Goal: Task Accomplishment & Management: Manage account settings

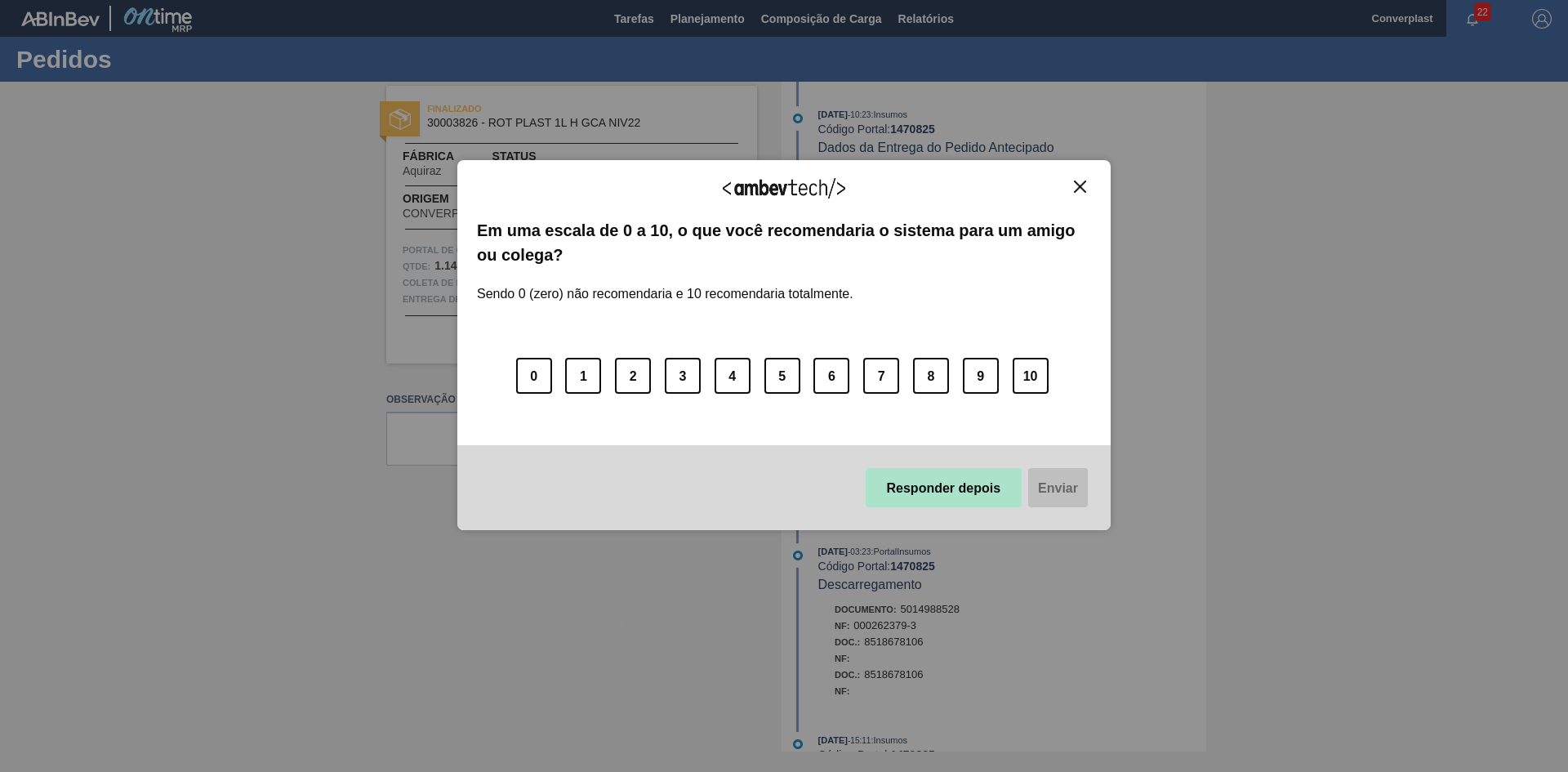
click at [908, 494] on font "Responder depois" at bounding box center [943, 488] width 115 height 14
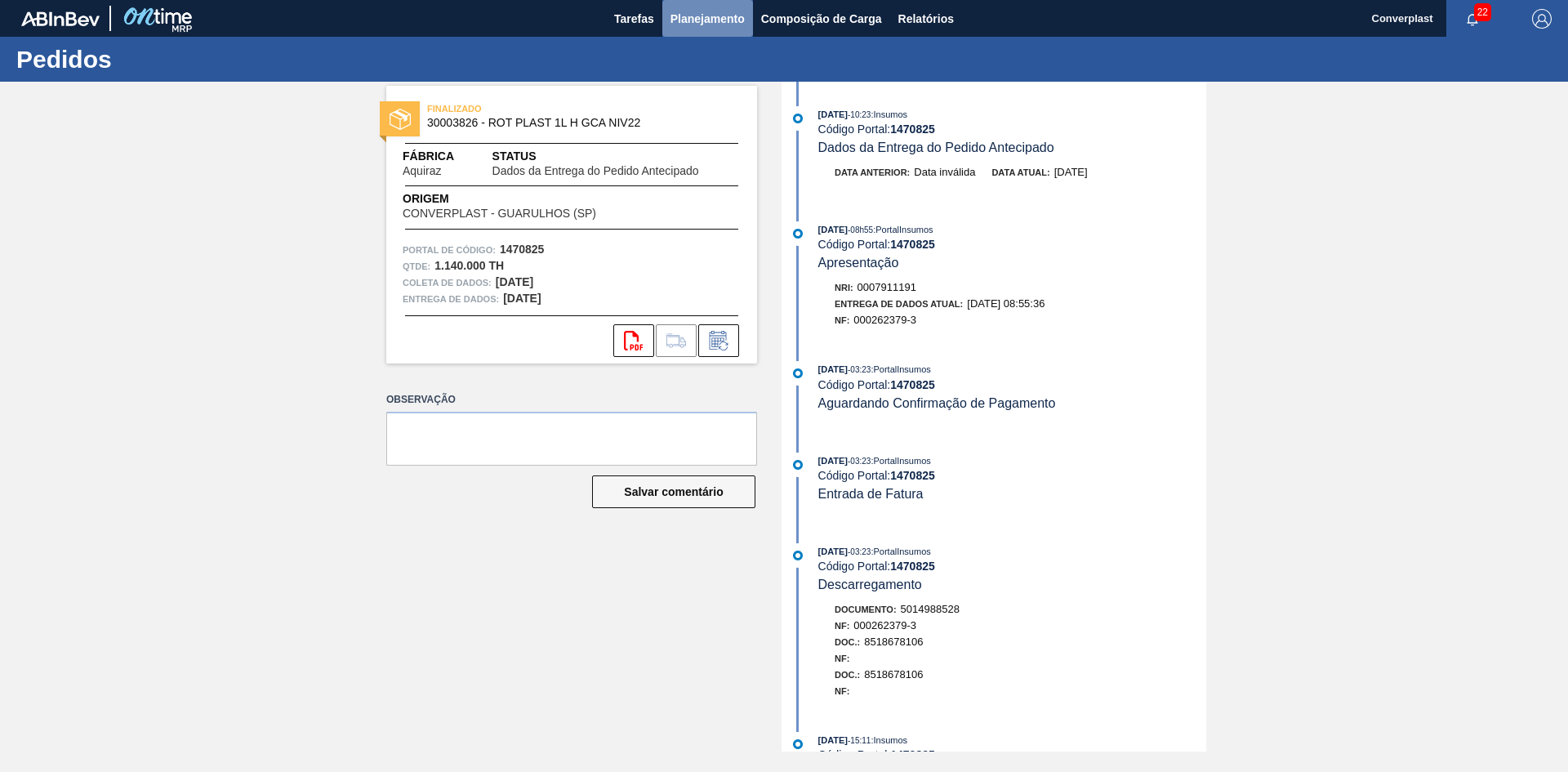
click at [702, 19] on font "Planejamento" at bounding box center [708, 18] width 75 height 13
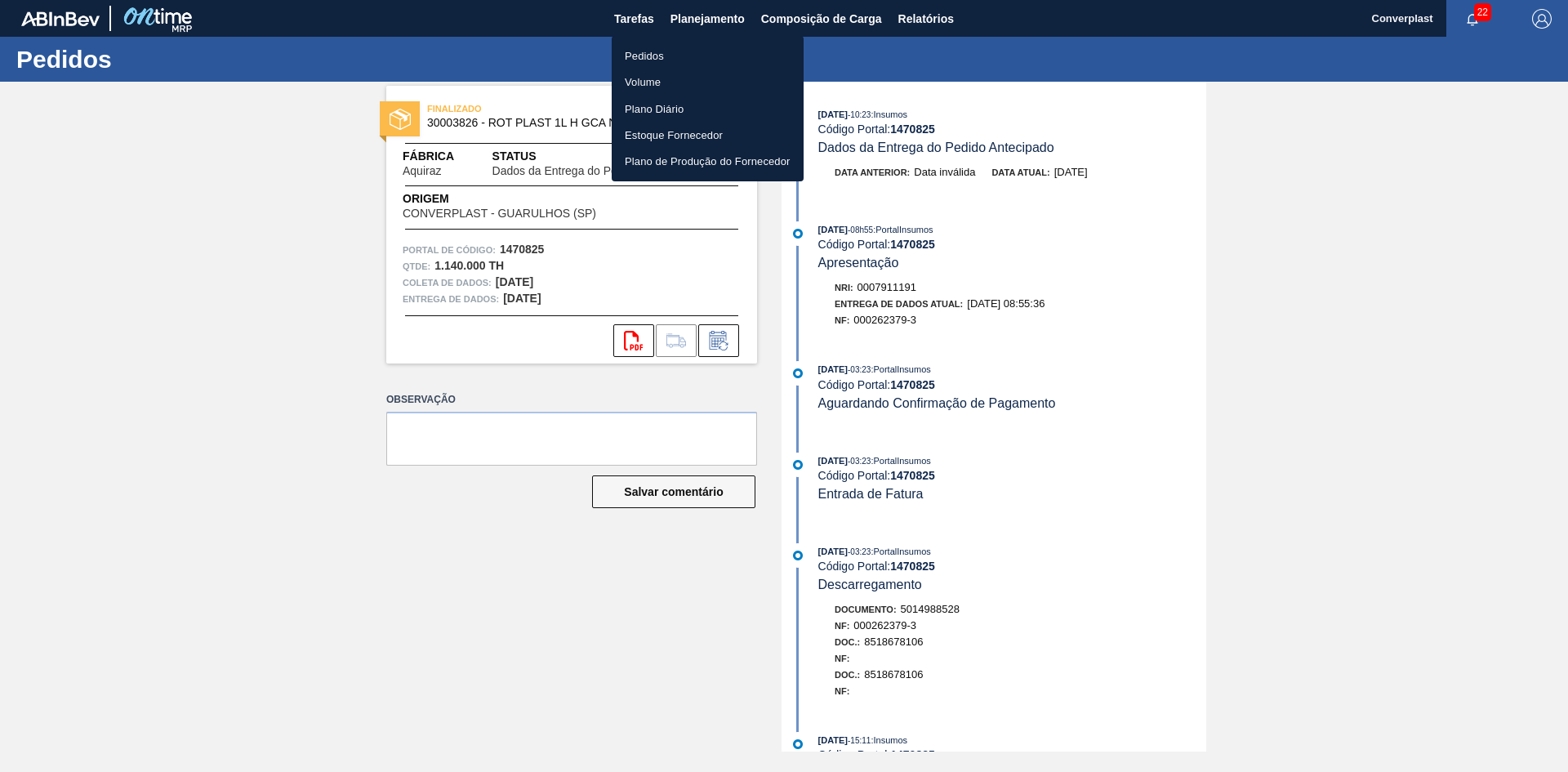
click at [666, 55] on li "Pedidos" at bounding box center [708, 55] width 192 height 26
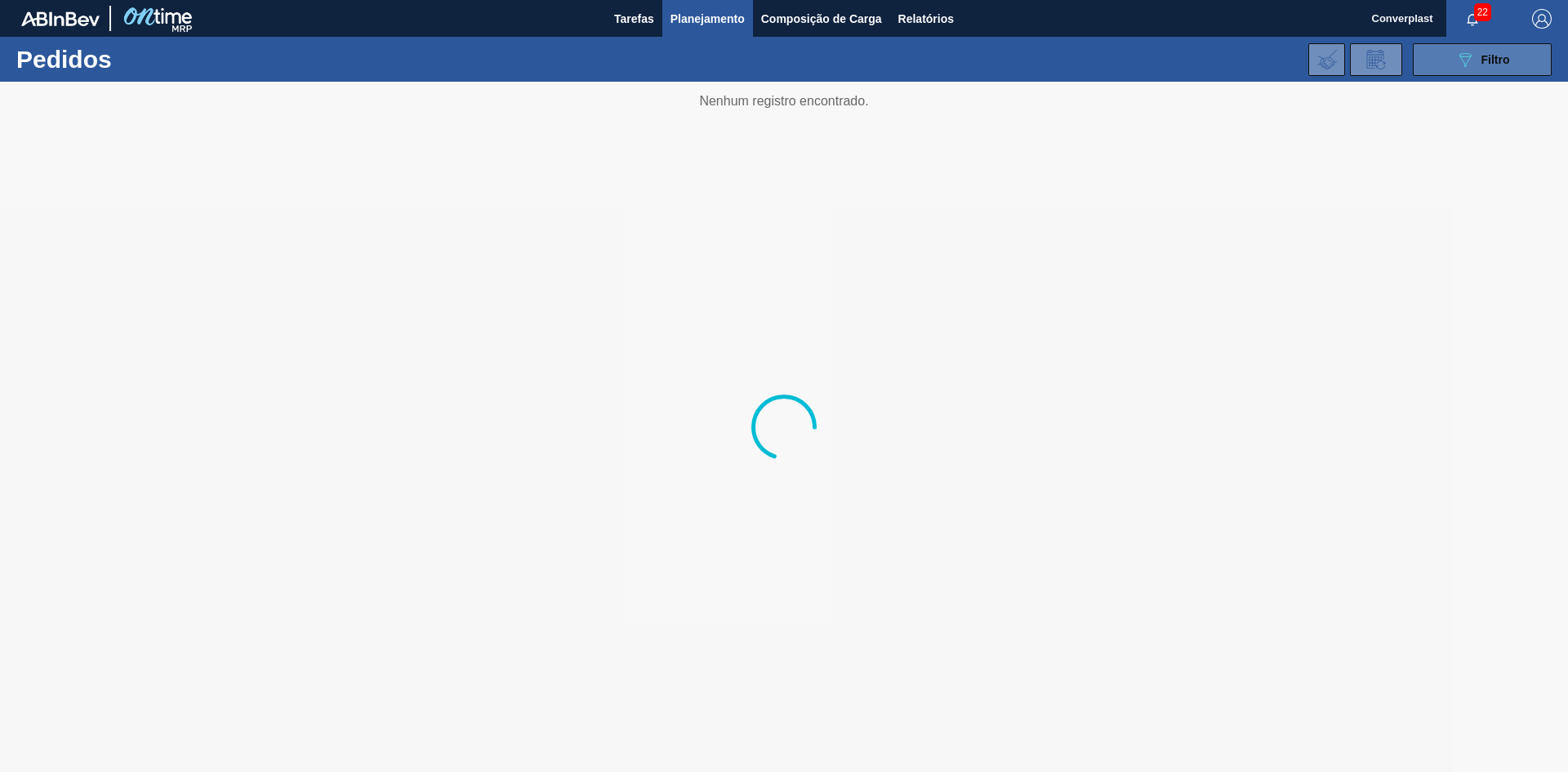
click at [1482, 59] on font "Filtro" at bounding box center [1494, 59] width 28 height 13
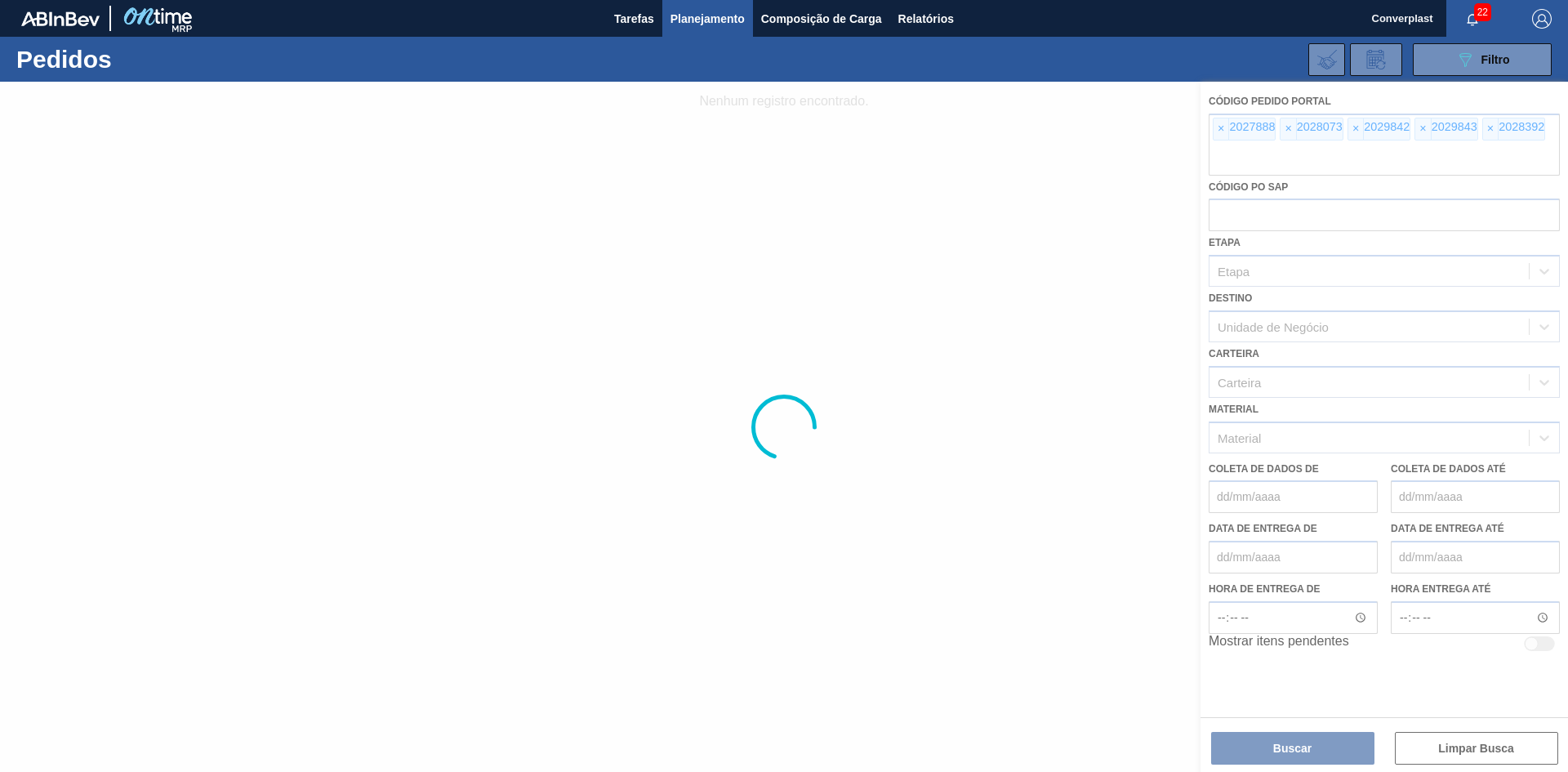
click at [1213, 127] on div at bounding box center [784, 427] width 1568 height 691
click at [1222, 131] on div at bounding box center [784, 427] width 1568 height 691
click at [1221, 131] on div at bounding box center [784, 427] width 1568 height 691
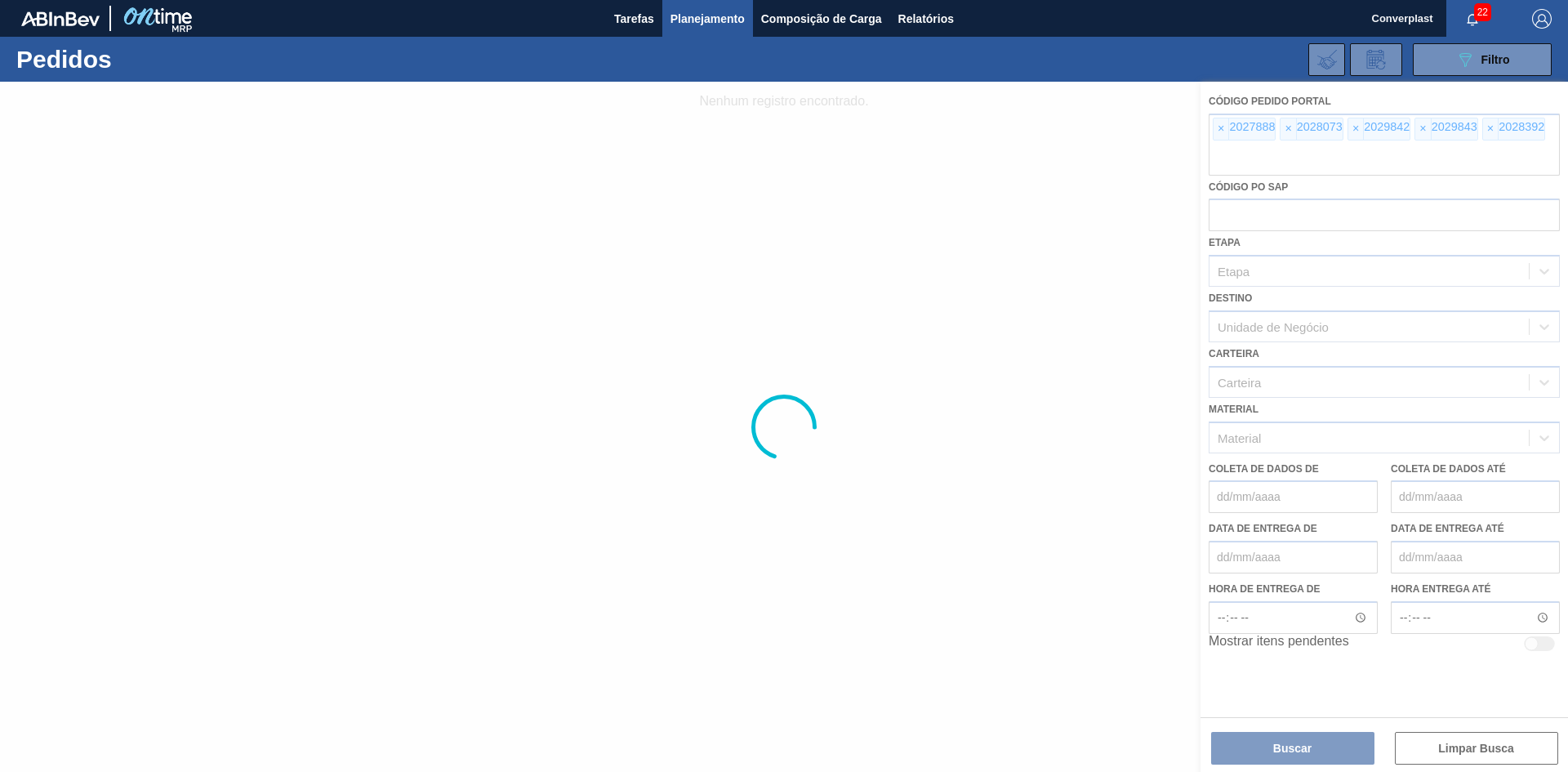
click at [1221, 131] on div at bounding box center [784, 427] width 1568 height 691
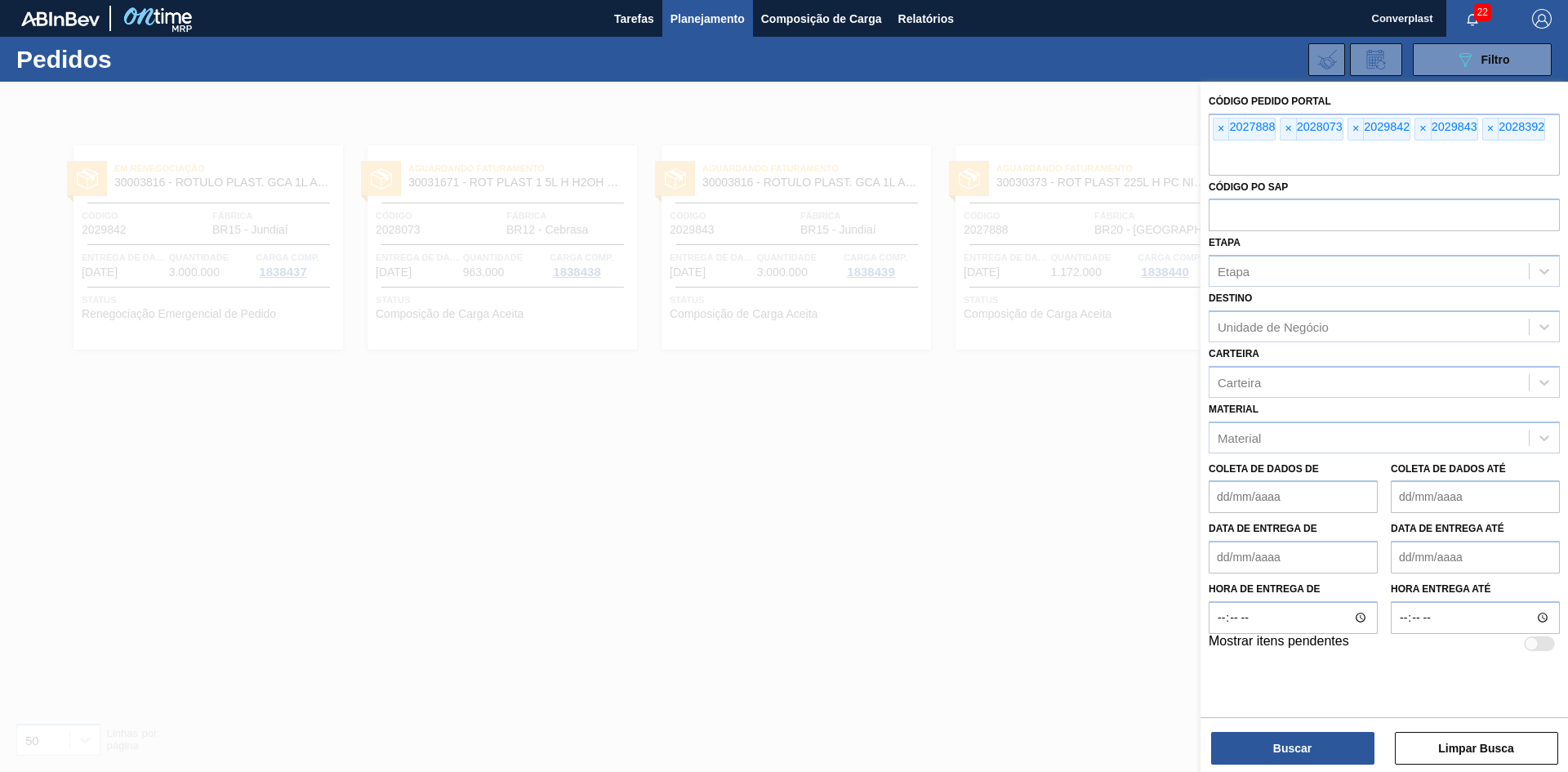
click at [1221, 131] on font "×" at bounding box center [1221, 128] width 7 height 13
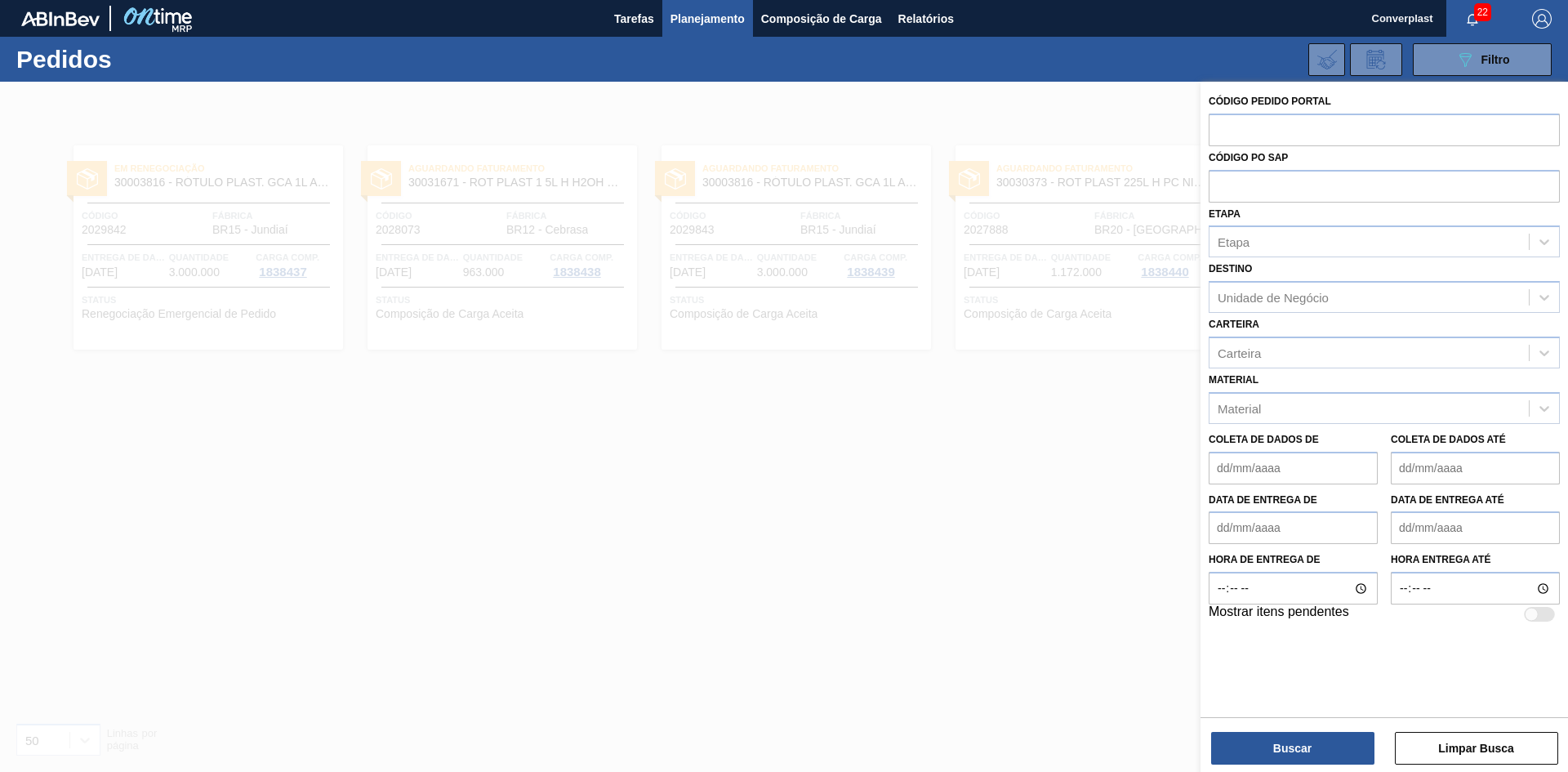
paste input "2008216"
type input "2008216"
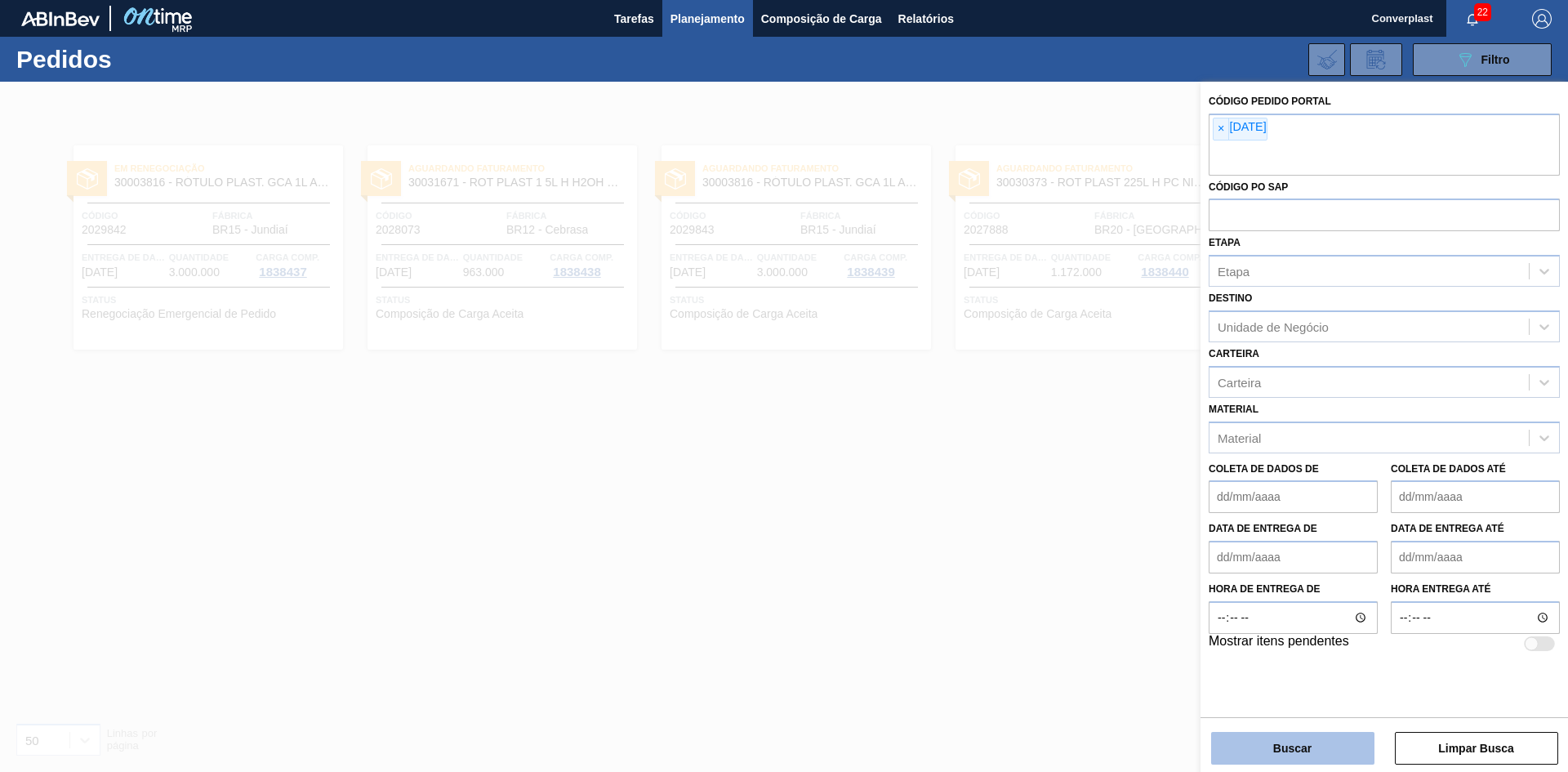
click at [1272, 737] on button "Buscar" at bounding box center [1292, 747] width 164 height 32
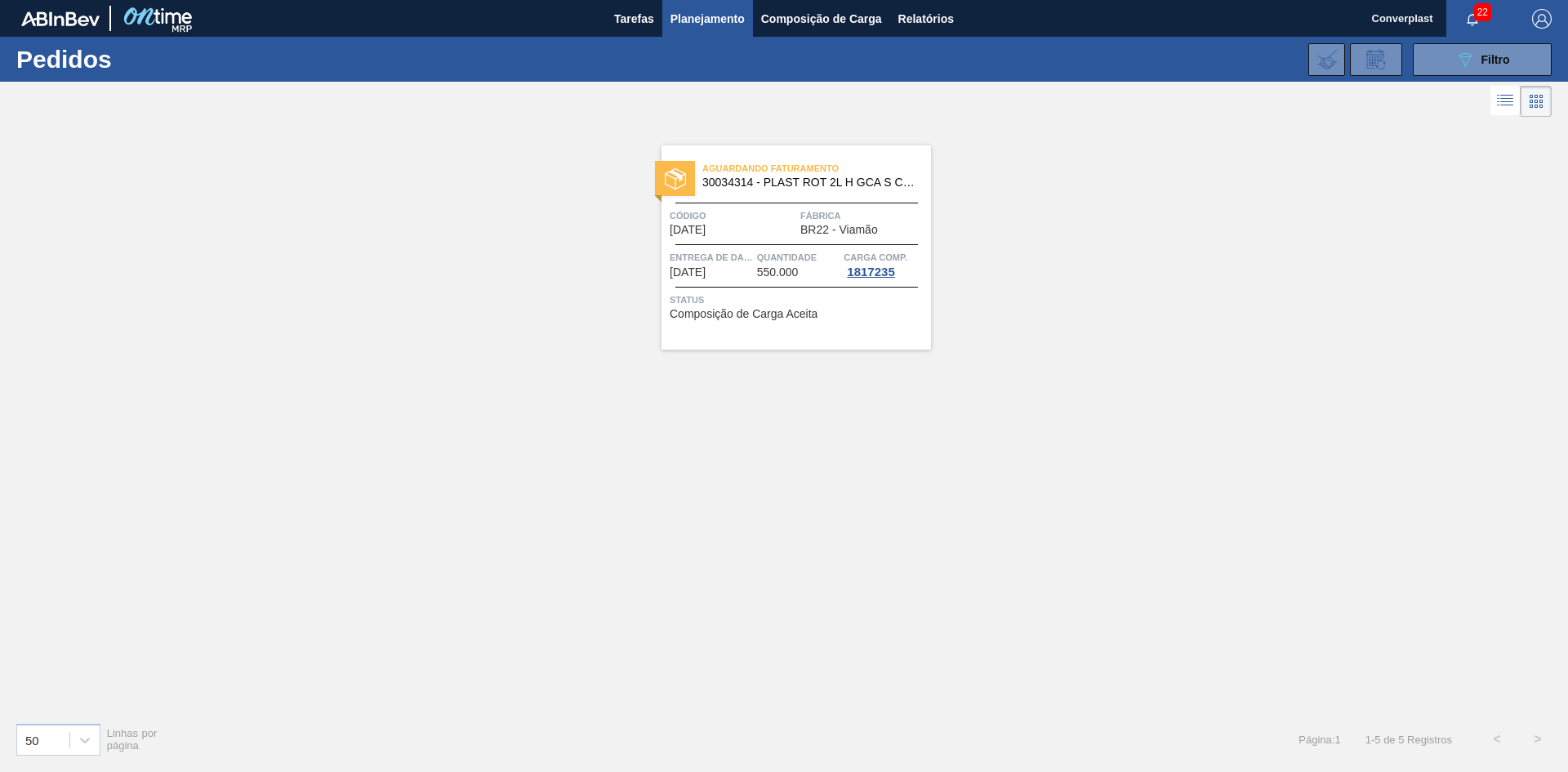
click at [721, 256] on font "Entrega de dados" at bounding box center [717, 257] width 94 height 10
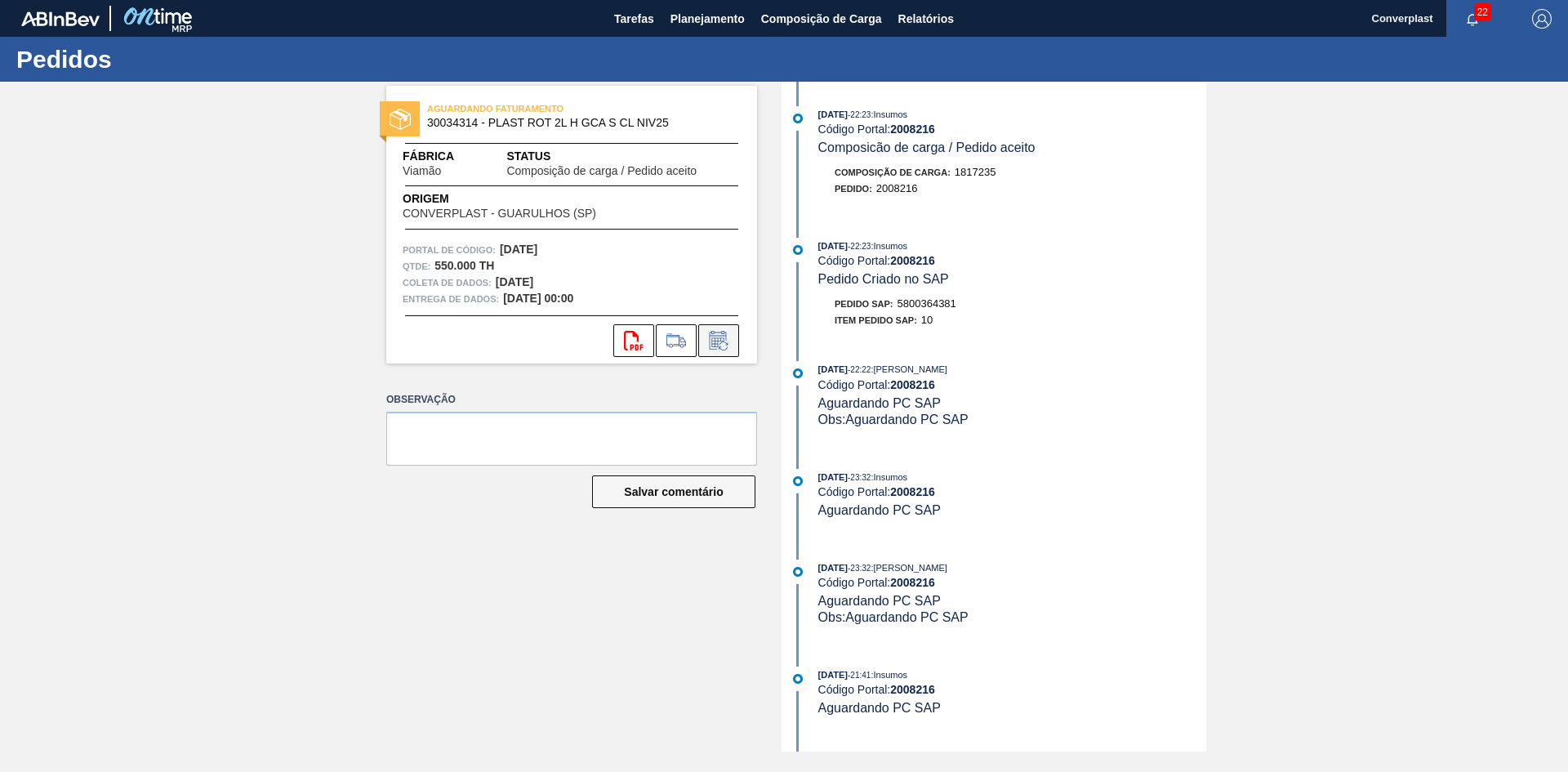
click at [724, 339] on icon at bounding box center [717, 342] width 12 height 10
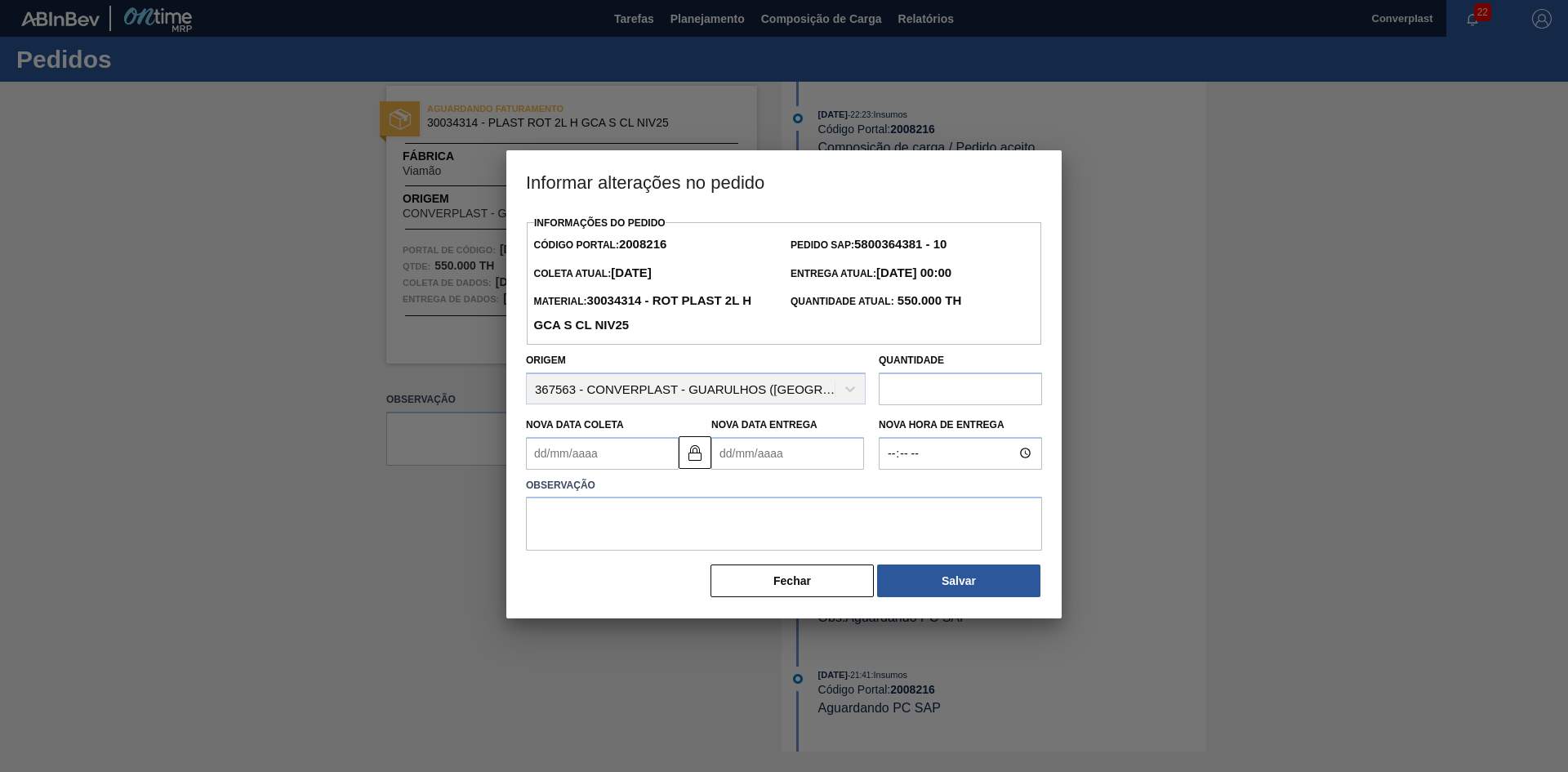
click at [760, 450] on Entrega2008216 "Nova Data Entrega" at bounding box center [787, 452] width 153 height 32
type Coleta2008216 "[DATE]"
type Entrega2008216 "2"
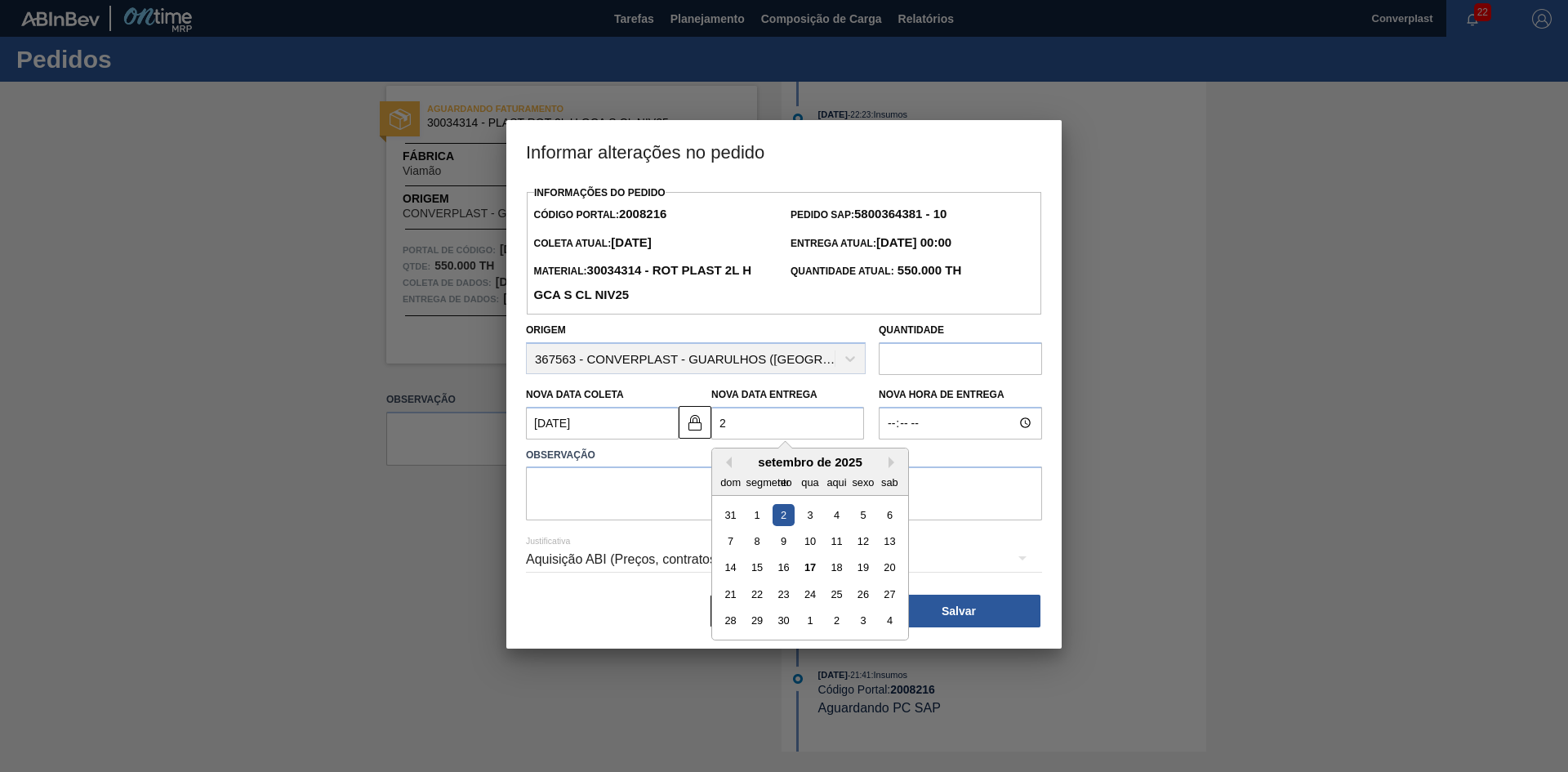
type Coleta2008216 "[DATE]"
click at [847, 601] on div "25" at bounding box center [836, 594] width 22 height 22
type Entrega2008216 "[DATE]"
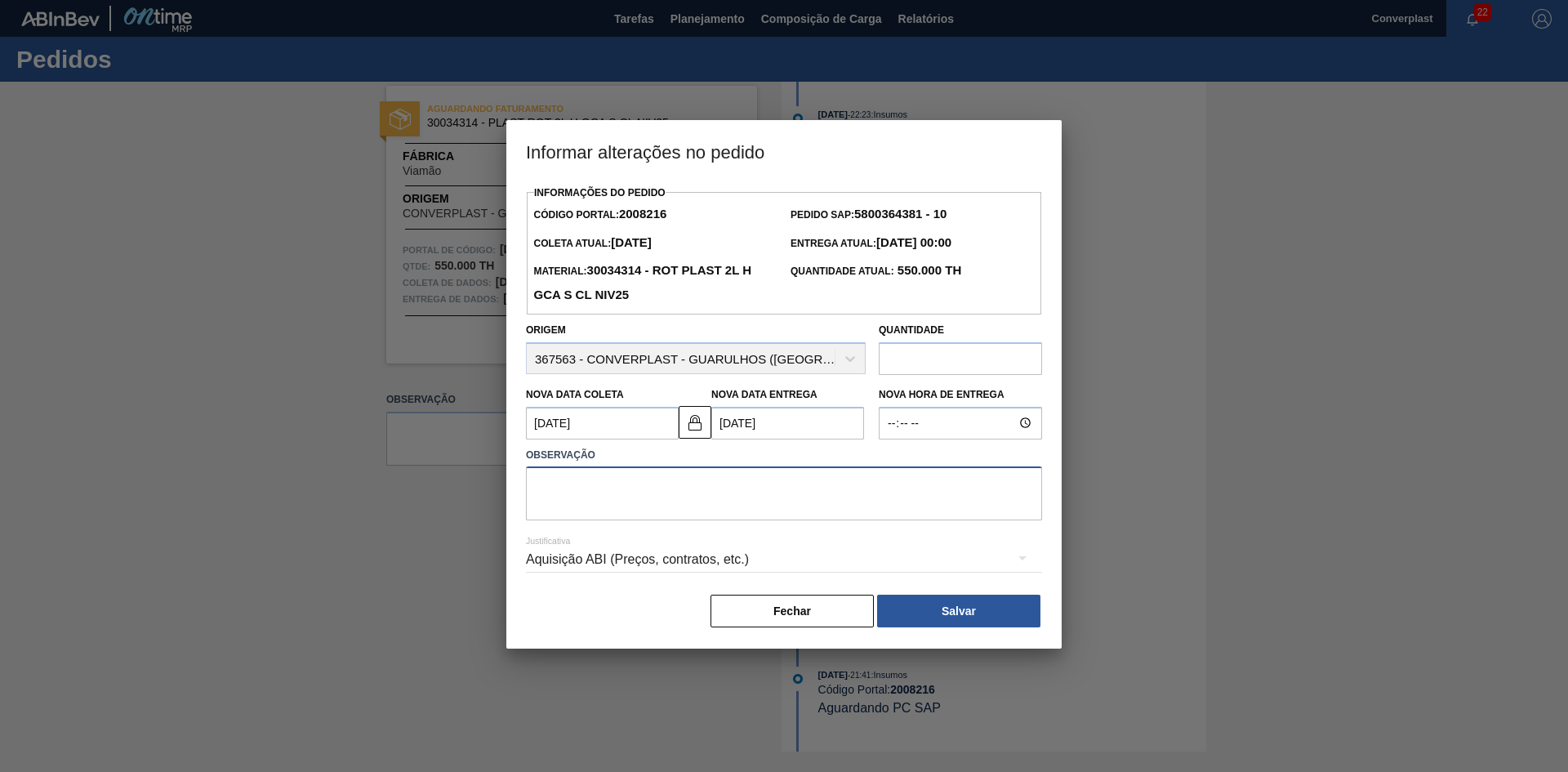
click at [618, 496] on textarea at bounding box center [784, 492] width 516 height 54
type textarea "ajuste data"
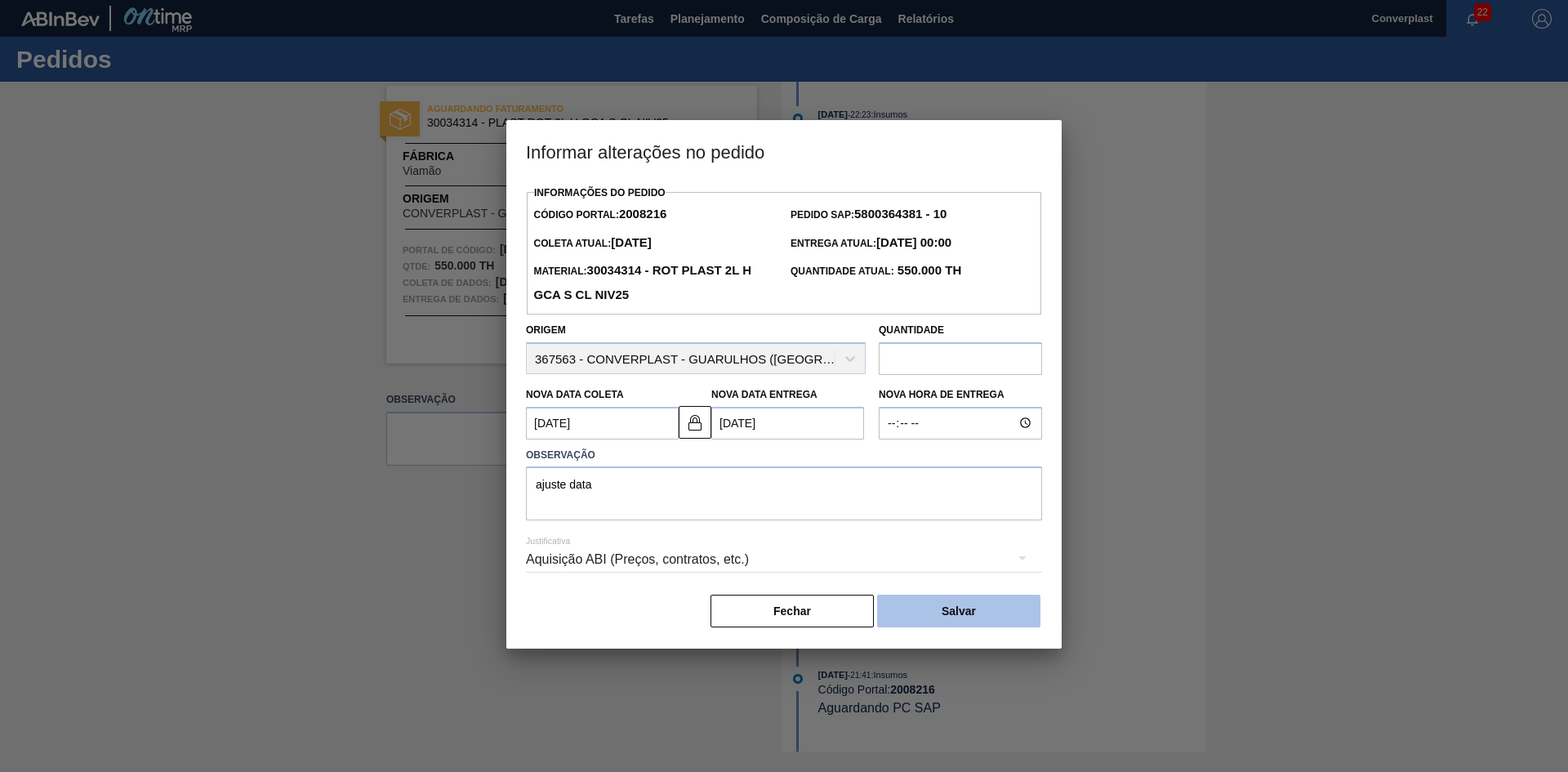
click at [940, 628] on button "Salvar" at bounding box center [958, 610] width 164 height 32
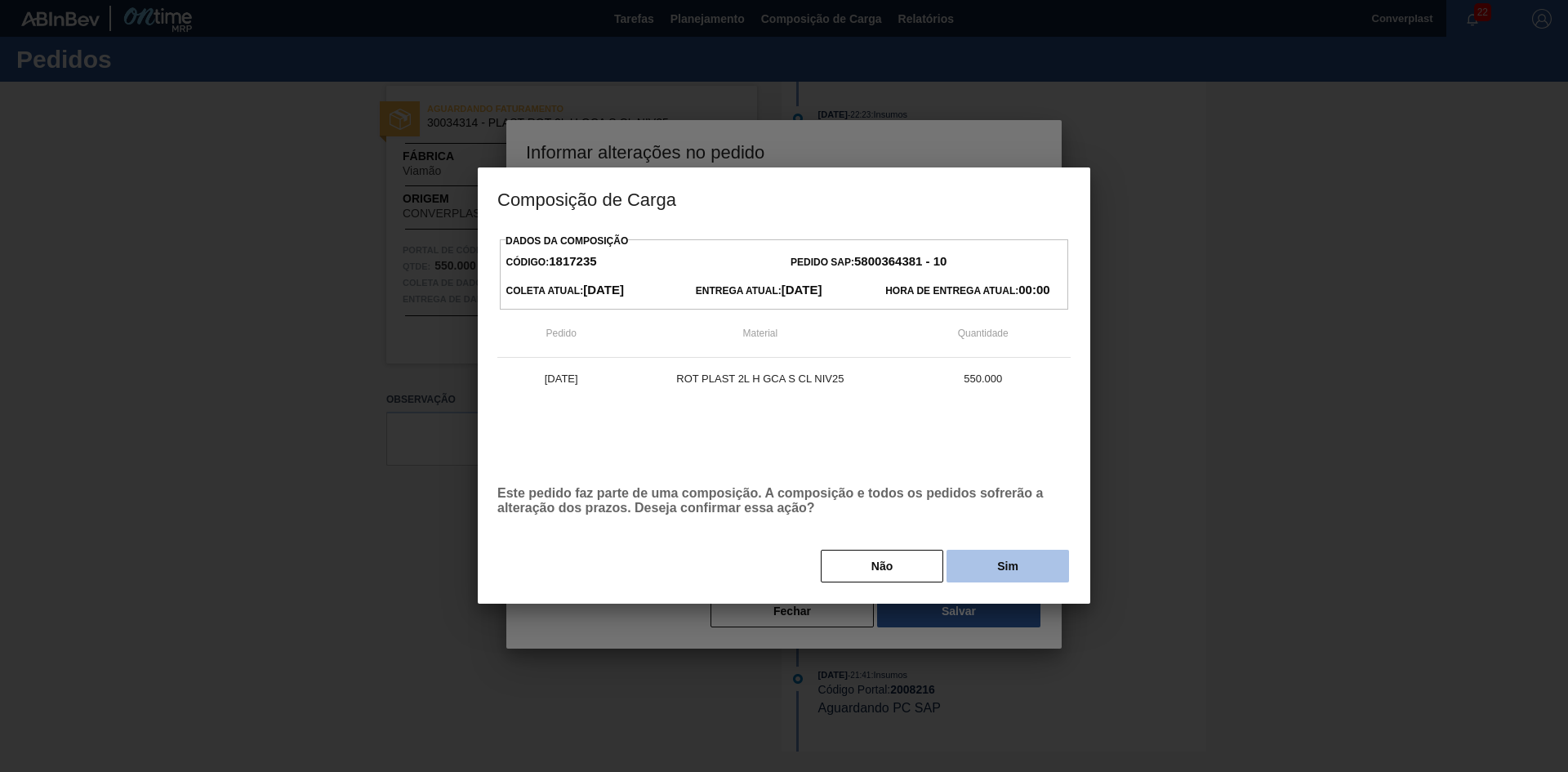
click at [974, 577] on button "Sim" at bounding box center [1007, 565] width 123 height 32
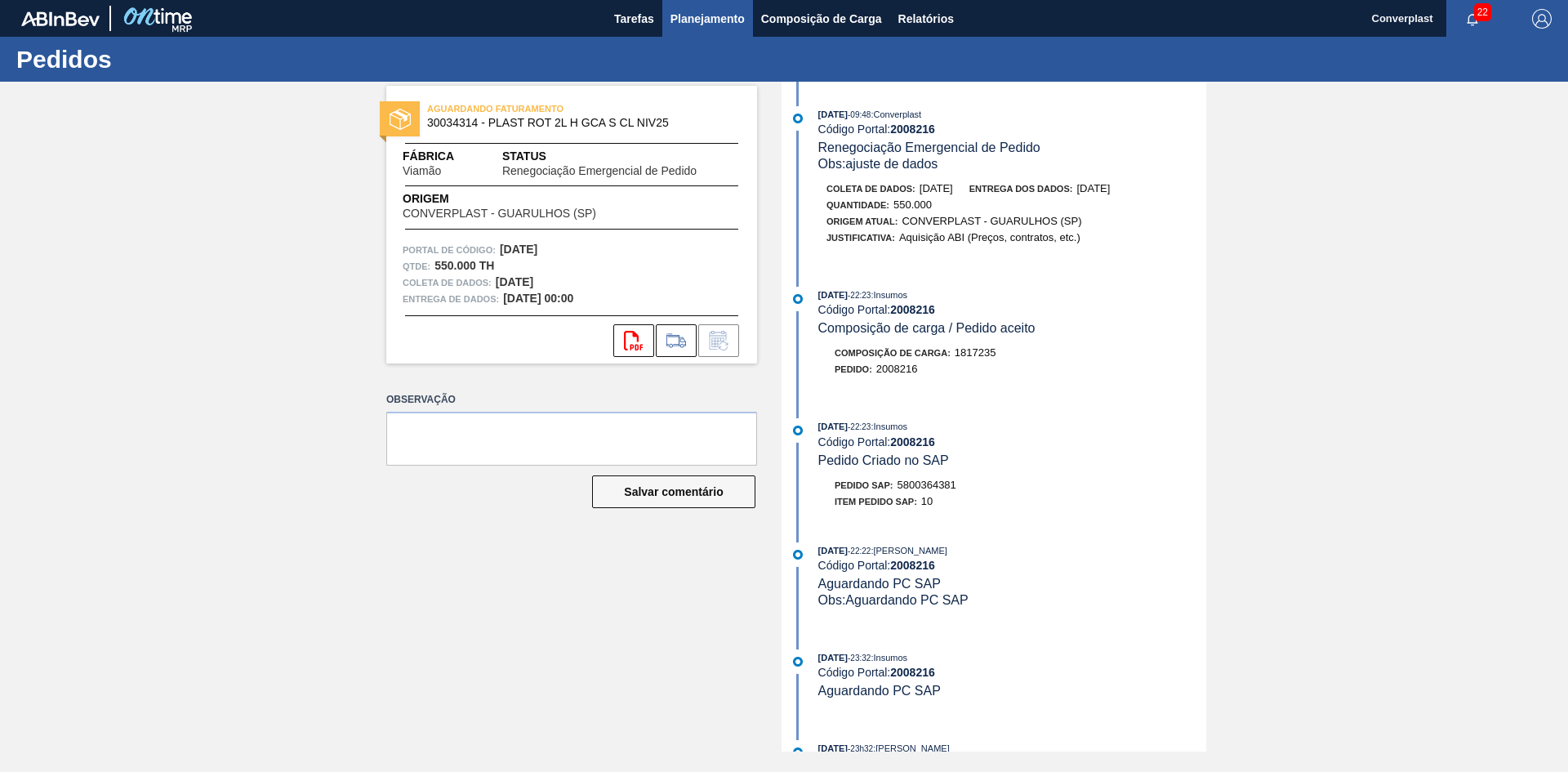
click at [720, 23] on font "Planejamento" at bounding box center [708, 18] width 75 height 13
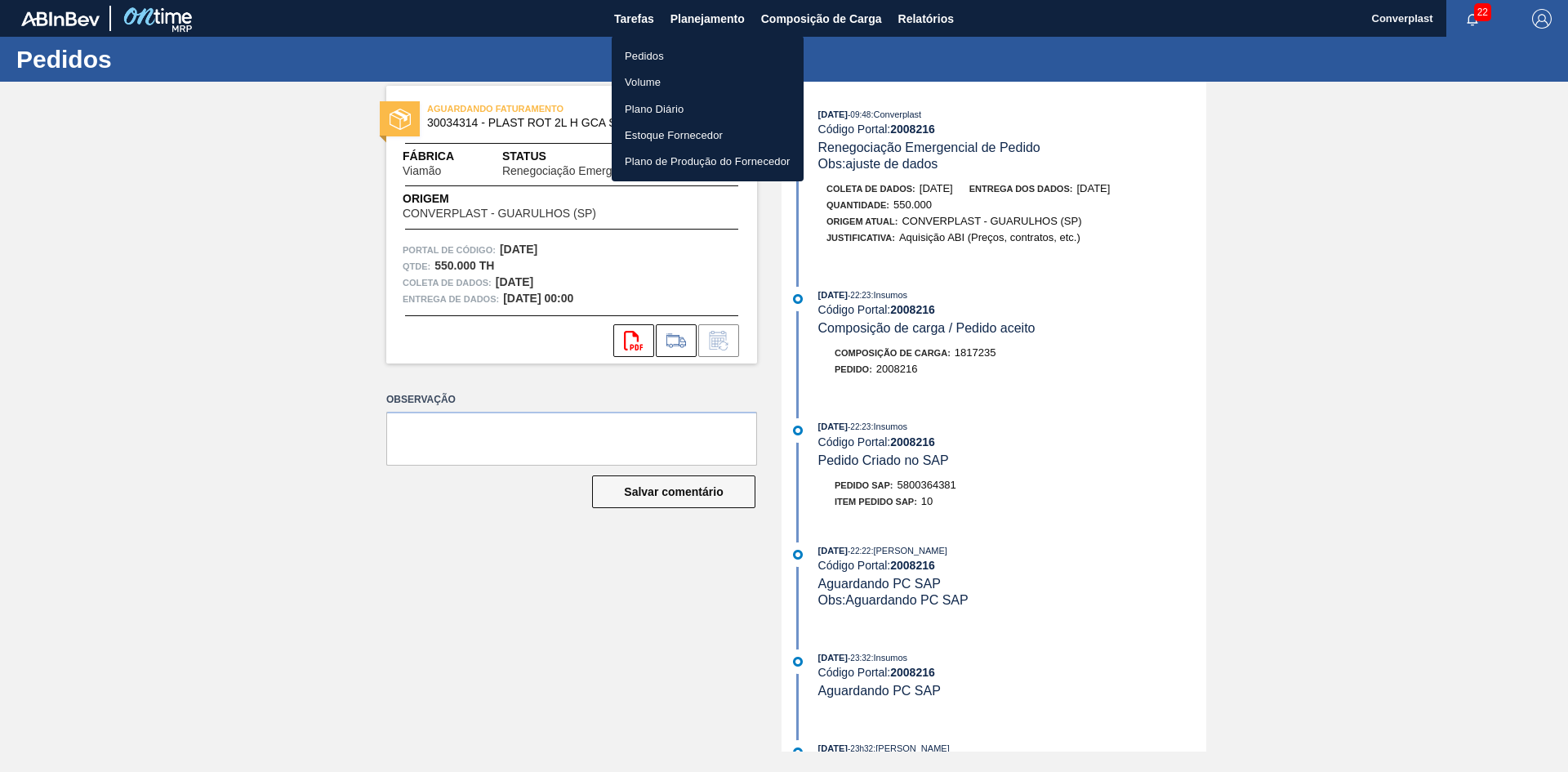
click at [700, 63] on li "Pedidos" at bounding box center [708, 55] width 192 height 26
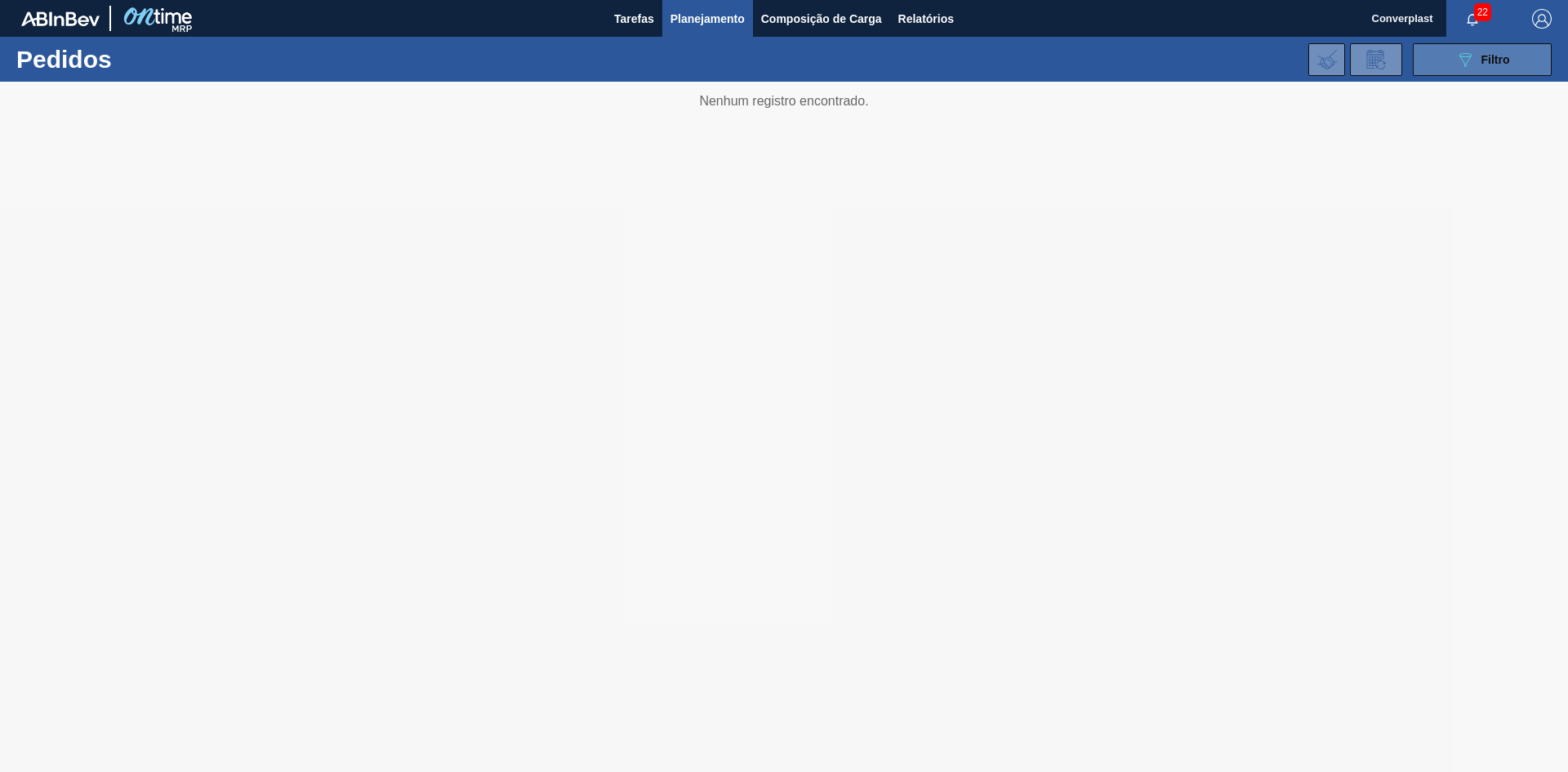
click at [1503, 61] on font "Filtro" at bounding box center [1494, 59] width 28 height 13
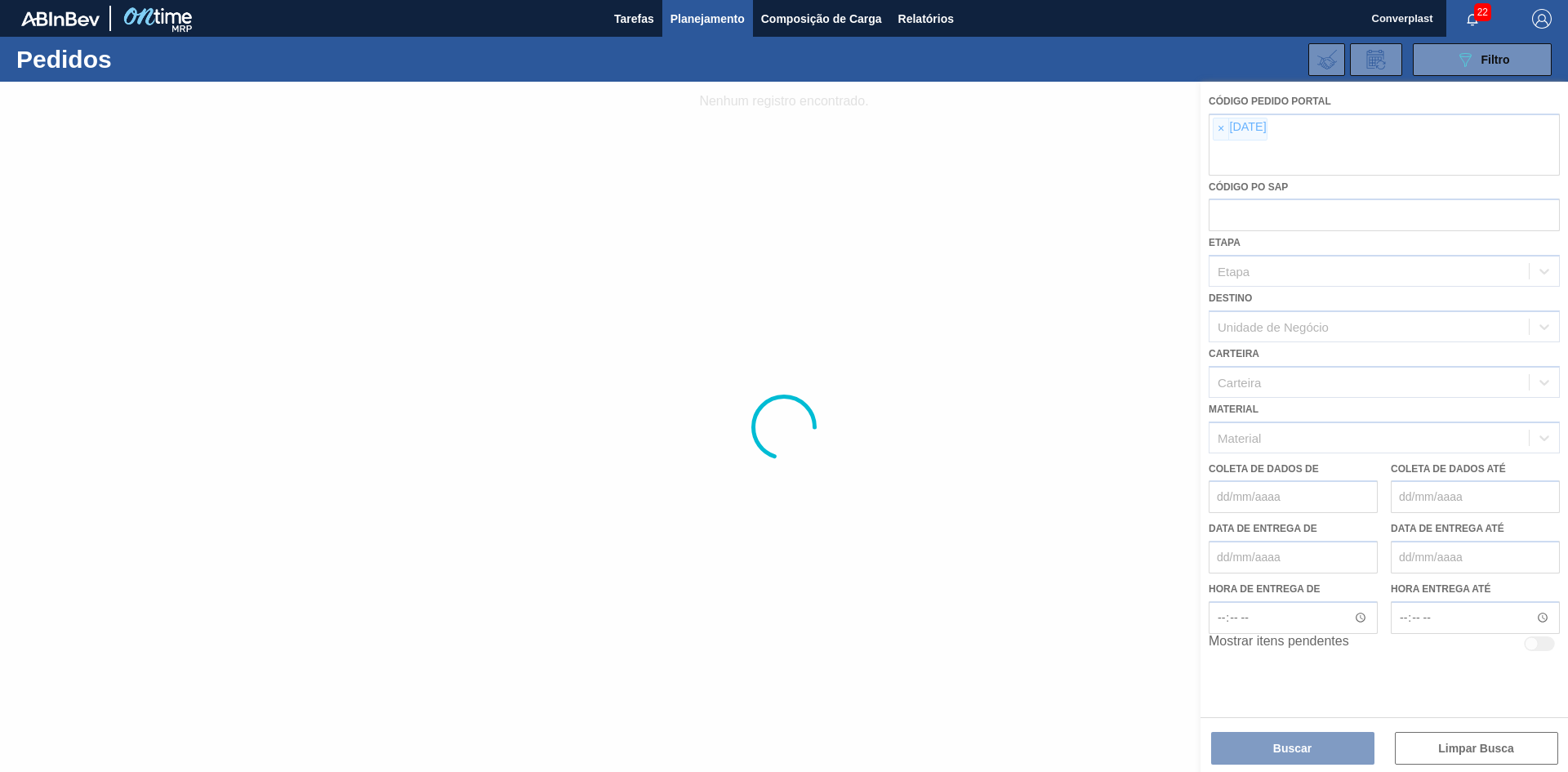
click at [1223, 126] on div at bounding box center [784, 427] width 1568 height 691
click at [1206, 125] on div at bounding box center [784, 427] width 1568 height 691
click at [1224, 127] on div at bounding box center [784, 427] width 1568 height 691
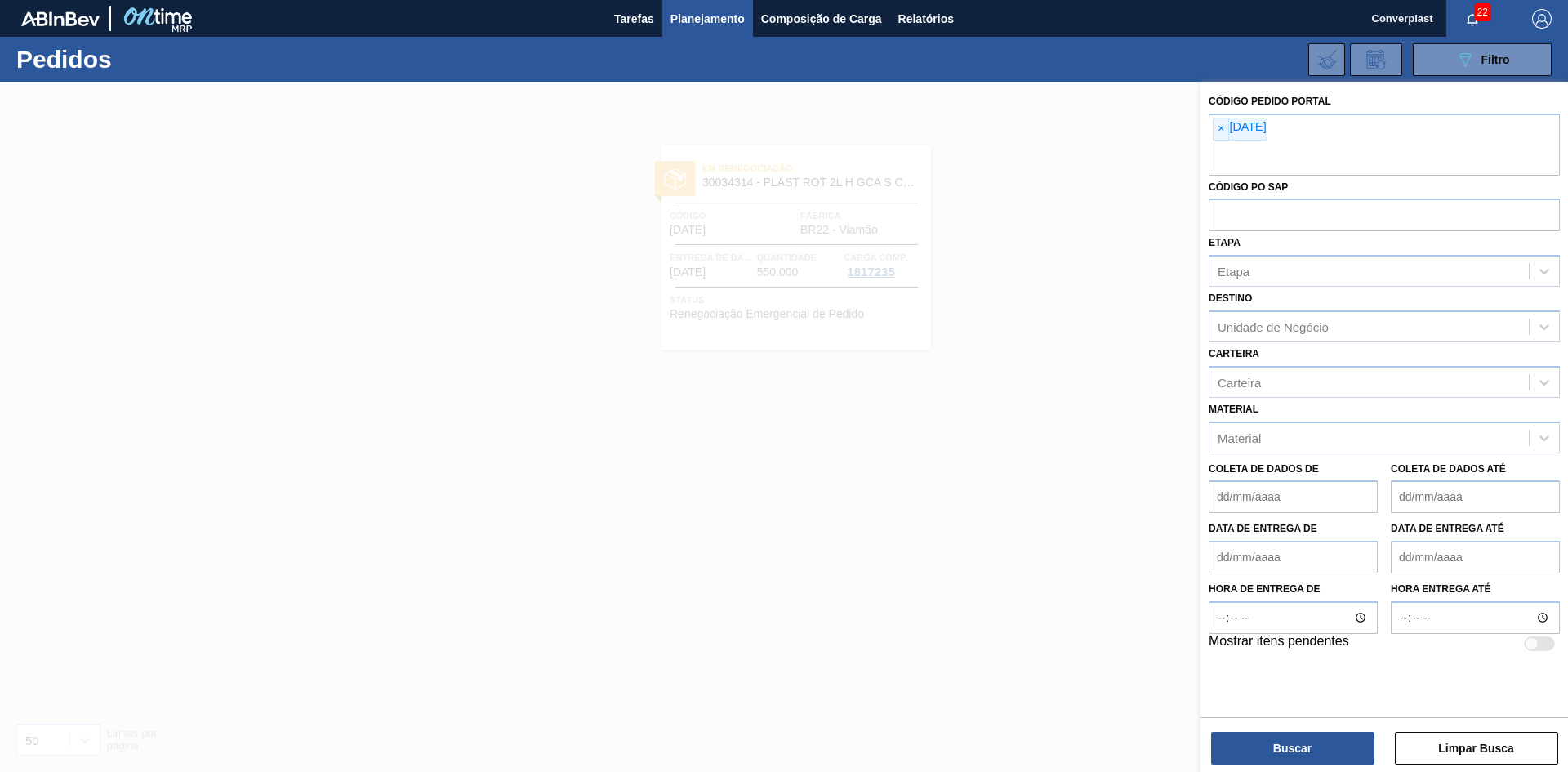
click at [1224, 127] on font "×" at bounding box center [1221, 128] width 7 height 13
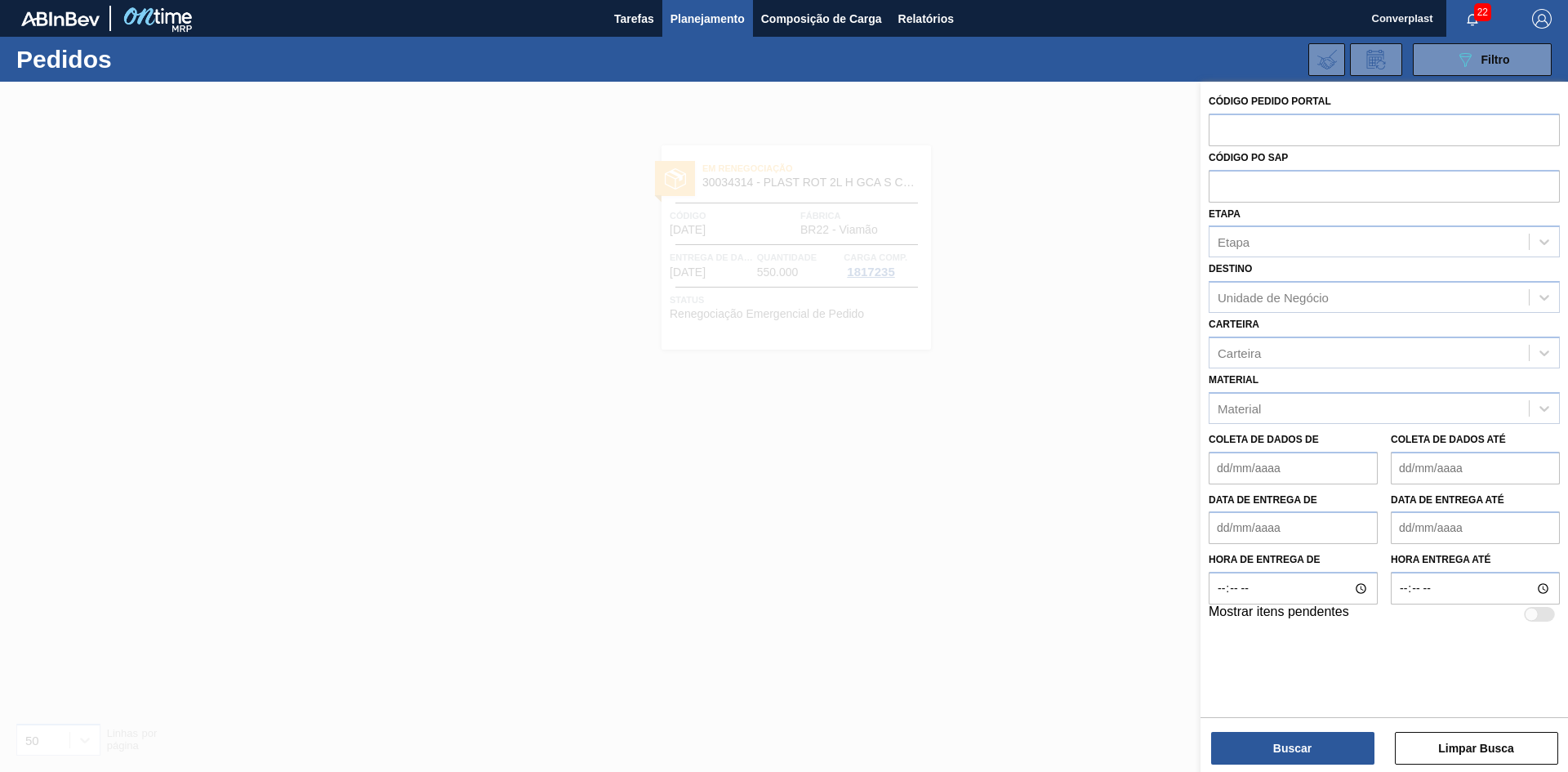
paste input "2018118"
type input "2018118"
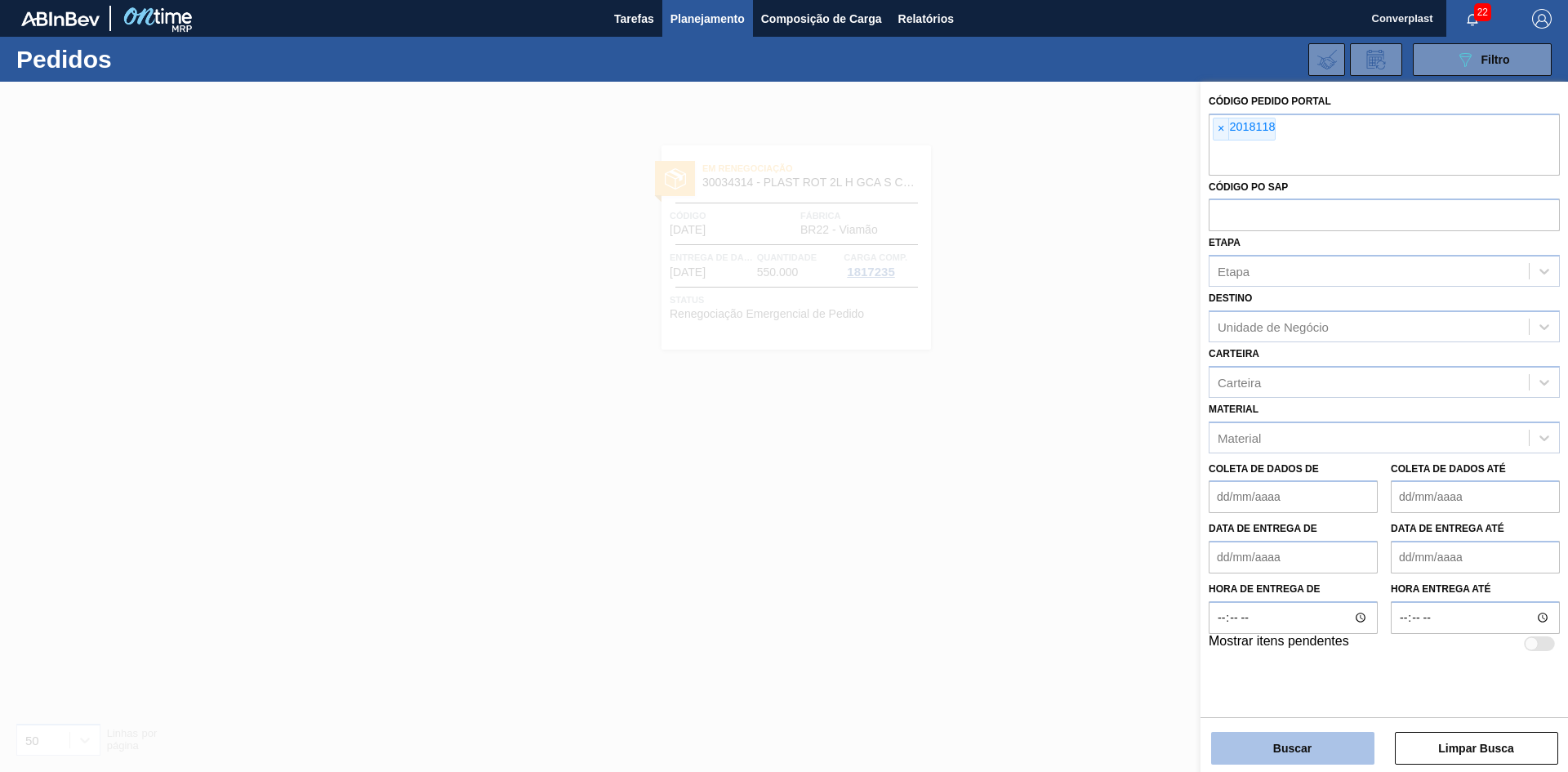
click at [1231, 747] on button "Buscar" at bounding box center [1292, 747] width 164 height 32
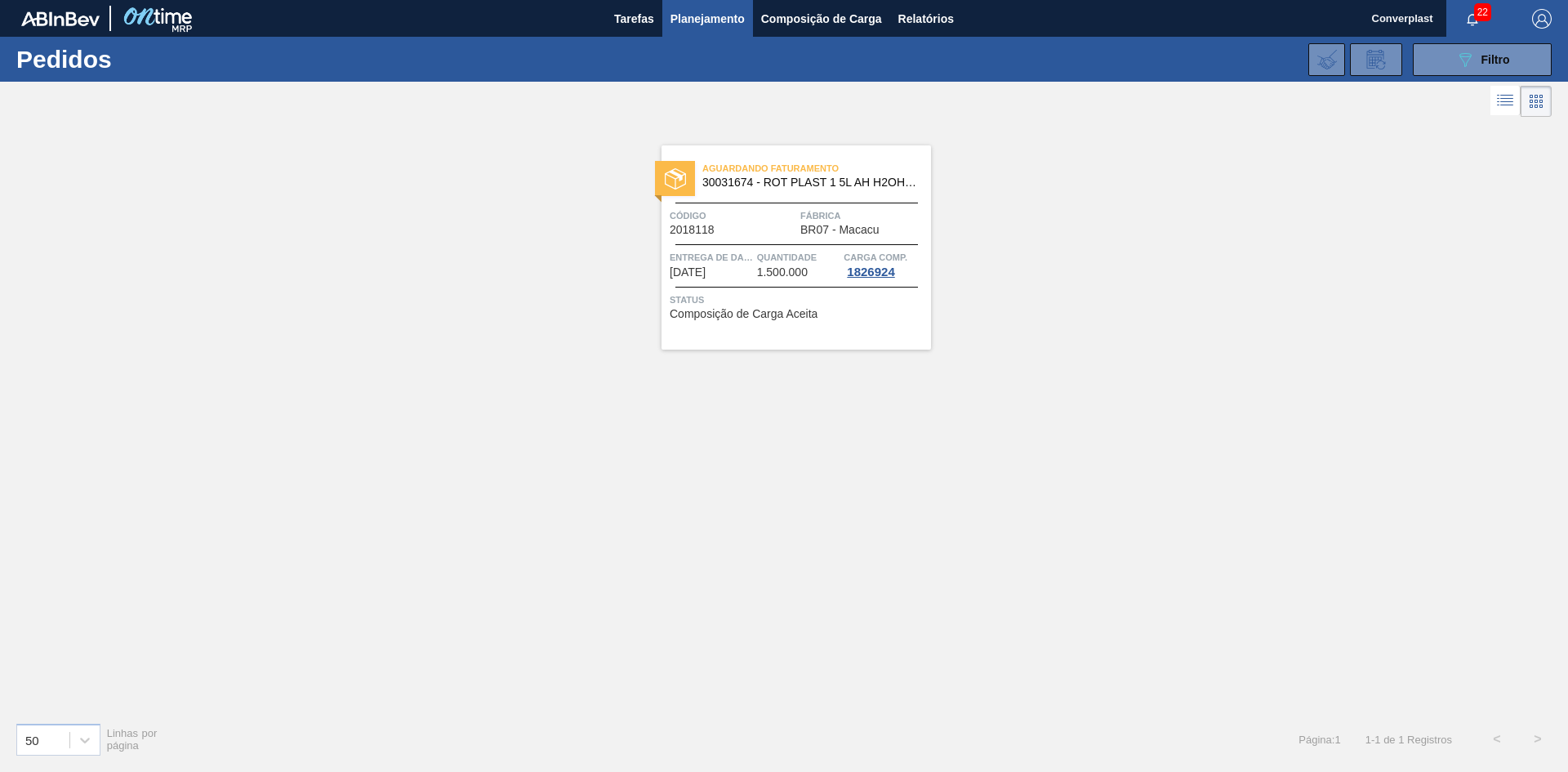
click at [806, 318] on font "Composição de Carga Aceita" at bounding box center [743, 313] width 148 height 13
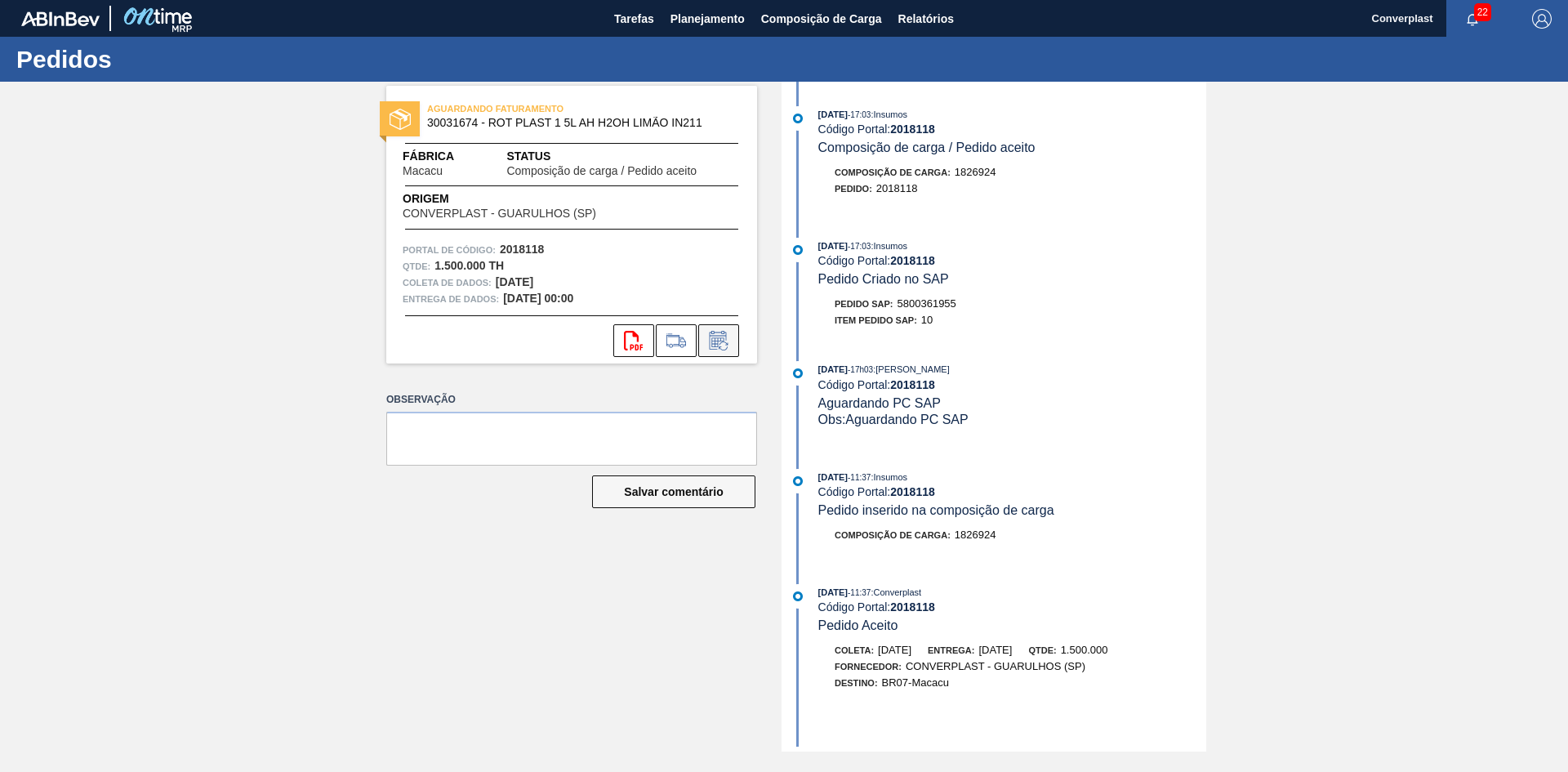
click at [730, 335] on icon at bounding box center [718, 340] width 26 height 20
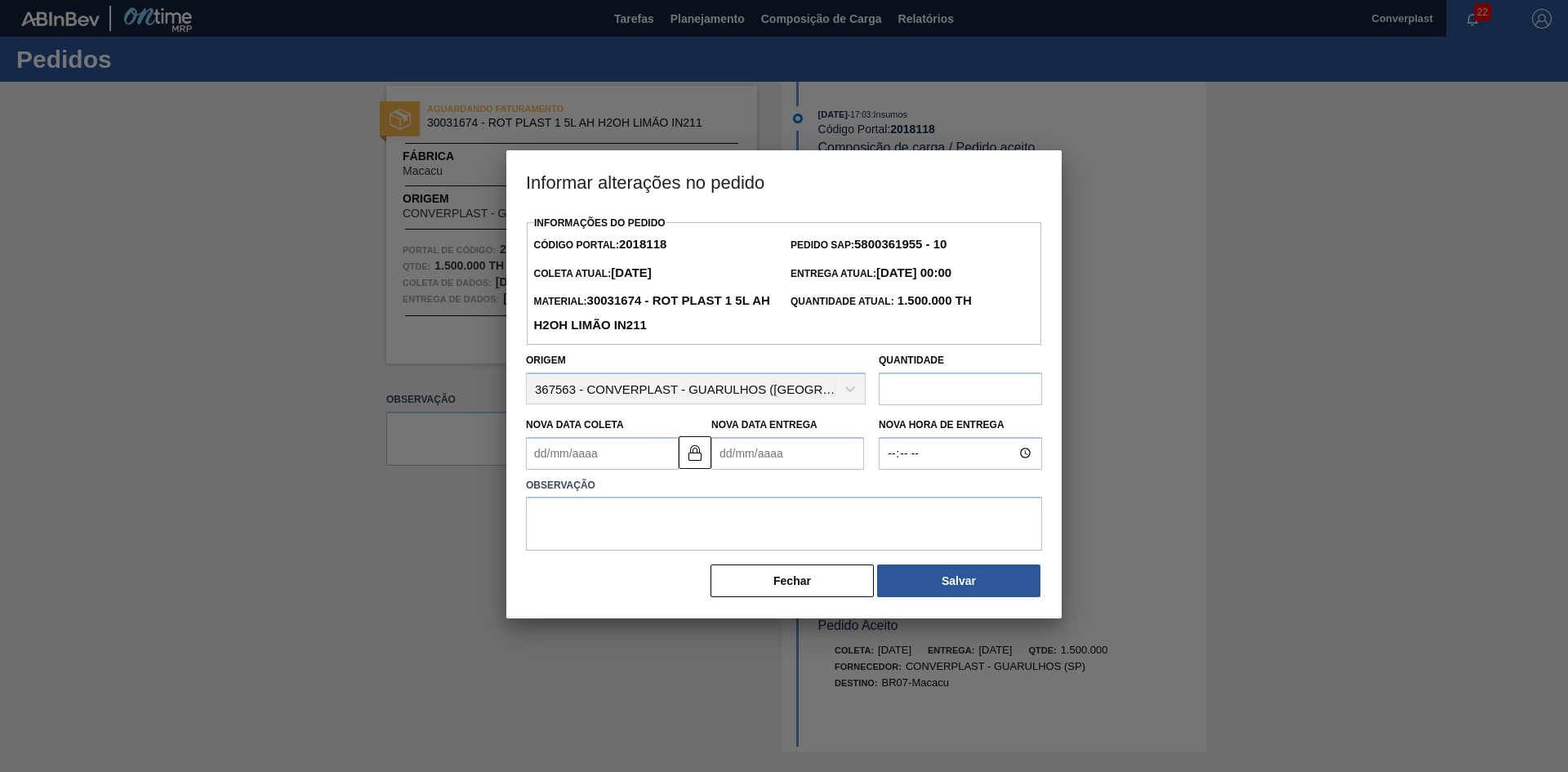
click at [796, 449] on Entrega2018118 "Nova Data Entrega" at bounding box center [787, 452] width 153 height 32
type Coleta2018118 "[DATE]"
type Entrega2018118 "1"
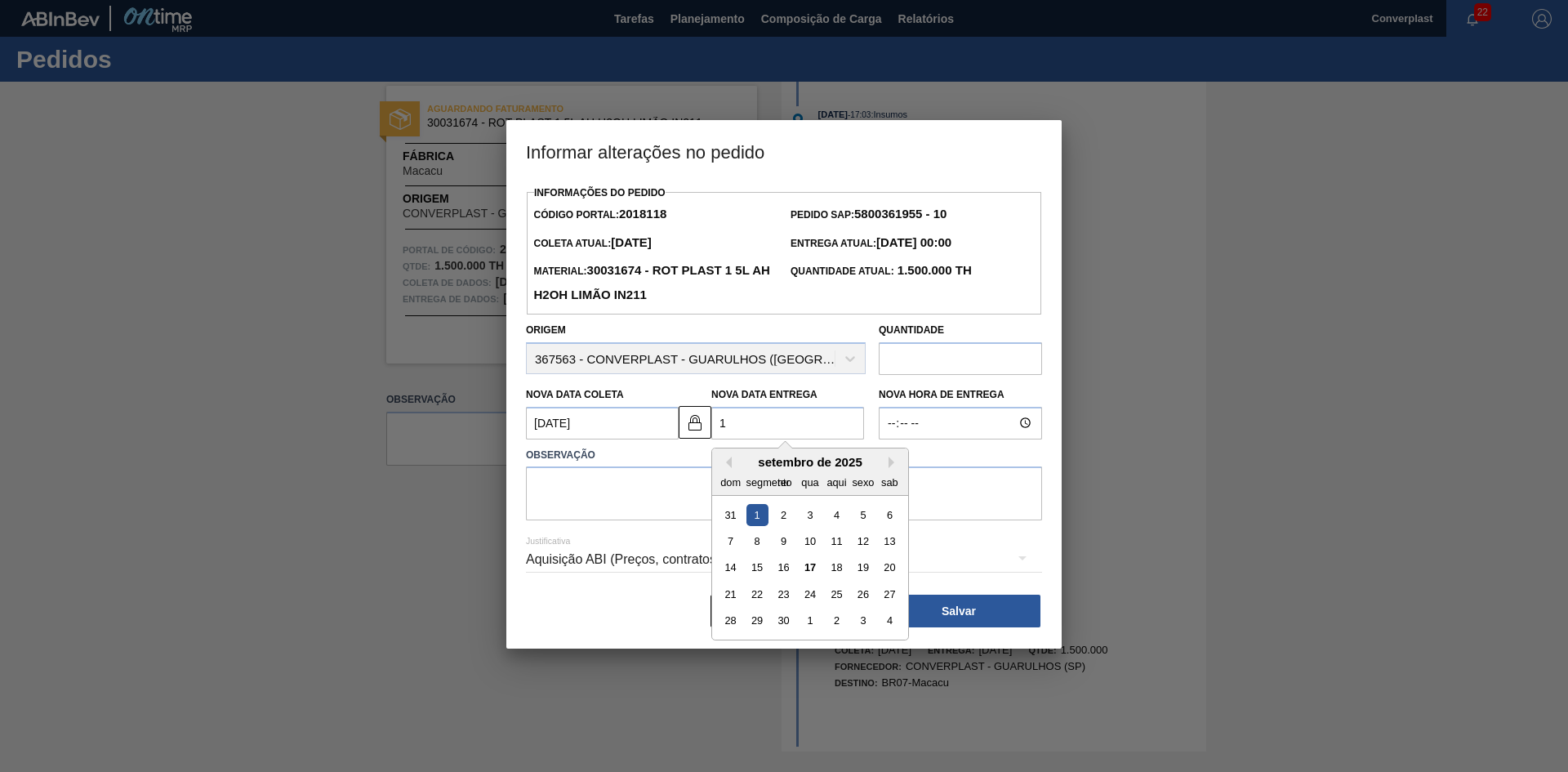
type Coleta2018118 "[DATE]"
click at [866, 571] on font "19" at bounding box center [863, 567] width 12 height 12
type Entrega2018118 "[DATE]"
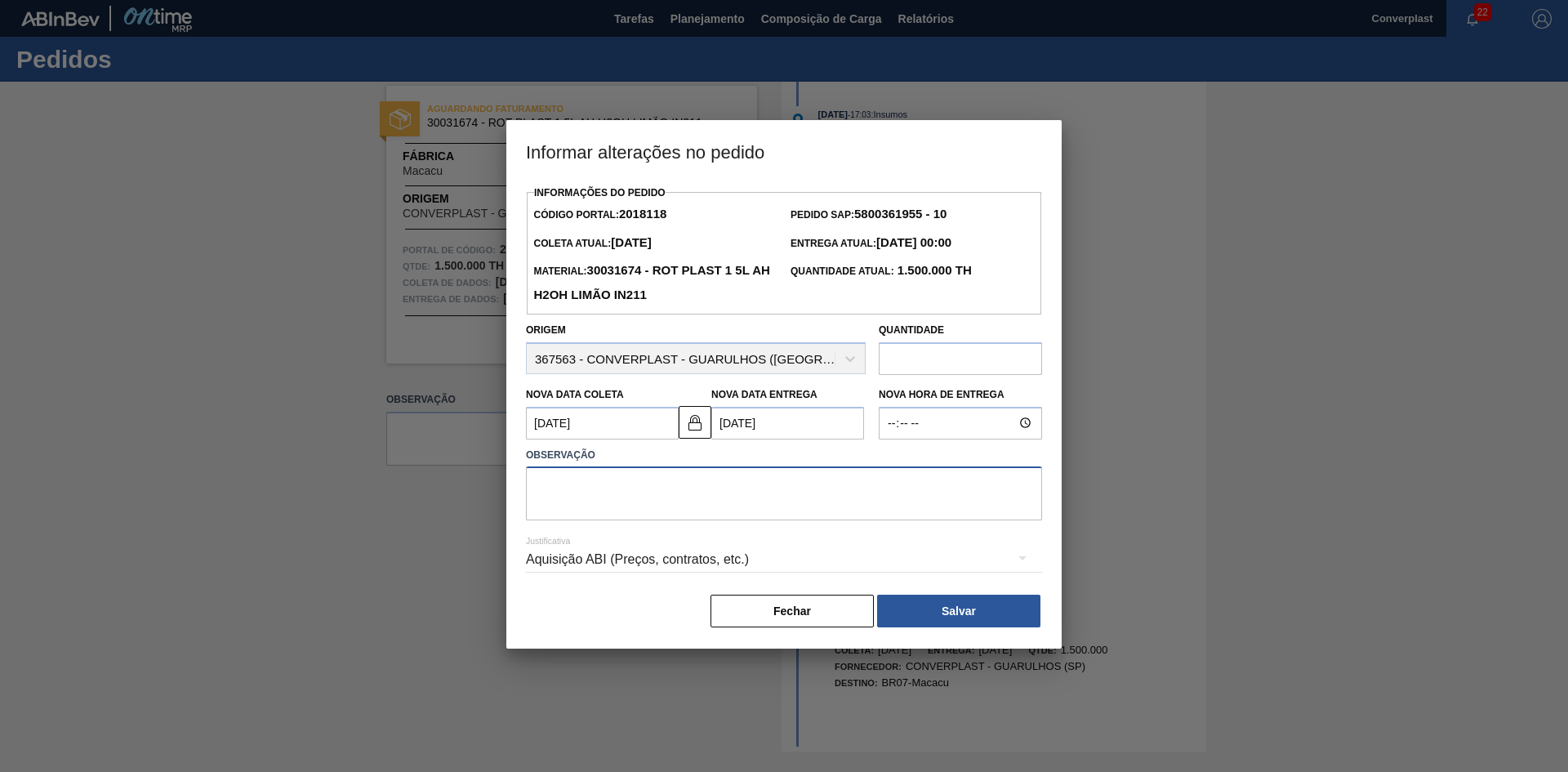
click at [570, 490] on textarea at bounding box center [784, 492] width 516 height 54
click at [706, 427] on button at bounding box center [694, 422] width 32 height 32
click at [623, 426] on Coleta2018118 "[DATE]" at bounding box center [602, 423] width 153 height 32
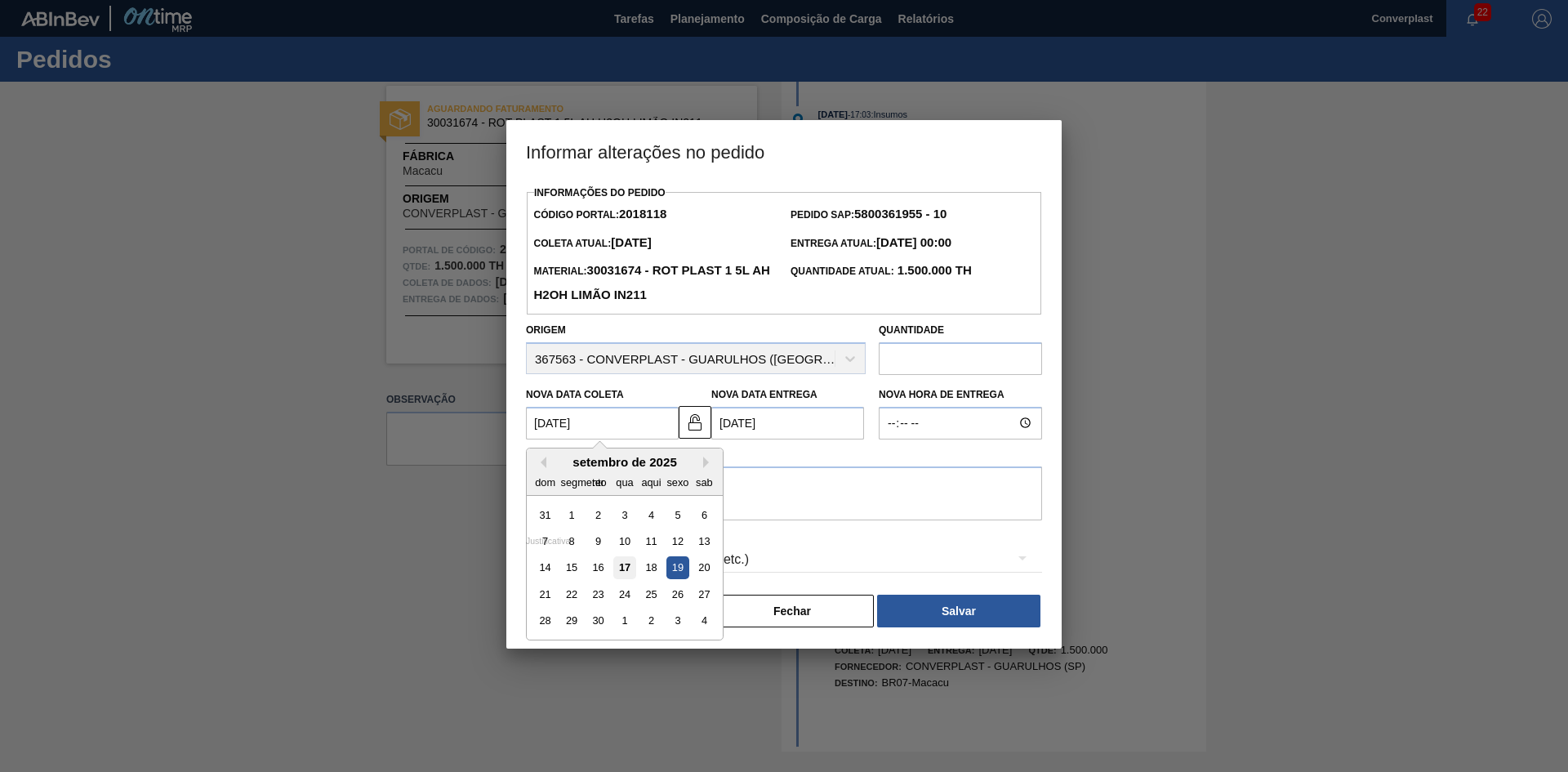
click at [615, 571] on div "17" at bounding box center [624, 567] width 22 height 22
type Coleta2018118 "[DATE]"
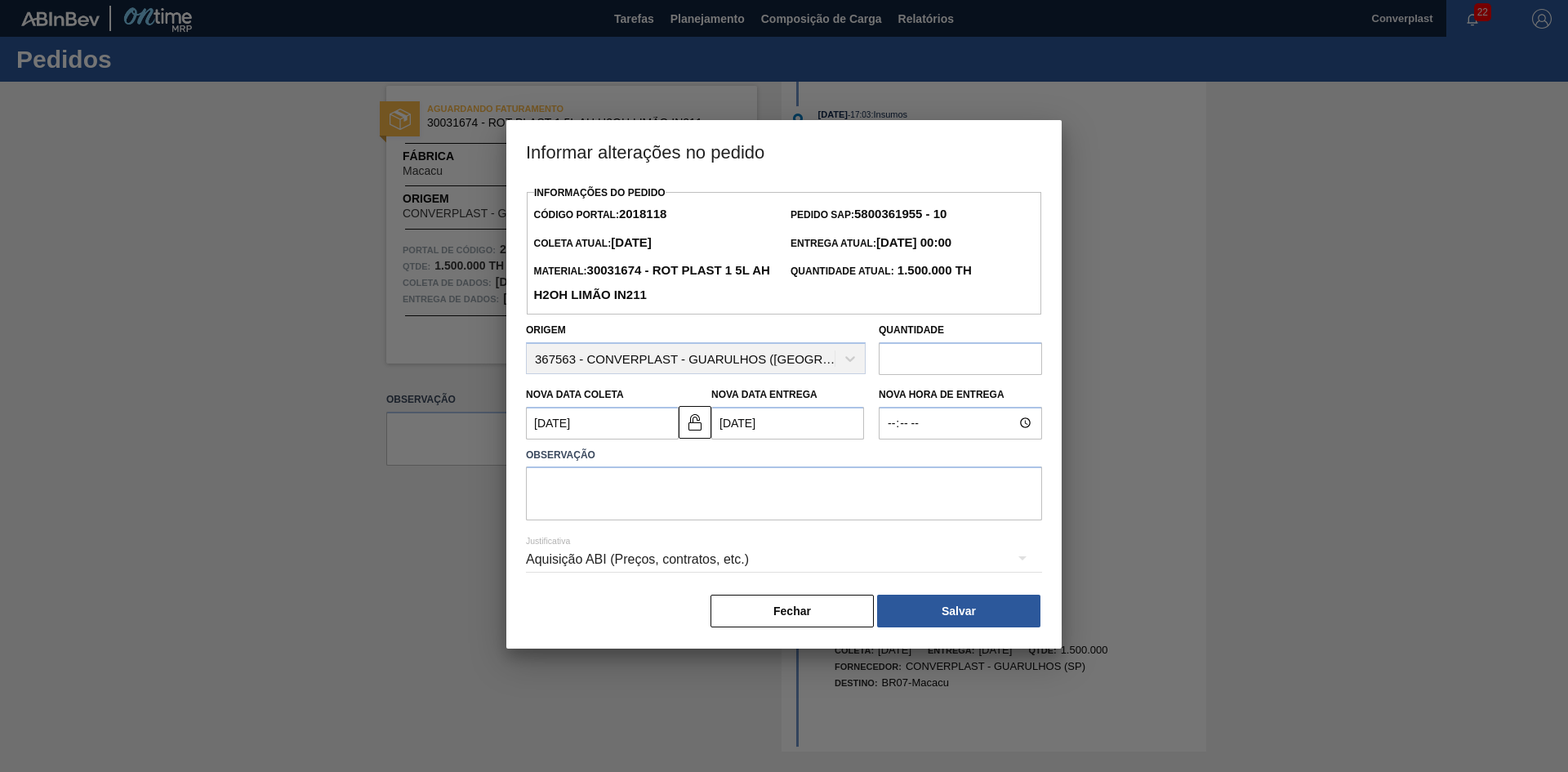
click at [617, 535] on div "Justificativa Aquisição ABI (Preços, contratos, etc.)" at bounding box center [784, 549] width 516 height 59
click at [608, 495] on textarea at bounding box center [784, 492] width 516 height 54
type textarea "ajuste data"
click at [934, 601] on button "Salvar" at bounding box center [958, 610] width 164 height 32
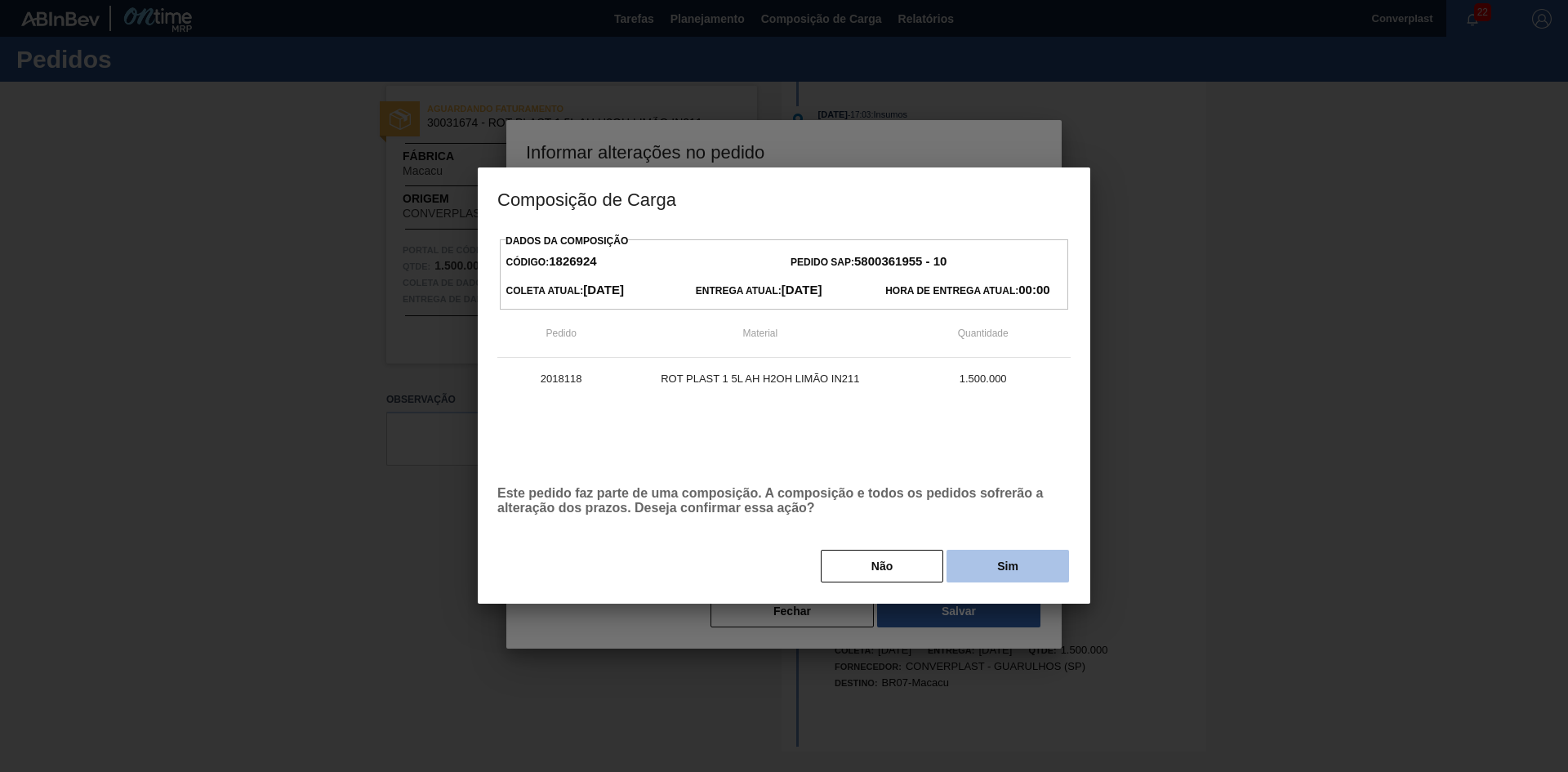
click at [978, 560] on button "Sim" at bounding box center [1007, 565] width 123 height 32
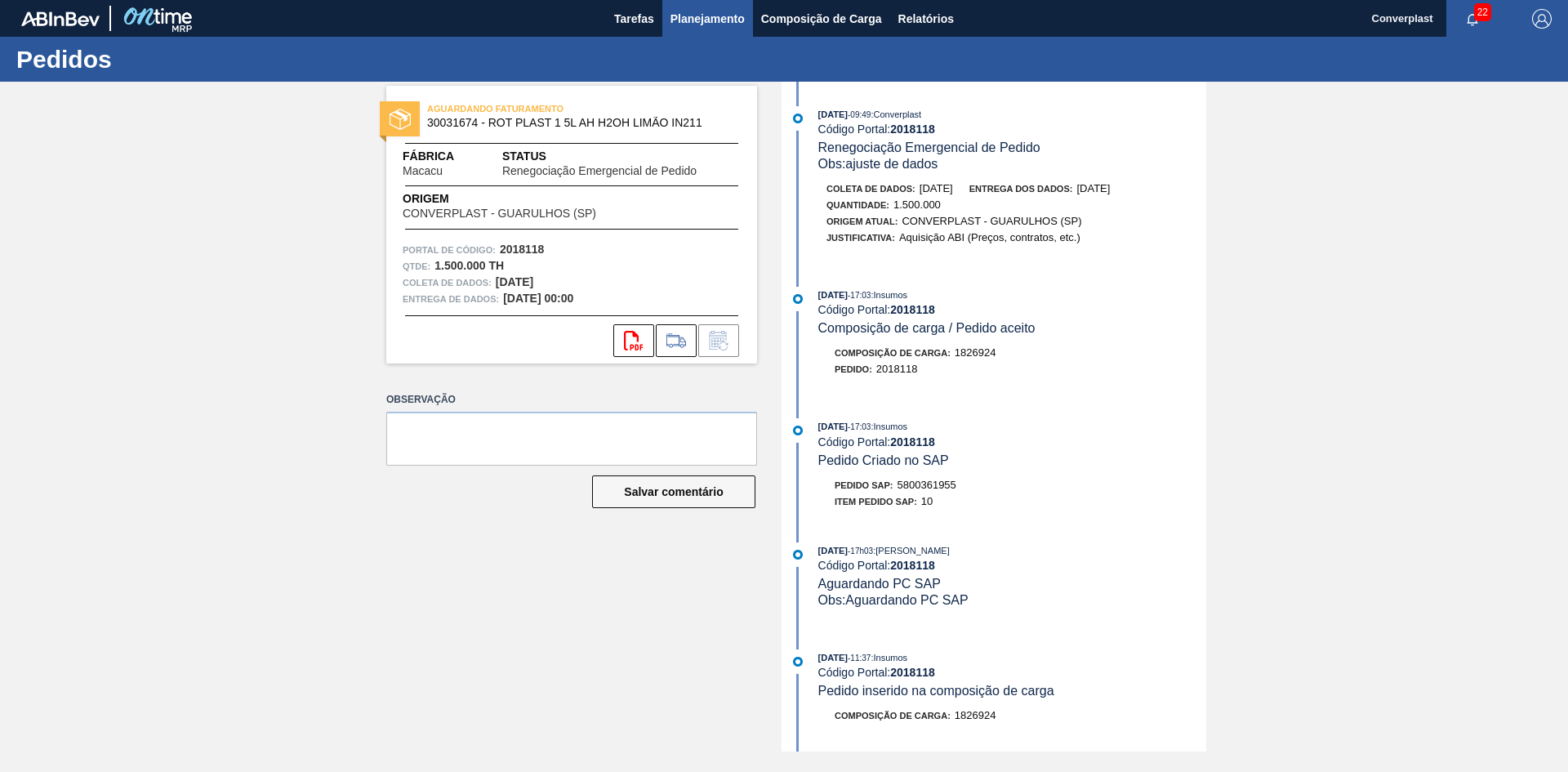
click at [686, 15] on font "Planejamento" at bounding box center [708, 18] width 75 height 13
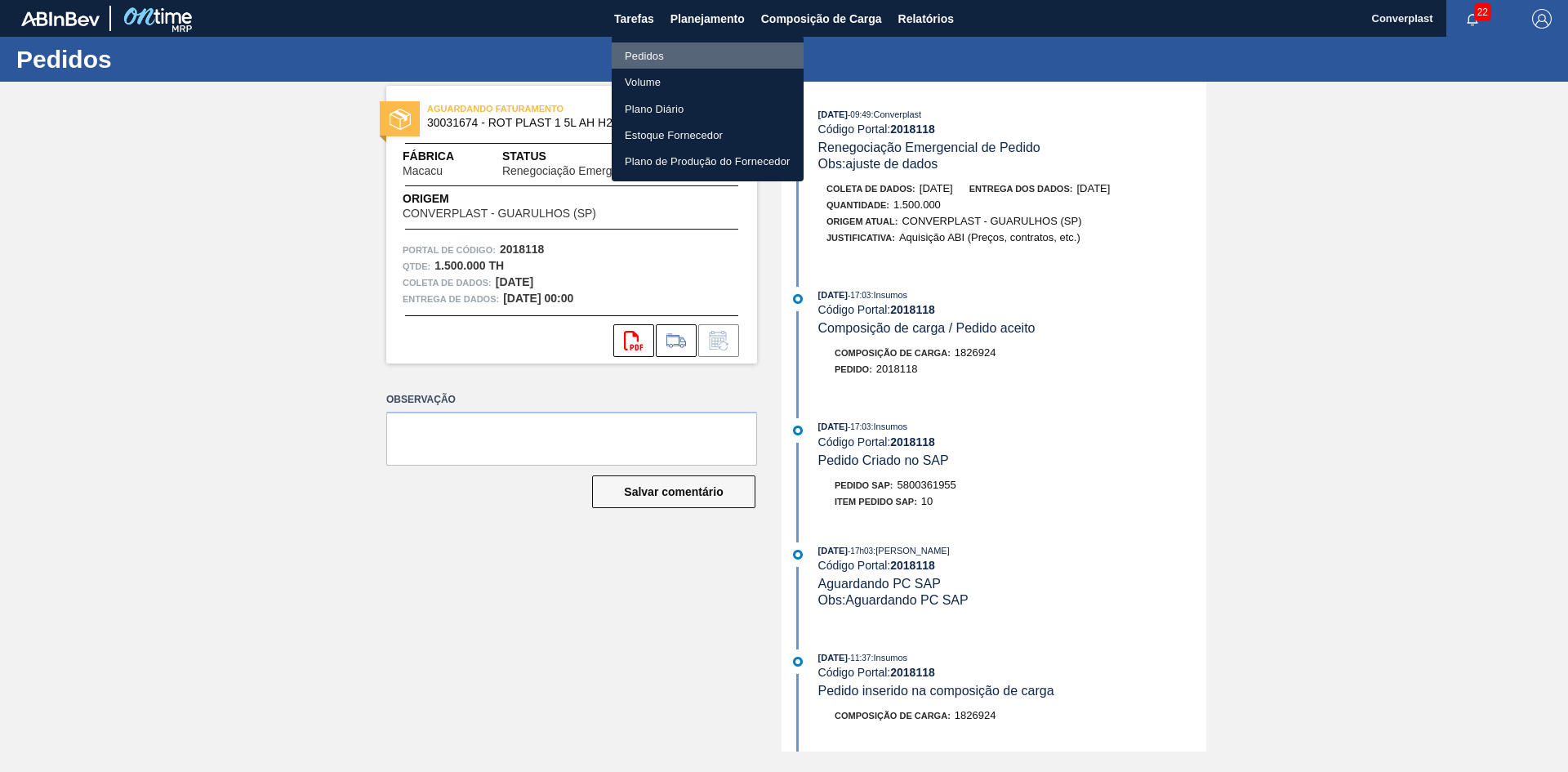
click at [646, 48] on font "Pedidos" at bounding box center [644, 55] width 39 height 17
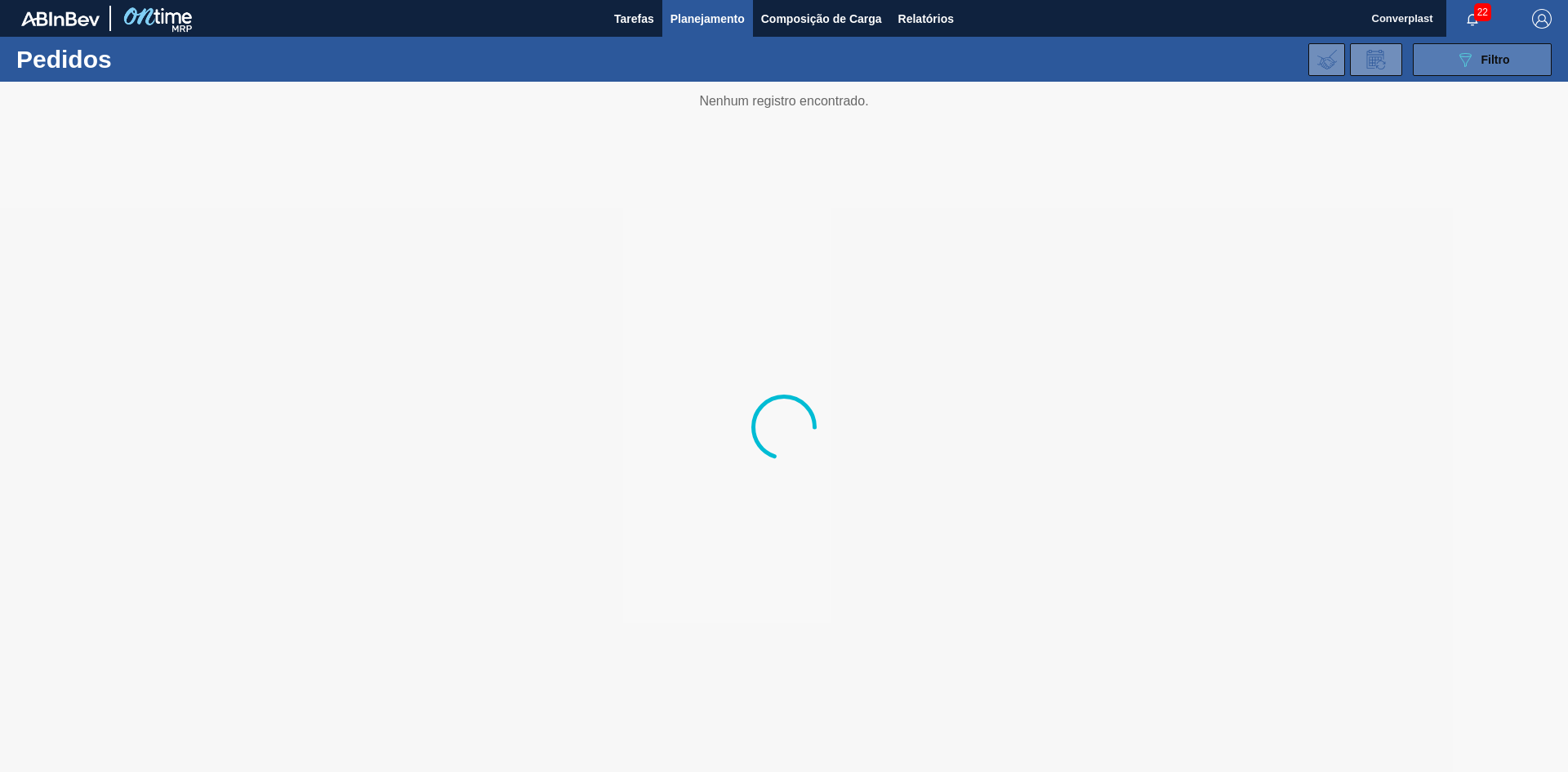
click at [1466, 47] on button "089F7B8B-B2A5-4AFE-B5C0-19BA573D28AC Filtro" at bounding box center [1483, 59] width 139 height 32
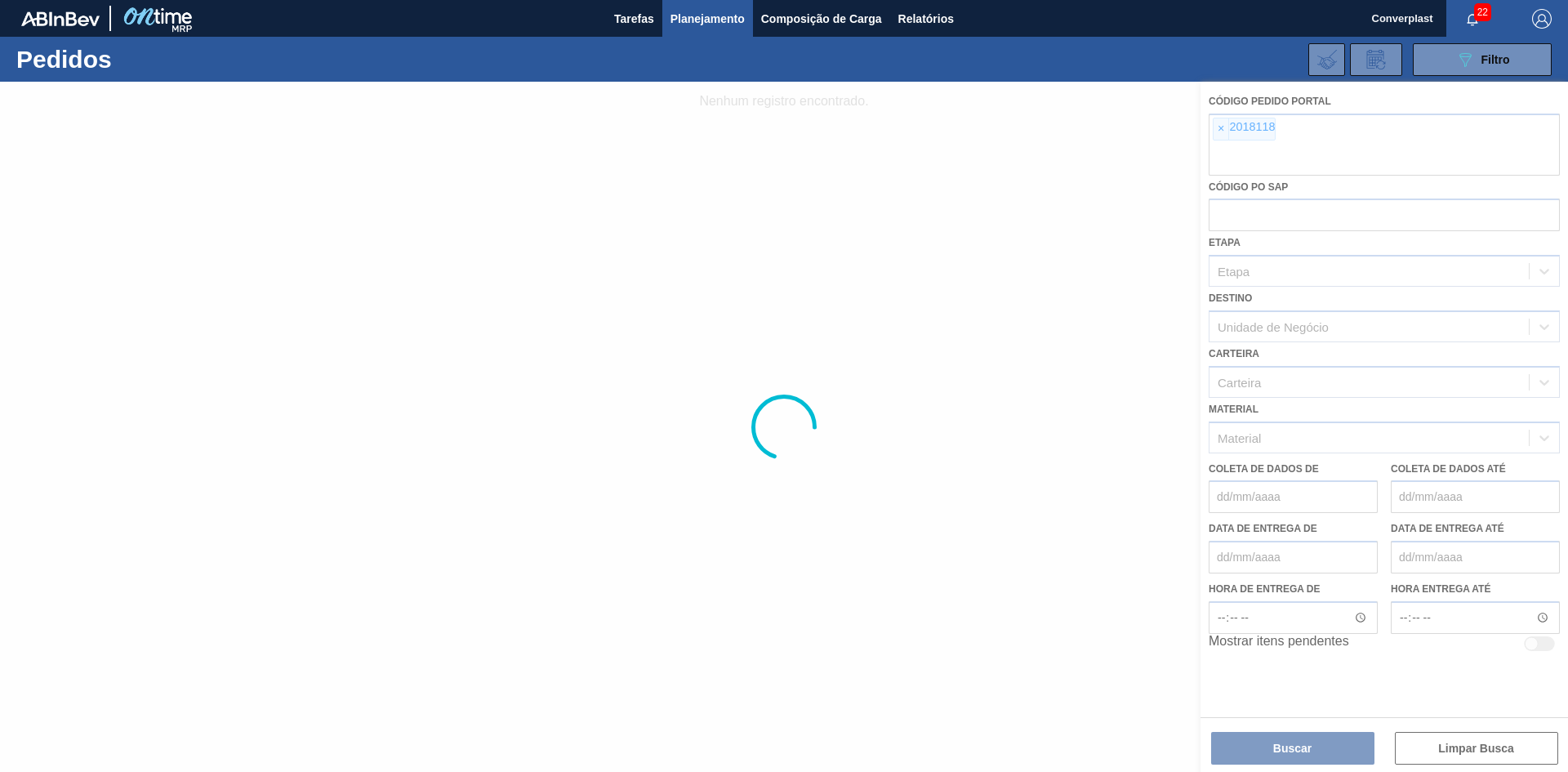
click at [1221, 129] on div at bounding box center [784, 427] width 1568 height 691
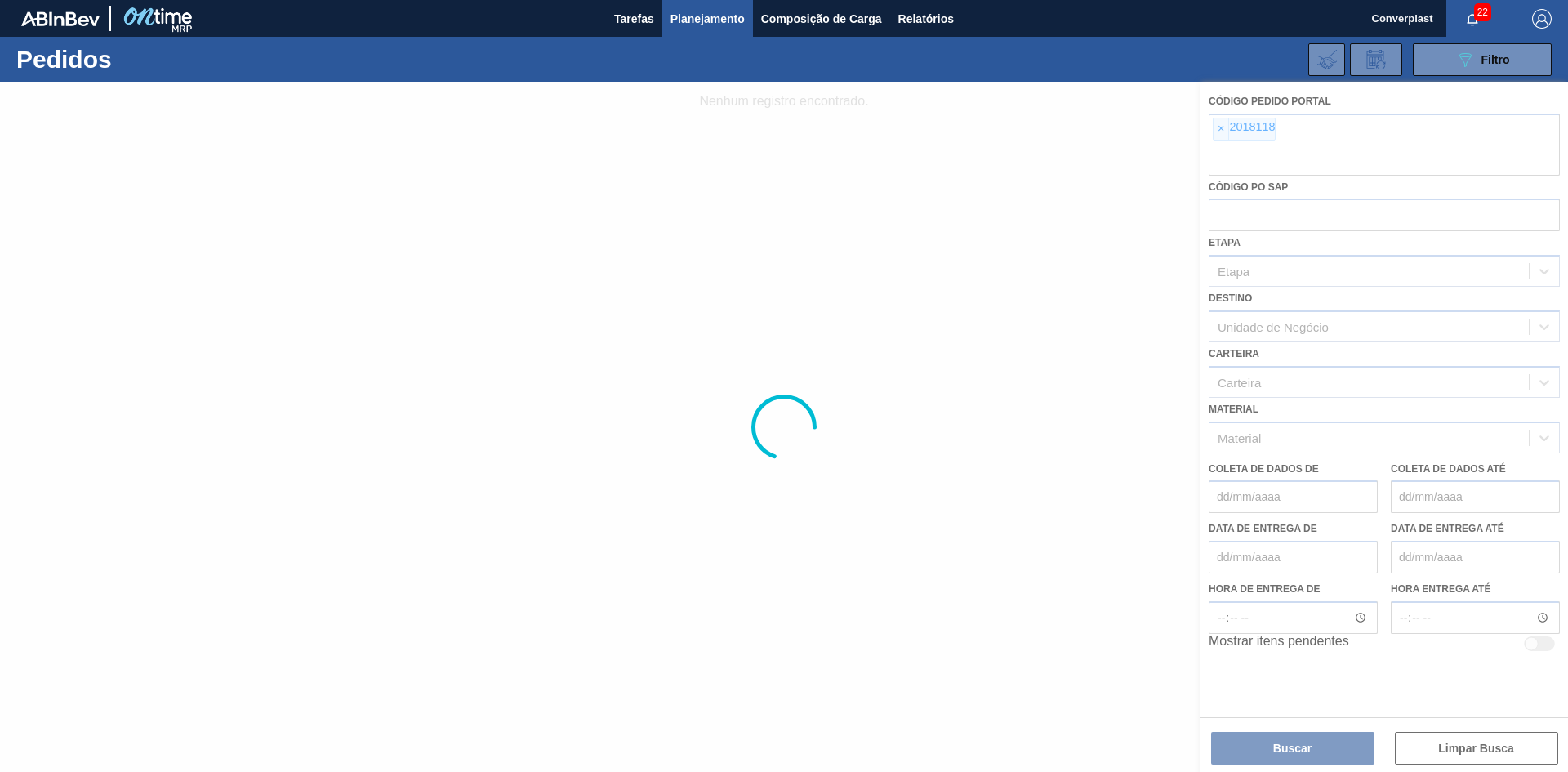
click at [1221, 129] on div at bounding box center [784, 427] width 1568 height 691
click at [1228, 125] on div at bounding box center [784, 427] width 1568 height 691
click at [1218, 125] on div at bounding box center [784, 427] width 1568 height 691
click at [1223, 129] on div at bounding box center [784, 427] width 1568 height 691
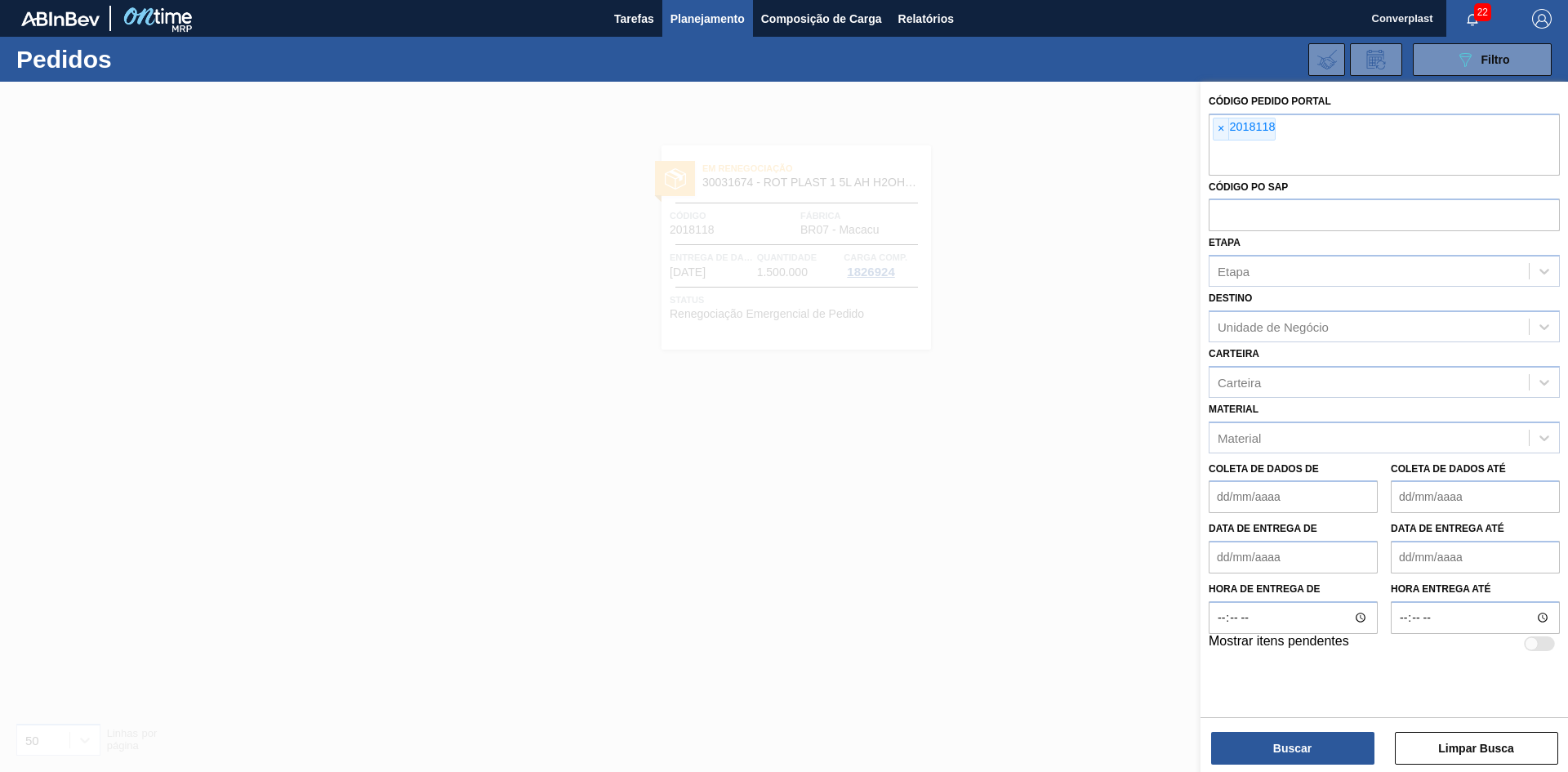
click at [1223, 129] on font "×" at bounding box center [1221, 128] width 7 height 13
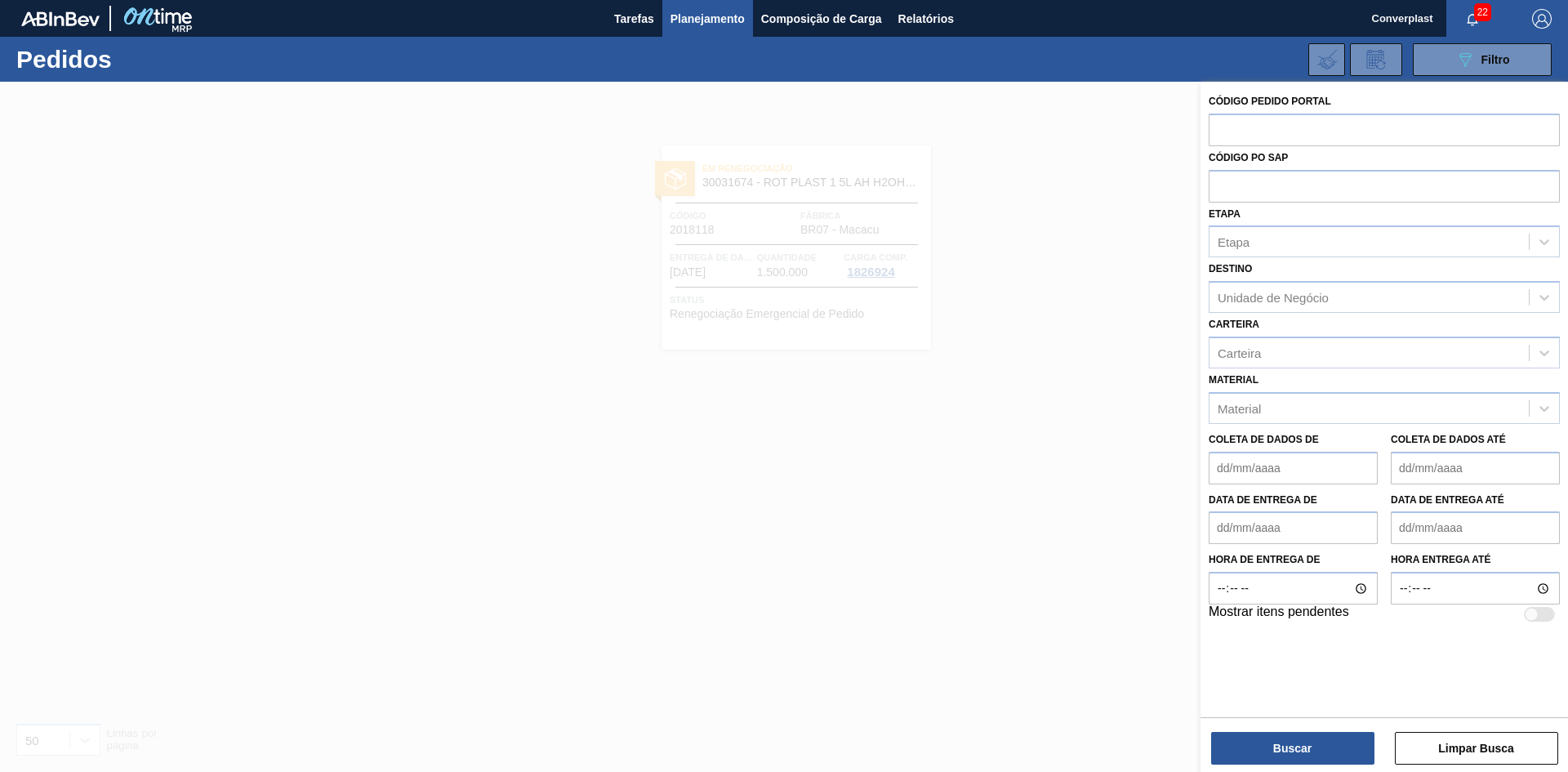
paste input "1992000"
type input "1992000"
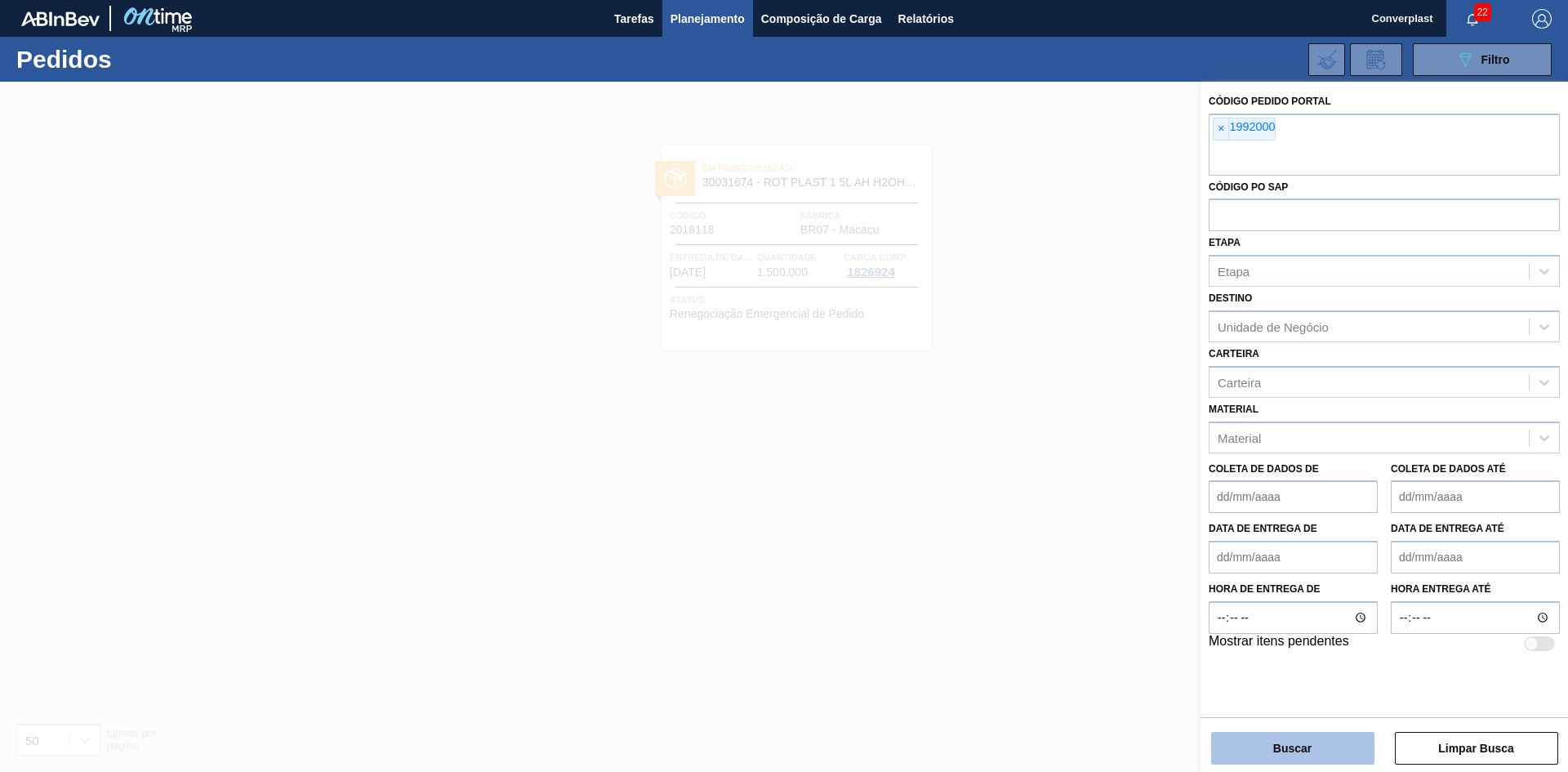
click at [1235, 752] on button "Buscar" at bounding box center [1292, 747] width 164 height 32
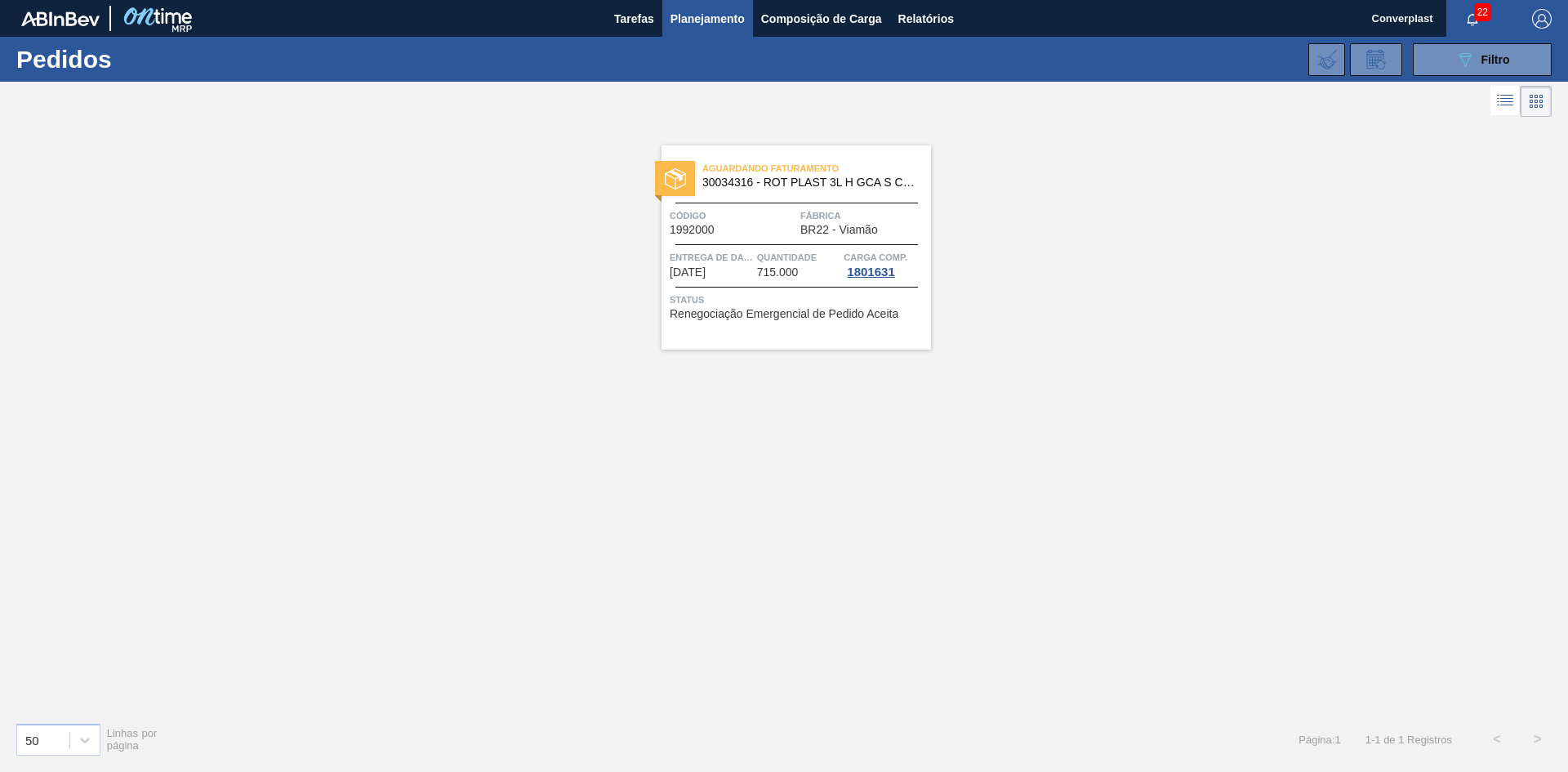
click at [734, 301] on span "Status" at bounding box center [798, 299] width 257 height 17
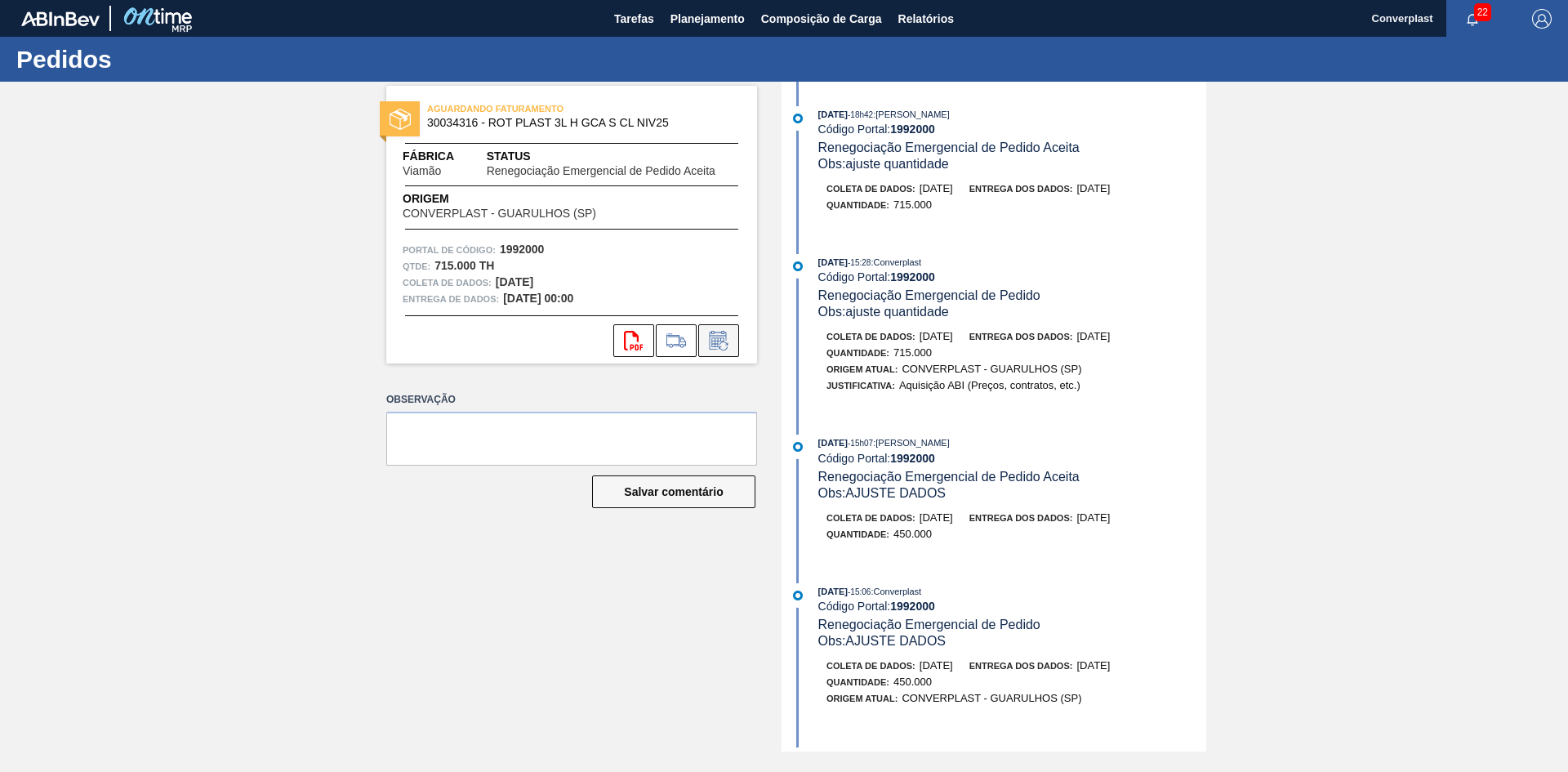
click at [724, 344] on icon at bounding box center [718, 340] width 26 height 20
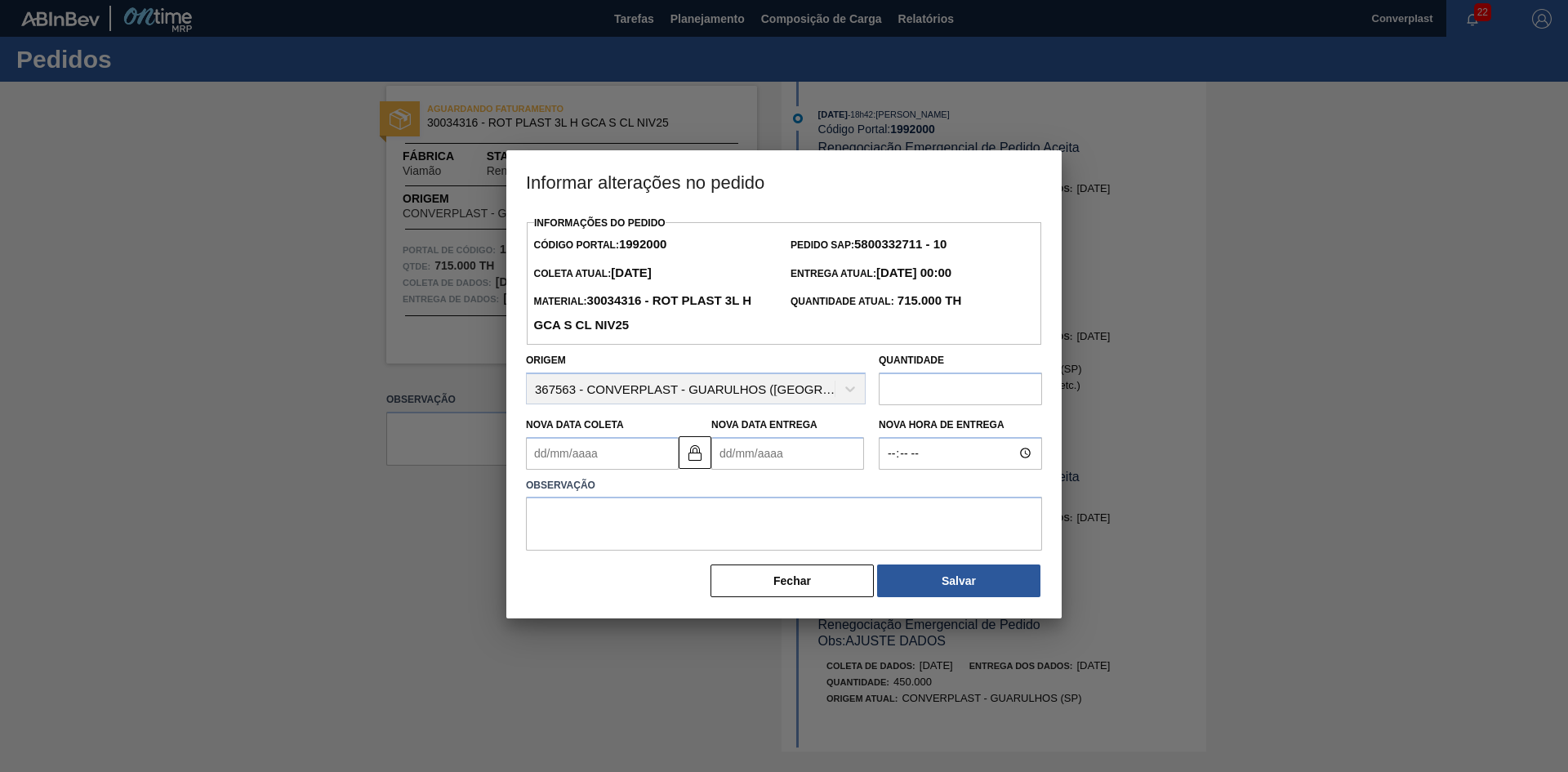
click at [744, 453] on Entrega1992000 "Nova Data Entrega" at bounding box center [787, 452] width 153 height 32
type Coleta1992000 "[DATE]"
type Entrega1992000 "2"
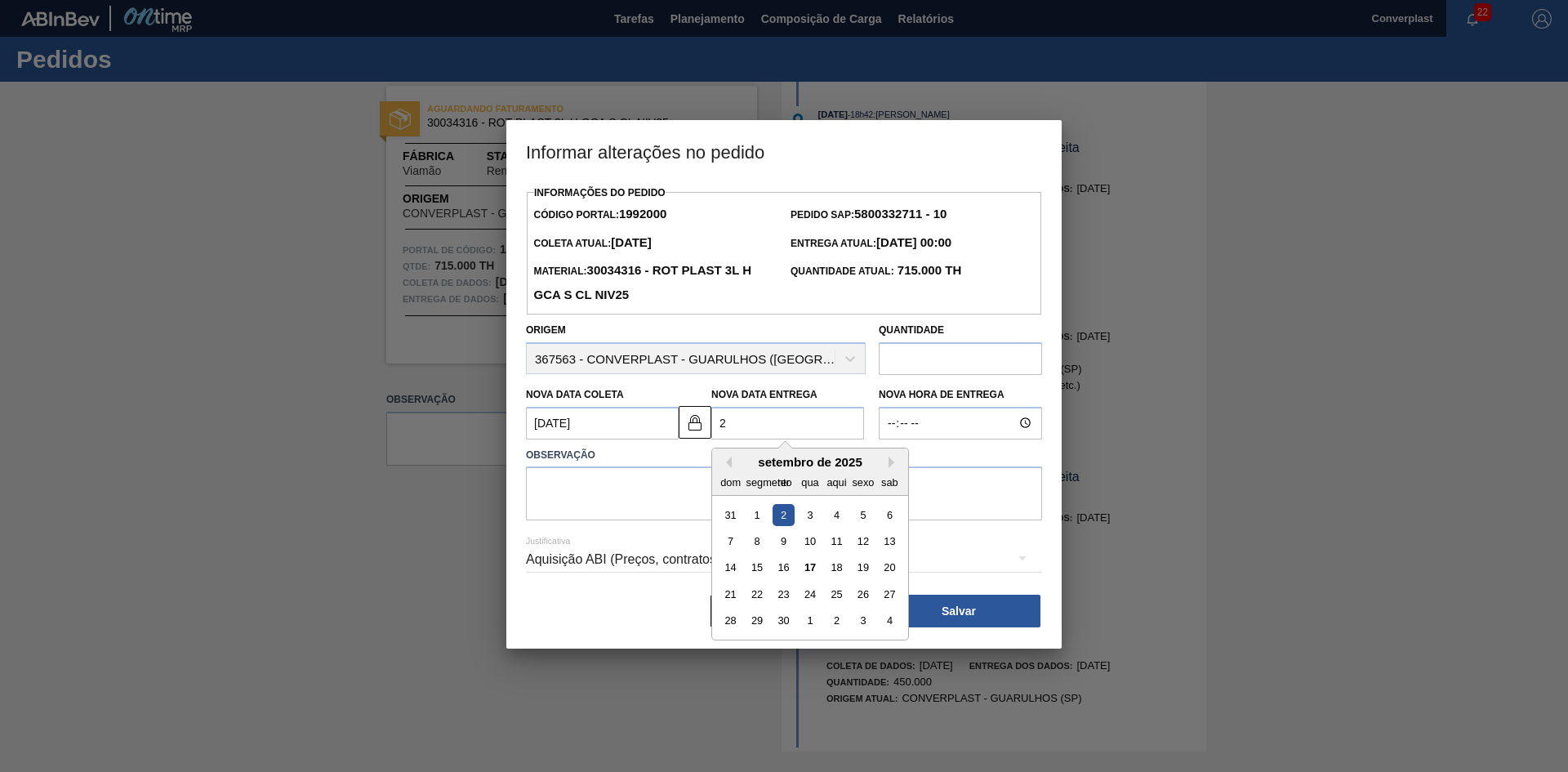
type Coleta1992000 "[DATE]"
click at [835, 599] on font "25" at bounding box center [836, 594] width 12 height 12
type Entrega1992000 "[DATE]"
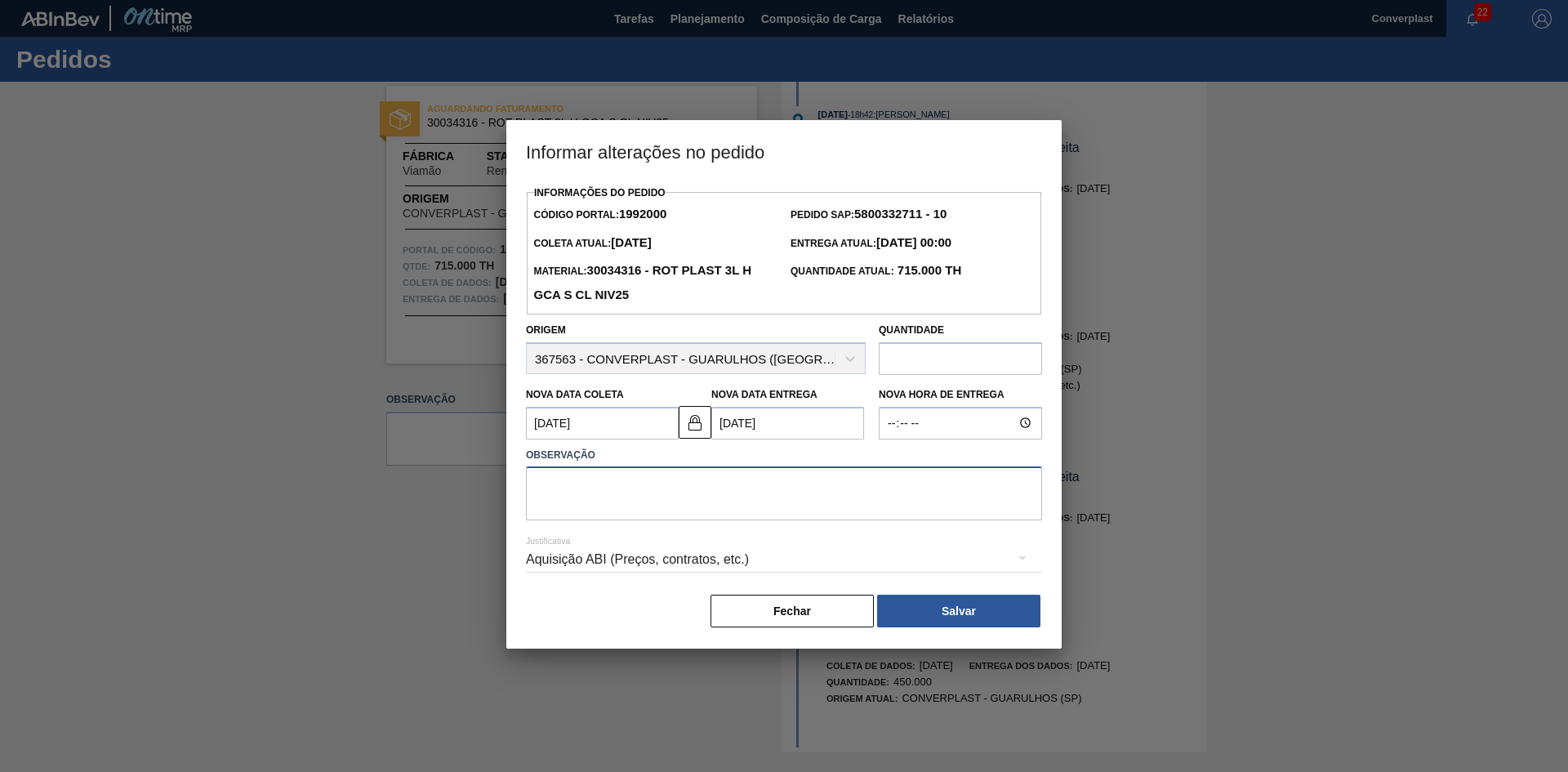
click at [617, 510] on textarea at bounding box center [784, 492] width 516 height 54
type textarea "ajuste data"
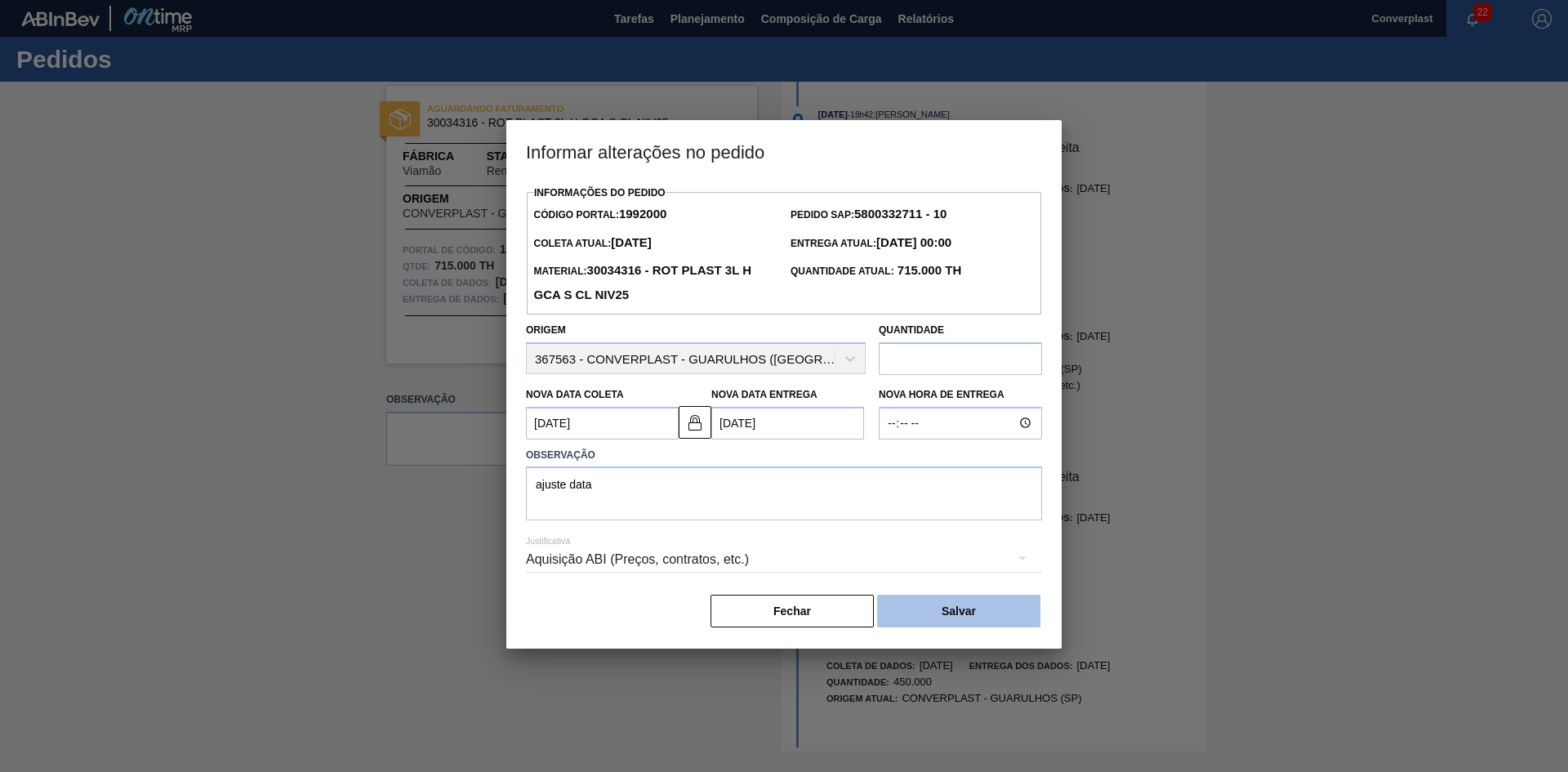
click at [997, 603] on button "Salvar" at bounding box center [958, 610] width 164 height 32
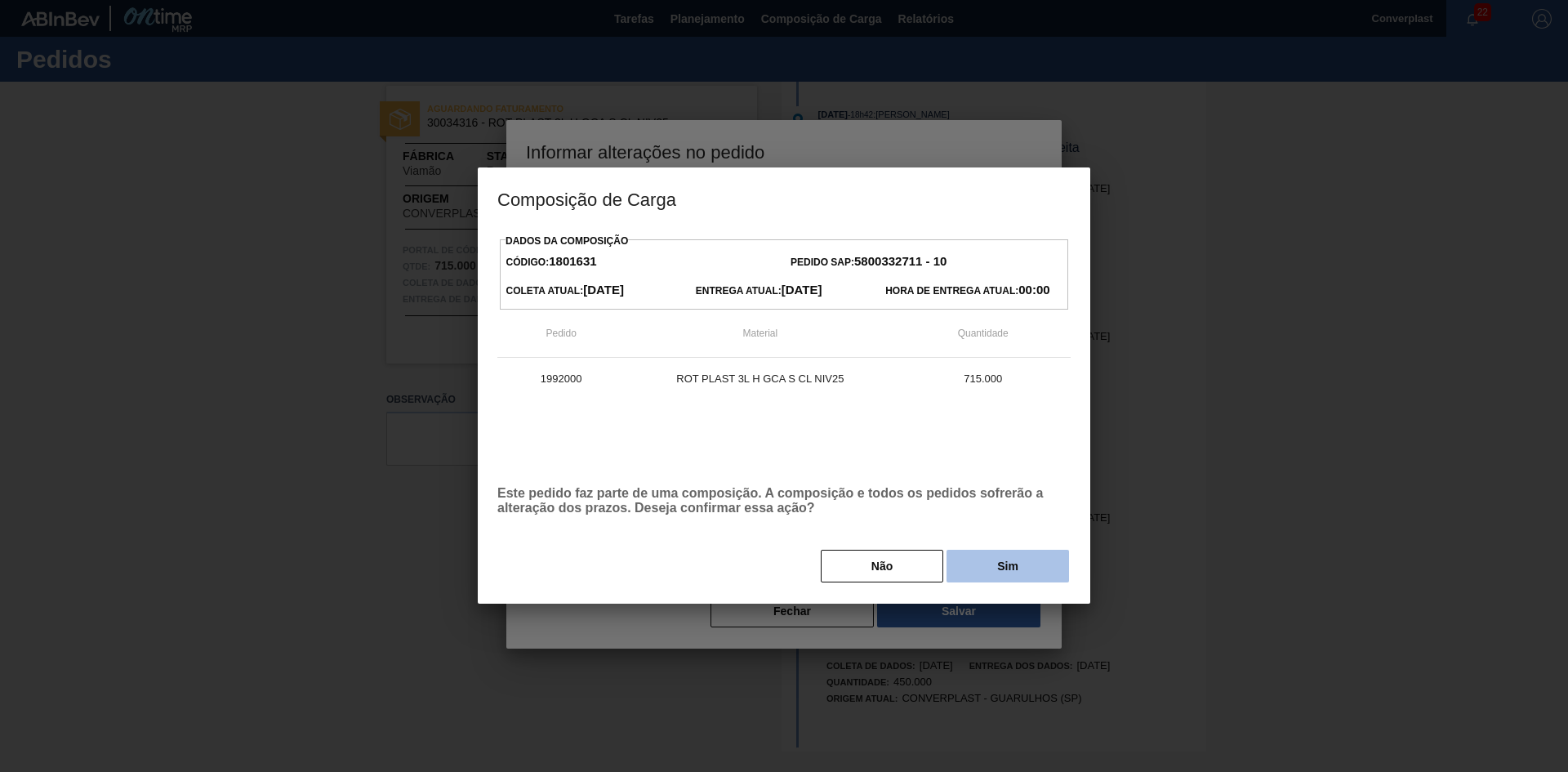
click at [1023, 561] on button "Sim" at bounding box center [1007, 565] width 123 height 32
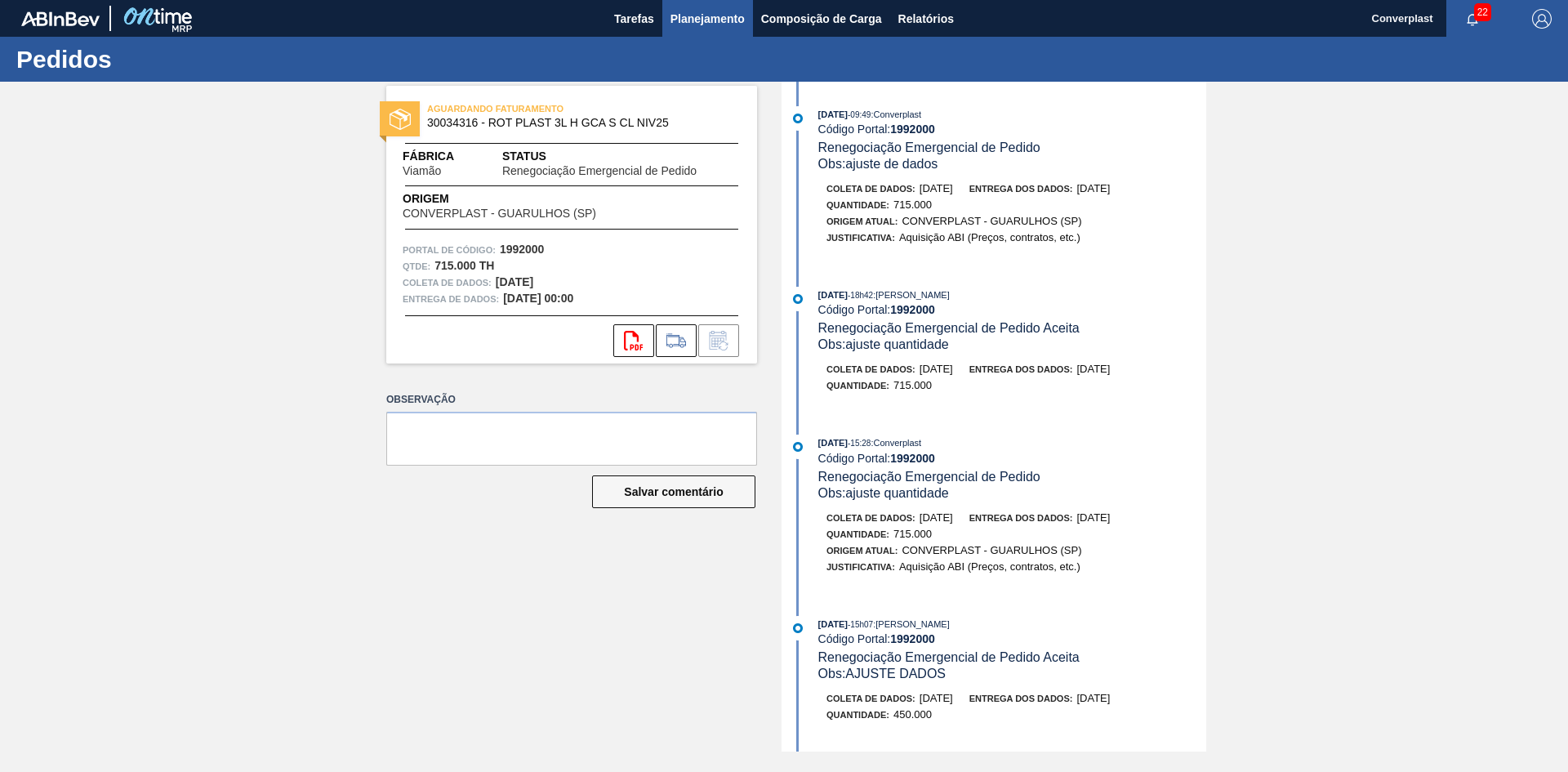
click at [714, 12] on font "Planejamento" at bounding box center [708, 18] width 75 height 13
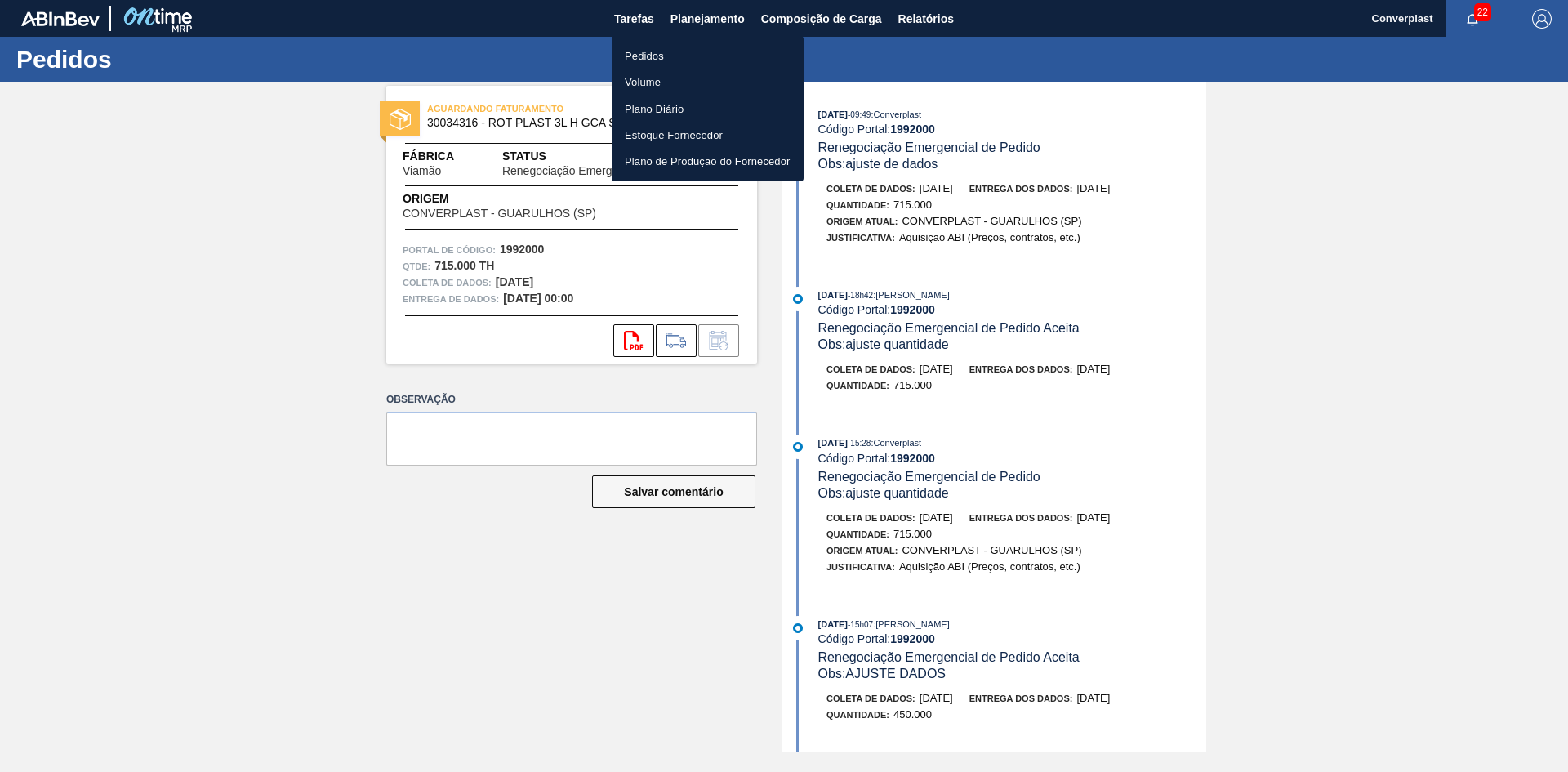
click at [676, 55] on li "Pedidos" at bounding box center [708, 55] width 192 height 26
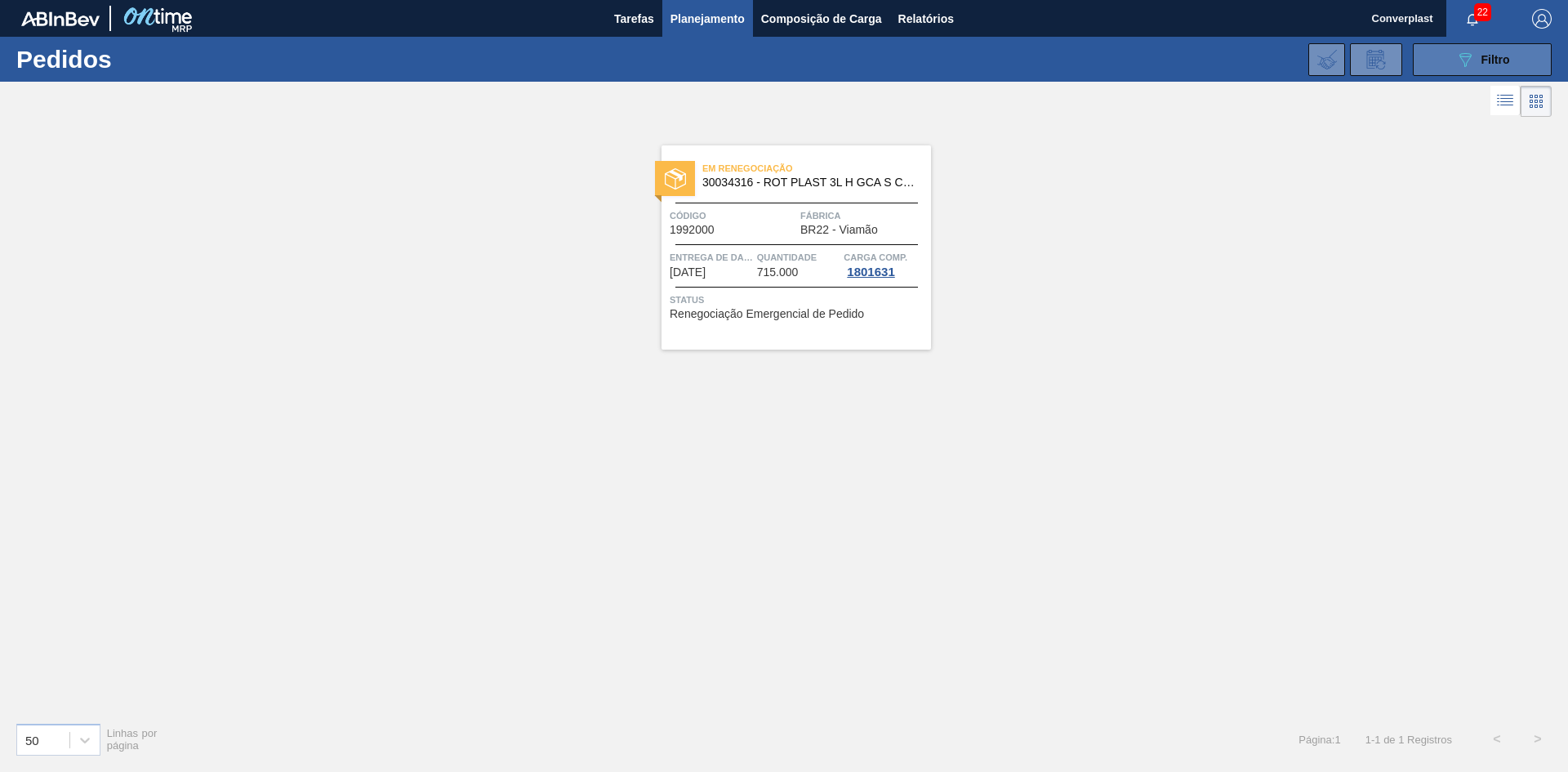
click at [1486, 64] on font "Filtro" at bounding box center [1494, 59] width 28 height 13
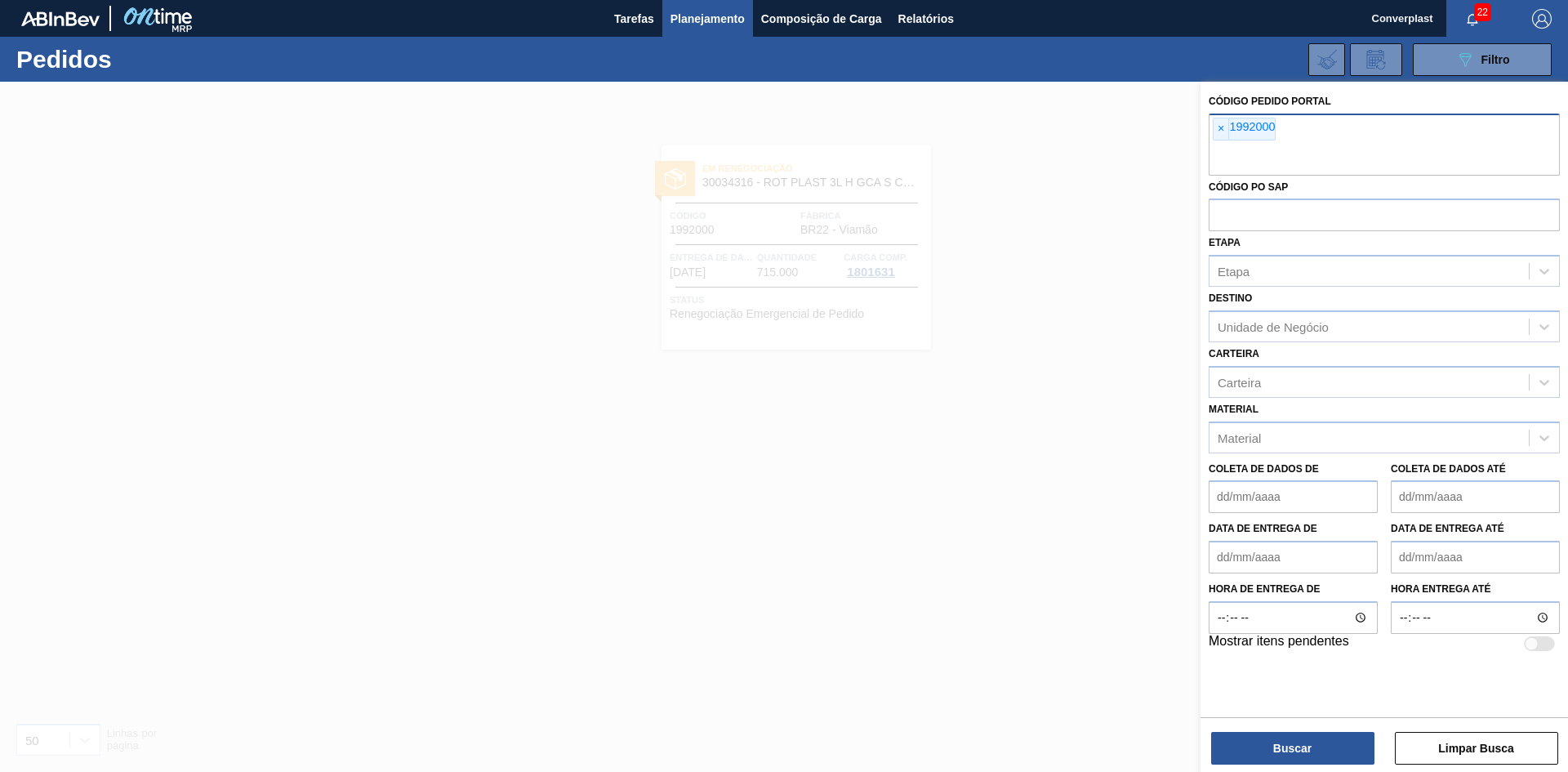
click at [1213, 132] on div "× 1992000" at bounding box center [1244, 129] width 63 height 23
click at [1215, 132] on span "×" at bounding box center [1221, 129] width 16 height 22
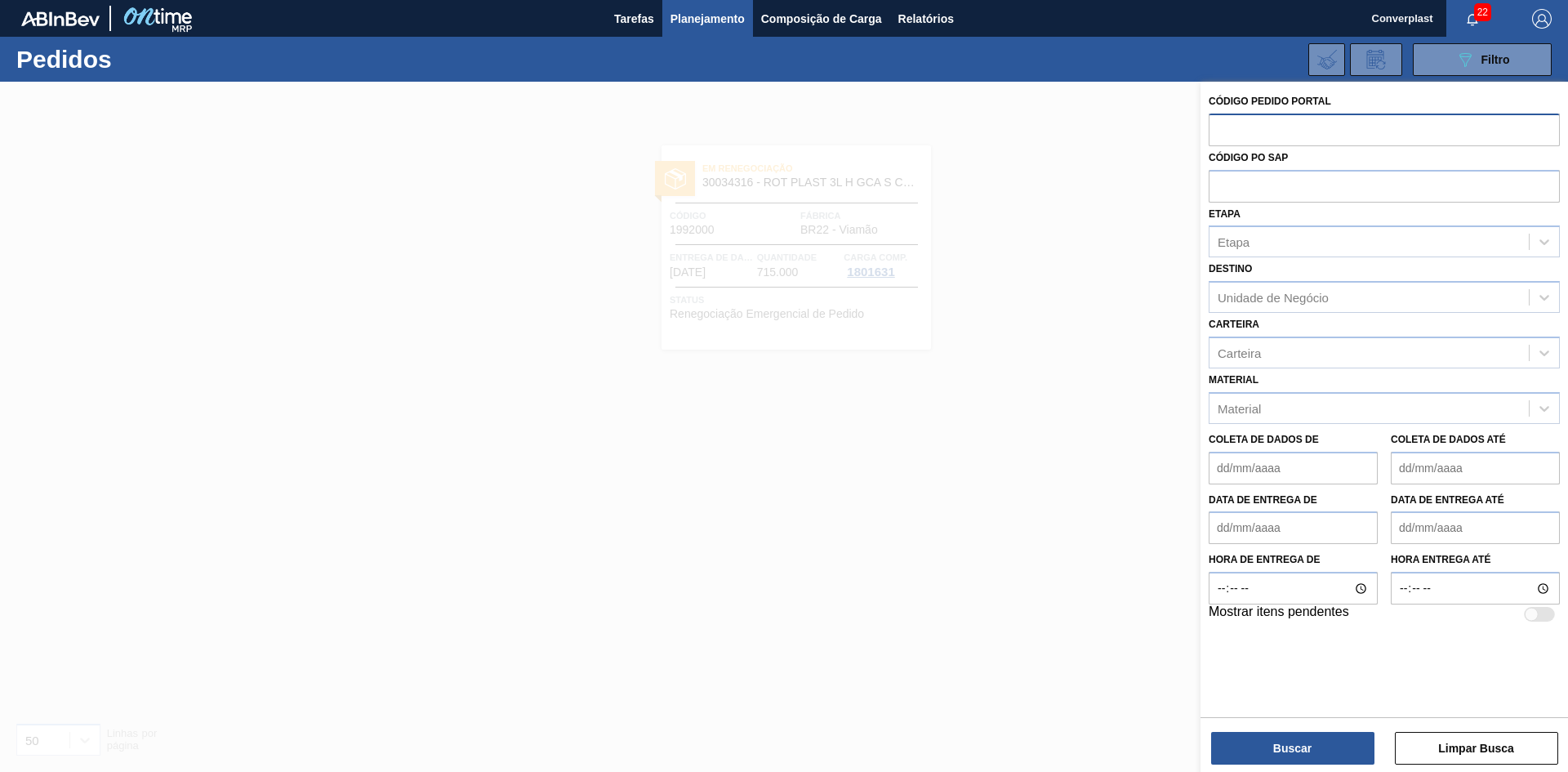
paste input "2012279"
type input "2012279"
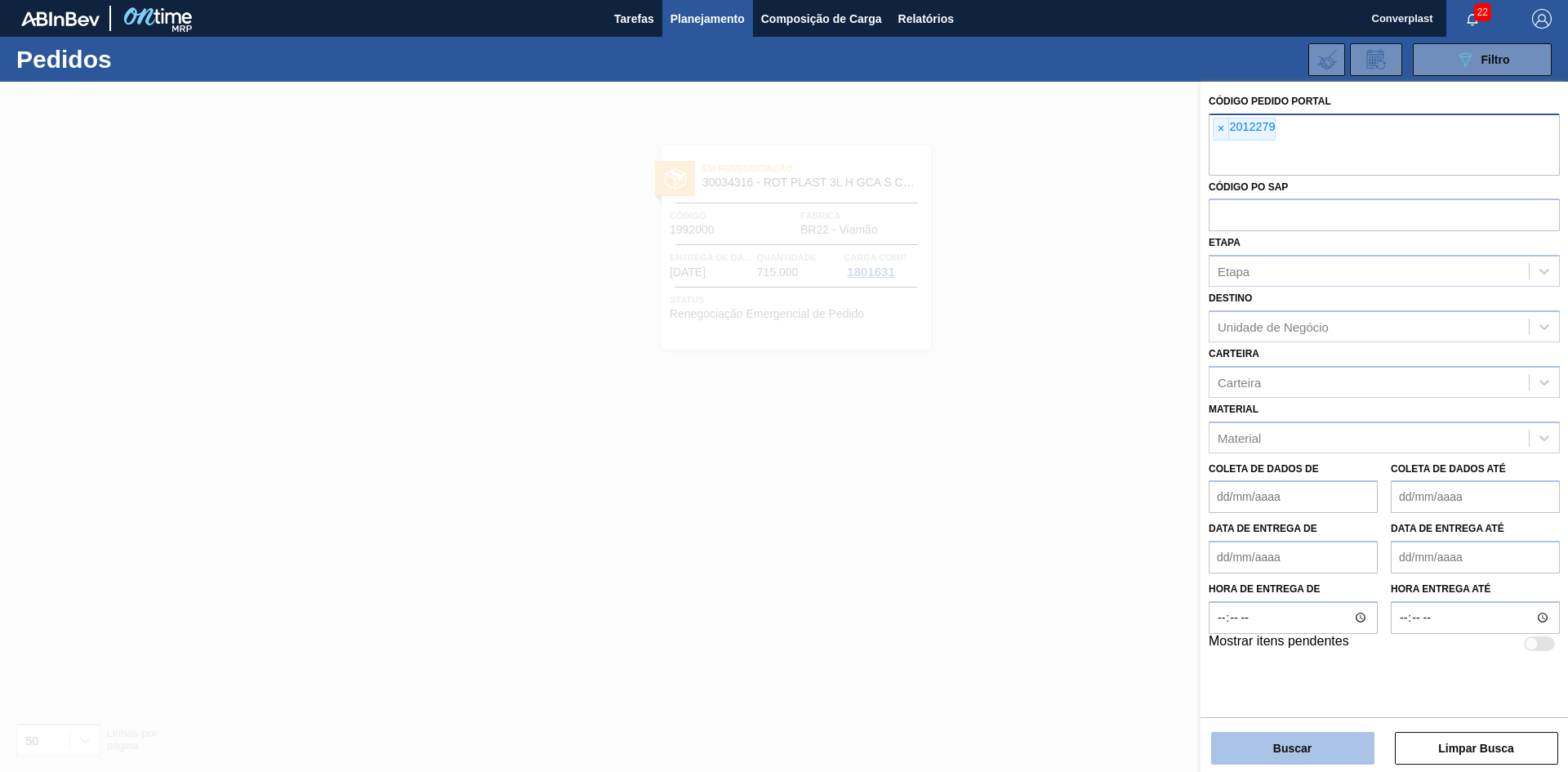
click at [1224, 734] on button "Buscar" at bounding box center [1292, 747] width 164 height 32
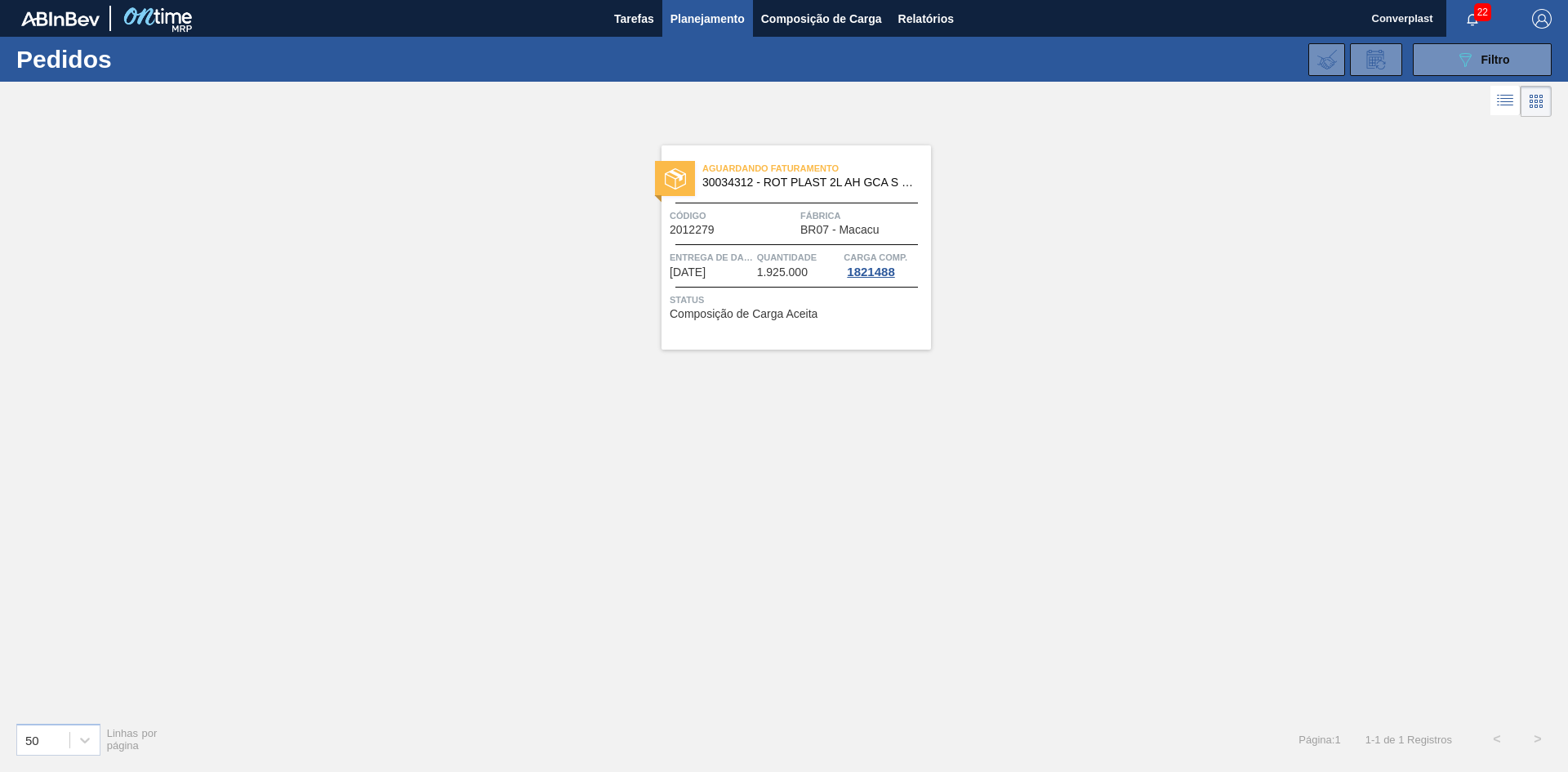
click at [784, 290] on div "Aguardando Faturamento 30034312 - ROT PLAST 2L AH GCA S CL NIV25 Código 2012279…" at bounding box center [795, 247] width 270 height 204
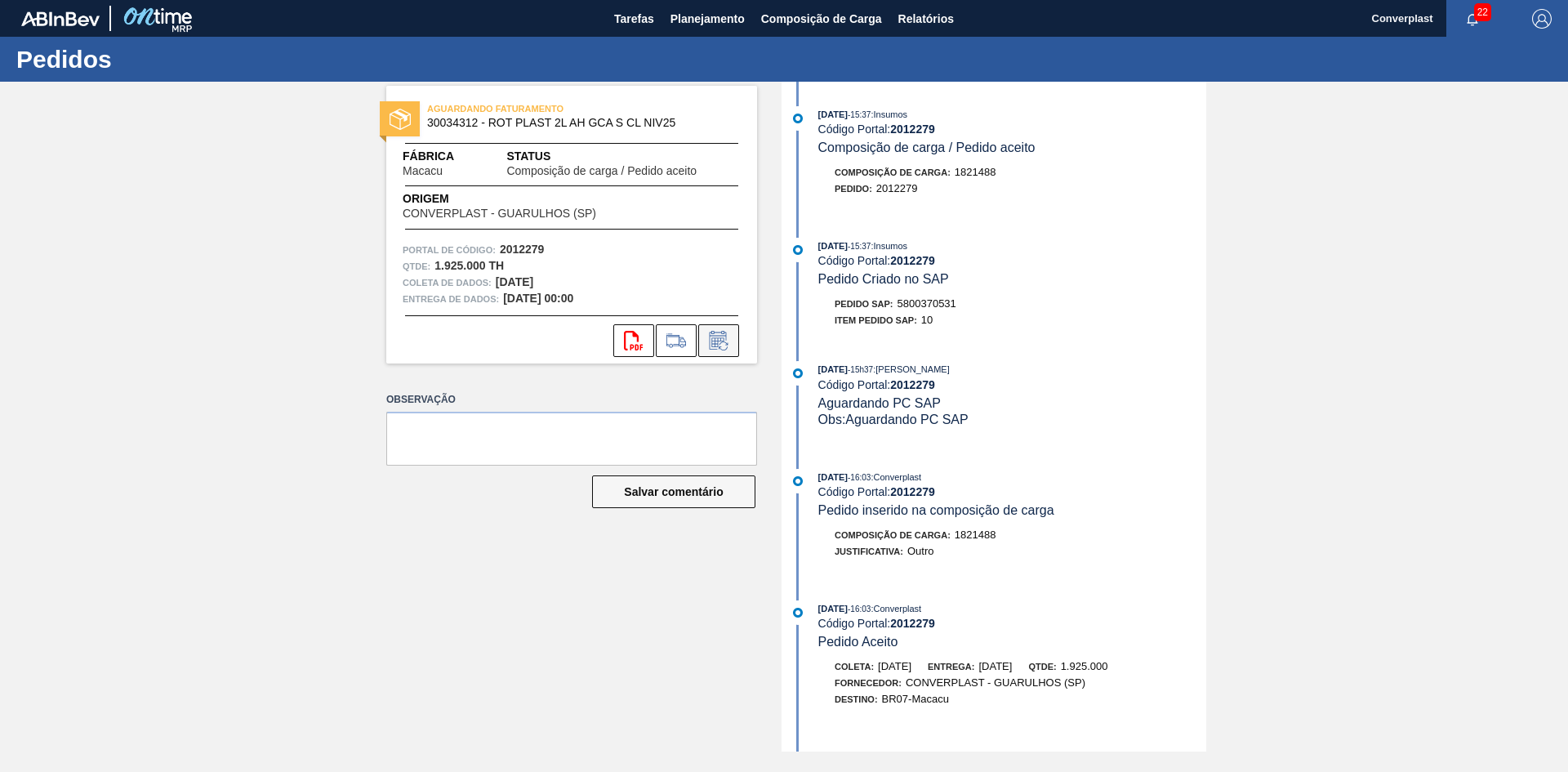
click at [726, 340] on icon at bounding box center [718, 340] width 26 height 20
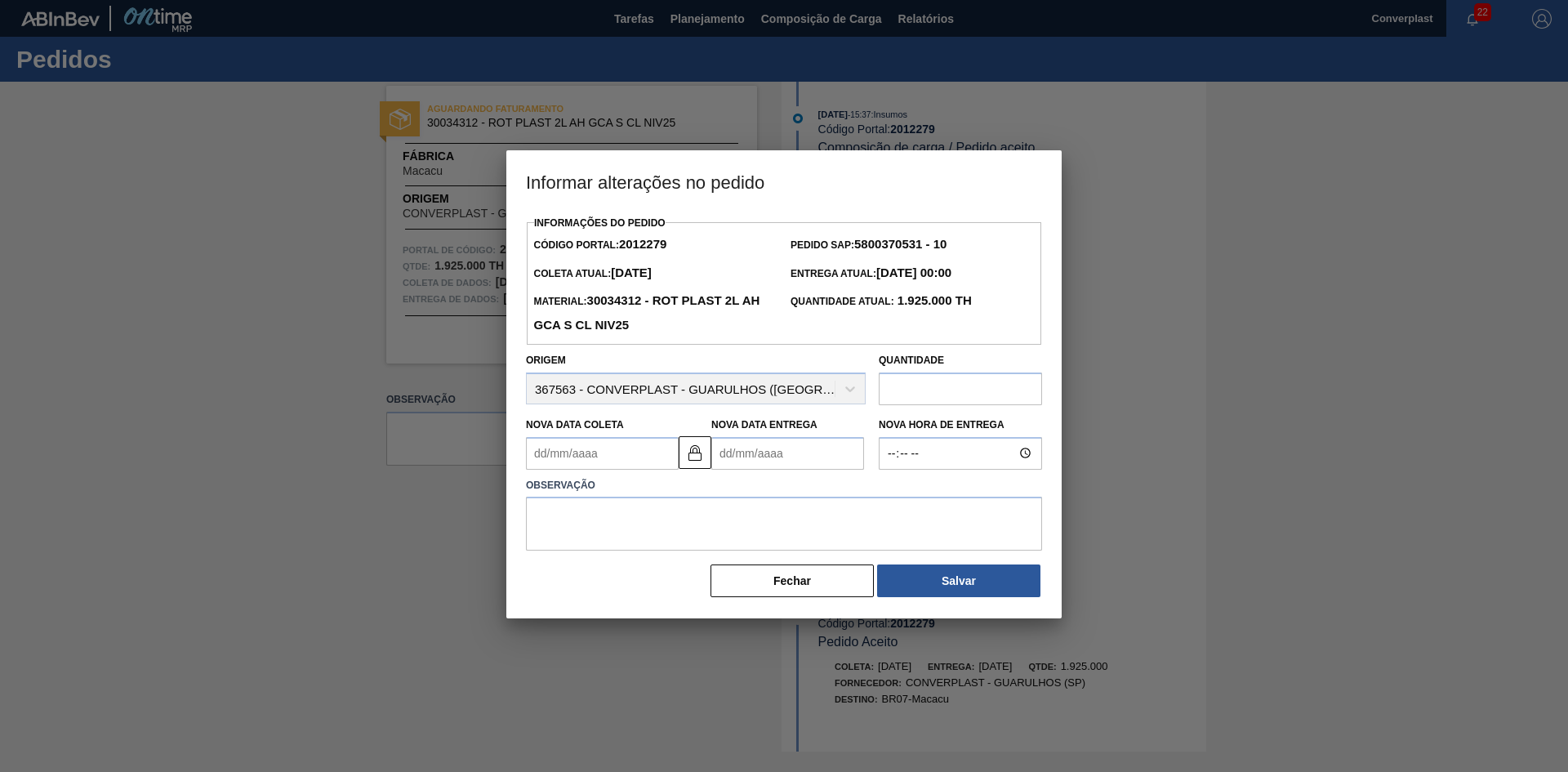
click at [744, 441] on Entrega2012279 "Nova Data Entrega" at bounding box center [787, 452] width 153 height 32
type Coleta2012279 "[DATE]"
type Entrega2012279 "1"
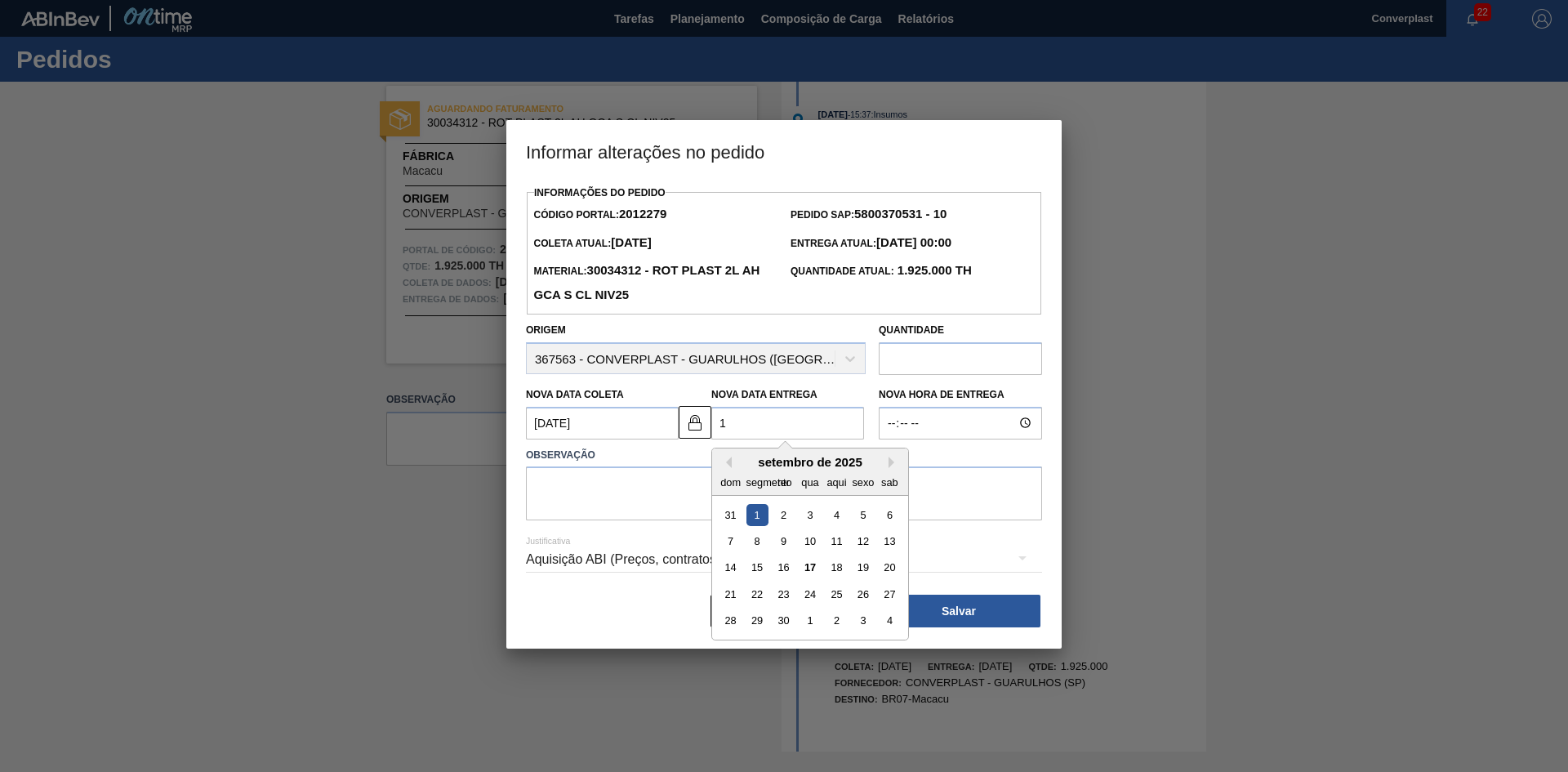
type Coleta2012279 "[DATE]"
click at [865, 570] on font "19" at bounding box center [863, 567] width 12 height 12
type Entrega2012279 "[DATE]"
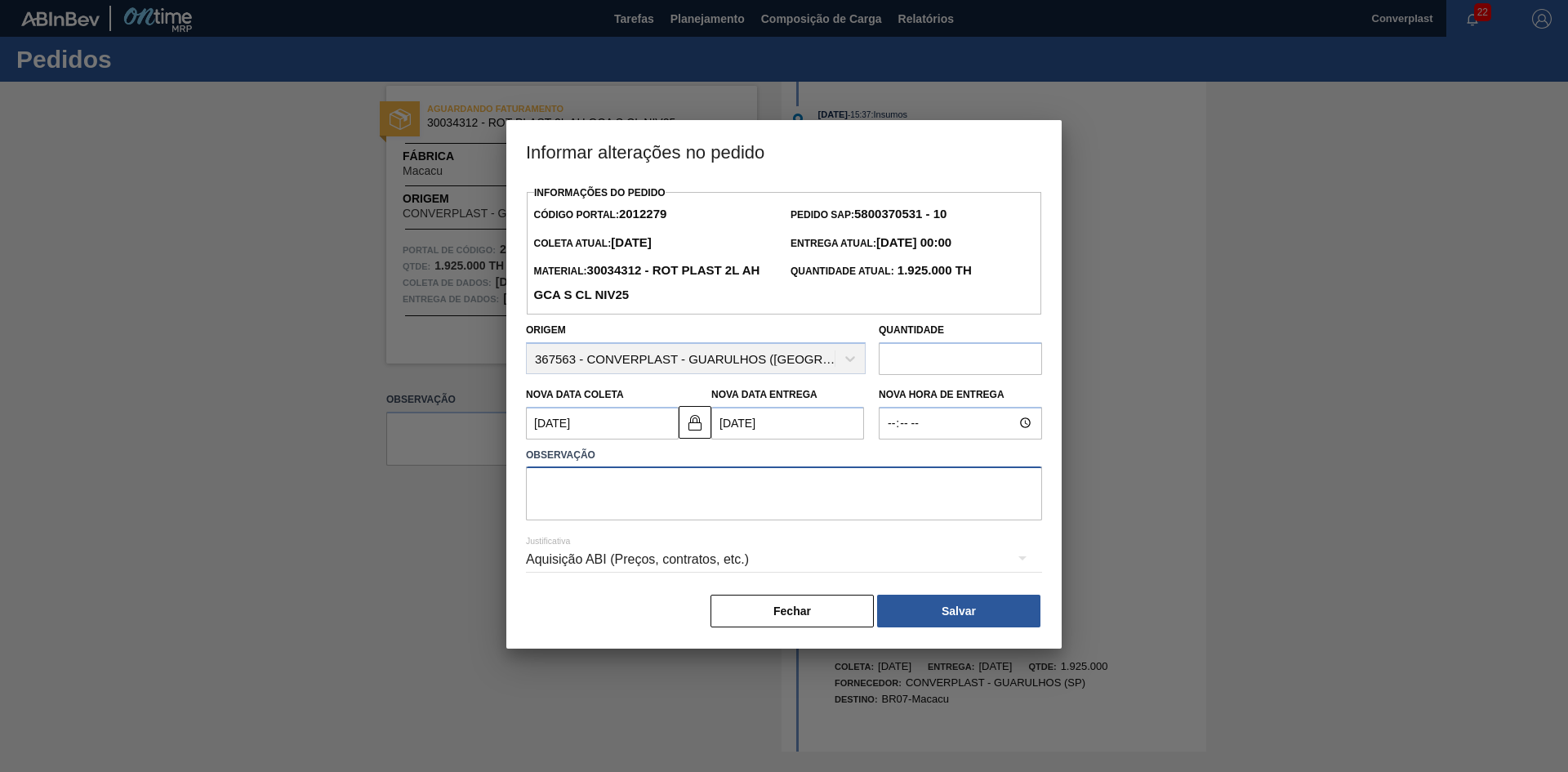
click at [624, 483] on textarea at bounding box center [784, 492] width 516 height 54
type textarea "ajuste data"
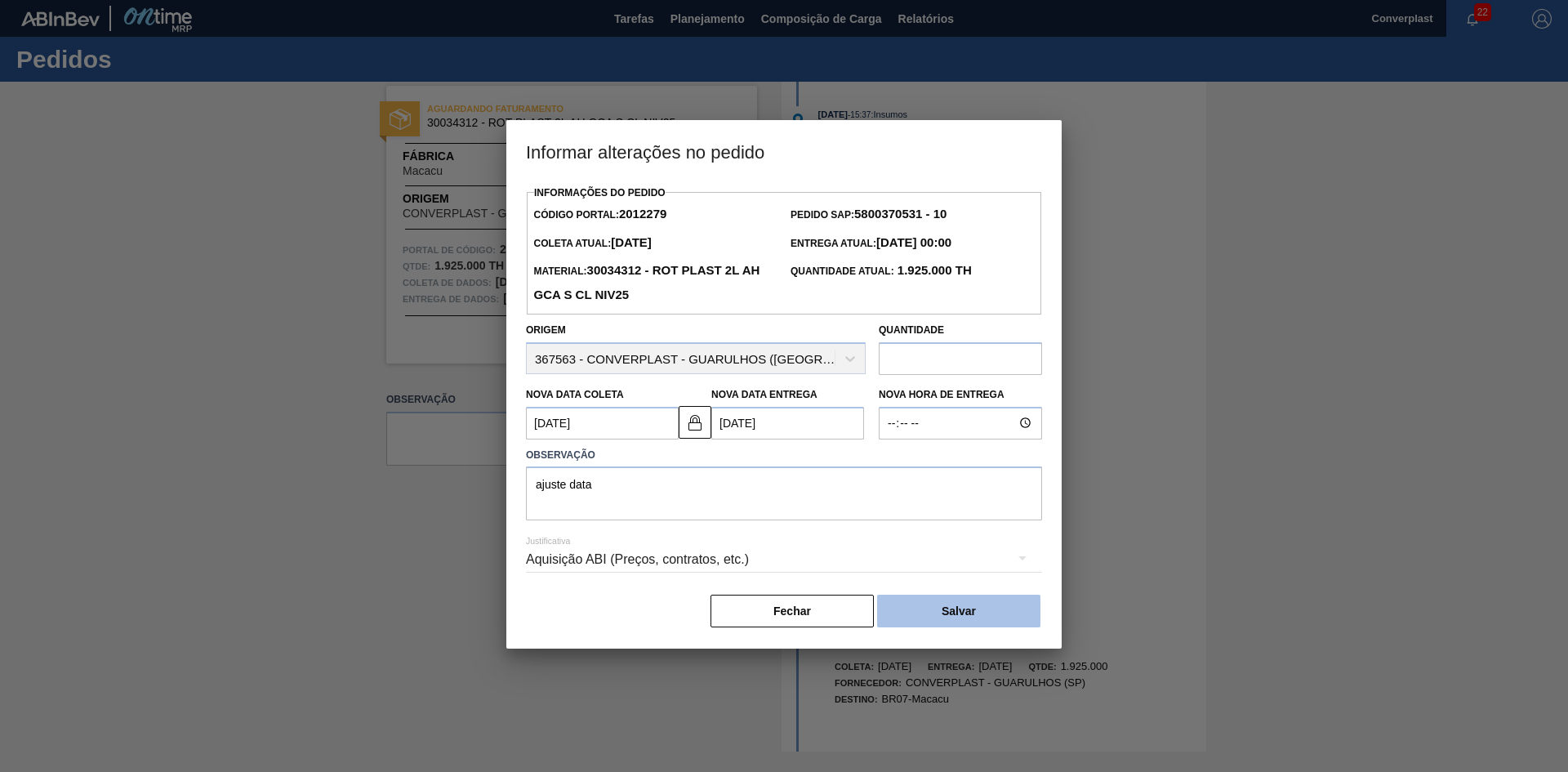
click at [919, 613] on button "Salvar" at bounding box center [958, 610] width 164 height 32
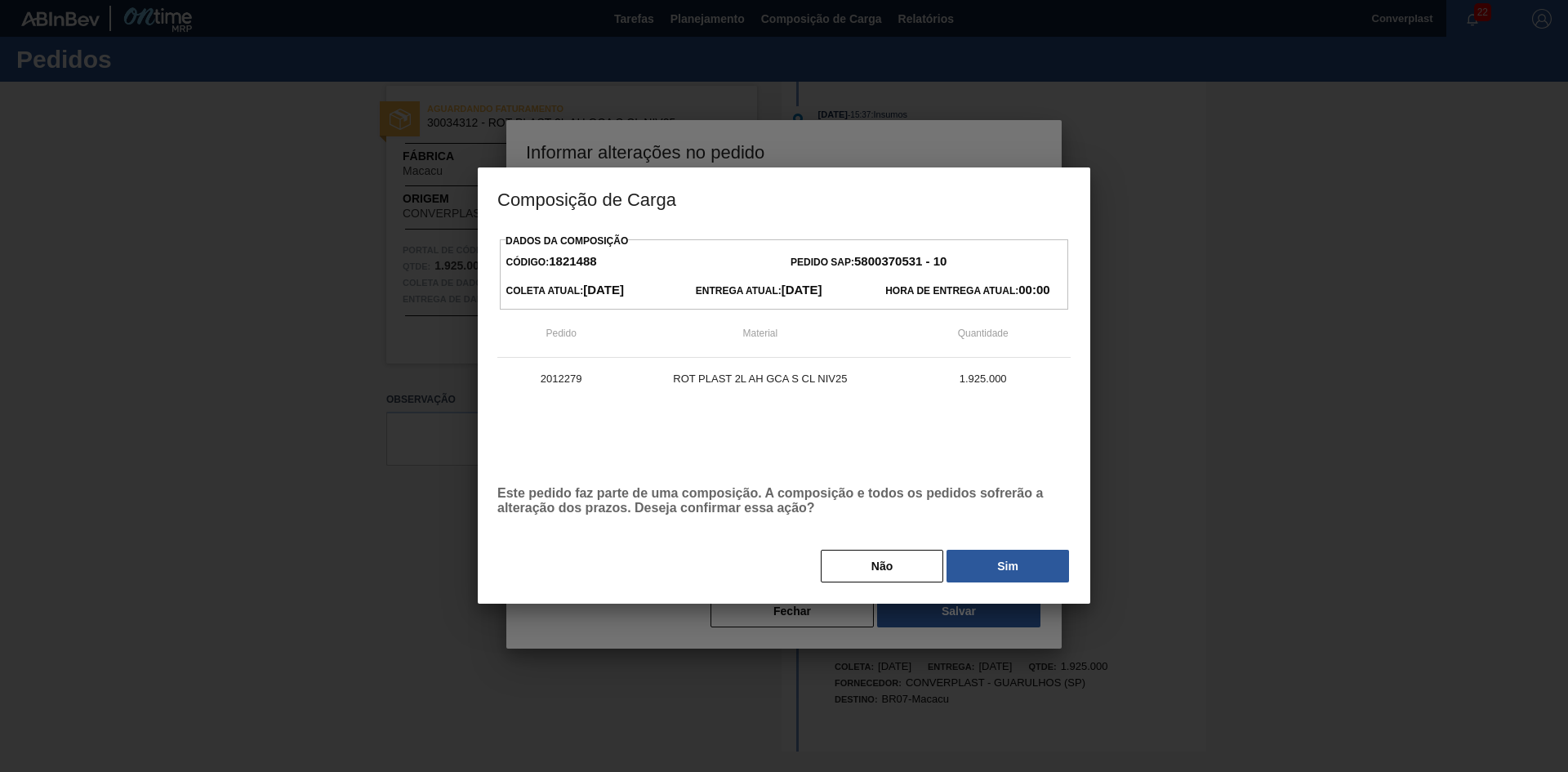
click at [972, 564] on button "Sim" at bounding box center [1007, 565] width 123 height 32
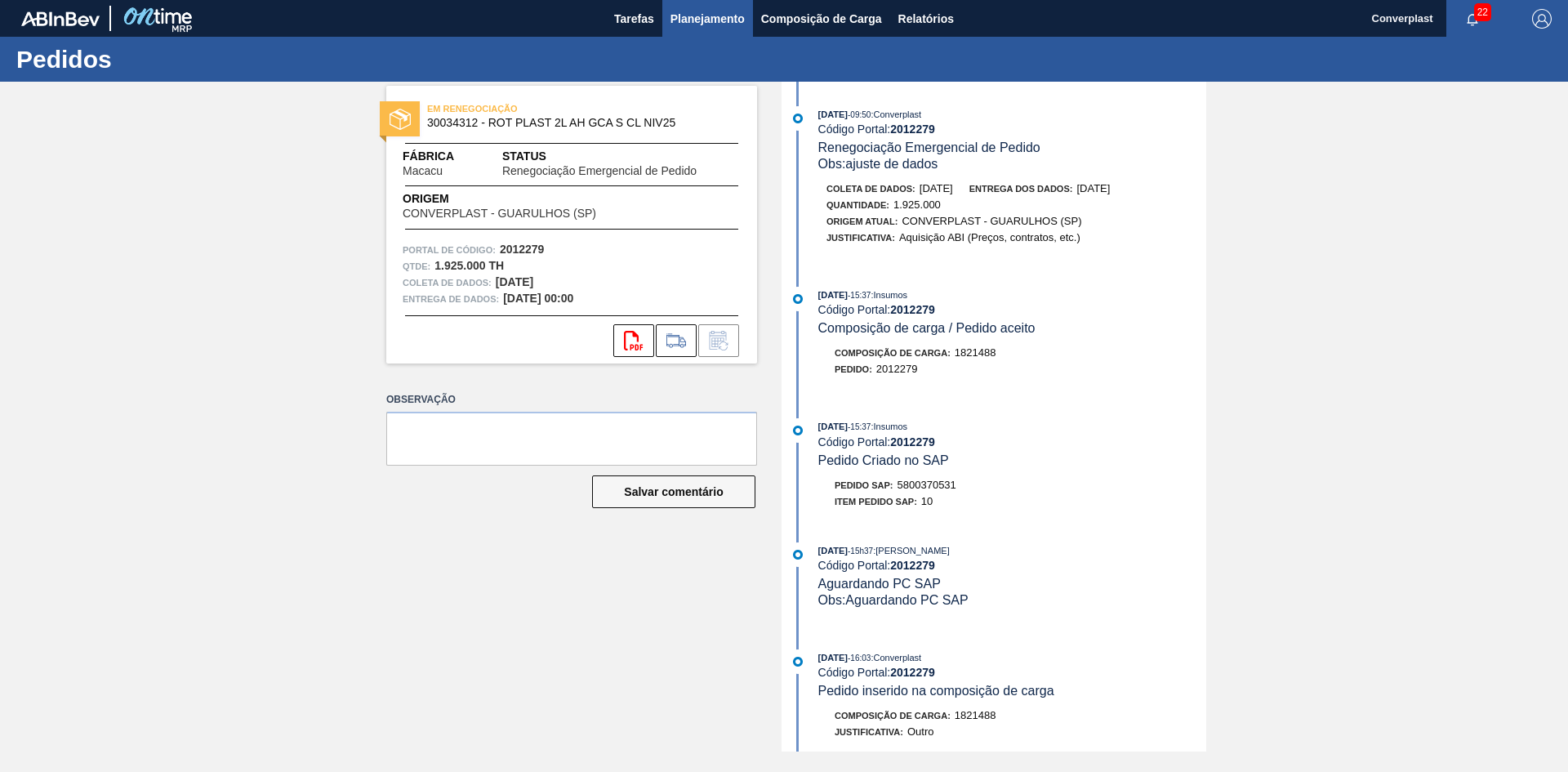
click at [693, 26] on font "Planejamento" at bounding box center [708, 19] width 75 height 20
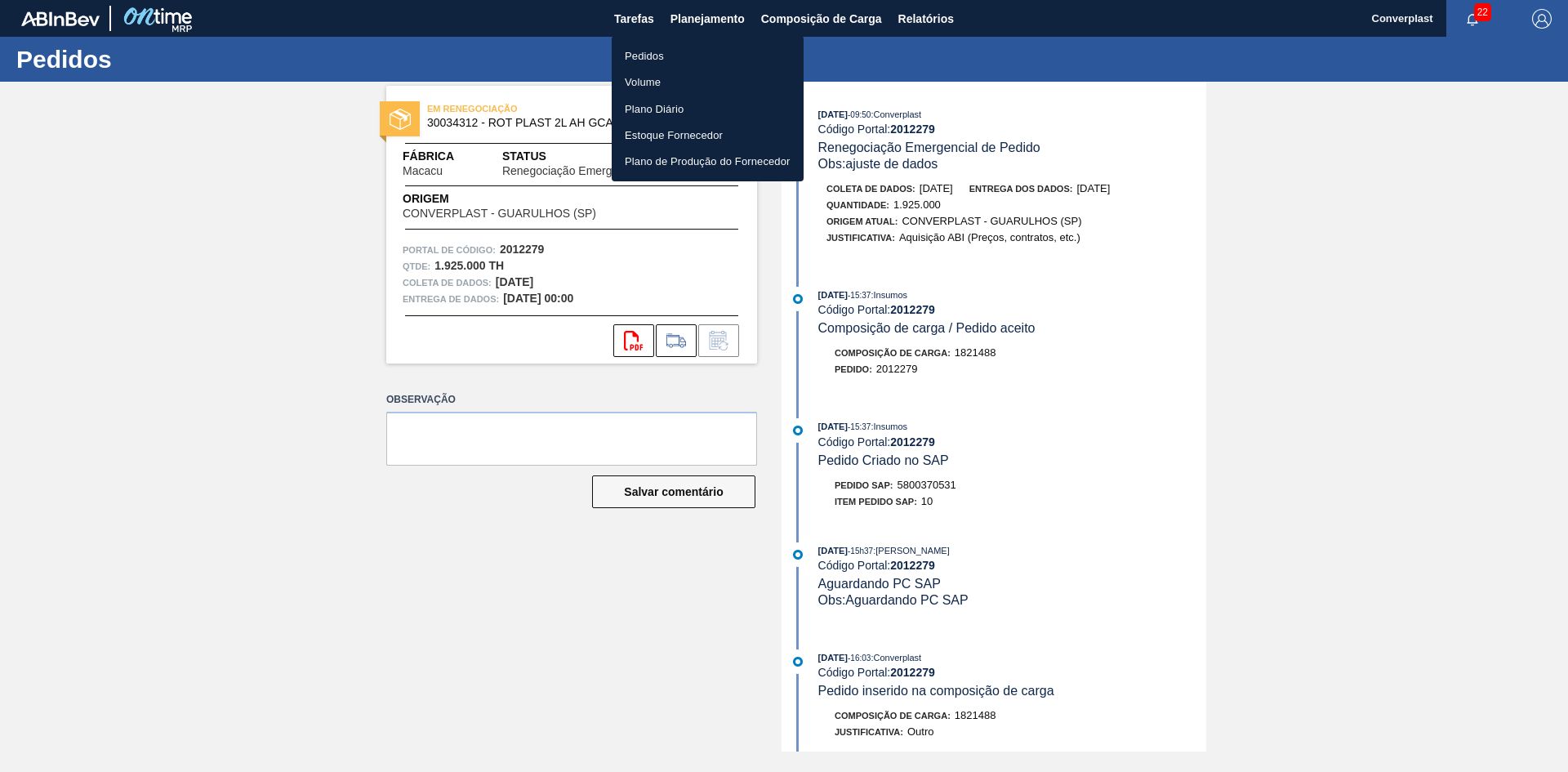
click at [658, 48] on font "Pedidos" at bounding box center [644, 55] width 39 height 17
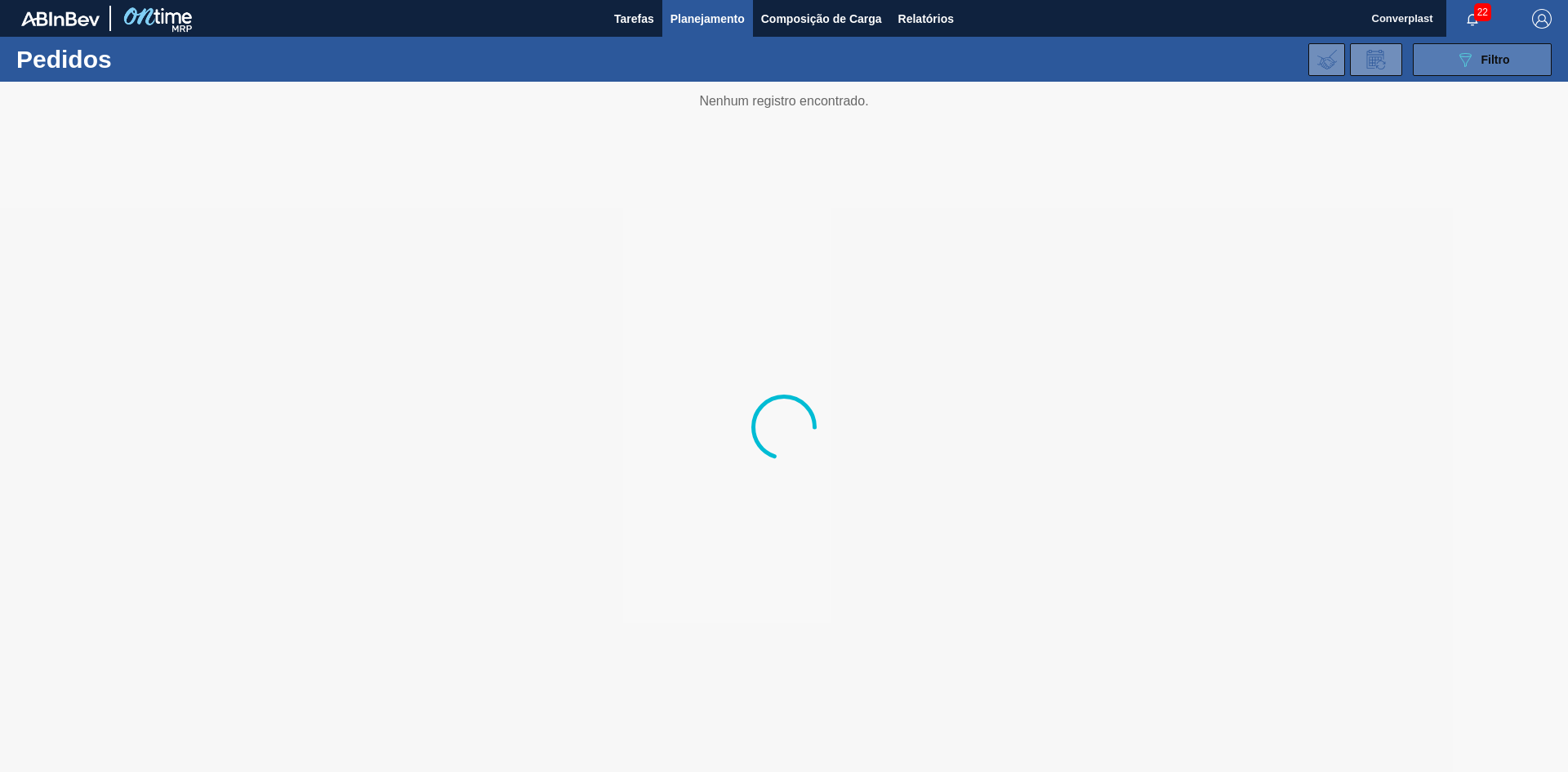
click at [1453, 63] on button "089F7B8B-B2A5-4AFE-B5C0-19BA573D28AC Filtro" at bounding box center [1483, 59] width 139 height 32
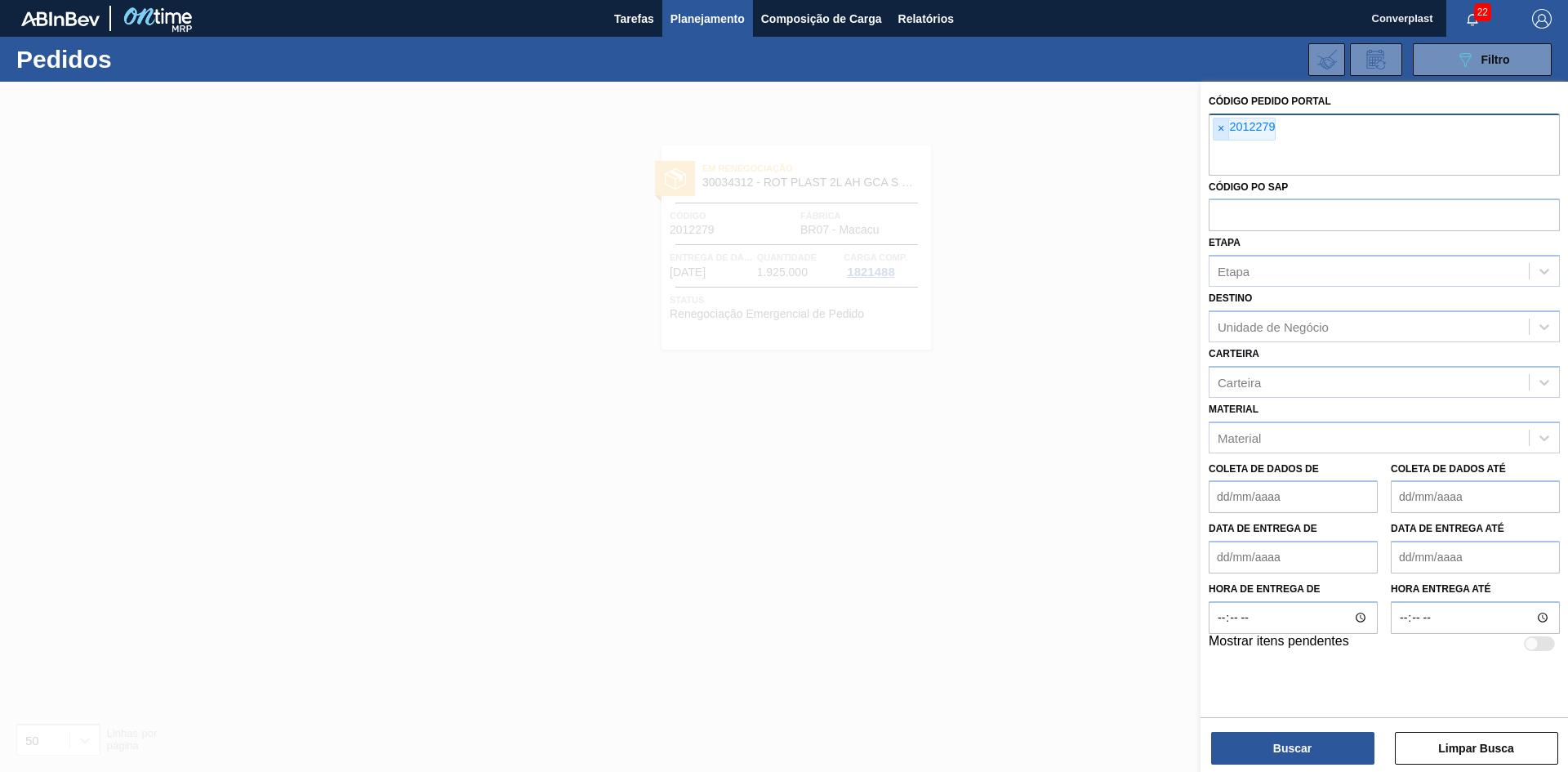
click at [1218, 125] on font "×" at bounding box center [1221, 128] width 7 height 13
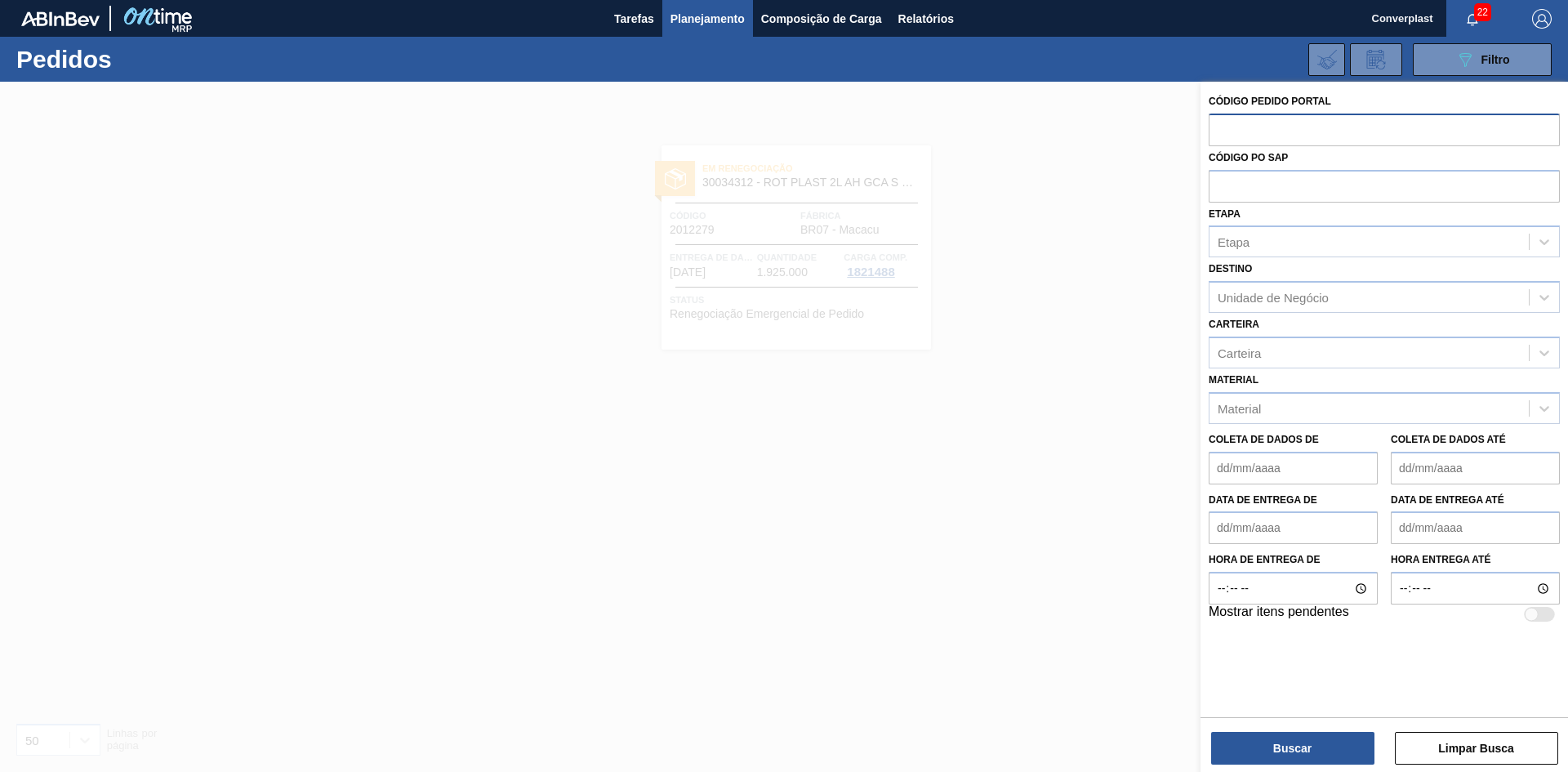
paste input "1992000"
type input "1992000"
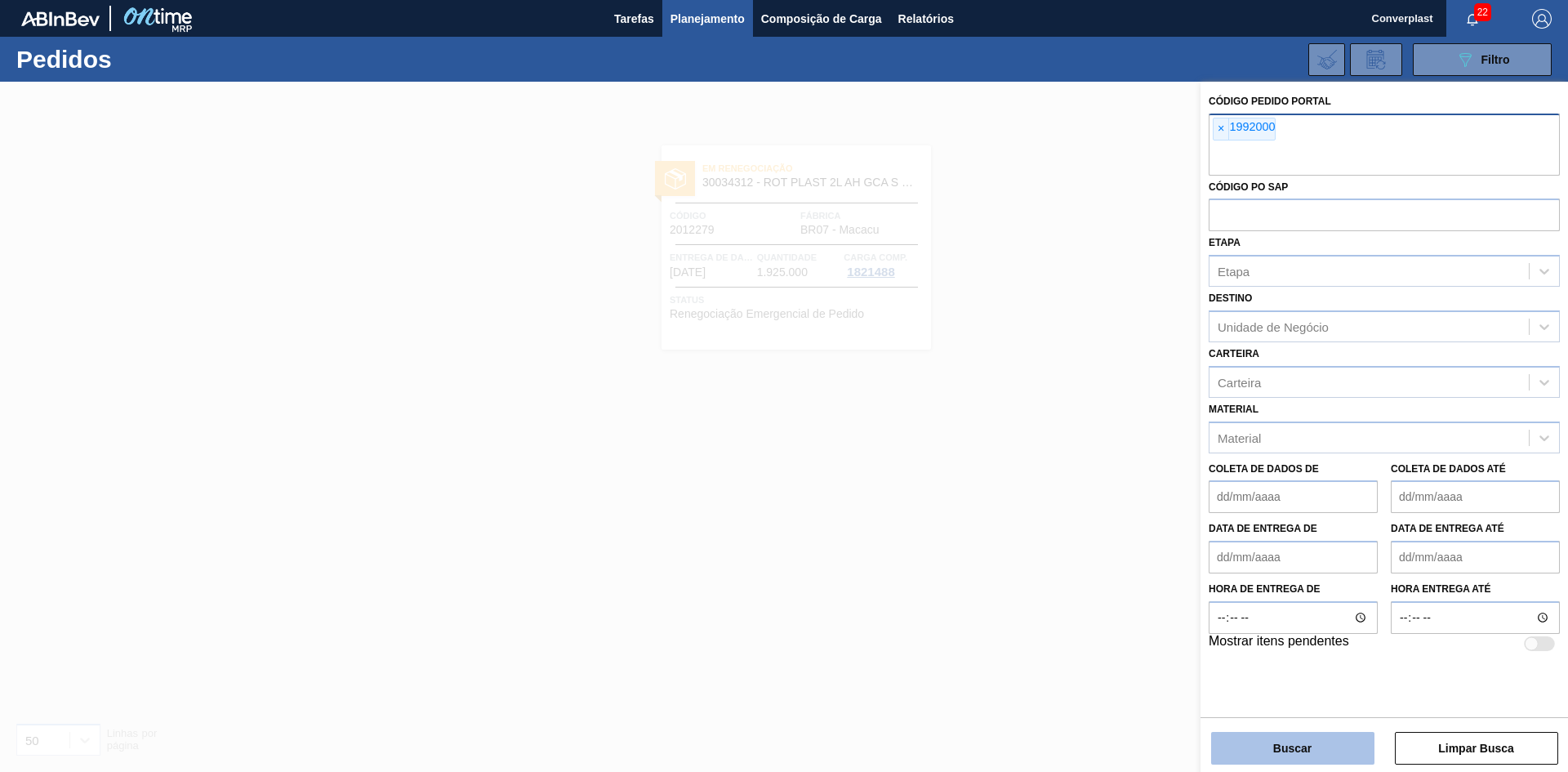
click at [1294, 744] on font "Buscar" at bounding box center [1291, 747] width 38 height 13
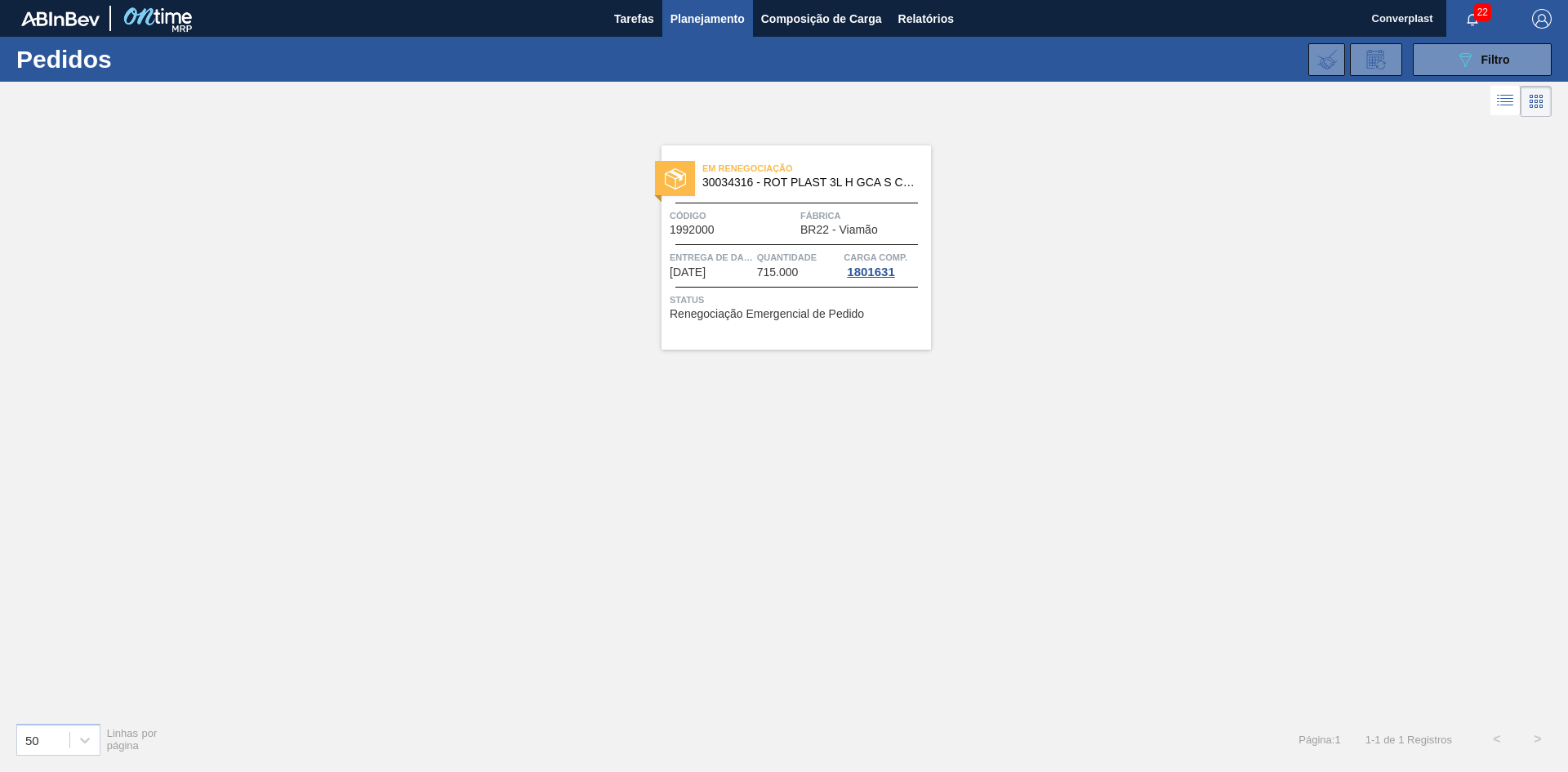
click at [757, 287] on div at bounding box center [796, 286] width 242 height 1
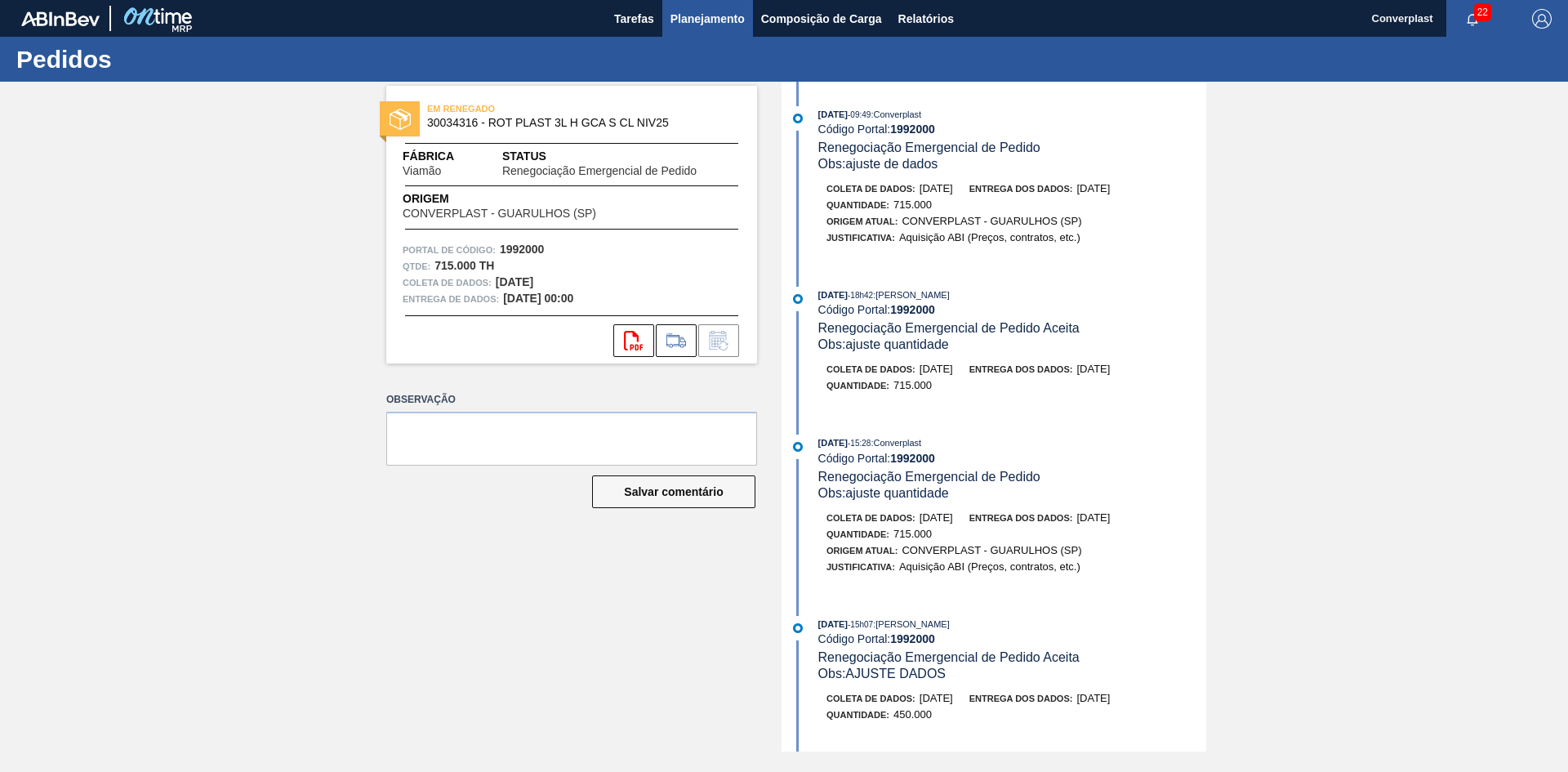
click at [739, 22] on font "Planejamento" at bounding box center [708, 18] width 75 height 13
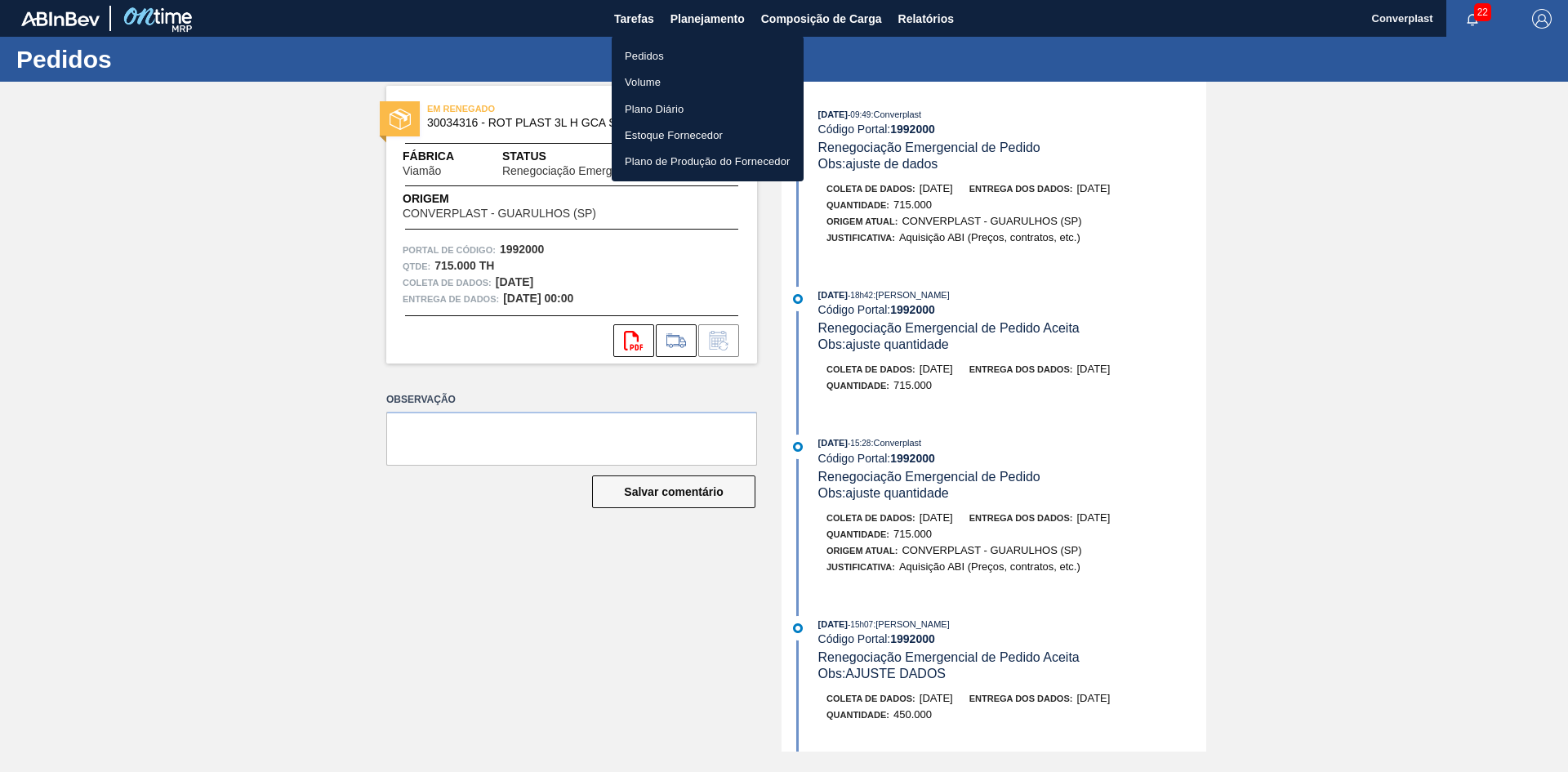
click at [695, 55] on li "Pedidos" at bounding box center [708, 55] width 192 height 26
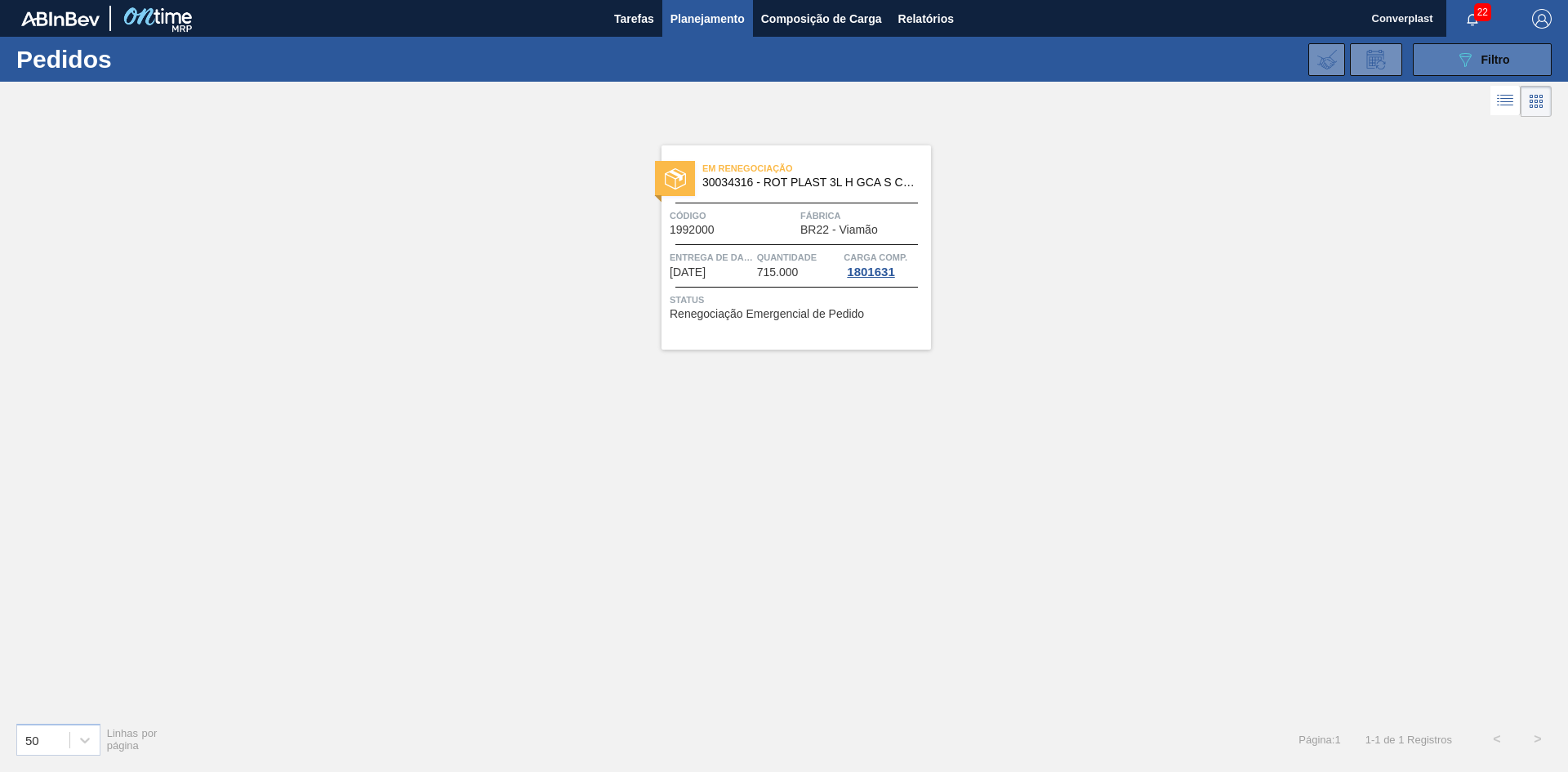
click at [1480, 44] on button "089F7B8B-B2A5-4AFE-B5C0-19BA573D28AC Filtro" at bounding box center [1483, 59] width 139 height 32
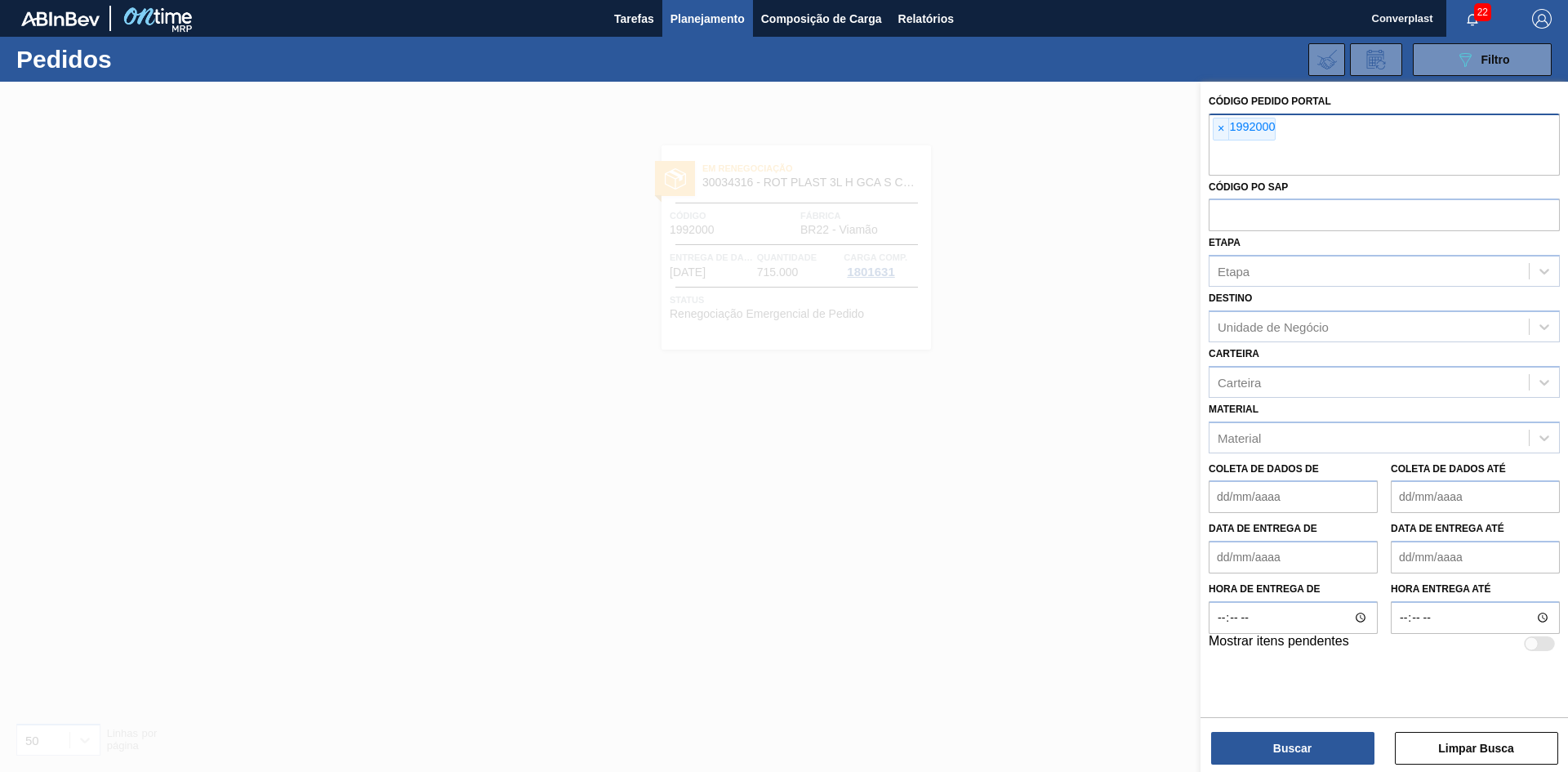
click at [1225, 135] on span "×" at bounding box center [1221, 129] width 16 height 22
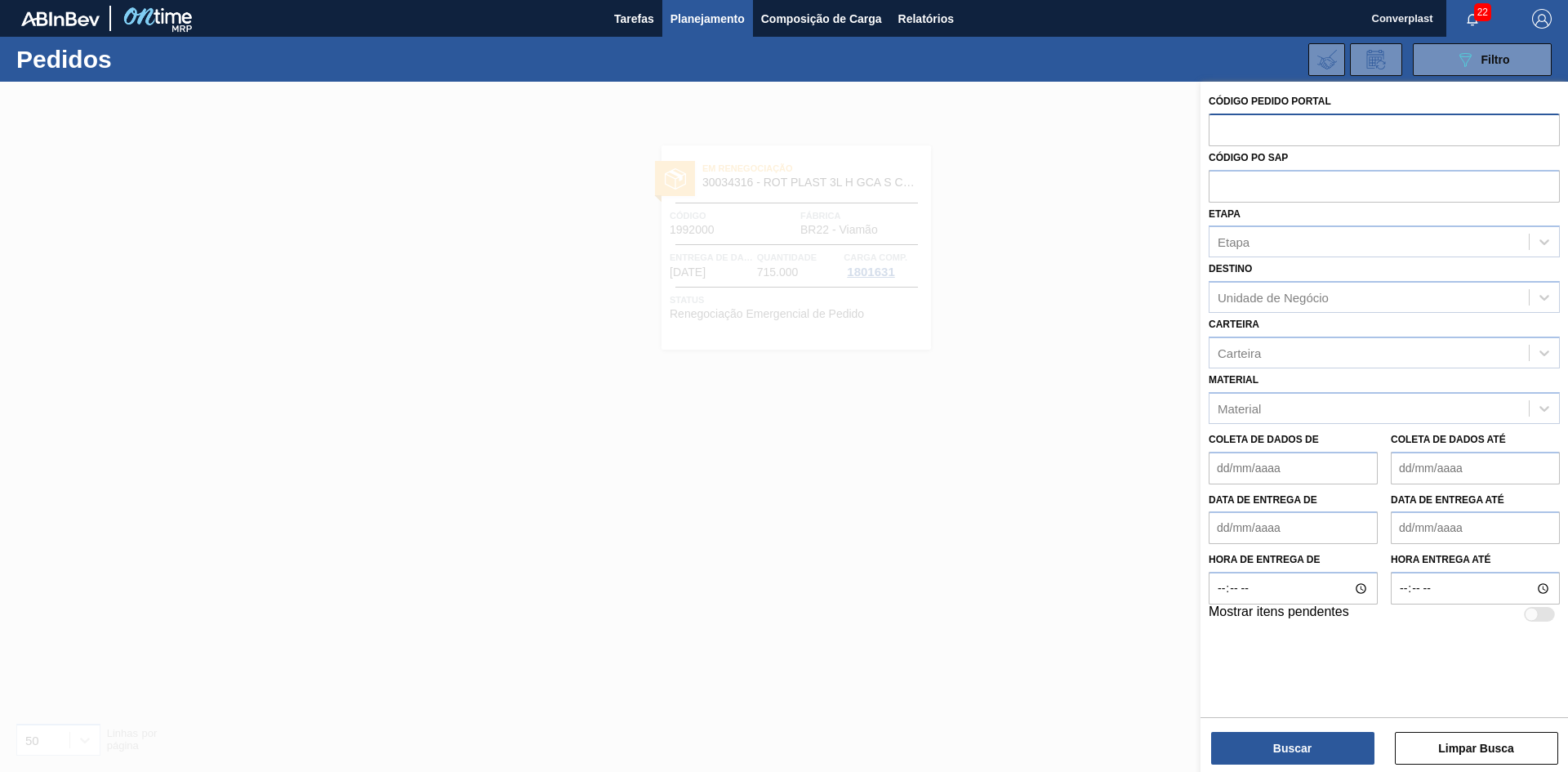
paste input "2023540"
type input "2023540"
paste input "2023540"
type input "2023540"
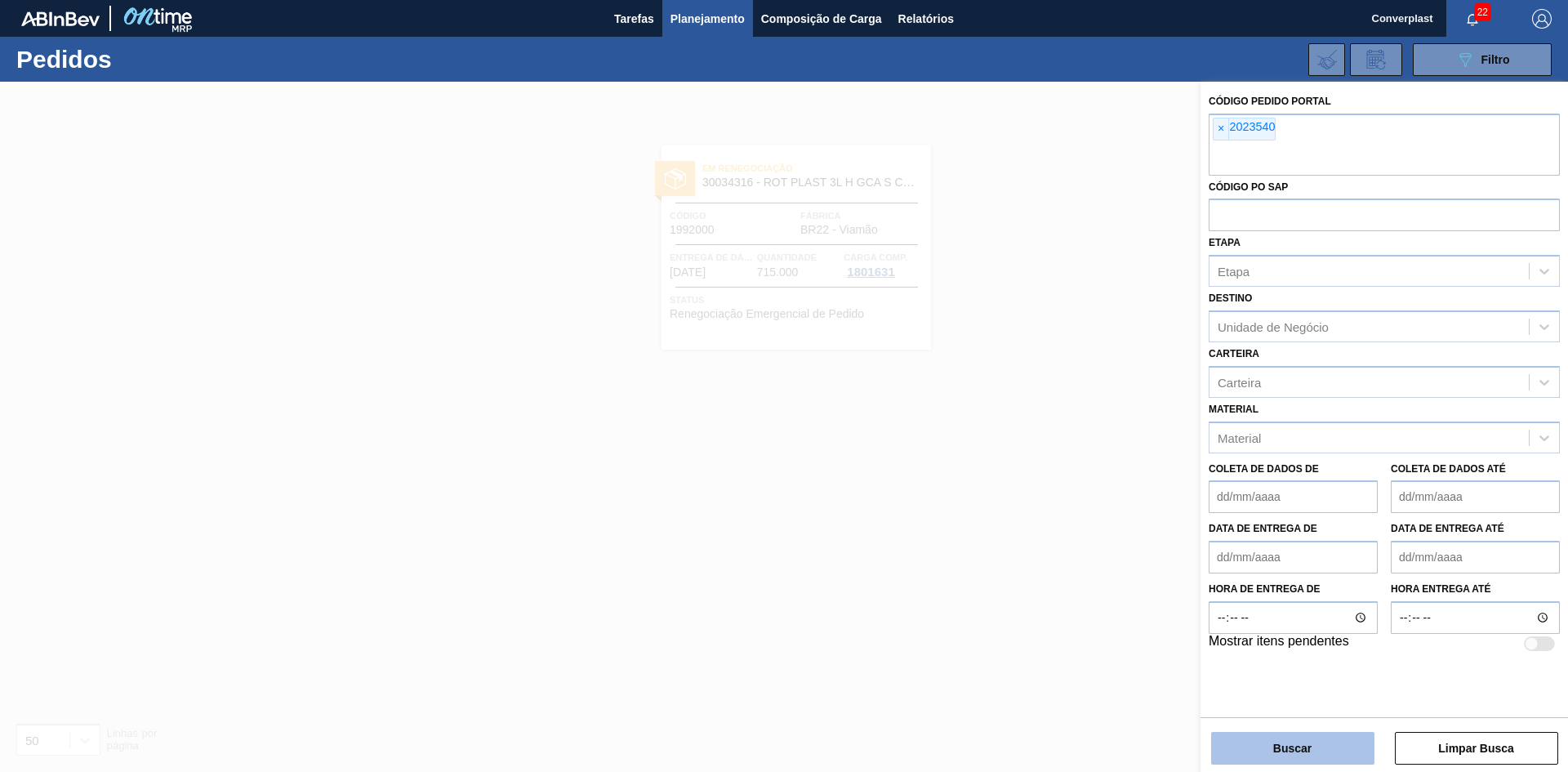
click at [1290, 756] on button "Buscar" at bounding box center [1292, 747] width 164 height 32
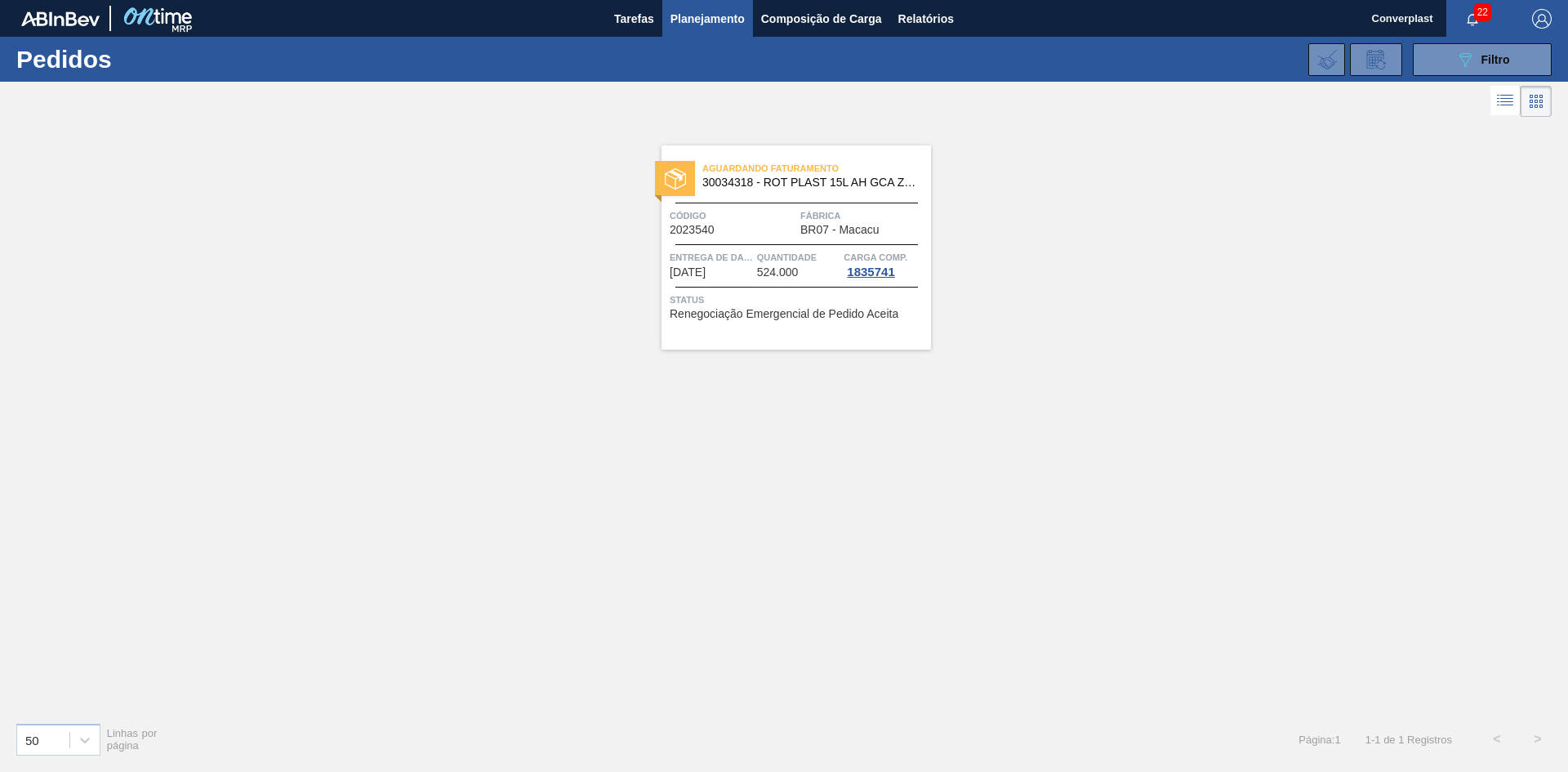
click at [770, 232] on div "Código 2023540" at bounding box center [733, 222] width 126 height 28
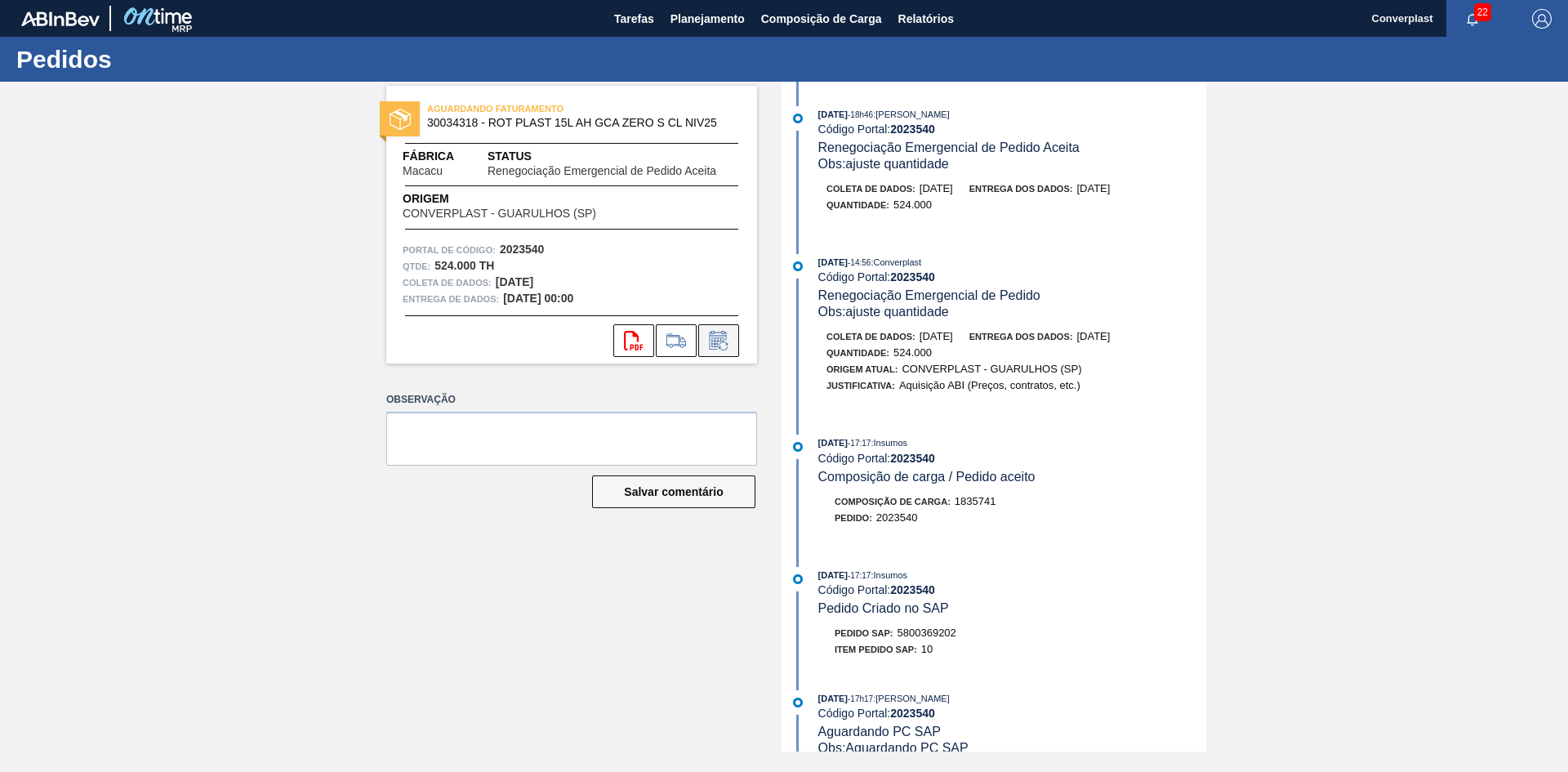
click at [725, 342] on icon at bounding box center [718, 340] width 26 height 20
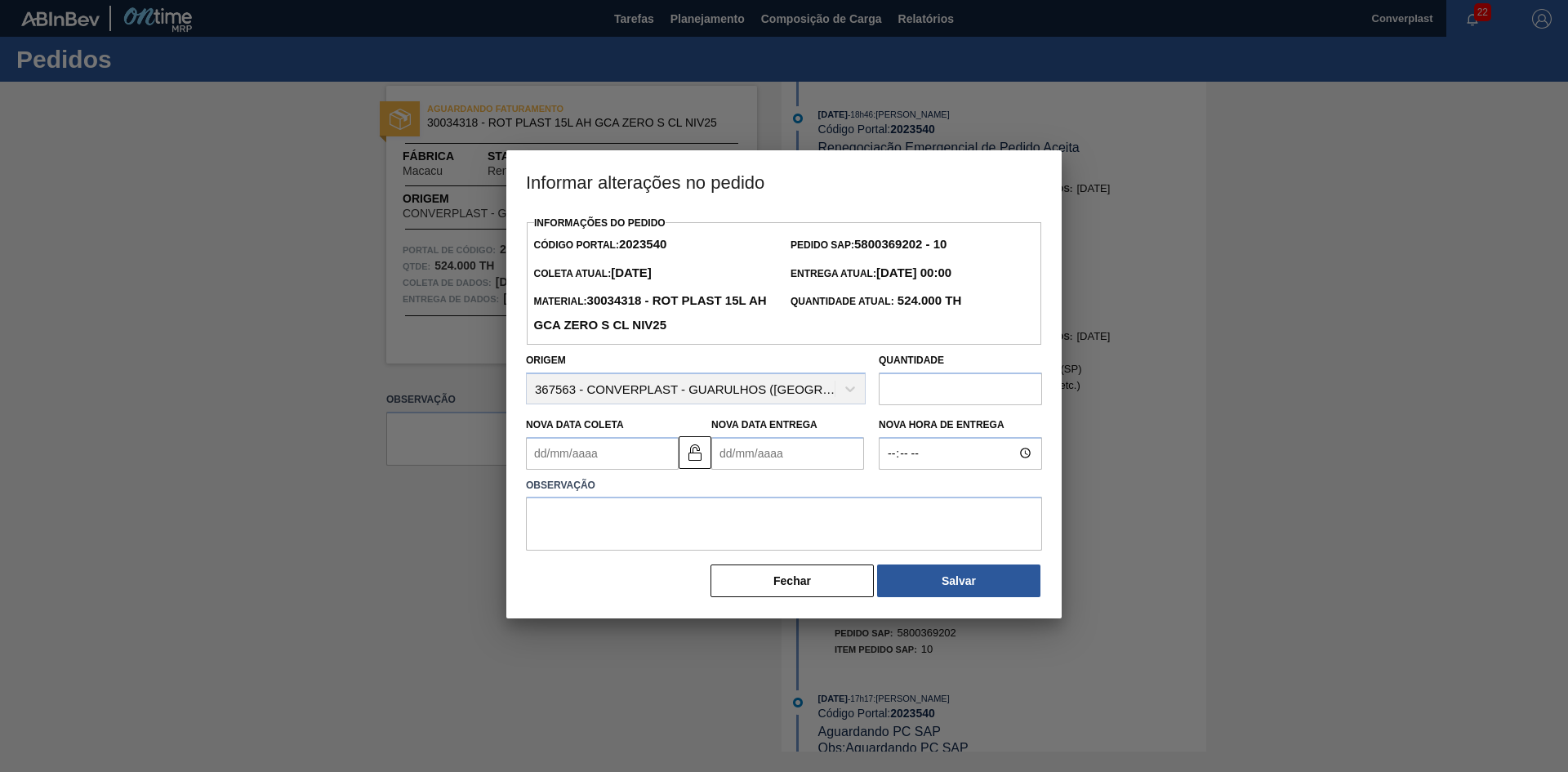
click at [761, 461] on Entrega2023540 "Nova Data Entrega" at bounding box center [787, 452] width 153 height 32
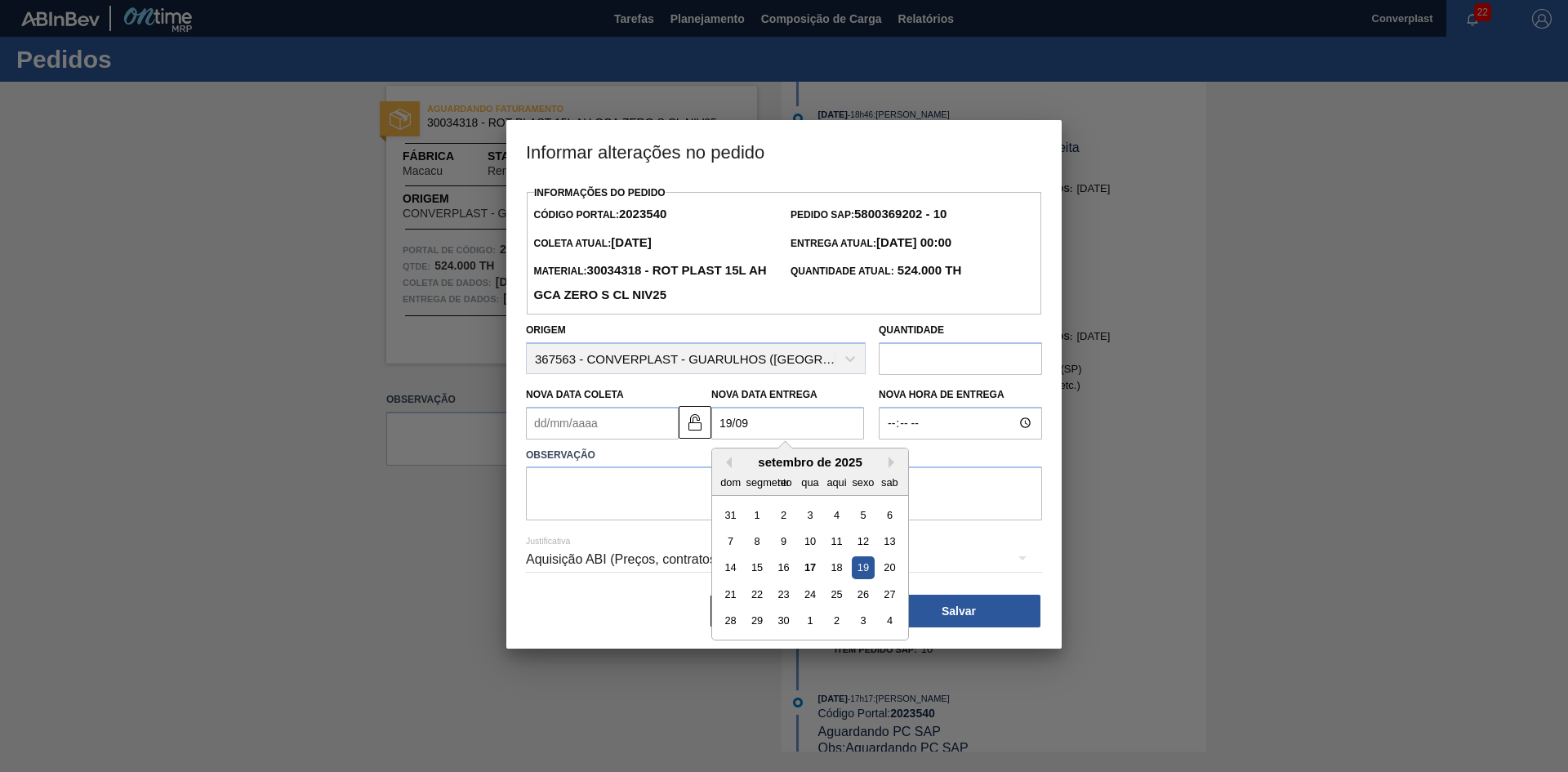
click at [861, 566] on font "19" at bounding box center [863, 567] width 12 height 12
type Entrega2023540 "[DATE]"
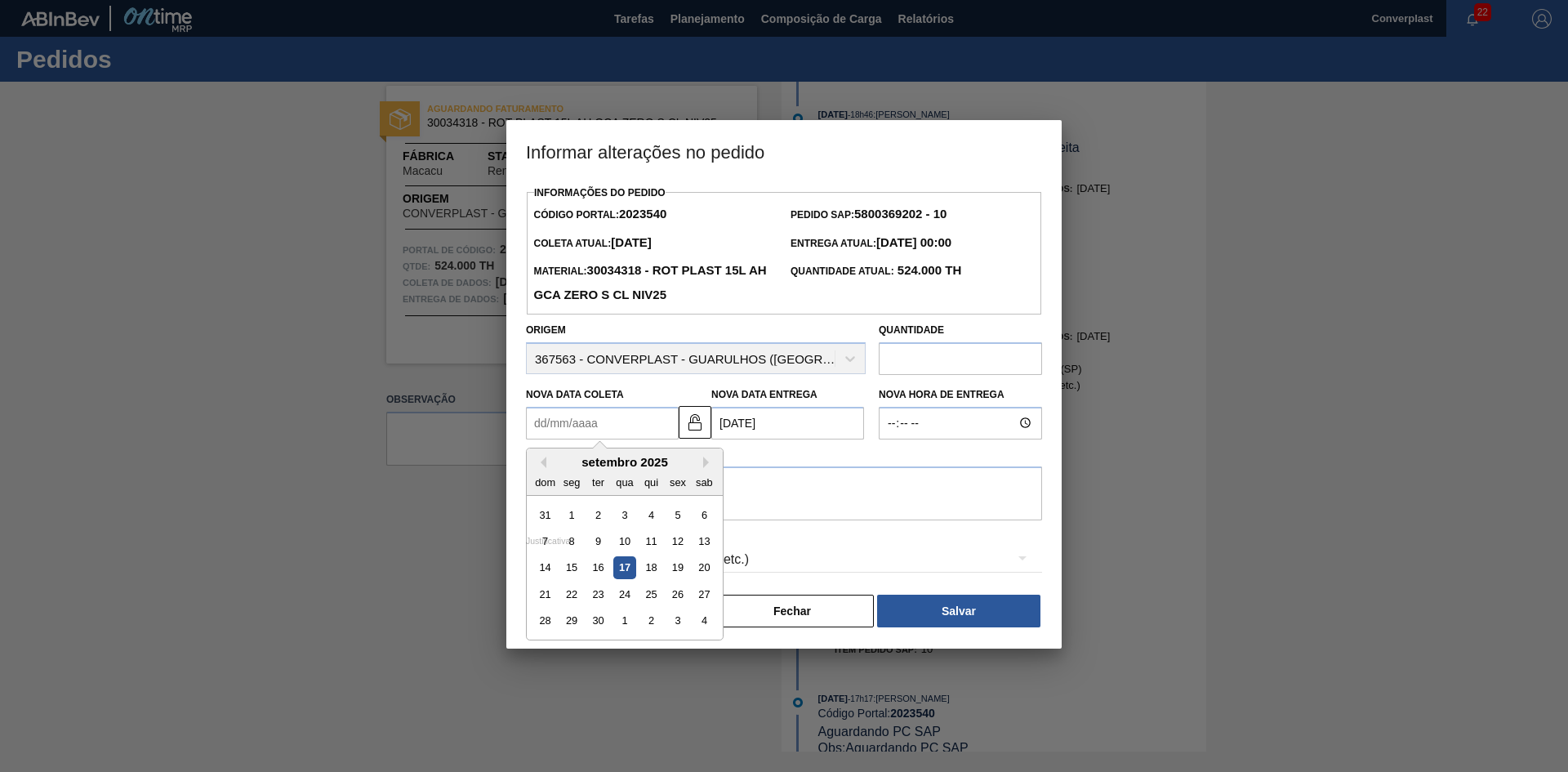
click at [608, 422] on Coleta2023540 "Nova Data Coleta" at bounding box center [602, 423] width 153 height 32
click at [618, 571] on div "17" at bounding box center [624, 567] width 22 height 22
type Coleta2023540 "[DATE]"
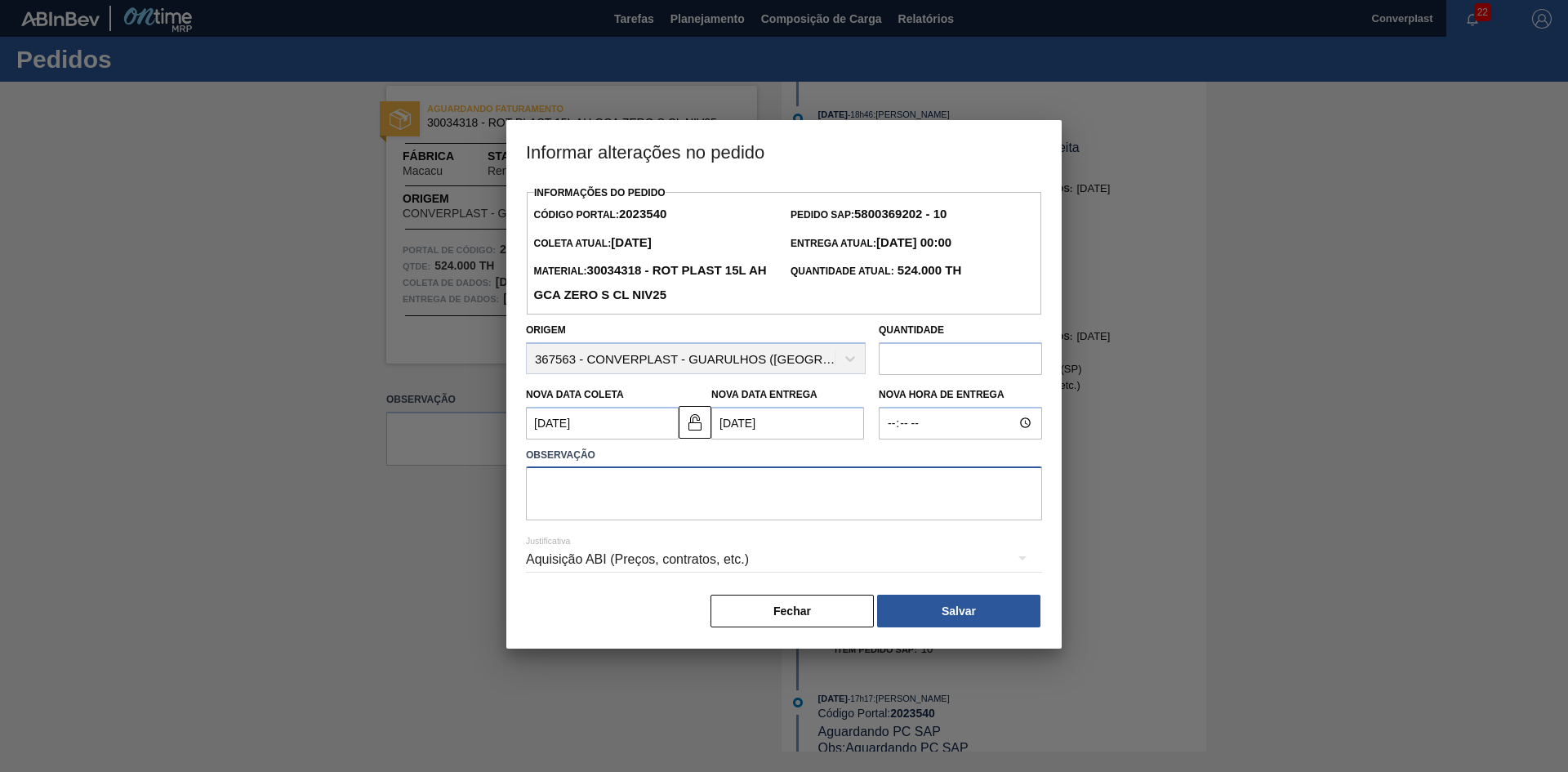
click at [605, 511] on textarea at bounding box center [784, 492] width 516 height 54
type textarea "a"
type textarea "AJUSTE DATA"
click at [933, 612] on button "Salvar" at bounding box center [958, 610] width 164 height 32
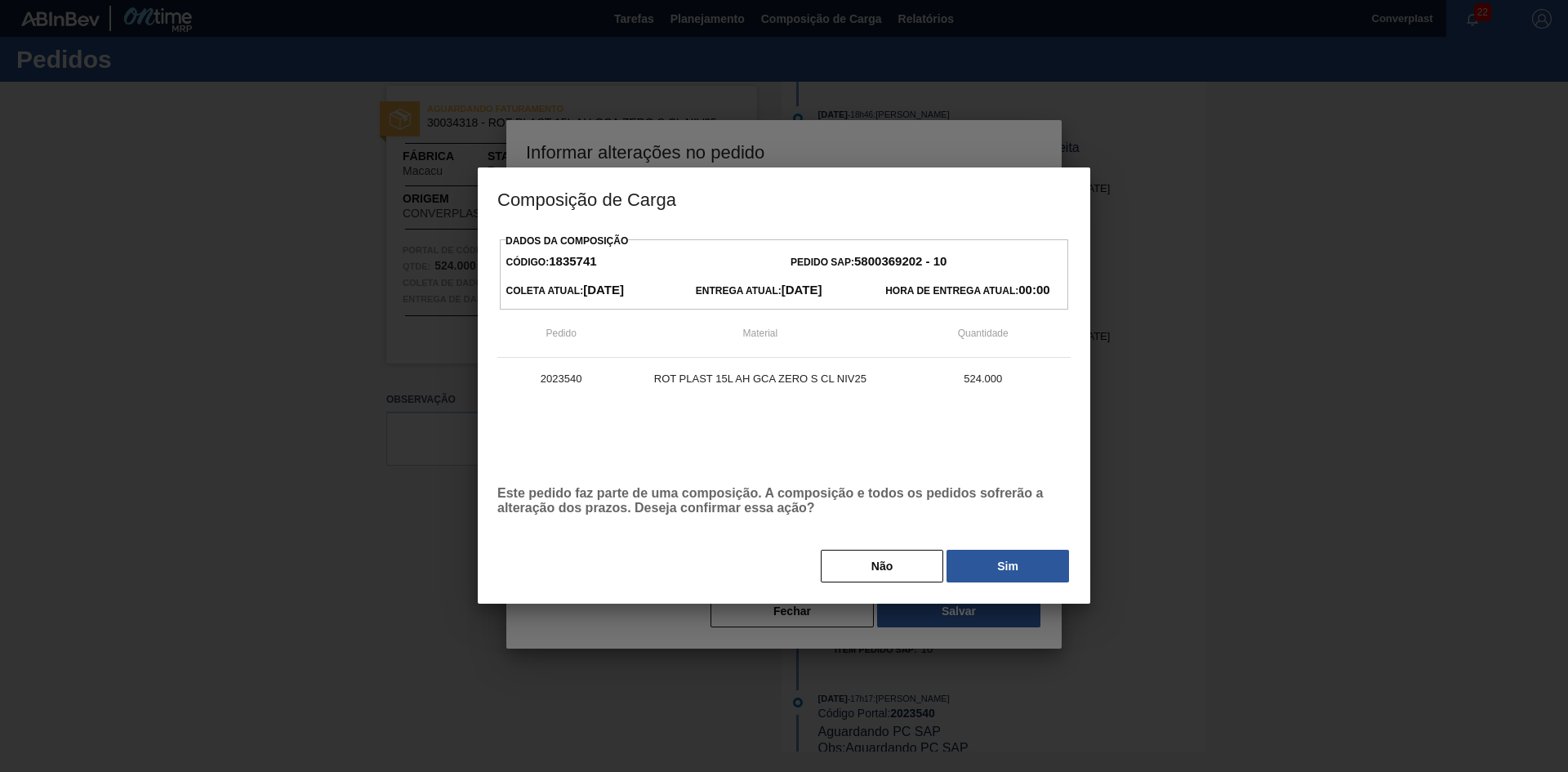
click at [998, 547] on div "Dados da Composição Código: 1835741 Pedido SAP: 5800369202 - 10 Coleta Atual: […" at bounding box center [784, 406] width 574 height 354
click at [997, 564] on font "Sim" at bounding box center [1008, 565] width 22 height 13
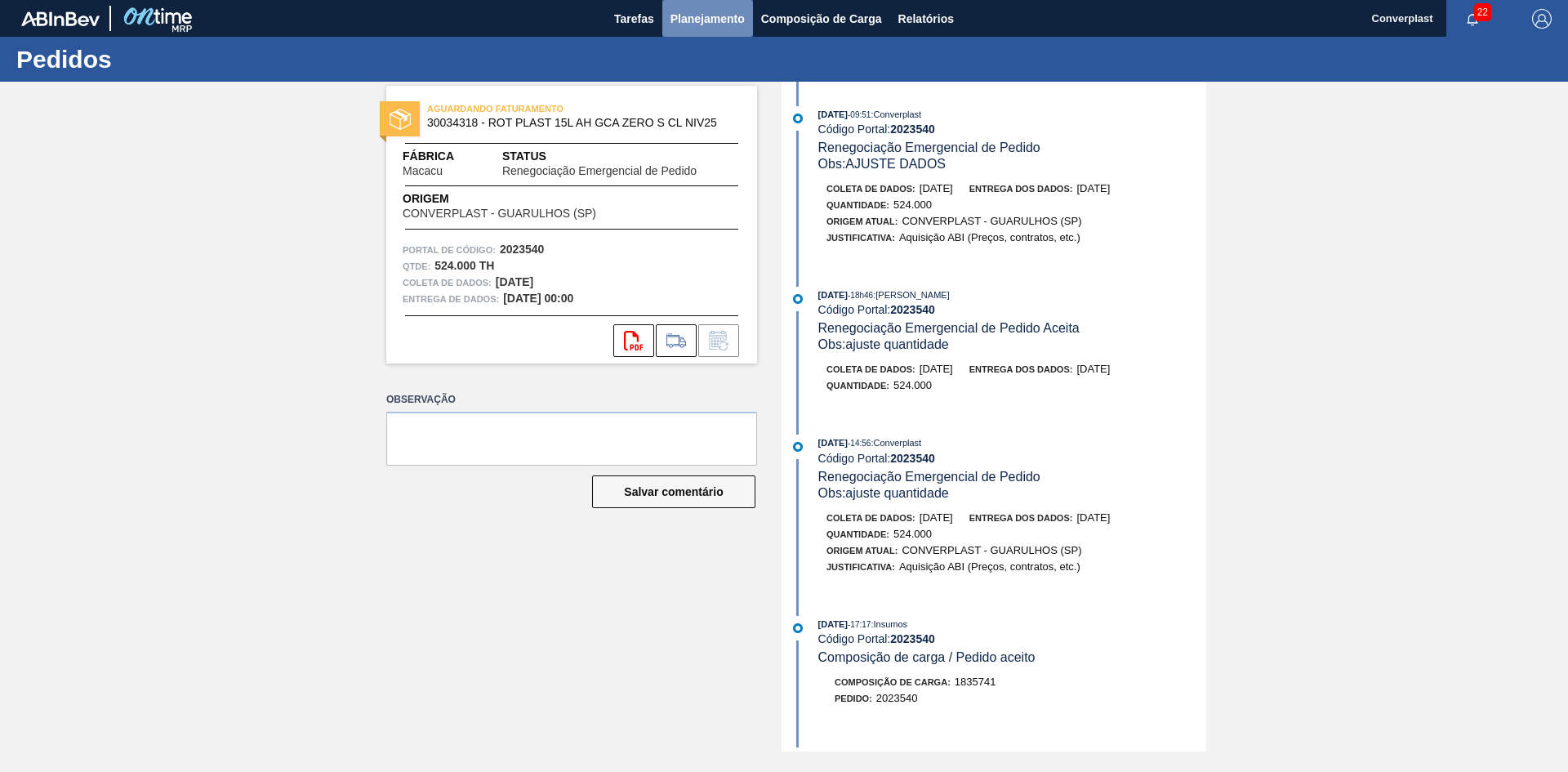
click at [697, 26] on font "Planejamento" at bounding box center [708, 19] width 75 height 20
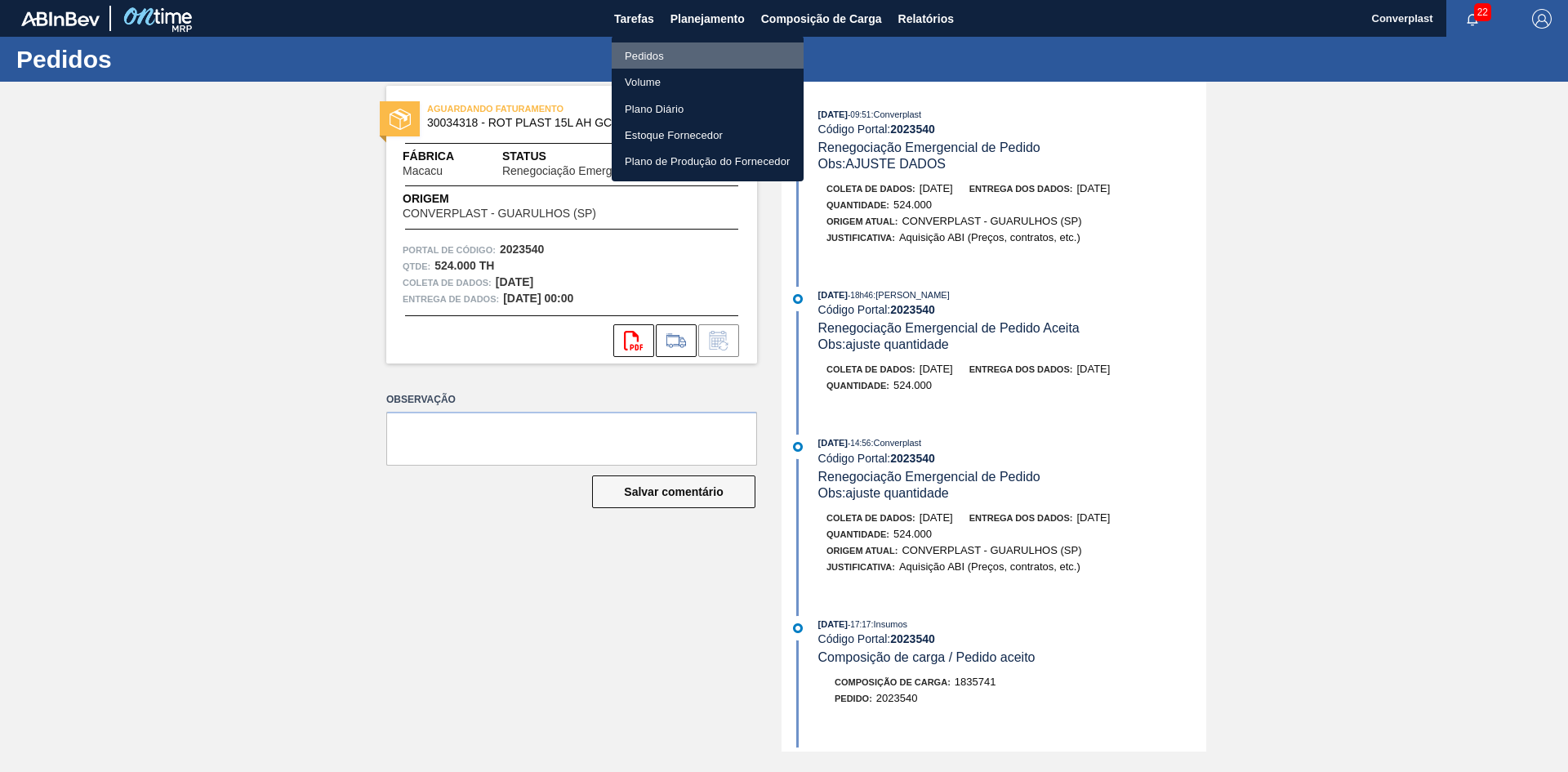
click at [680, 46] on li "Pedidos" at bounding box center [708, 55] width 192 height 26
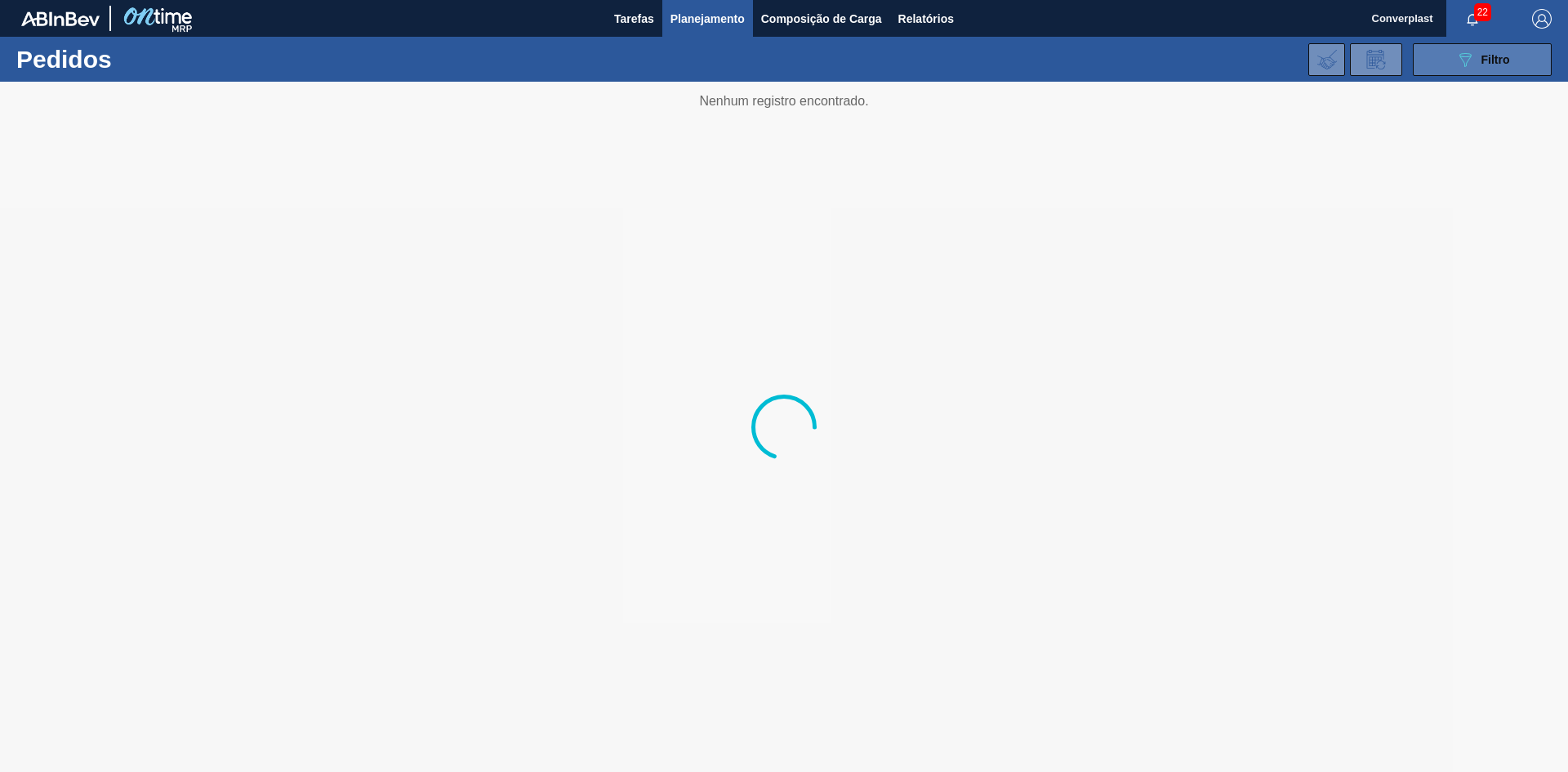
click at [1452, 71] on button "089F7B8B-B2A5-4AFE-B5C0-19BA573D28AC Filtro" at bounding box center [1483, 59] width 139 height 32
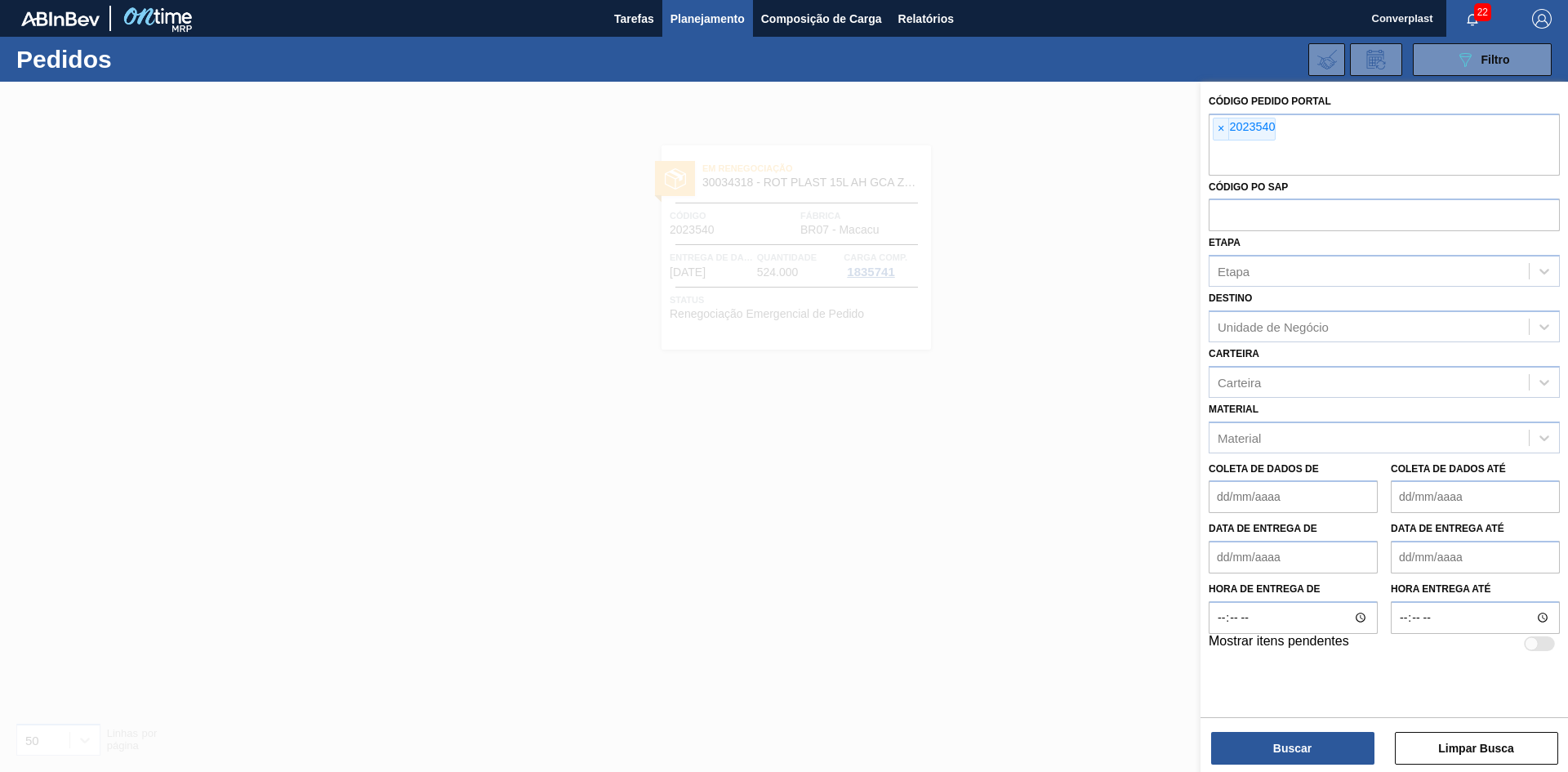
click at [1220, 129] on font "×" at bounding box center [1221, 128] width 7 height 13
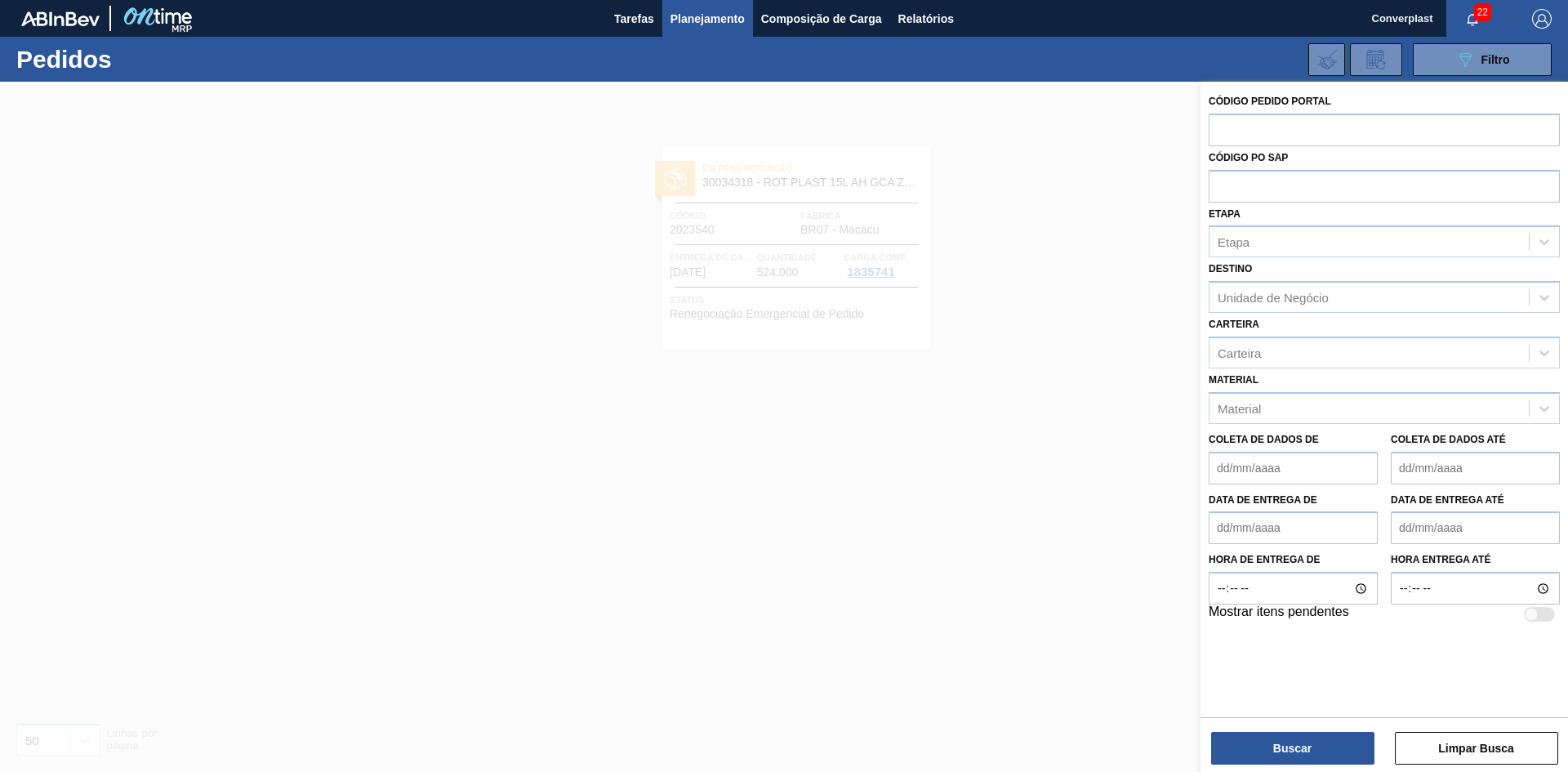
paste input "2003554"
type input "2003554"
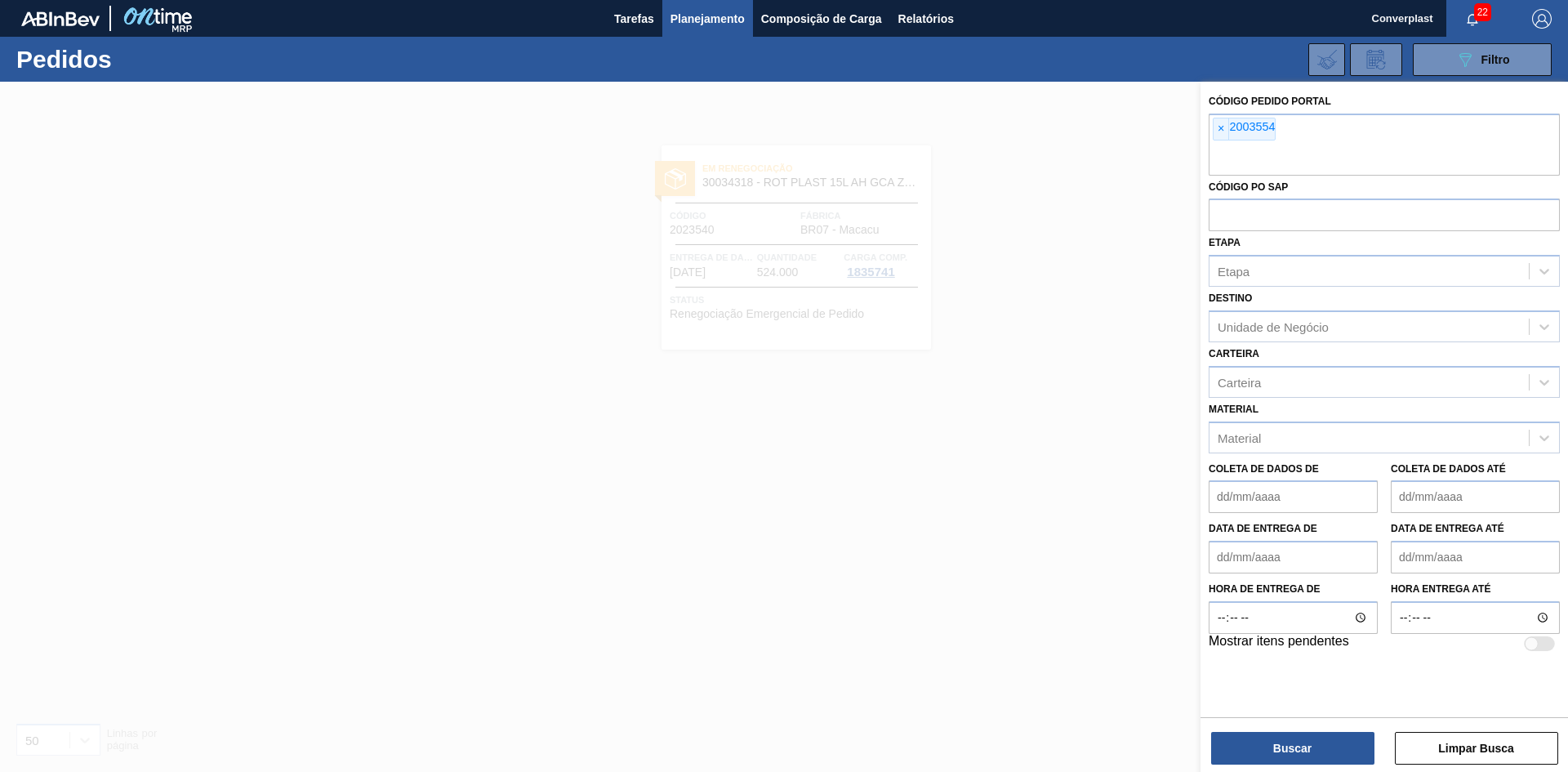
click at [1243, 726] on div "Buscar Limpar Busca" at bounding box center [1384, 740] width 368 height 46
click at [1240, 741] on button "Buscar" at bounding box center [1292, 747] width 164 height 32
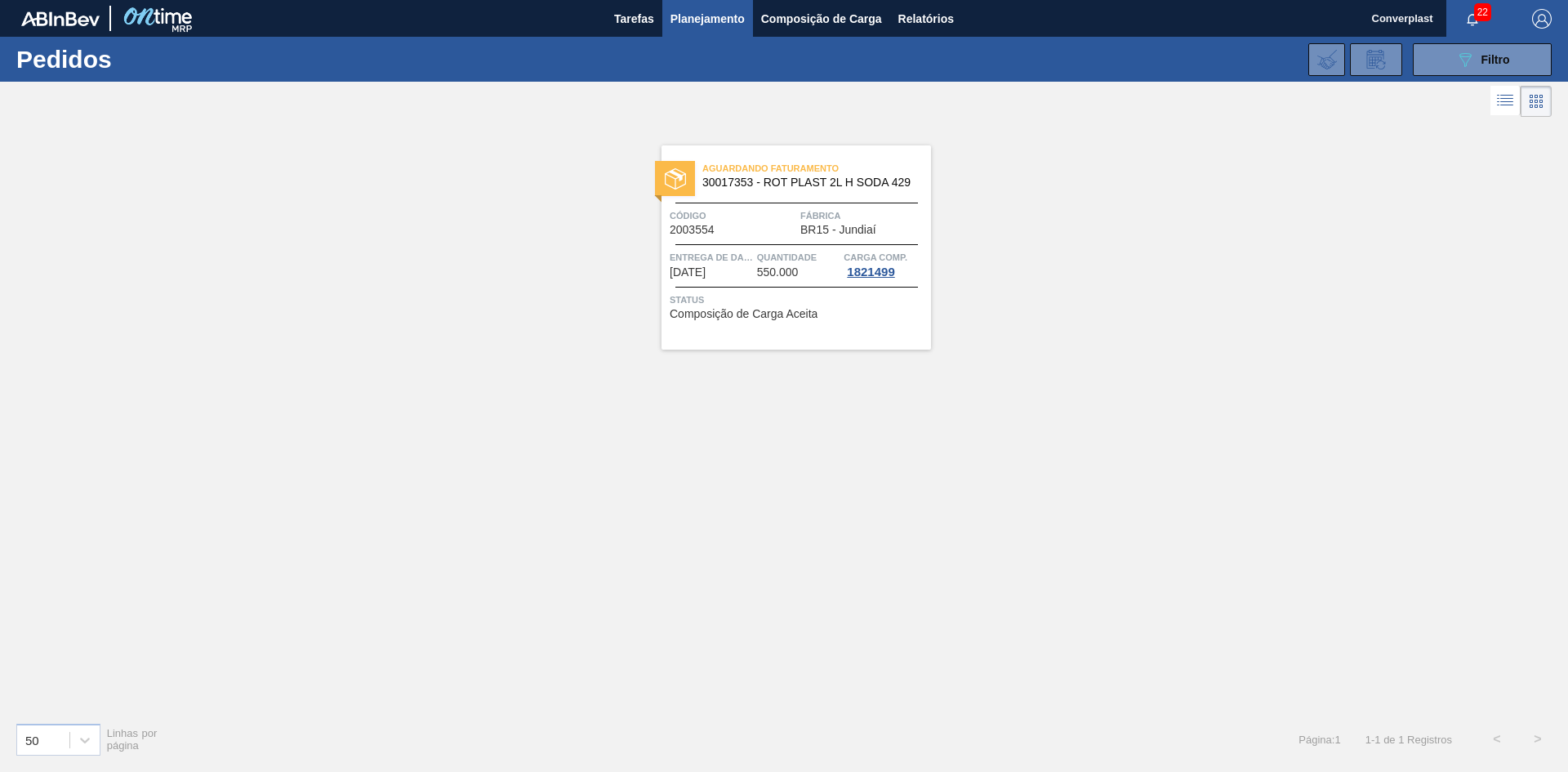
click at [811, 258] on font "Quantidade" at bounding box center [786, 257] width 60 height 10
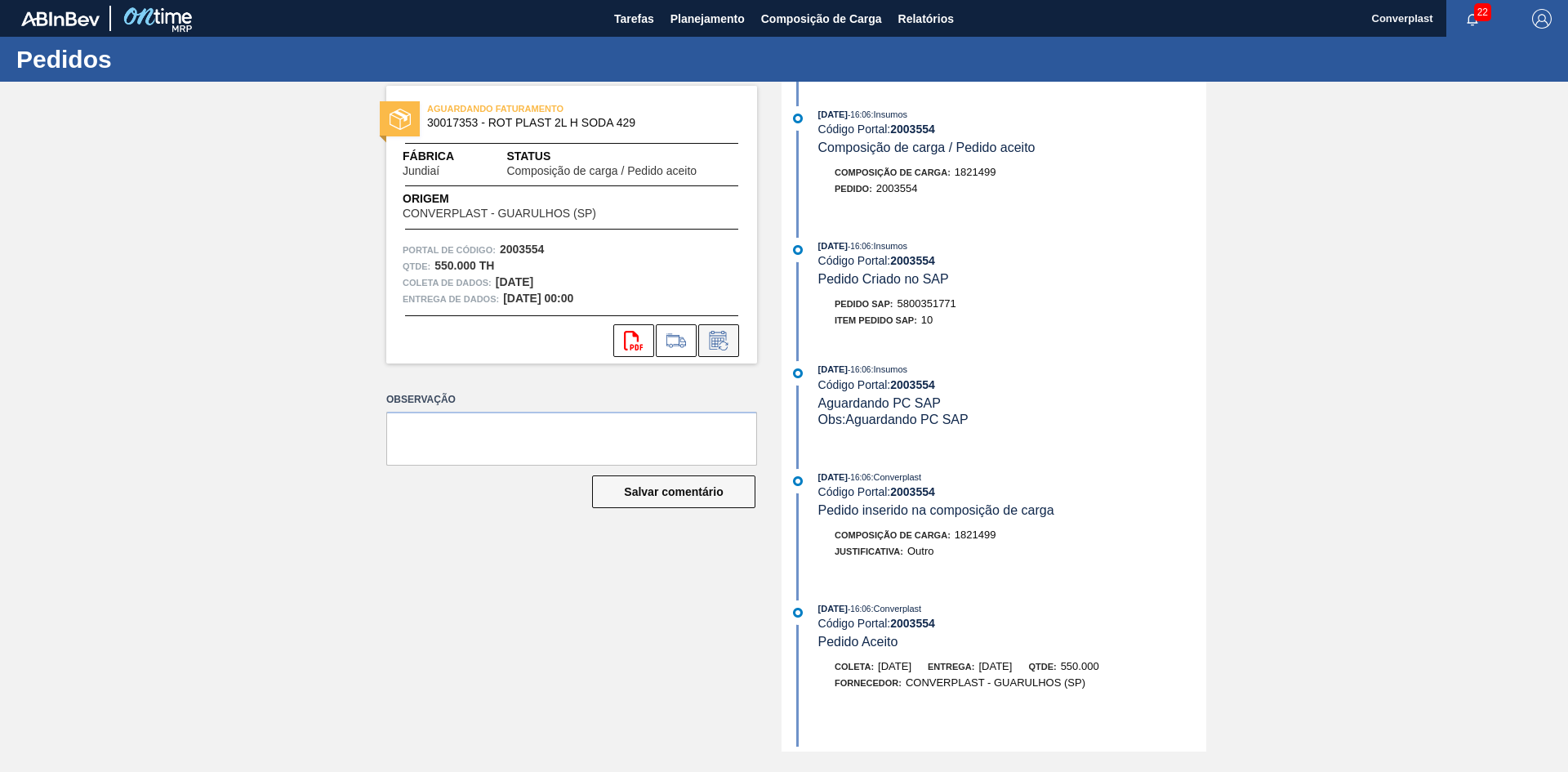
click at [729, 341] on icon at bounding box center [718, 340] width 26 height 20
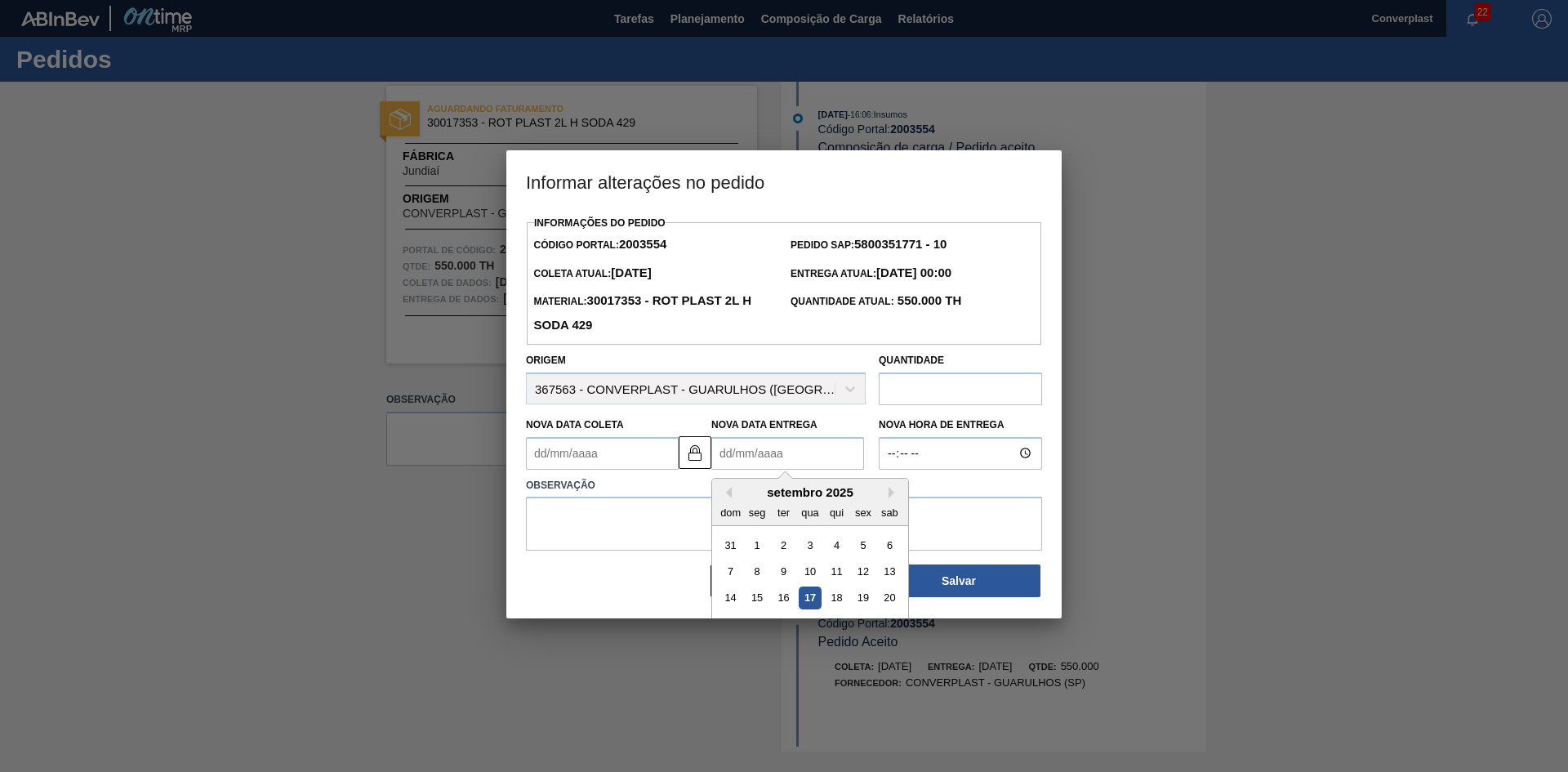
click at [749, 457] on Entrega2003554 "Nova Data Entrega" at bounding box center [787, 452] width 153 height 32
type Coleta2003554 "[DATE]"
type Entrega2003554 "1"
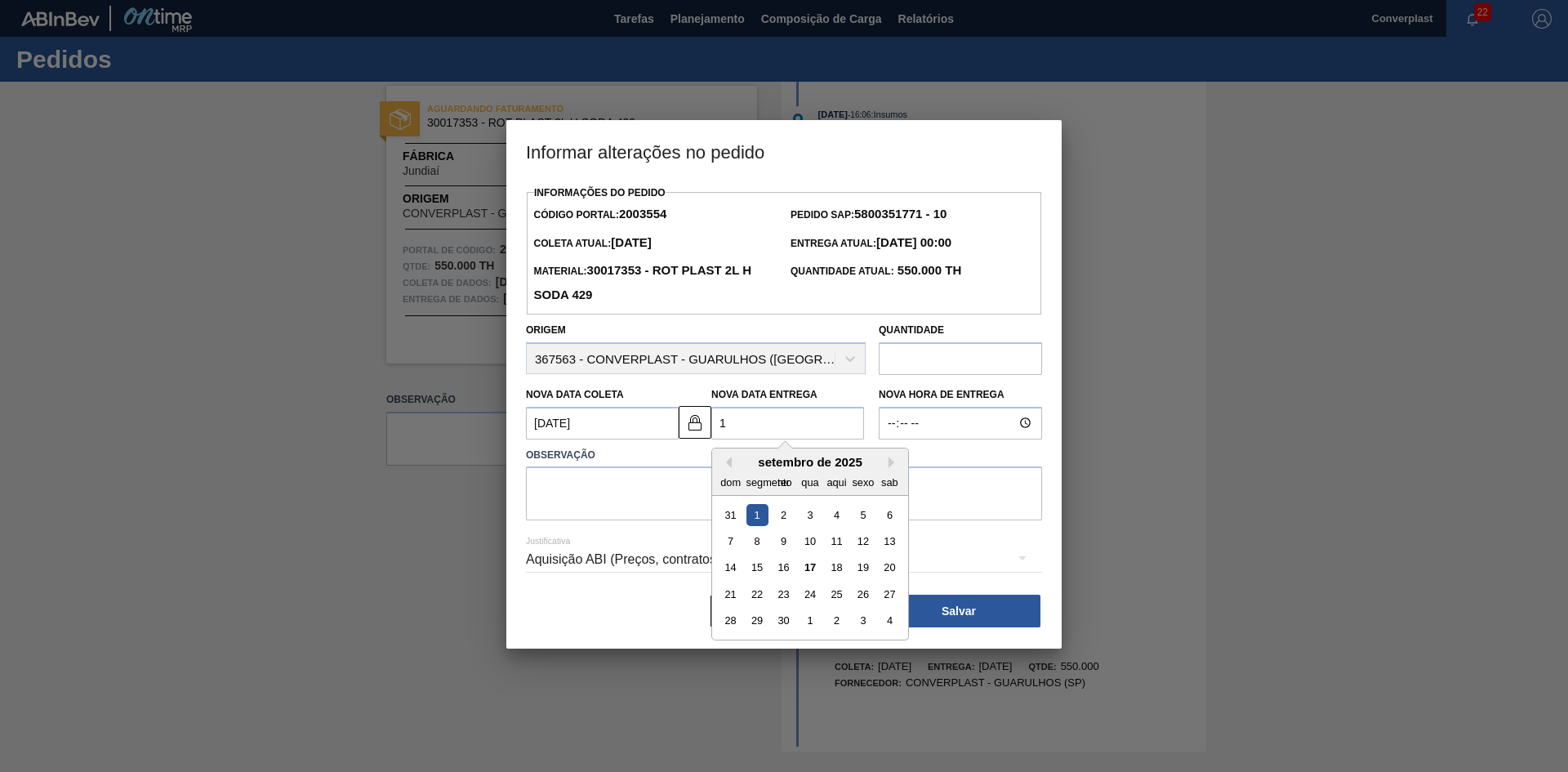
type Coleta2003554 "[DATE]"
click at [863, 571] on font "19" at bounding box center [863, 567] width 12 height 12
type Entrega2003554 "[DATE]"
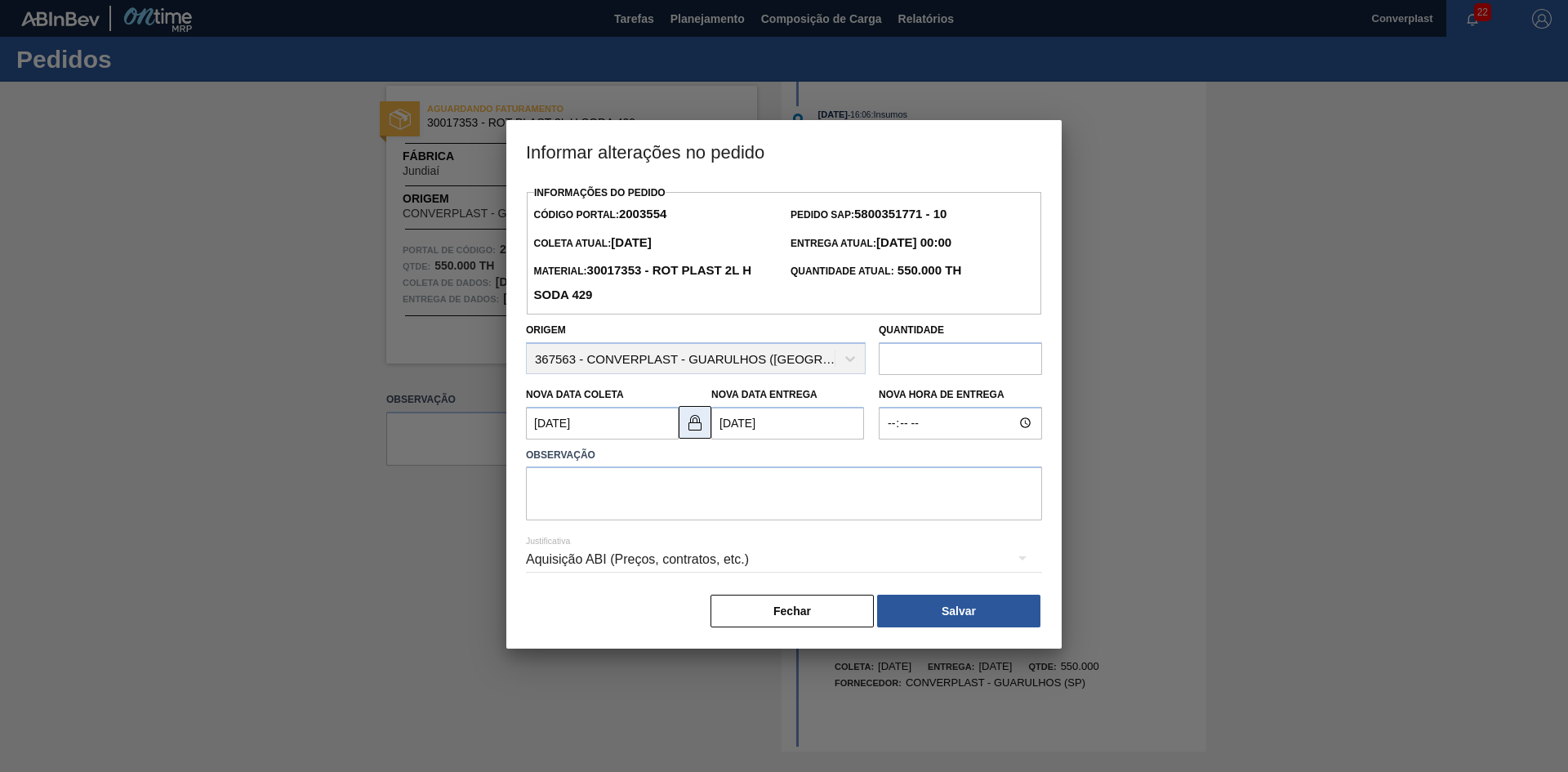
click at [701, 430] on img at bounding box center [695, 423] width 20 height 20
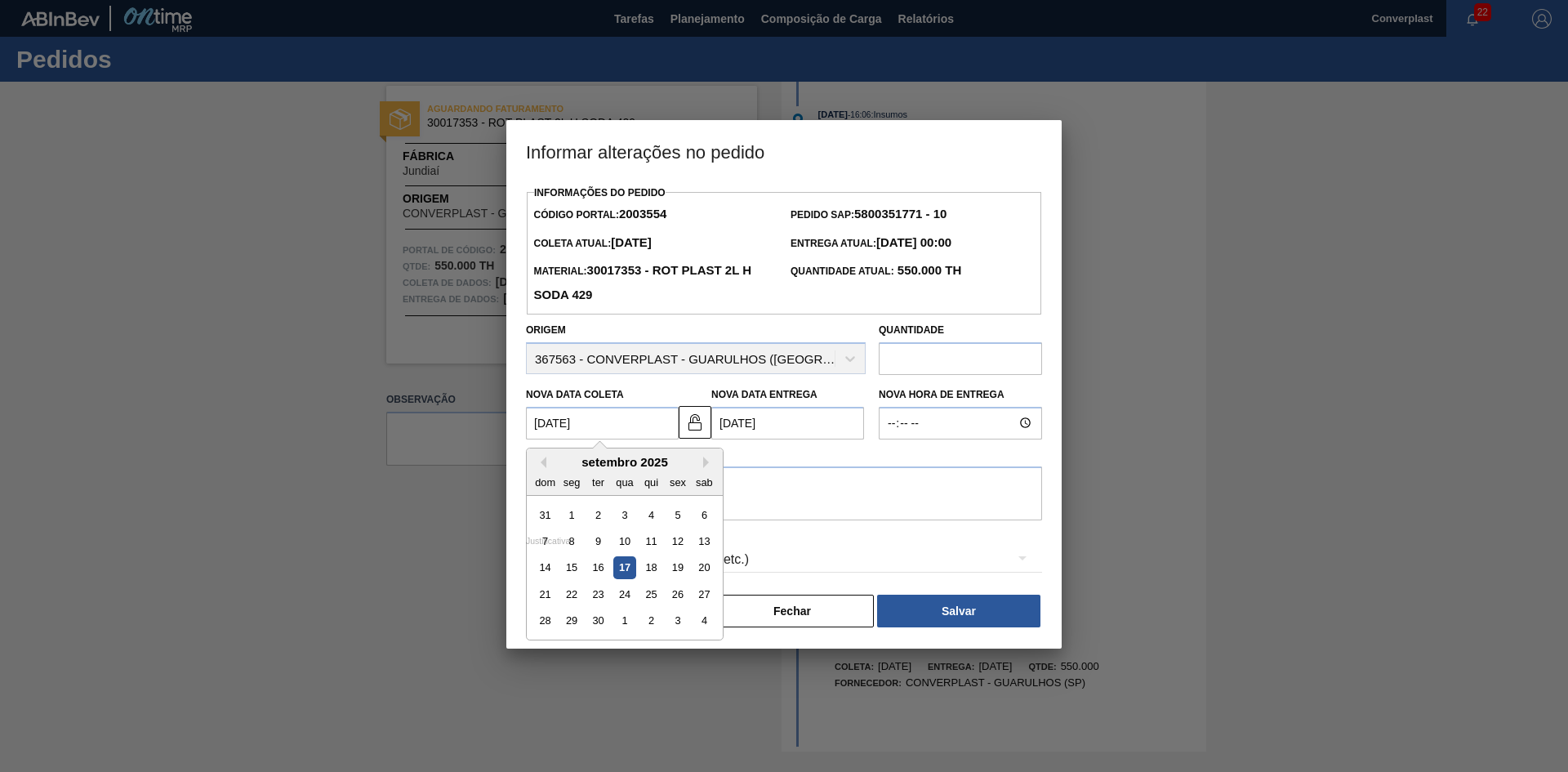
click at [586, 432] on Coleta2003554 "[DATE]" at bounding box center [602, 423] width 153 height 32
click at [647, 572] on font "18" at bounding box center [651, 567] width 12 height 12
type Coleta2003554 "[DATE]"
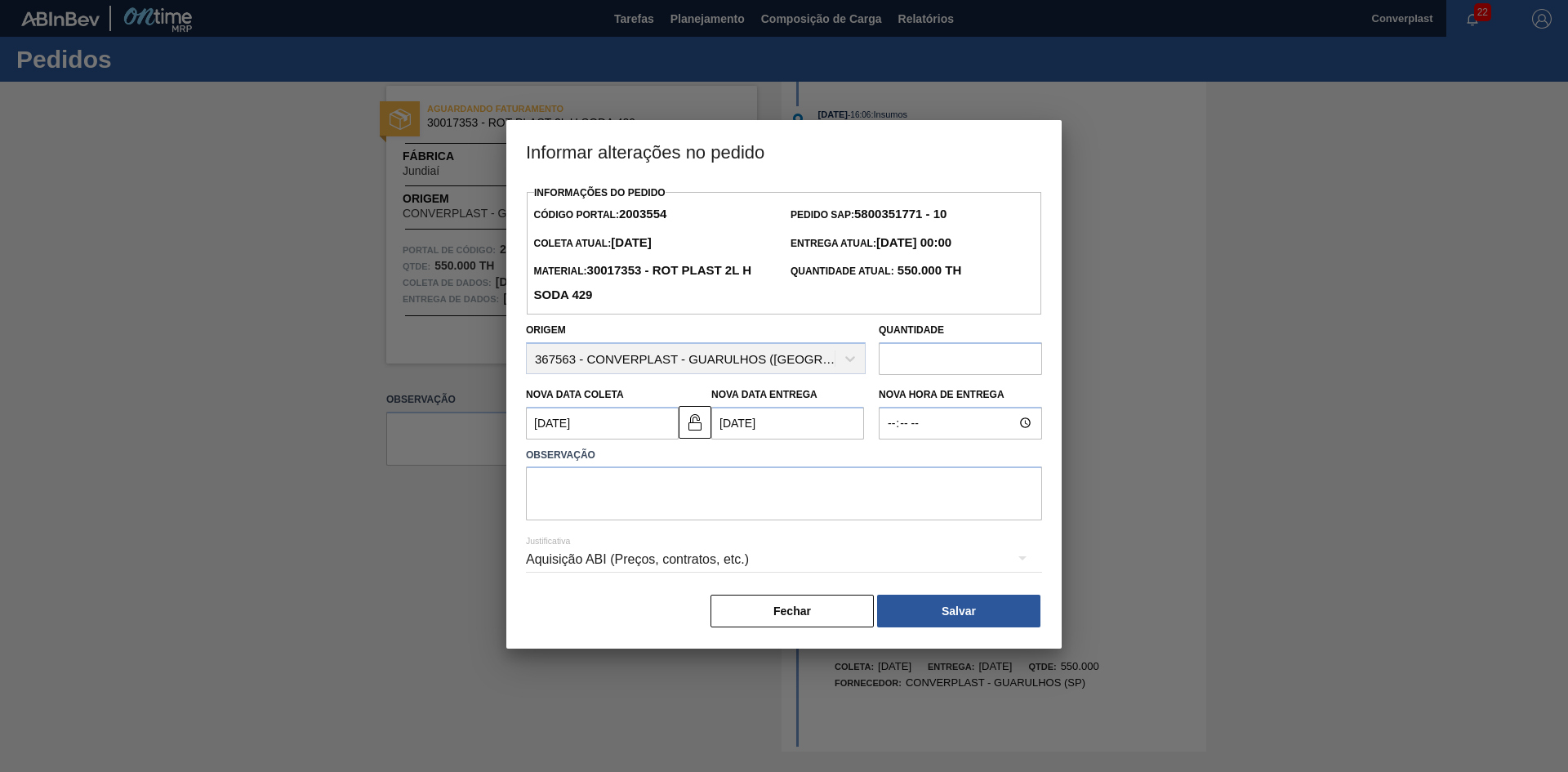
click at [570, 535] on div "Aquisição ABI (Preços, contratos, etc.)" at bounding box center [784, 561] width 516 height 59
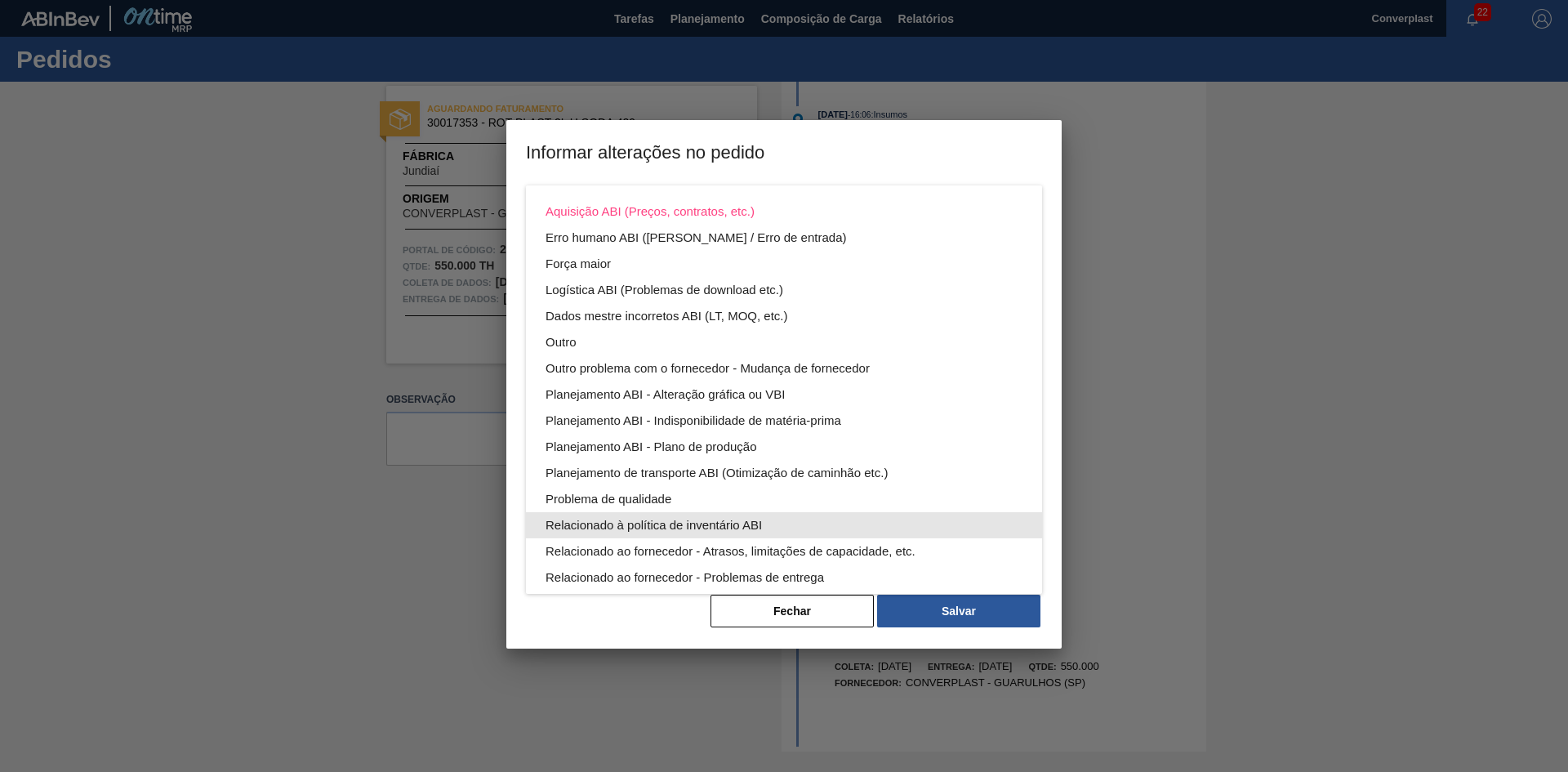
click at [570, 509] on div "Aquisição ABI (Preços, contratos, etc.) Erro humano ABI (Cálculo / Erro de entr…" at bounding box center [784, 434] width 516 height 496
click at [761, 609] on div "Aquisição ABI (Preços, contratos, etc.) Erro humano ABI (Cálculo / Erro de entr…" at bounding box center [784, 386] width 1568 height 772
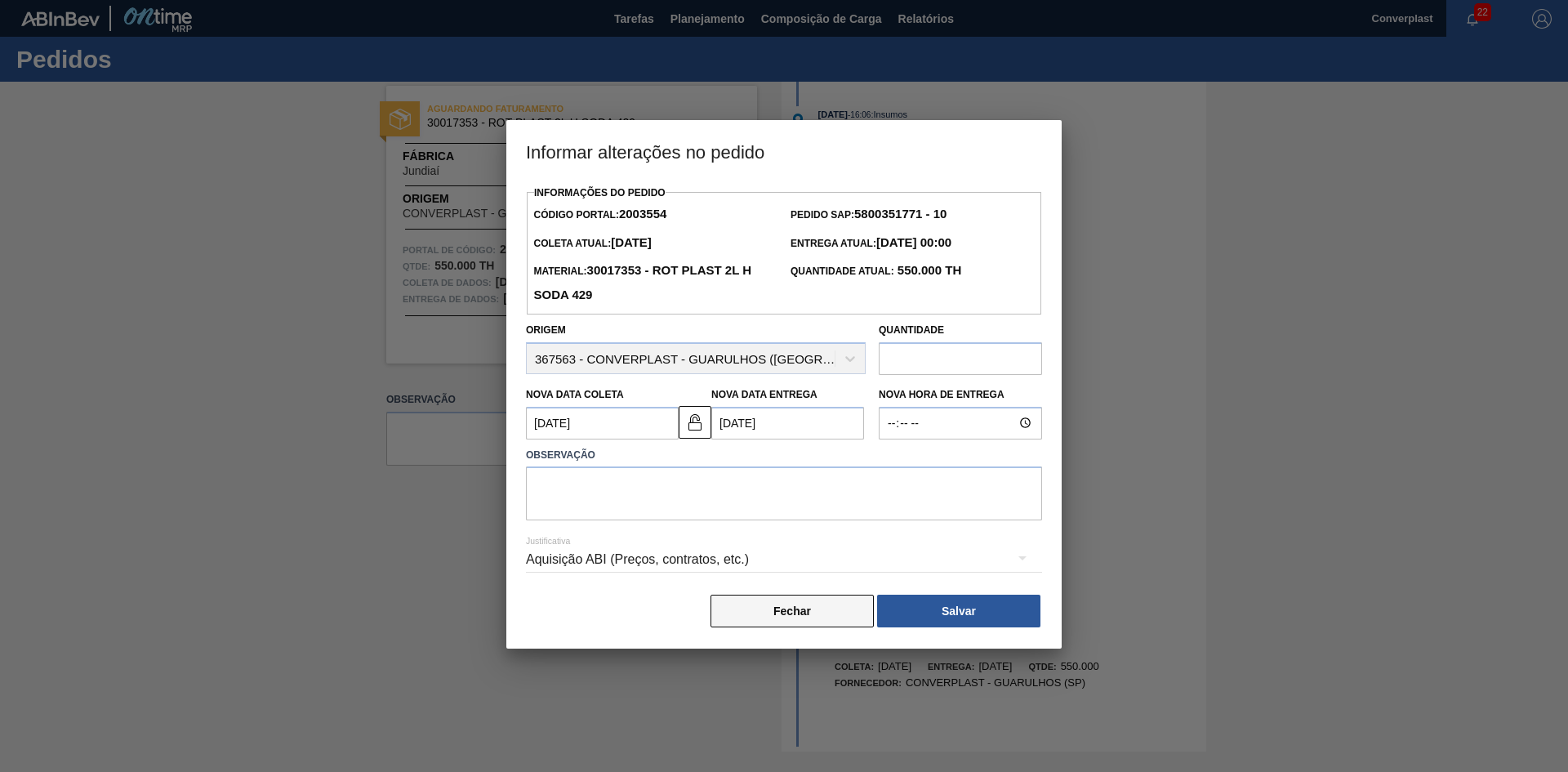
click at [756, 611] on button "Fechar" at bounding box center [791, 610] width 164 height 32
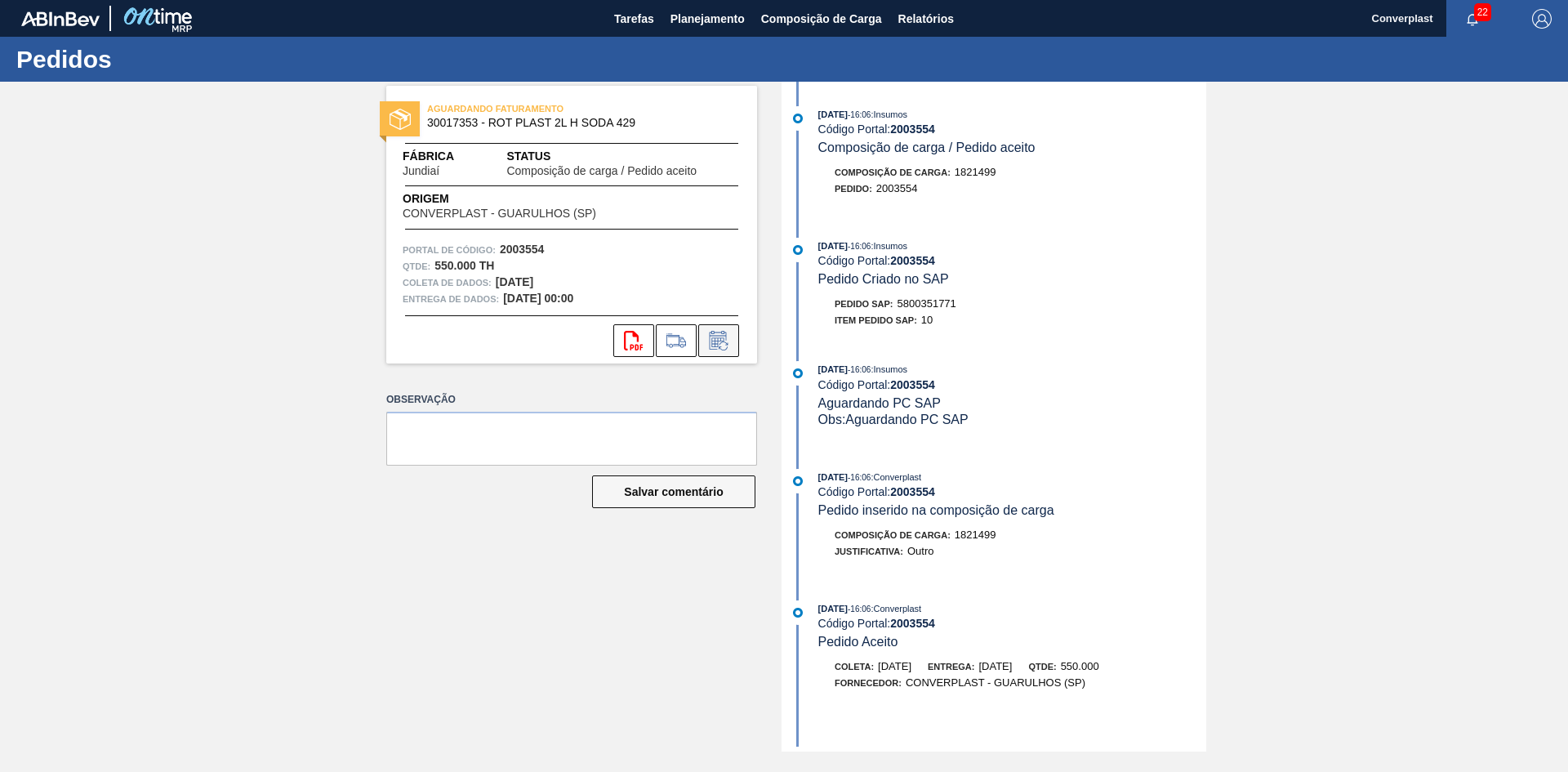
click at [712, 344] on icon at bounding box center [717, 342] width 12 height 10
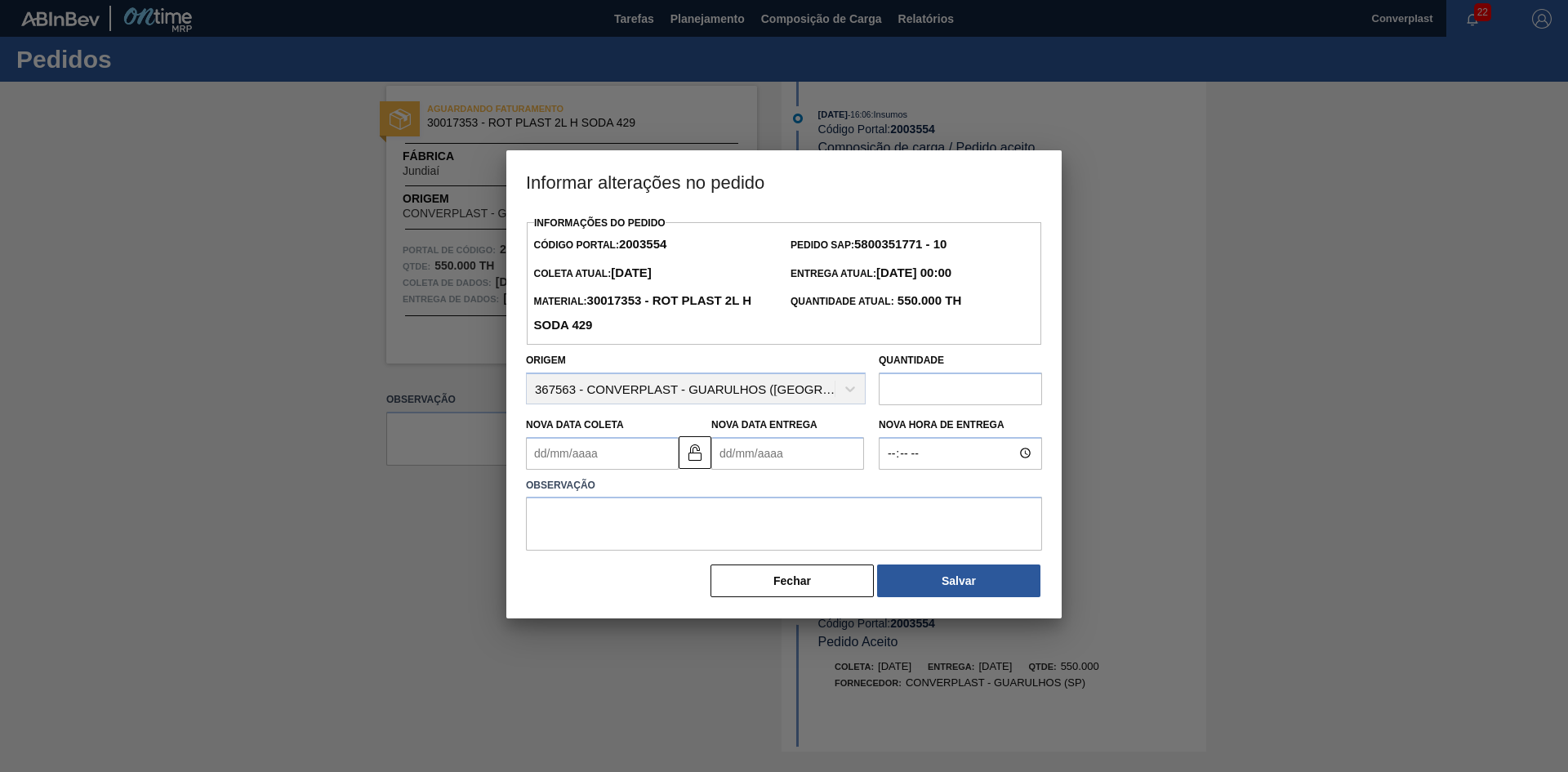
click at [762, 453] on Entrega2003554 "Nova Data Entrega" at bounding box center [787, 452] width 153 height 32
click at [685, 461] on img at bounding box center [695, 452] width 20 height 20
click at [731, 441] on Entrega2003554 "Nova Data Entrega" at bounding box center [787, 452] width 153 height 32
type Coleta2003554 "[DATE]"
type Entrega2003554 "1"
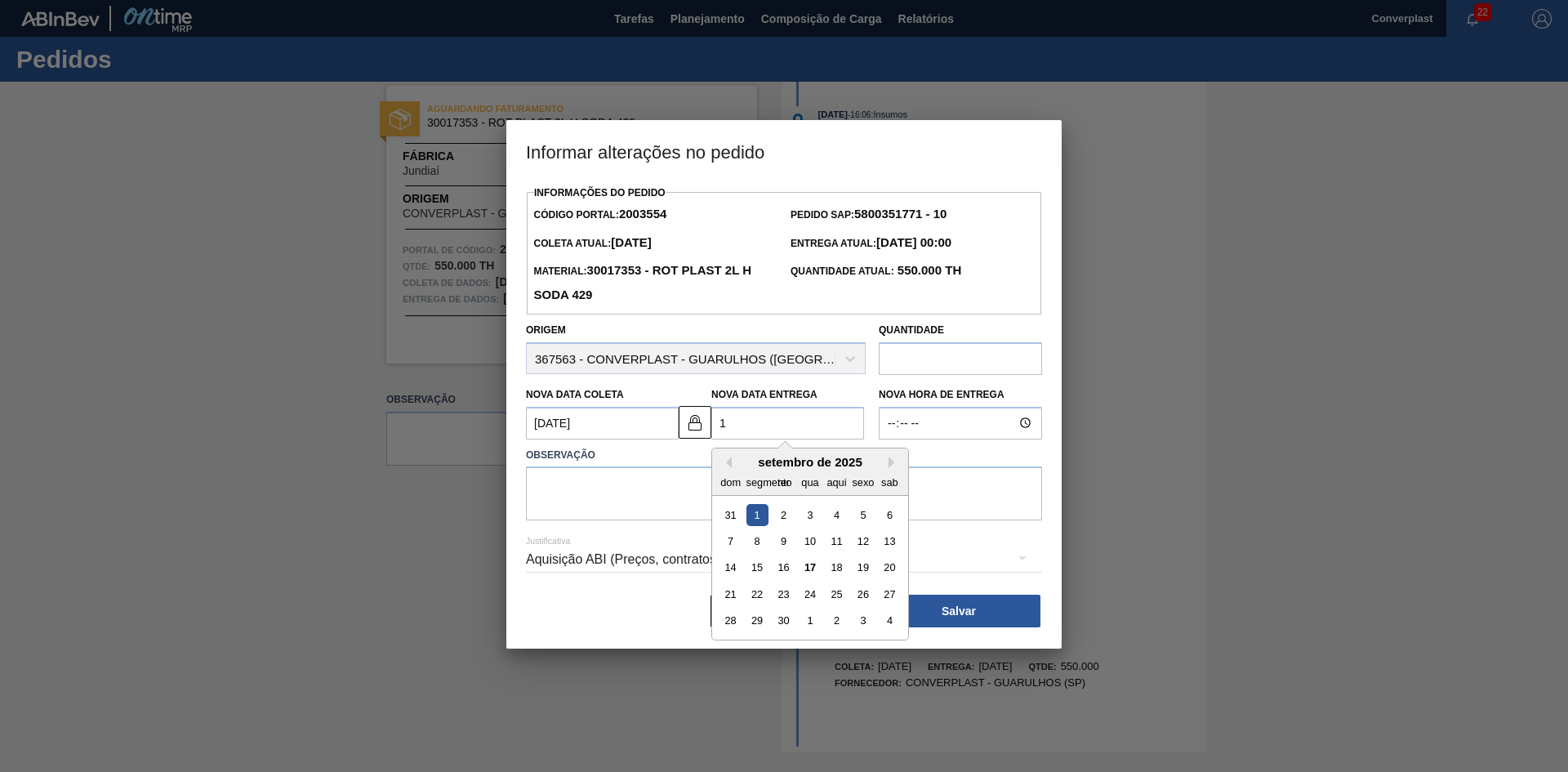
type Coleta2003554 "[DATE]"
click at [857, 569] on font "19" at bounding box center [863, 567] width 12 height 12
type Entrega2003554 "[DATE]"
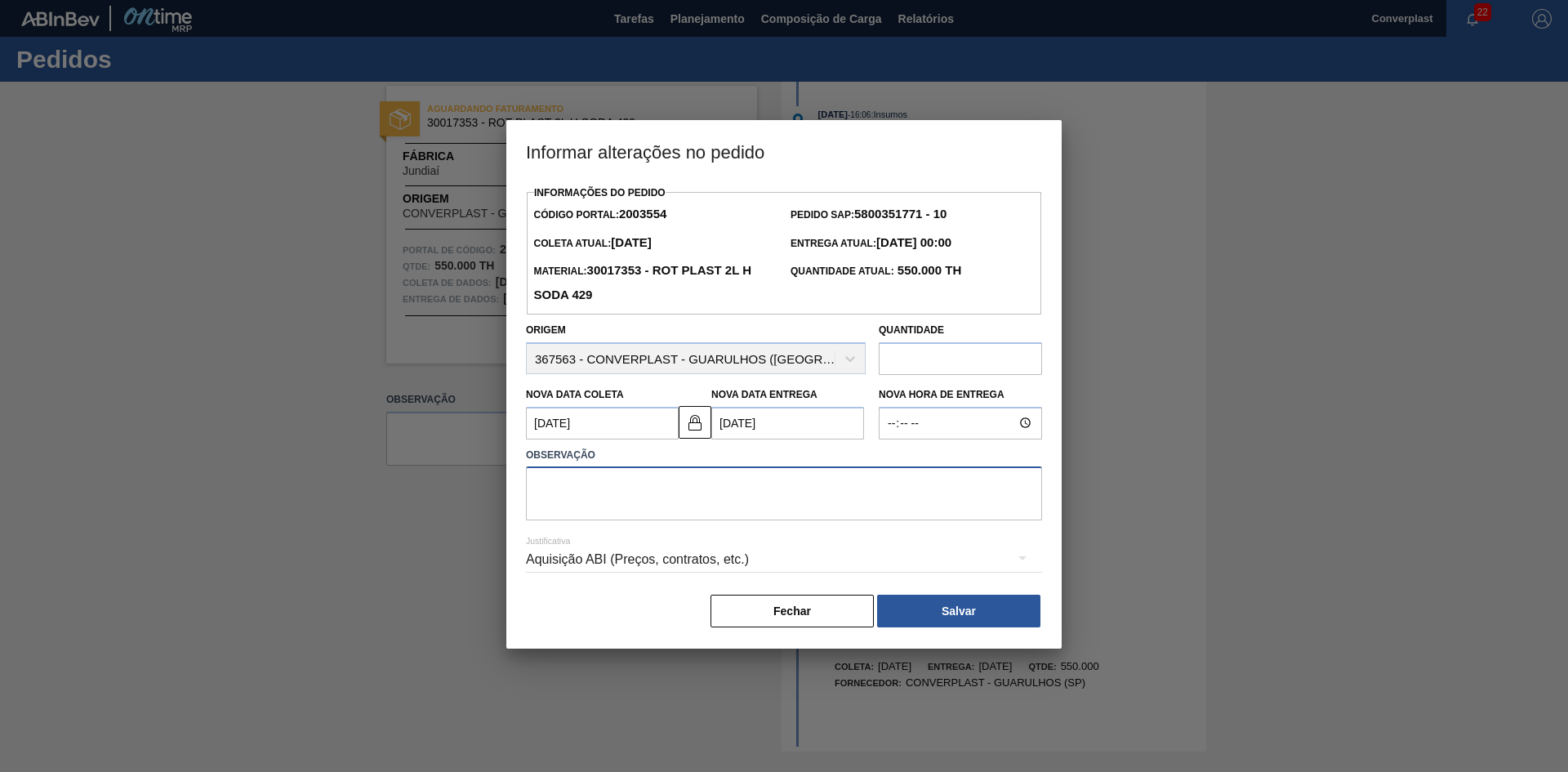
click at [590, 509] on textarea at bounding box center [784, 492] width 516 height 54
click at [685, 420] on img at bounding box center [695, 423] width 20 height 20
click at [591, 461] on font "Observação" at bounding box center [560, 455] width 70 height 12
click at [581, 432] on Coleta2003554 "[DATE]" at bounding box center [602, 423] width 153 height 32
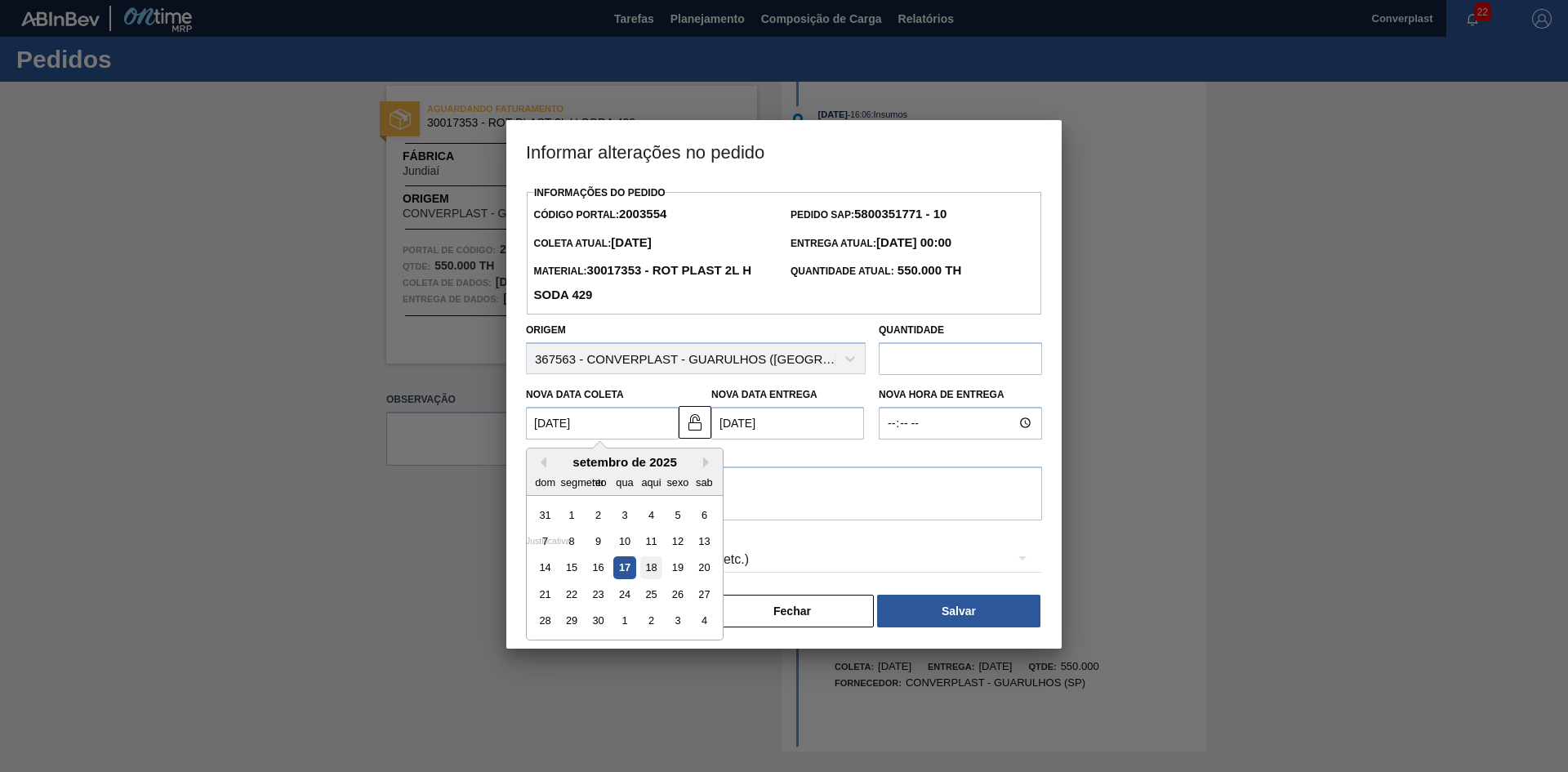
click at [659, 565] on div "18" at bounding box center [651, 567] width 22 height 22
type Coleta2003554 "[DATE]"
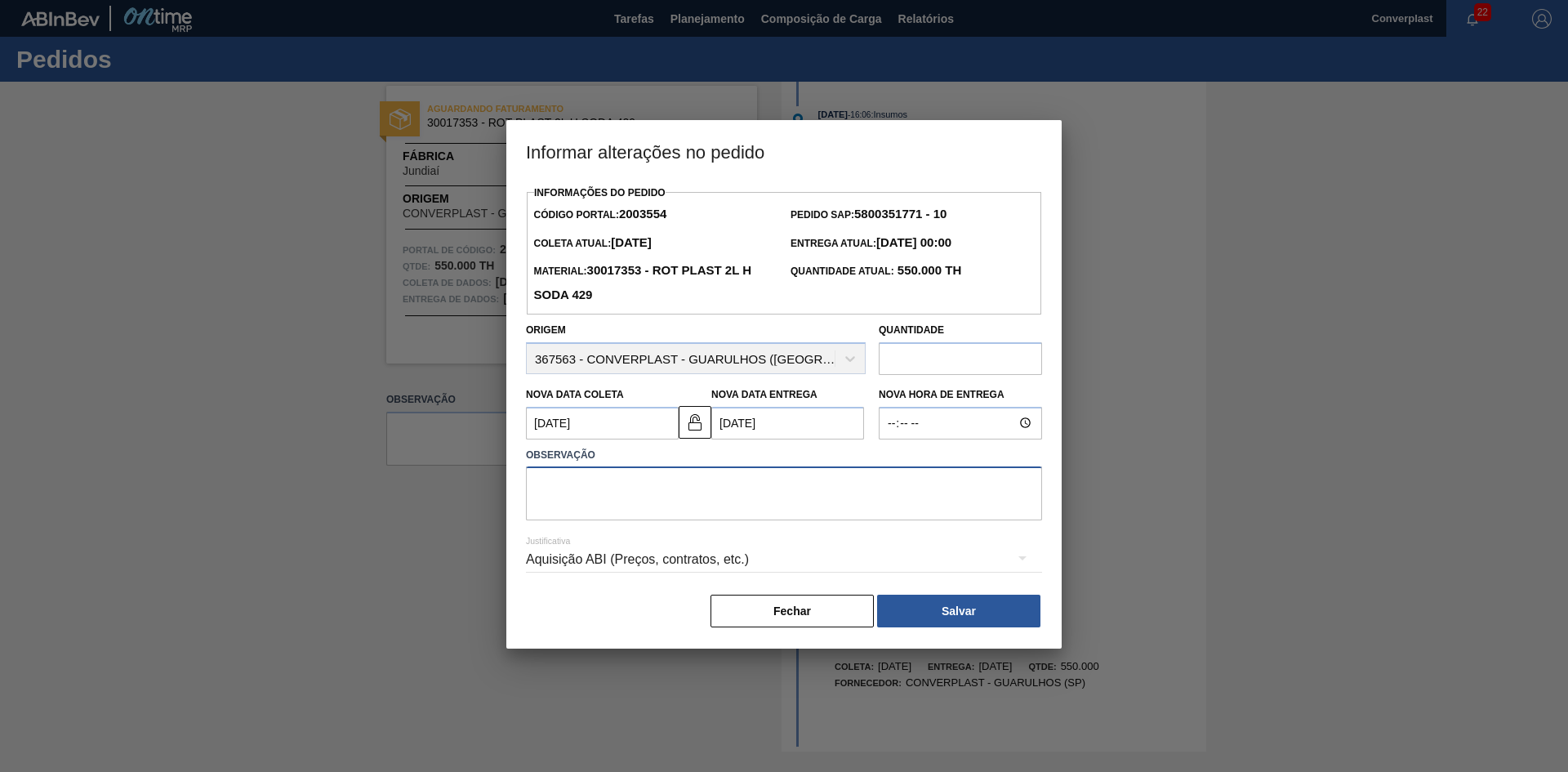
click at [589, 493] on textarea at bounding box center [784, 492] width 516 height 54
type textarea "AJUSTE DATA"
click at [989, 619] on button "Salvar" at bounding box center [958, 610] width 164 height 32
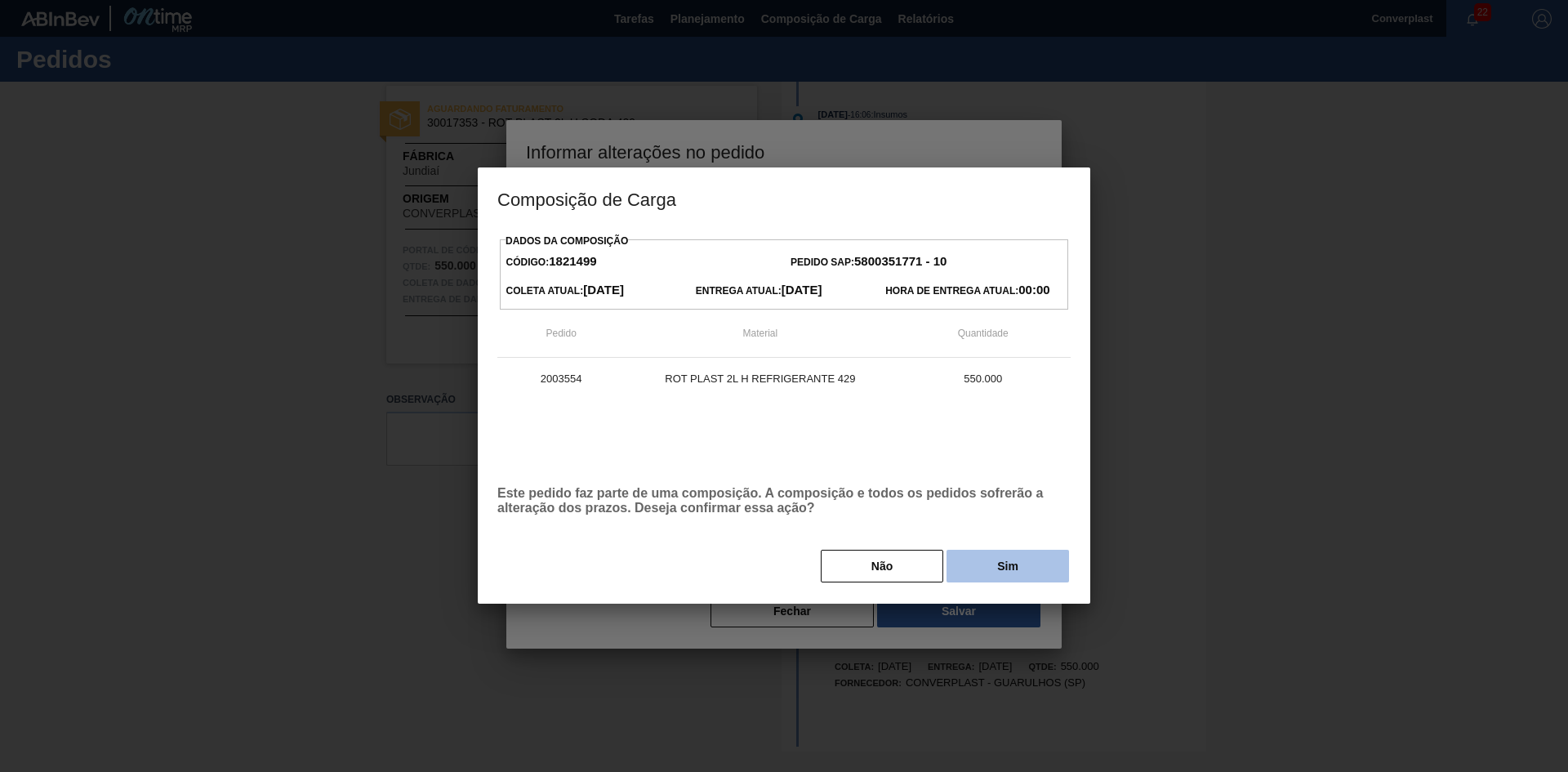
click at [993, 579] on button "Sim" at bounding box center [1007, 565] width 123 height 32
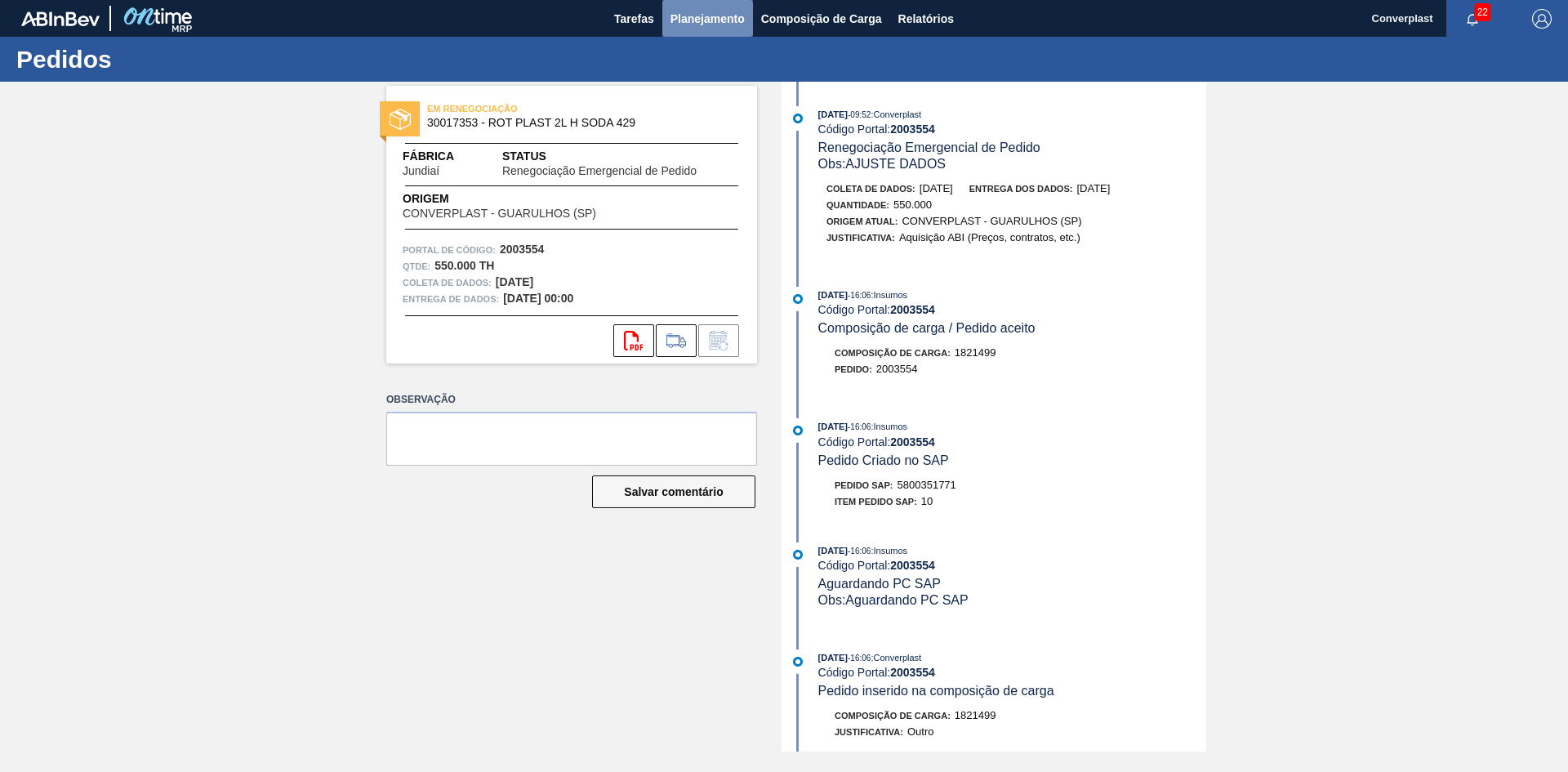
click at [701, 6] on button "Planejamento" at bounding box center [707, 18] width 90 height 36
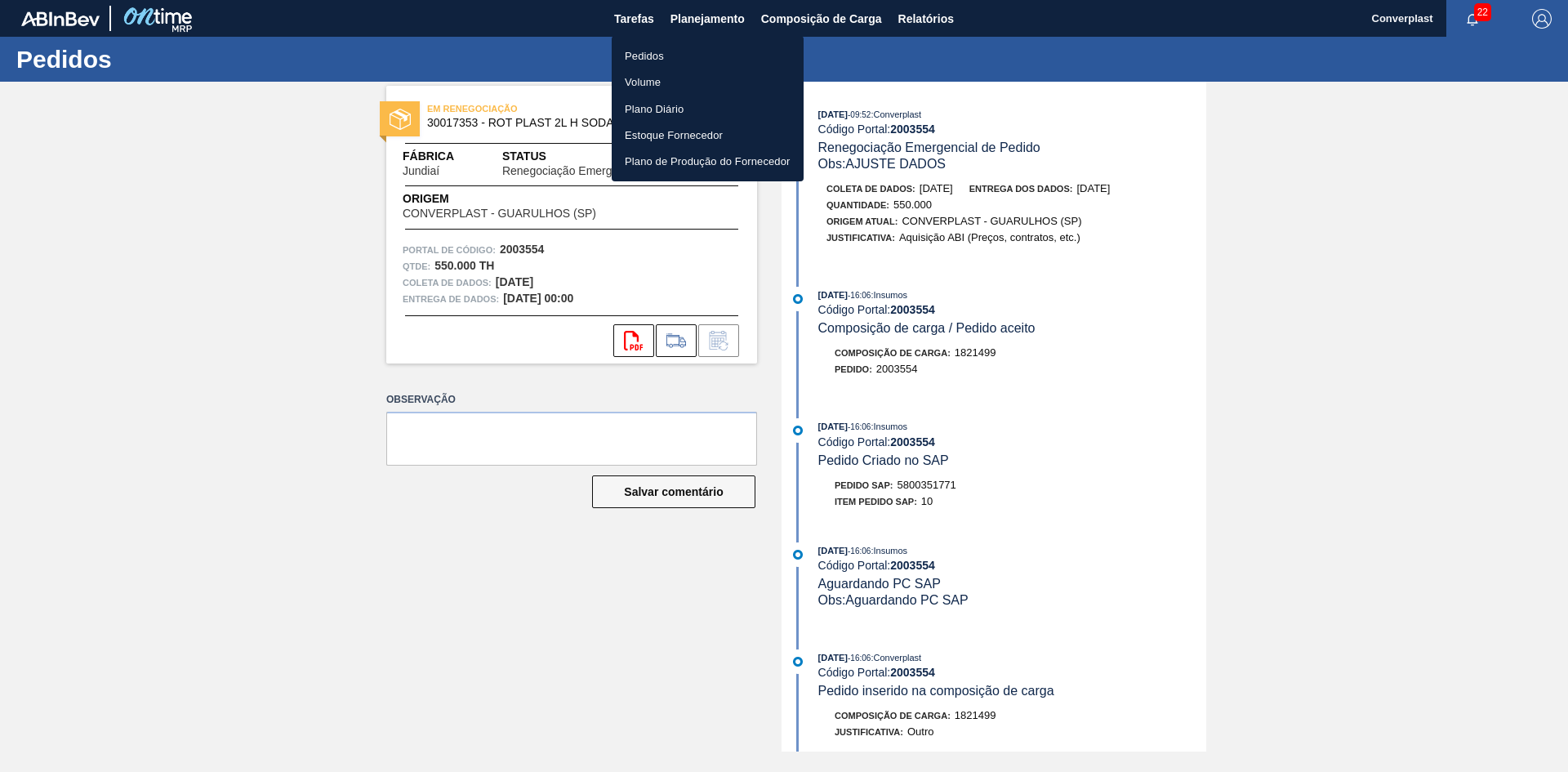
click at [652, 53] on font "Pedidos" at bounding box center [644, 56] width 39 height 12
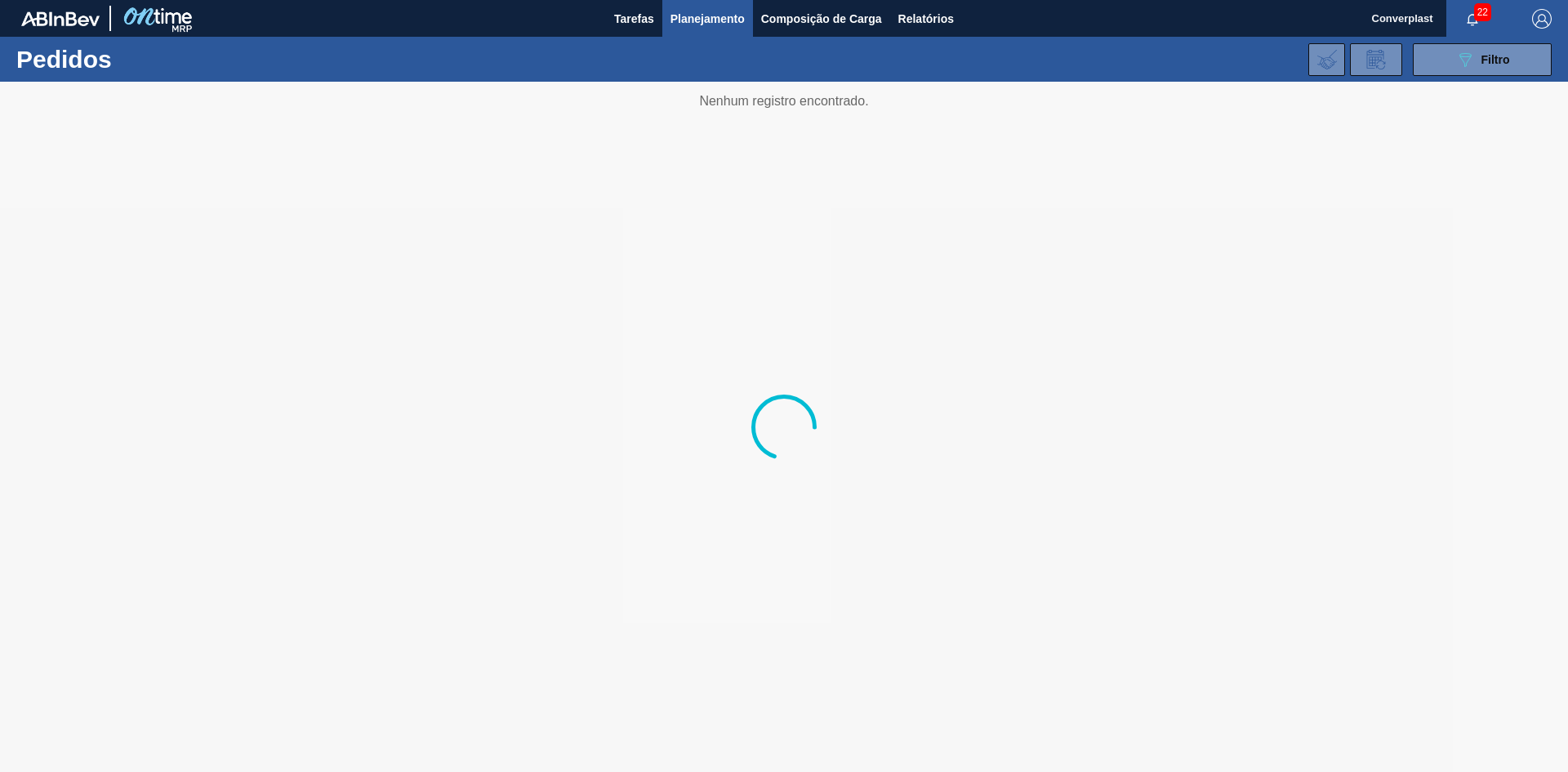
click at [1452, 77] on div "089F7B8B-B2A5-4AFE-B5C0-19BA573D28AC Filtro Código Pedido Portal × 2003554 Códi…" at bounding box center [910, 60] width 1299 height 49
click at [1445, 62] on button "089F7B8B-B2A5-4AFE-B5C0-19BA573D28AC Filtro" at bounding box center [1483, 59] width 139 height 32
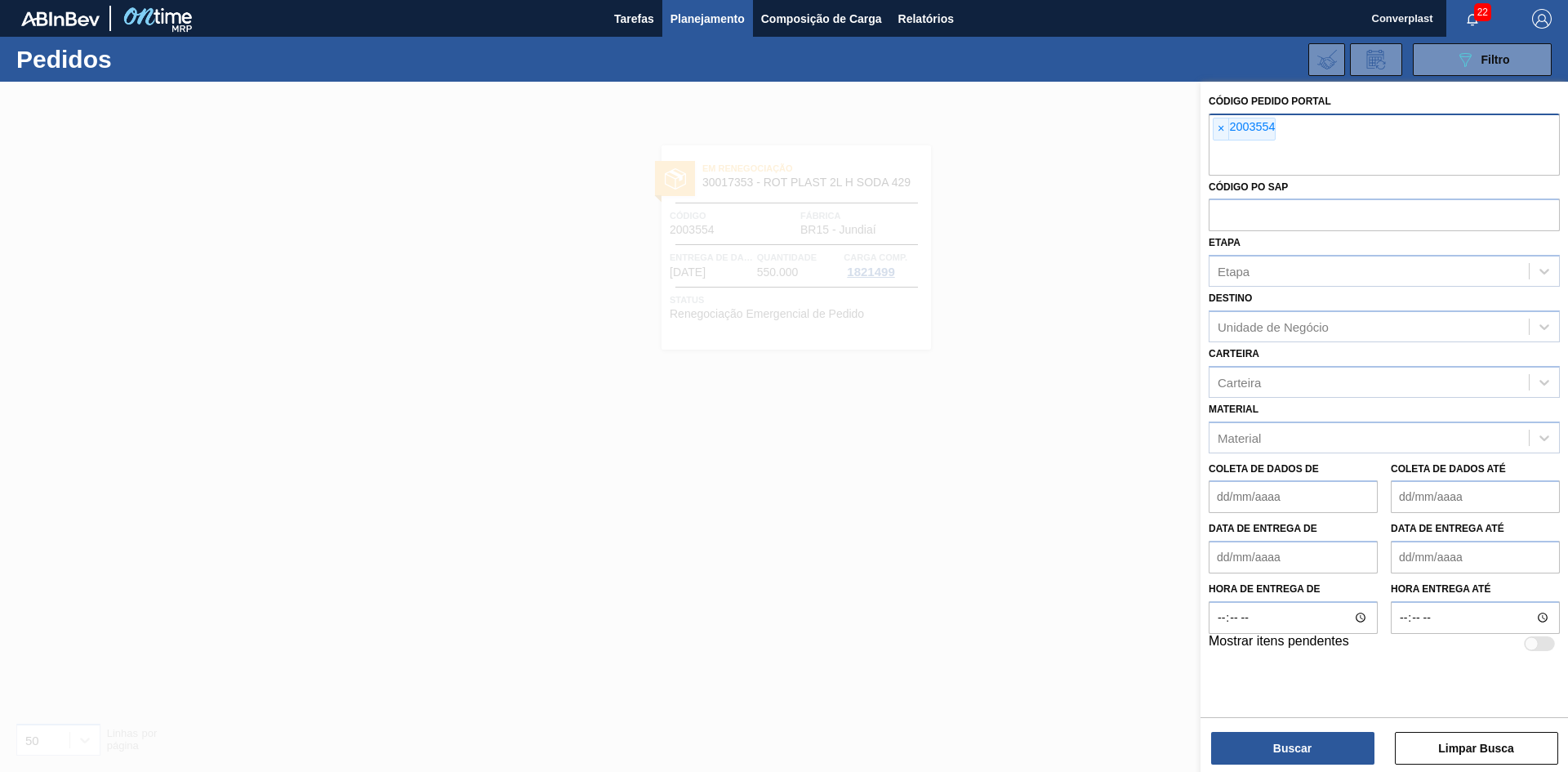
click at [1218, 139] on div "× 2003554" at bounding box center [1244, 129] width 63 height 23
click at [1222, 129] on font "×" at bounding box center [1221, 128] width 7 height 13
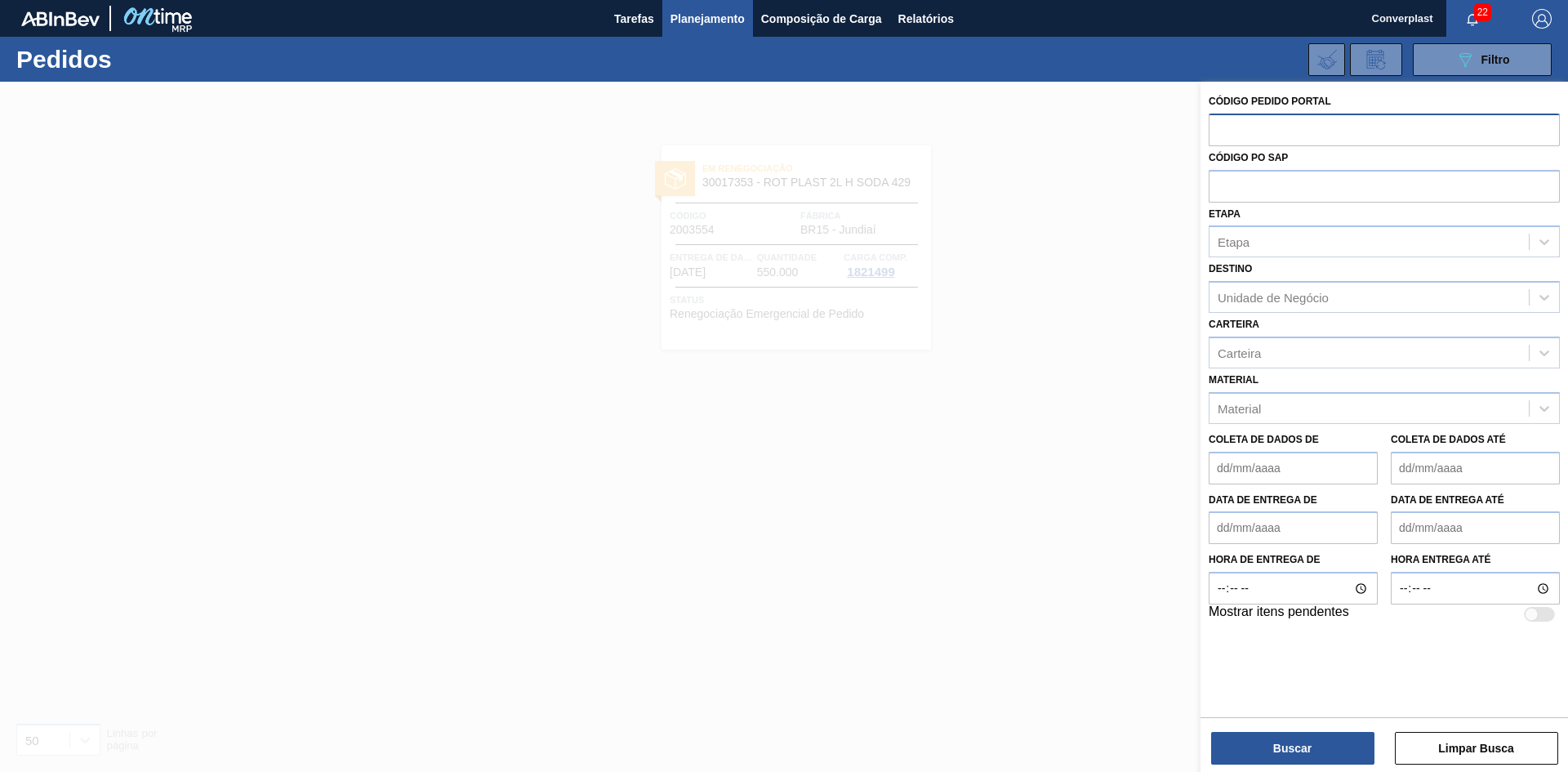
paste input "2012772"
type input "2012772"
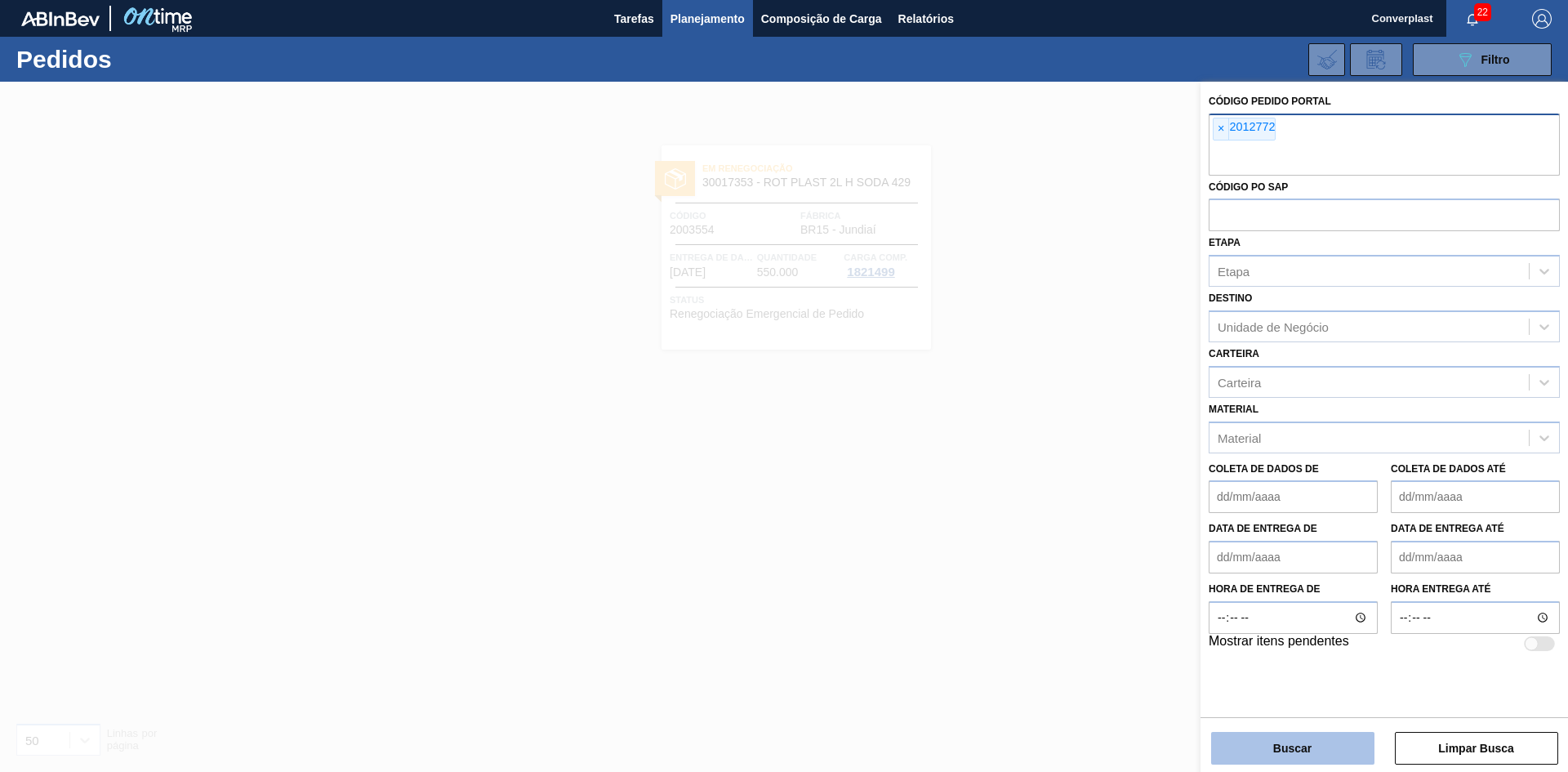
click at [1241, 745] on button "Buscar" at bounding box center [1292, 747] width 164 height 32
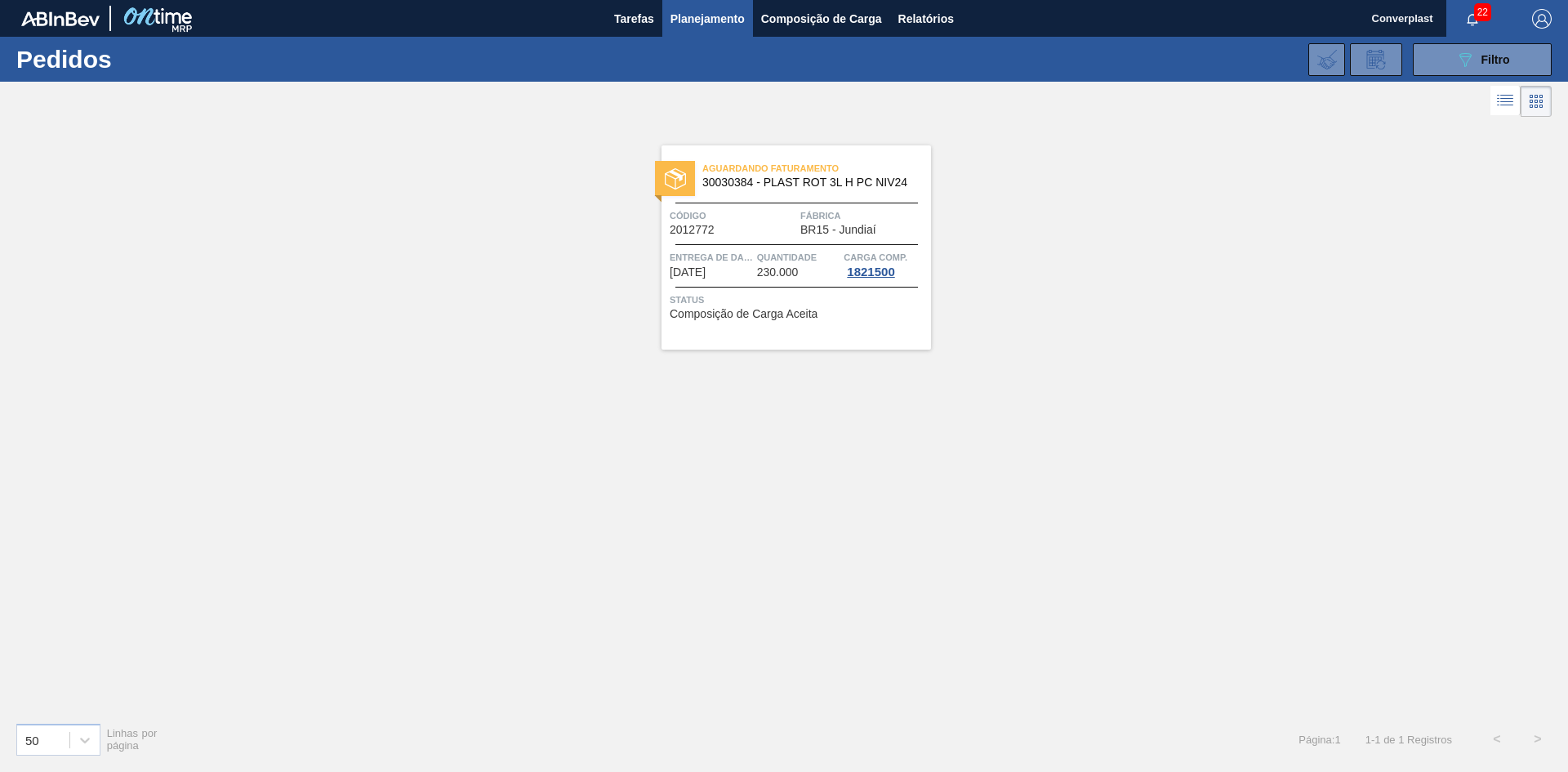
click at [744, 276] on div "Entrega de dados [DATE]" at bounding box center [711, 264] width 83 height 29
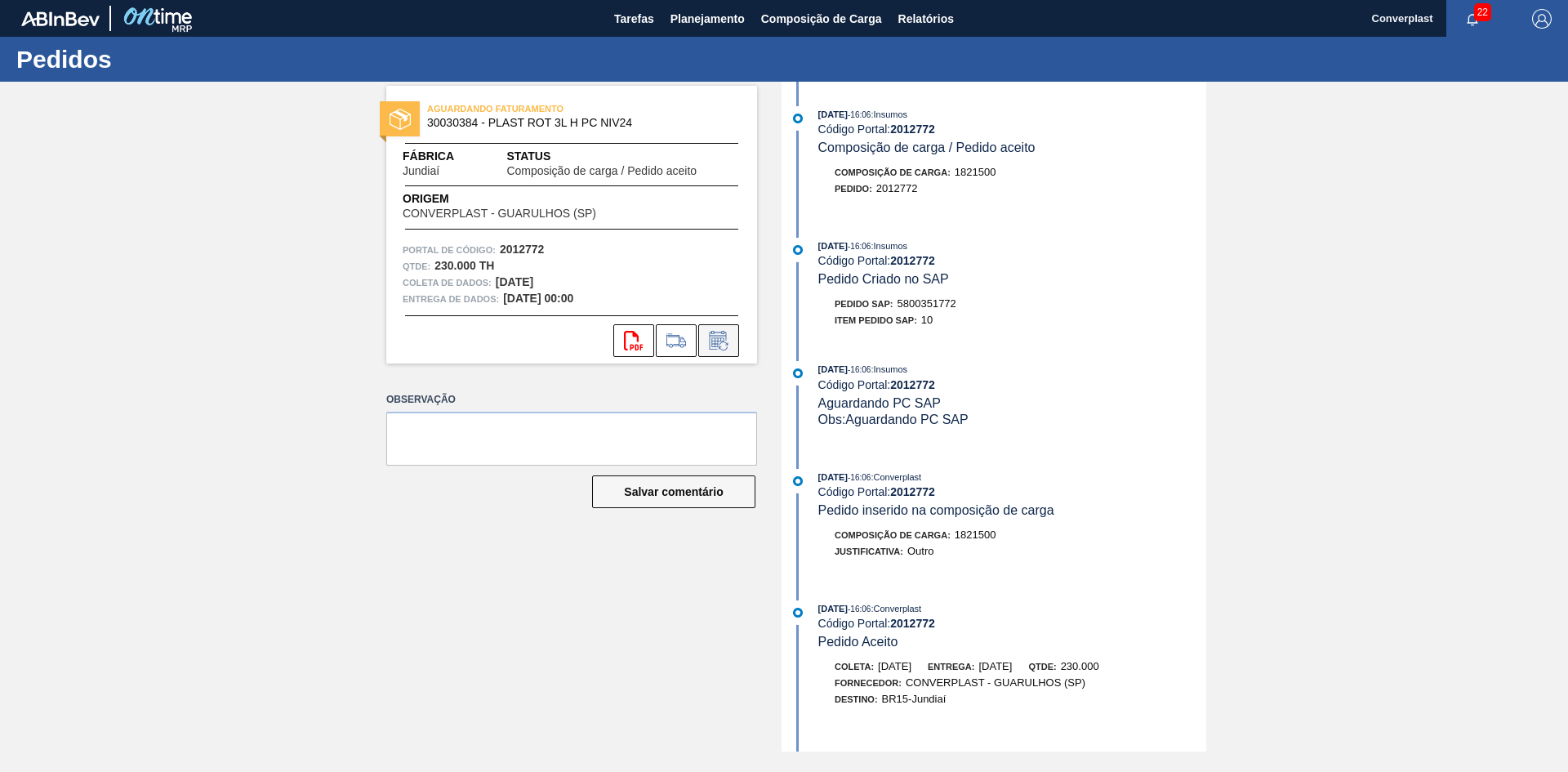
click at [725, 343] on icon at bounding box center [718, 340] width 26 height 20
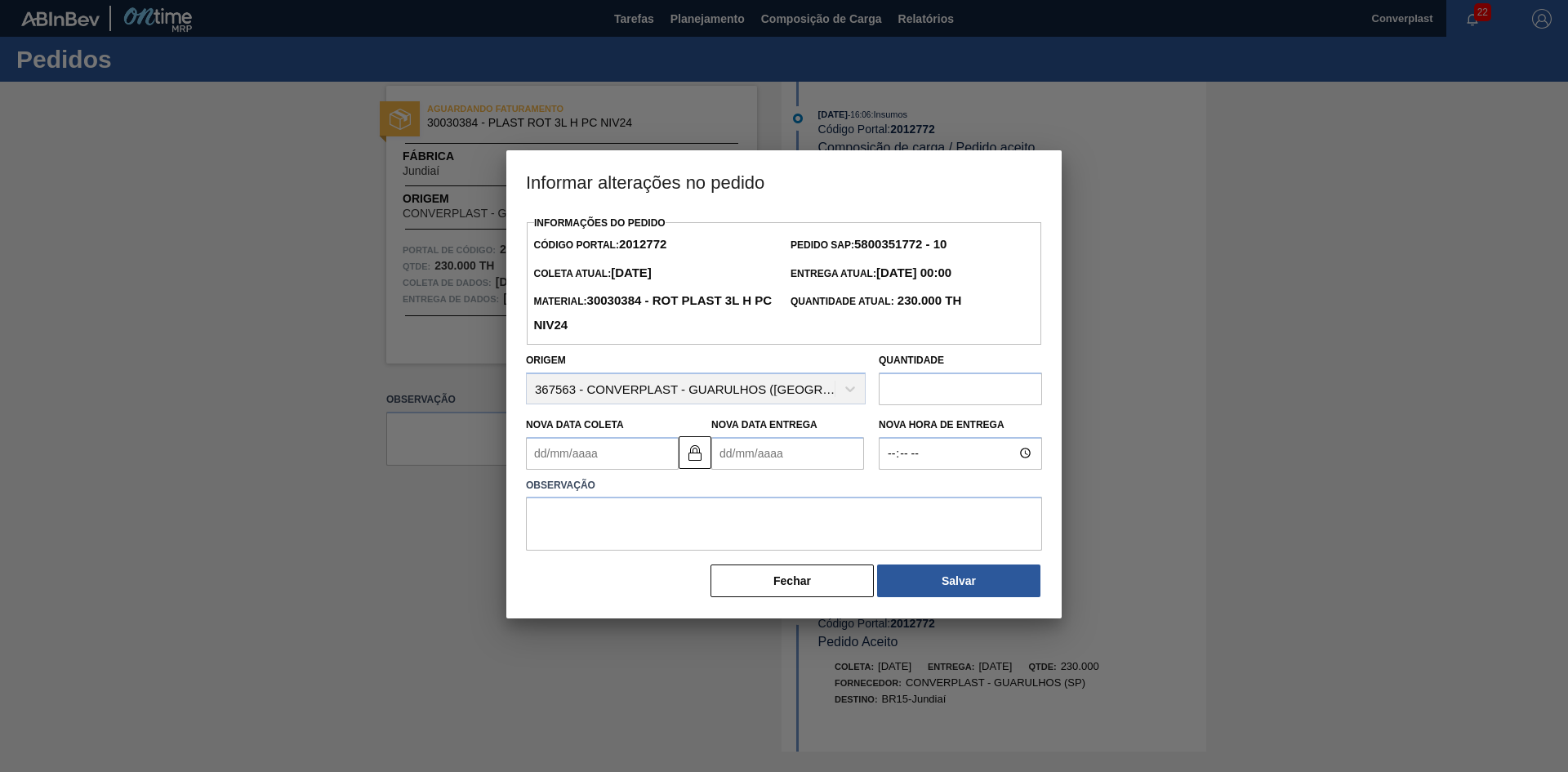
click at [732, 445] on Entrega2012772 "Nova Data Entrega" at bounding box center [787, 452] width 153 height 32
type Coleta2012772 "[DATE]"
type Entrega2012772 "2"
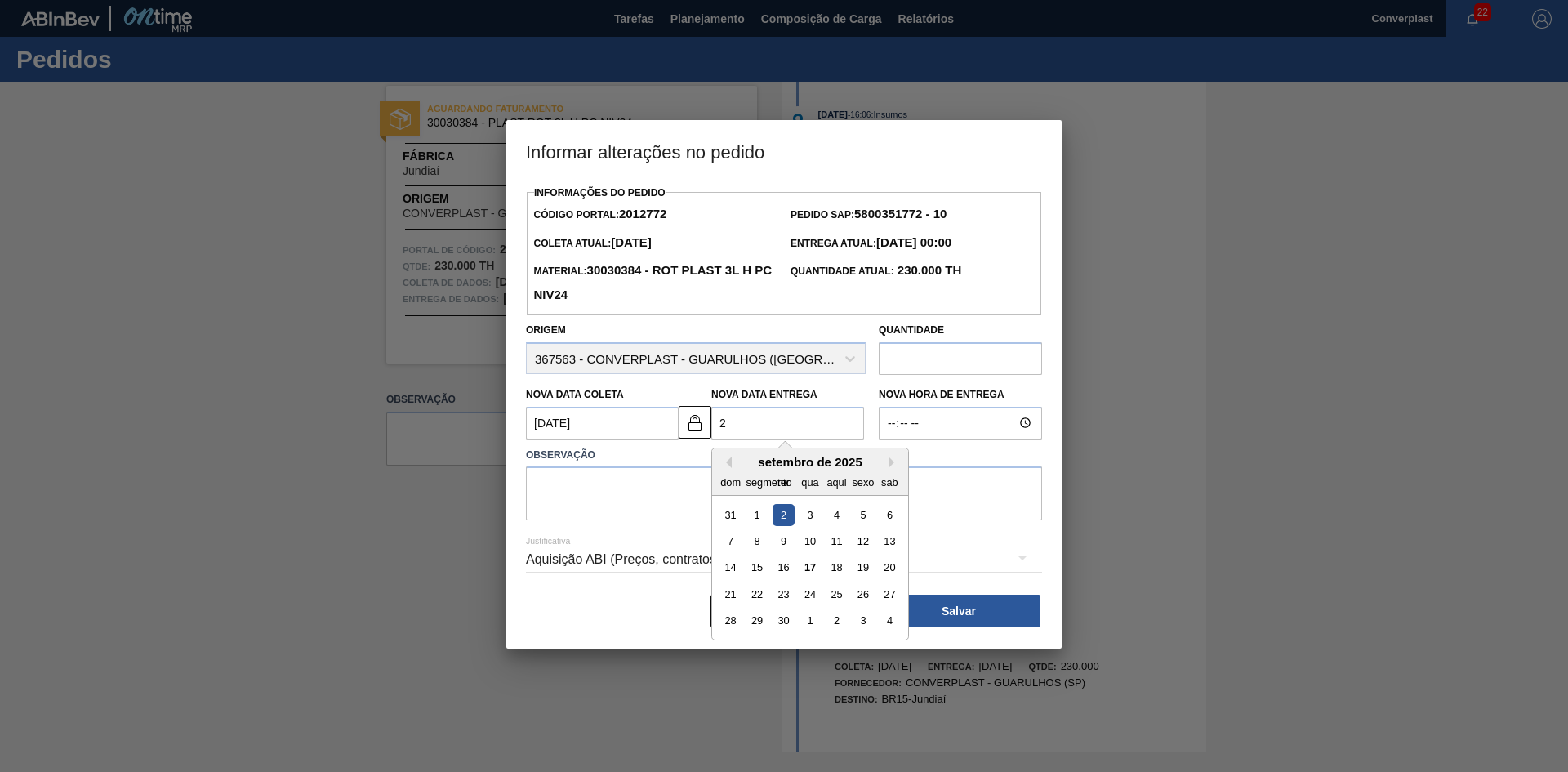
type Coleta2012772 "[DATE]"
click at [758, 623] on font "29" at bounding box center [757, 620] width 12 height 12
type Entrega2012772 "[DATE]"
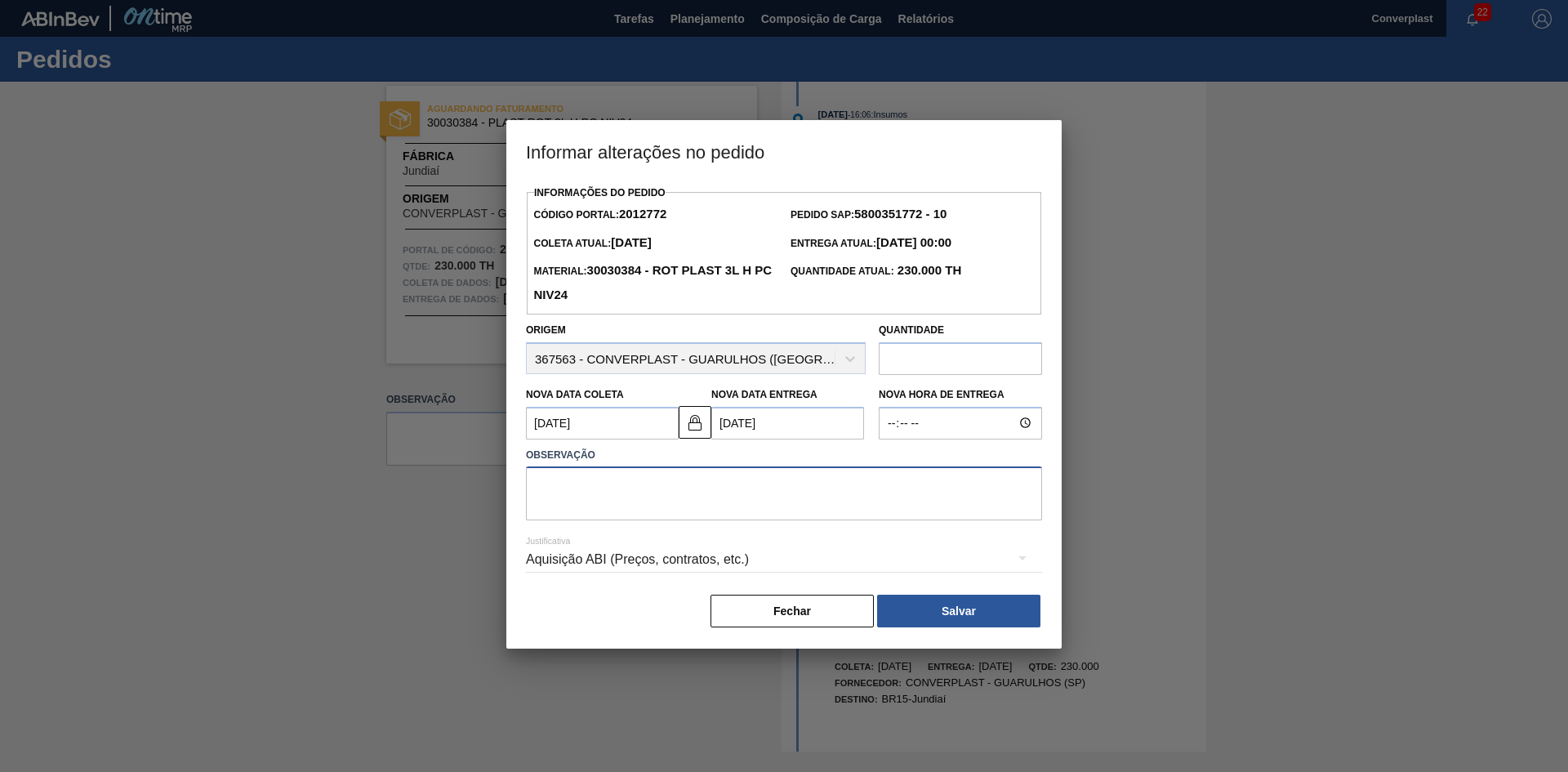
click at [593, 482] on textarea at bounding box center [784, 492] width 516 height 54
type textarea "AJUSTE DATA"
click at [938, 611] on button "Salvar" at bounding box center [958, 610] width 164 height 32
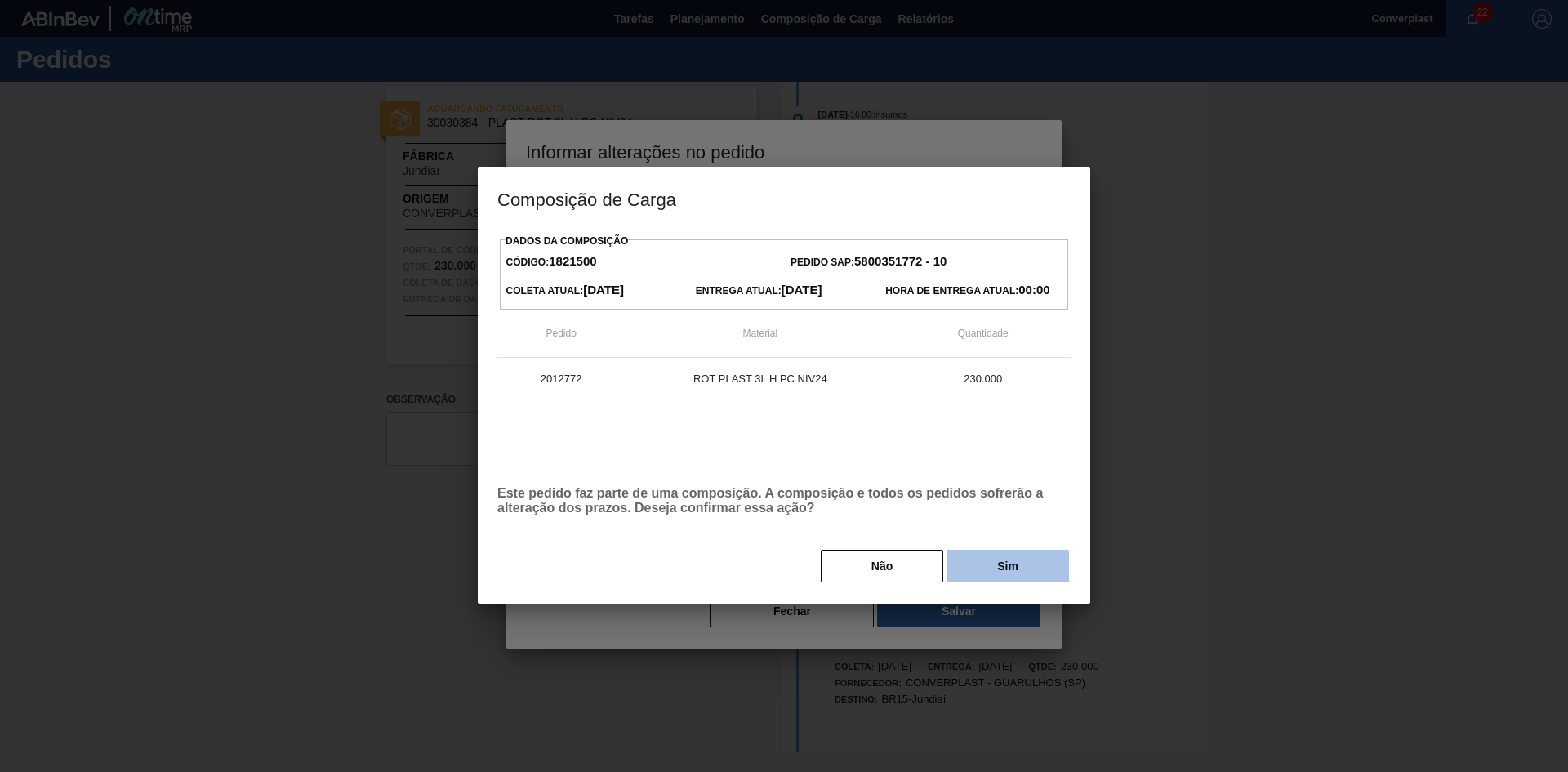
click at [993, 570] on button "Sim" at bounding box center [1007, 565] width 123 height 32
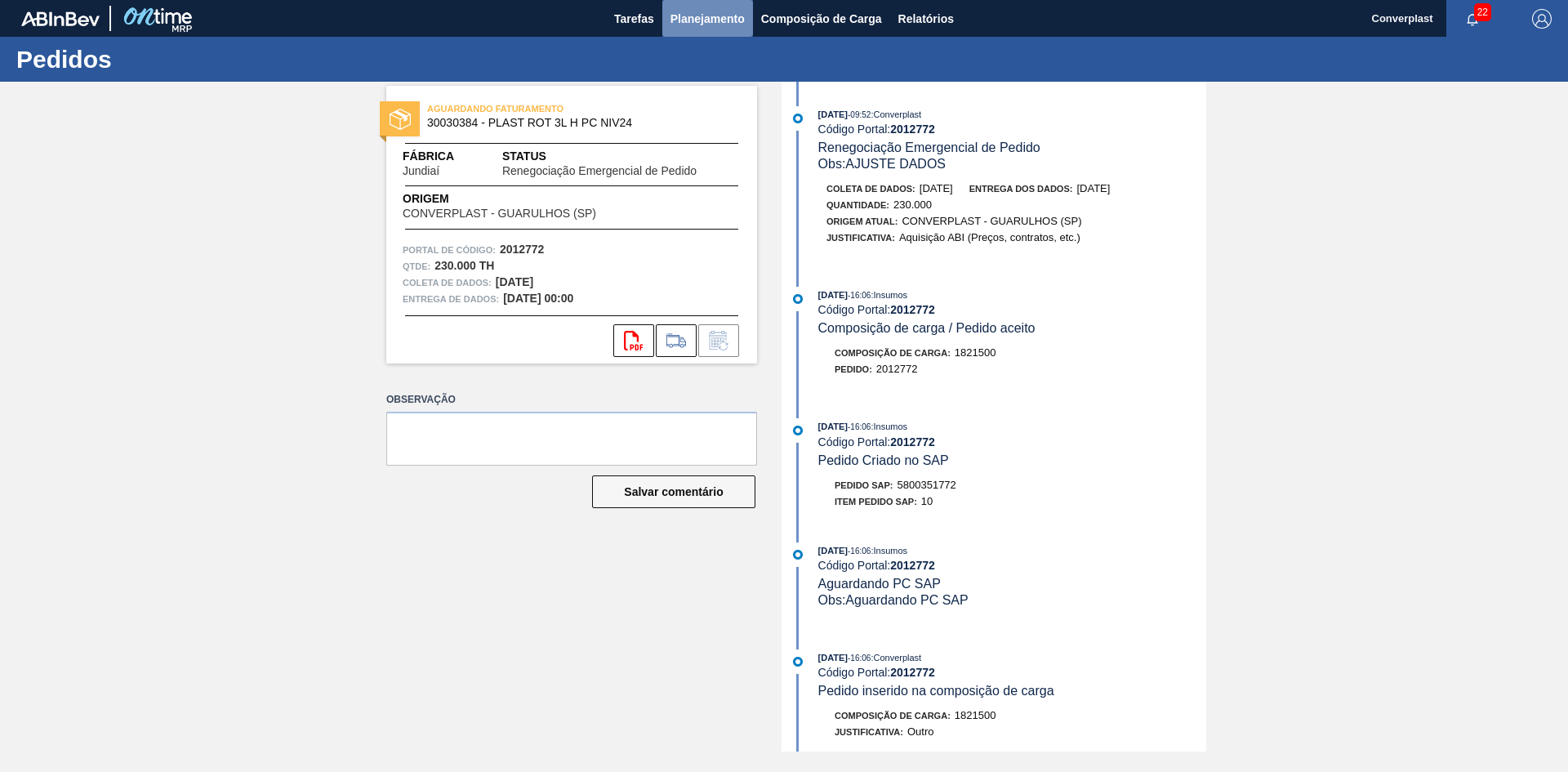
click at [700, 23] on font "Planejamento" at bounding box center [708, 18] width 75 height 13
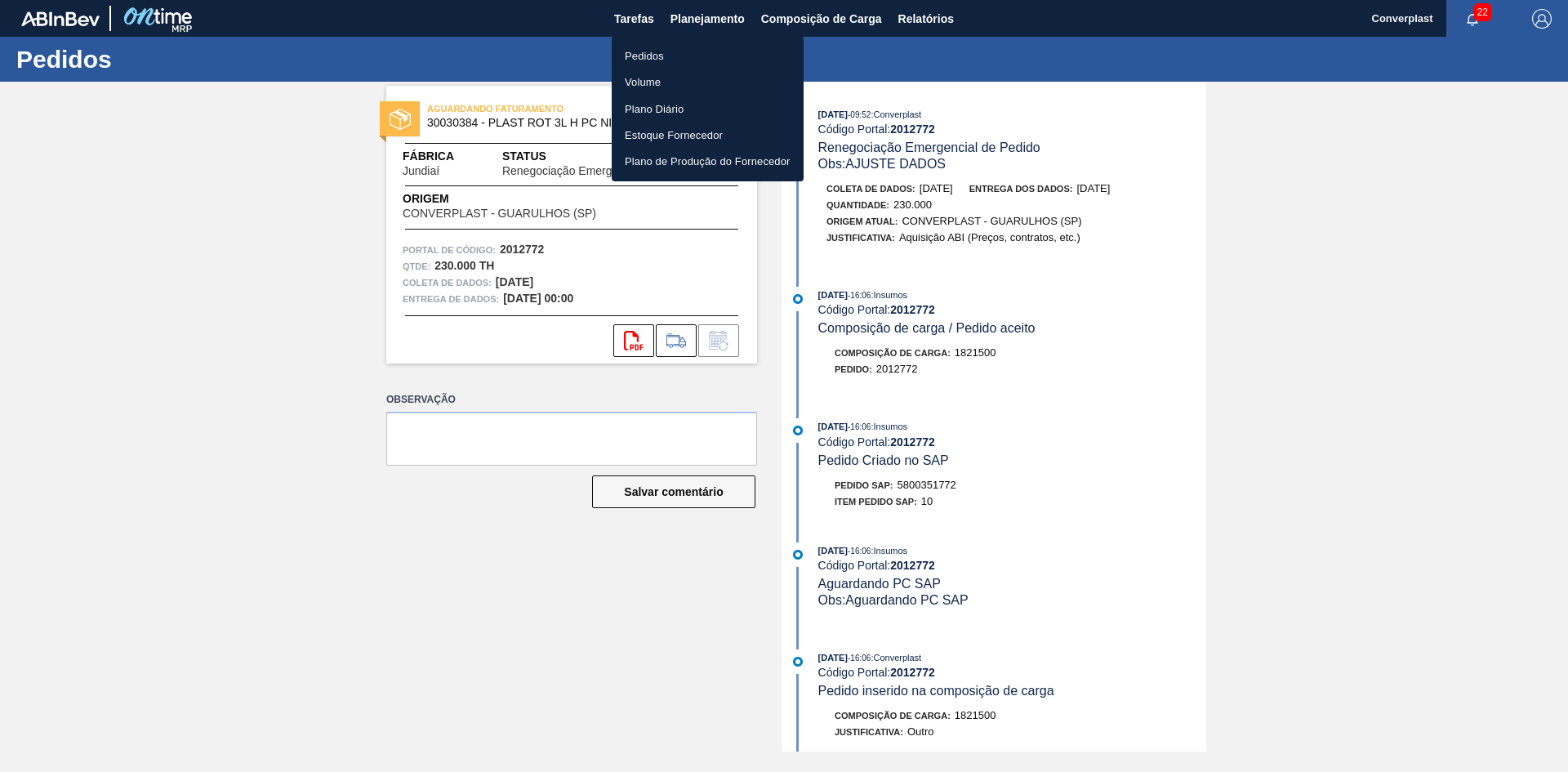
click at [682, 54] on li "Pedidos" at bounding box center [708, 55] width 192 height 26
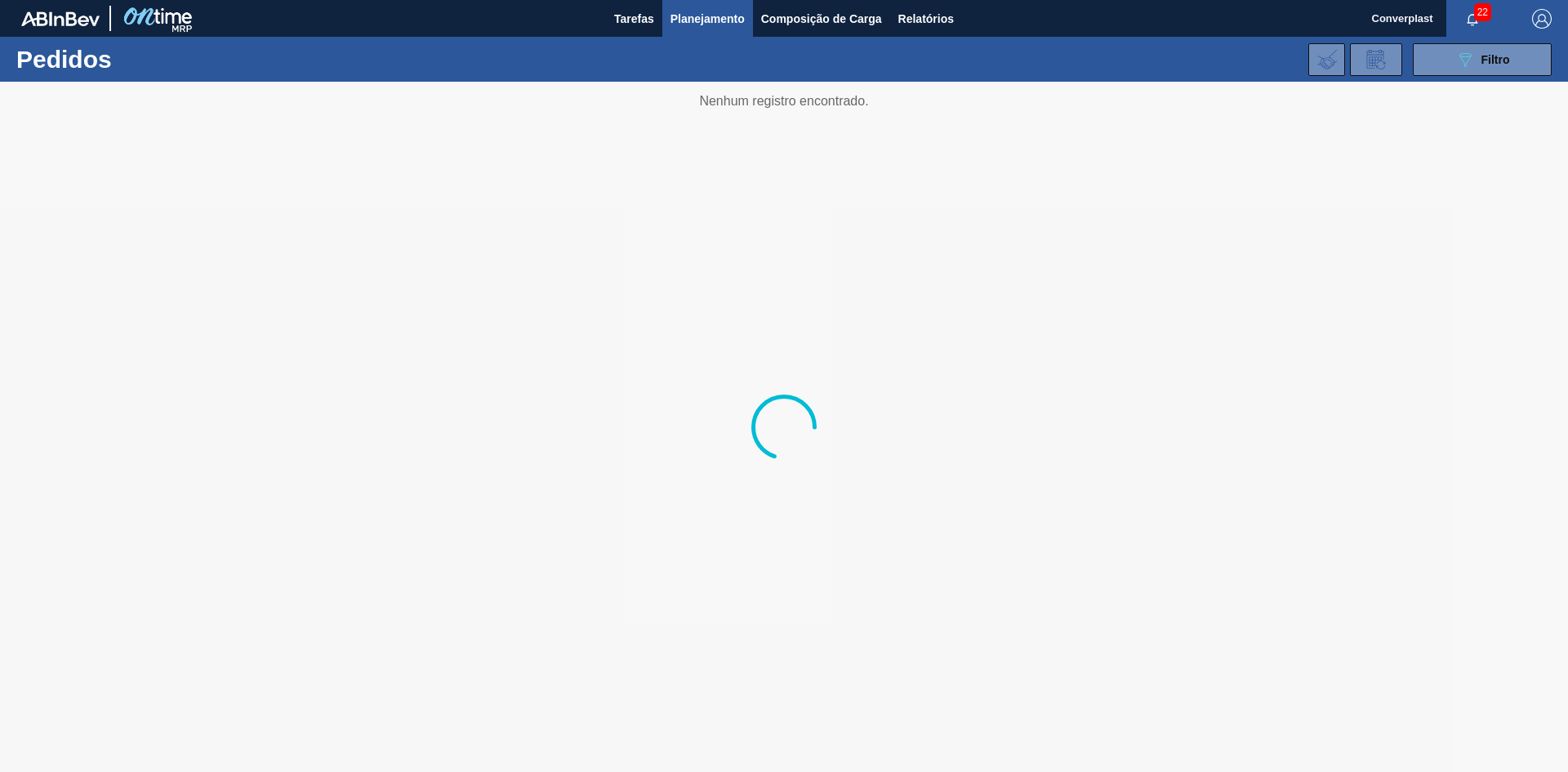
click at [1443, 80] on div "089F7B8B-B2A5-4AFE-B5C0-19BA573D28AC Filtro Código Pedido Portal × 2012772 Códi…" at bounding box center [910, 60] width 1299 height 49
click at [1452, 71] on button "089F7B8B-B2A5-4AFE-B5C0-19BA573D28AC Filtro" at bounding box center [1483, 59] width 139 height 32
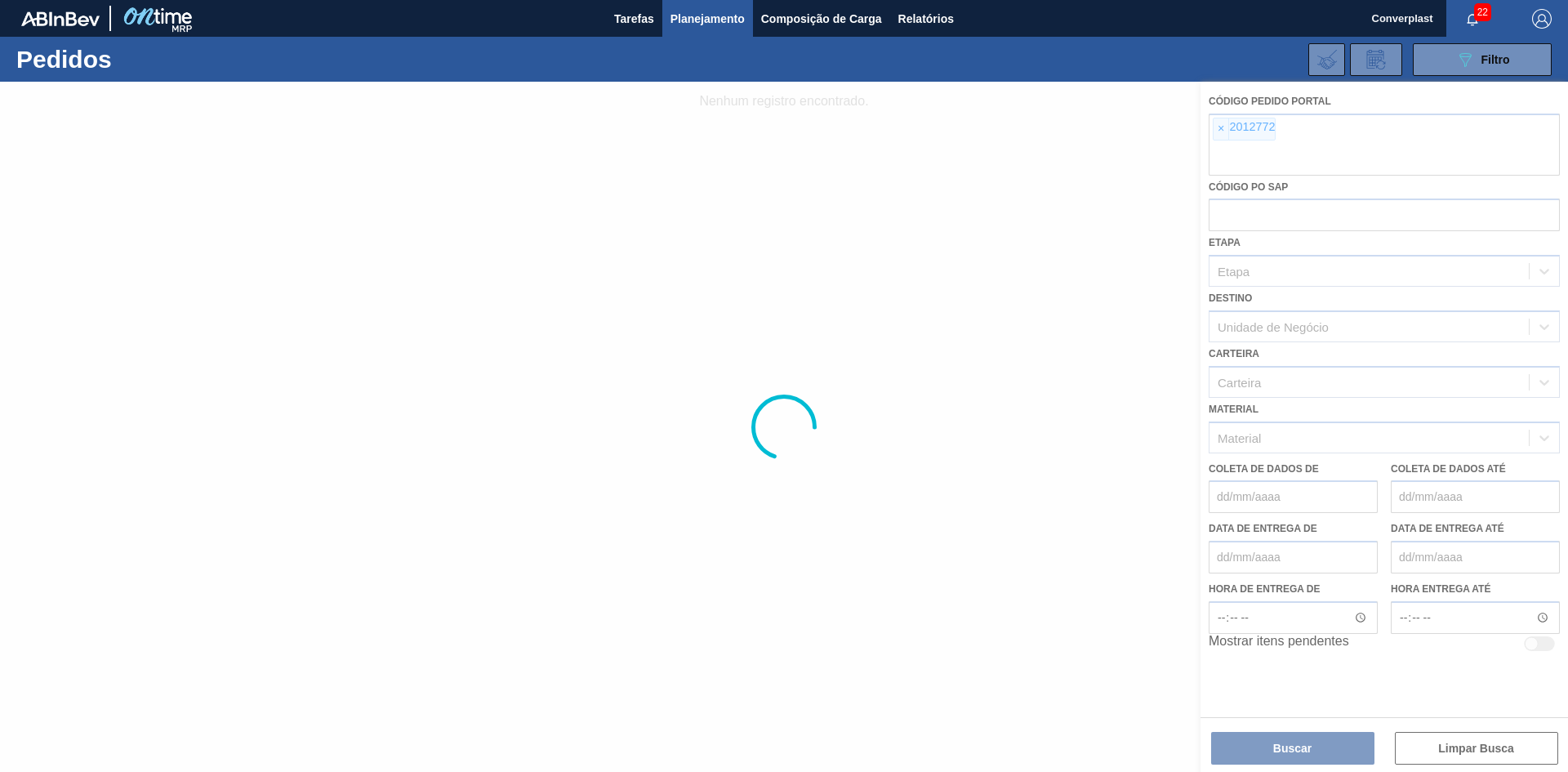
click at [1218, 129] on div at bounding box center [784, 427] width 1568 height 691
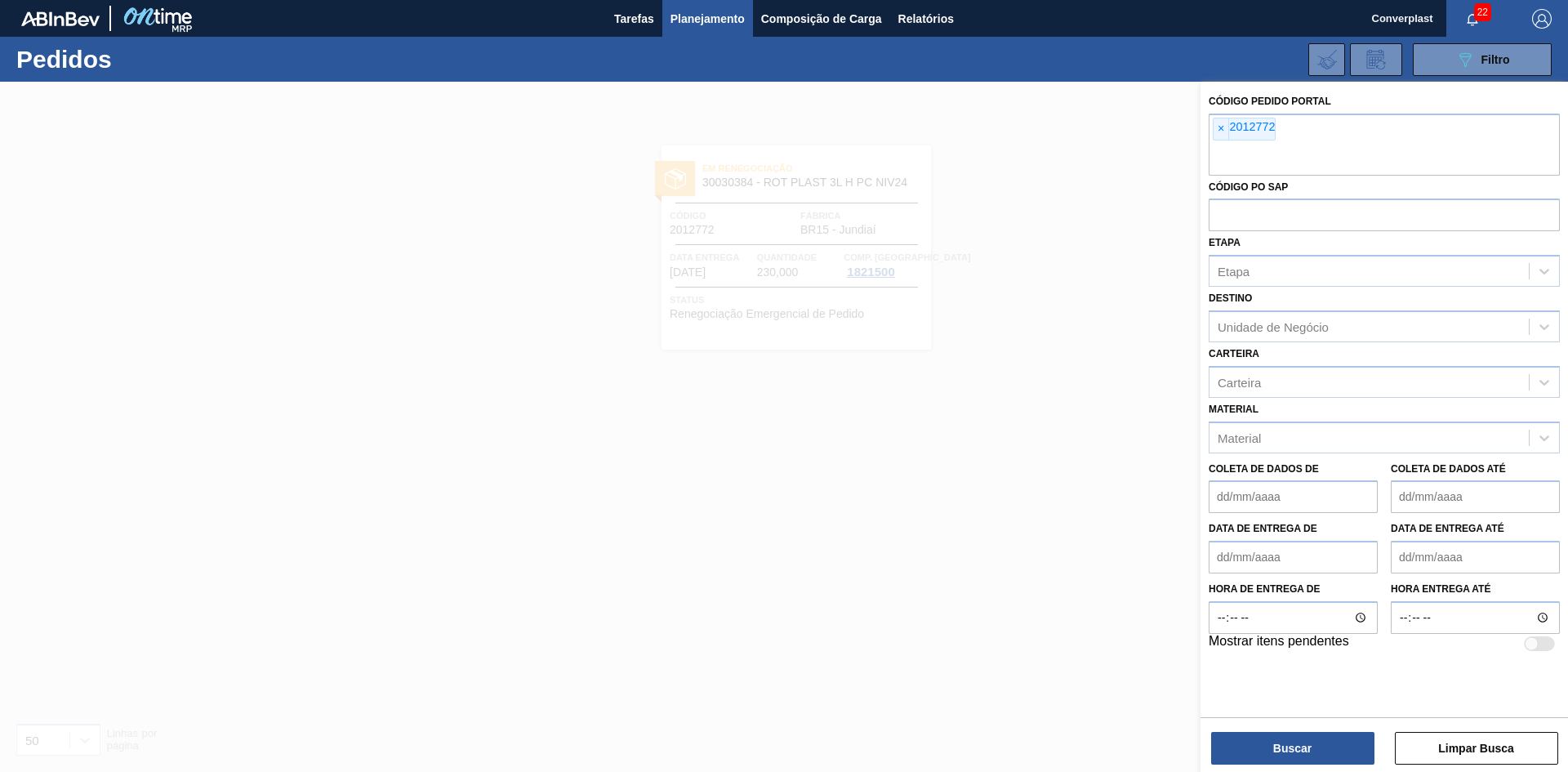
click at [1218, 129] on font "×" at bounding box center [1221, 128] width 7 height 13
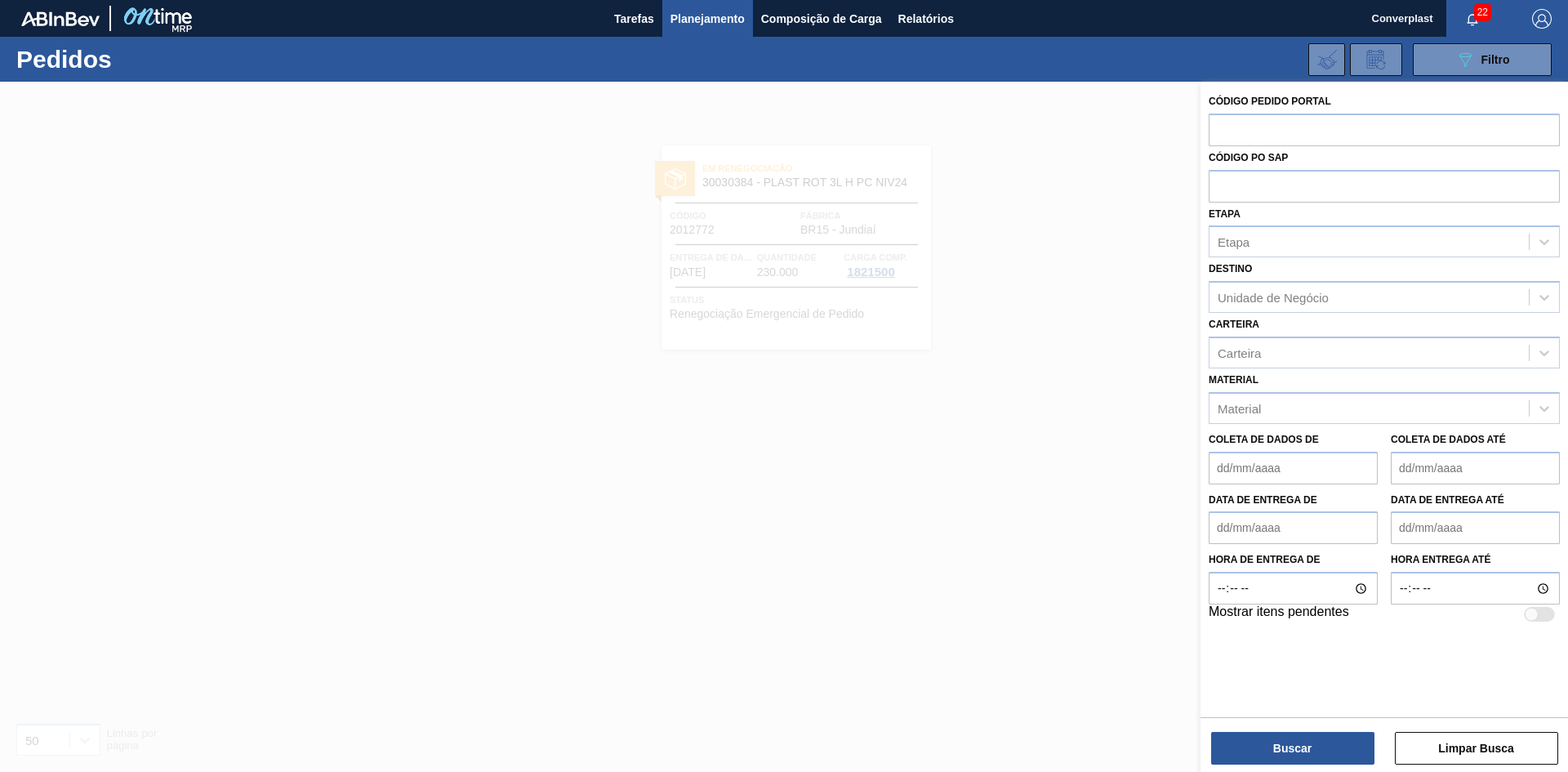
paste input "2012836"
type input "2012836"
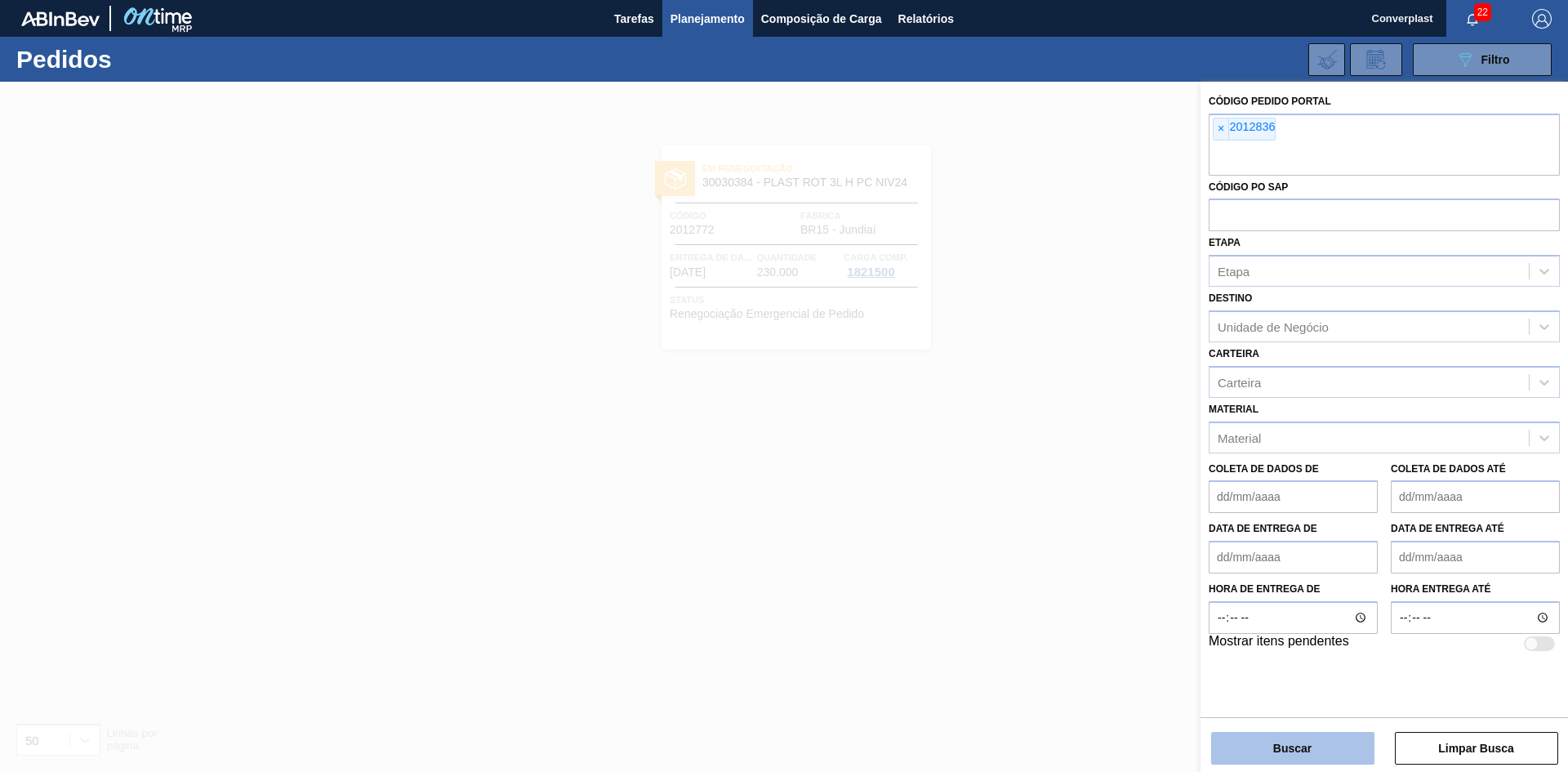
click at [1271, 745] on button "Buscar" at bounding box center [1292, 747] width 164 height 32
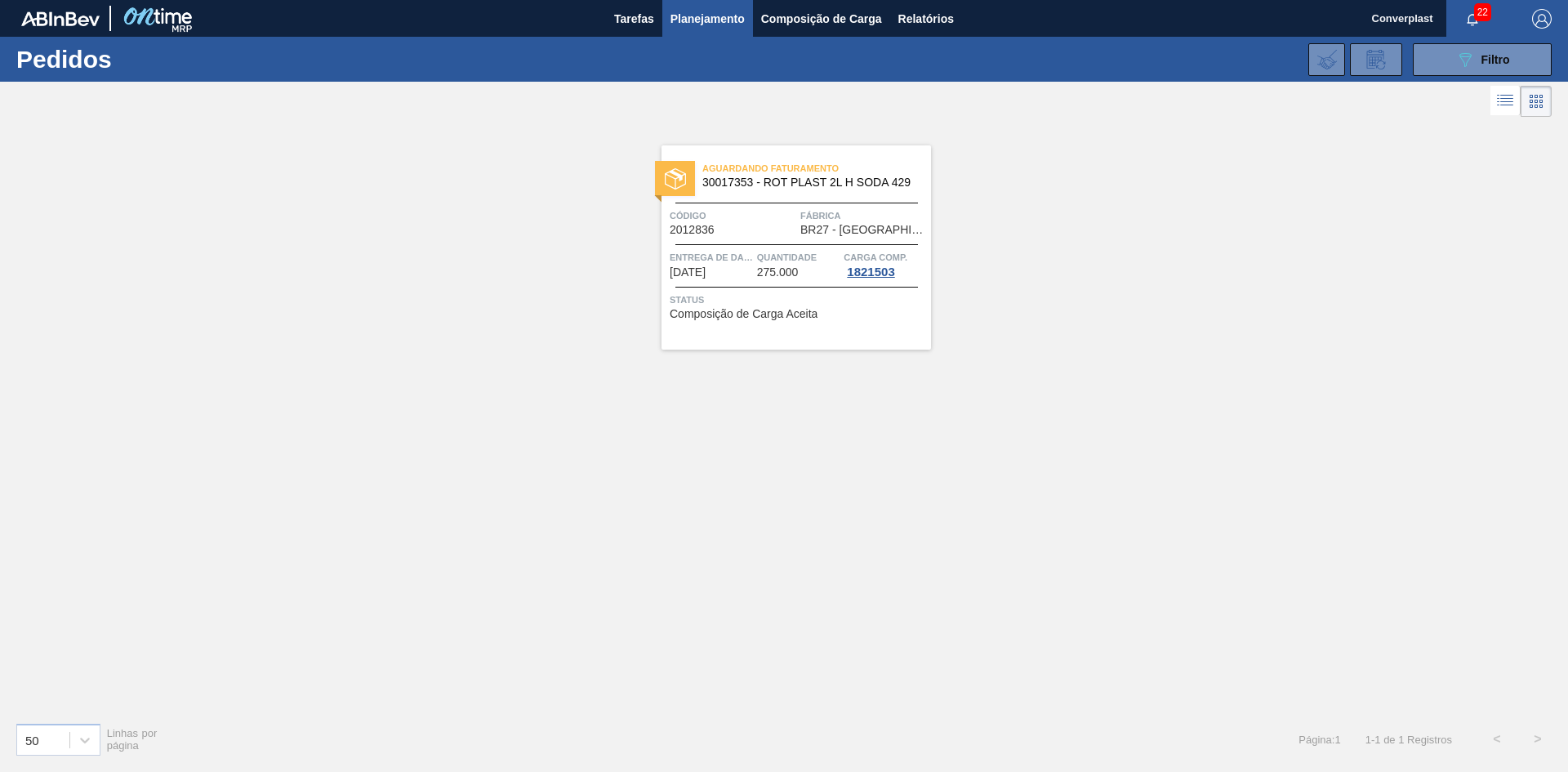
click at [808, 295] on span "Status" at bounding box center [798, 299] width 257 height 17
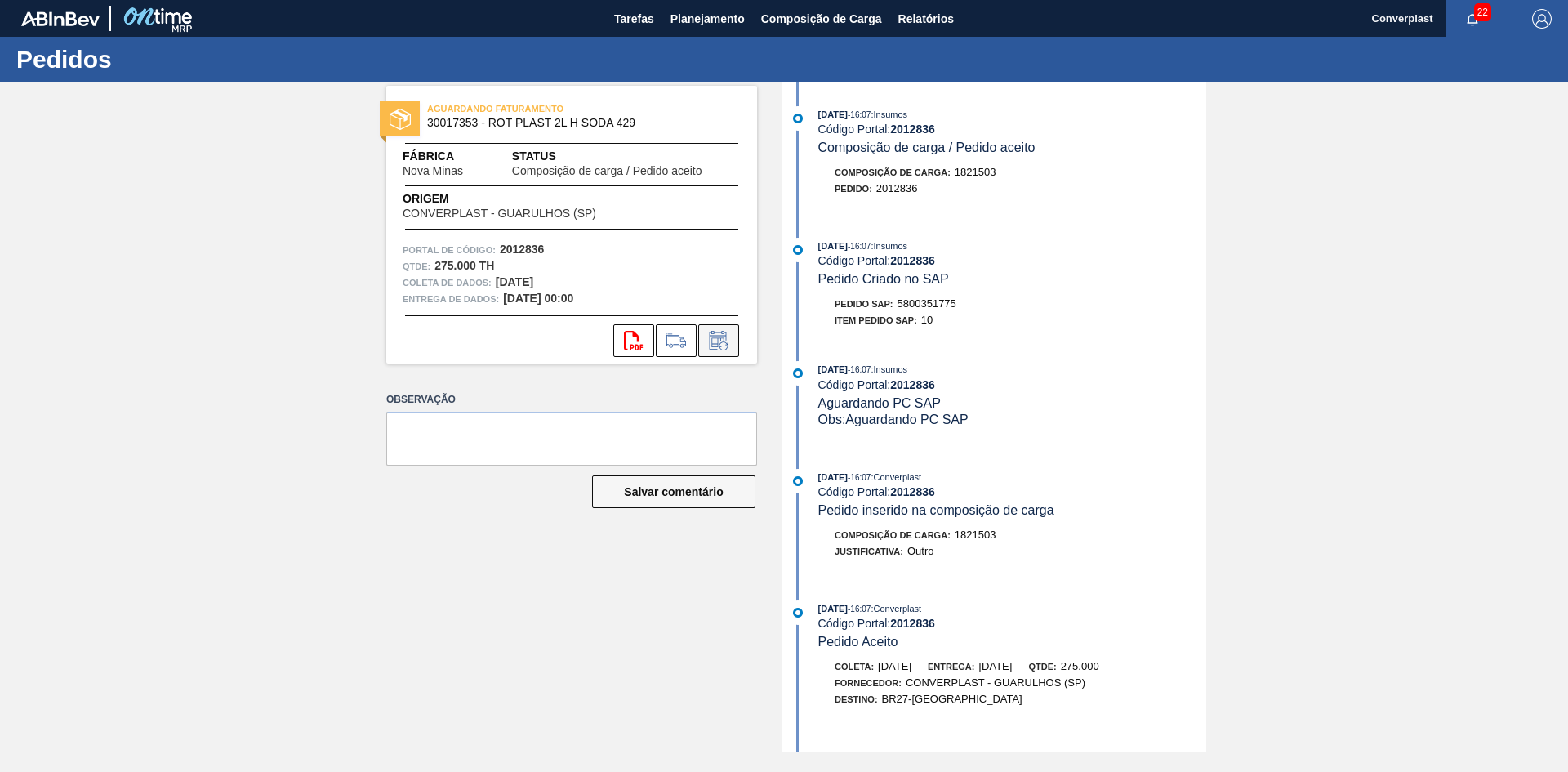
click at [722, 339] on icon at bounding box center [718, 340] width 26 height 20
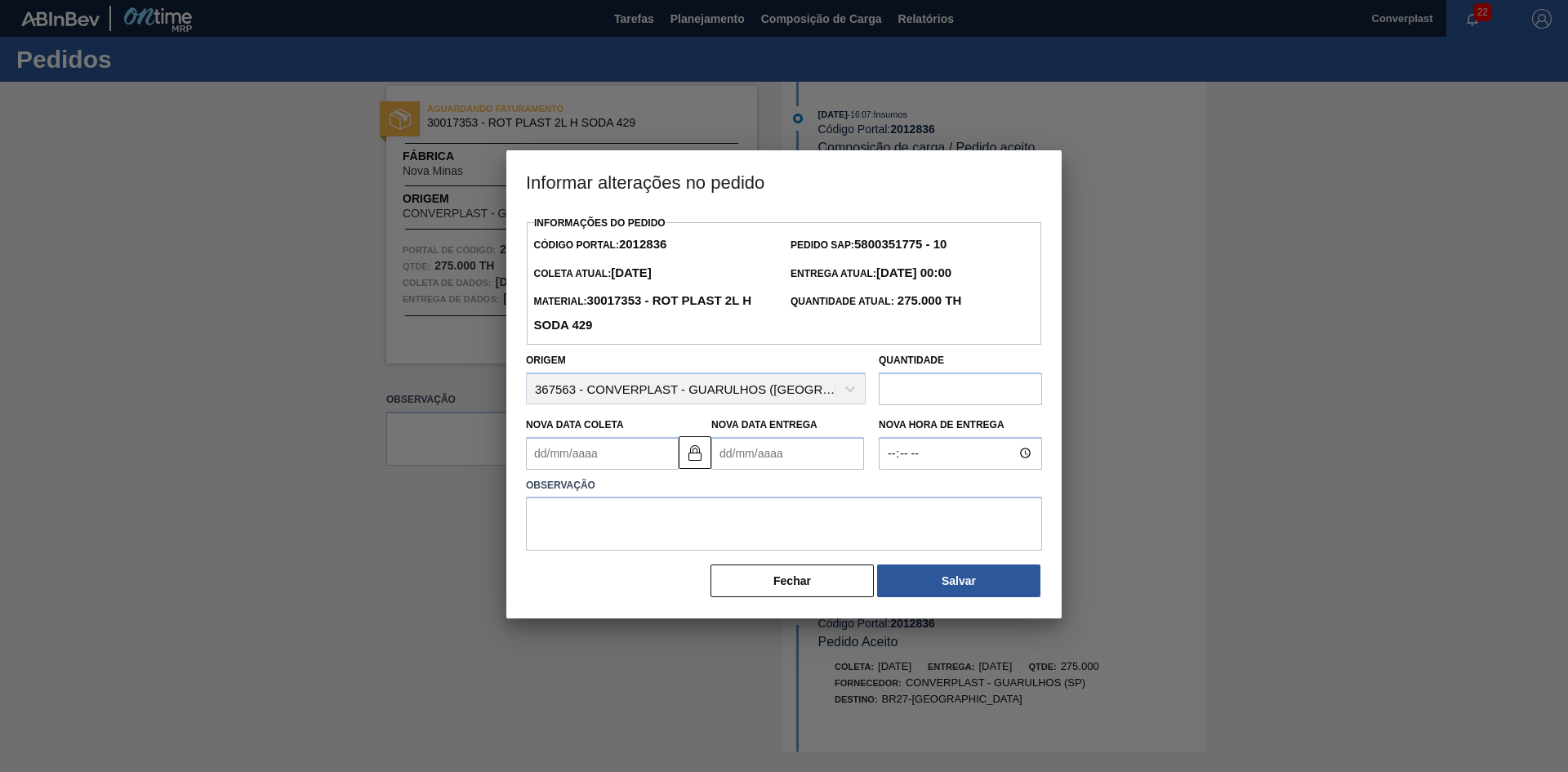
click at [784, 462] on Entrega2012836 "Nova Data Entrega" at bounding box center [787, 452] width 153 height 32
type Coleta2012836 "[DATE]"
type Entrega2012836 "2"
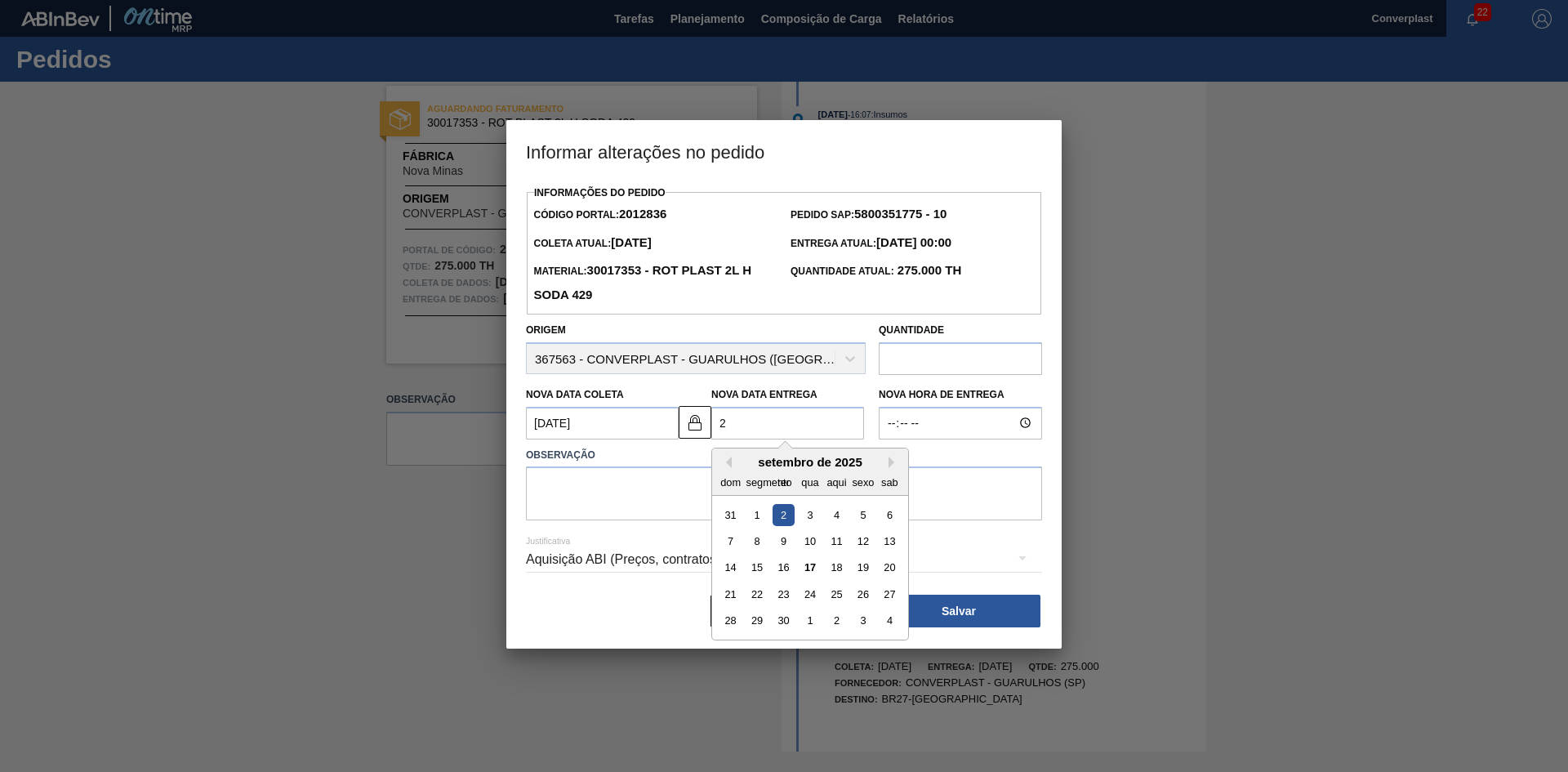
type Coleta2012836 "[DATE]"
click at [791, 598] on div "23" at bounding box center [784, 594] width 22 height 22
type Entrega2012836 "[DATE]"
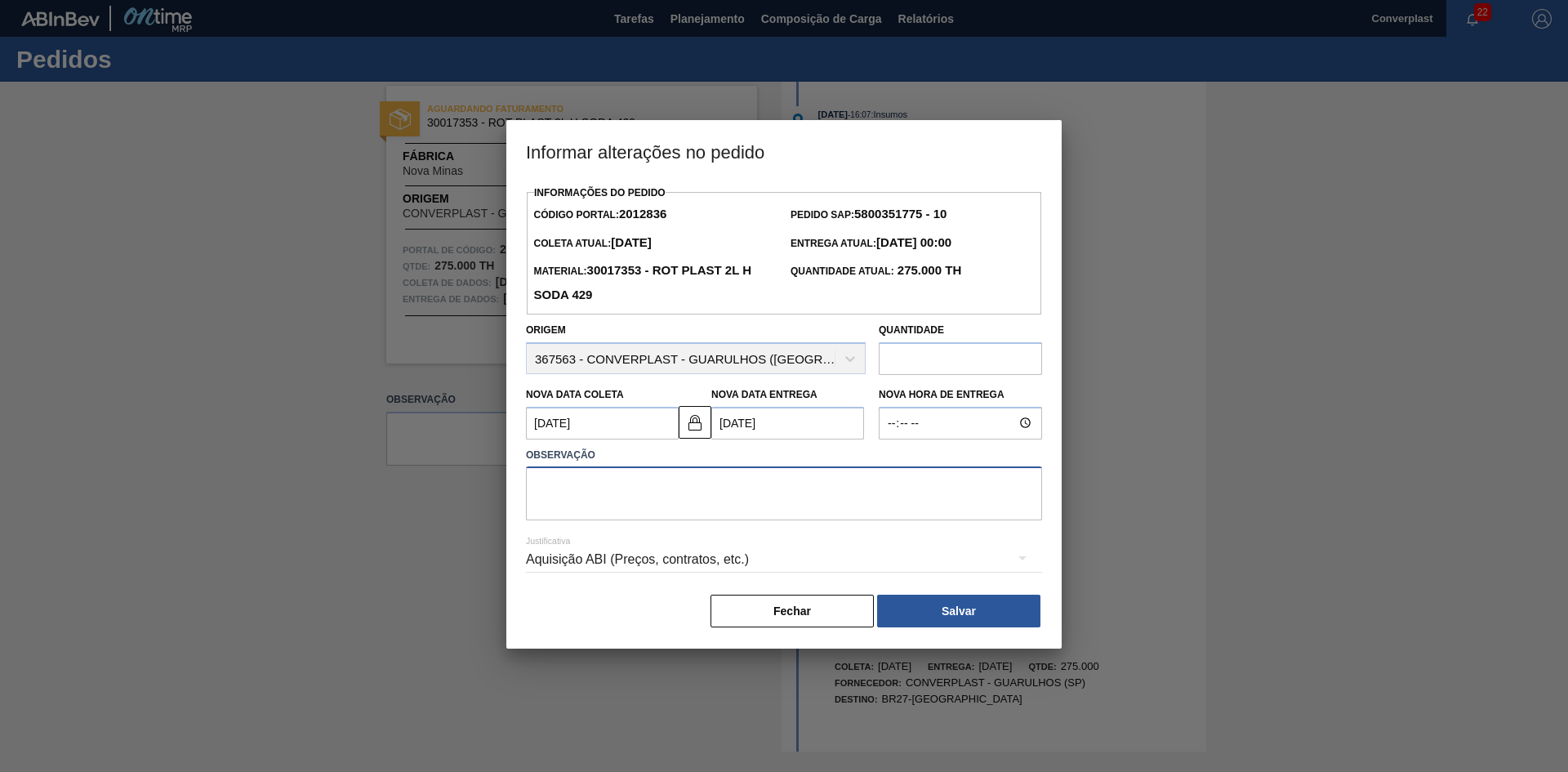
click at [653, 514] on textarea at bounding box center [784, 492] width 516 height 54
type textarea "AJUSTE DATA"
click at [918, 614] on button "Salvar" at bounding box center [958, 610] width 164 height 32
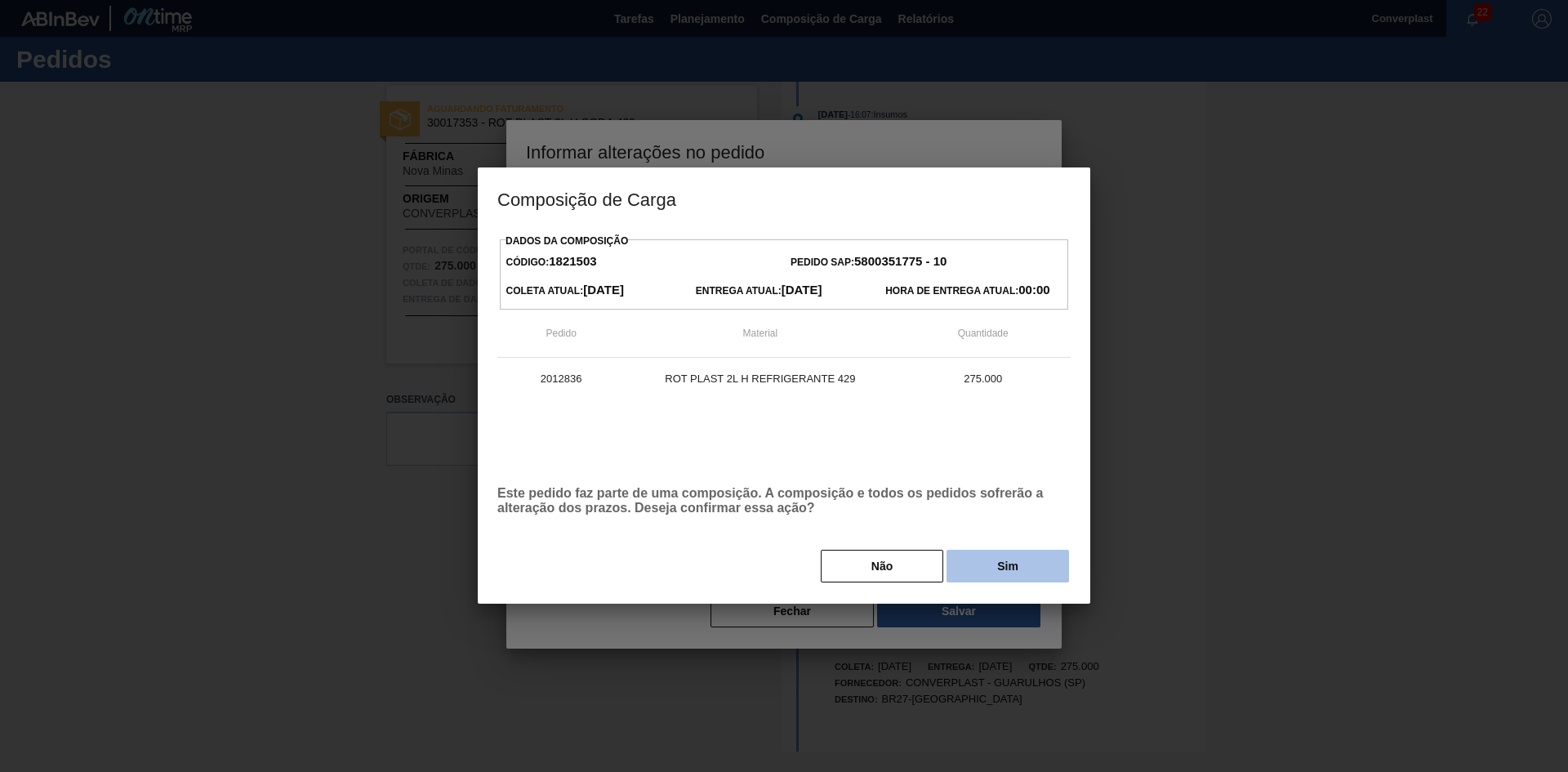
click at [979, 566] on button "Sim" at bounding box center [1007, 565] width 123 height 32
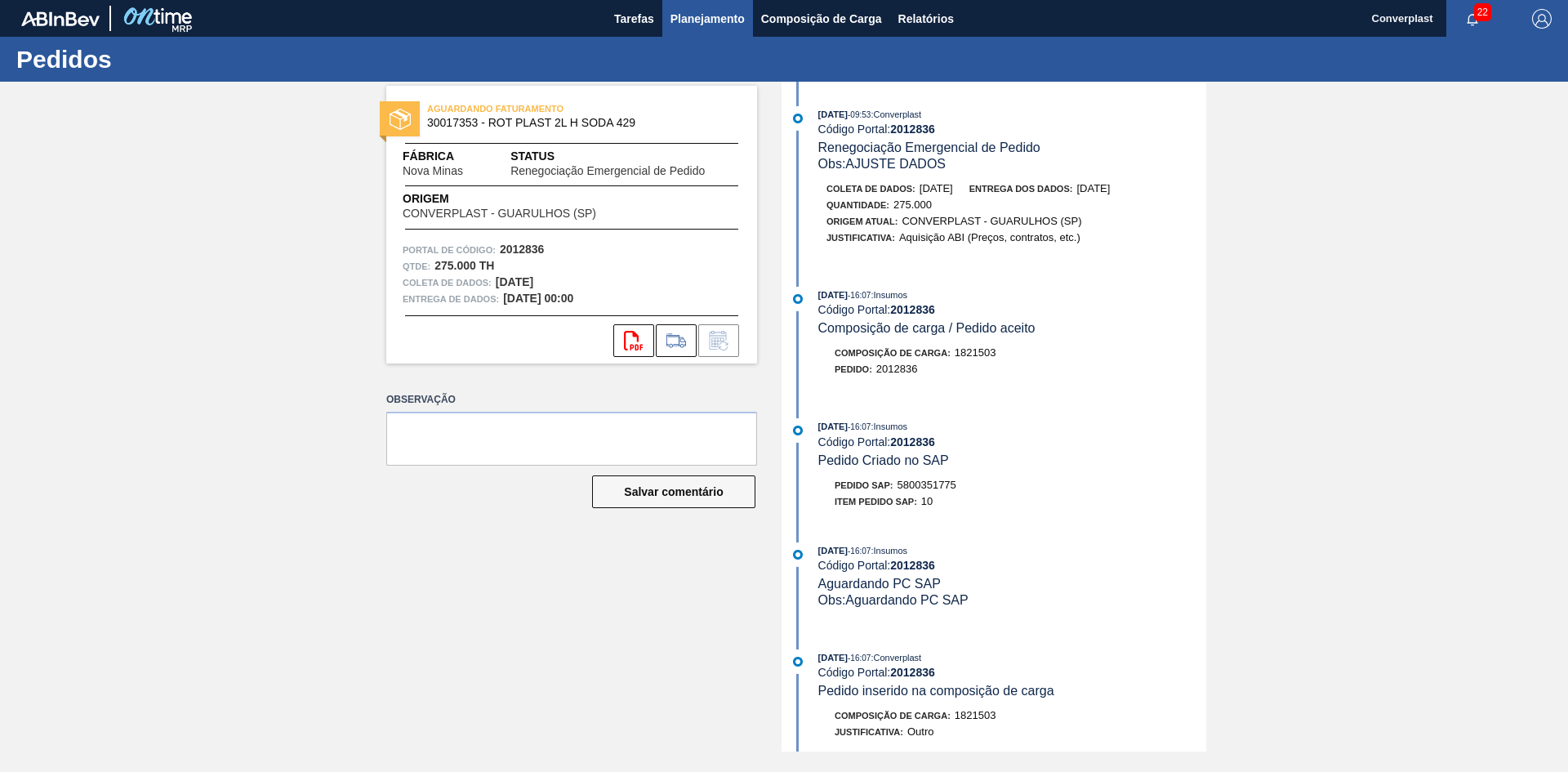
click at [715, 20] on font "Planejamento" at bounding box center [708, 18] width 75 height 13
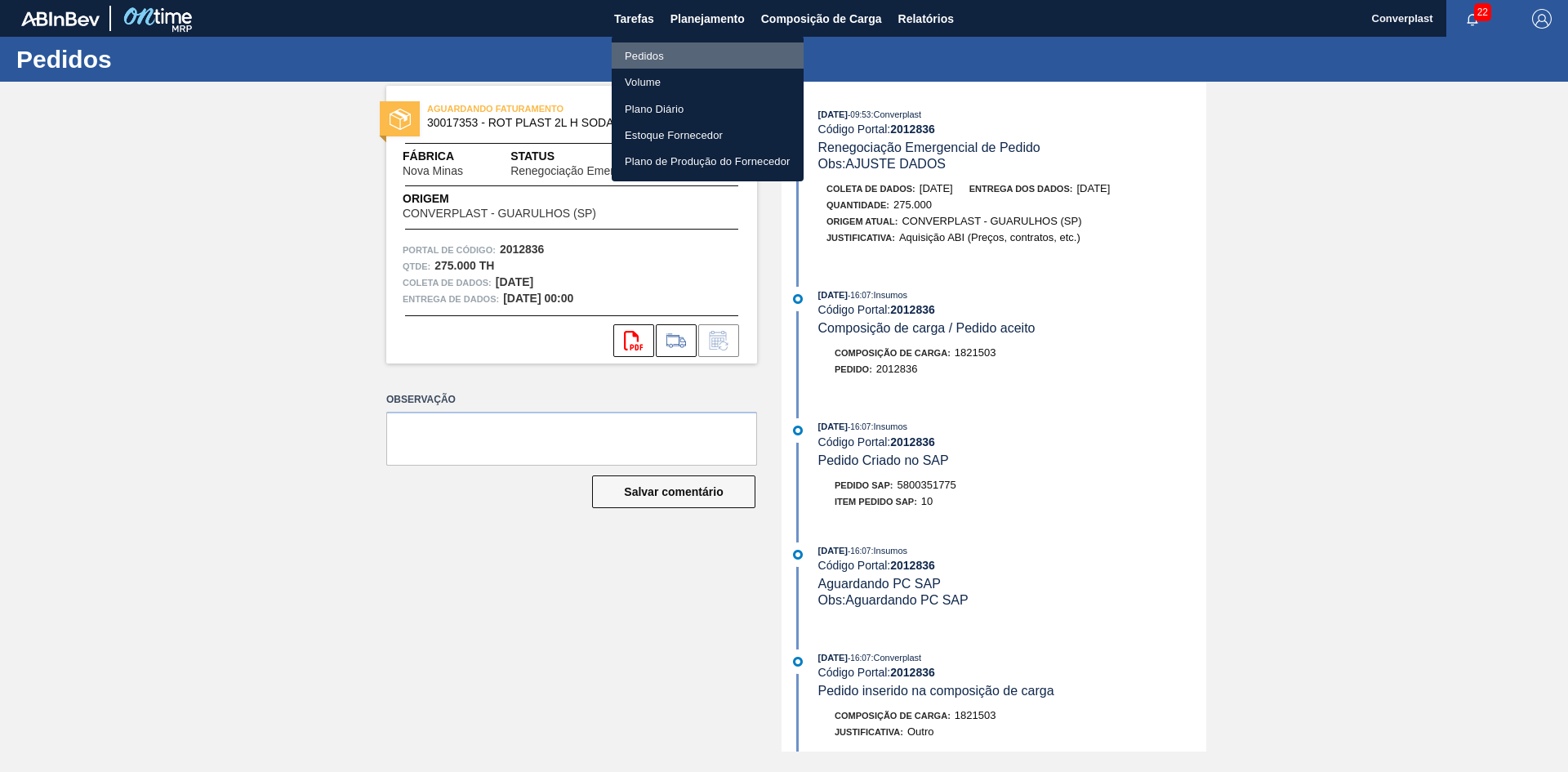
click at [680, 51] on li "Pedidos" at bounding box center [708, 55] width 192 height 26
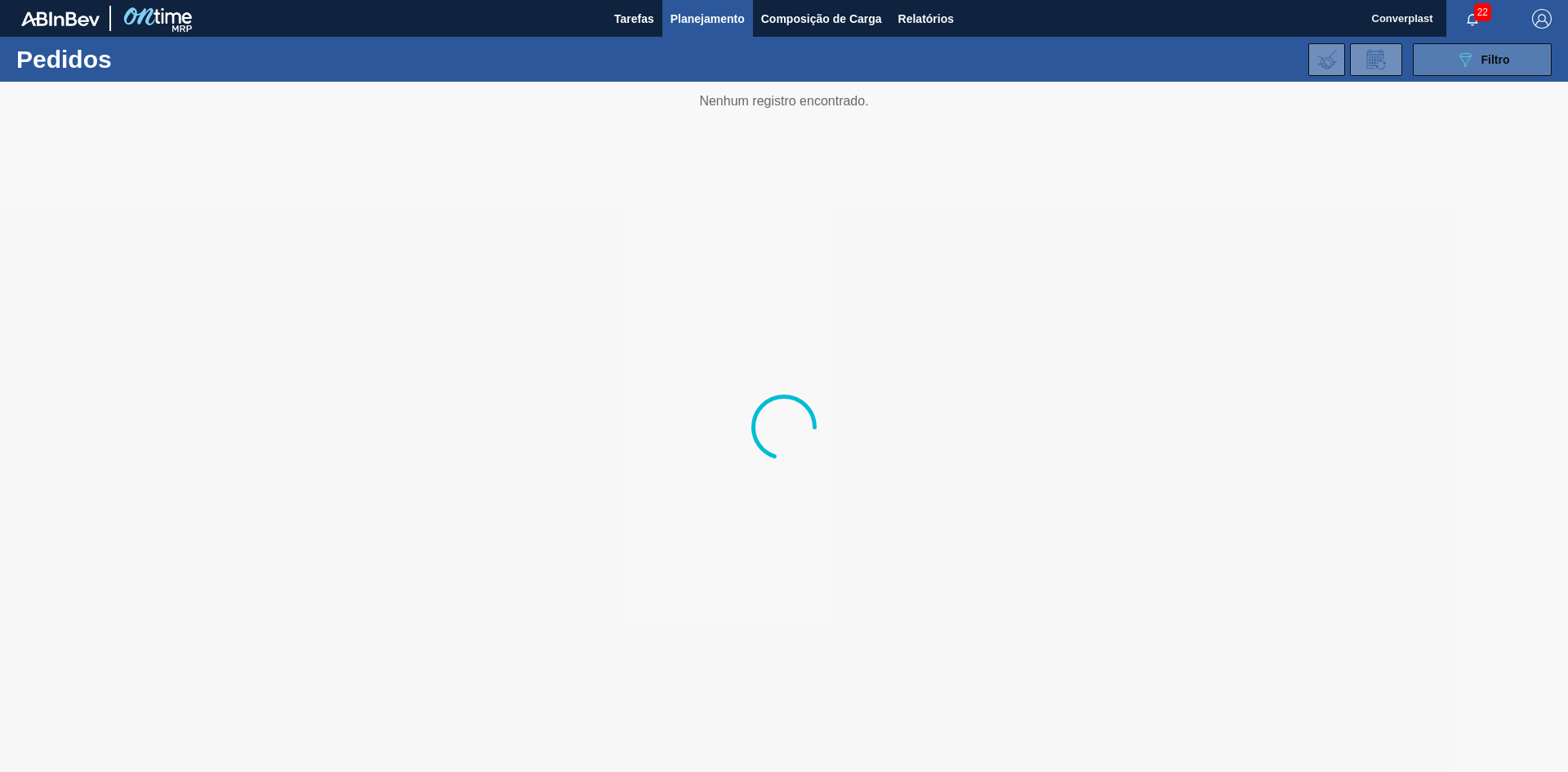
click at [1520, 67] on button "089F7B8B-B2A5-4AFE-B5C0-19BA573D28AC Filtro" at bounding box center [1483, 59] width 139 height 32
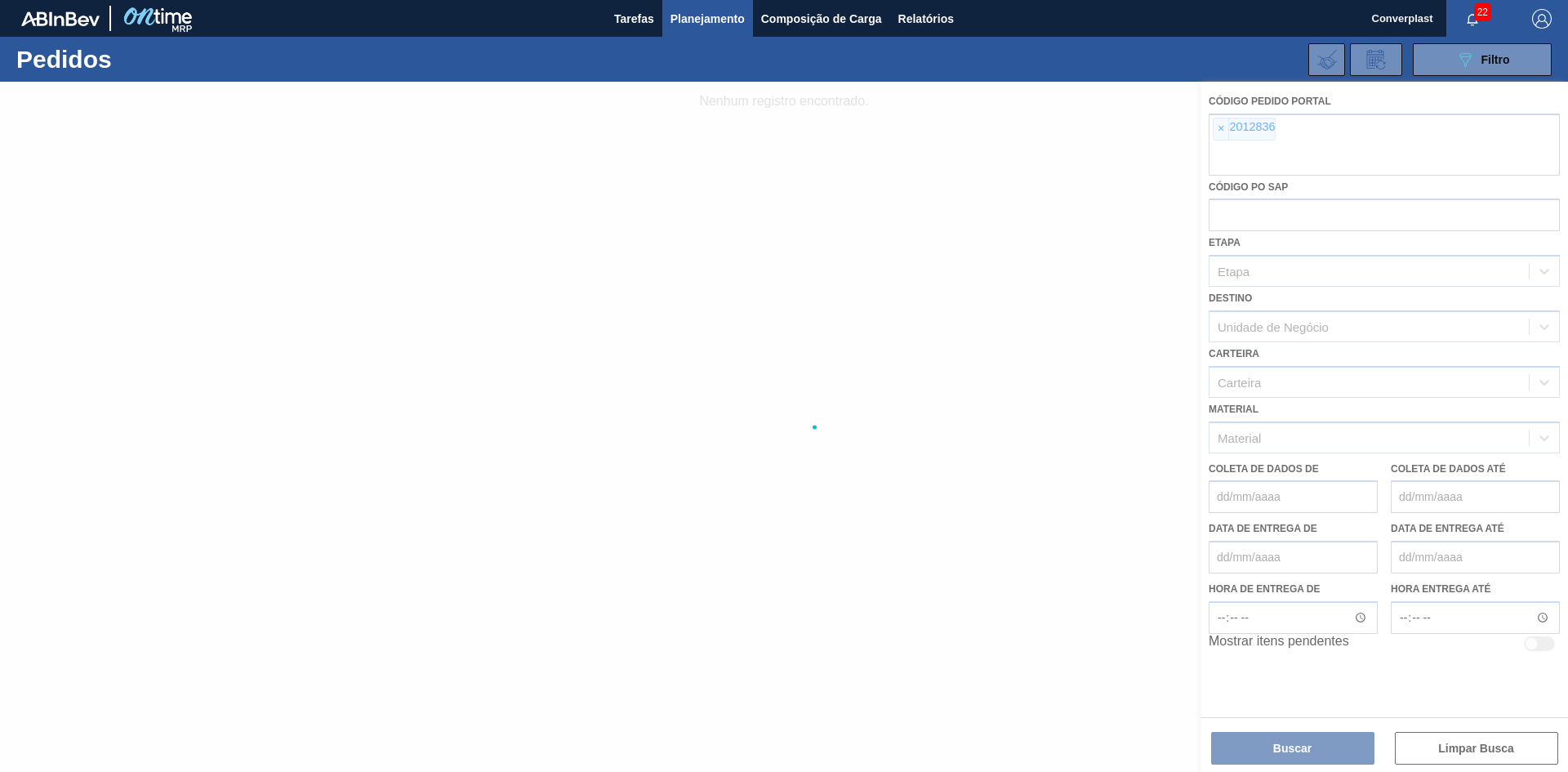
click at [1218, 134] on div at bounding box center [784, 427] width 1568 height 691
click at [1226, 129] on div at bounding box center [784, 427] width 1568 height 691
click at [1220, 129] on div at bounding box center [784, 427] width 1568 height 691
click at [1225, 129] on div at bounding box center [784, 427] width 1568 height 691
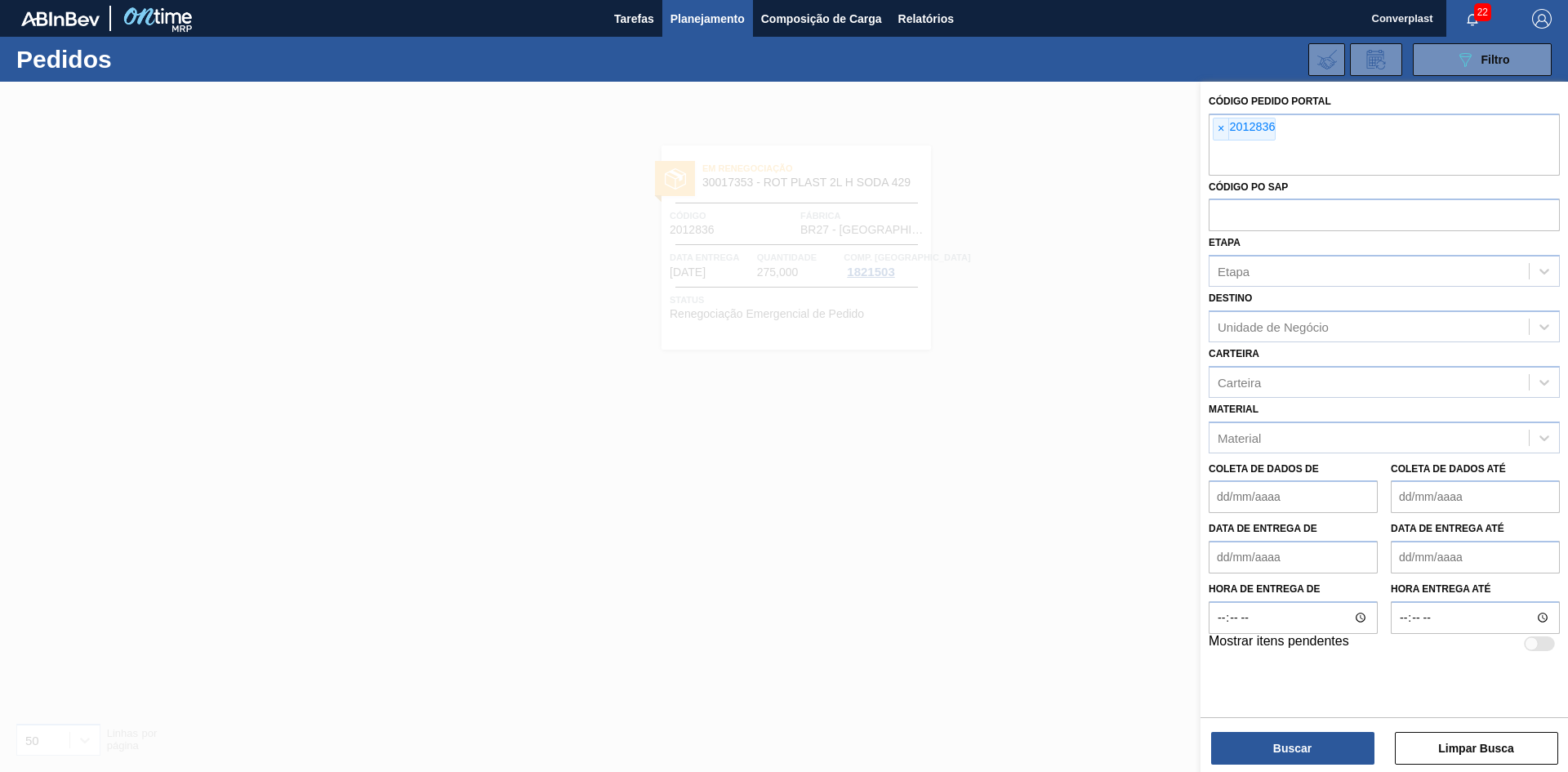
click at [1225, 129] on span "×" at bounding box center [1221, 129] width 16 height 22
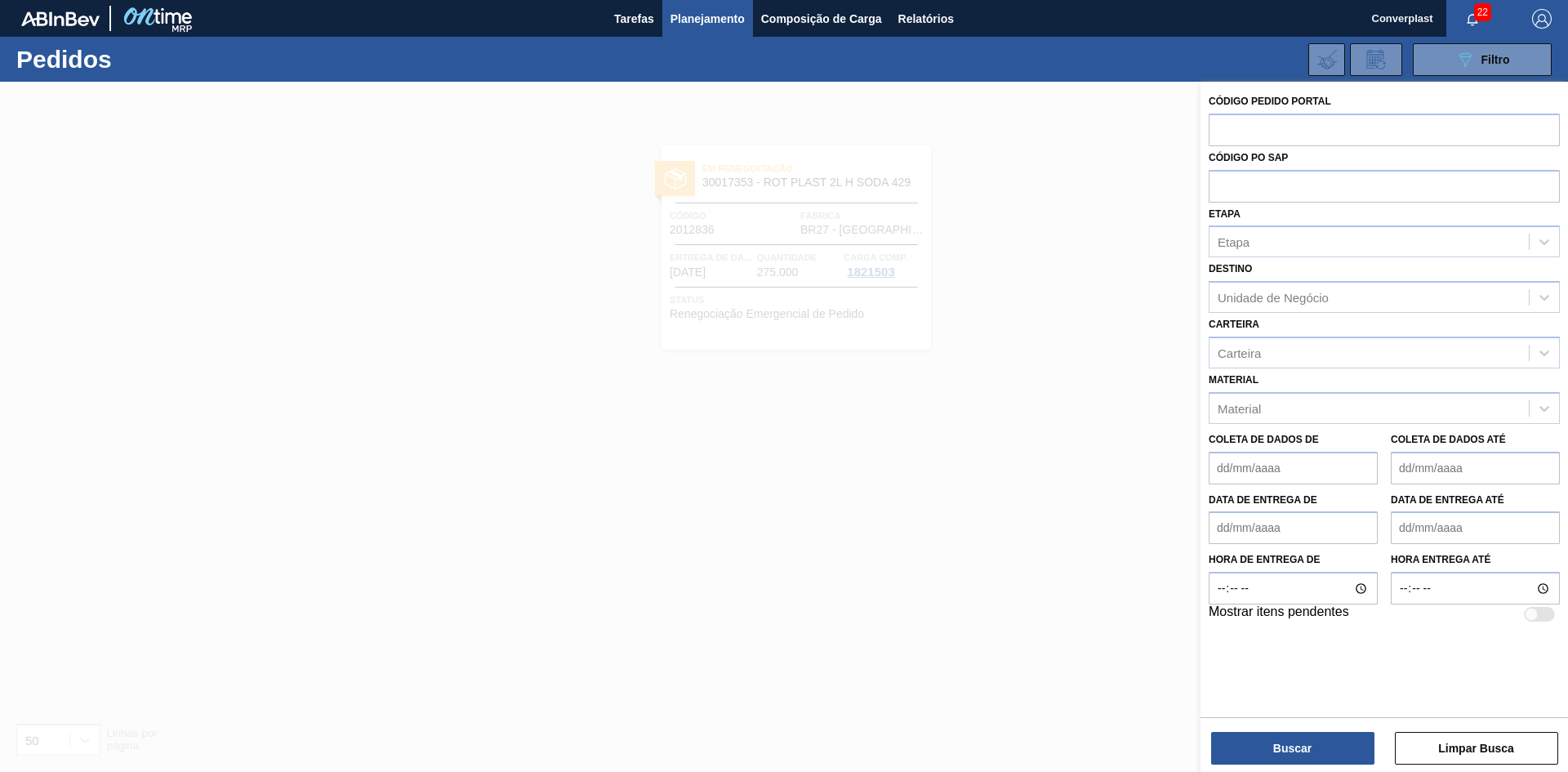
paste input "2018147"
type input "2018147"
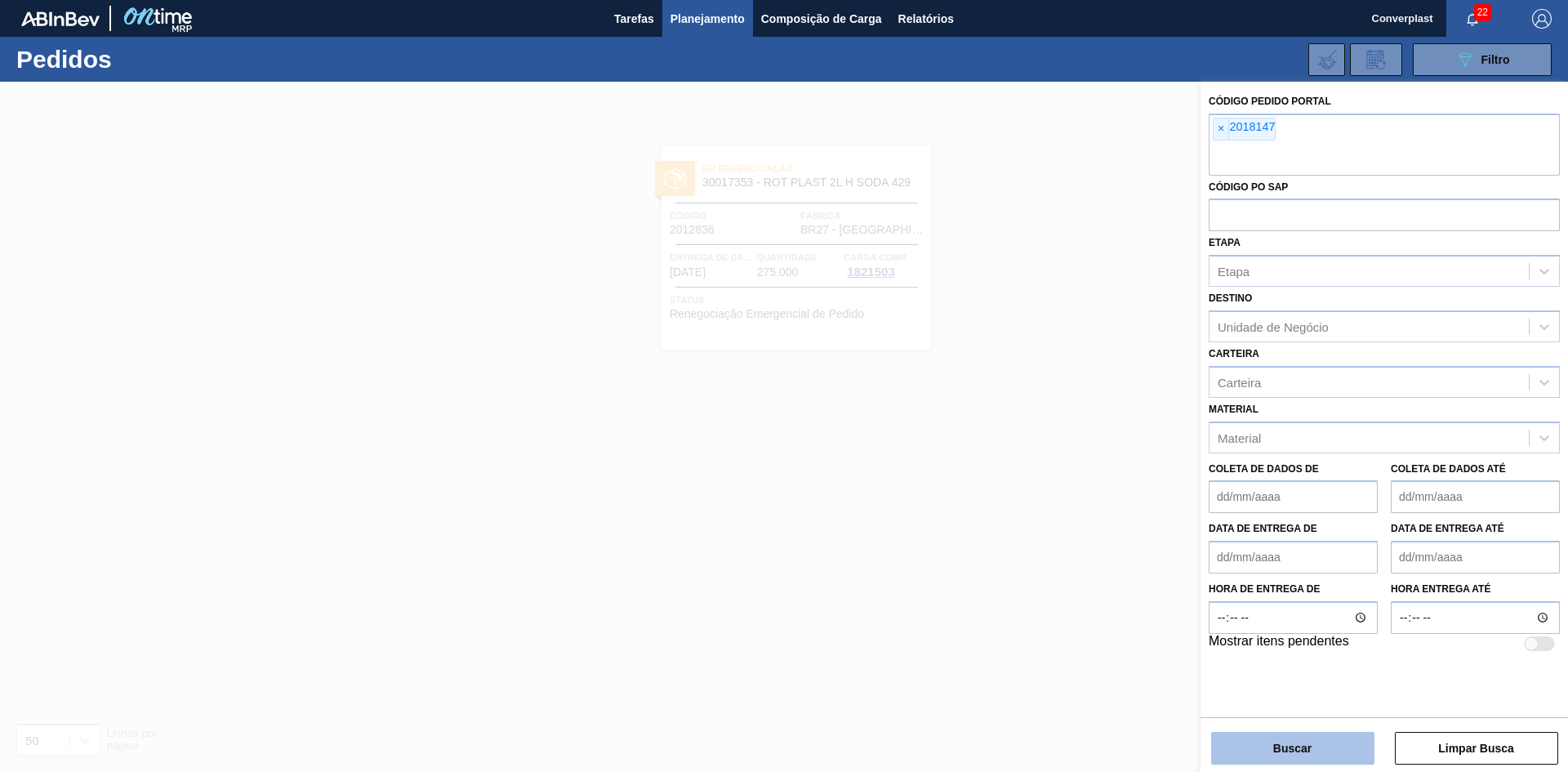
click at [1245, 760] on button "Buscar" at bounding box center [1292, 747] width 164 height 32
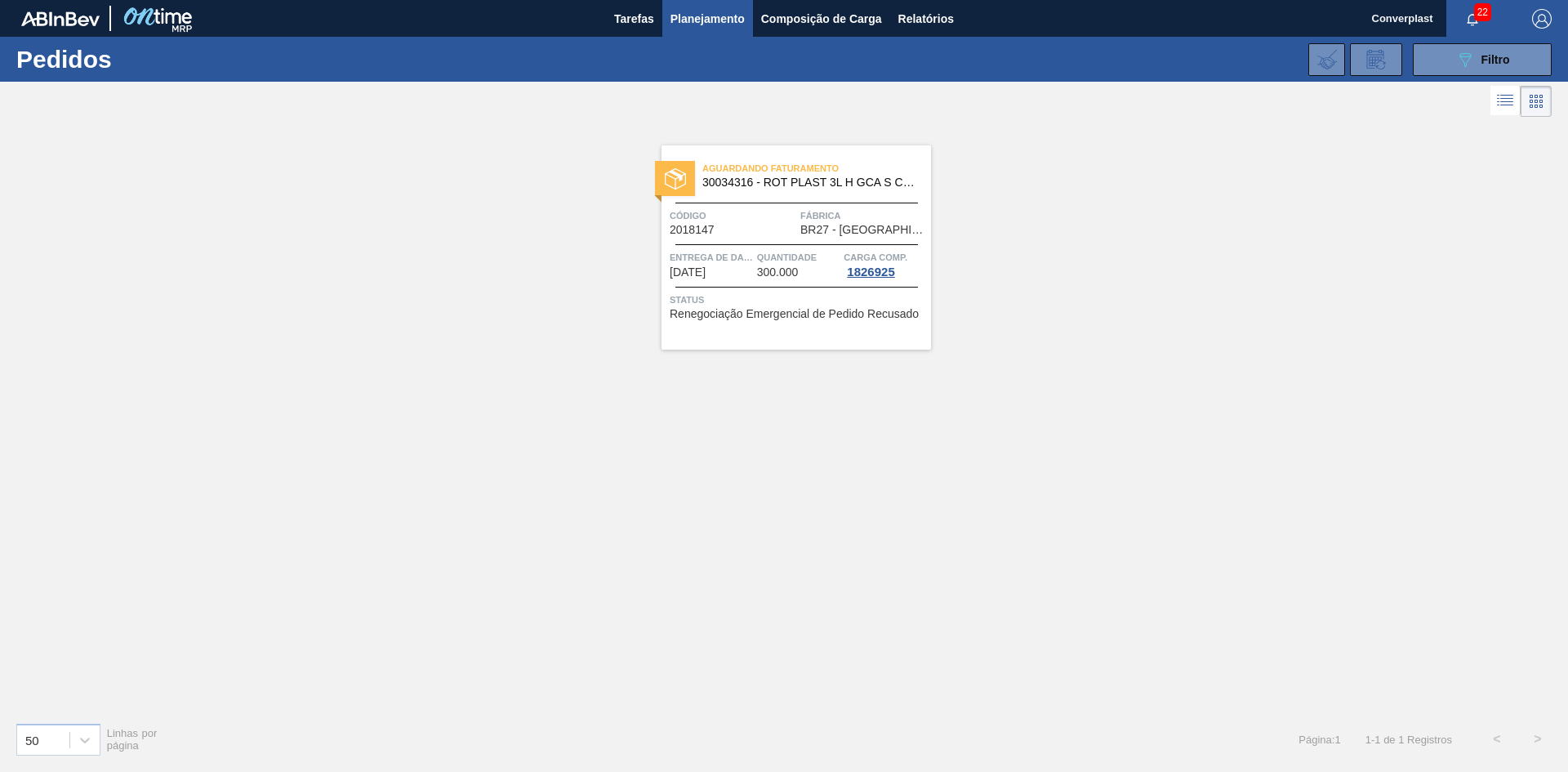
click at [764, 271] on font "300.000" at bounding box center [778, 272] width 41 height 13
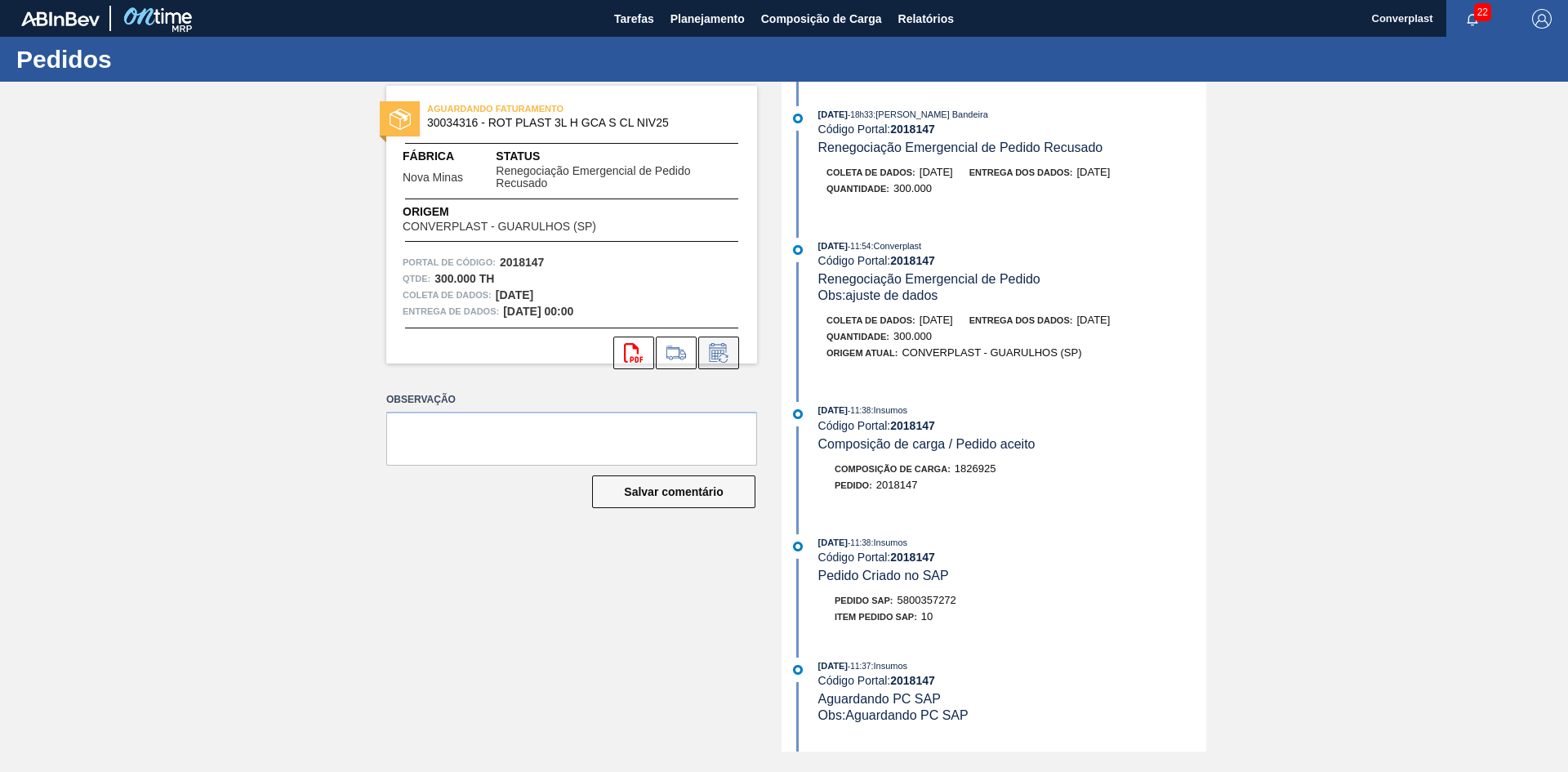
click at [731, 351] on icon at bounding box center [718, 353] width 26 height 20
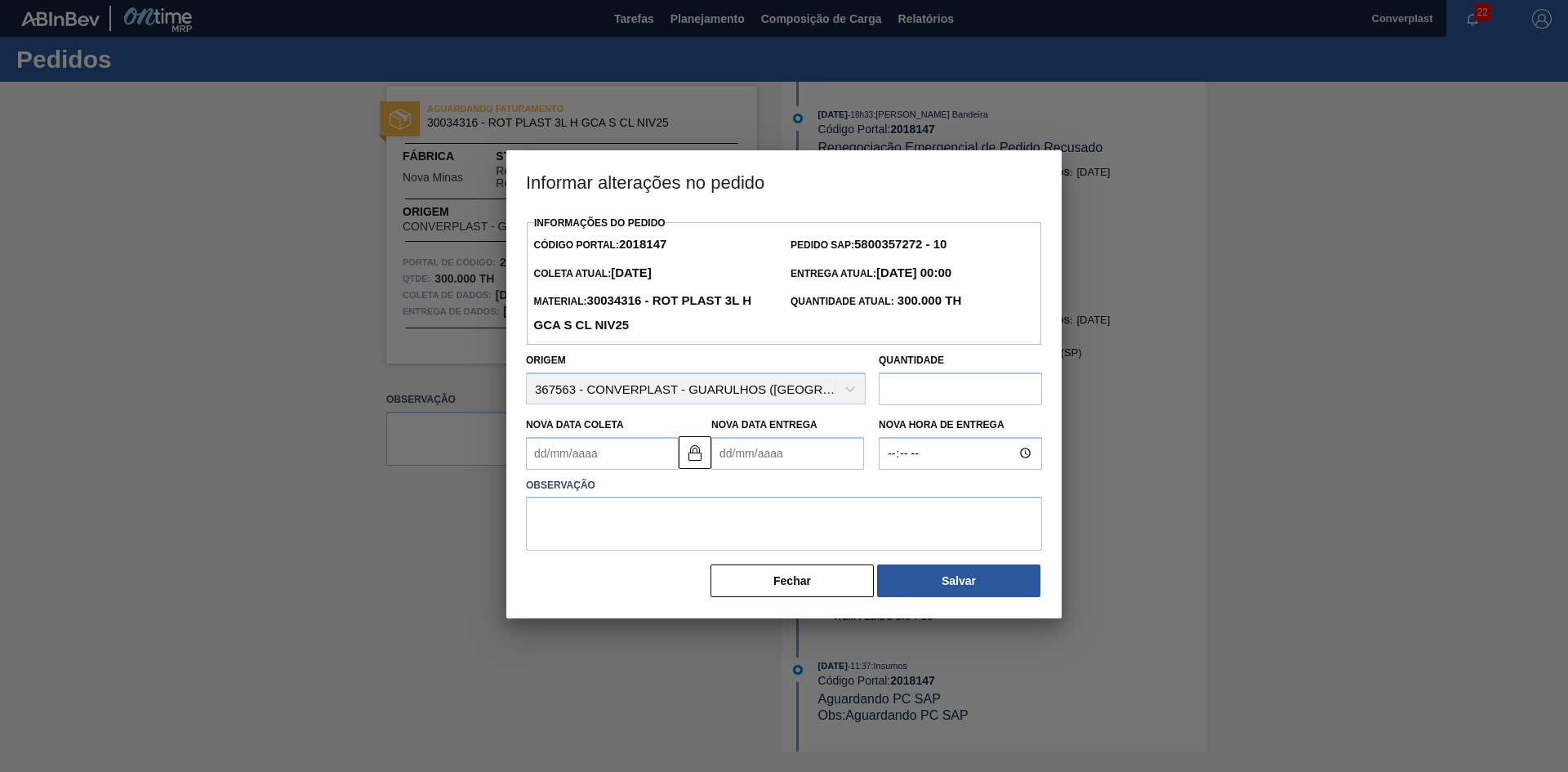
click at [771, 446] on Entrega2018147 "Nova Data Entrega" at bounding box center [787, 452] width 153 height 32
type Coleta2018147 "[DATE]"
type Entrega2018147 "2"
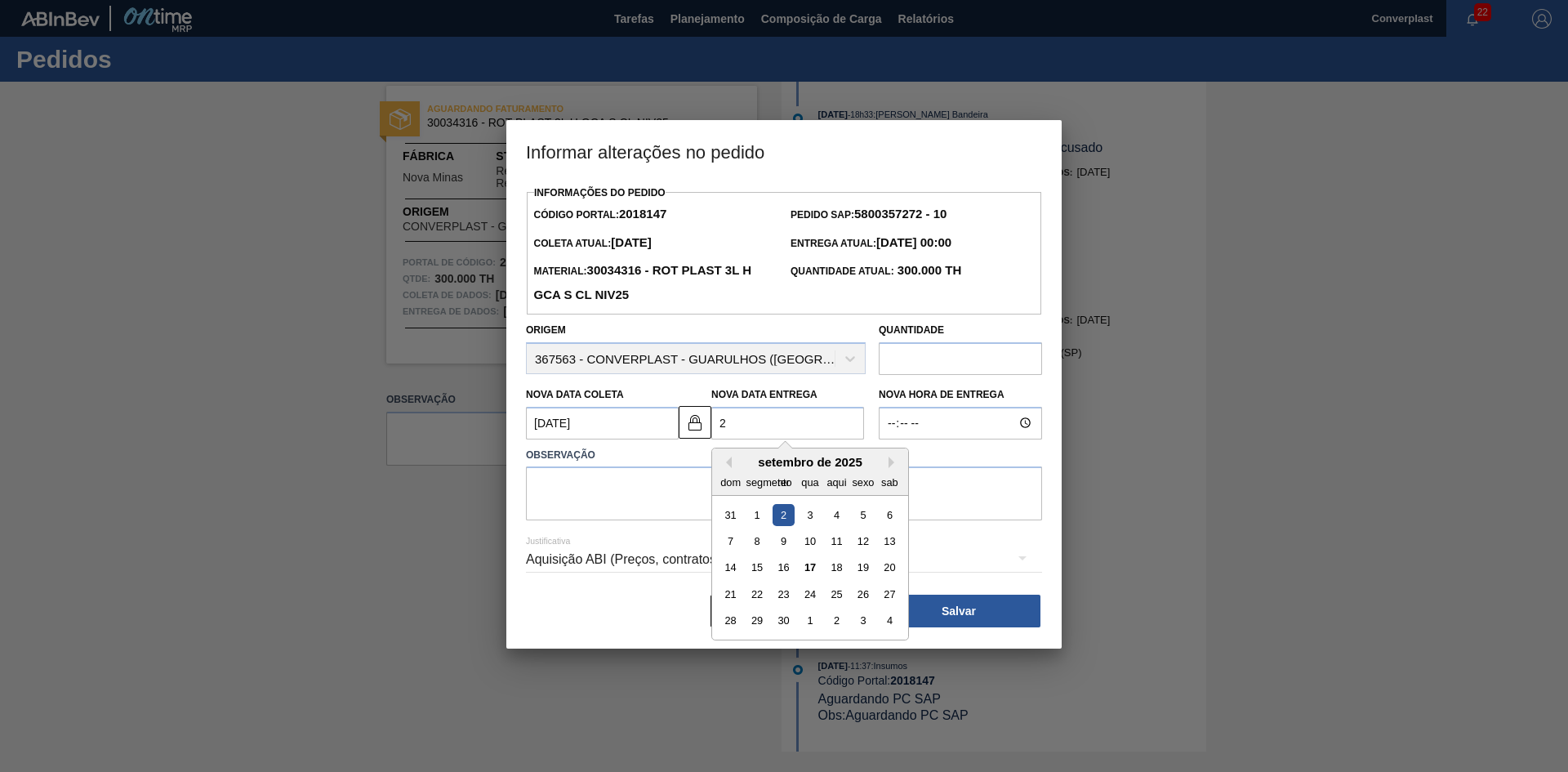
type Coleta2018147 "[DATE]"
click at [784, 598] on font "23" at bounding box center [784, 594] width 12 height 12
type Entrega2018147 "[DATE]"
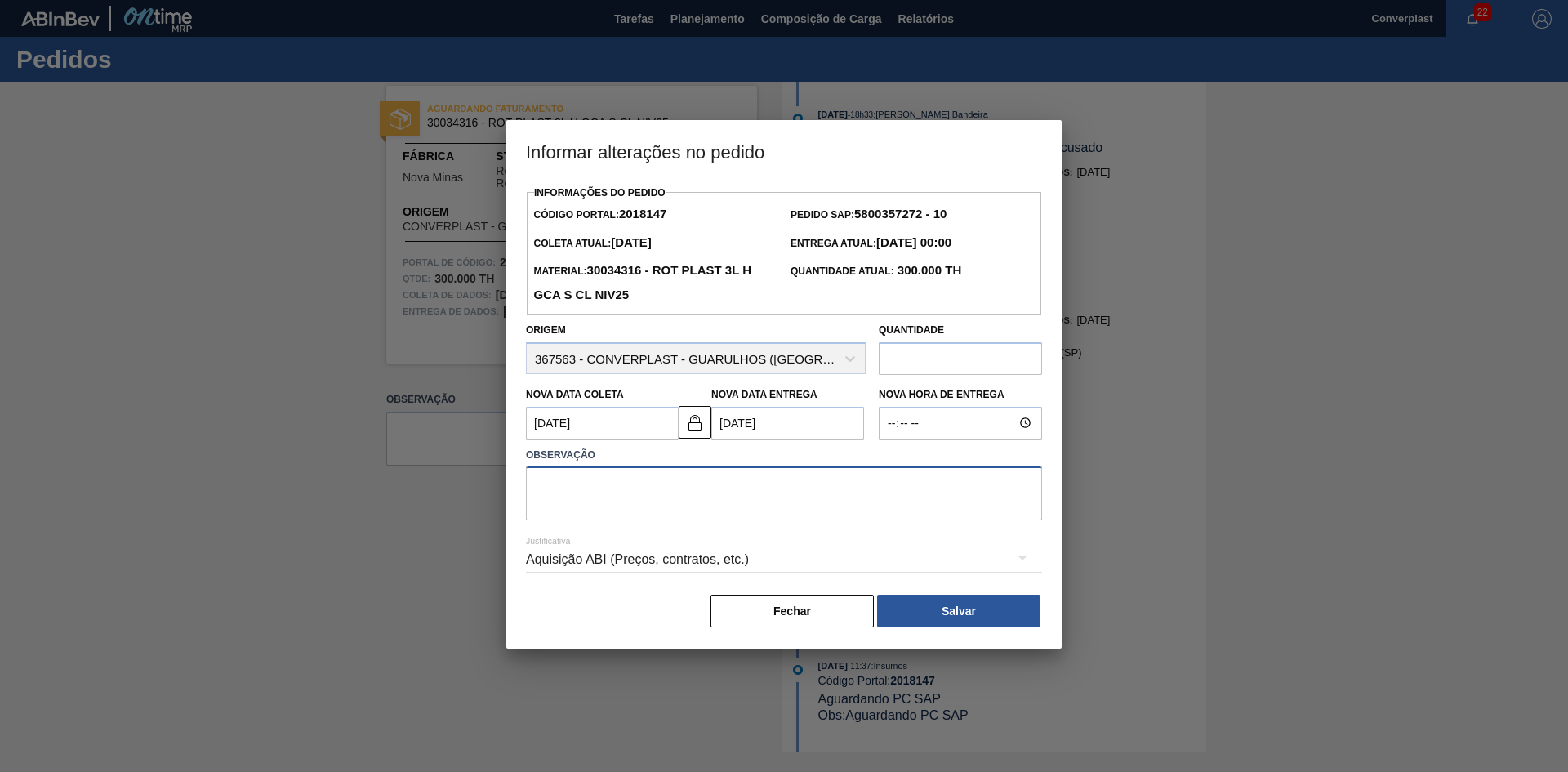
click at [648, 478] on textarea at bounding box center [784, 492] width 516 height 54
type textarea "AJUSTE DATA"
click at [956, 609] on font "Salvar" at bounding box center [958, 610] width 34 height 13
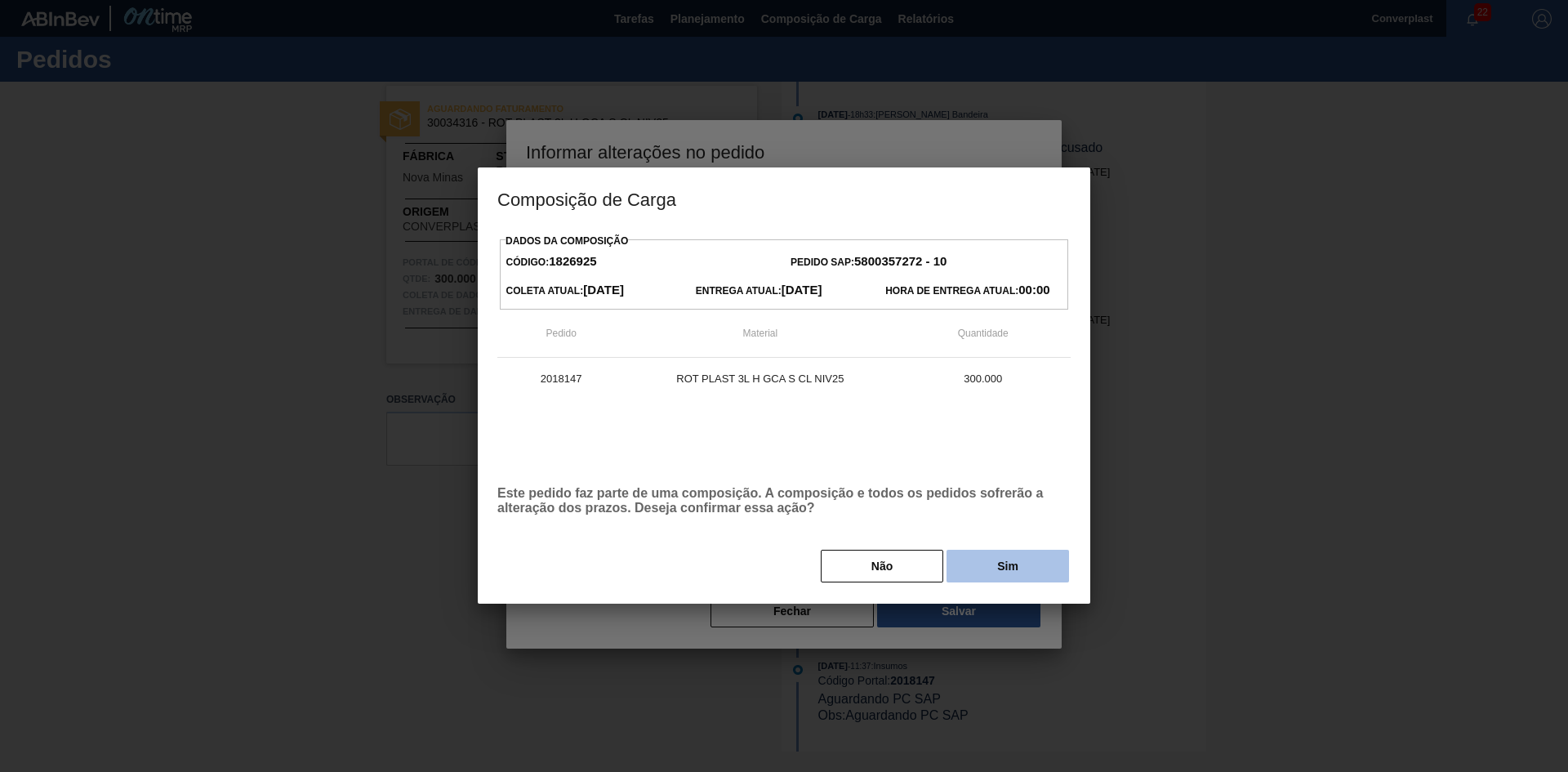
click at [967, 558] on button "Sim" at bounding box center [1007, 565] width 123 height 32
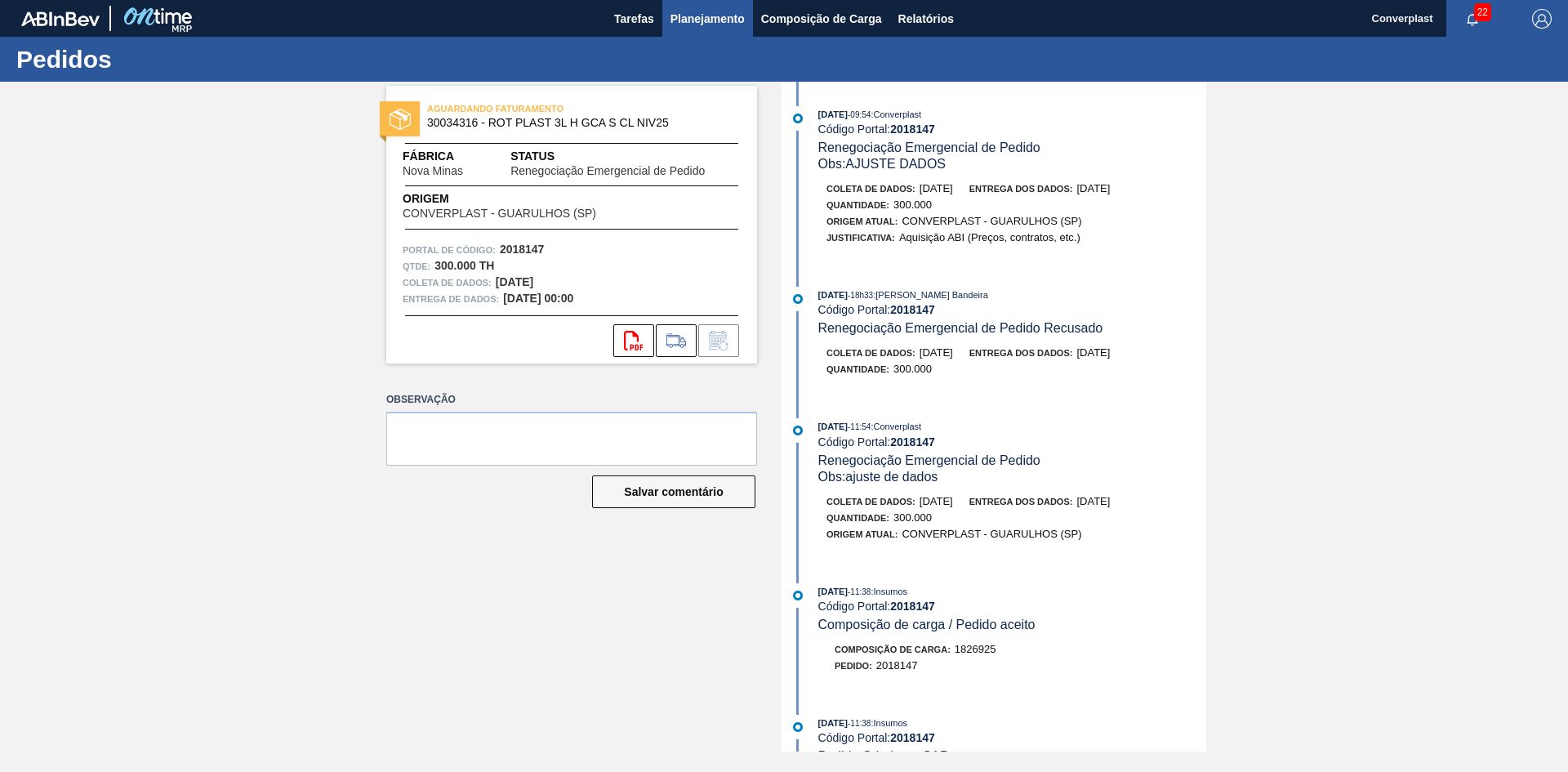
click at [709, 22] on font "Planejamento" at bounding box center [708, 18] width 75 height 13
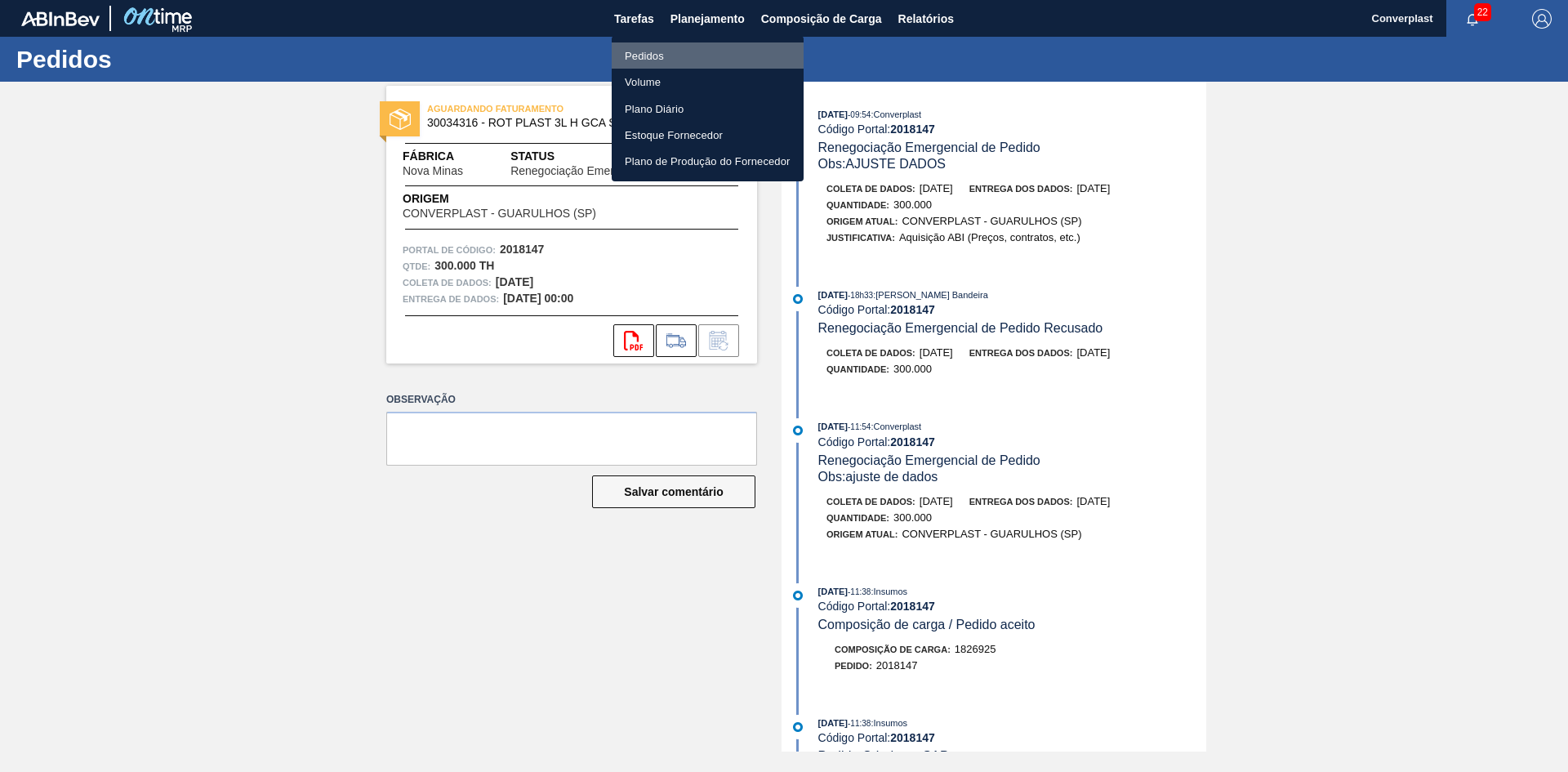
click at [661, 53] on font "Pedidos" at bounding box center [644, 56] width 39 height 12
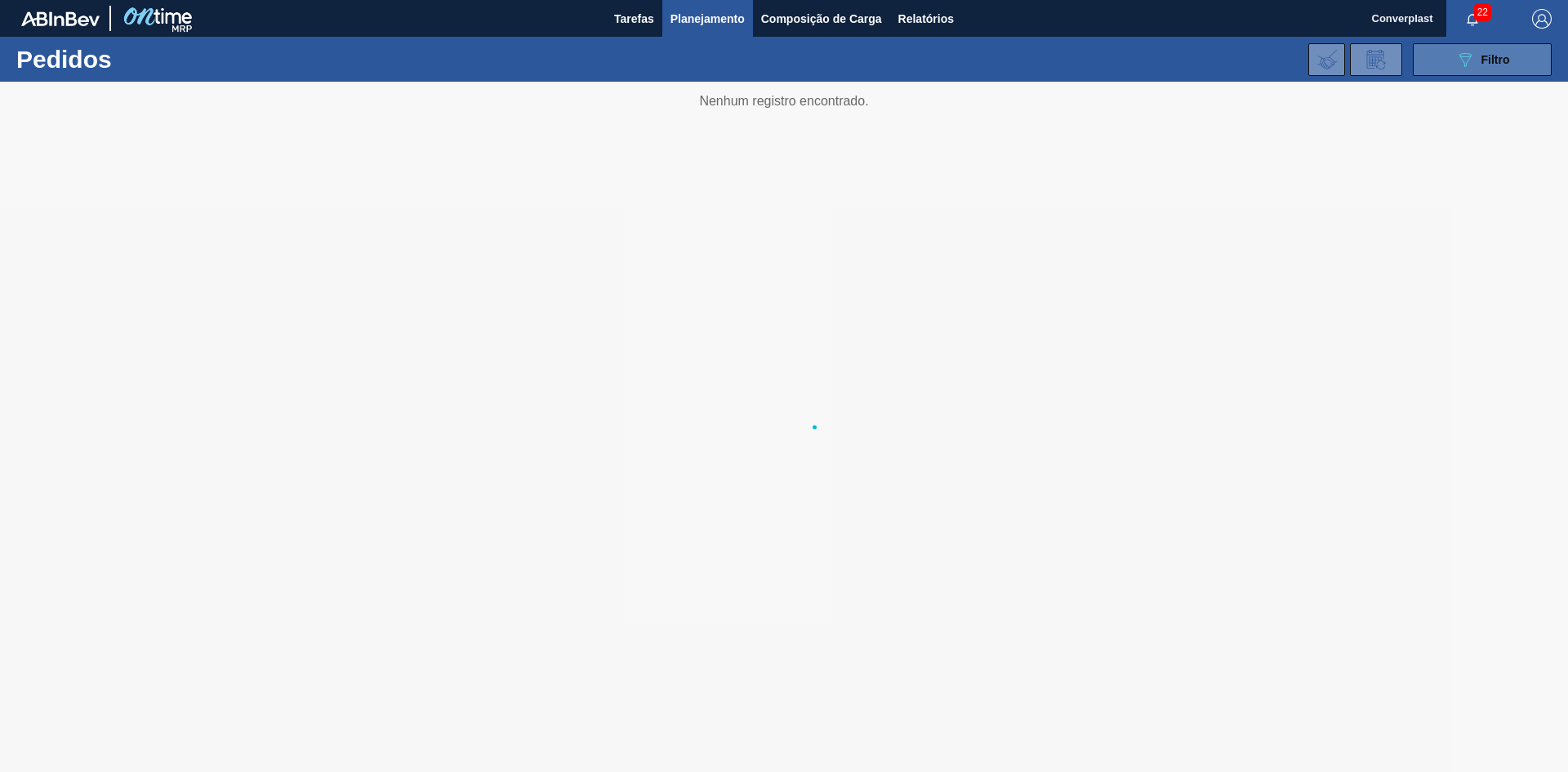
click at [1442, 51] on button "089F7B8B-B2A5-4AFE-B5C0-19BA573D28AC Filtro" at bounding box center [1483, 59] width 139 height 32
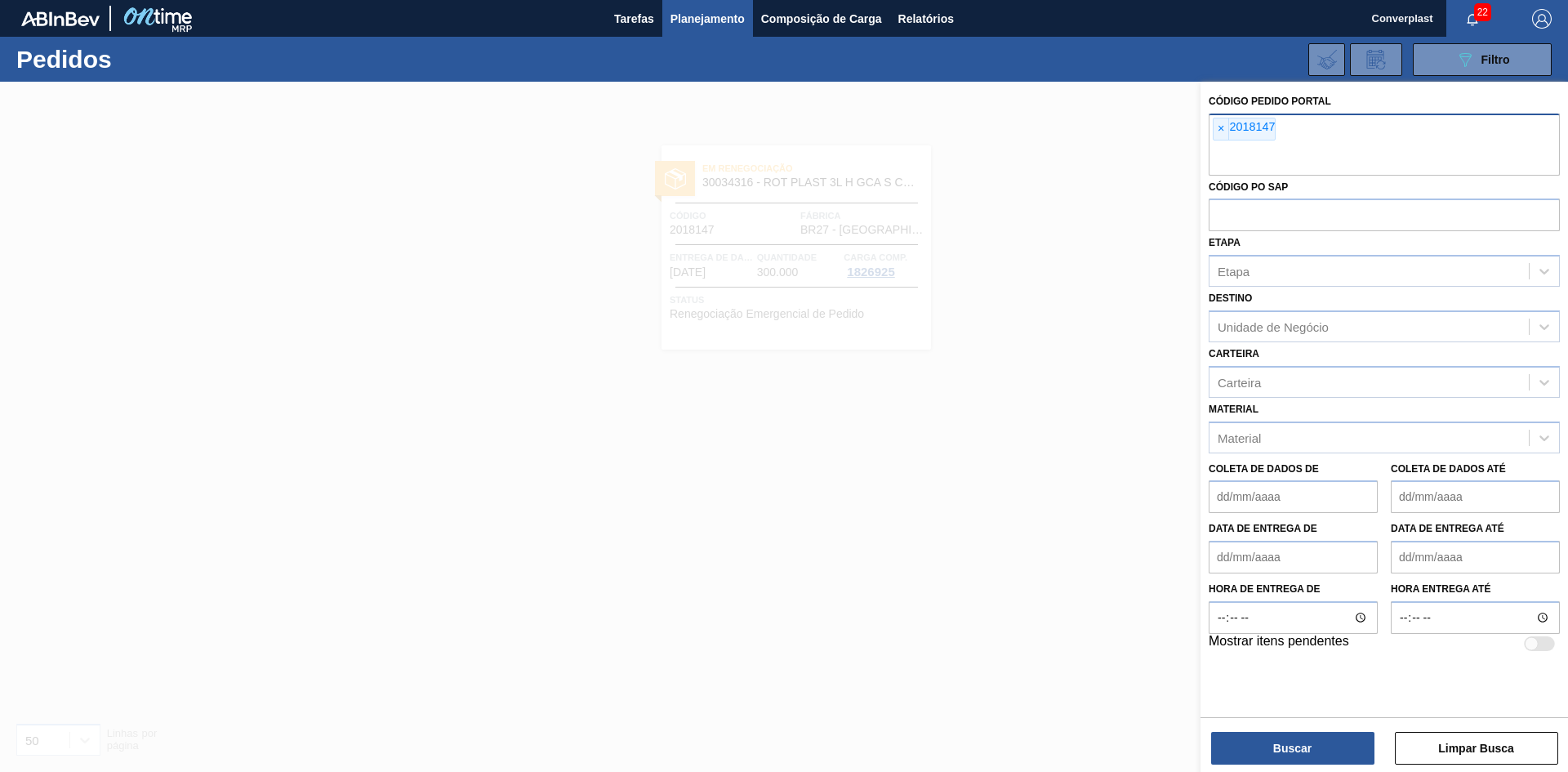
click at [1210, 128] on div "× 2018147" at bounding box center [1384, 144] width 351 height 62
click at [1215, 129] on span "×" at bounding box center [1221, 129] width 16 height 22
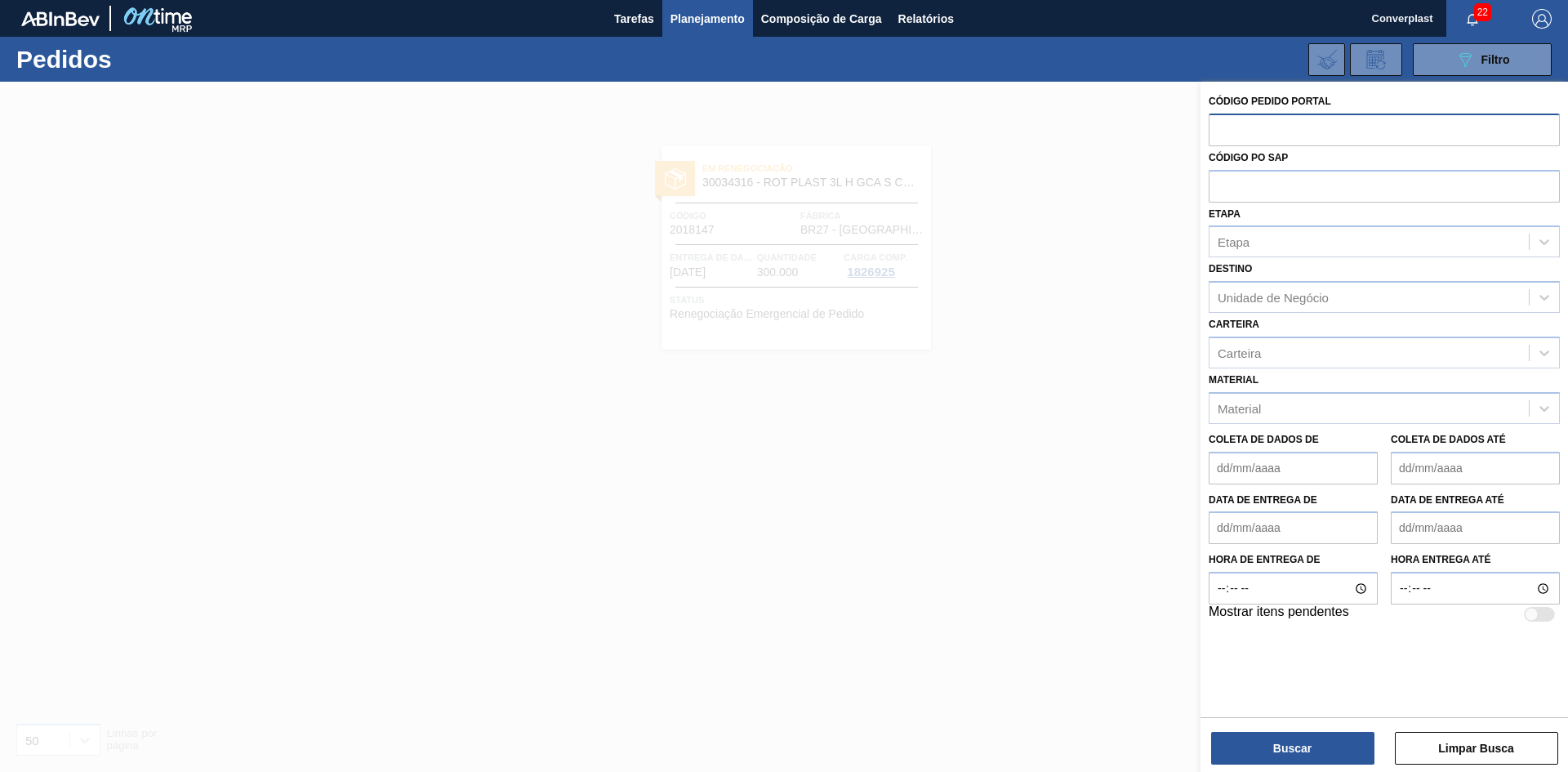
paste input "2009900"
type input "2009900"
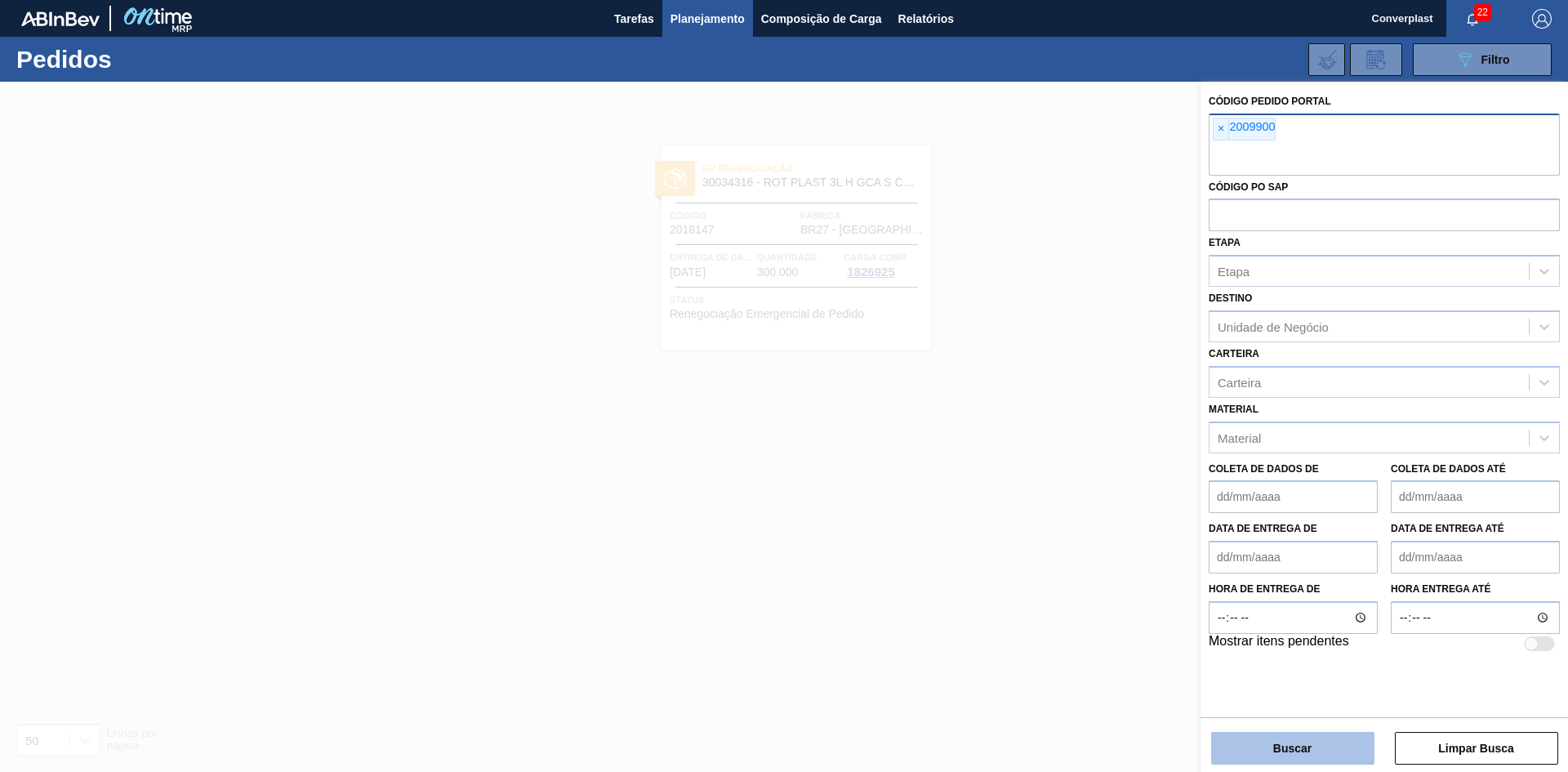
click at [1251, 754] on button "Buscar" at bounding box center [1292, 747] width 164 height 32
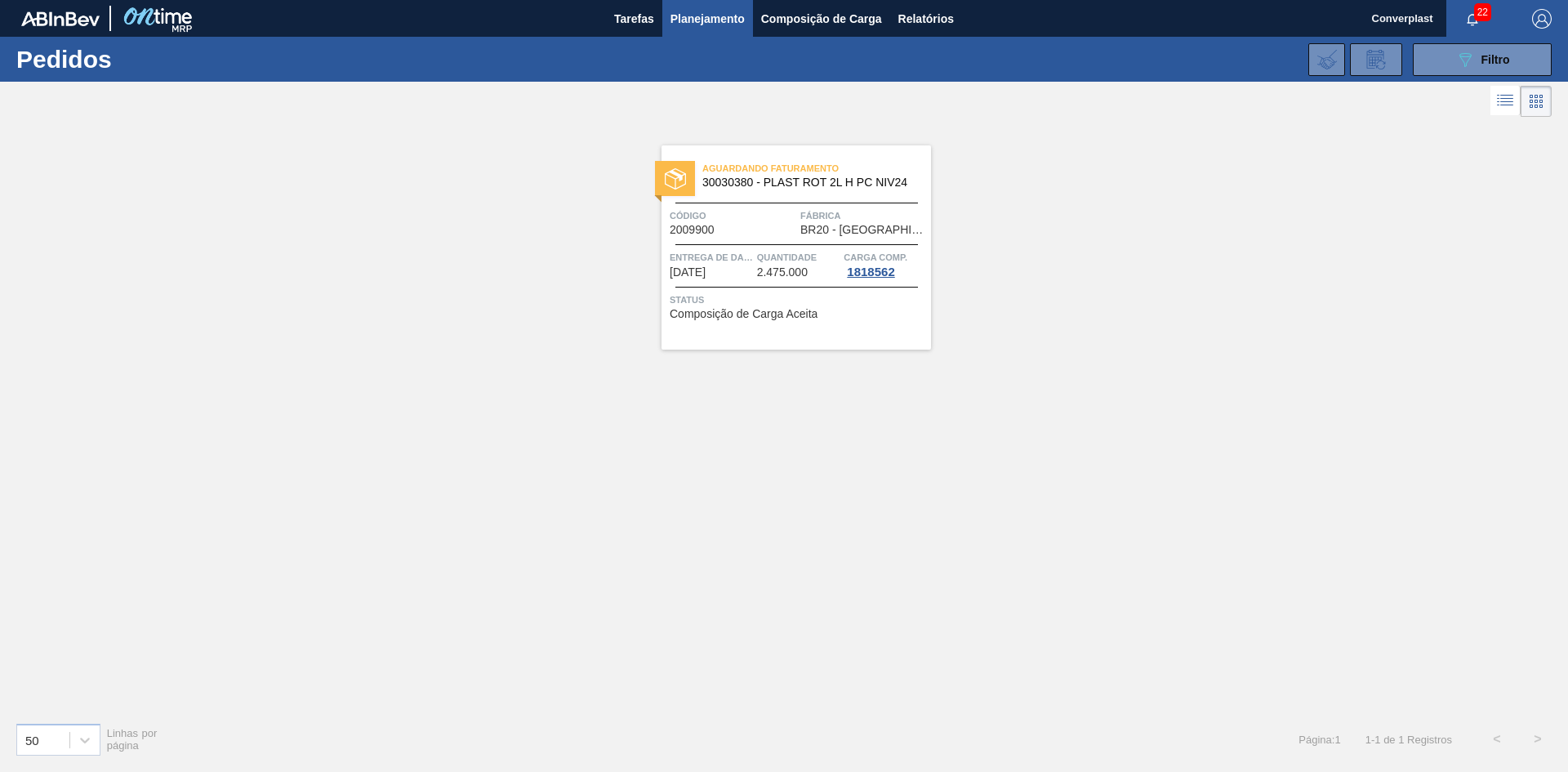
click at [725, 234] on div "Código 2009900" at bounding box center [733, 222] width 126 height 28
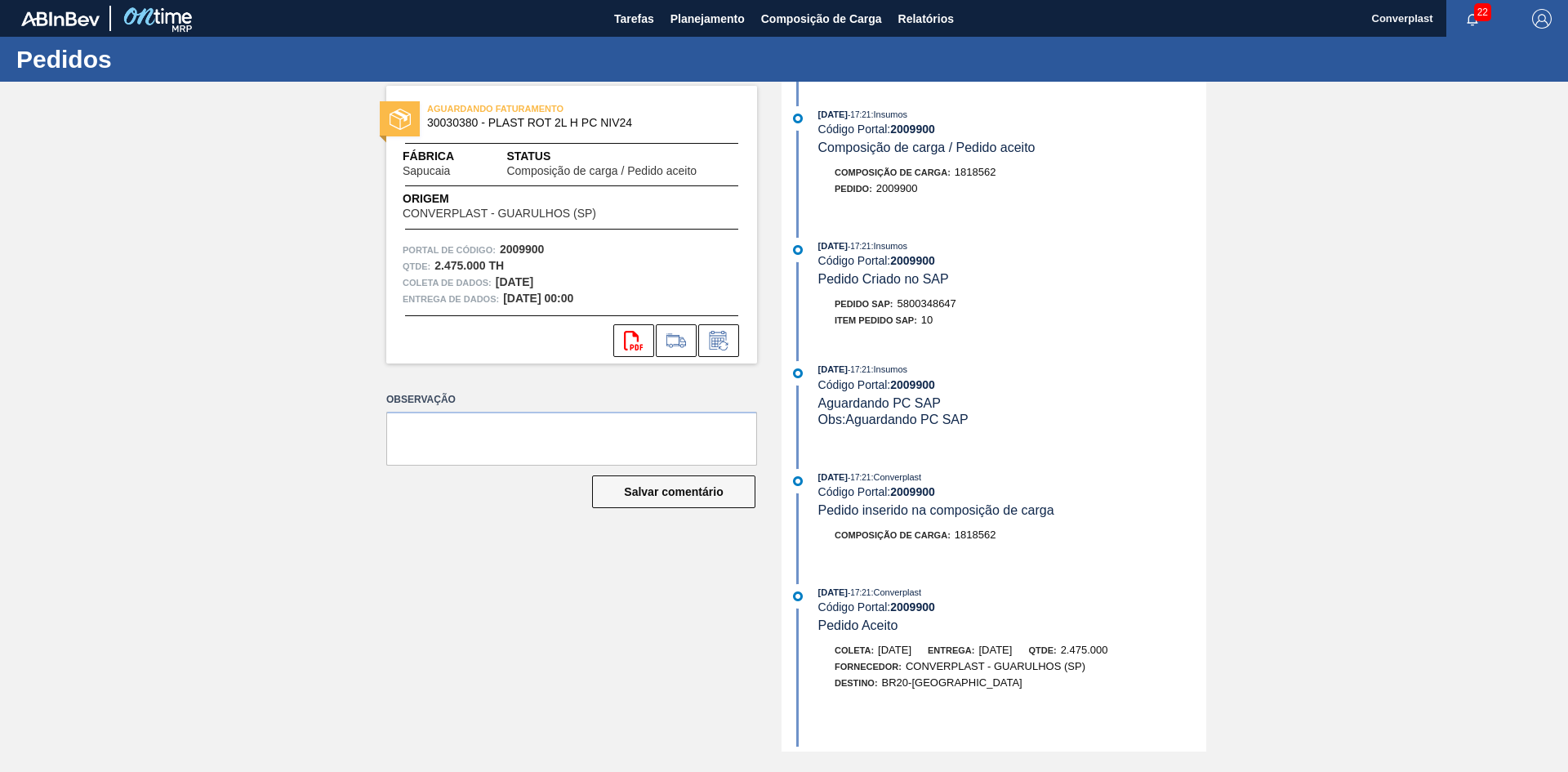
click at [744, 341] on div "svg{fill:#ff0000}" at bounding box center [572, 340] width 371 height 32
click at [717, 340] on icon at bounding box center [717, 342] width 12 height 10
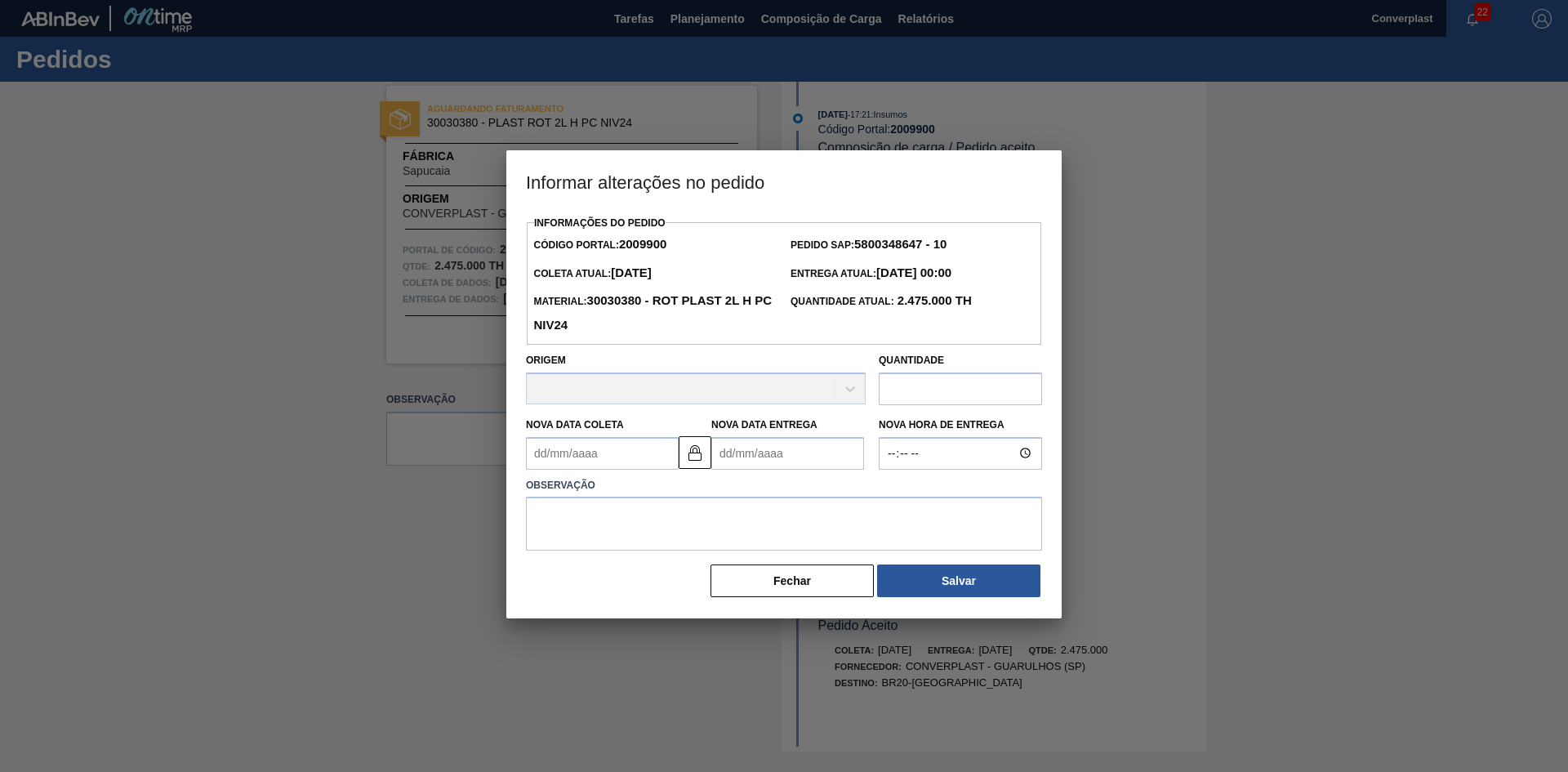
click at [741, 449] on Entrega2009900 "Nova Data Entrega" at bounding box center [787, 452] width 153 height 32
type Coleta2009900 "[DATE]"
type Entrega2009900 "2"
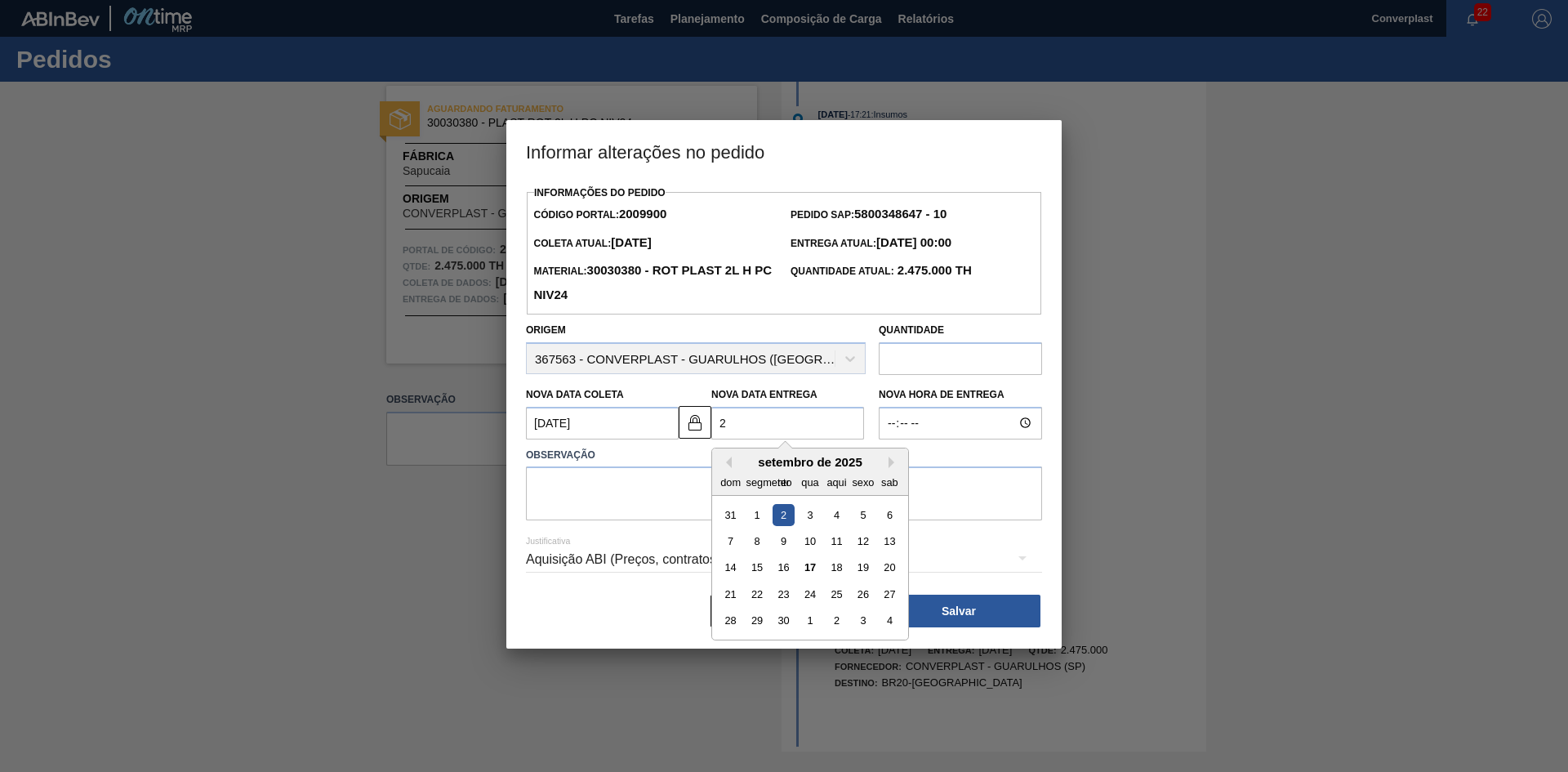
type Coleta2009900 "[DATE]"
click at [778, 592] on font "23" at bounding box center [784, 594] width 12 height 12
type Entrega2009900 "[DATE]"
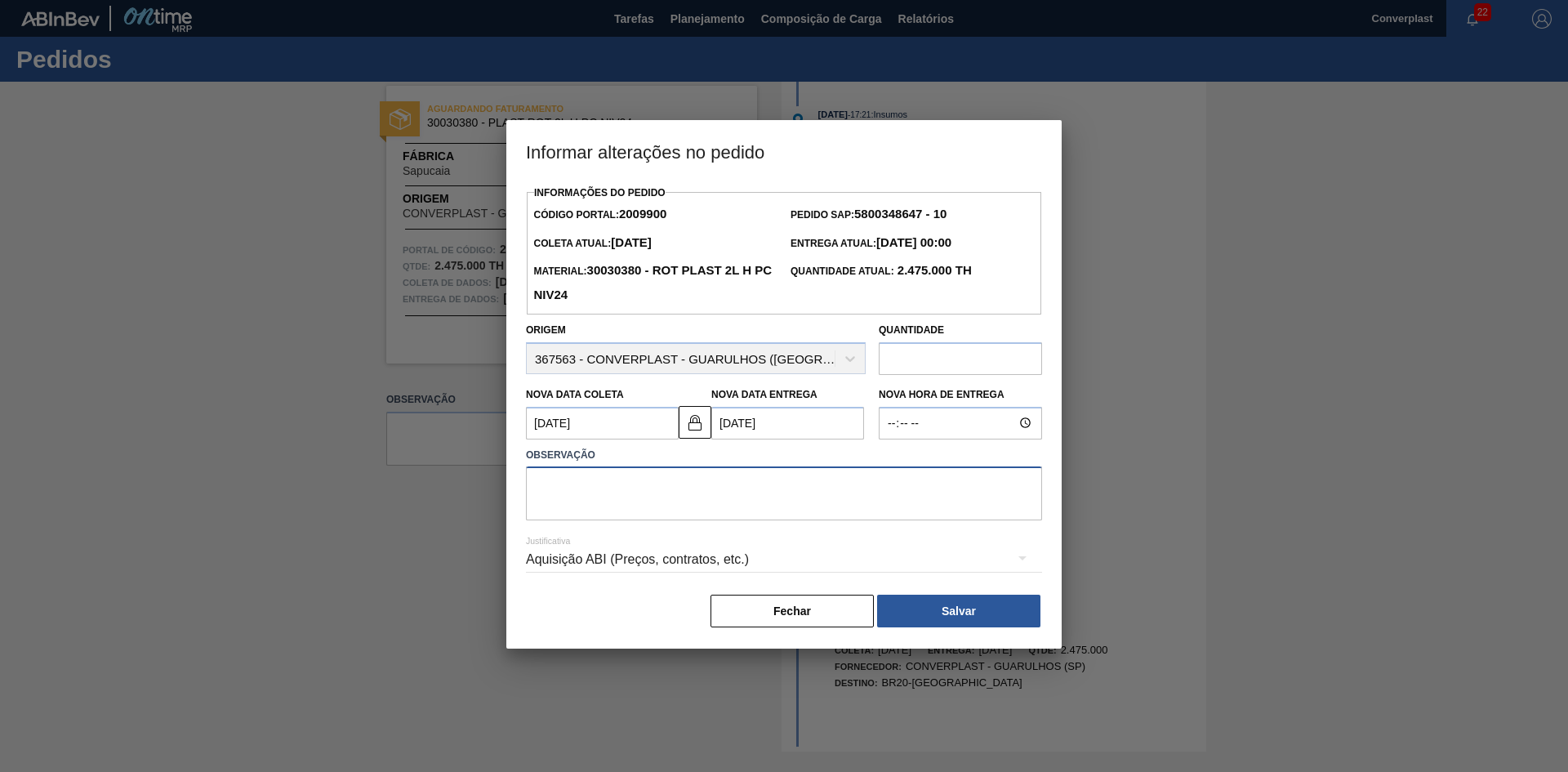
click at [716, 504] on textarea at bounding box center [784, 492] width 516 height 54
type textarea "AJUSTE DATA"
click at [917, 607] on button "Salvar" at bounding box center [958, 610] width 164 height 32
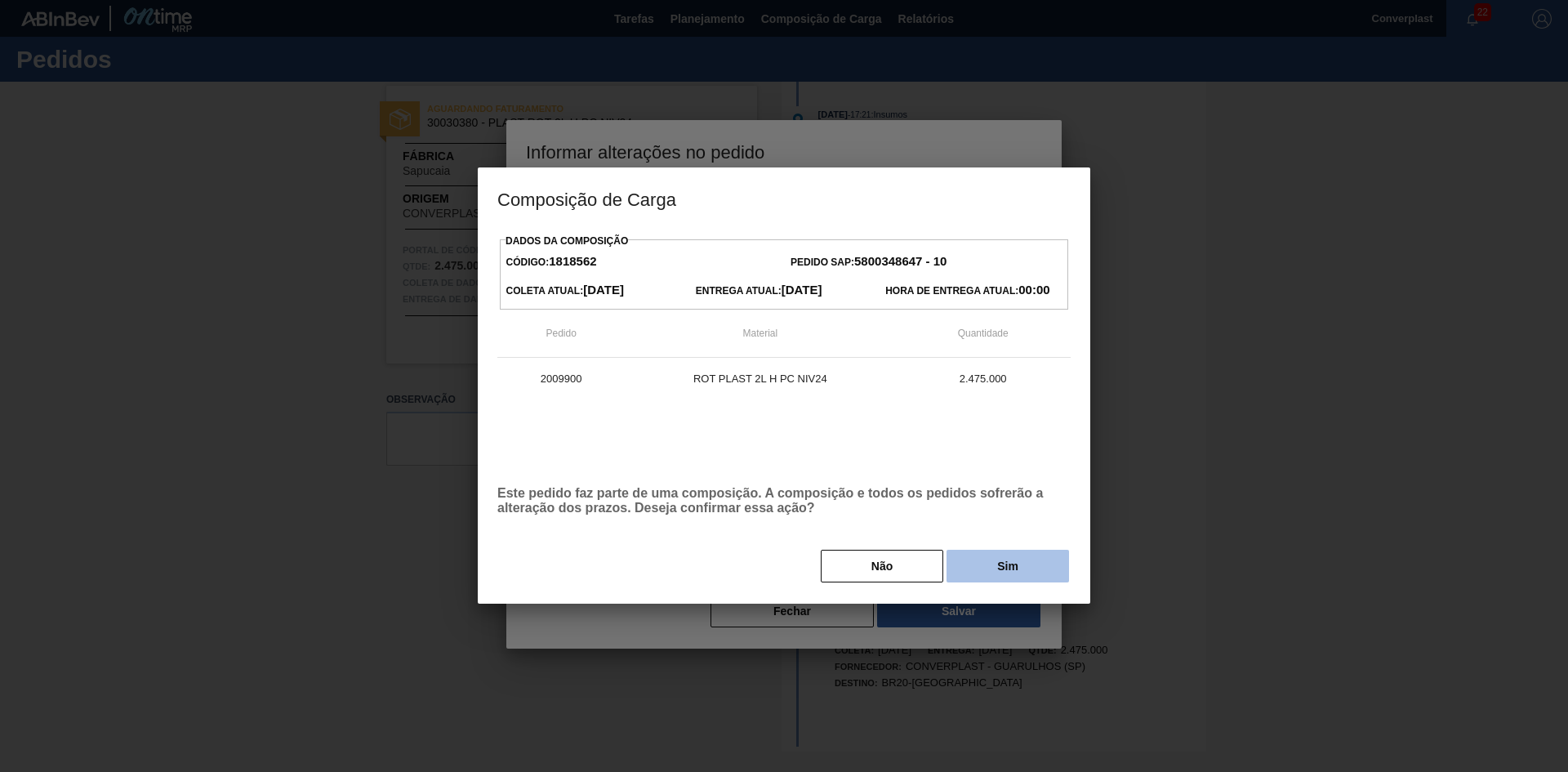
click at [1001, 572] on font "Sim" at bounding box center [1008, 565] width 22 height 13
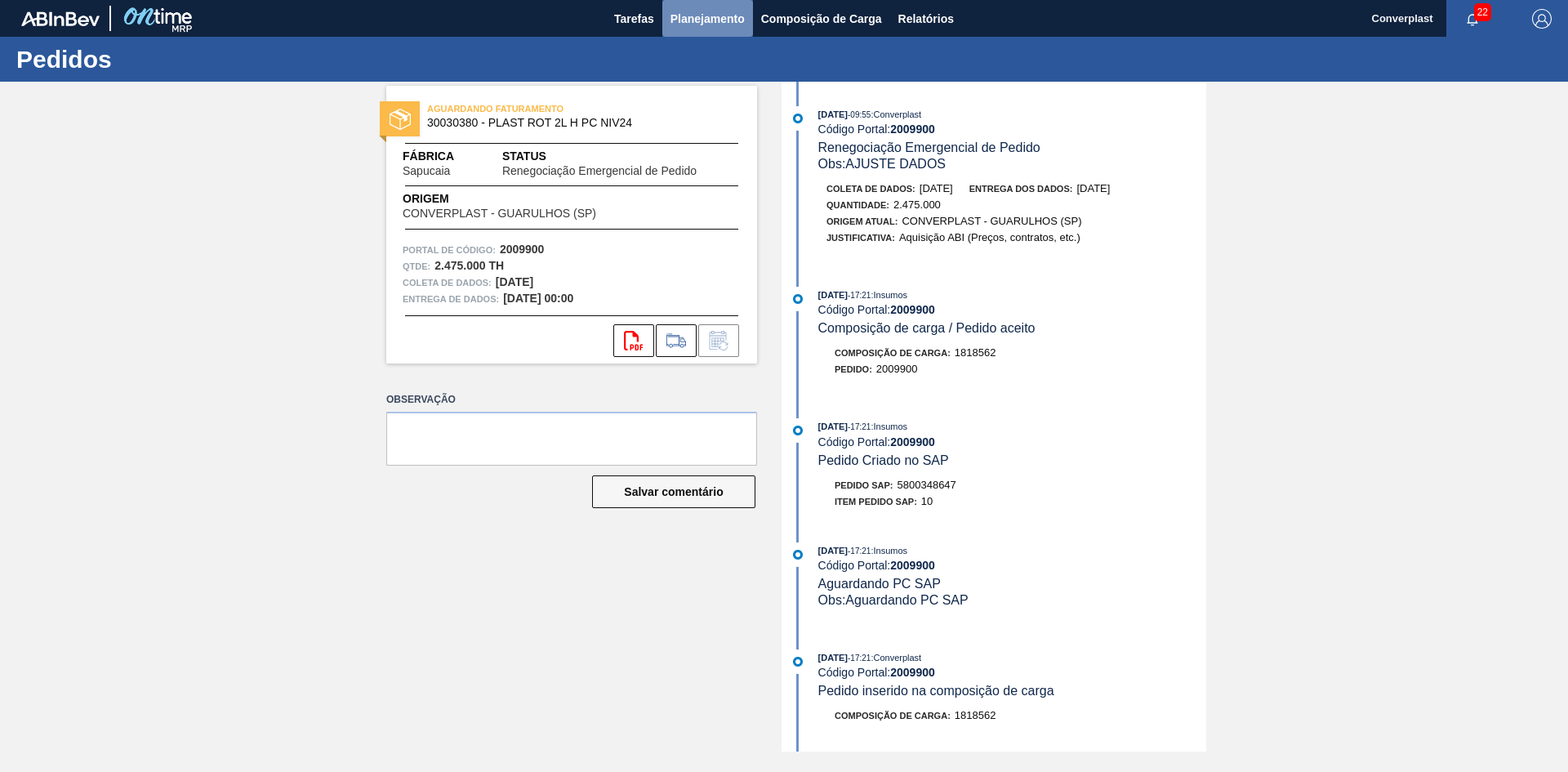
click at [702, 14] on font "Planejamento" at bounding box center [708, 18] width 75 height 13
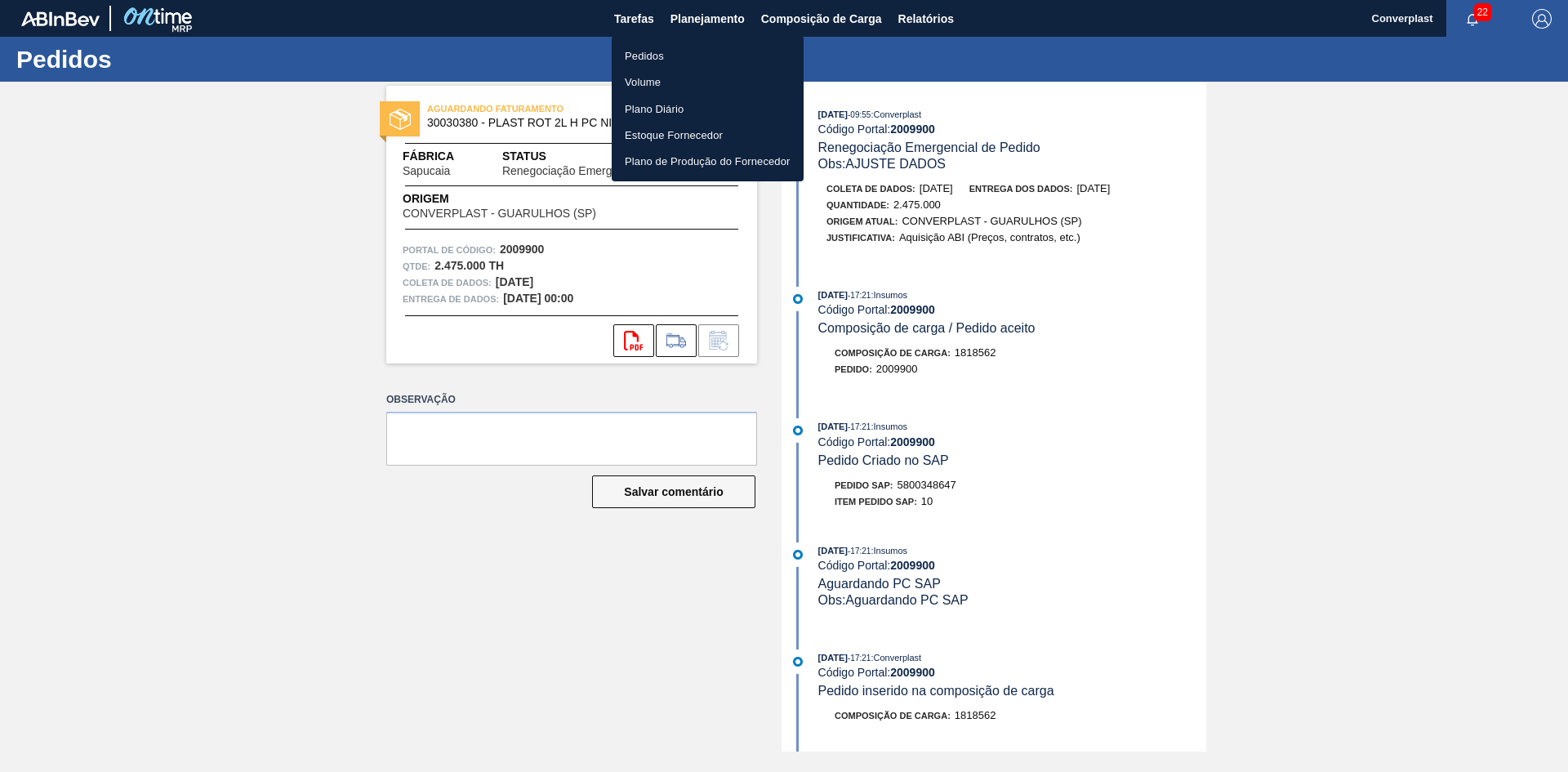
click at [651, 48] on font "Pedidos" at bounding box center [644, 55] width 39 height 17
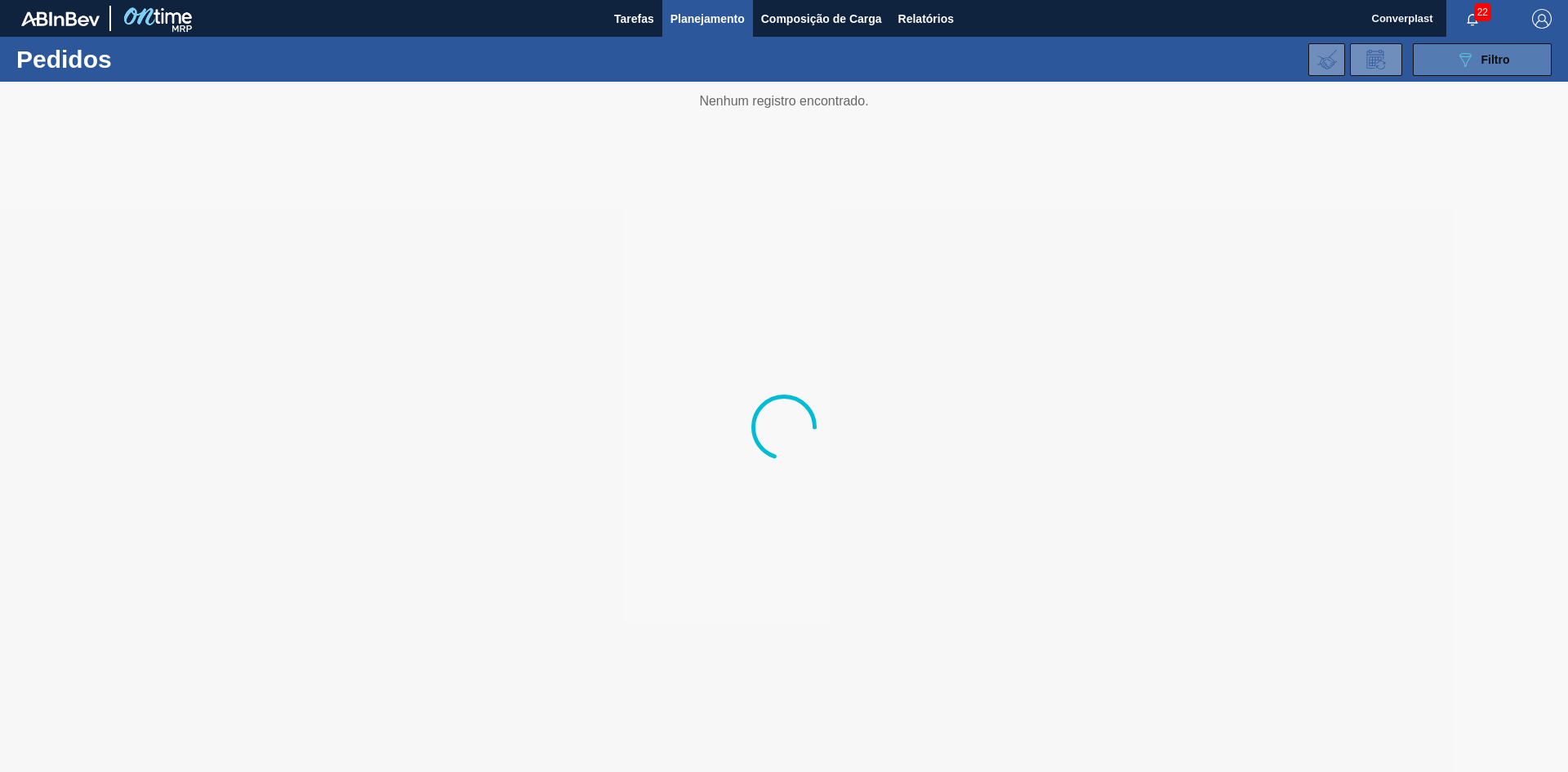
click at [1485, 58] on font "Filtro" at bounding box center [1494, 59] width 28 height 13
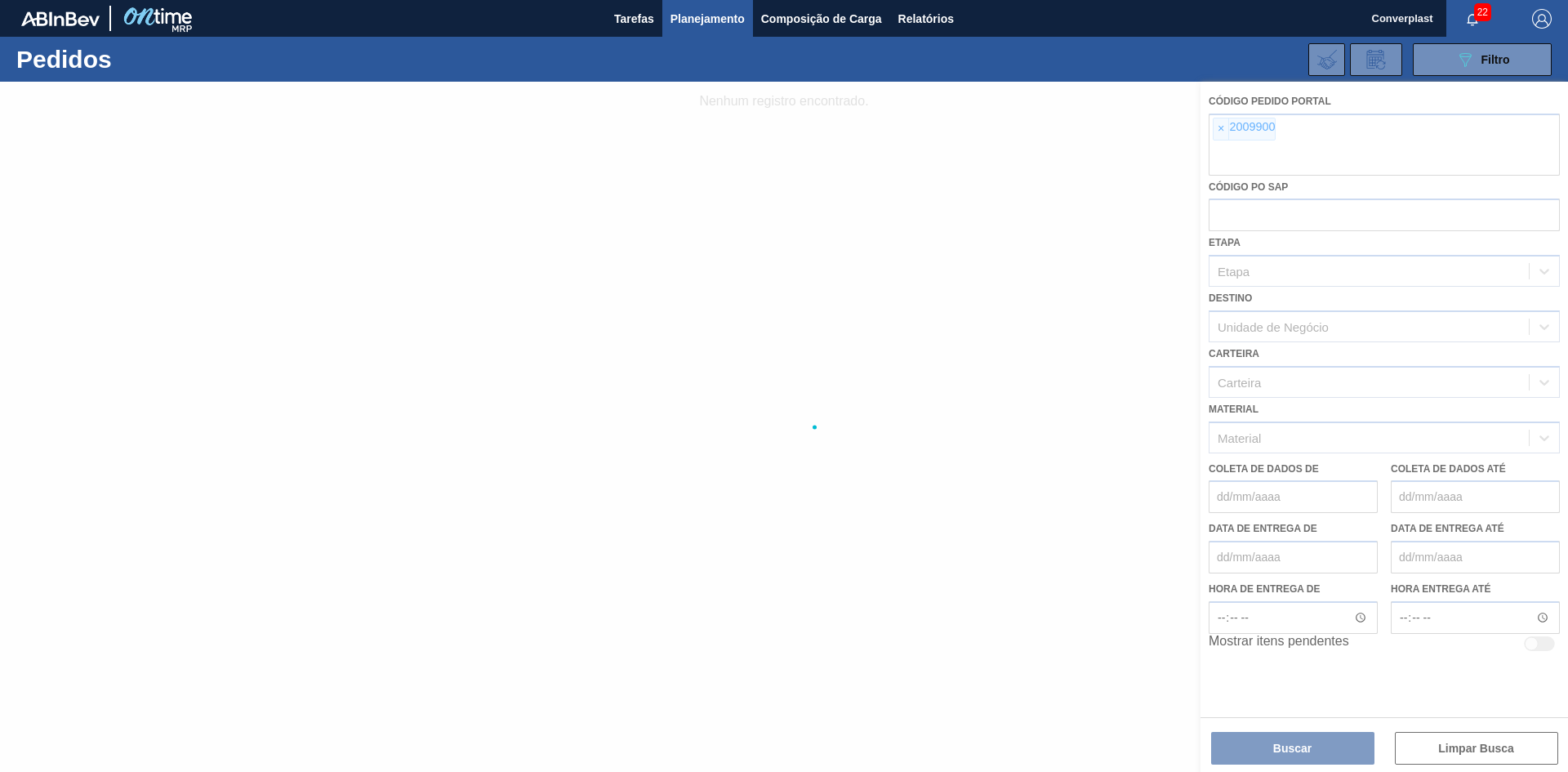
click at [1214, 120] on div at bounding box center [784, 427] width 1568 height 691
click at [1227, 127] on div at bounding box center [784, 427] width 1568 height 691
click at [1215, 130] on div at bounding box center [784, 427] width 1568 height 691
click at [1224, 133] on div at bounding box center [784, 427] width 1568 height 691
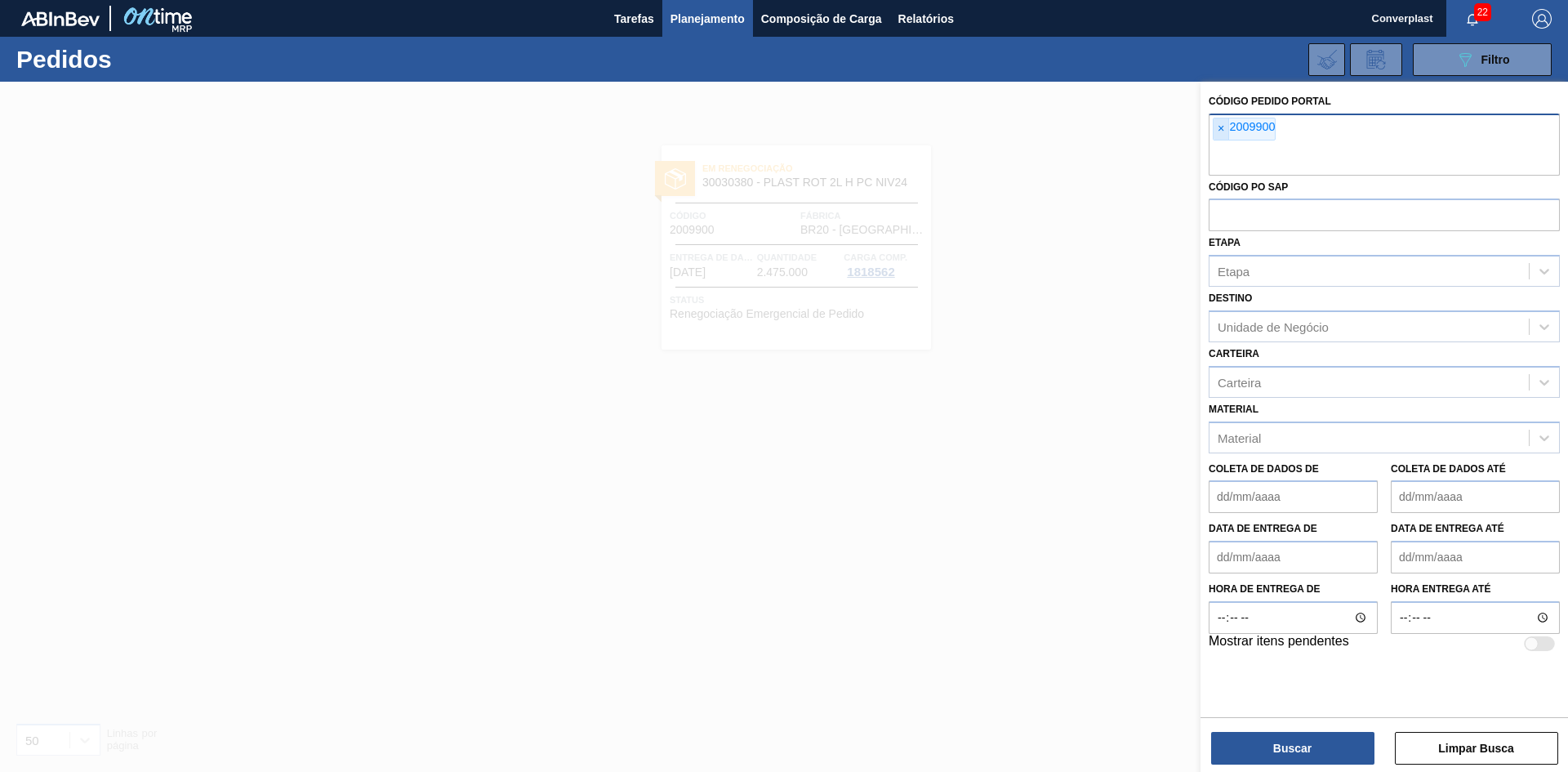
click at [1222, 131] on font "×" at bounding box center [1221, 128] width 7 height 13
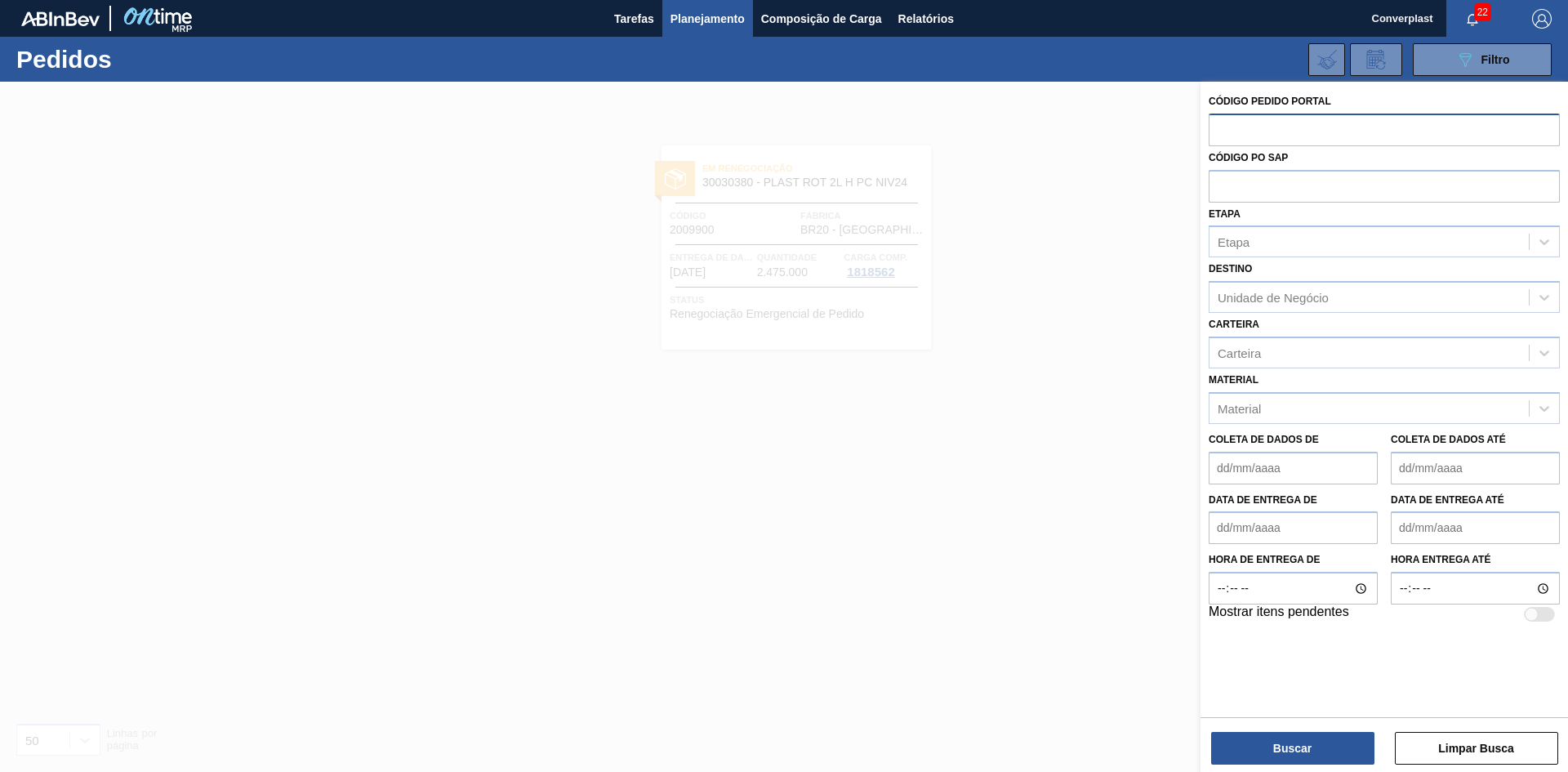
paste input "2018131"
type input "2018131"
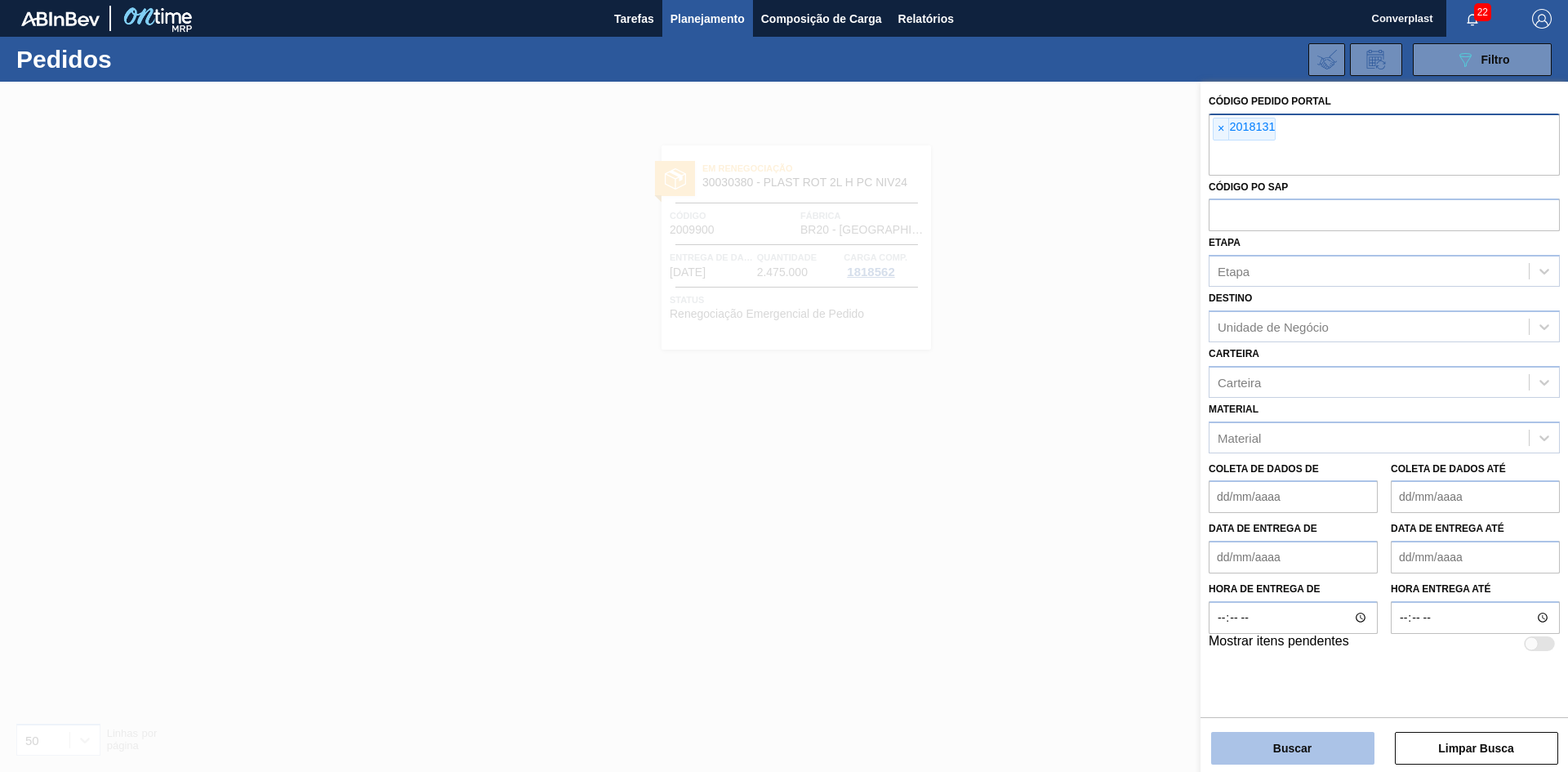
click at [1223, 739] on button "Buscar" at bounding box center [1292, 747] width 164 height 32
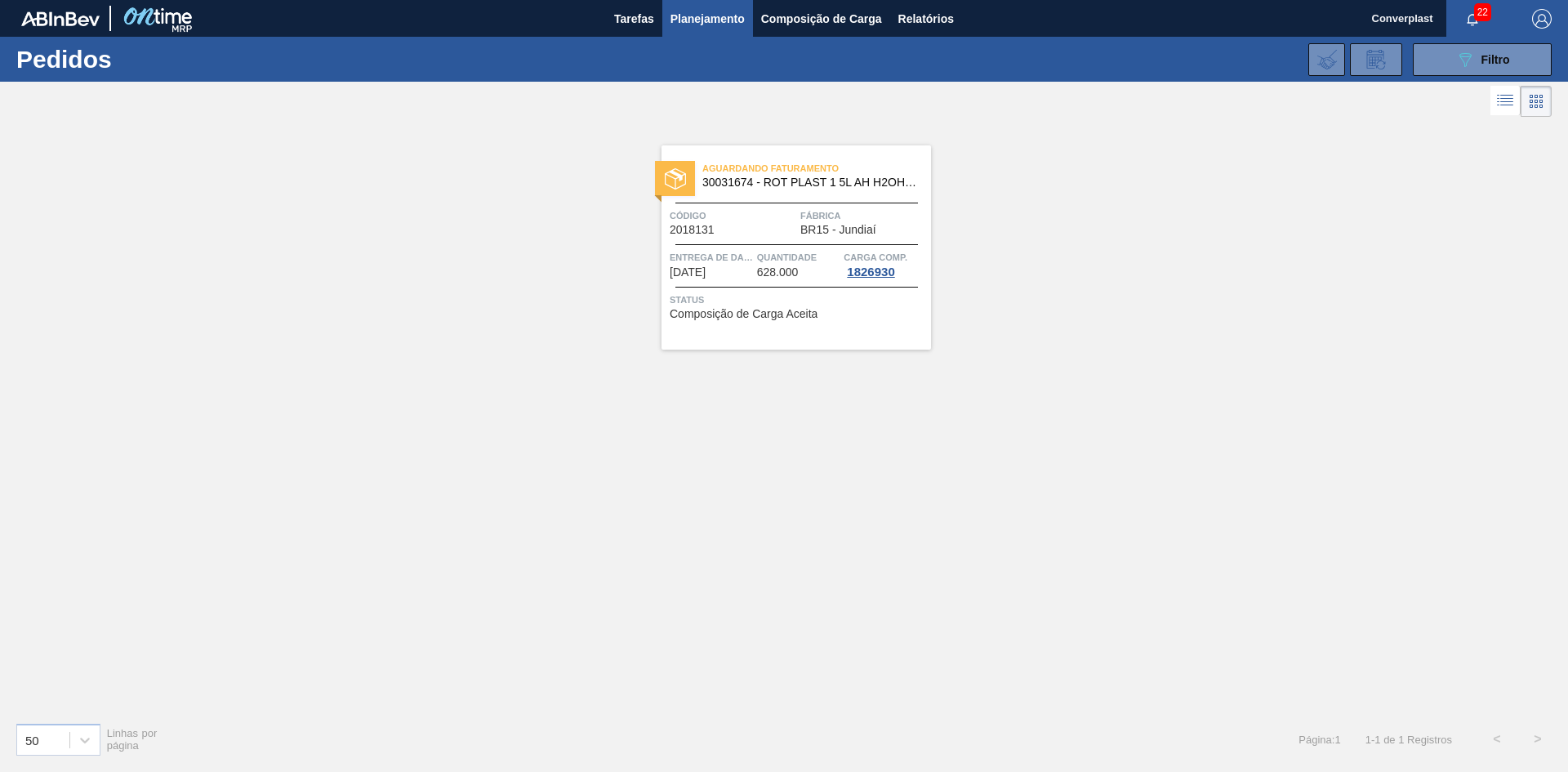
click at [725, 299] on span "Status" at bounding box center [798, 299] width 257 height 17
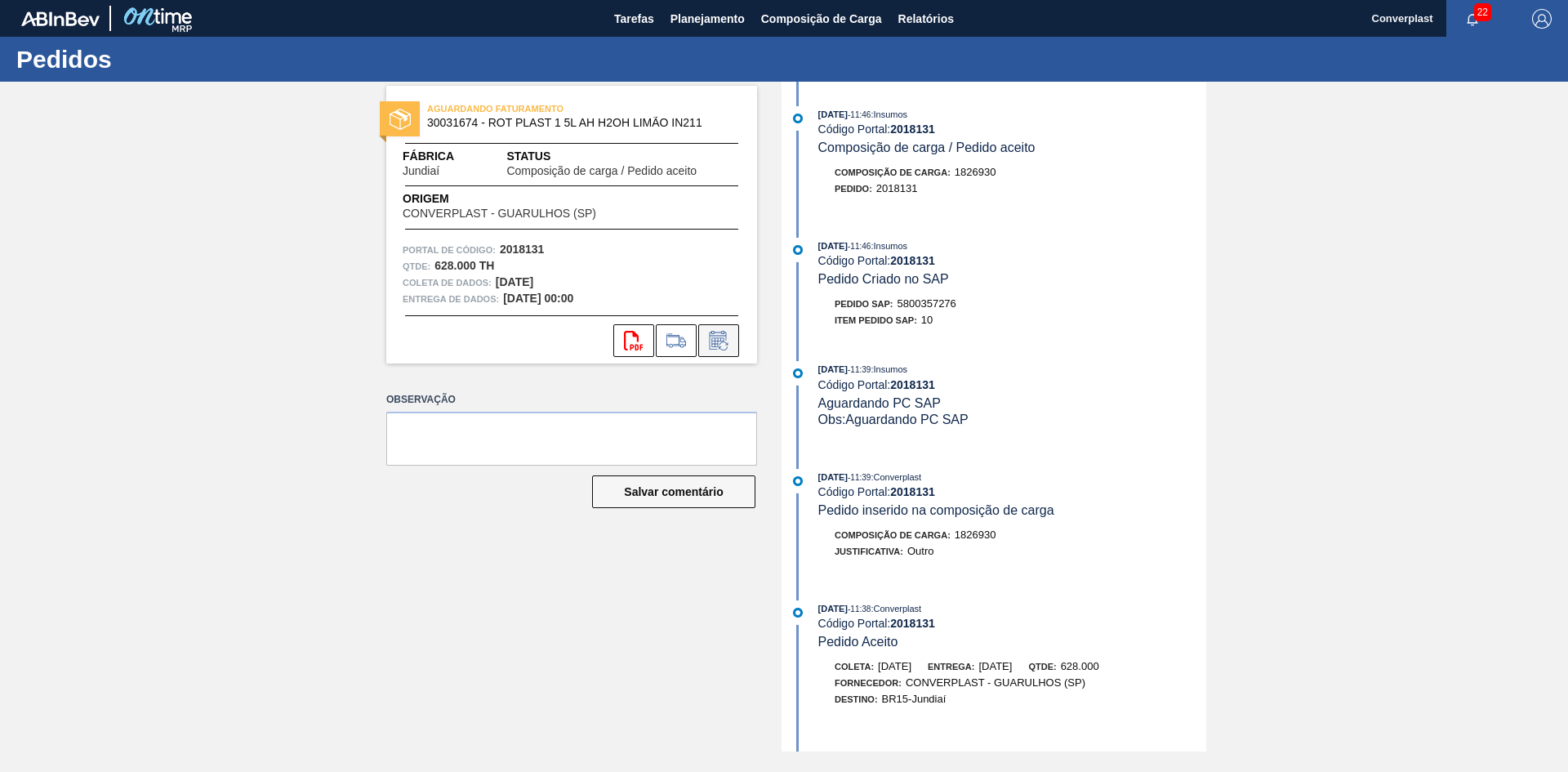
click at [720, 338] on icon at bounding box center [718, 340] width 26 height 20
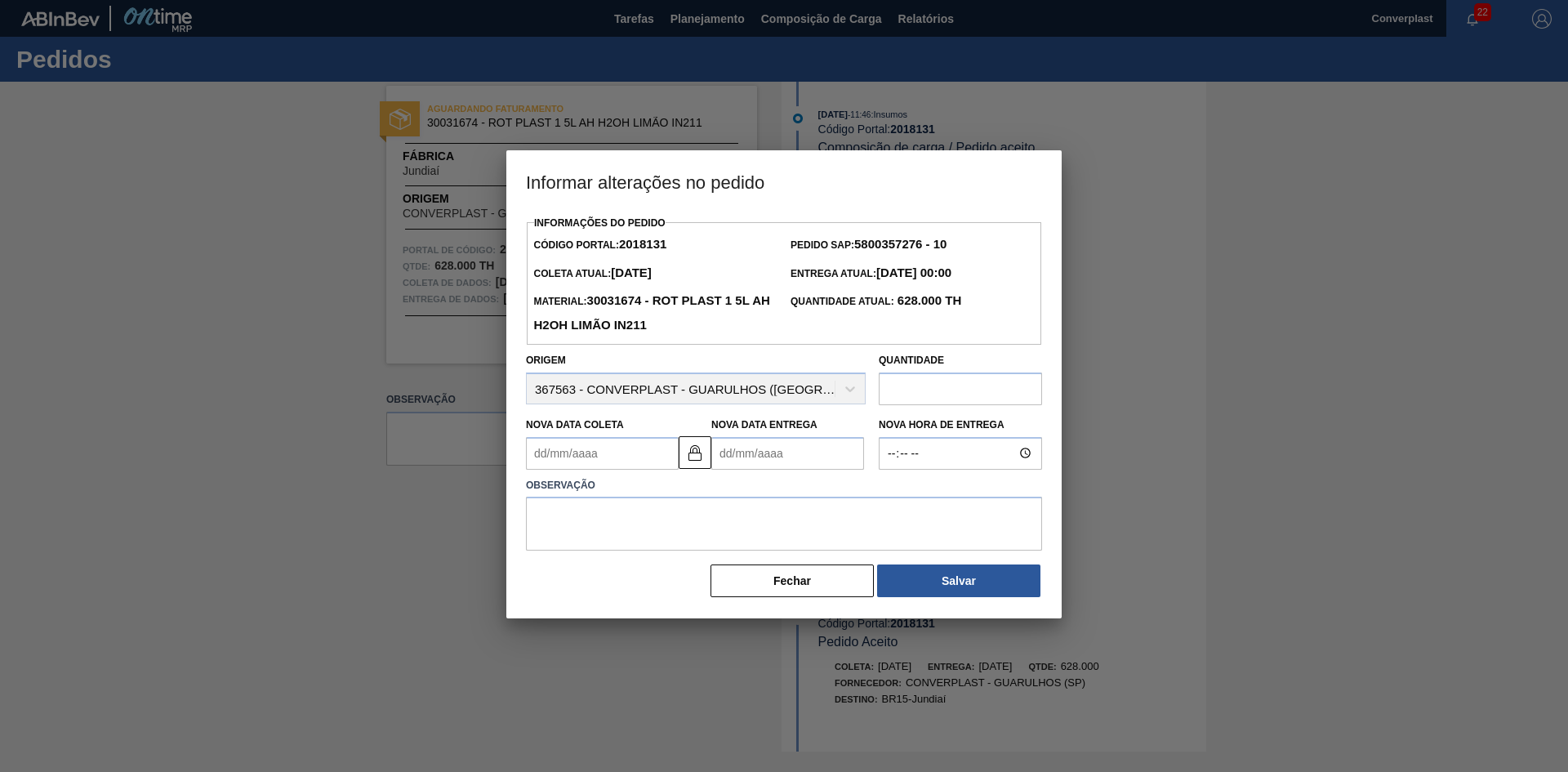
click at [744, 453] on Entrega2018131 "Nova Data Entrega" at bounding box center [787, 452] width 153 height 32
type Coleta2018131 "[DATE]"
type Entrega2018131 "1"
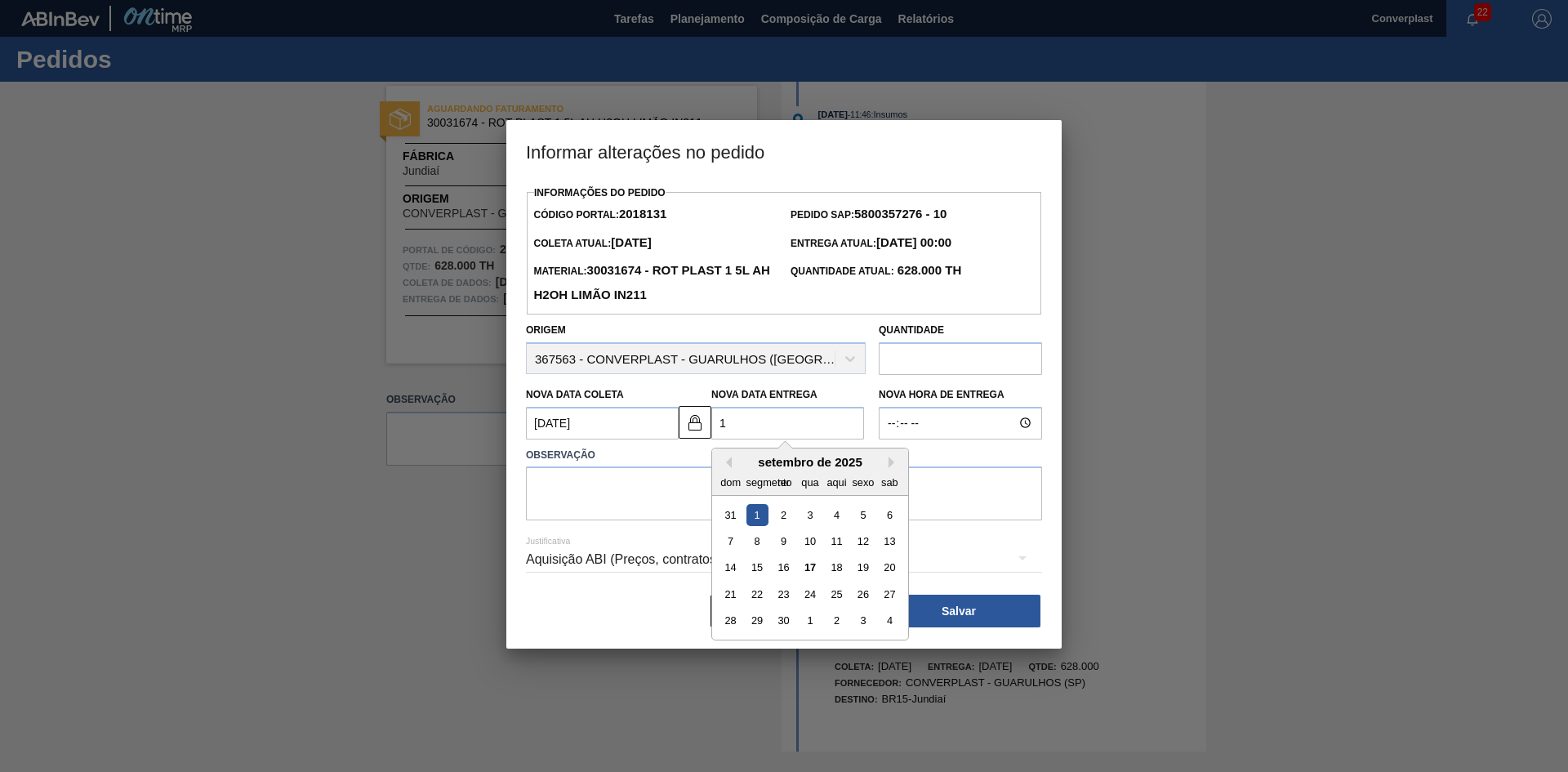
type Coleta2018131 "[DATE]"
click at [866, 571] on font "19" at bounding box center [863, 567] width 12 height 12
type Entrega2018131 "[DATE]"
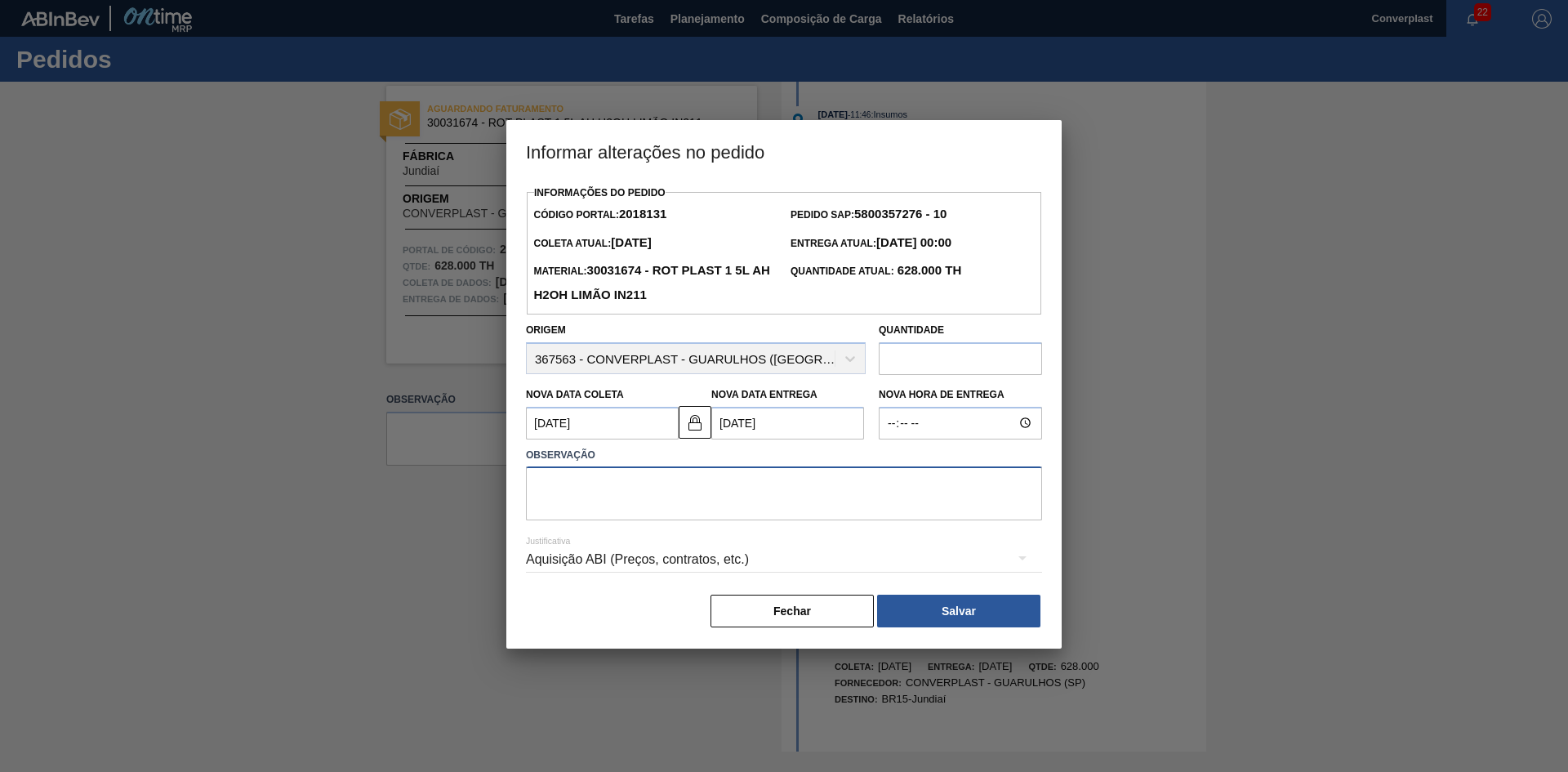
click at [649, 486] on textarea at bounding box center [784, 492] width 516 height 54
click at [690, 422] on img at bounding box center [695, 423] width 20 height 20
click at [598, 425] on Coleta2018131 "[DATE]" at bounding box center [602, 423] width 153 height 32
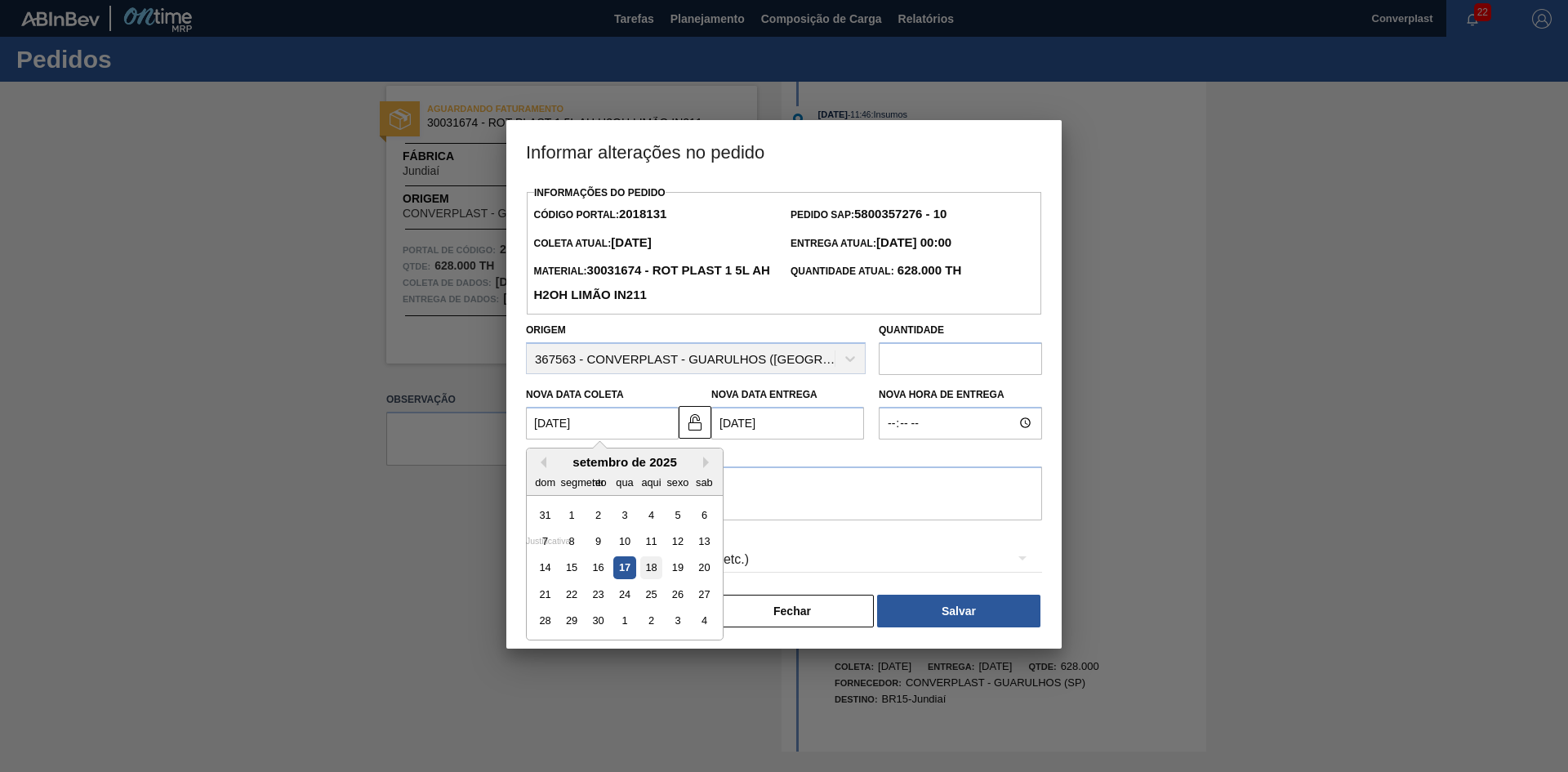
click at [649, 567] on font "18" at bounding box center [651, 567] width 12 height 12
type Coleta2018131 "[DATE]"
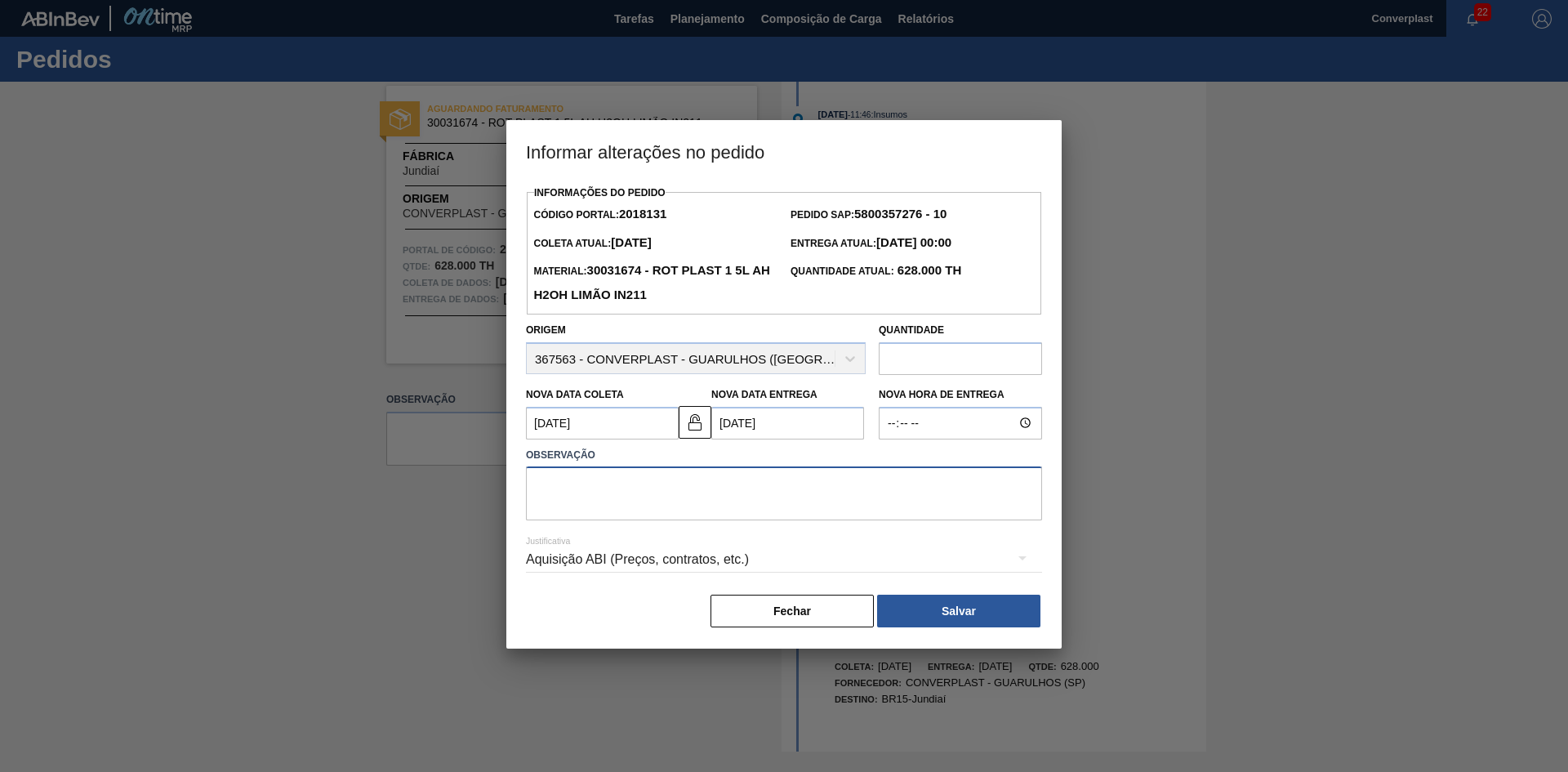
click at [600, 495] on textarea at bounding box center [784, 492] width 516 height 54
type textarea "AJUSTE DATA"
click at [969, 603] on button "Salvar" at bounding box center [958, 610] width 164 height 32
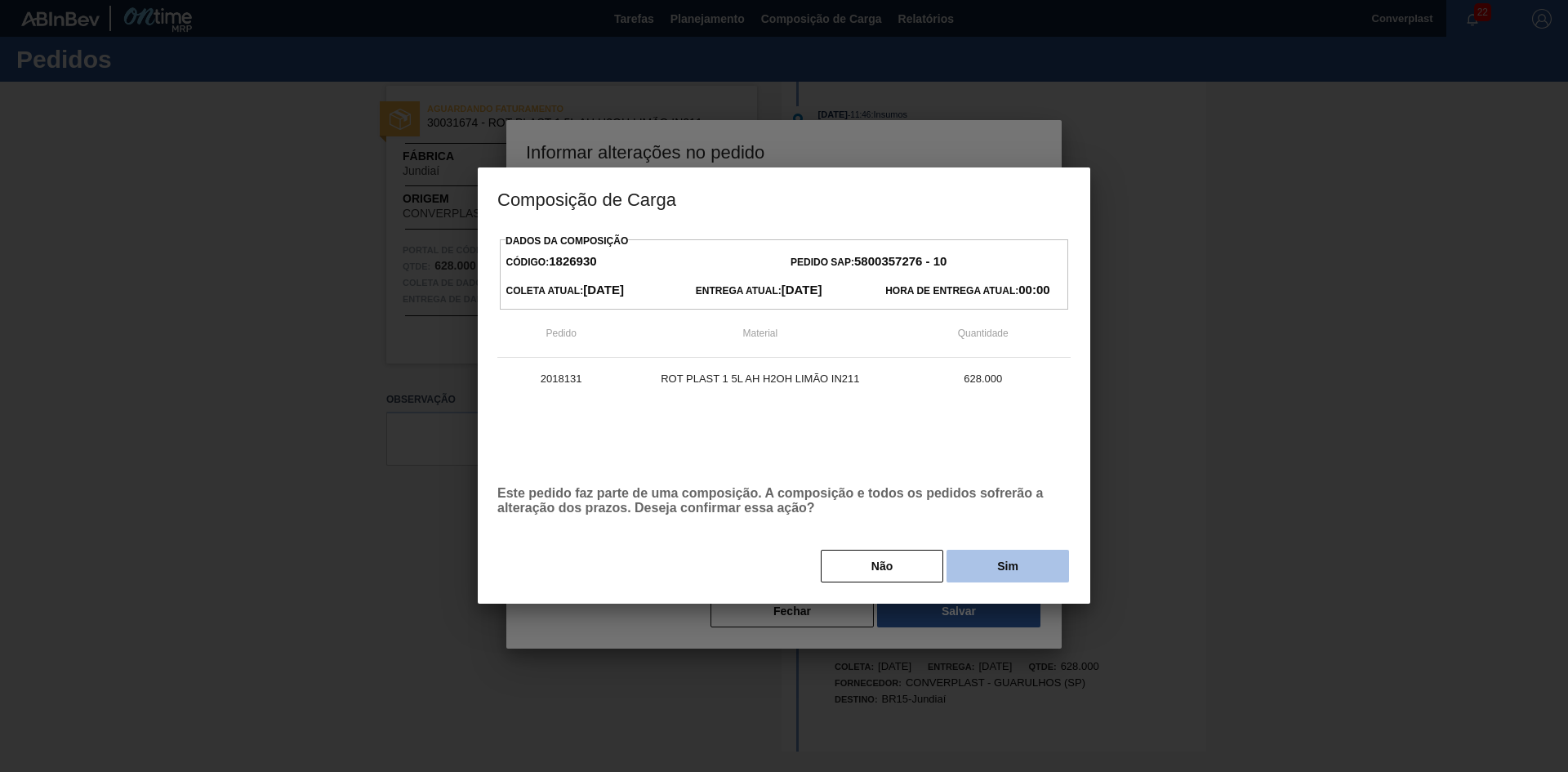
click at [985, 557] on button "Sim" at bounding box center [1007, 565] width 123 height 32
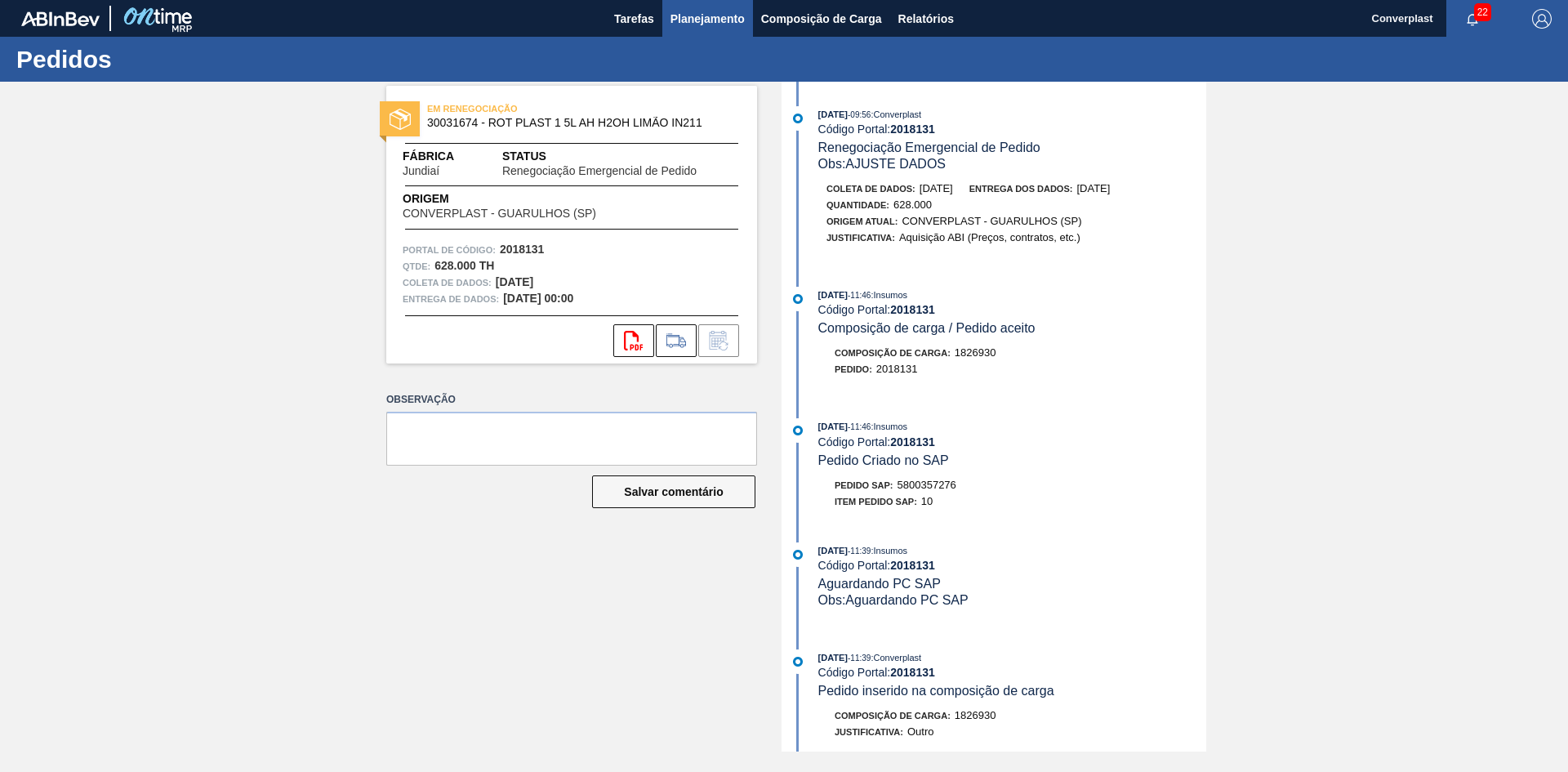
click at [723, 9] on font "Planejamento" at bounding box center [708, 19] width 75 height 20
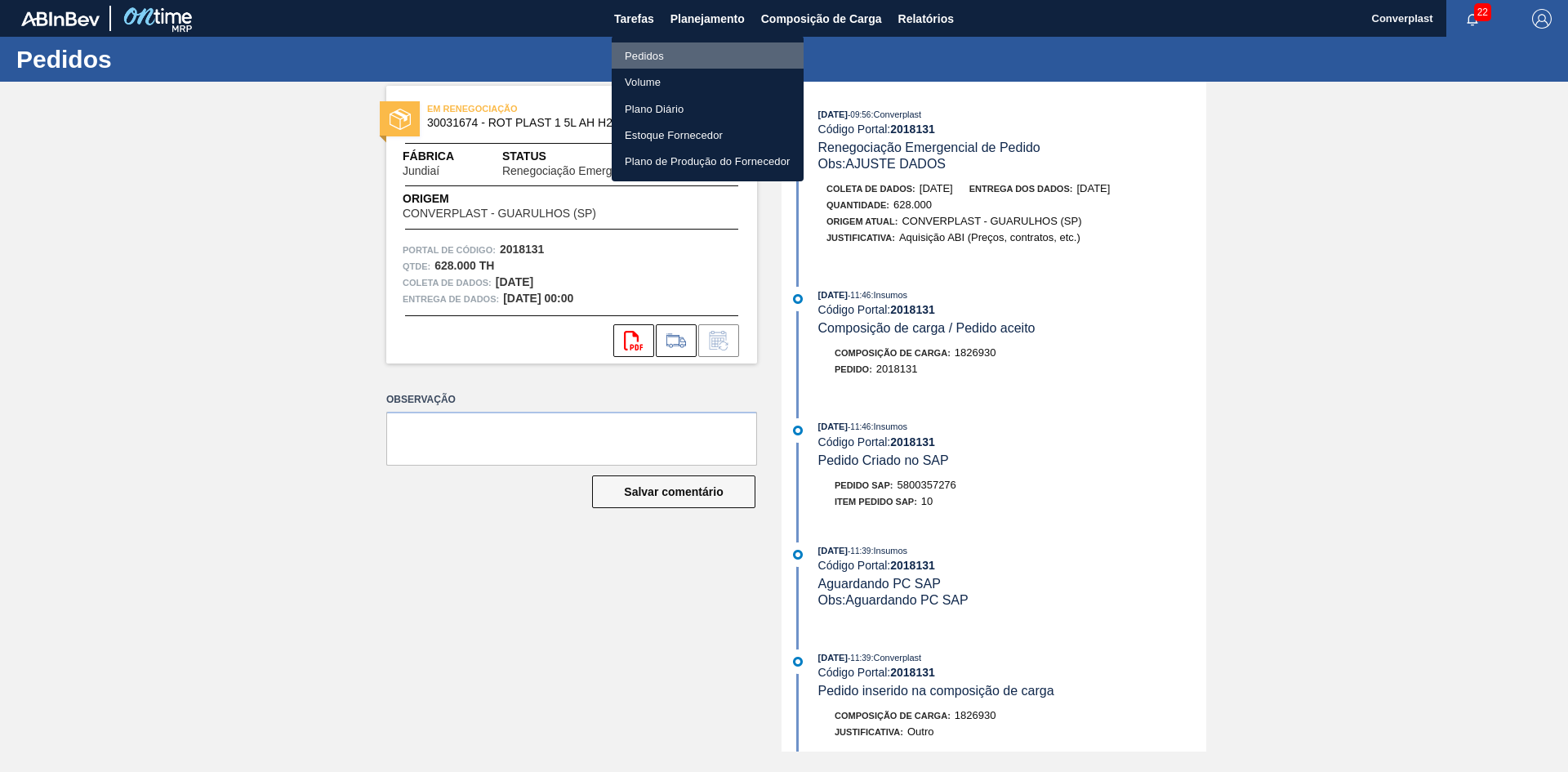
click at [652, 55] on font "Pedidos" at bounding box center [644, 56] width 39 height 12
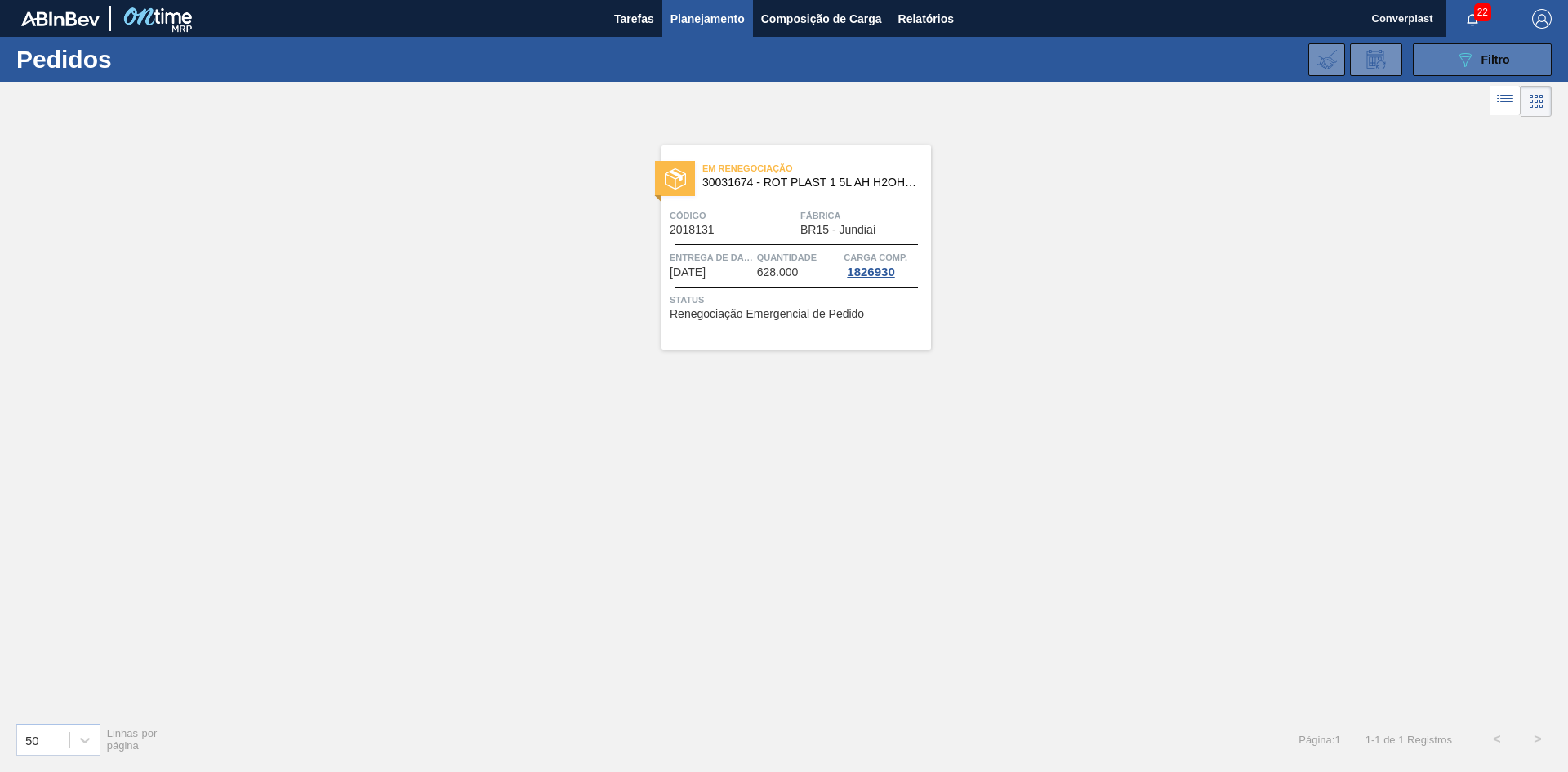
click at [1471, 54] on icon "089F7B8B-B2A5-4AFE-B5C0-19BA573D28AC" at bounding box center [1465, 60] width 20 height 20
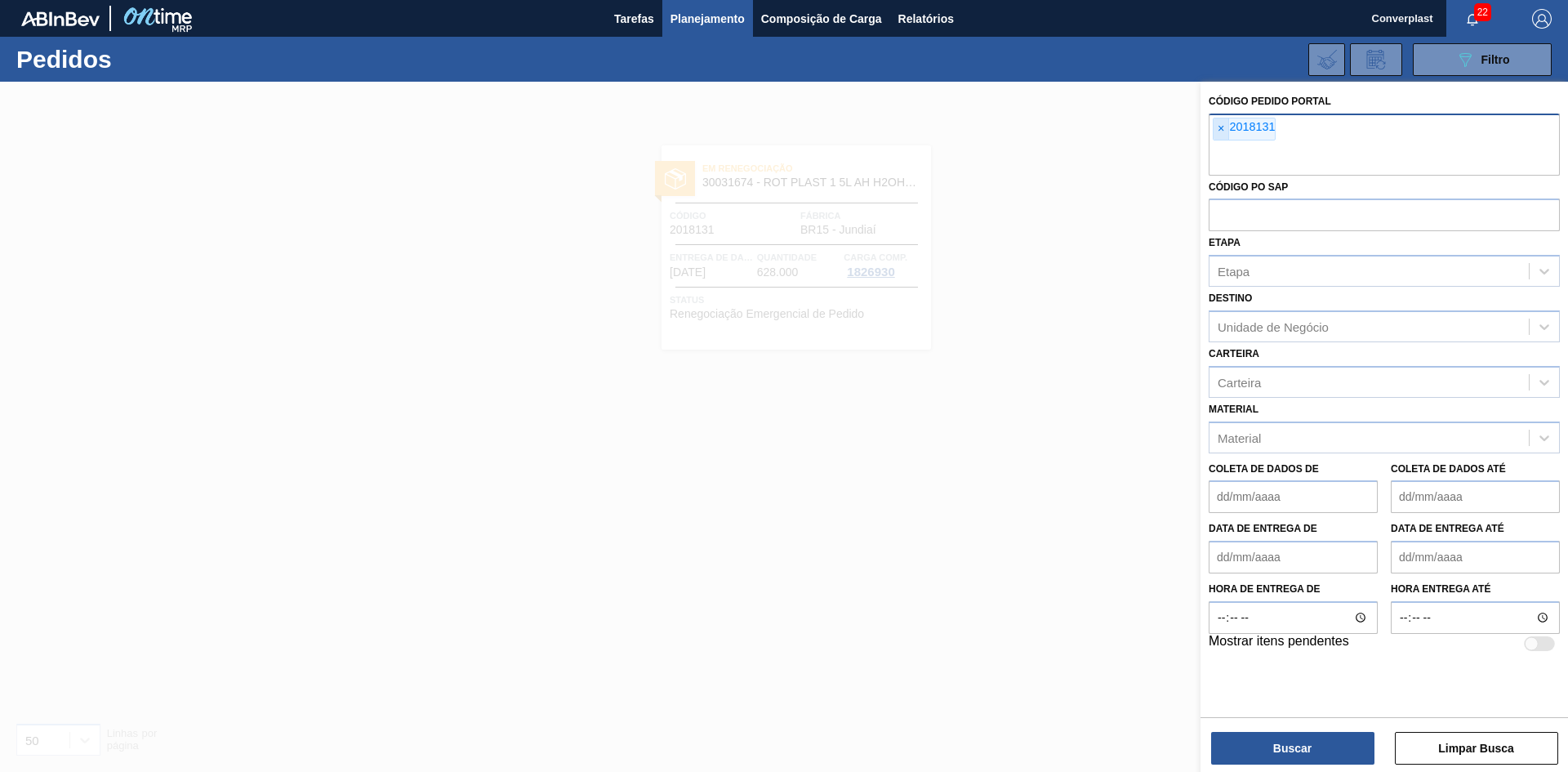
click at [1222, 129] on font "×" at bounding box center [1221, 128] width 7 height 13
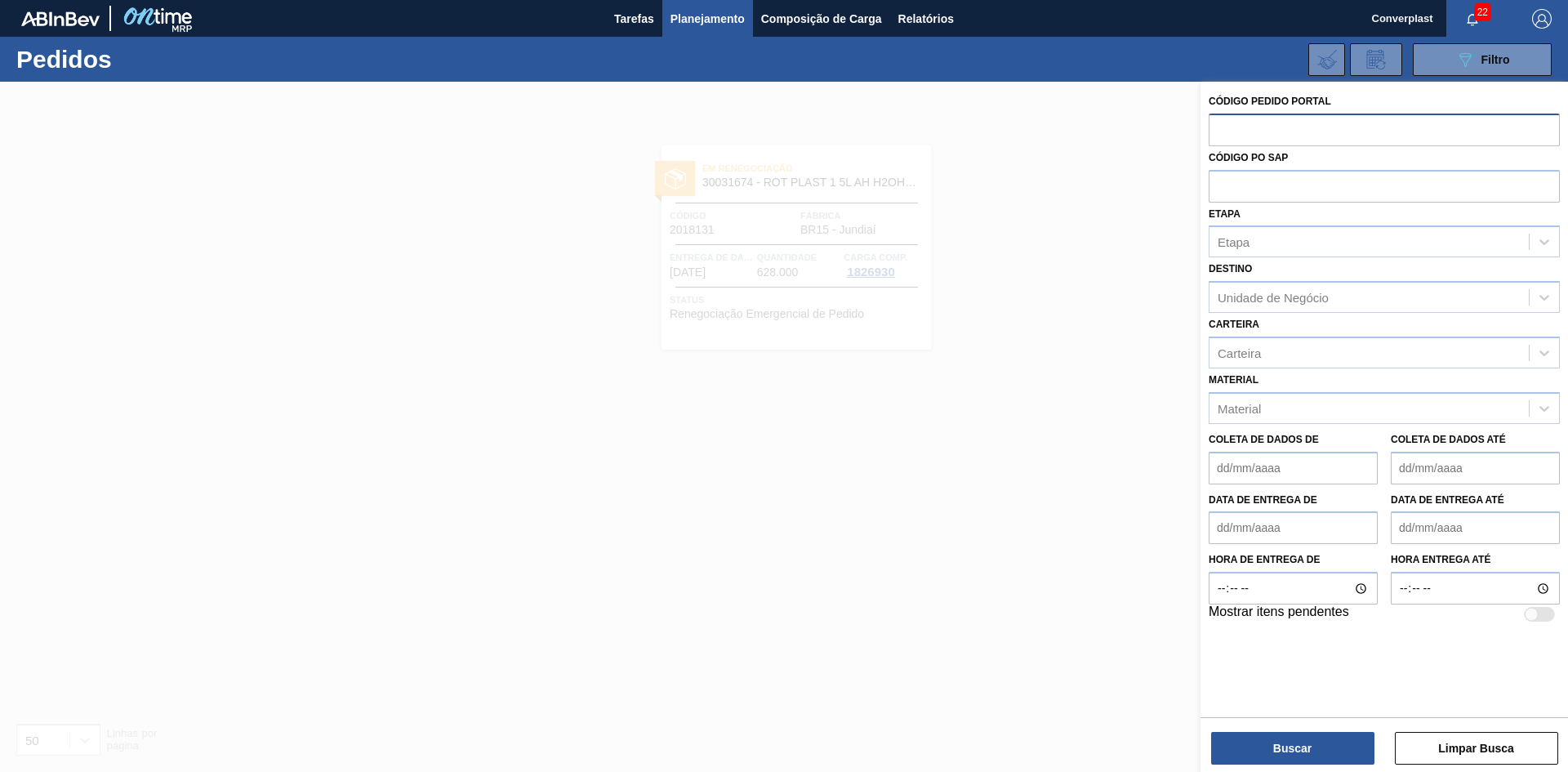
paste input "2001607"
type input "2001607"
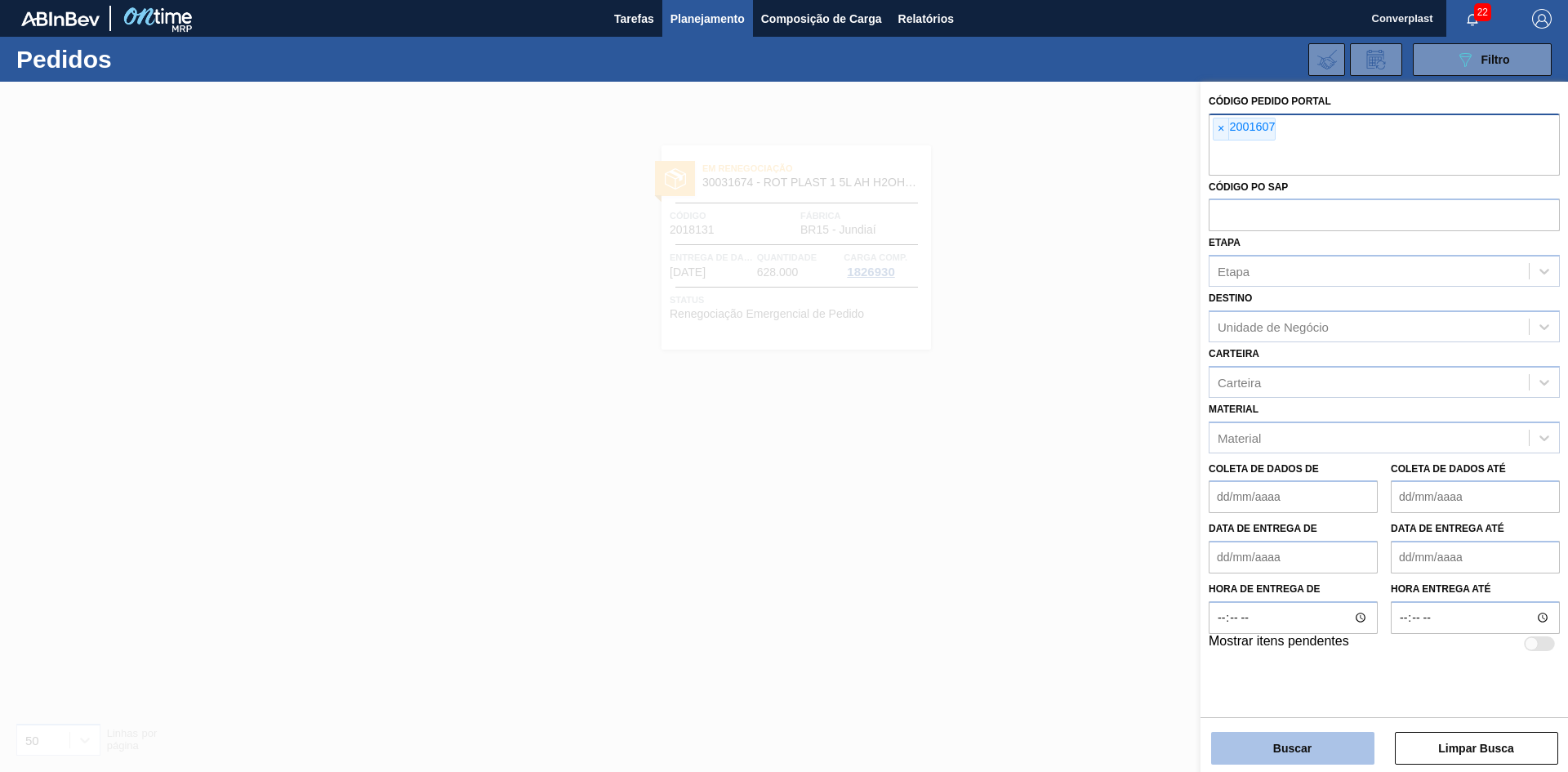
click at [1286, 745] on font "Buscar" at bounding box center [1291, 747] width 38 height 13
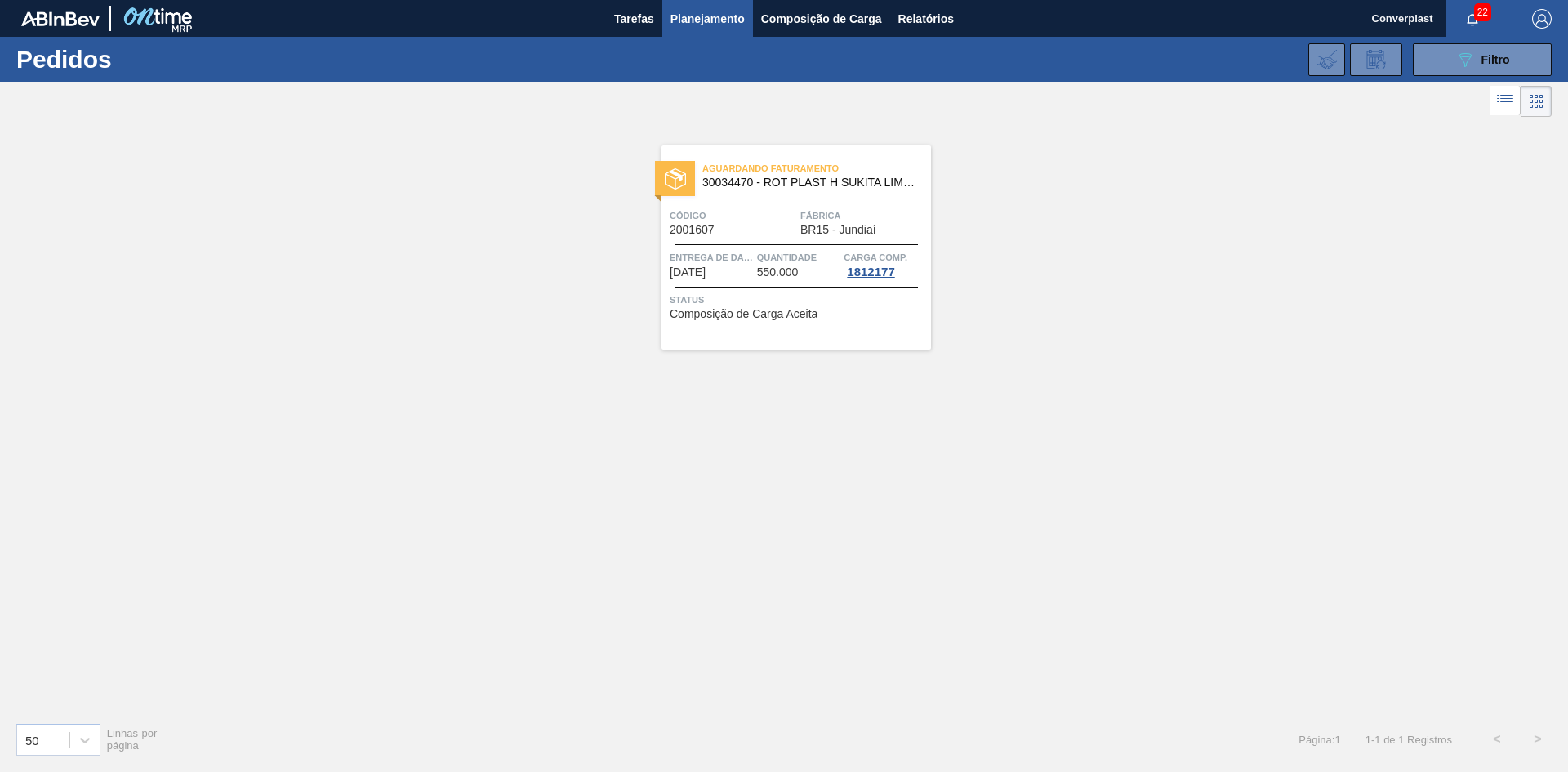
click at [739, 267] on div "Entrega de dados [DATE]" at bounding box center [711, 264] width 83 height 29
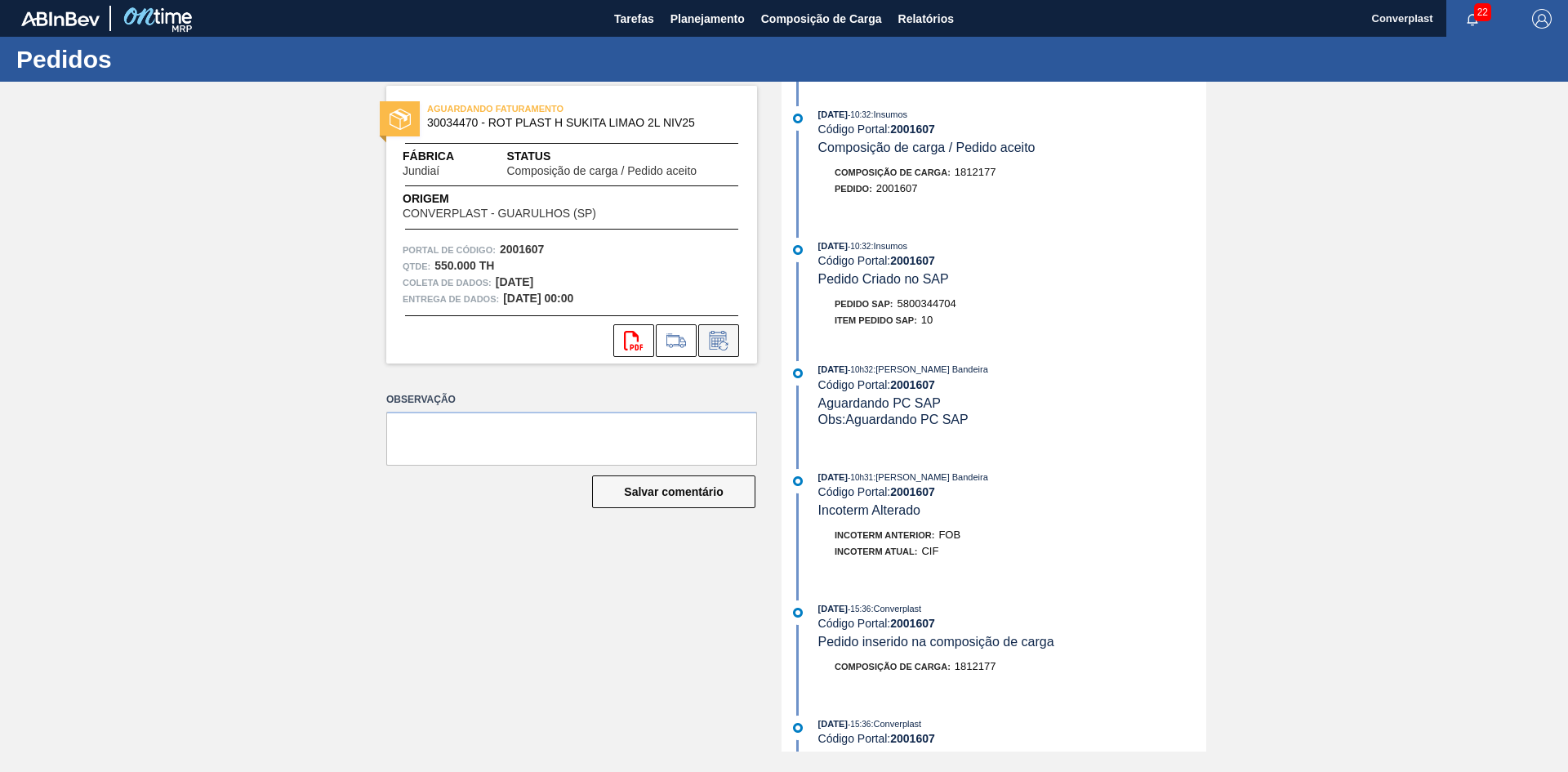
click at [720, 335] on icon at bounding box center [718, 340] width 26 height 20
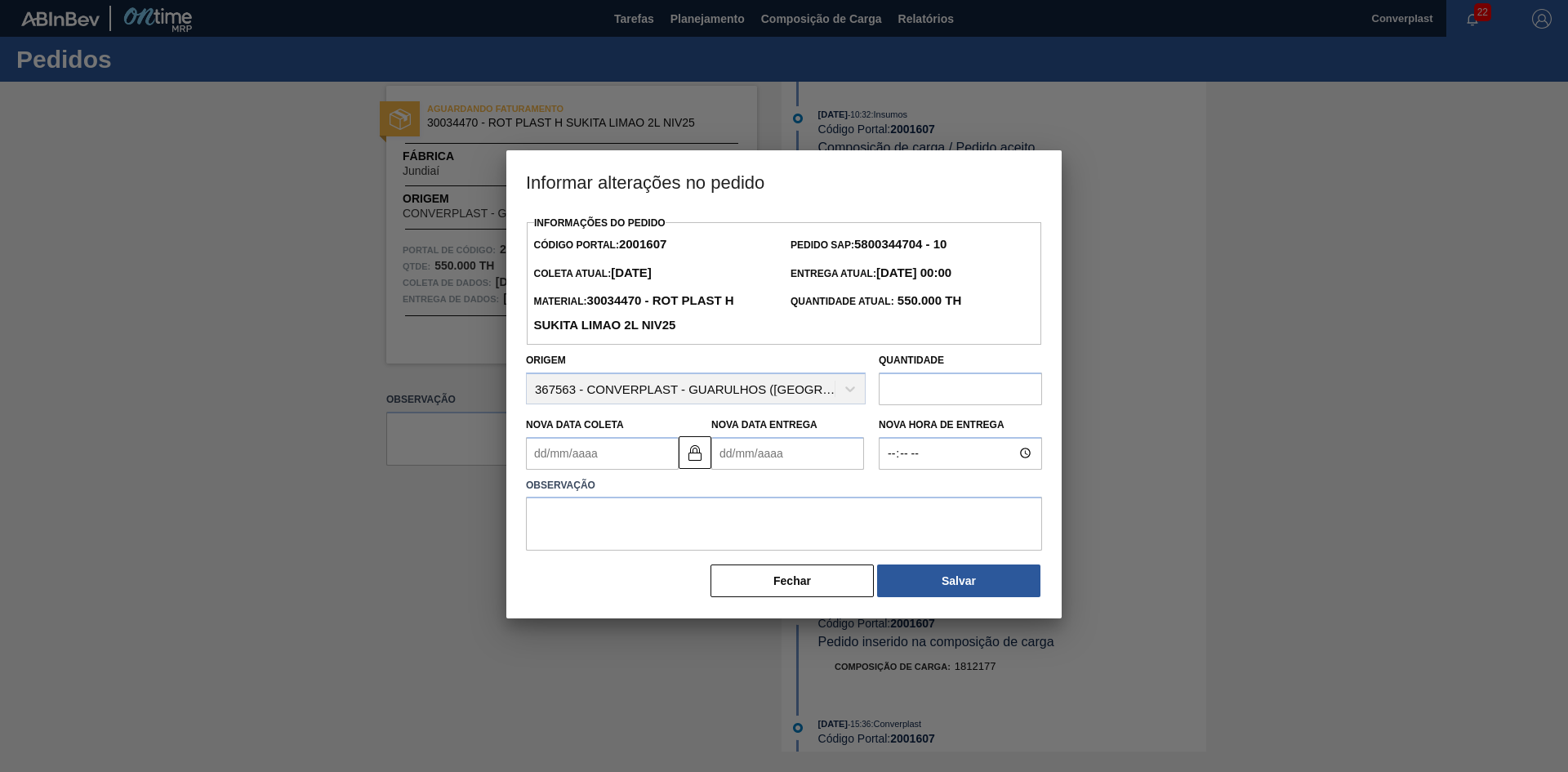
click at [737, 452] on Entrega2001607 "Nova Data Entrega" at bounding box center [787, 452] width 153 height 32
type Coleta2001607 "[DATE]"
type Entrega2001607 "1"
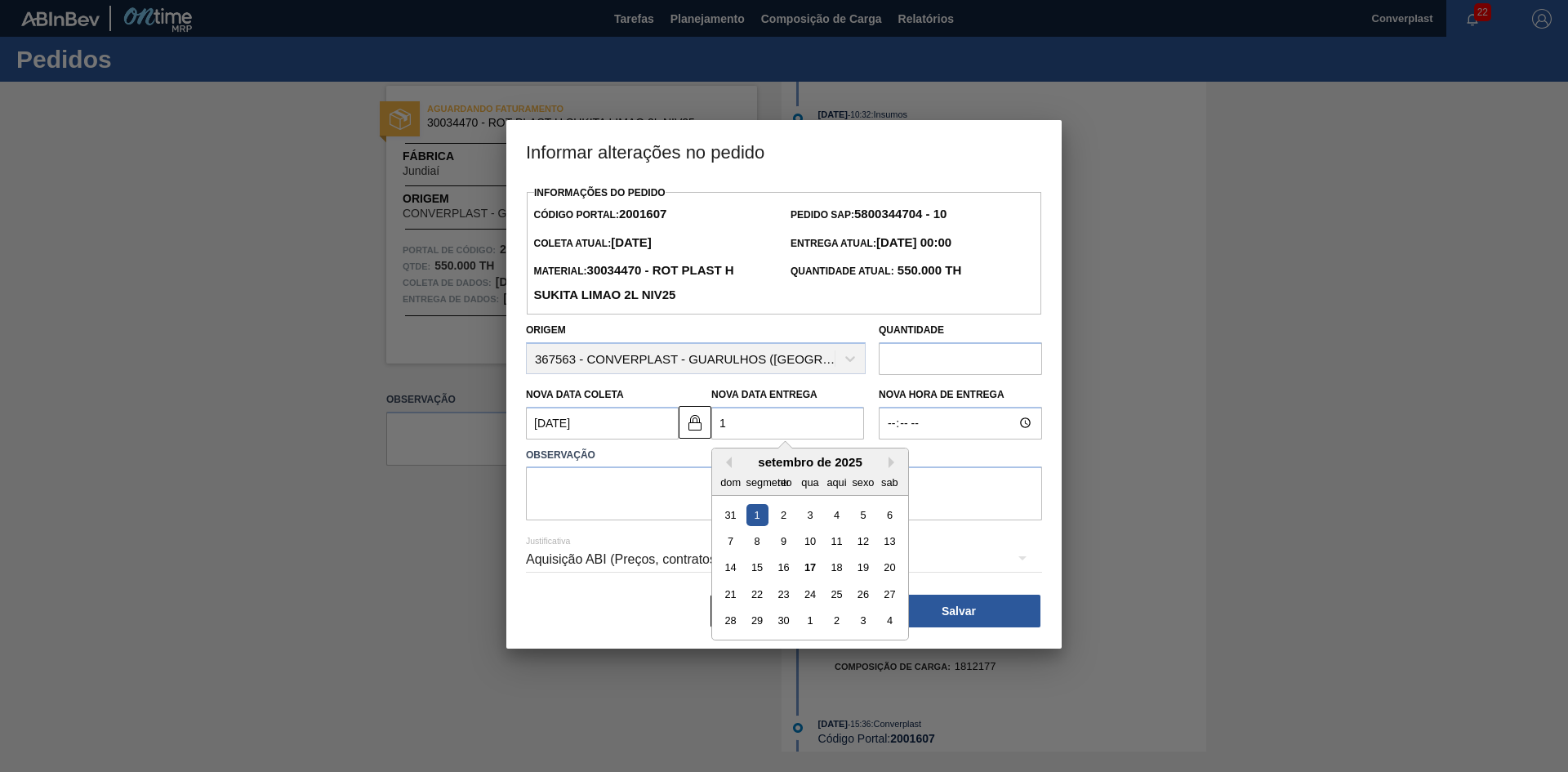
type Coleta2001607 "[DATE]"
click at [862, 569] on font "19" at bounding box center [863, 567] width 12 height 12
type Entrega2001607 "[DATE]"
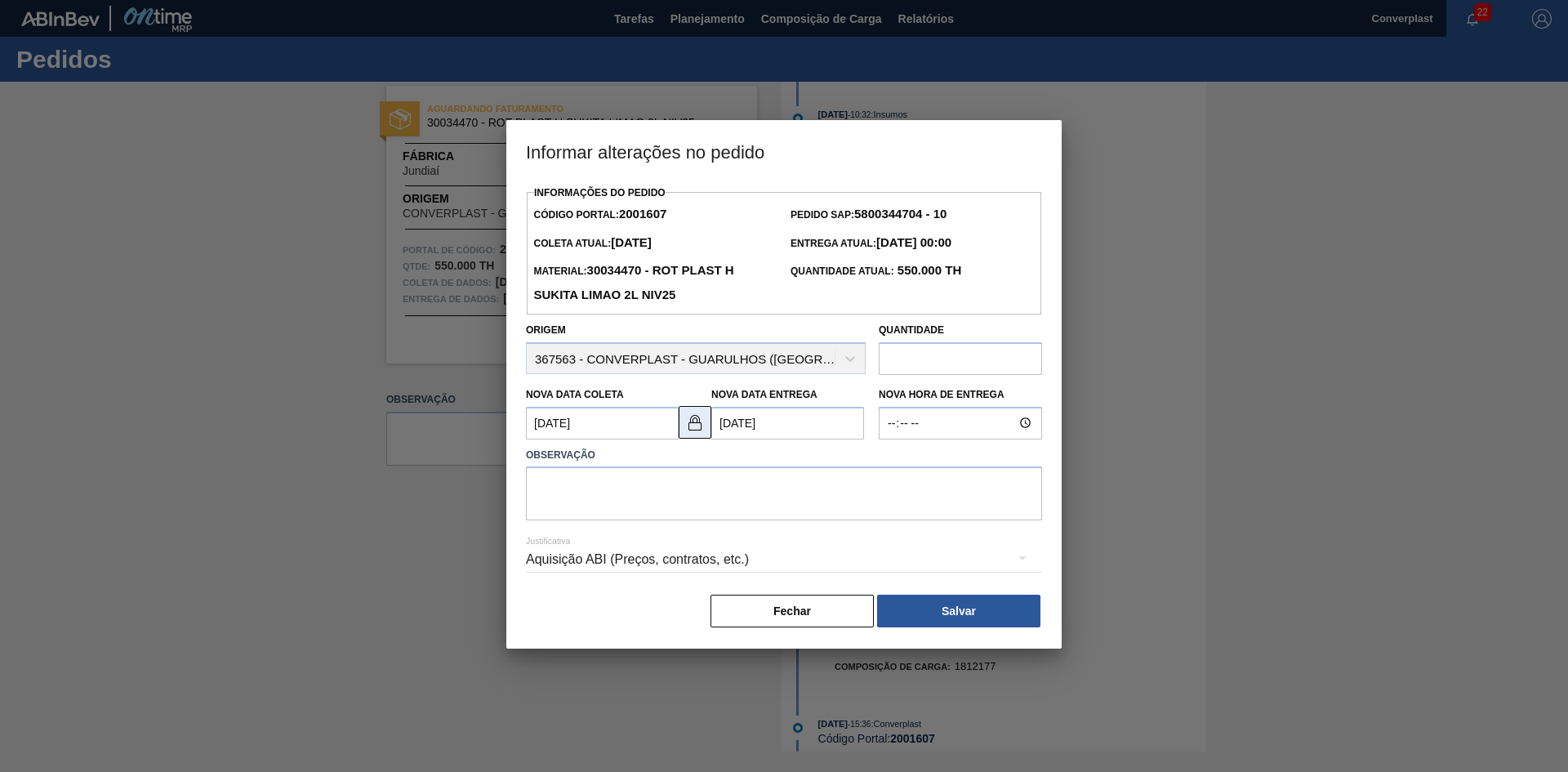
click at [700, 418] on img at bounding box center [695, 423] width 20 height 20
click at [627, 432] on Coleta2001607 "[DATE]" at bounding box center [602, 423] width 153 height 32
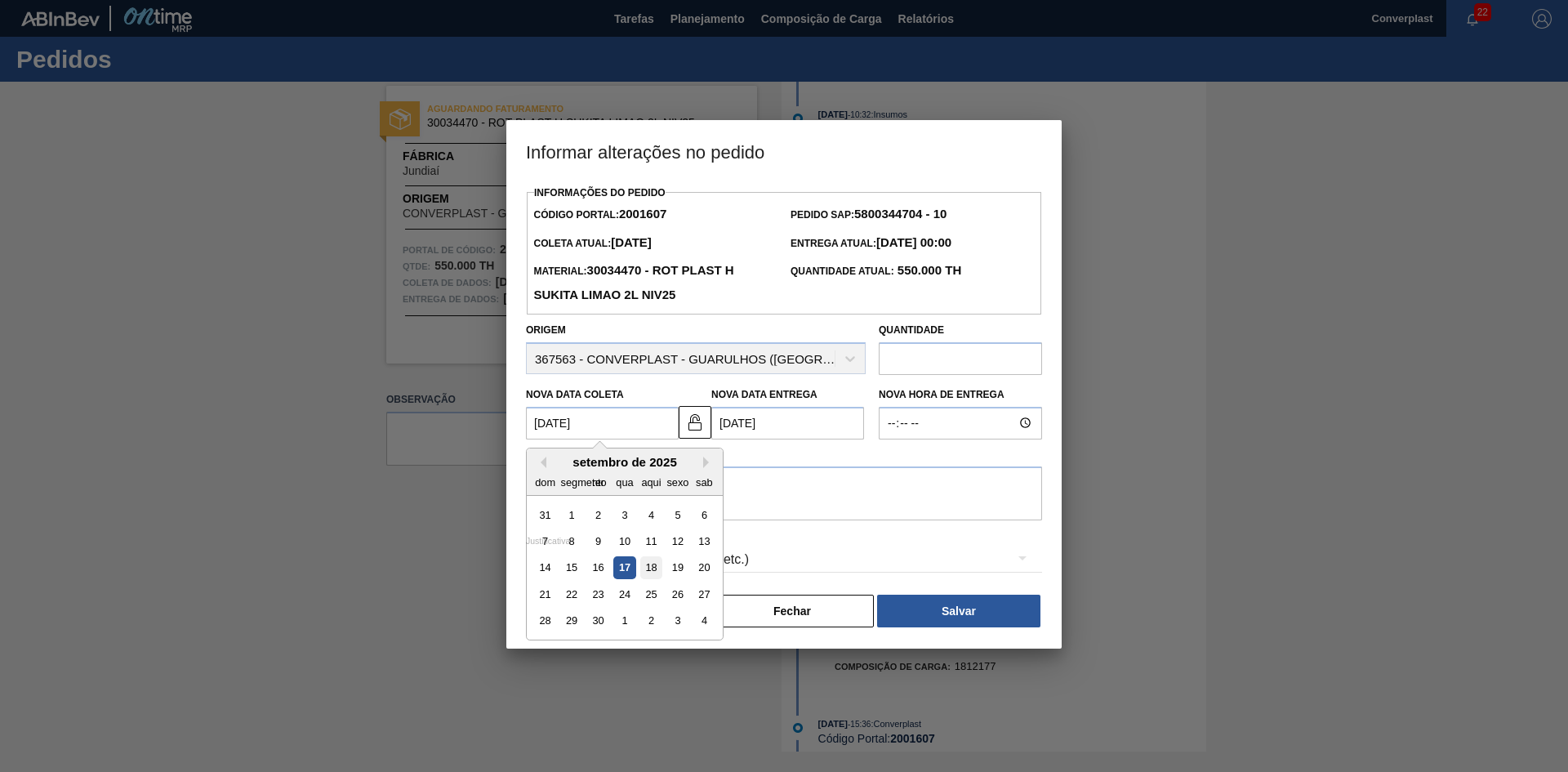
click at [654, 569] on font "18" at bounding box center [651, 567] width 12 height 12
type Coleta2001607 "[DATE]"
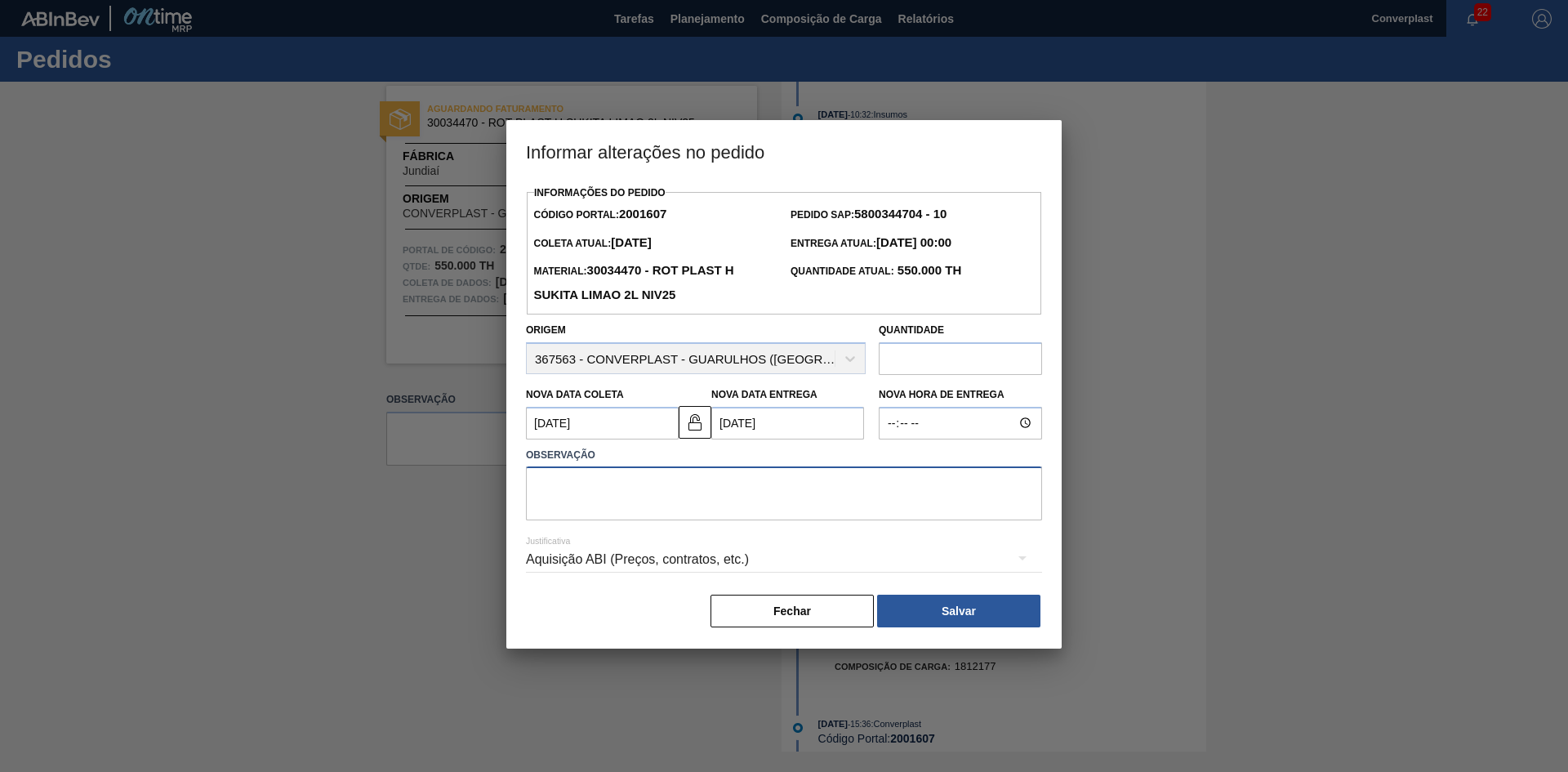
click at [582, 489] on textarea at bounding box center [784, 492] width 516 height 54
type textarea "AJUSTE DATA"
click at [924, 608] on button "Salvar" at bounding box center [958, 610] width 164 height 32
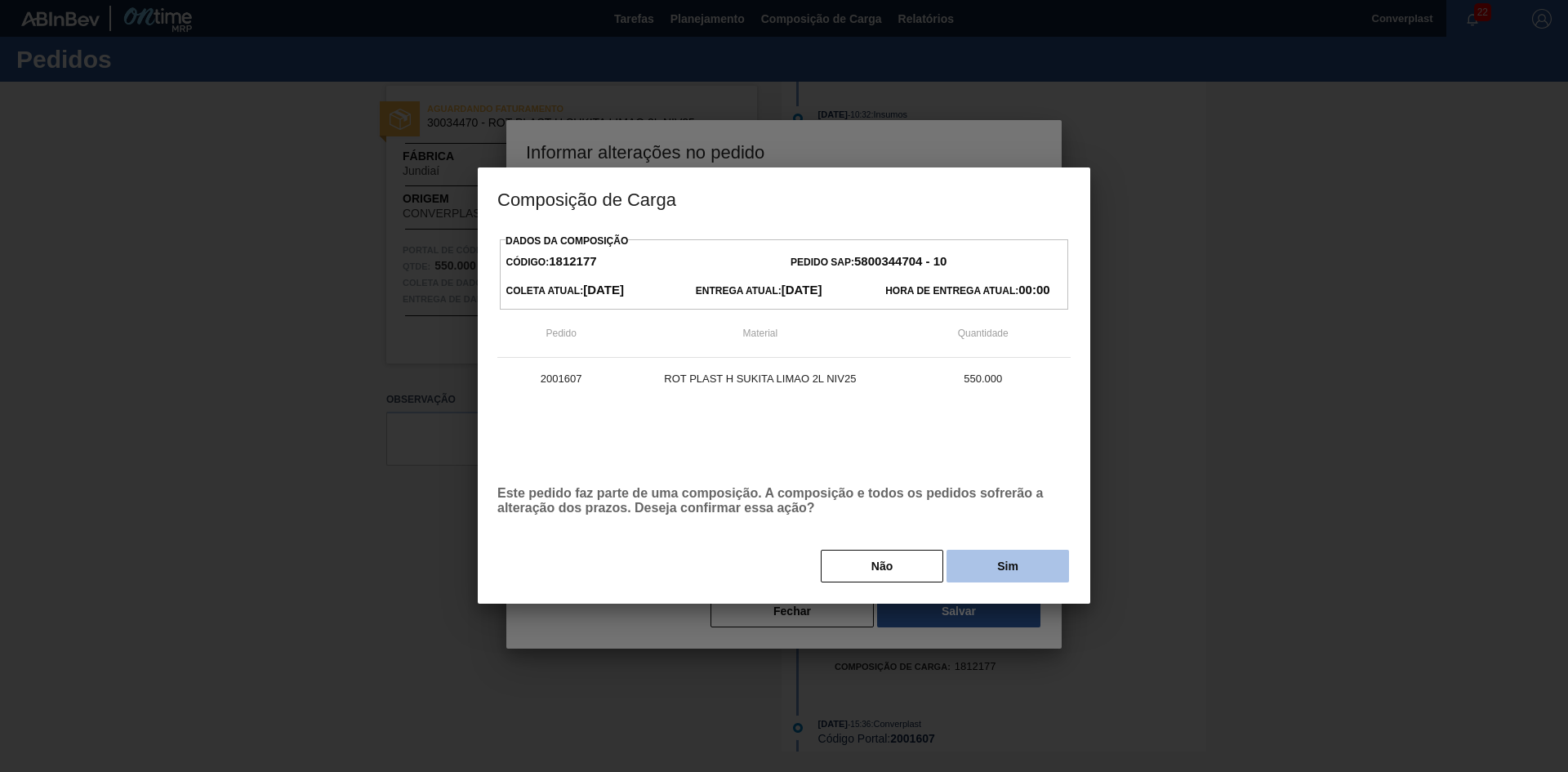
click at [987, 561] on button "Sim" at bounding box center [1007, 565] width 123 height 32
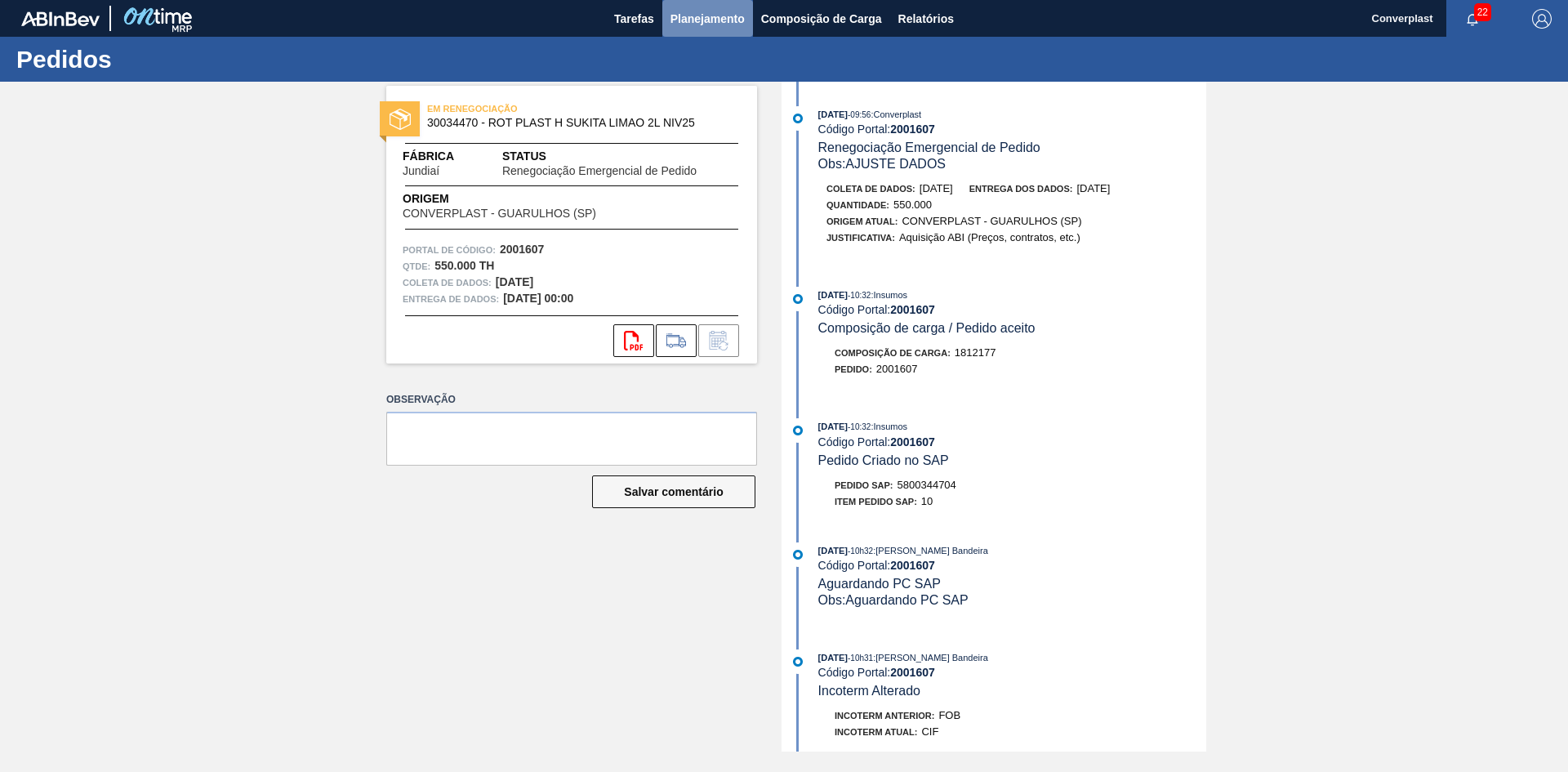
click at [686, 17] on font "Planejamento" at bounding box center [708, 18] width 75 height 13
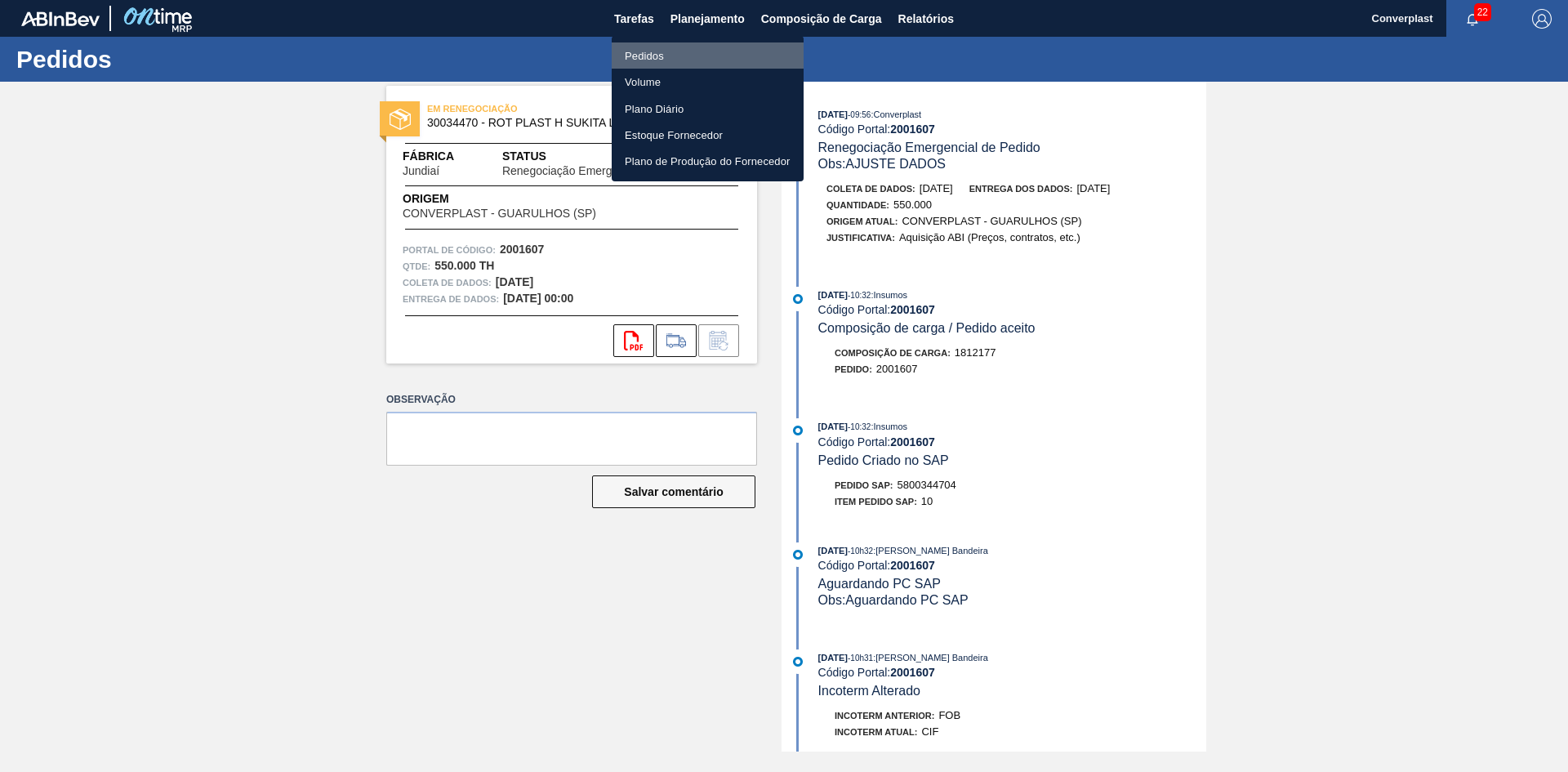
click at [662, 47] on font "Pedidos" at bounding box center [644, 55] width 39 height 17
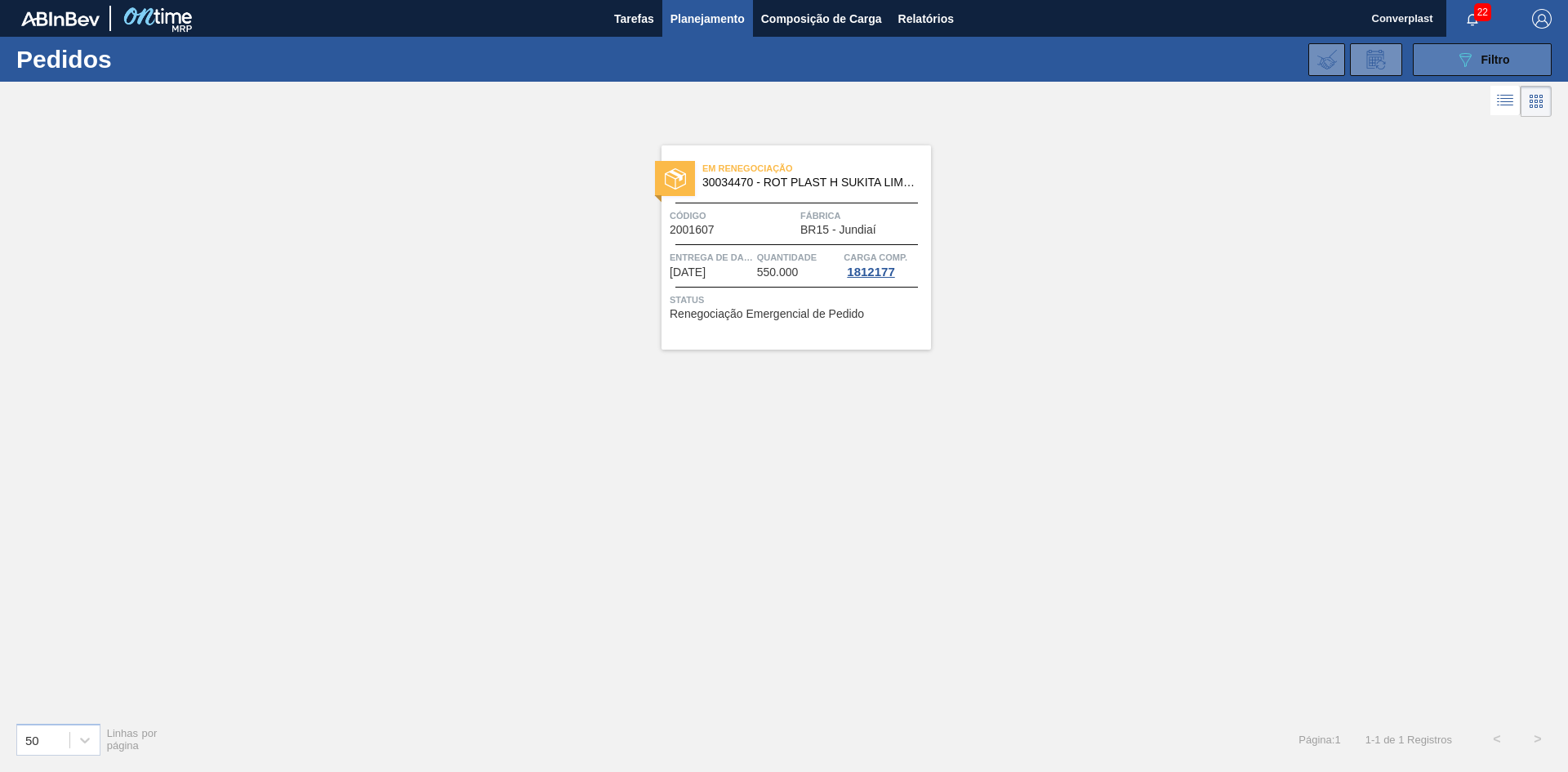
click at [1453, 45] on button "089F7B8B-B2A5-4AFE-B5C0-19BA573D28AC Filtro" at bounding box center [1483, 59] width 139 height 32
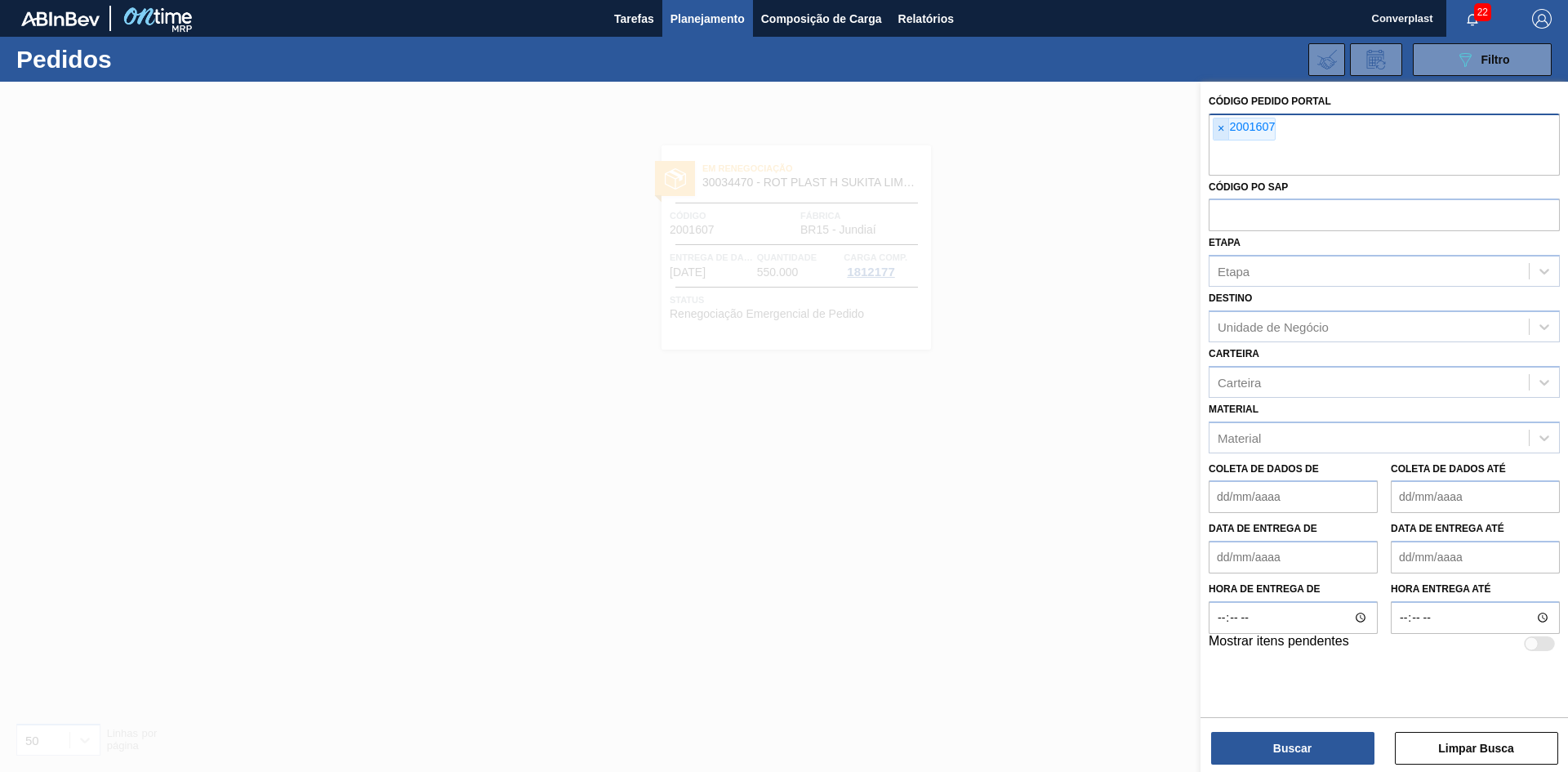
click at [1225, 127] on span "×" at bounding box center [1221, 129] width 16 height 22
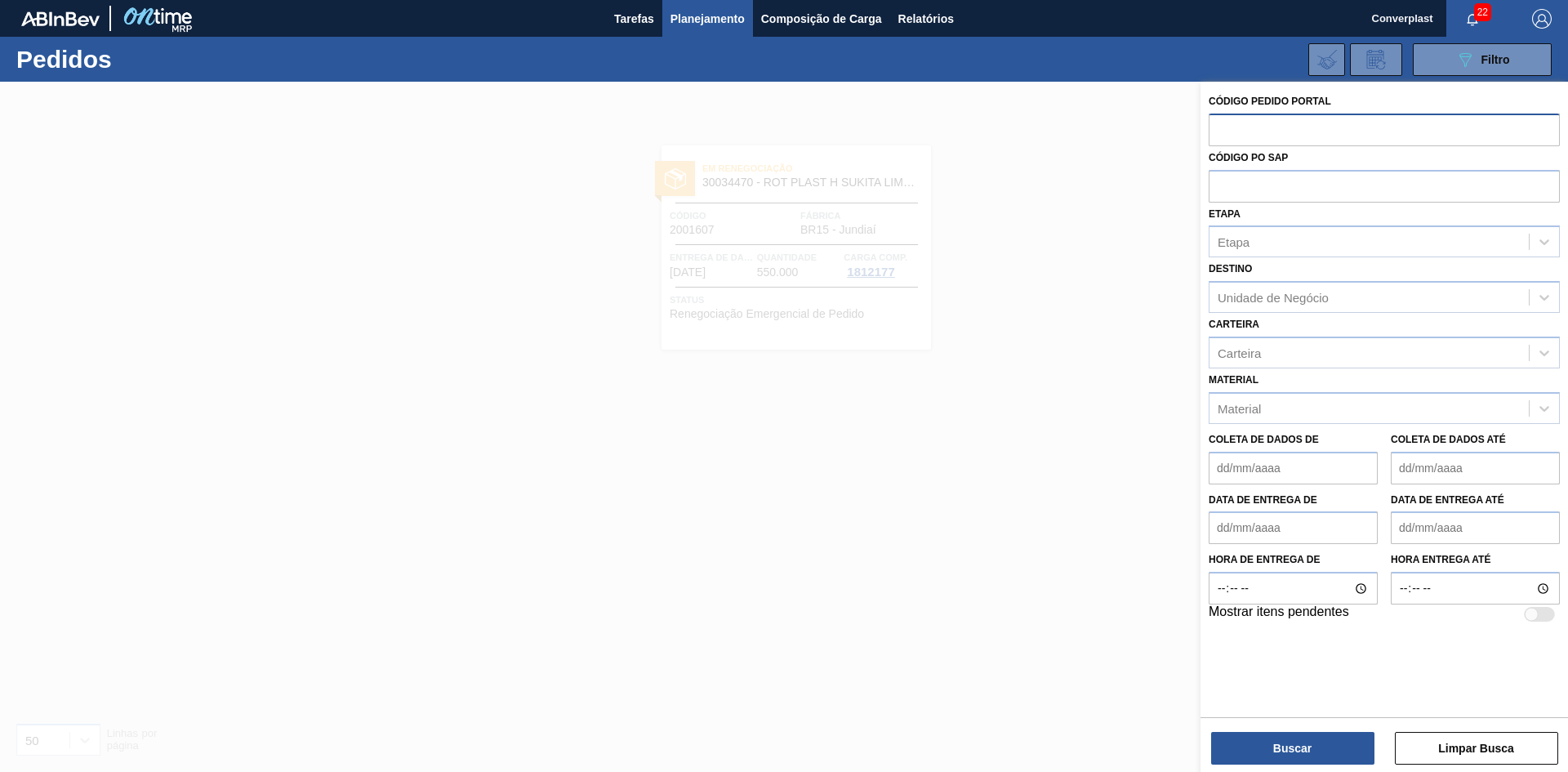
paste input "2018138"
type input "2018138"
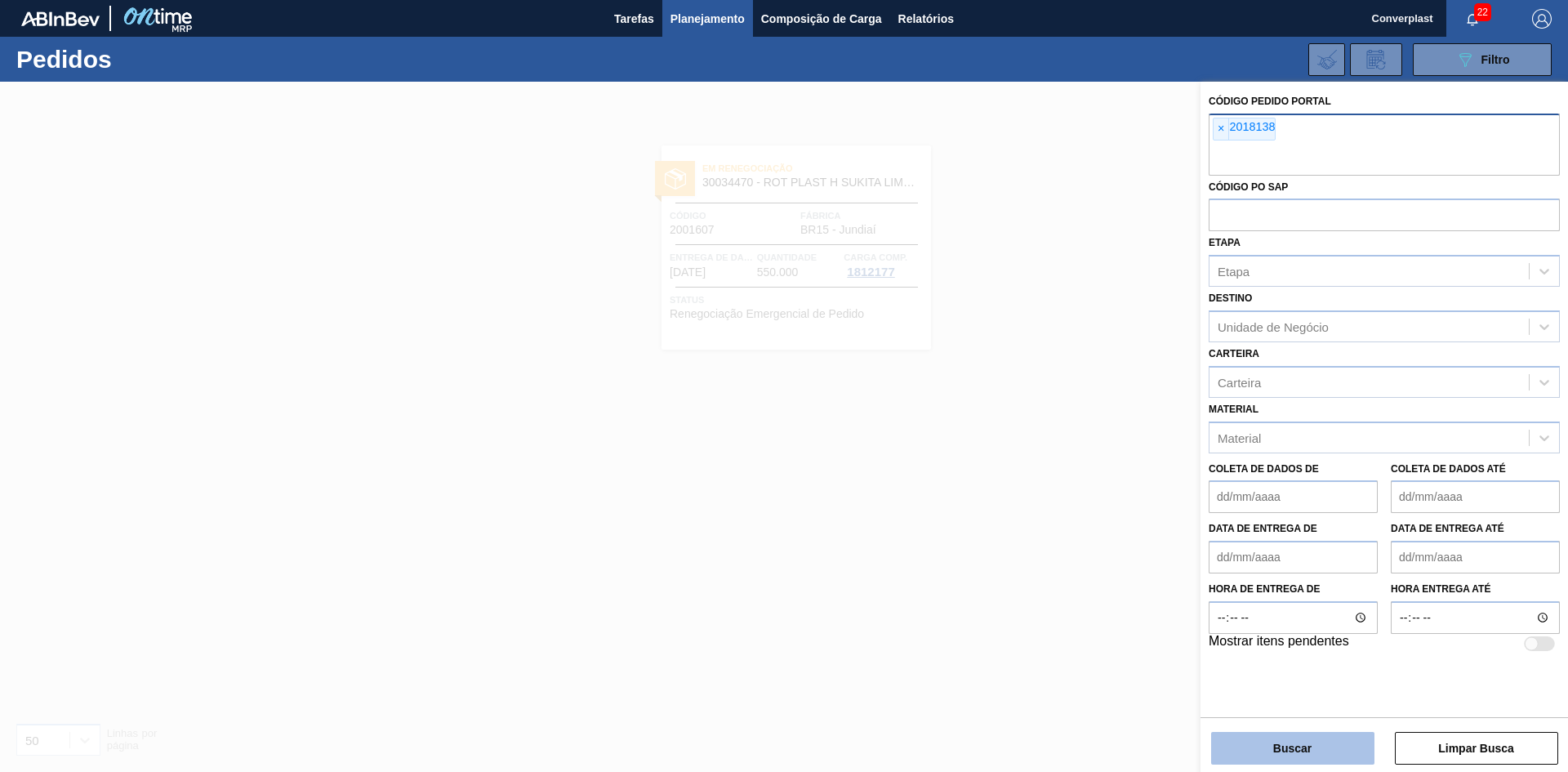
click at [1279, 747] on font "Buscar" at bounding box center [1291, 747] width 38 height 13
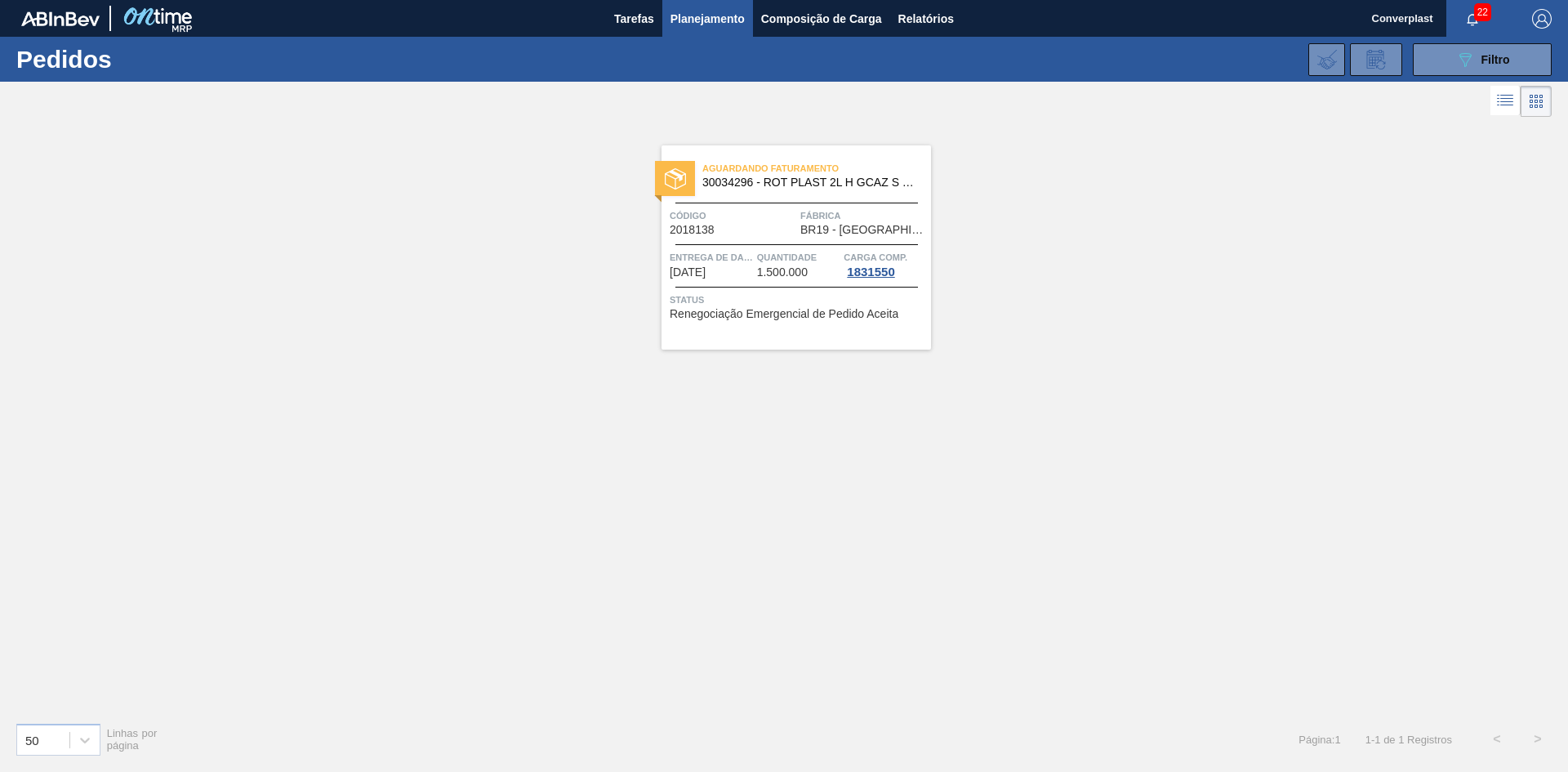
click at [809, 283] on div "Aguardando Faturamento 30034296 - ROT PLAST 2L H GCAZ S RECLAMAÇÃO NIV25 Código…" at bounding box center [795, 247] width 270 height 204
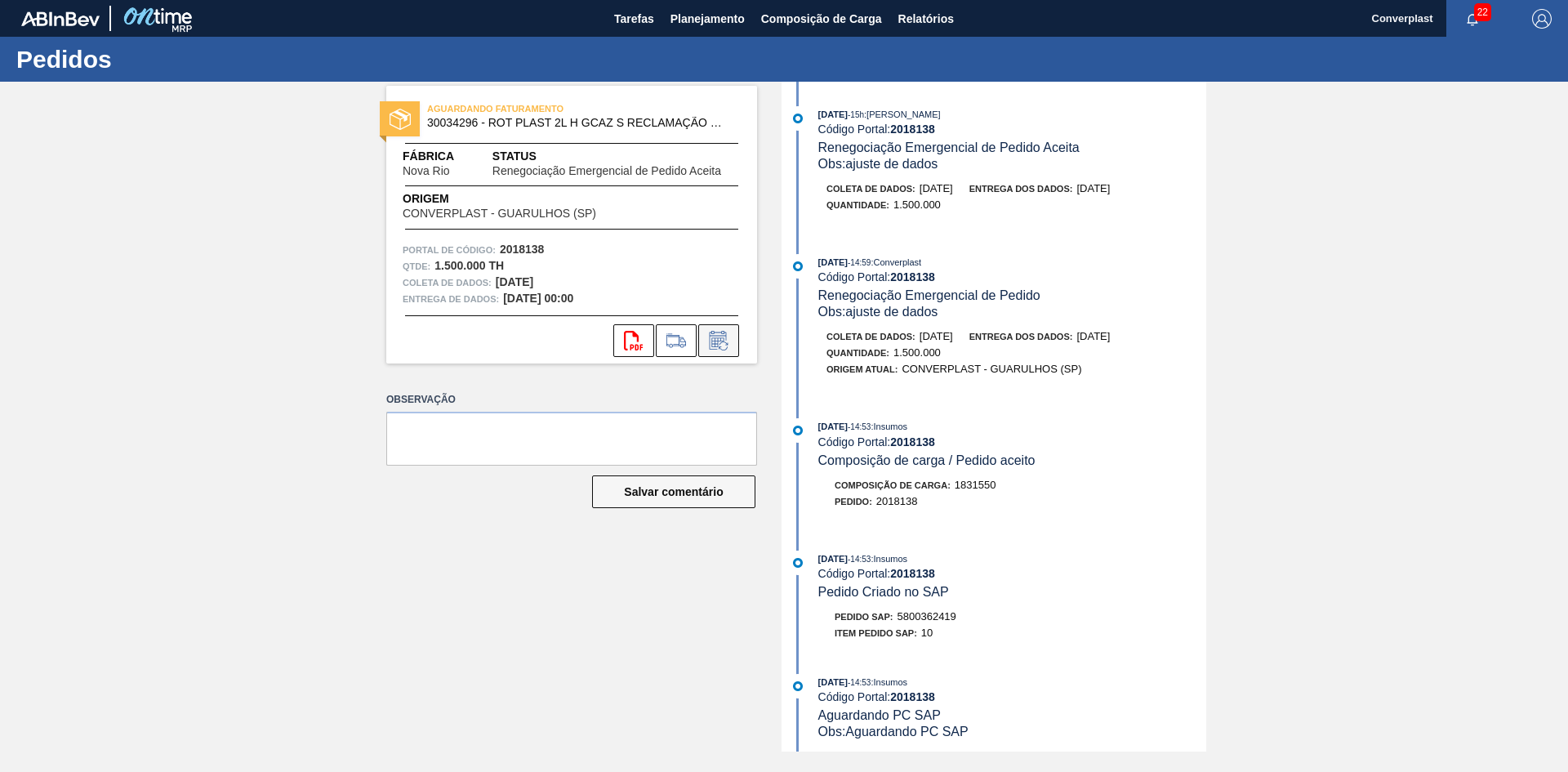
click at [722, 341] on icon at bounding box center [718, 340] width 26 height 20
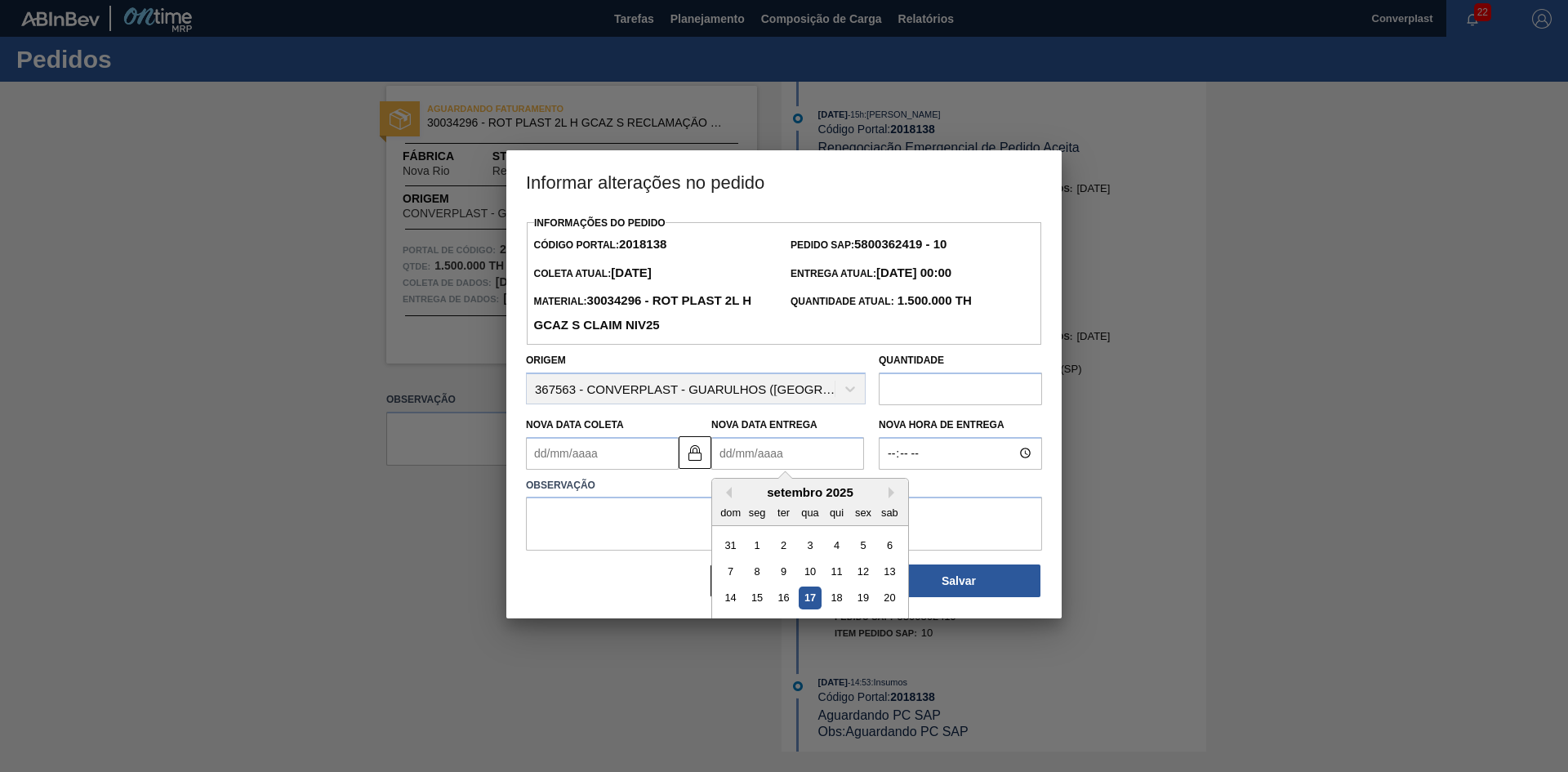
click at [740, 451] on Entrega2018138 "Nova Data Entrega" at bounding box center [787, 452] width 153 height 32
type Coleta2018138 "[DATE]"
type Entrega2018138 "2"
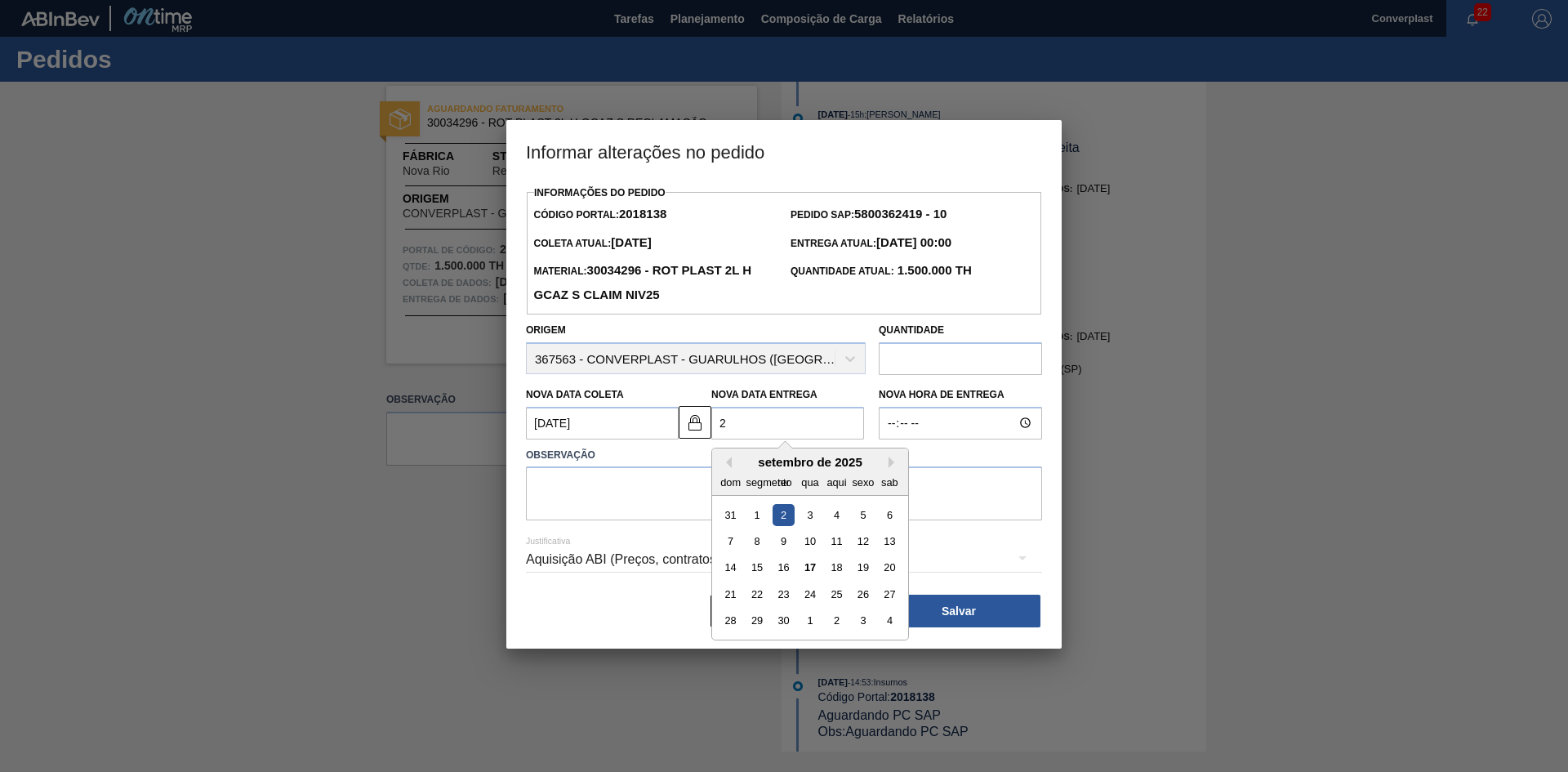
type Coleta2018138 "[DATE]"
click at [758, 593] on font "22" at bounding box center [757, 594] width 12 height 12
type Entrega2018138 "[DATE]"
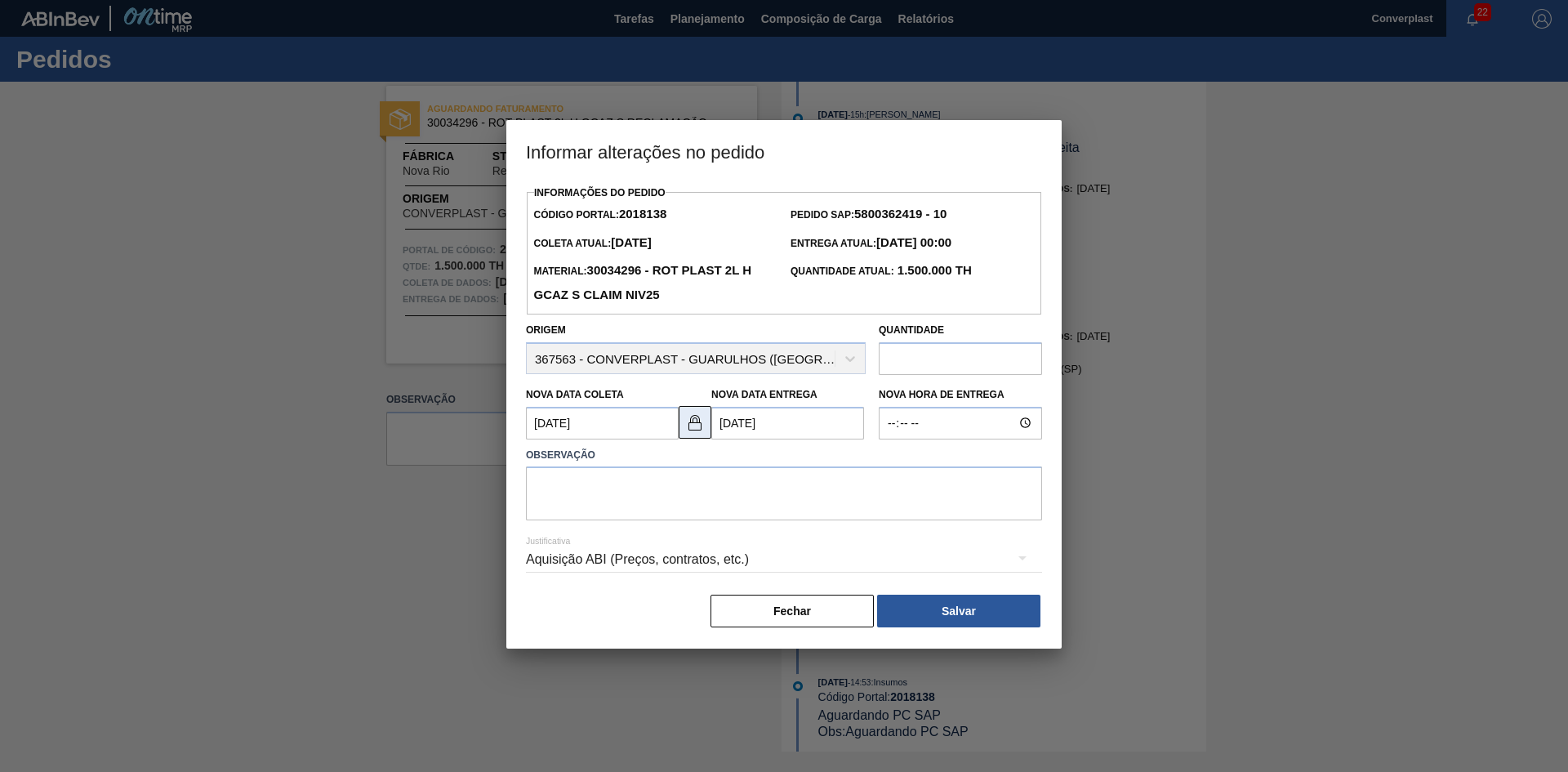
click at [695, 416] on img at bounding box center [695, 423] width 20 height 20
click at [588, 427] on Coleta2018138 "[DATE]" at bounding box center [602, 423] width 153 height 32
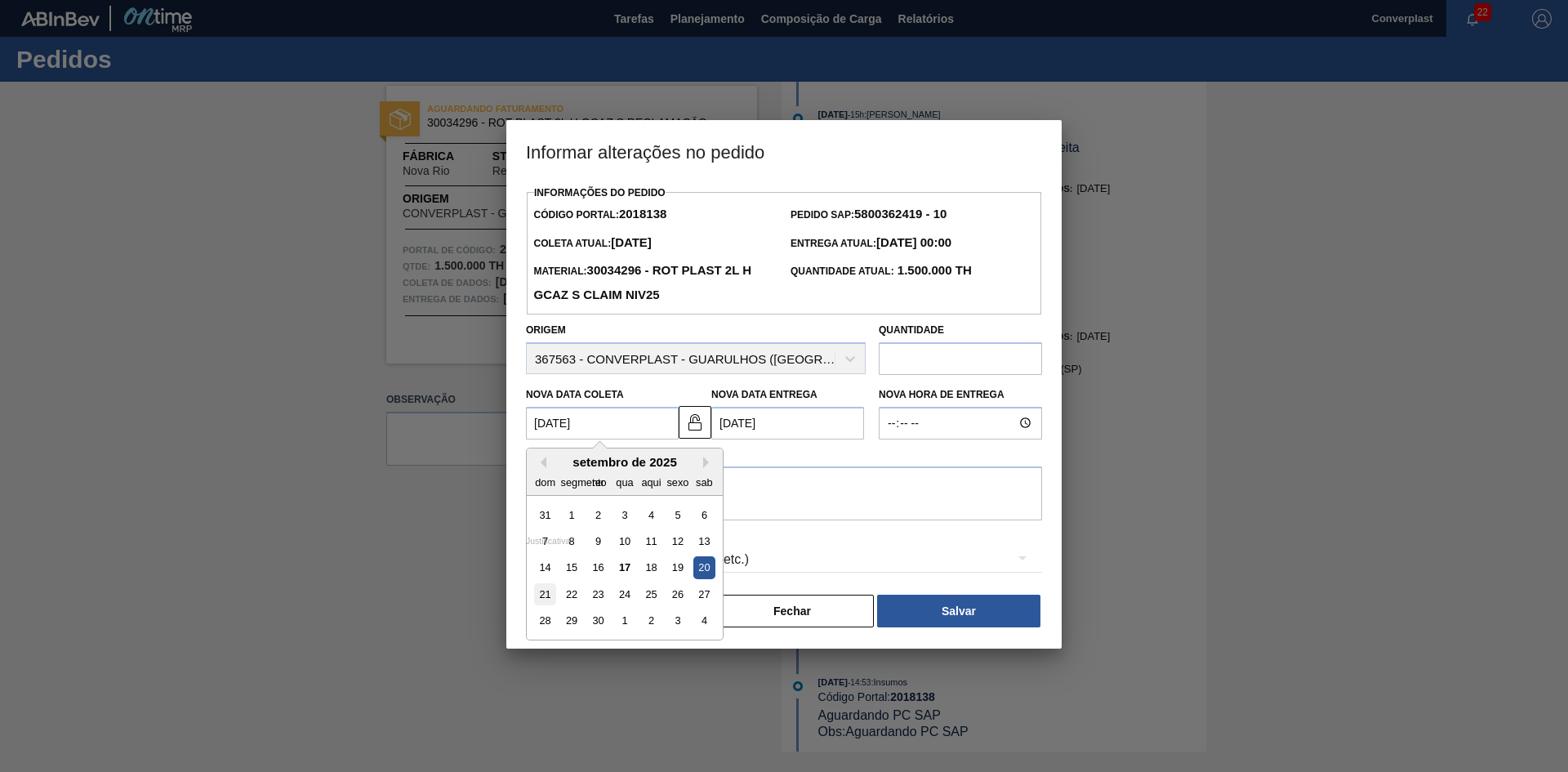
click at [555, 600] on div "21" at bounding box center [545, 594] width 22 height 22
type Coleta2018138 "[DATE]"
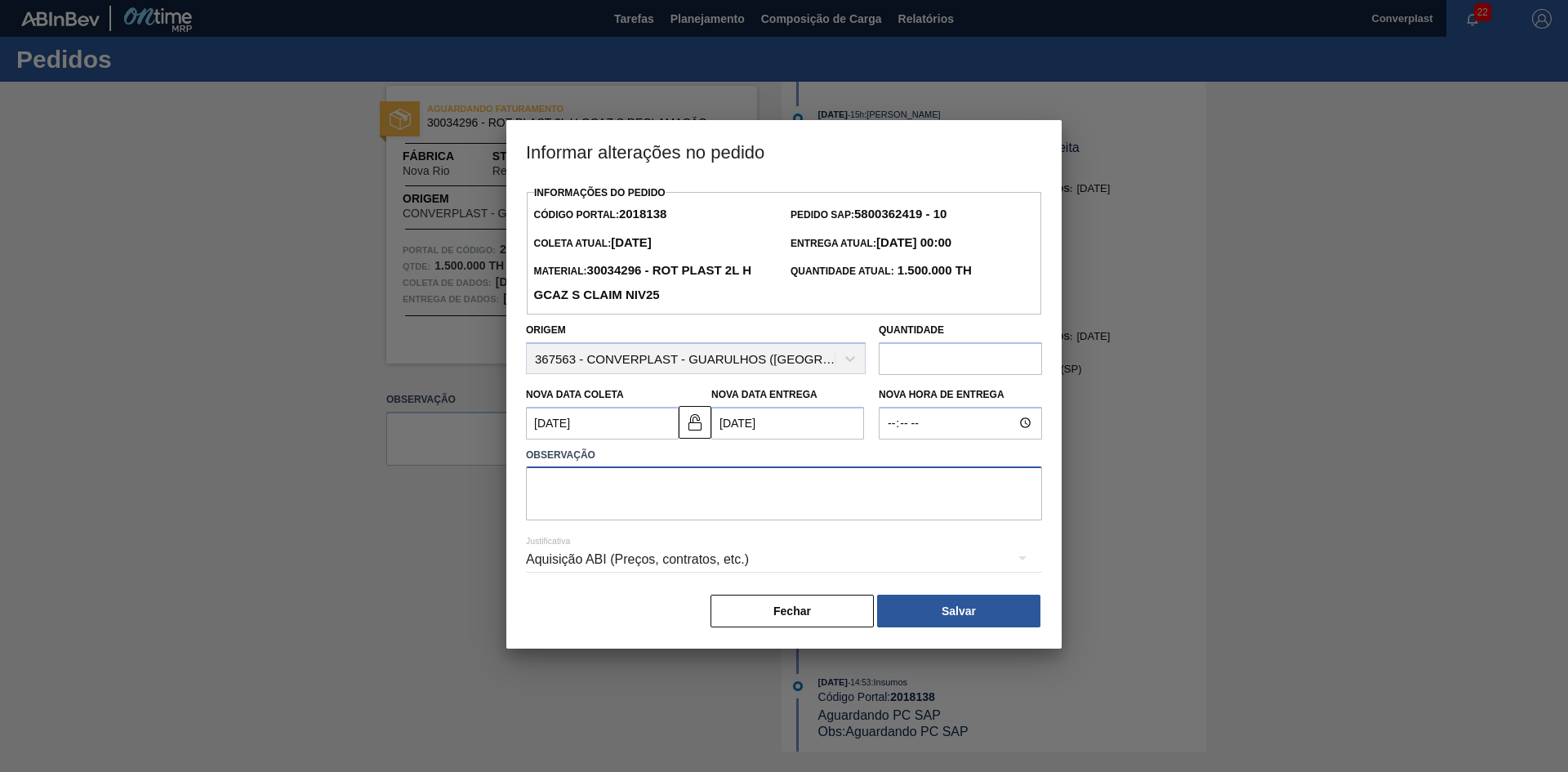
click at [581, 482] on textarea at bounding box center [784, 492] width 516 height 54
type textarea "AJUSTE DATA"
click at [1003, 610] on button "Salvar" at bounding box center [958, 610] width 164 height 32
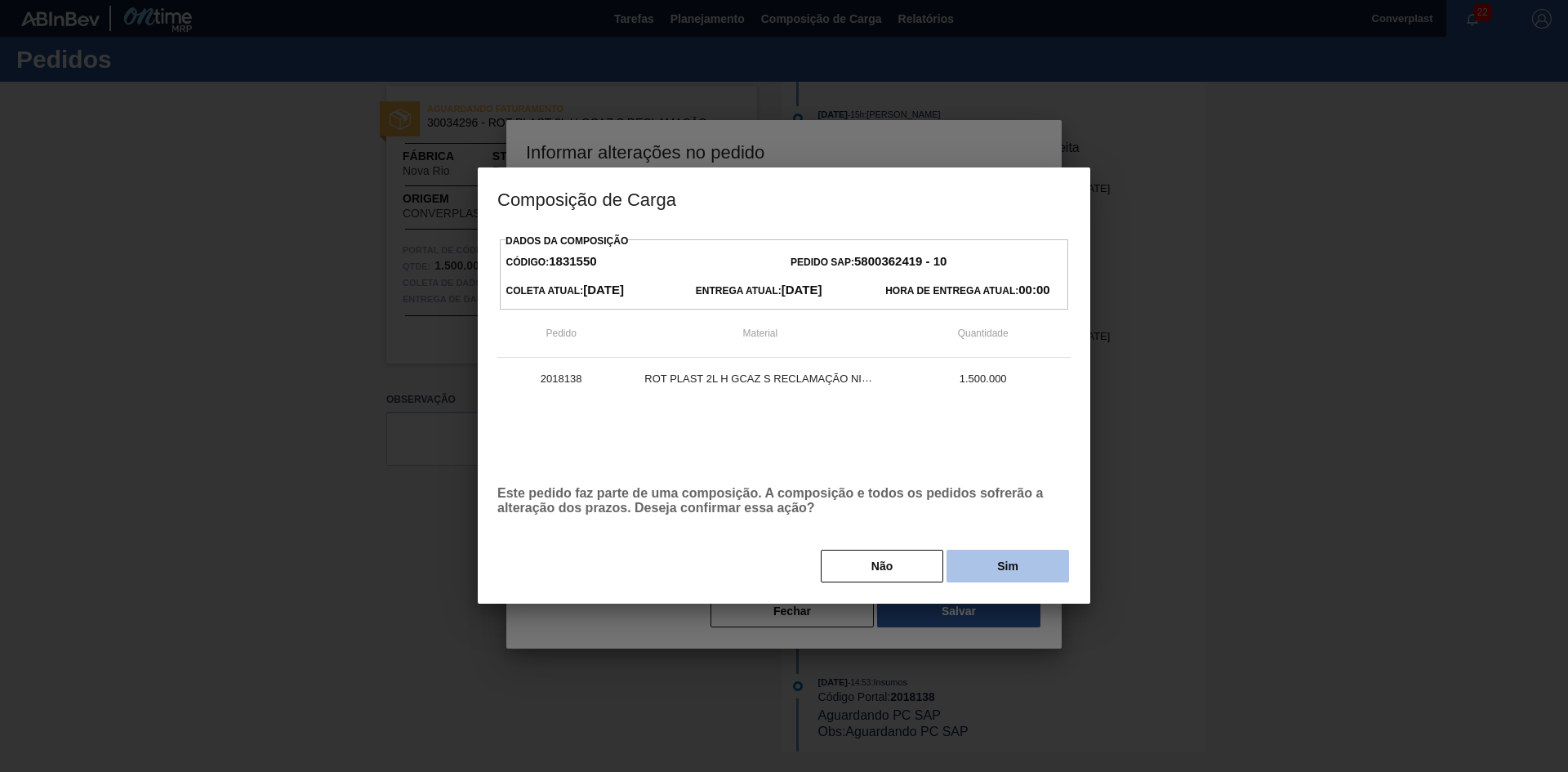
click at [995, 569] on button "Sim" at bounding box center [1007, 565] width 123 height 32
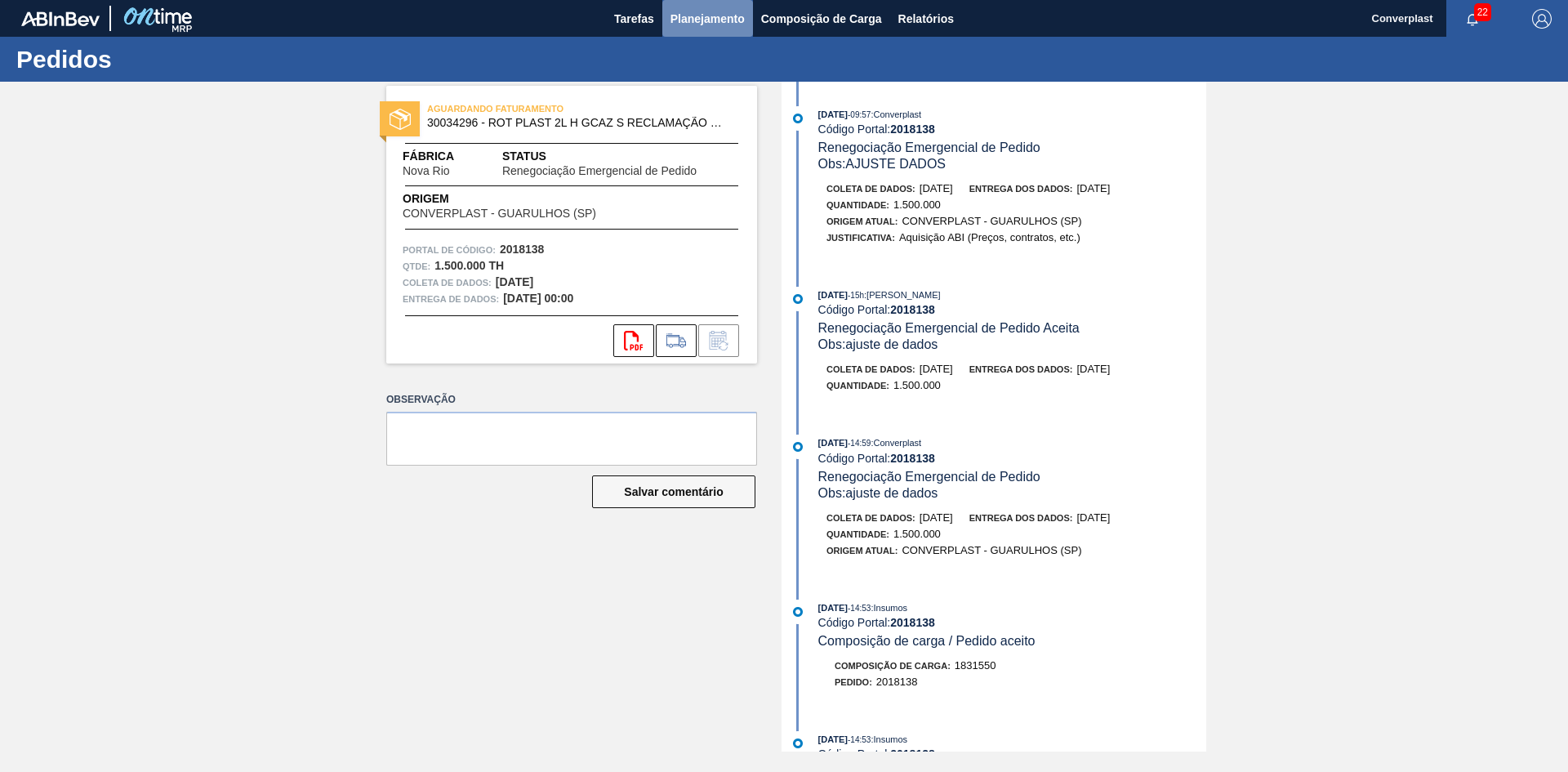
click at [699, 31] on button "Planejamento" at bounding box center [707, 18] width 90 height 36
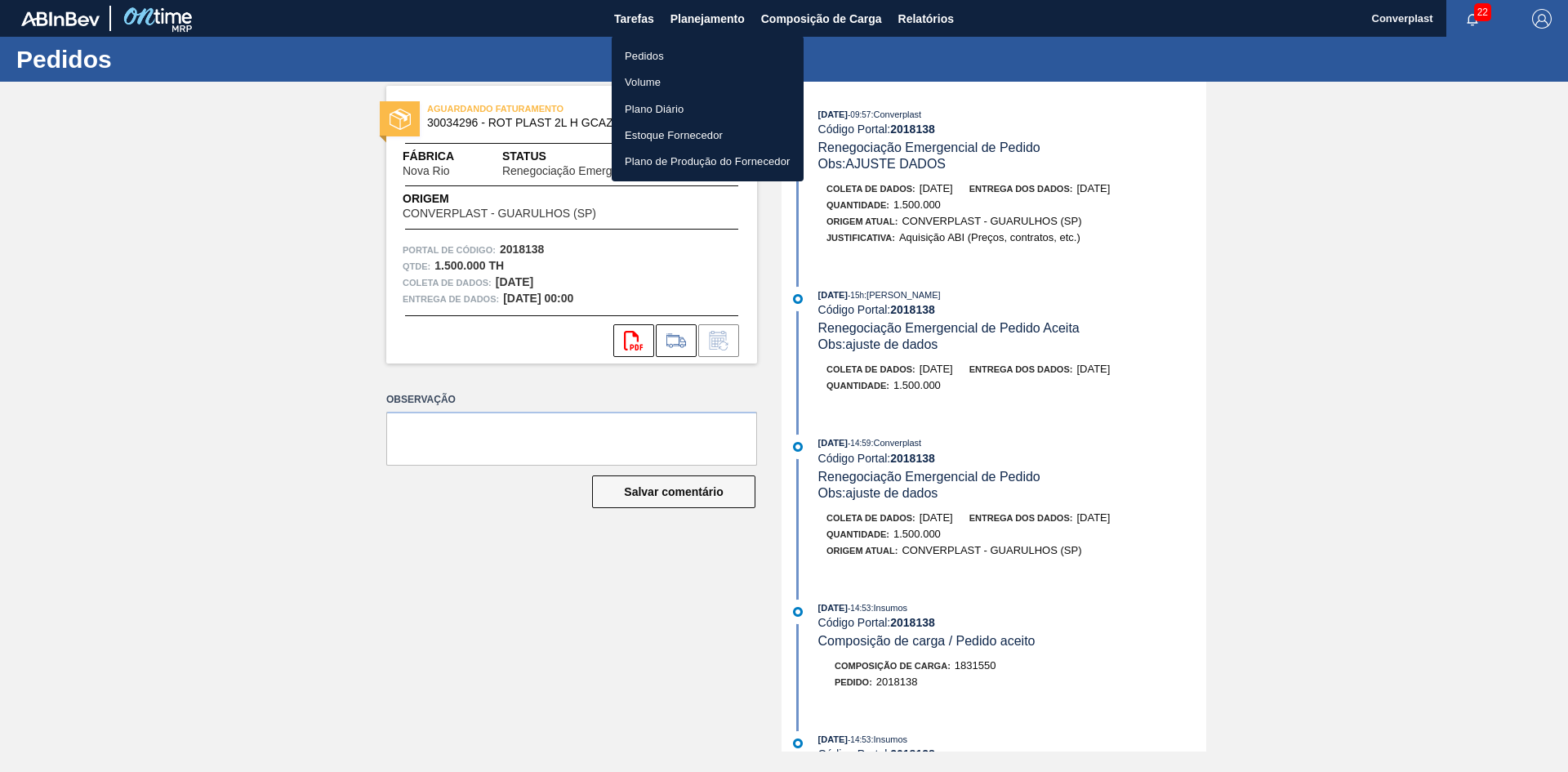
click at [661, 40] on ul "Pedidos Volume Plano Diário Estoque Fornecedor Plano de Produção do Fornecedor" at bounding box center [708, 109] width 192 height 145
click at [662, 50] on font "Pedidos" at bounding box center [644, 56] width 39 height 12
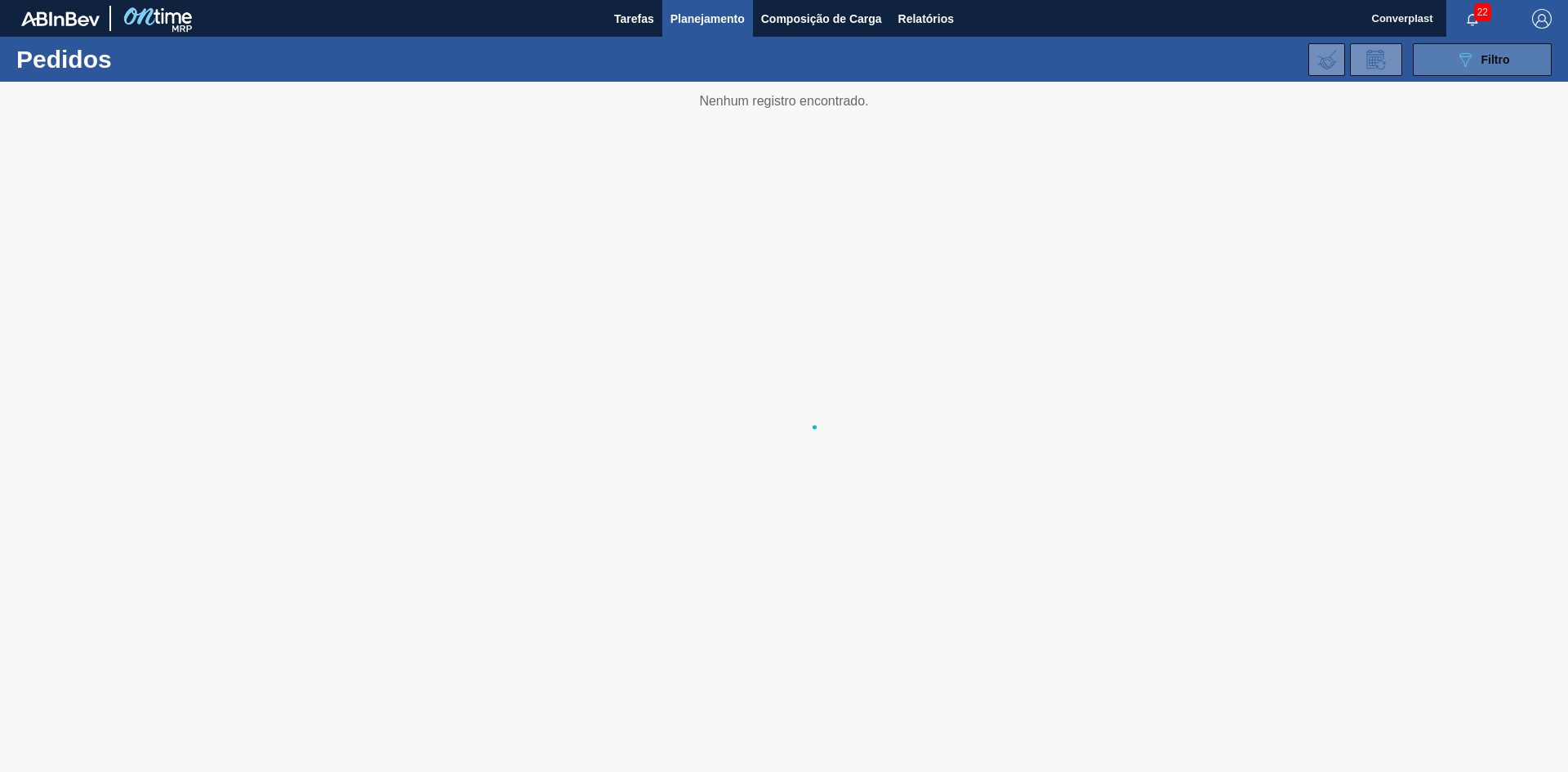
click at [1458, 47] on button "089F7B8B-B2A5-4AFE-B5C0-19BA573D28AC Filtro" at bounding box center [1483, 59] width 139 height 32
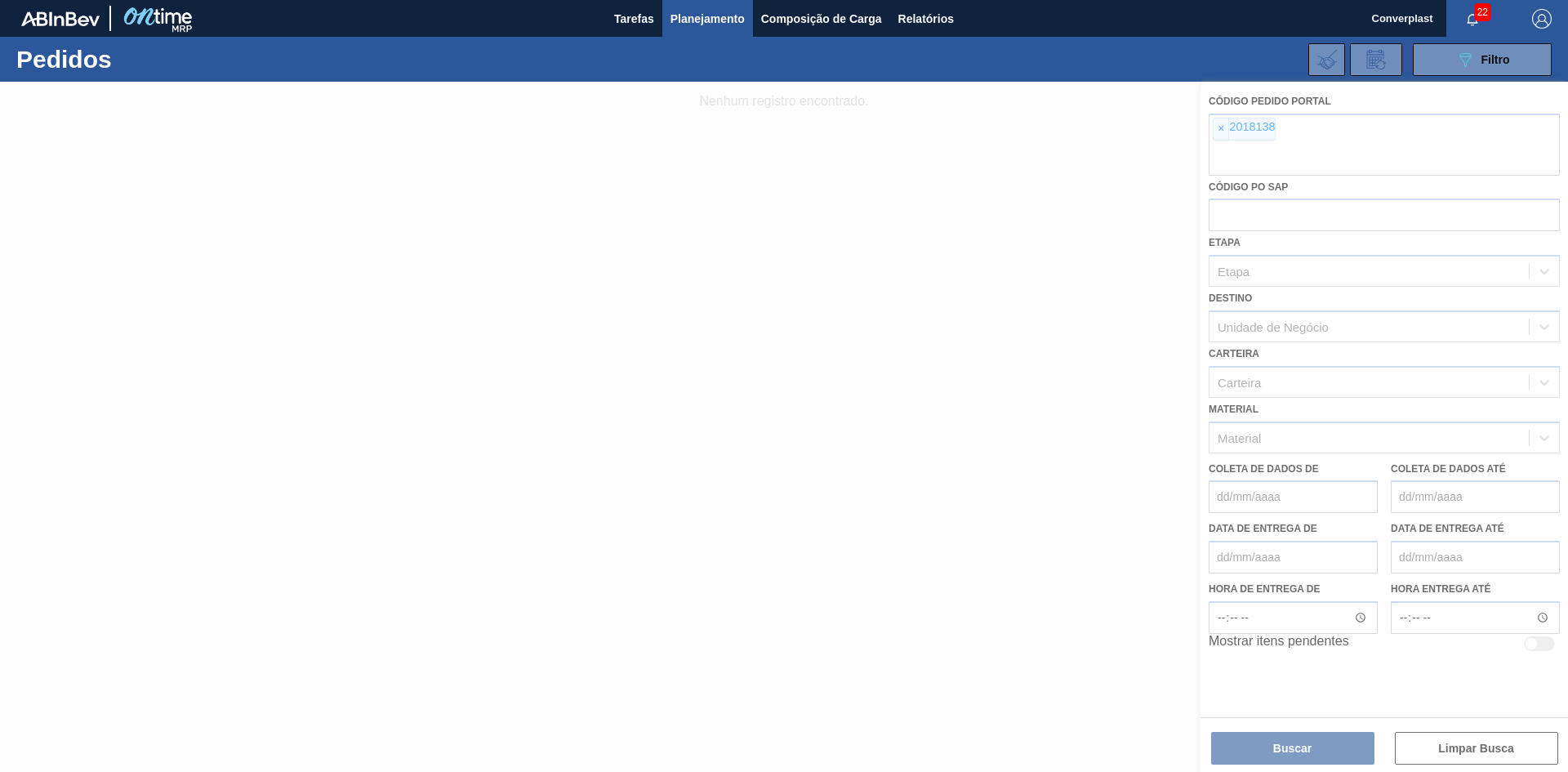
click at [1223, 129] on div at bounding box center [784, 427] width 1568 height 691
click at [1222, 134] on div at bounding box center [784, 427] width 1568 height 691
click at [1218, 117] on div at bounding box center [784, 427] width 1568 height 691
click at [1221, 128] on div at bounding box center [784, 427] width 1568 height 691
click at [1217, 128] on div at bounding box center [784, 427] width 1568 height 691
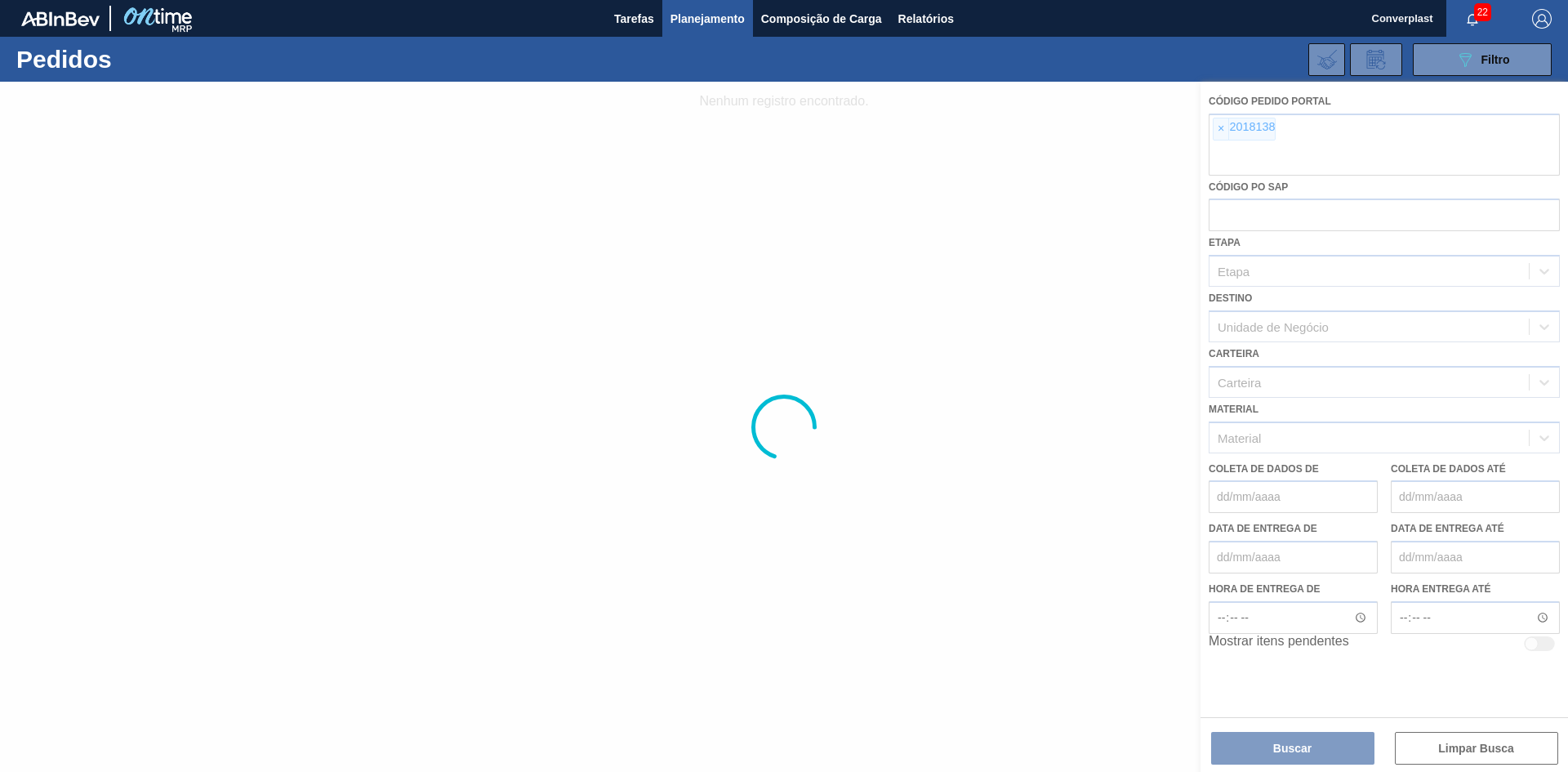
click at [1221, 131] on div at bounding box center [784, 427] width 1568 height 691
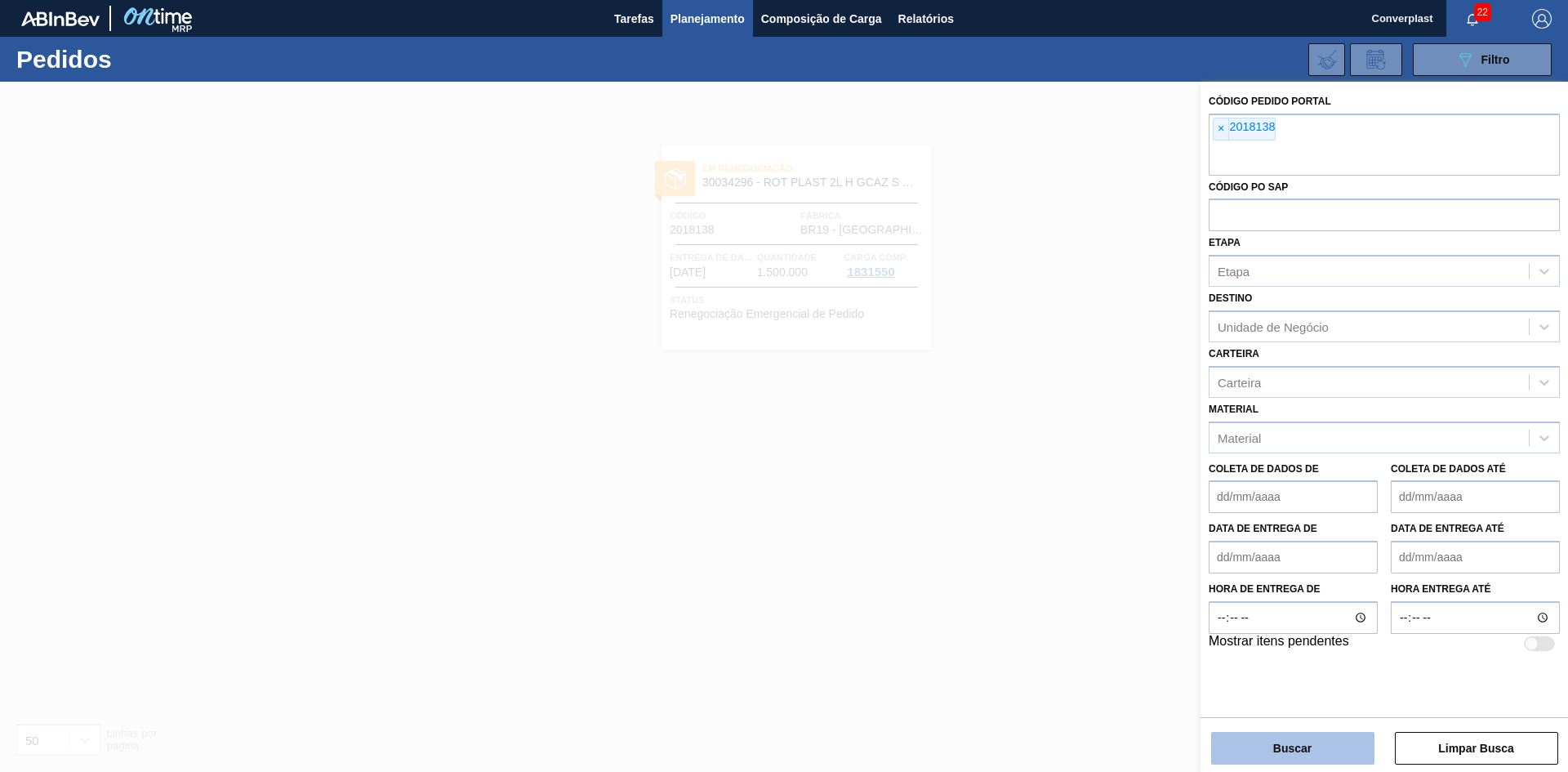
click at [1280, 738] on button "Buscar" at bounding box center [1292, 747] width 164 height 32
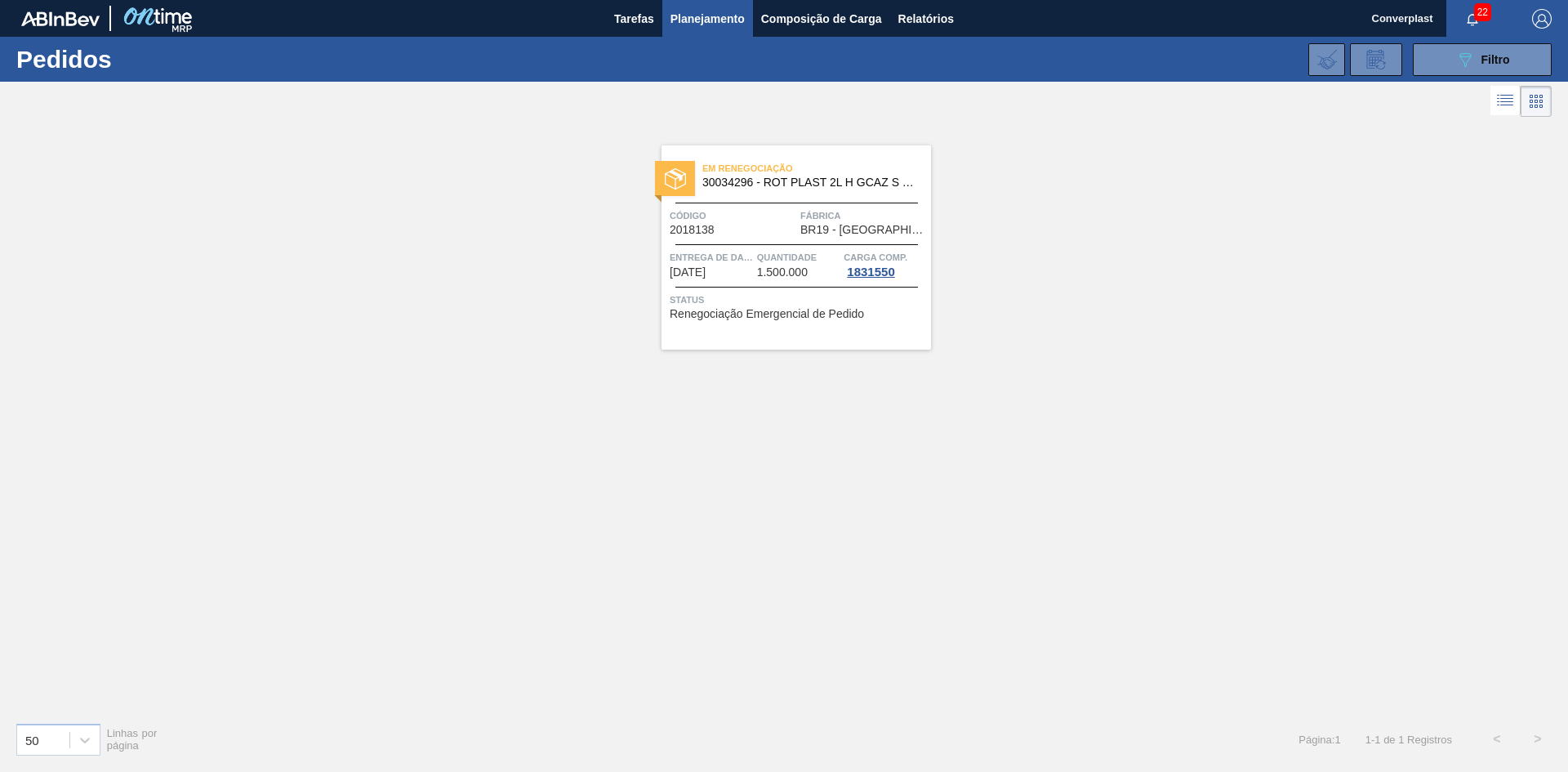
click at [718, 253] on font "Entrega de dados" at bounding box center [717, 257] width 94 height 10
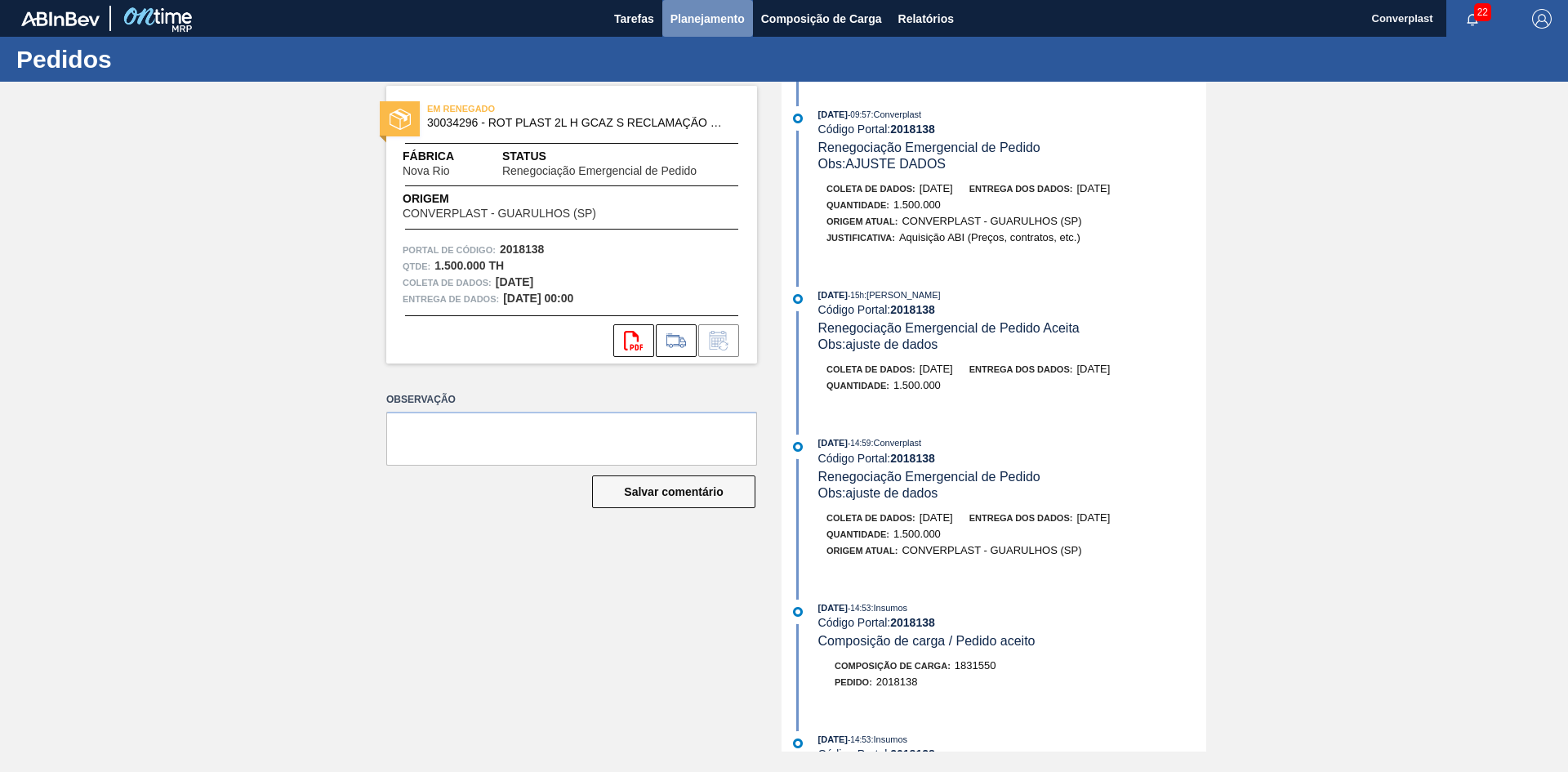
click at [681, 14] on font "Planejamento" at bounding box center [708, 18] width 75 height 13
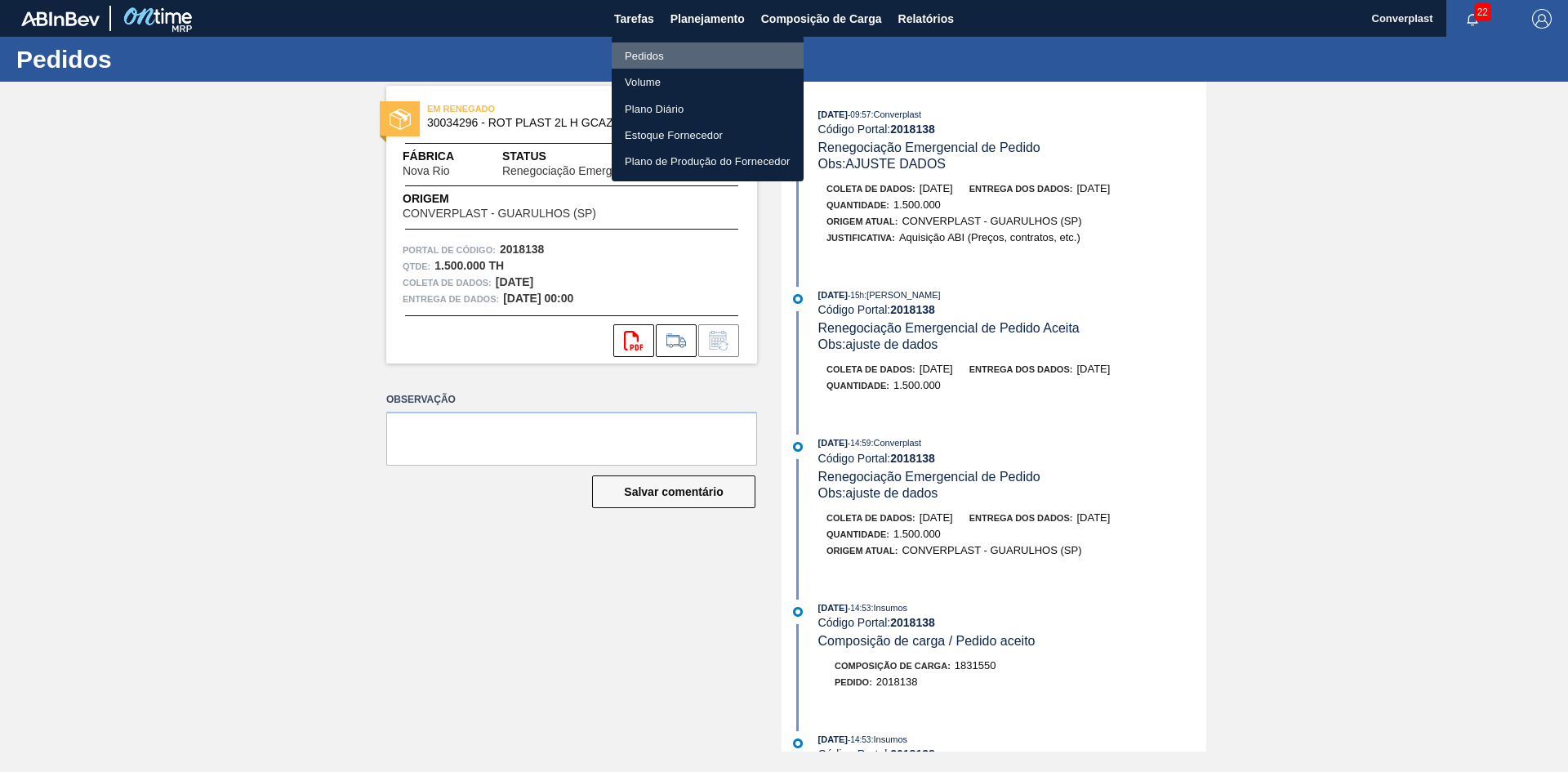
drag, startPoint x: 650, startPoint y: 48, endPoint x: 717, endPoint y: 40, distance: 67.5
click at [650, 48] on font "Pedidos" at bounding box center [644, 55] width 39 height 17
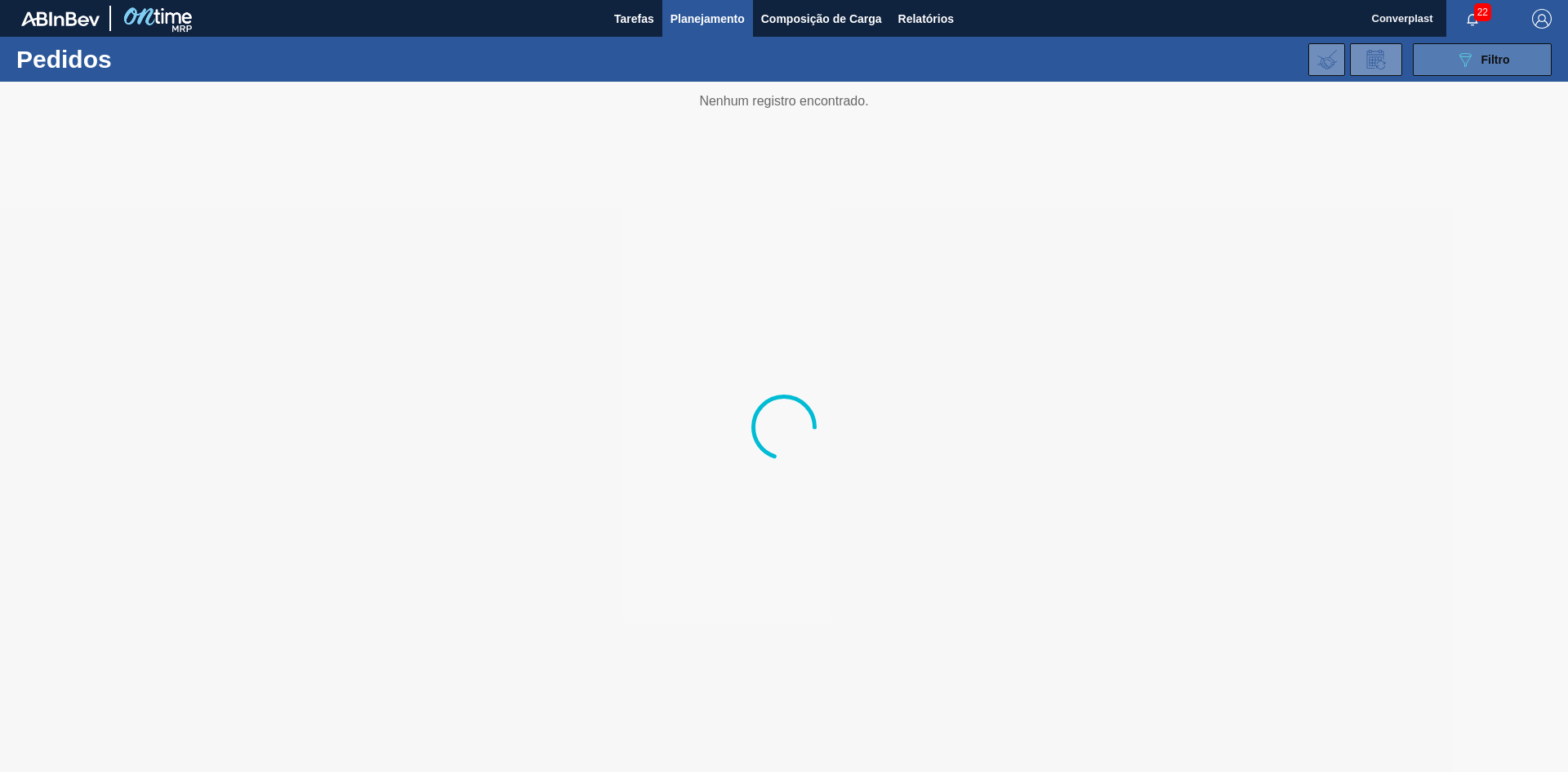
drag, startPoint x: 1441, startPoint y: 58, endPoint x: 1428, endPoint y: 58, distance: 13.0
click at [1440, 58] on button "089F7B8B-B2A5-4AFE-B5C0-19BA573D28AC Filtro" at bounding box center [1483, 59] width 139 height 32
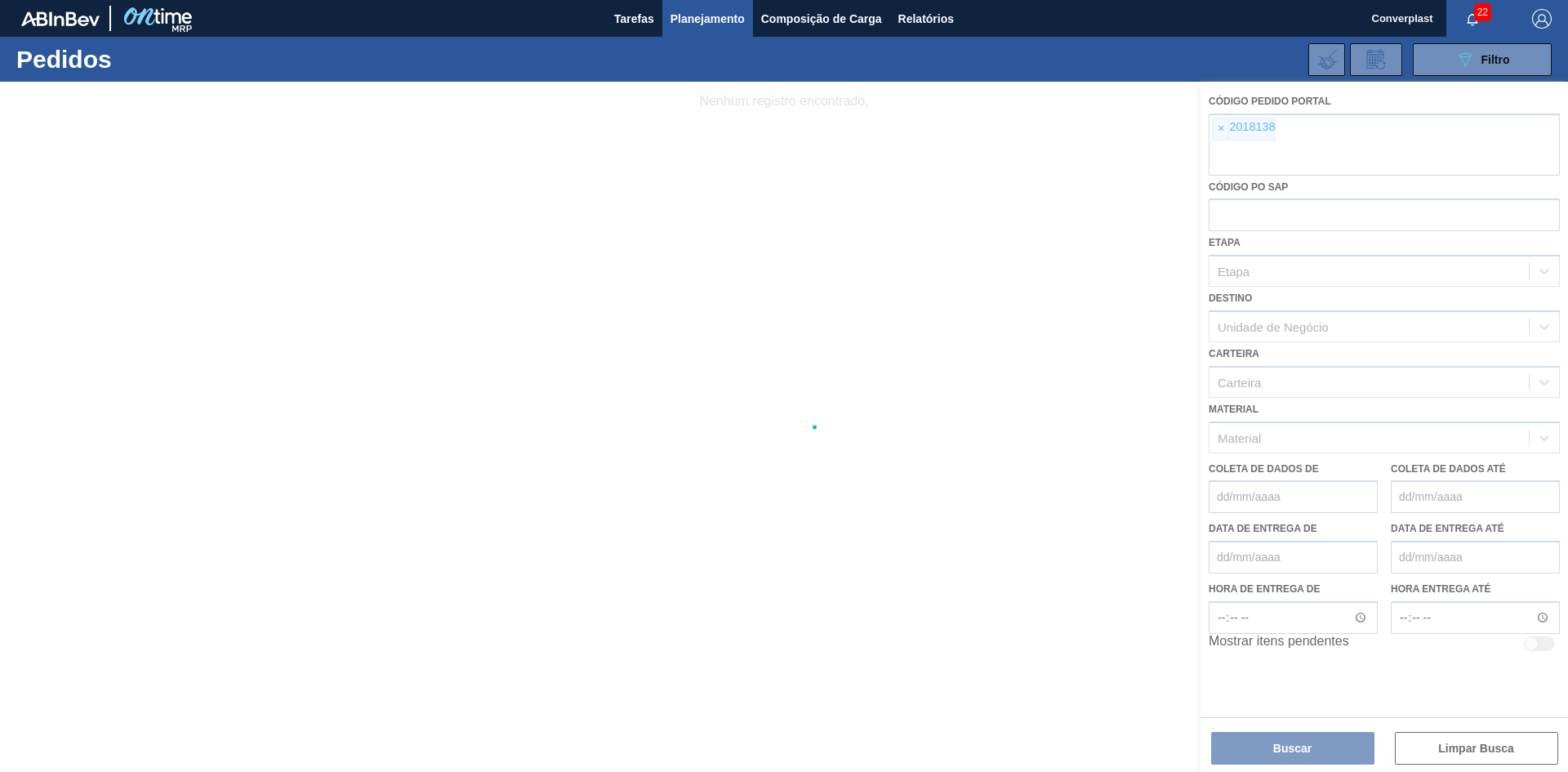
click at [1218, 129] on div at bounding box center [784, 427] width 1568 height 691
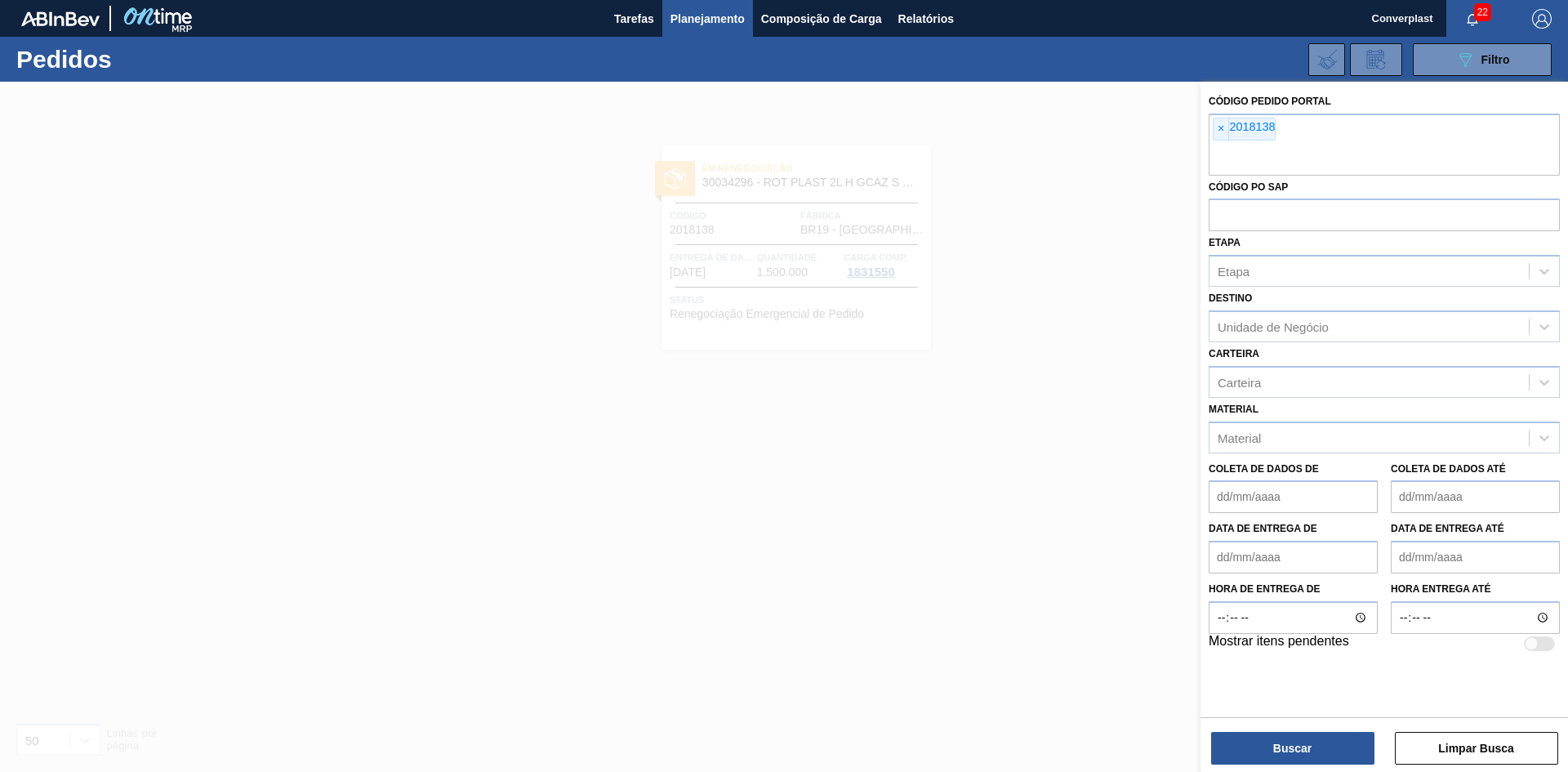
click at [705, 466] on div at bounding box center [784, 467] width 1568 height 772
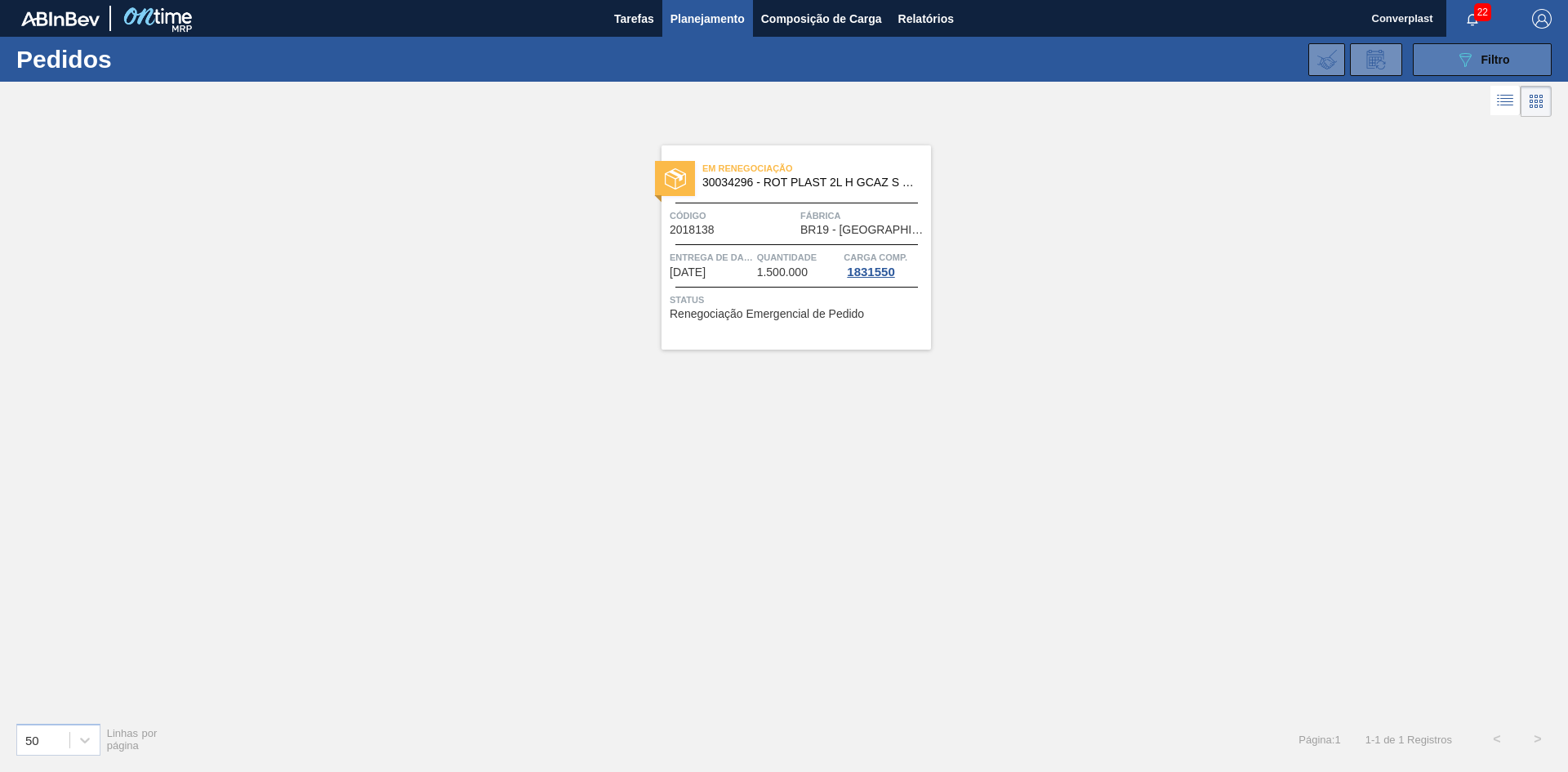
click at [1464, 62] on icon "089F7B8B-B2A5-4AFE-B5C0-19BA573D28AC" at bounding box center [1465, 60] width 20 height 20
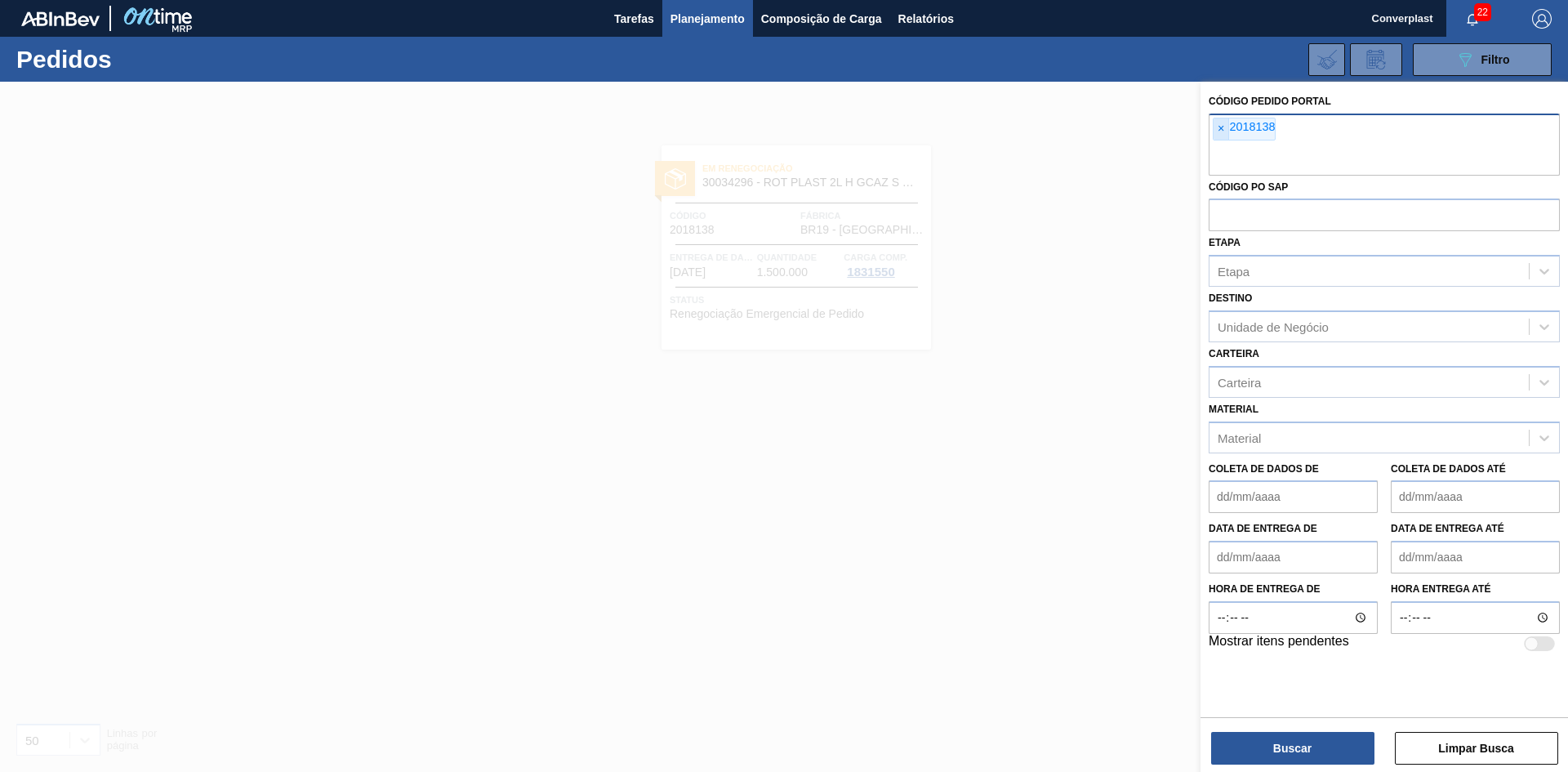
click at [1219, 132] on font "×" at bounding box center [1221, 128] width 7 height 13
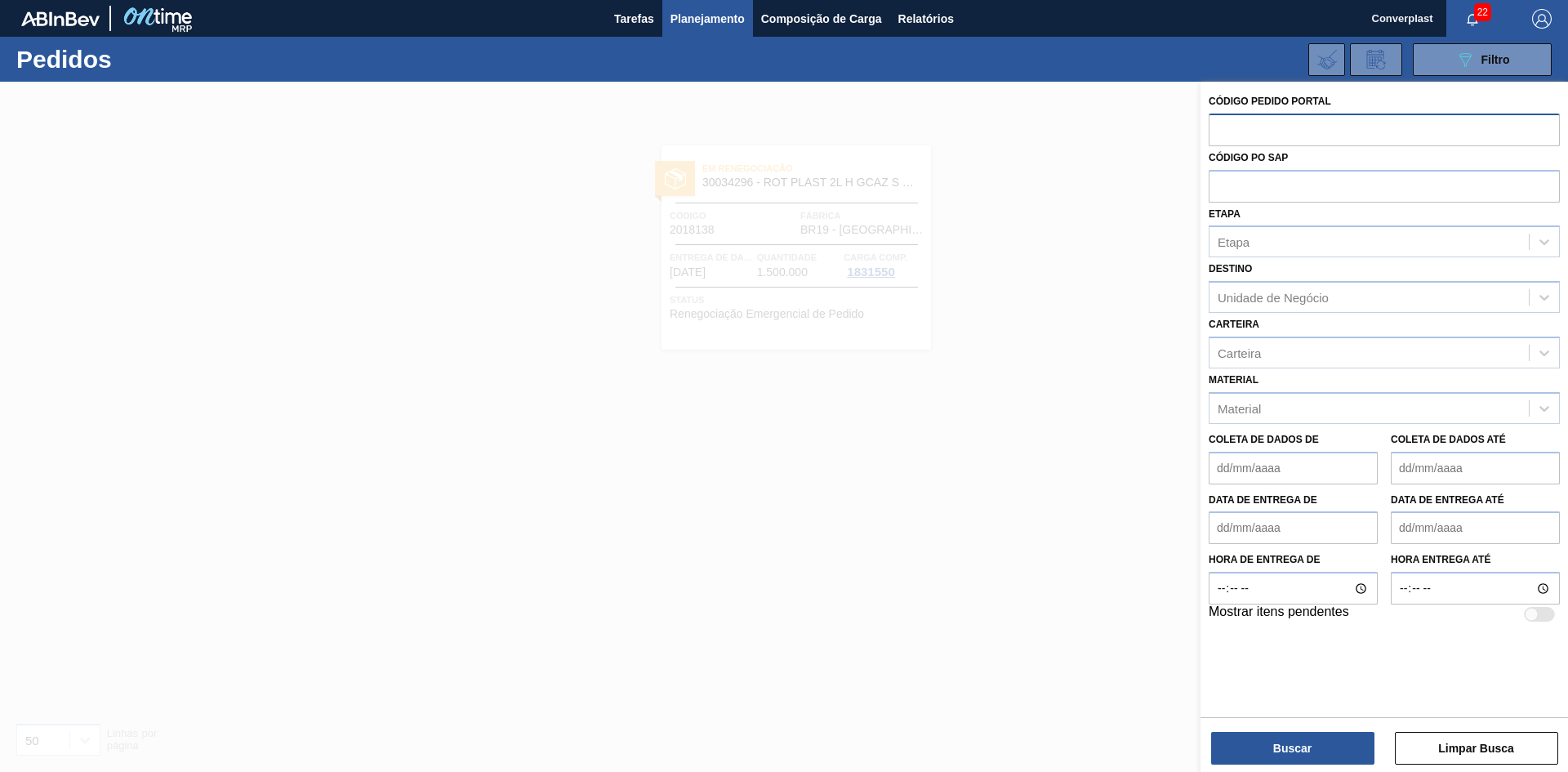
paste input "2018113"
type input "2018113"
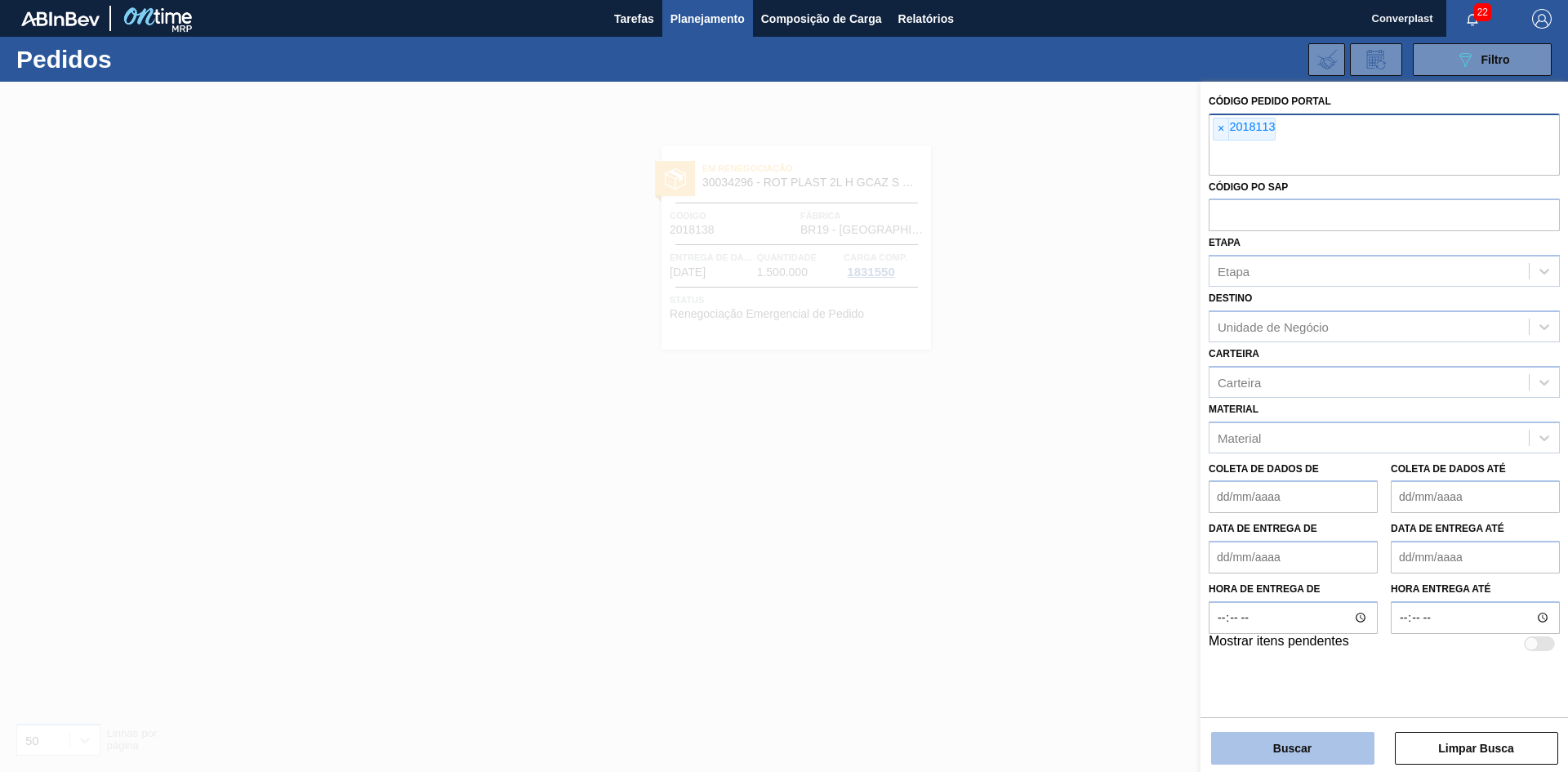
click at [1241, 746] on button "Buscar" at bounding box center [1292, 747] width 164 height 32
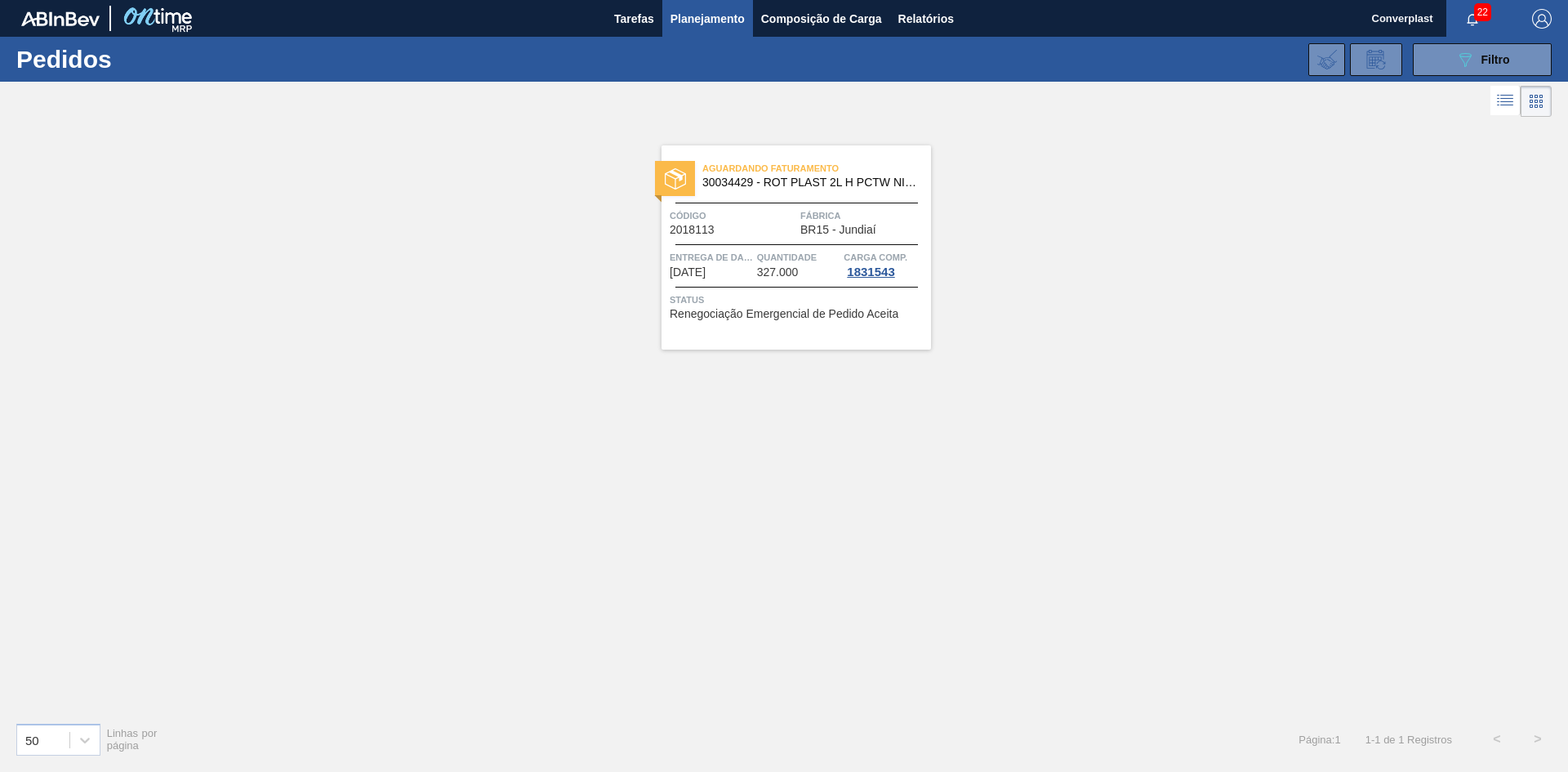
click at [750, 252] on font "Entrega de dados" at bounding box center [717, 257] width 94 height 10
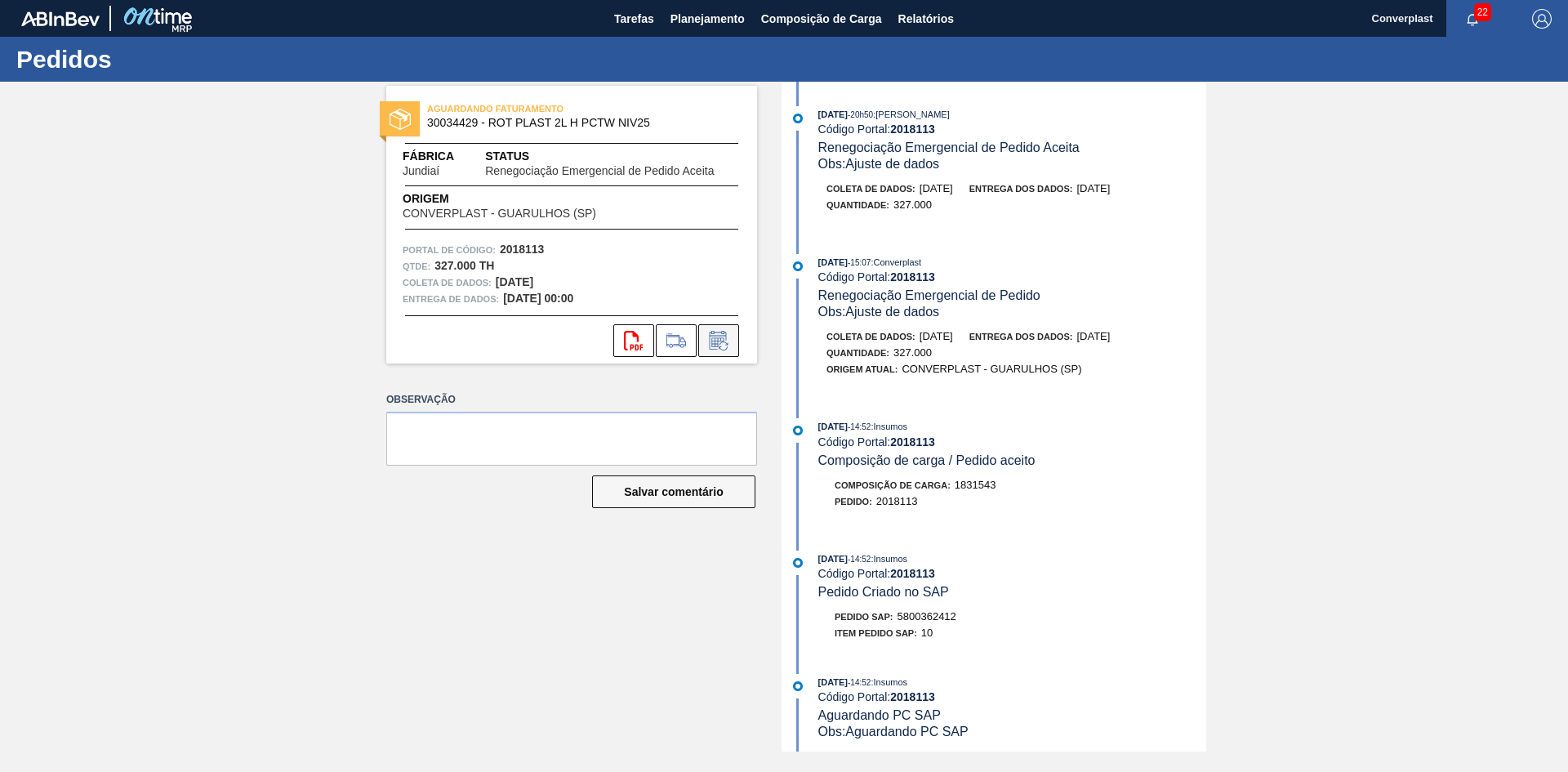
click at [706, 345] on icon at bounding box center [718, 340] width 26 height 20
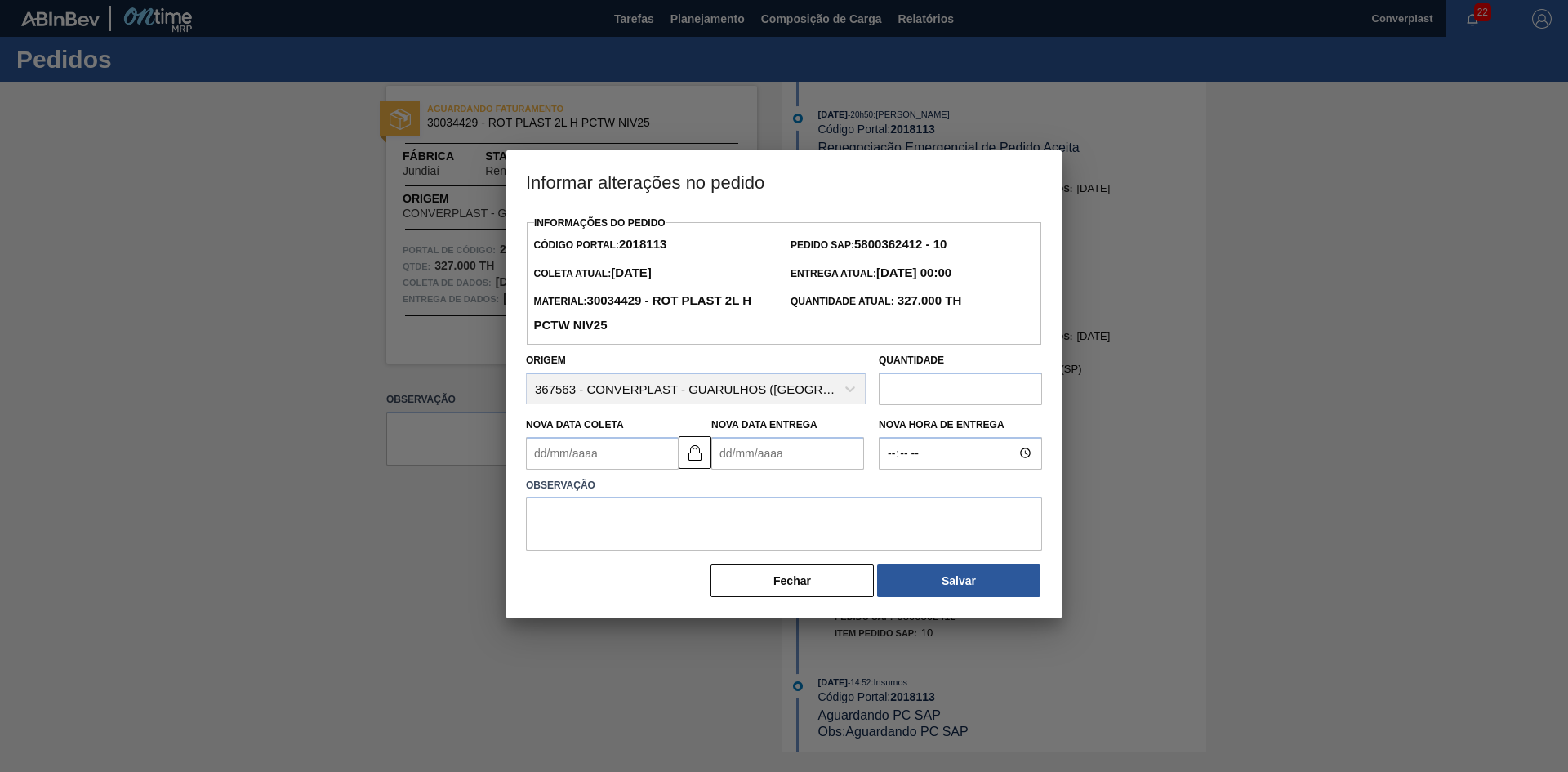
click at [721, 451] on Entrega2018113 "Nova Data Entrega" at bounding box center [787, 452] width 153 height 32
type Coleta2018113 "[DATE]"
type Entrega2018113 "1"
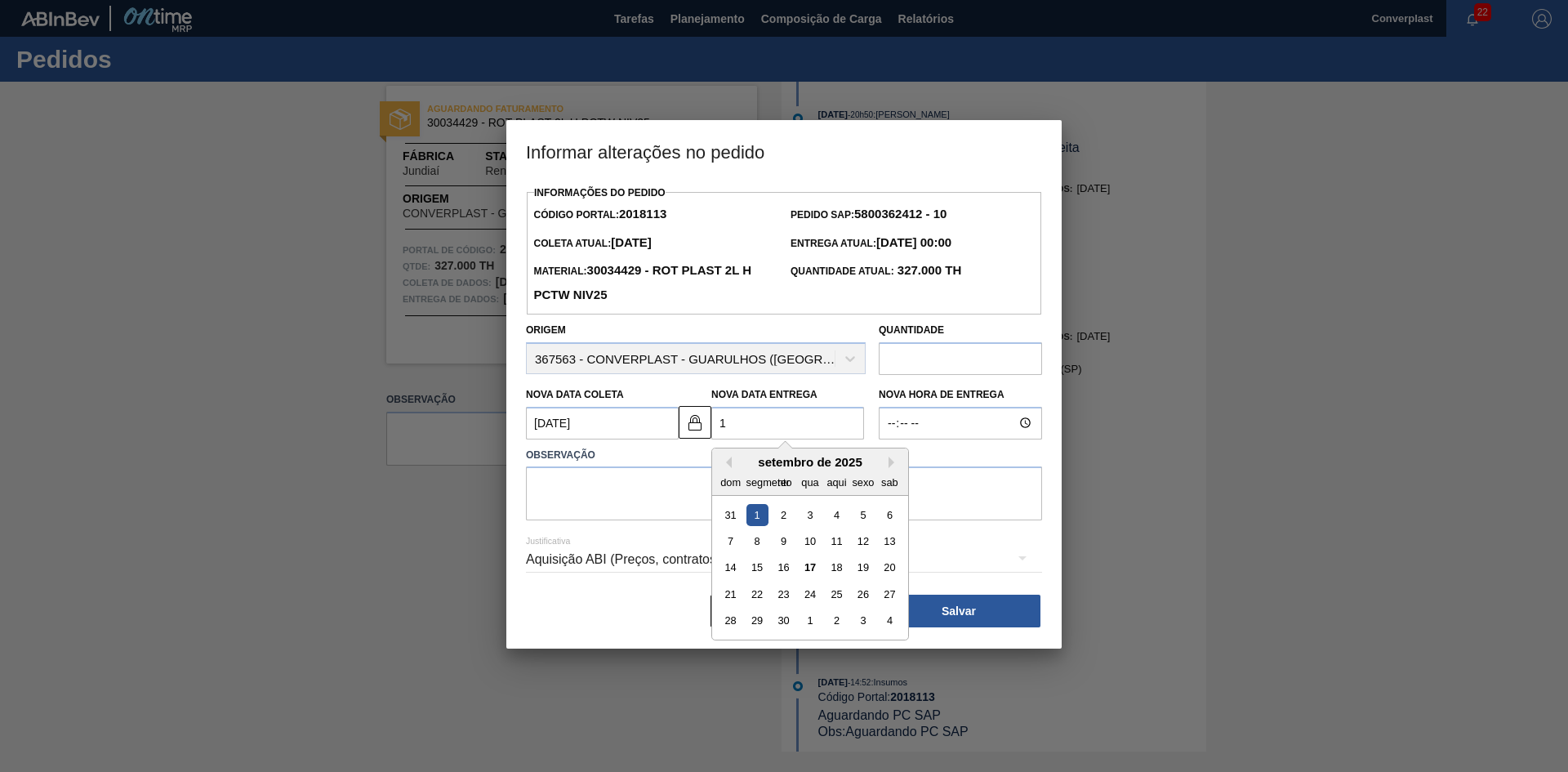
type Coleta2018113 "[DATE]"
click at [854, 567] on div "19" at bounding box center [862, 567] width 22 height 22
type Entrega2018113 "[DATE]"
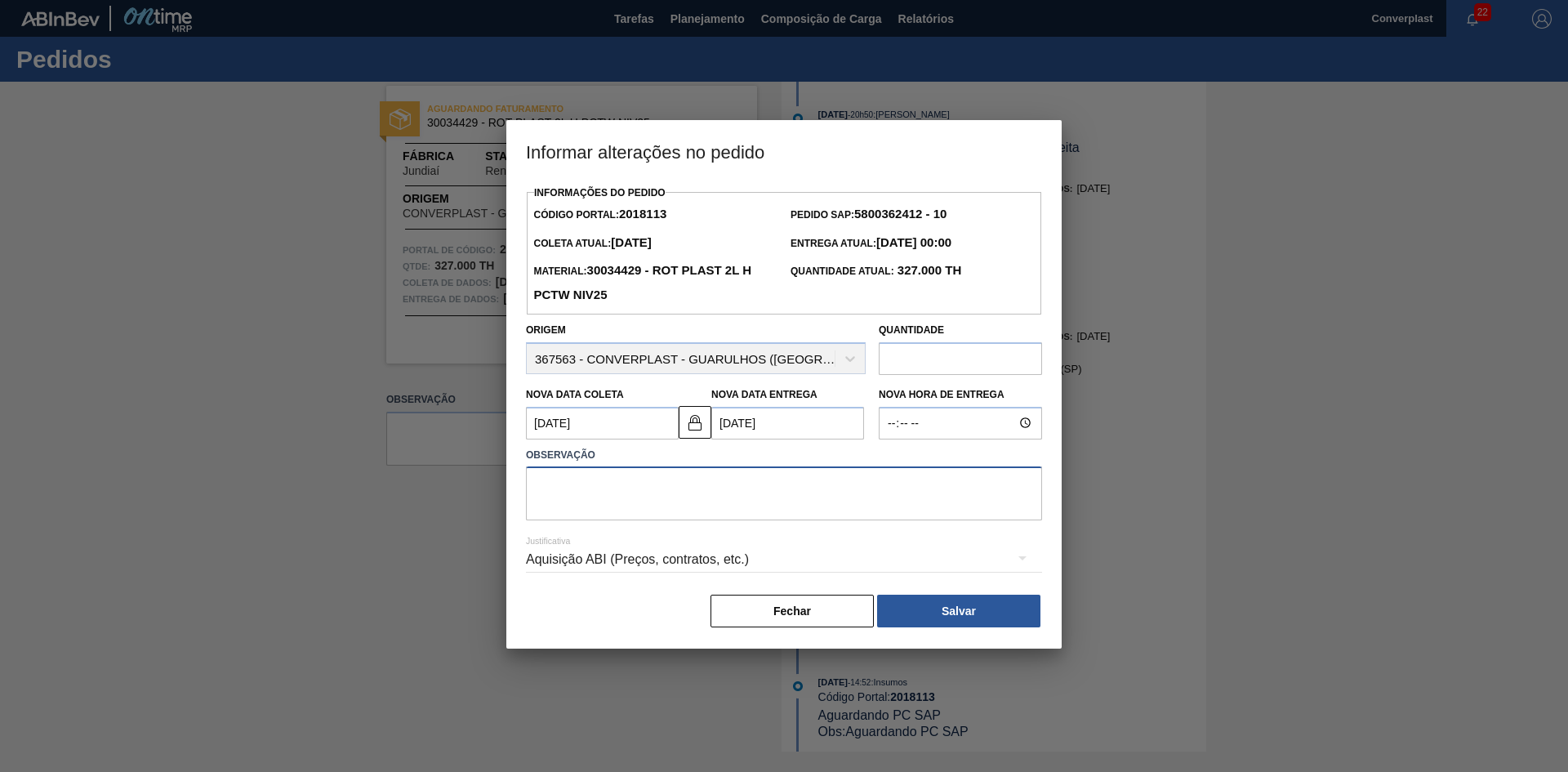
click at [609, 485] on textarea at bounding box center [784, 492] width 516 height 54
click at [690, 427] on img at bounding box center [695, 423] width 20 height 20
click at [615, 438] on Coleta2018113 "[DATE]" at bounding box center [602, 423] width 153 height 32
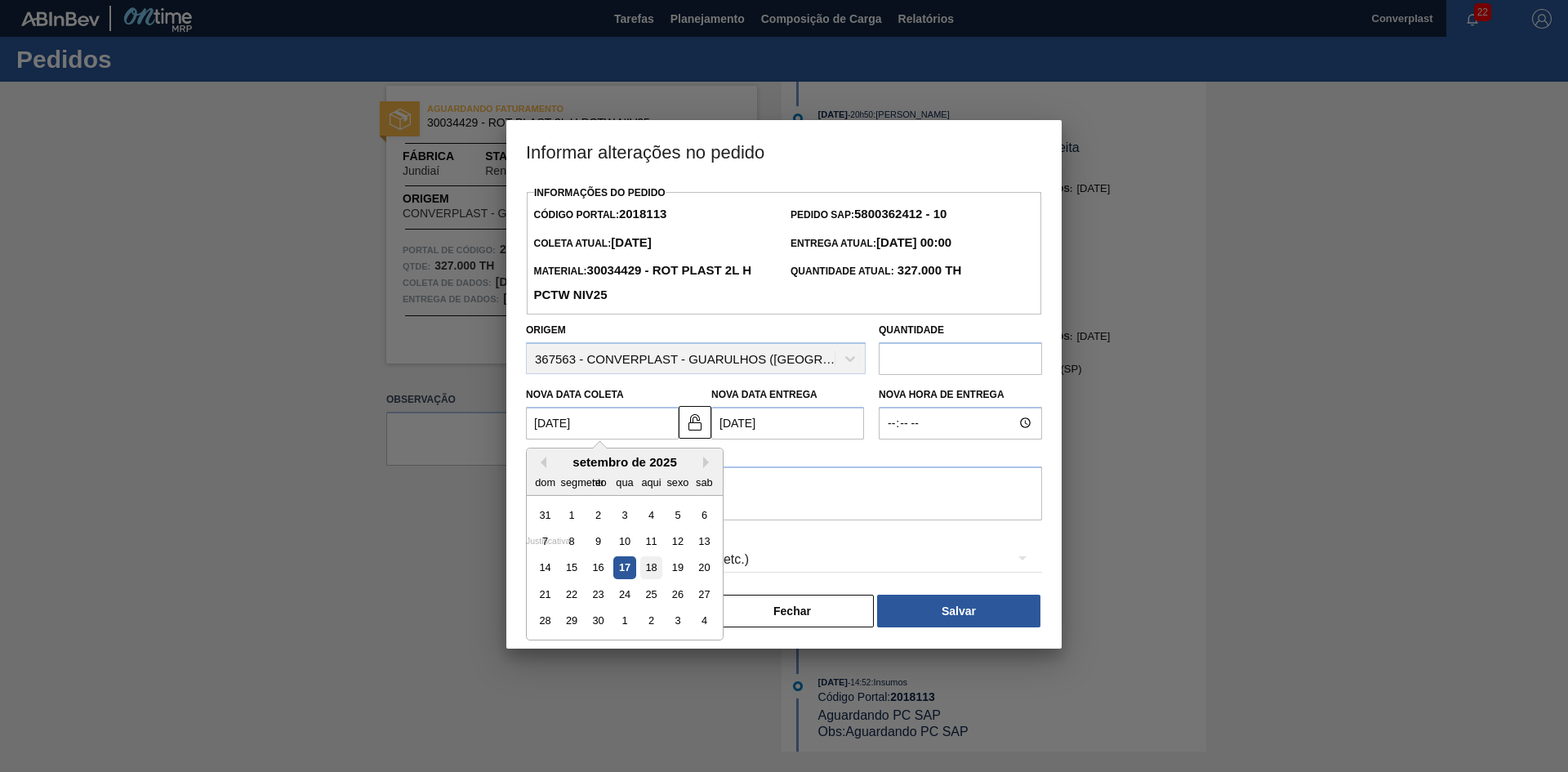
click at [652, 566] on font "18" at bounding box center [651, 567] width 12 height 12
type Coleta2018113 "[DATE]"
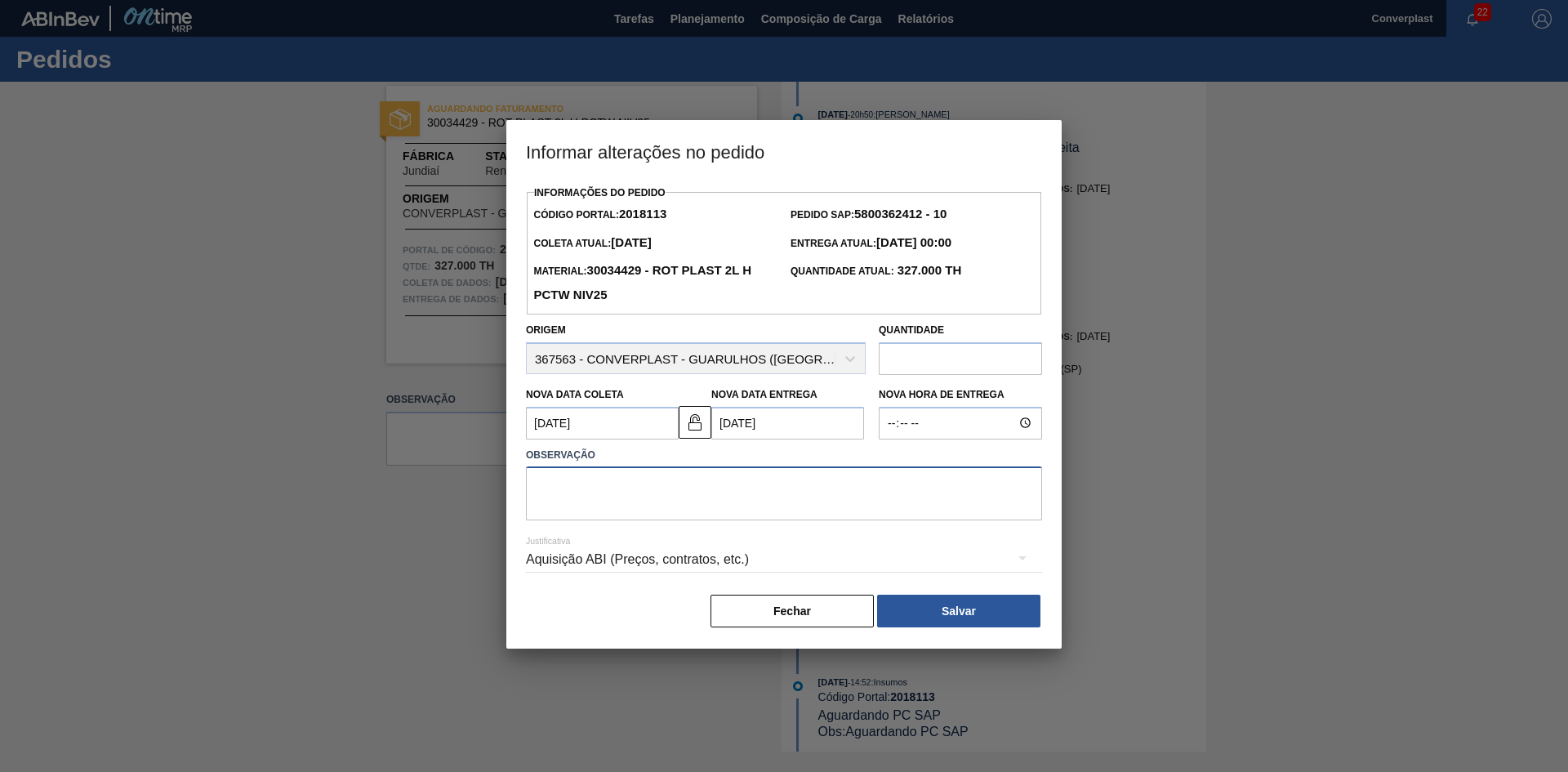
click at [564, 495] on textarea at bounding box center [784, 492] width 516 height 54
type textarea "S"
type textarea "AJUSTE DATA"
click at [941, 614] on font "Salvar" at bounding box center [958, 610] width 34 height 13
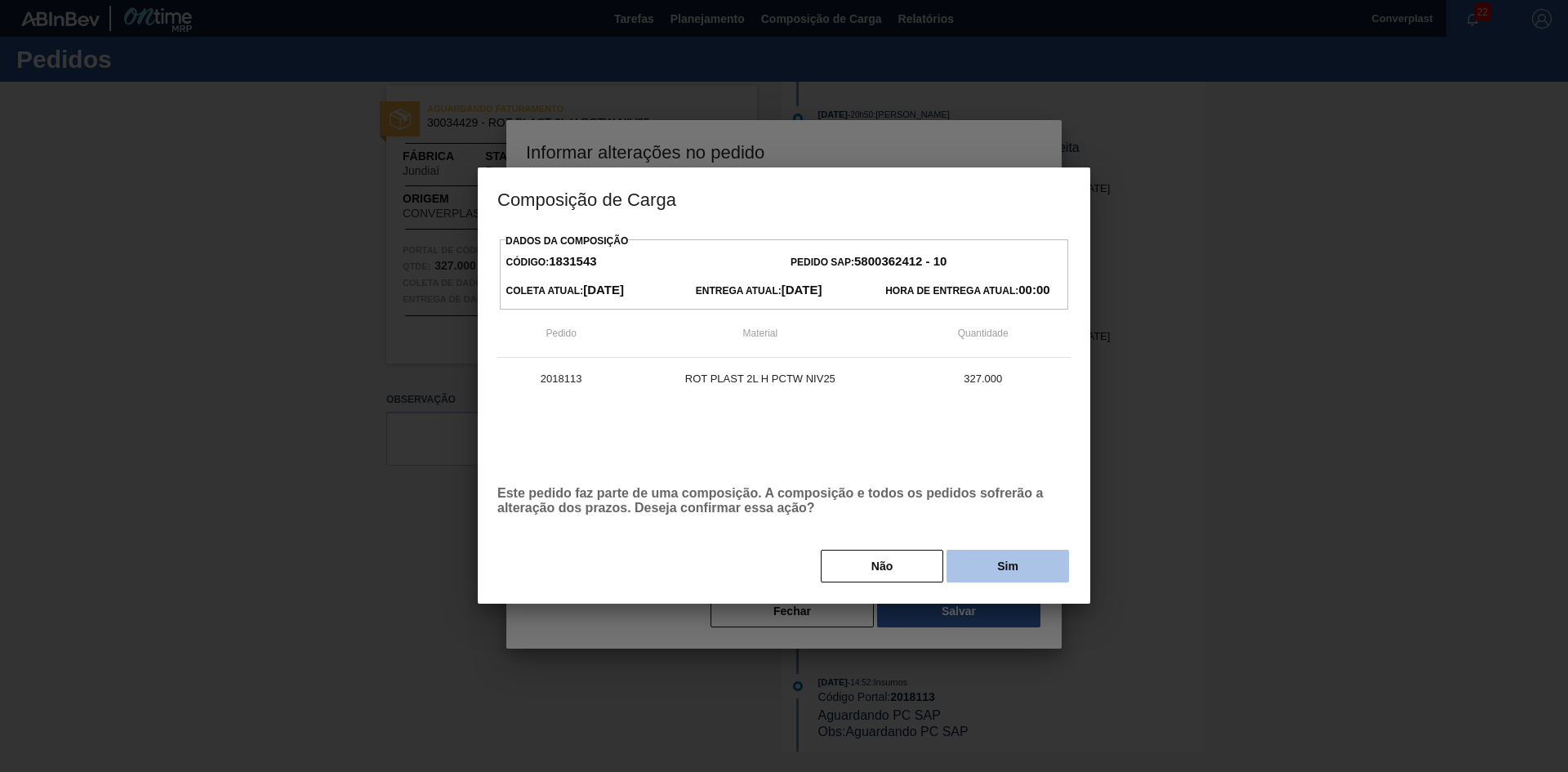
click at [984, 567] on button "Sim" at bounding box center [1007, 565] width 123 height 32
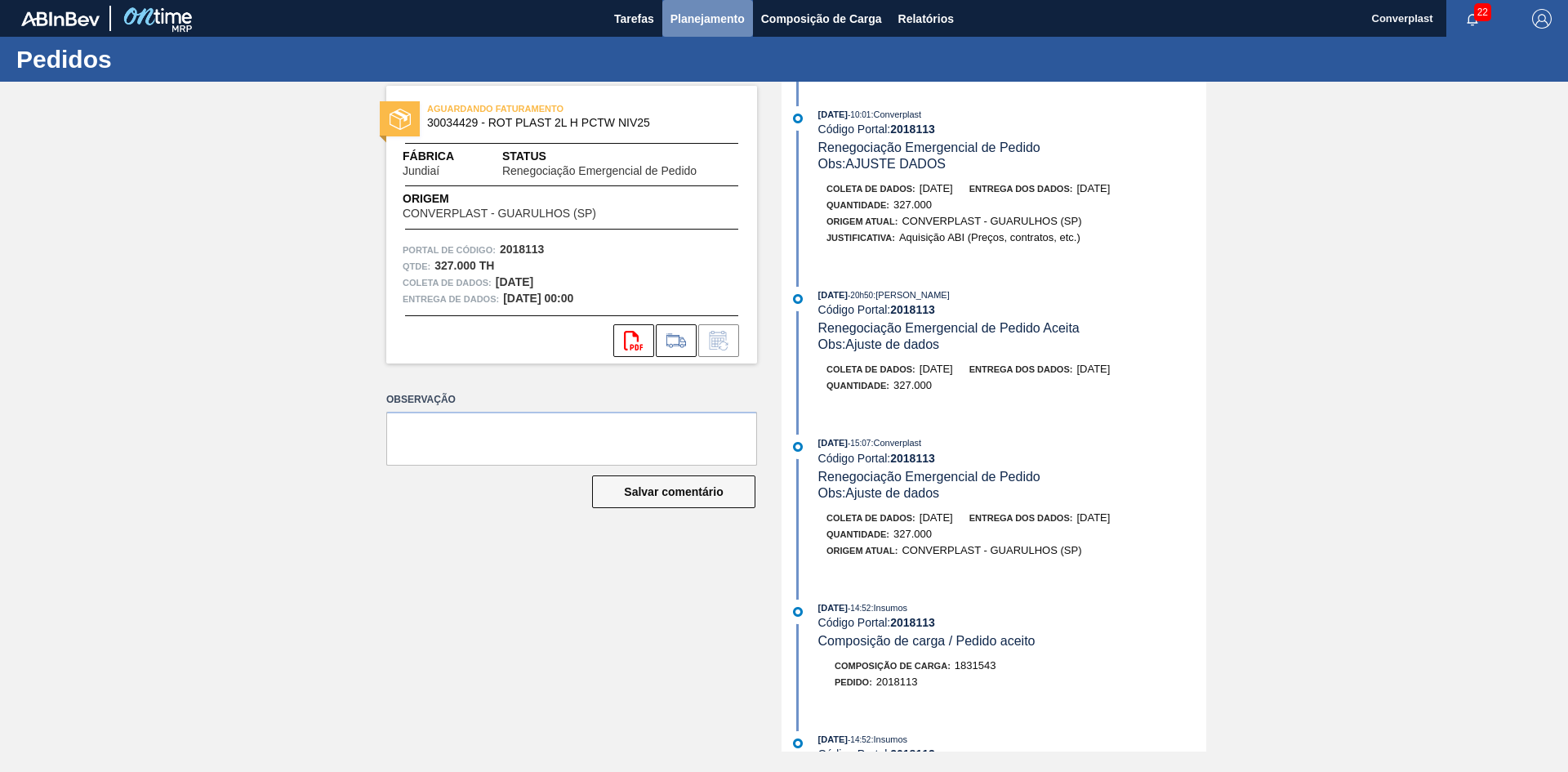
click at [702, 9] on font "Planejamento" at bounding box center [708, 19] width 75 height 20
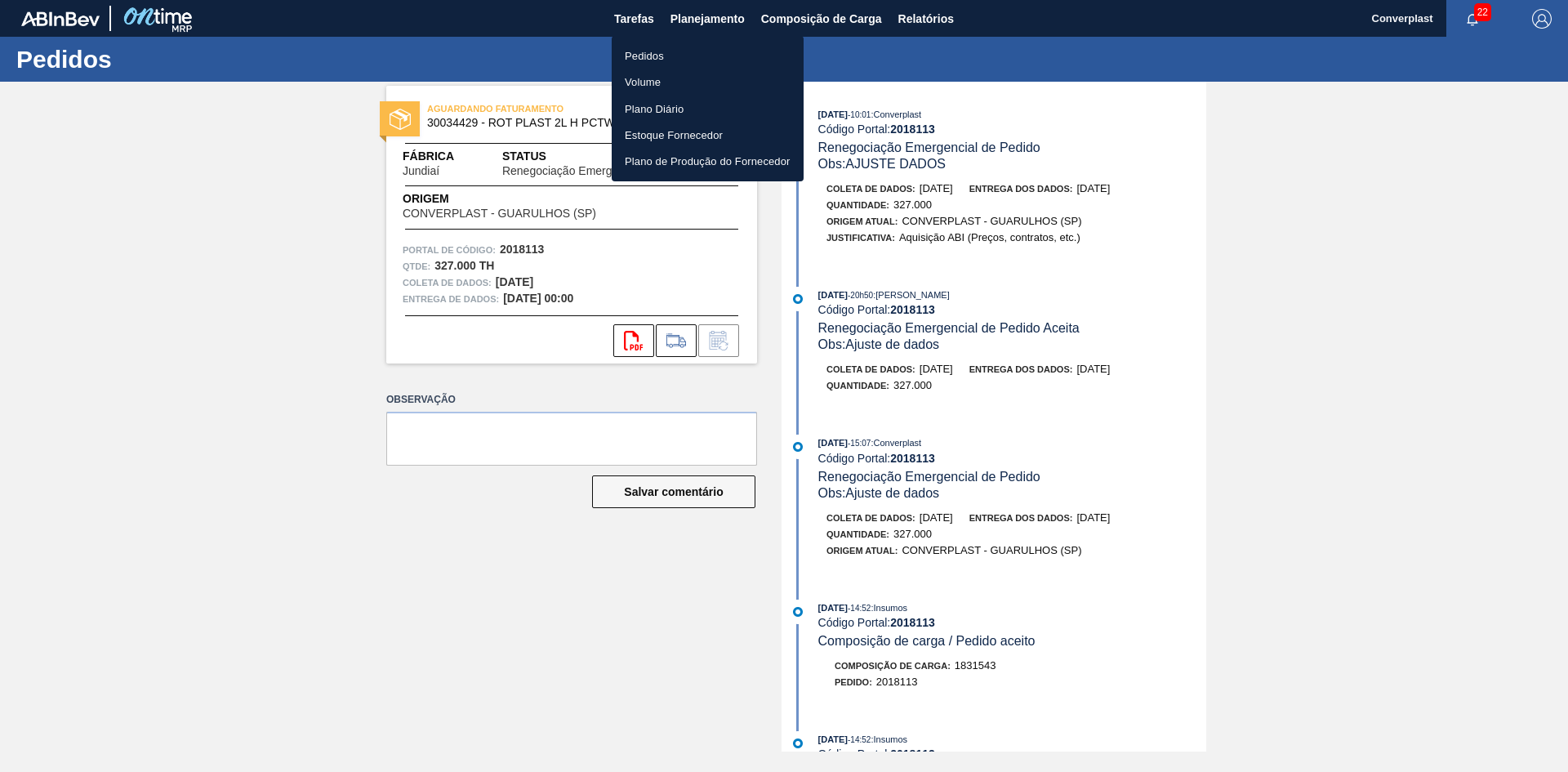
click at [658, 46] on li "Pedidos" at bounding box center [708, 55] width 192 height 26
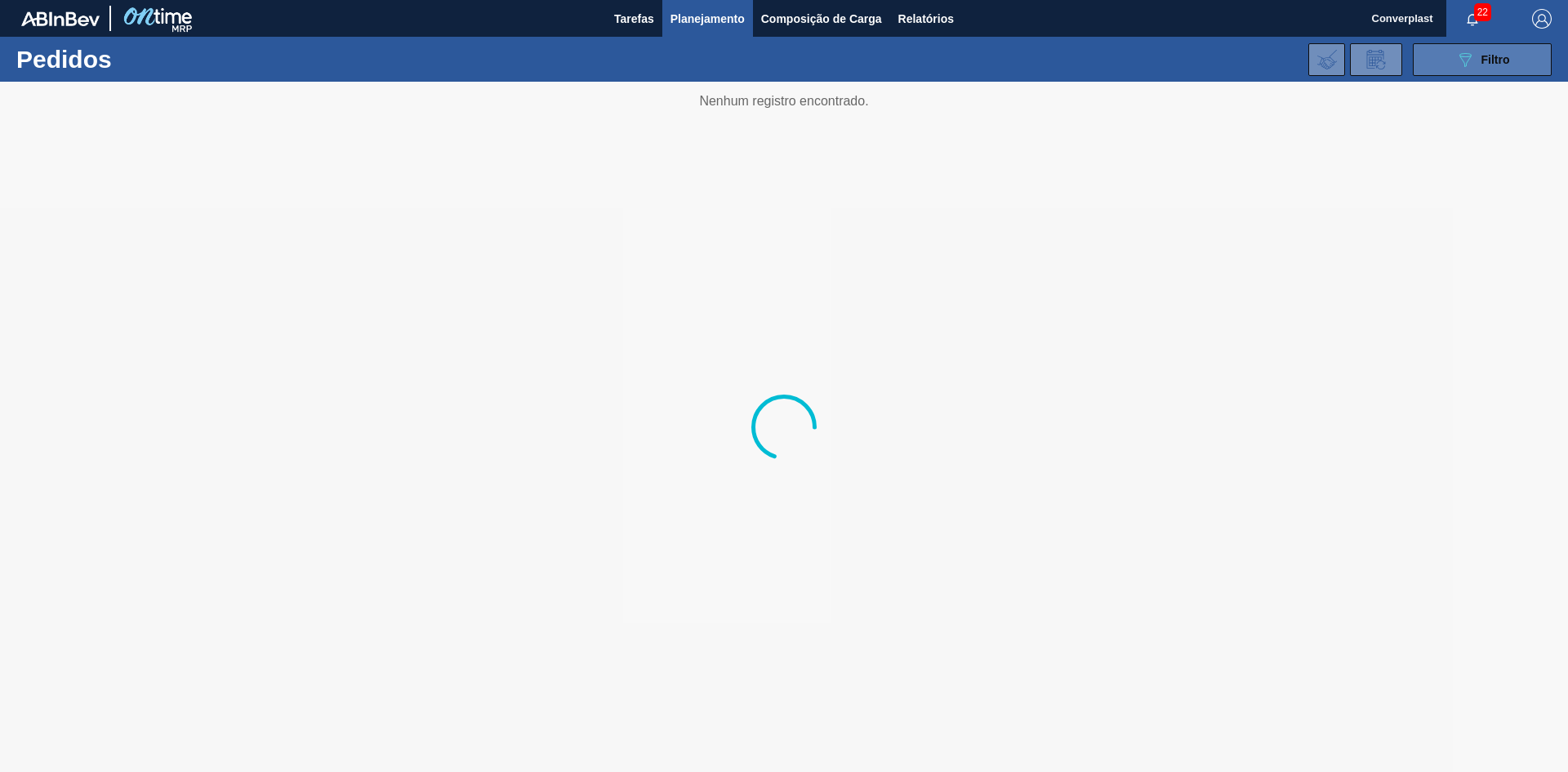
click at [1471, 61] on icon "089F7B8B-B2A5-4AFE-B5C0-19BA573D28AC" at bounding box center [1465, 60] width 20 height 20
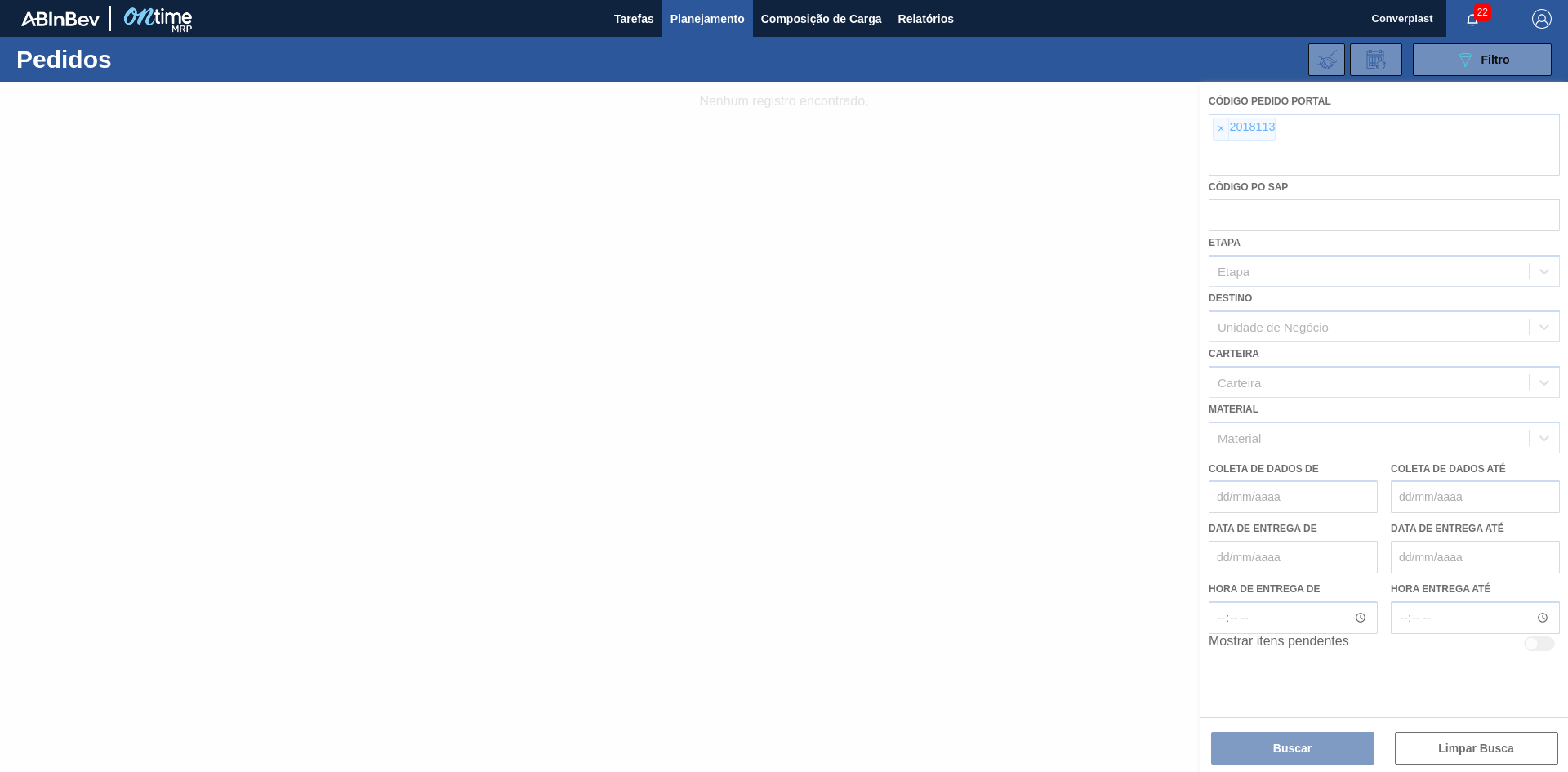
click at [1214, 136] on div at bounding box center [784, 427] width 1568 height 691
click at [1218, 136] on div at bounding box center [784, 427] width 1568 height 691
click at [1230, 137] on div at bounding box center [784, 427] width 1568 height 691
click at [1223, 132] on div at bounding box center [784, 427] width 1568 height 691
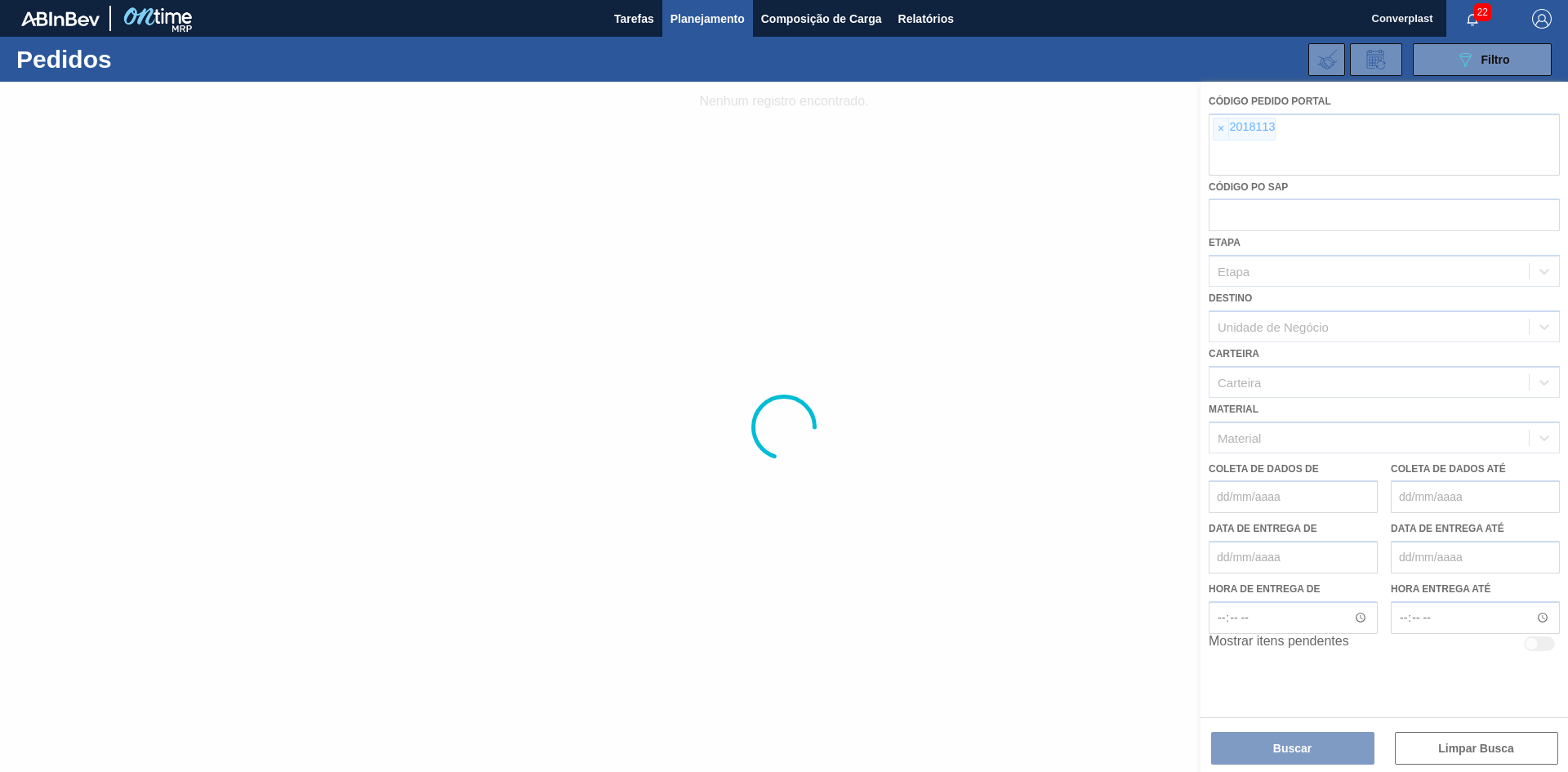
click at [1230, 134] on div at bounding box center [784, 427] width 1568 height 691
click at [1223, 134] on div at bounding box center [784, 427] width 1568 height 691
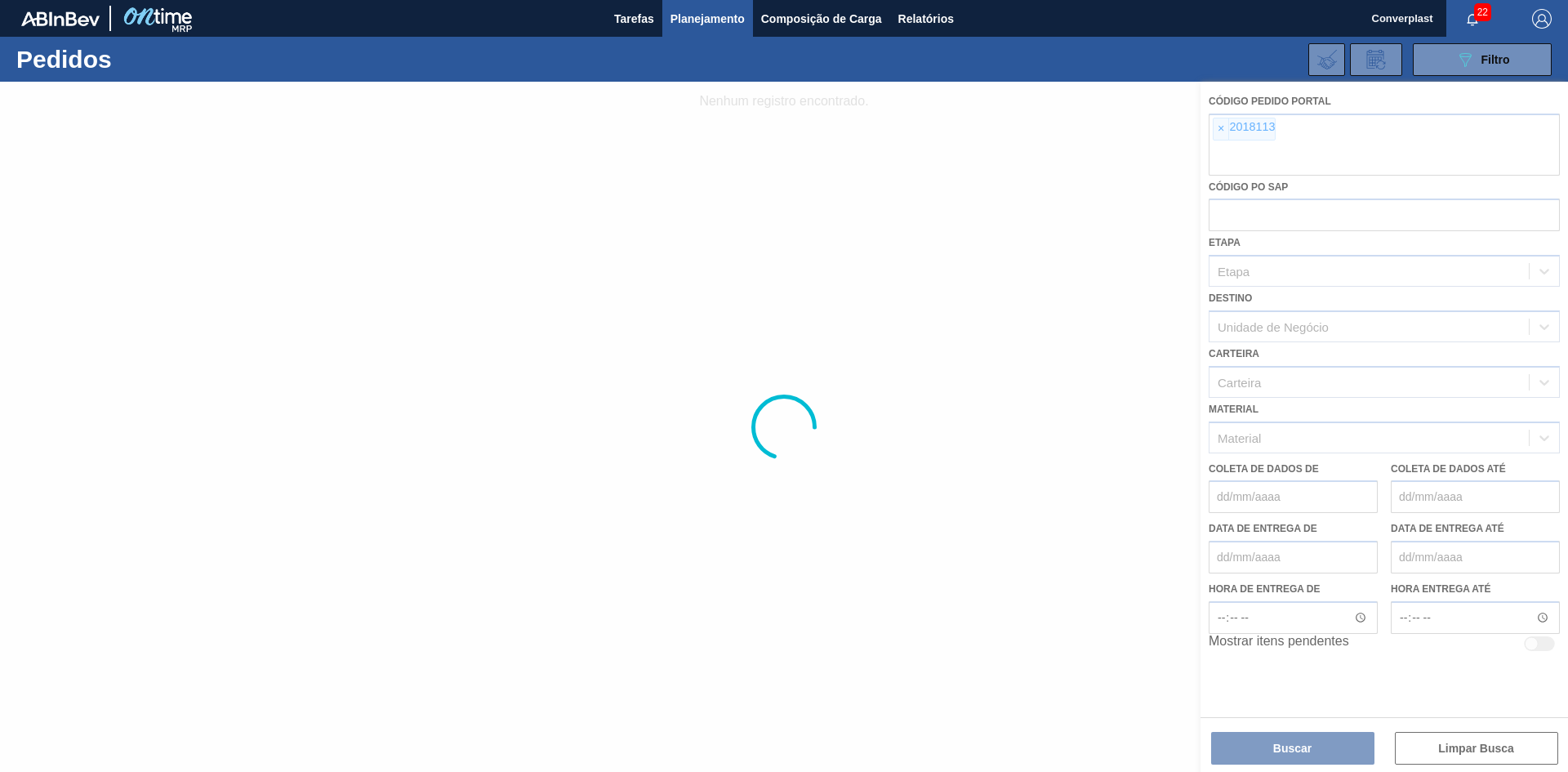
click at [1218, 136] on div at bounding box center [784, 427] width 1568 height 691
click at [1223, 129] on div at bounding box center [784, 427] width 1568 height 691
click at [1229, 129] on div at bounding box center [784, 427] width 1568 height 691
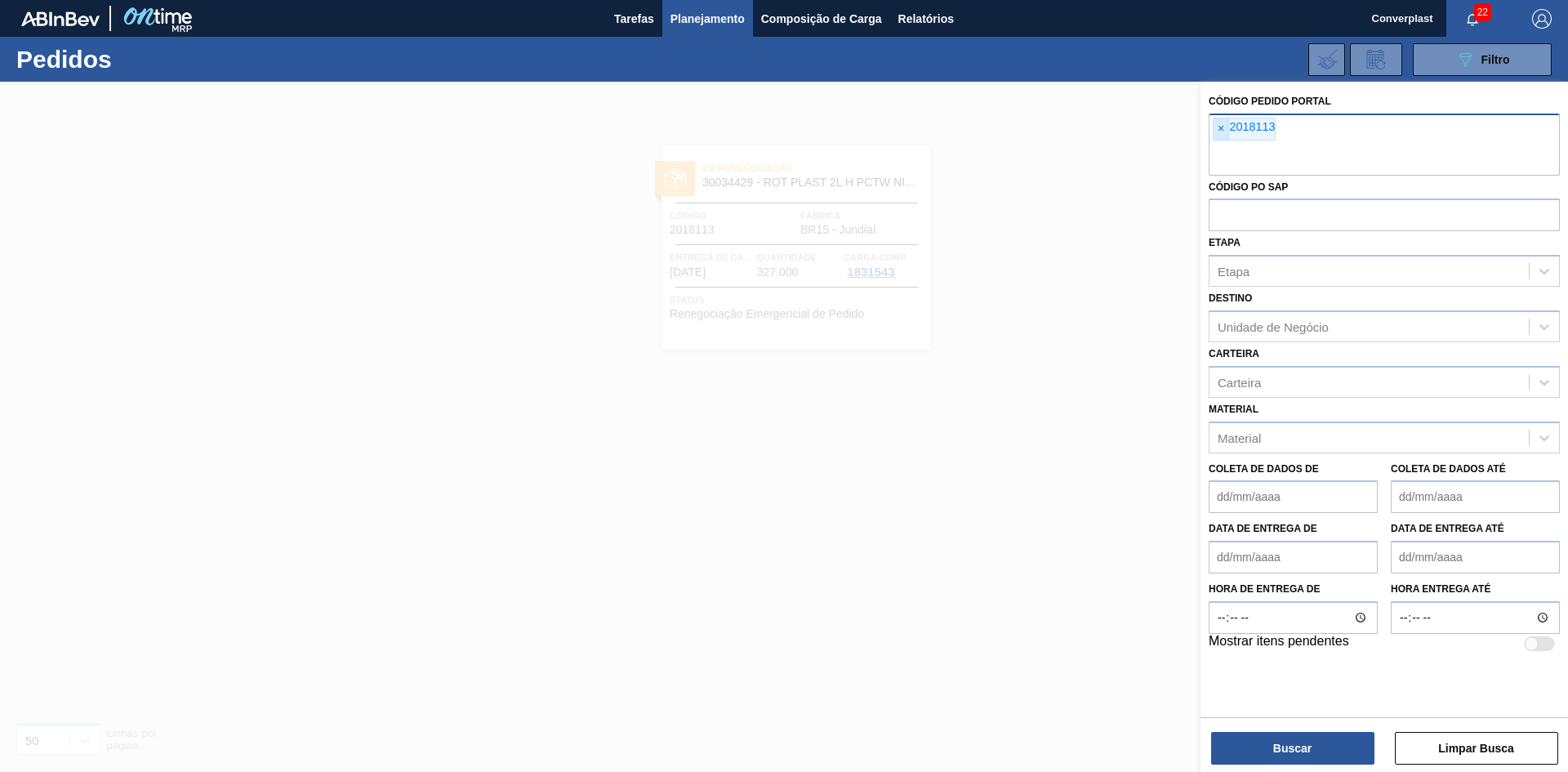
click at [1229, 139] on span "×" at bounding box center [1221, 129] width 16 height 22
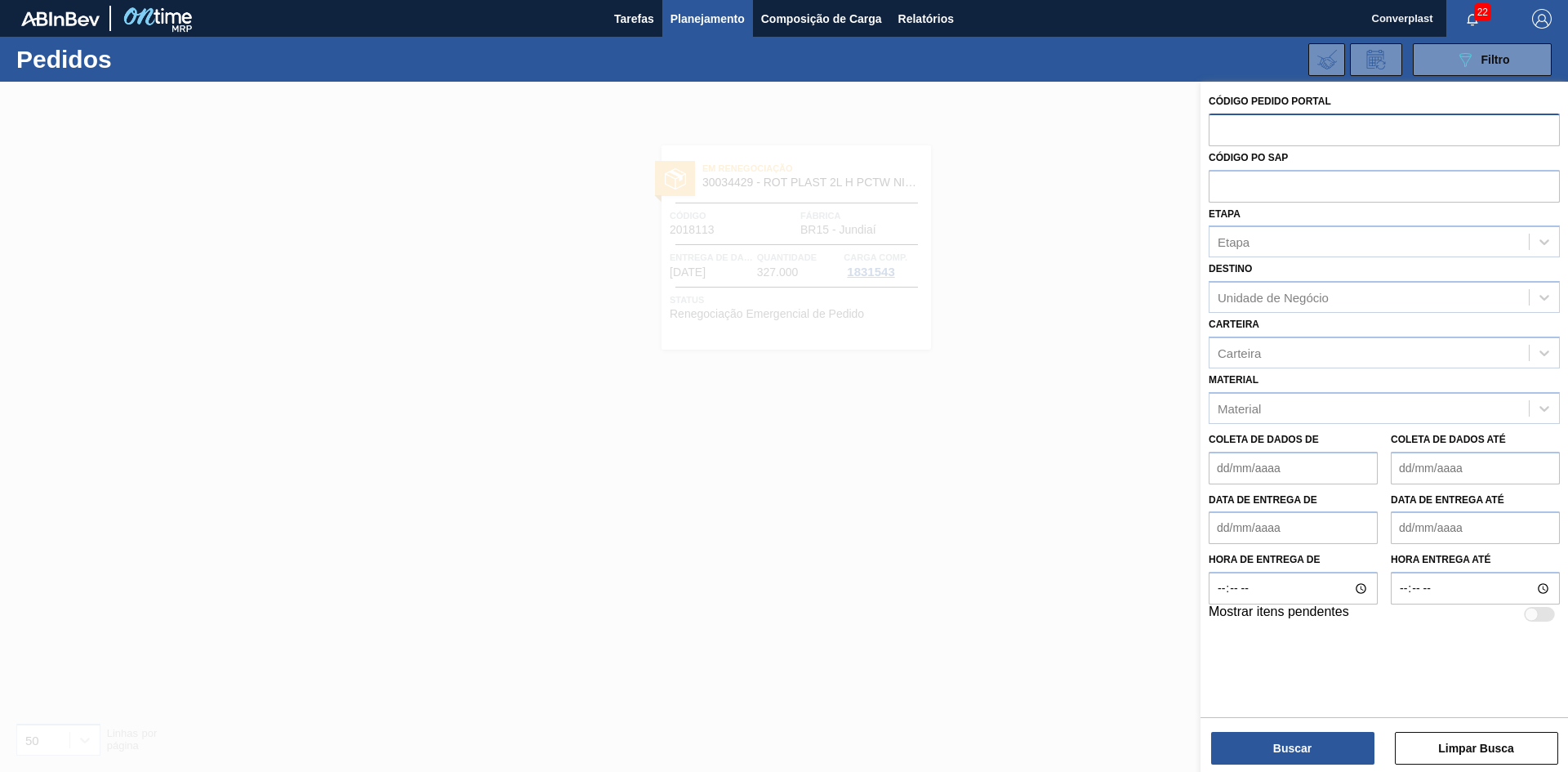
paste input "2023233"
type input "2023233"
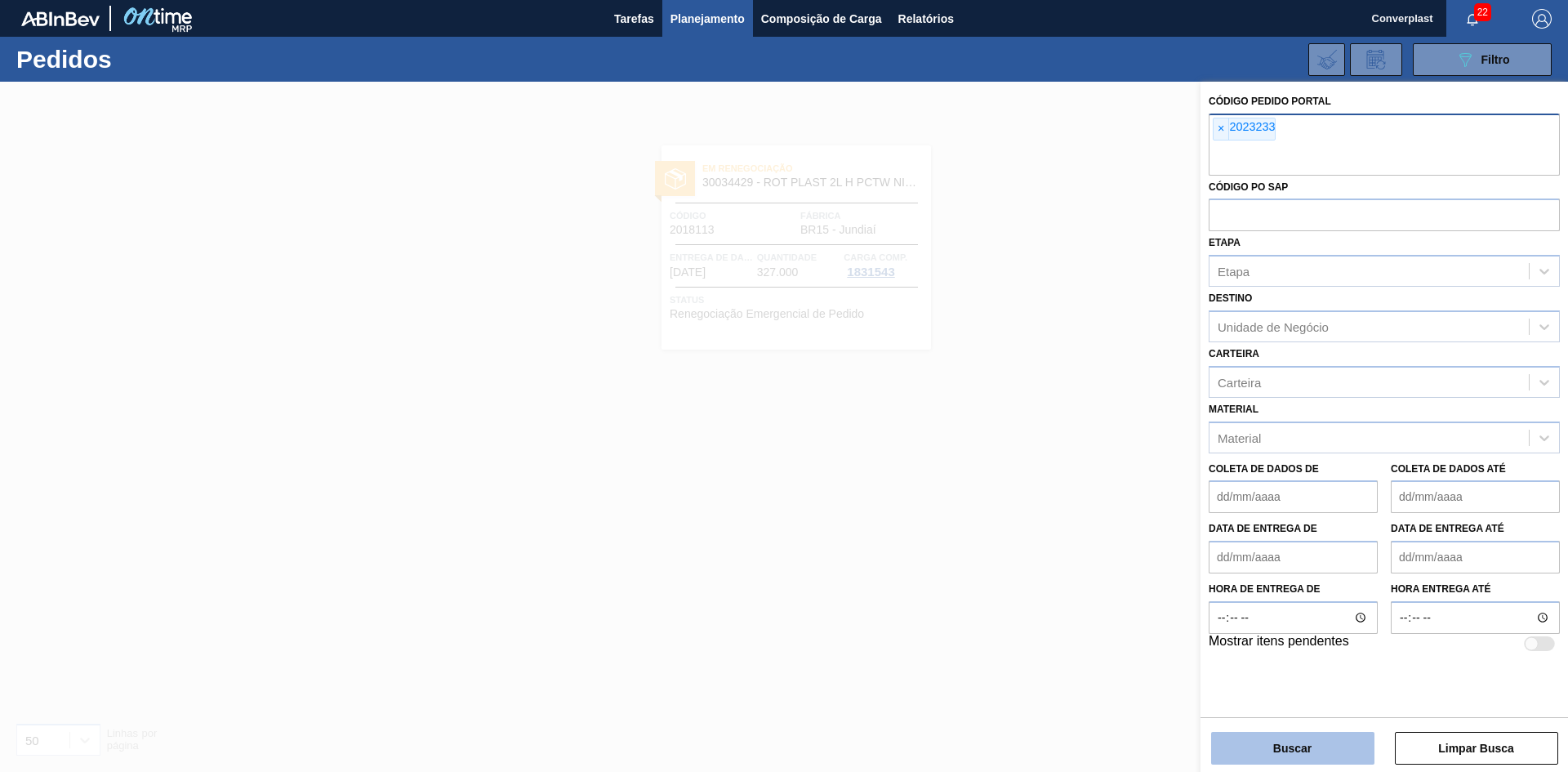
click at [1248, 734] on button "Buscar" at bounding box center [1292, 747] width 164 height 32
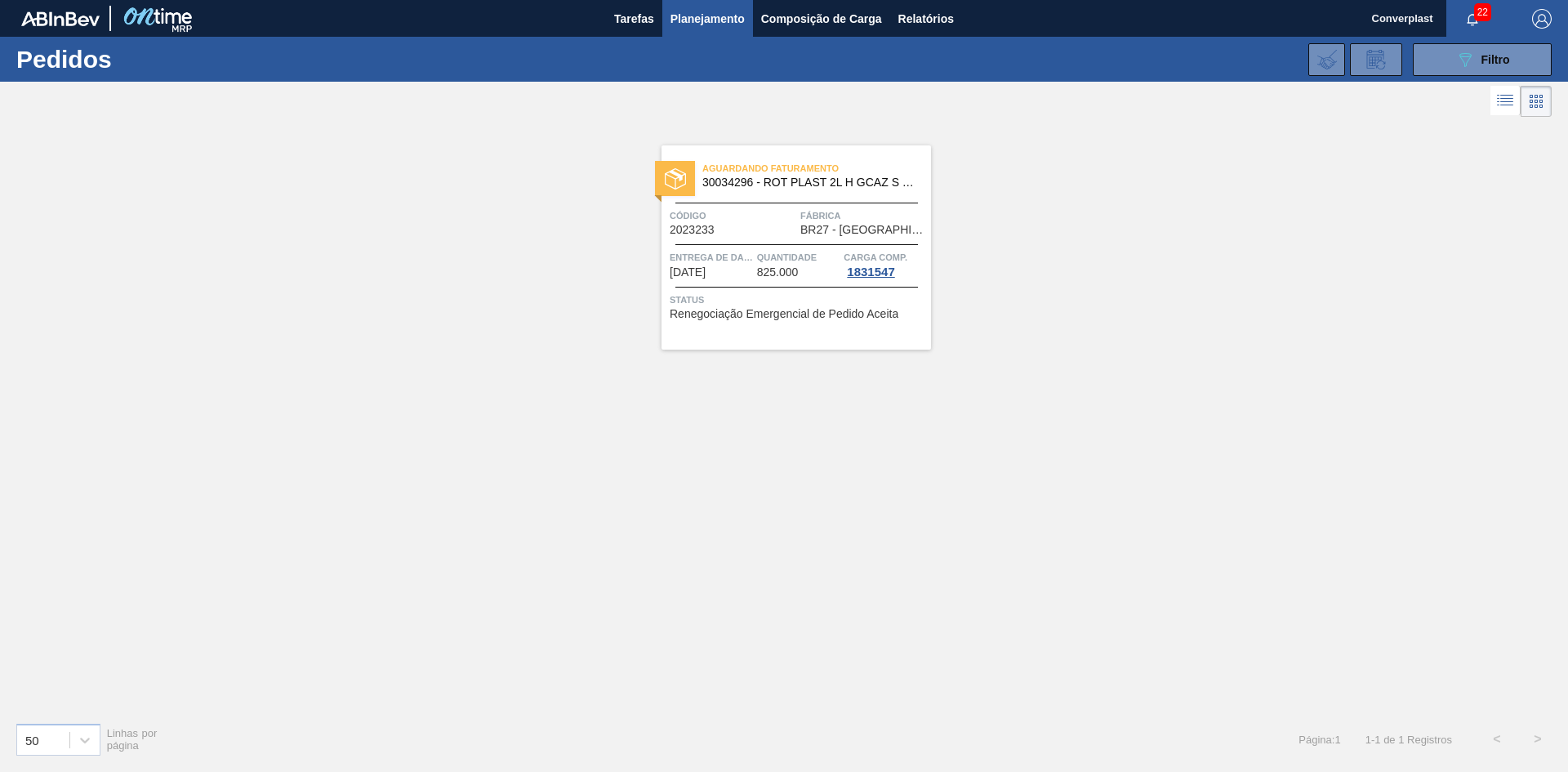
click at [777, 183] on font "30034296 - ROT PLAST 2L H GCAZ S RECLAMAÇÃO NIV25" at bounding box center [859, 181] width 315 height 13
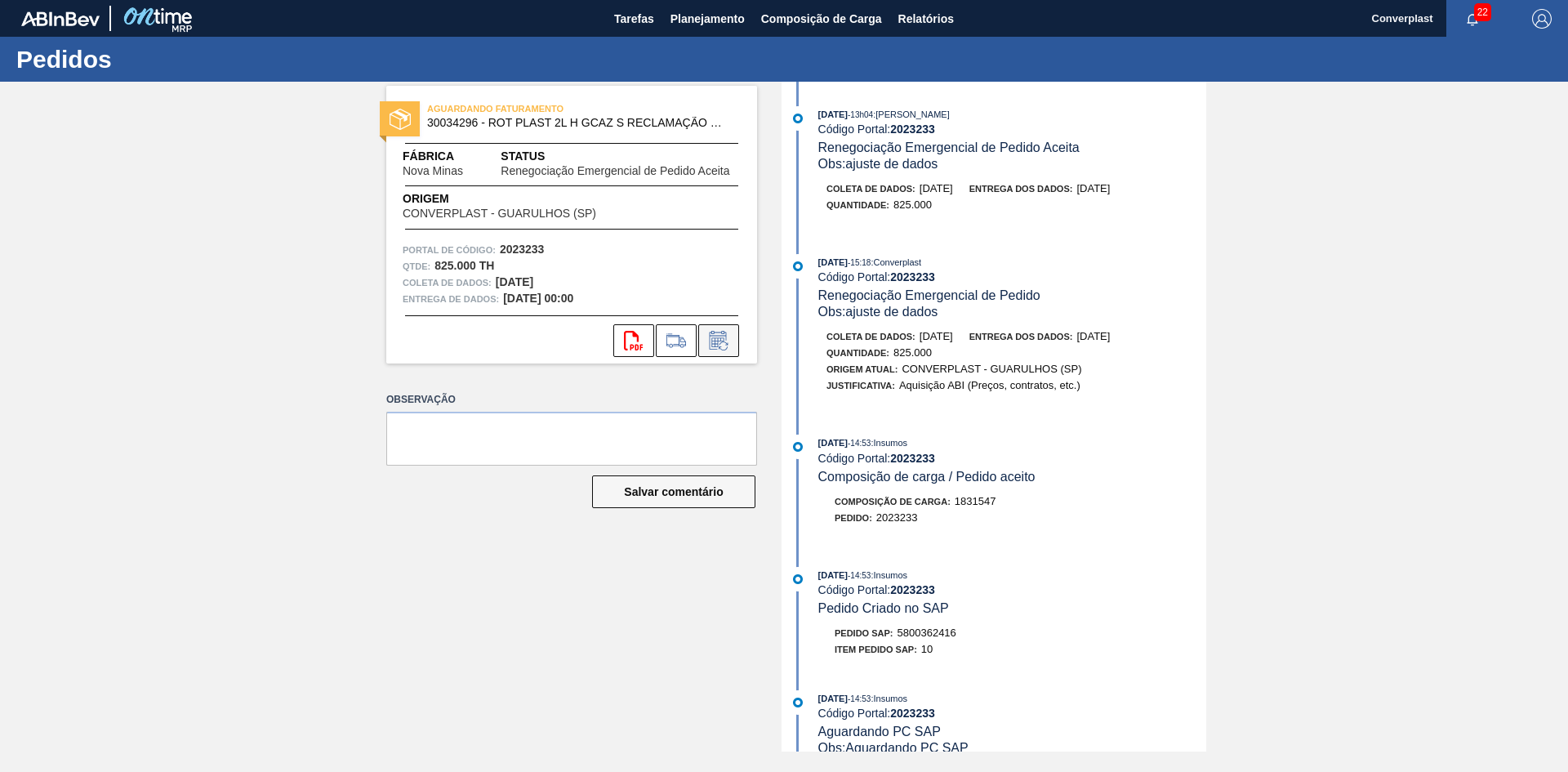
click at [707, 331] on icon at bounding box center [718, 340] width 26 height 20
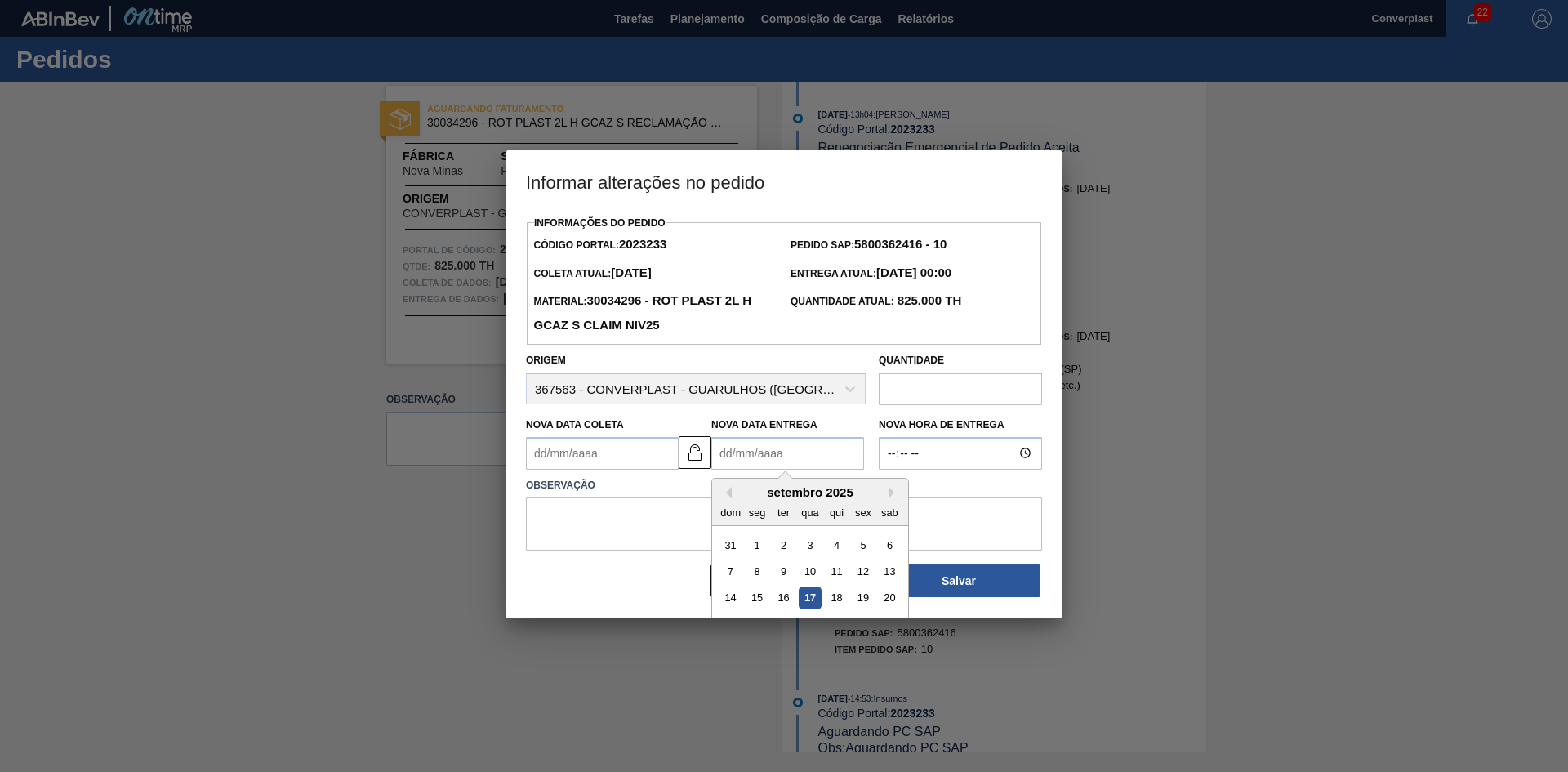
click at [772, 451] on Entrega2023233 "Nova Data Entrega" at bounding box center [787, 452] width 153 height 32
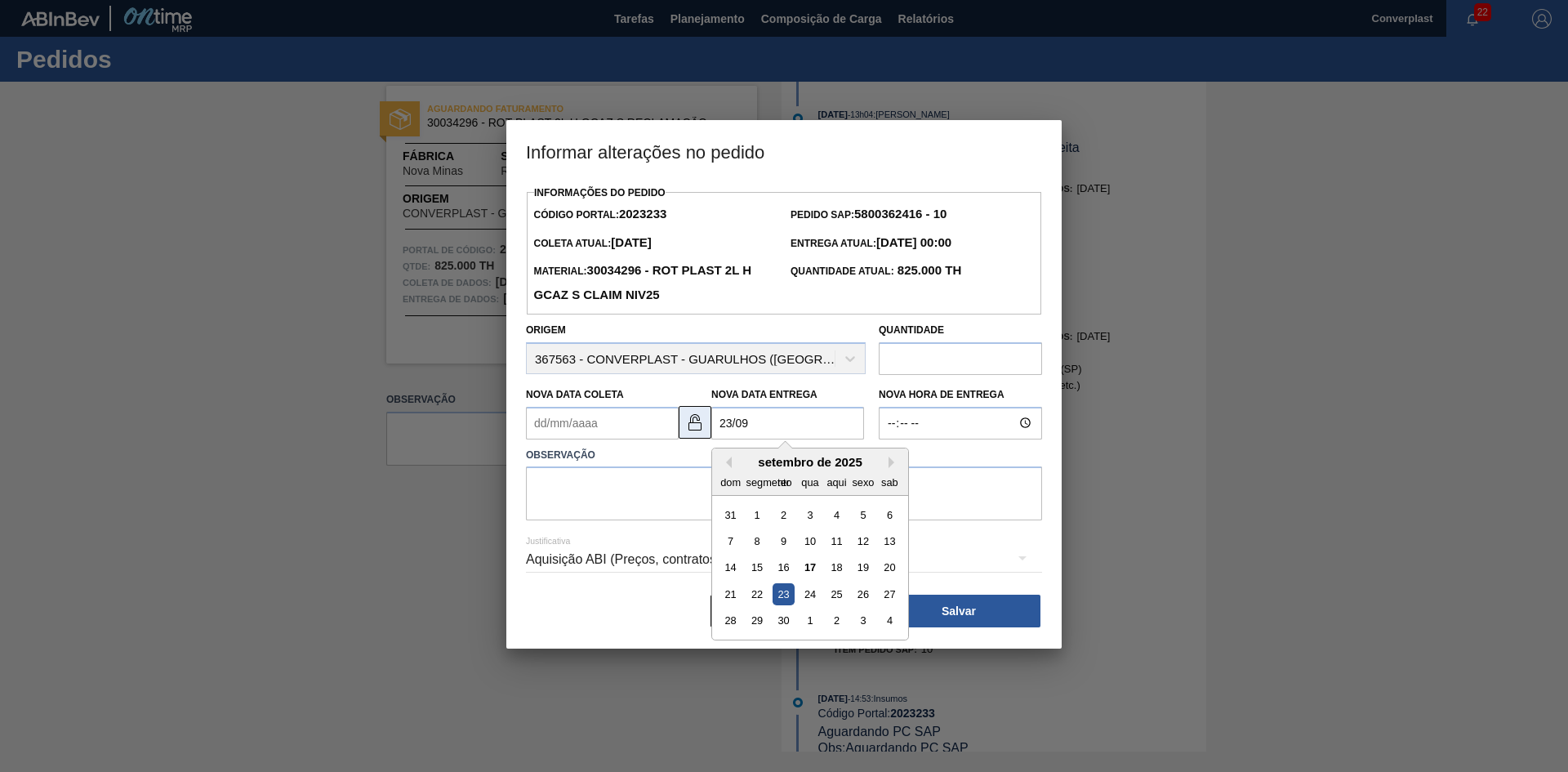
type Entrega2023233 "[DATE]"
click at [689, 414] on button at bounding box center [694, 422] width 32 height 32
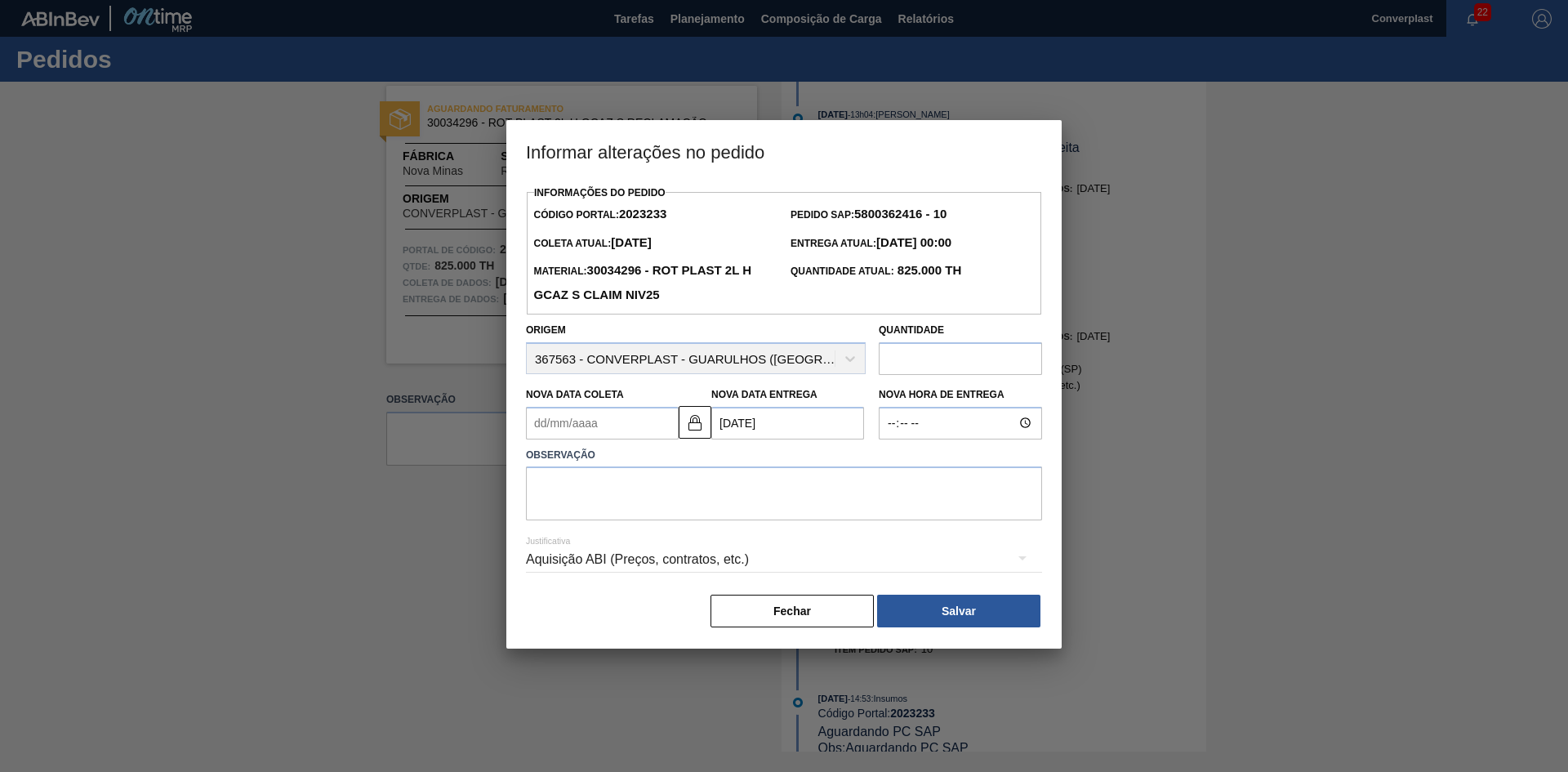
click at [734, 427] on Entrega2023233 "[DATE]" at bounding box center [787, 423] width 153 height 32
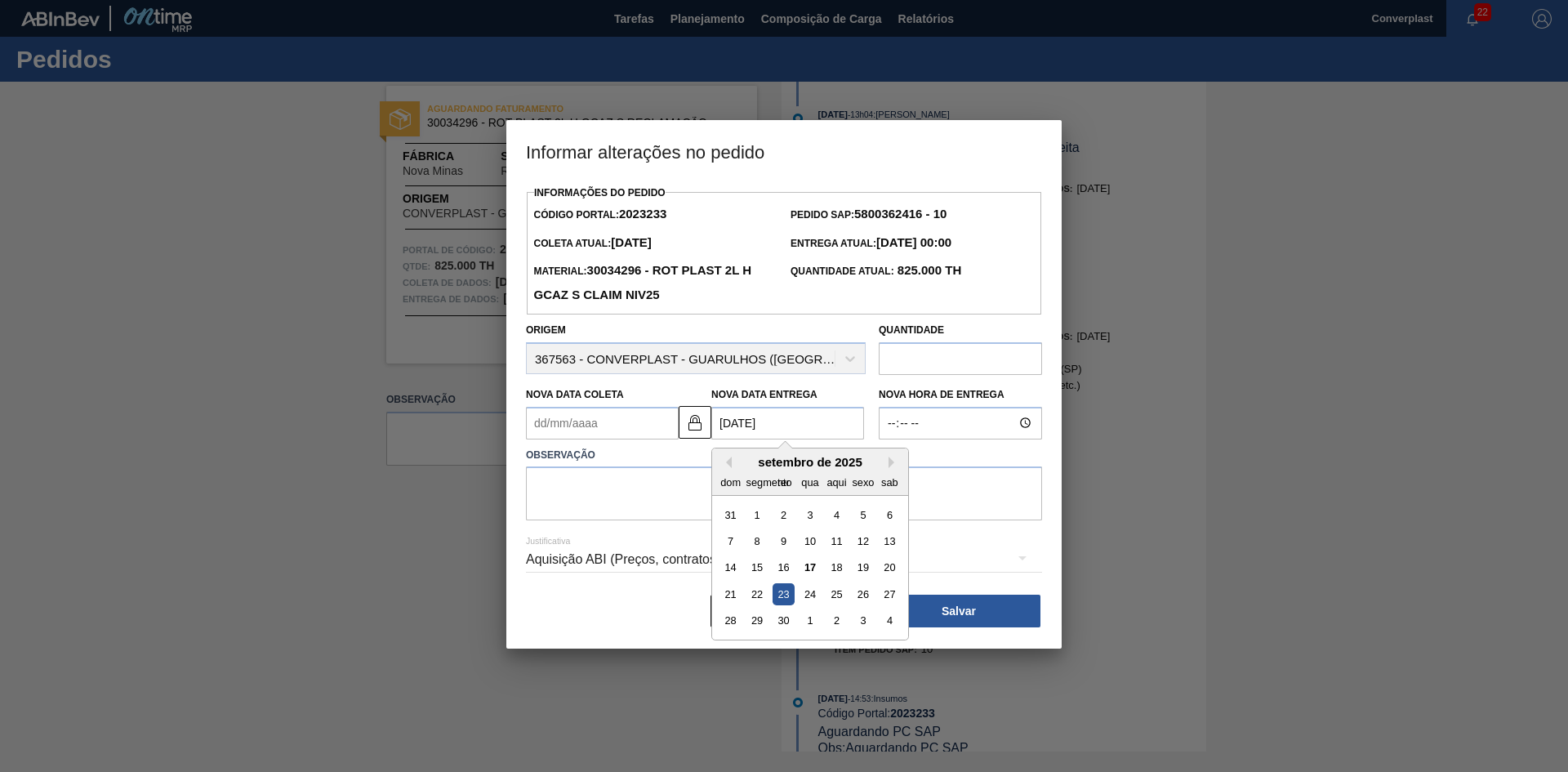
click at [784, 593] on font "23" at bounding box center [784, 594] width 12 height 12
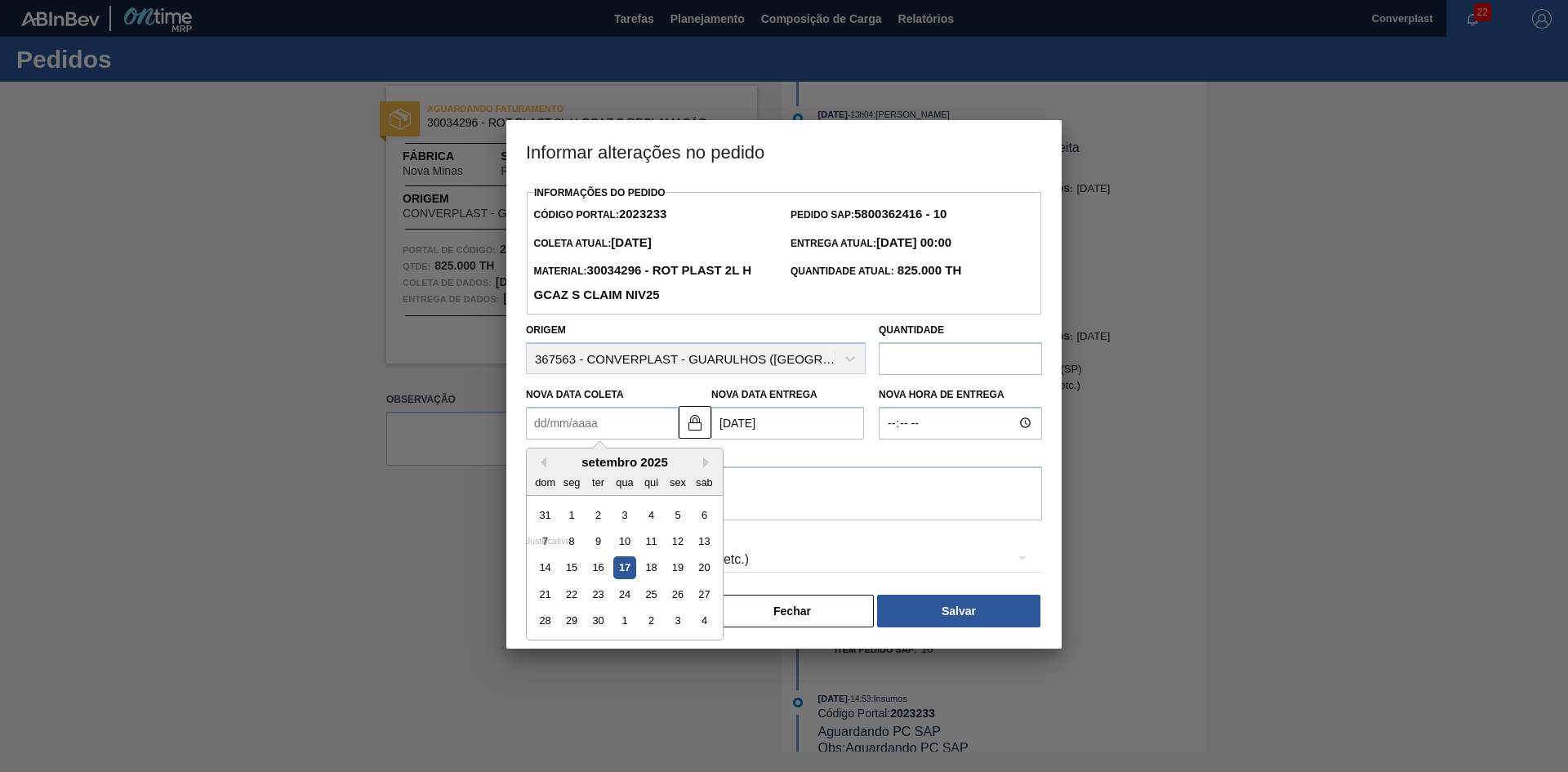
click at [590, 421] on Coleta2023233 "Nova Data Coleta" at bounding box center [602, 423] width 153 height 32
click at [684, 420] on button at bounding box center [694, 422] width 32 height 32
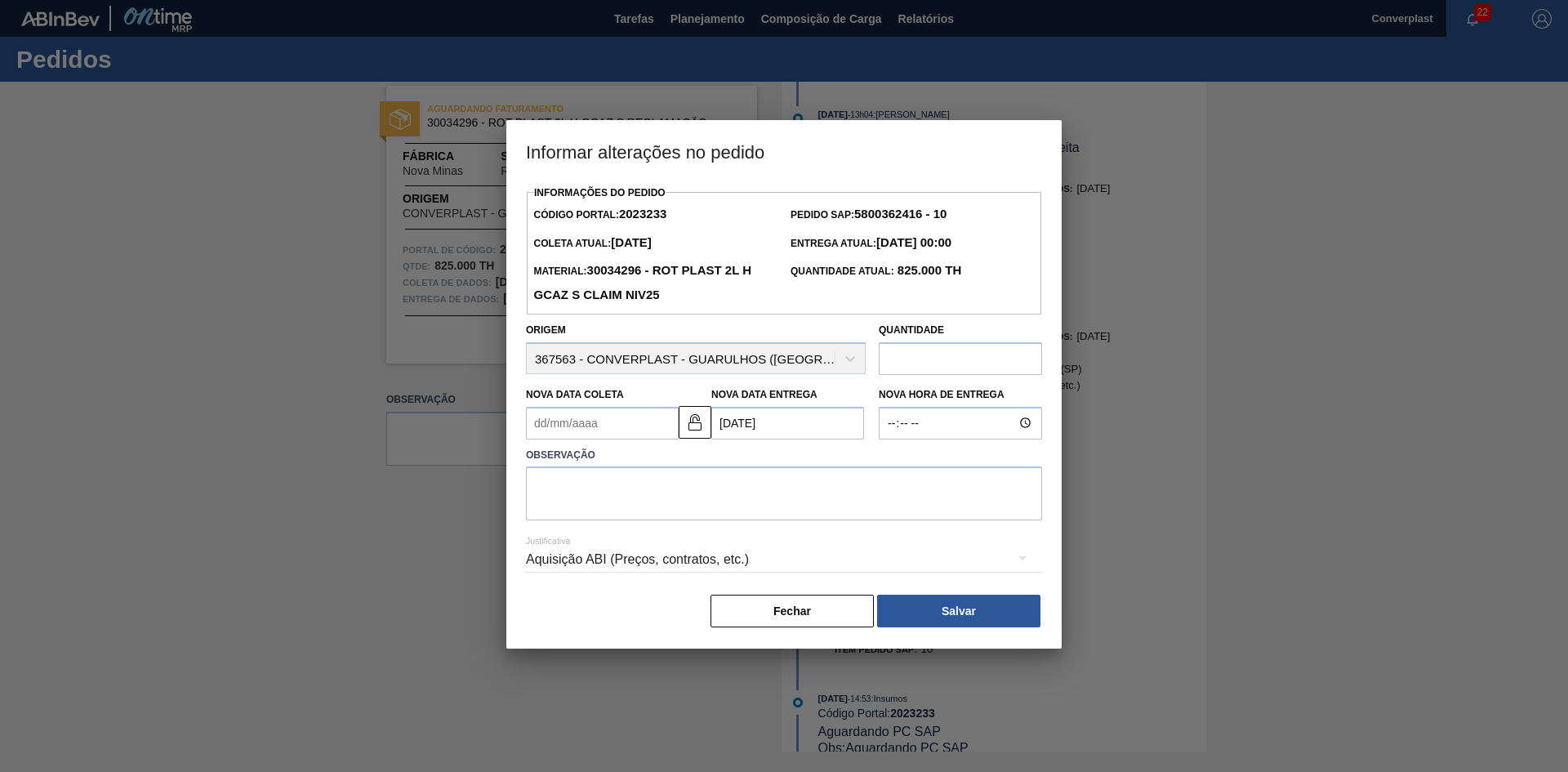
click at [608, 422] on Coleta2023233 "Nova Data Coleta" at bounding box center [602, 423] width 153 height 32
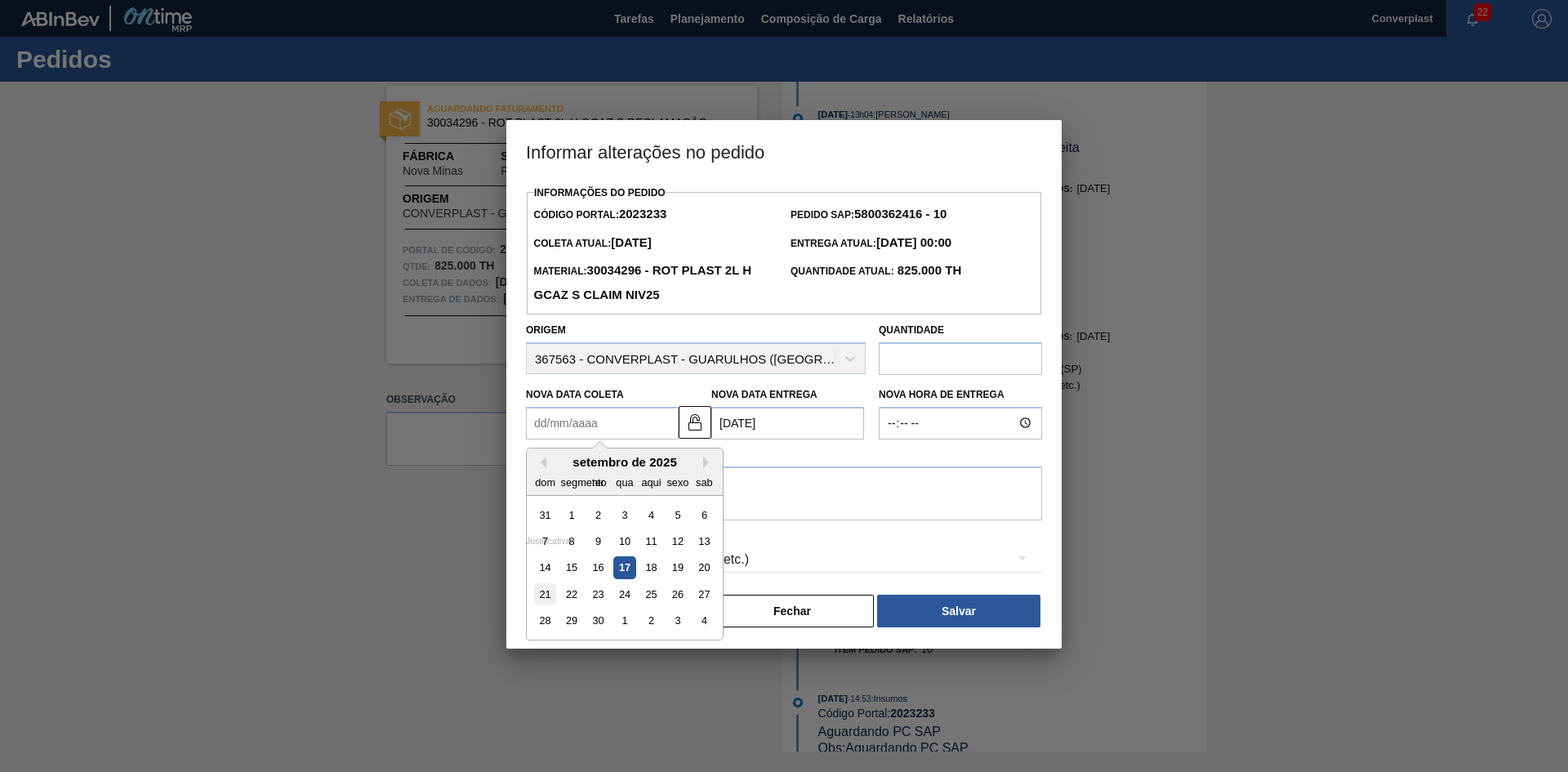
click at [544, 598] on font "21" at bounding box center [545, 594] width 12 height 12
type Coleta2023233 "[DATE]"
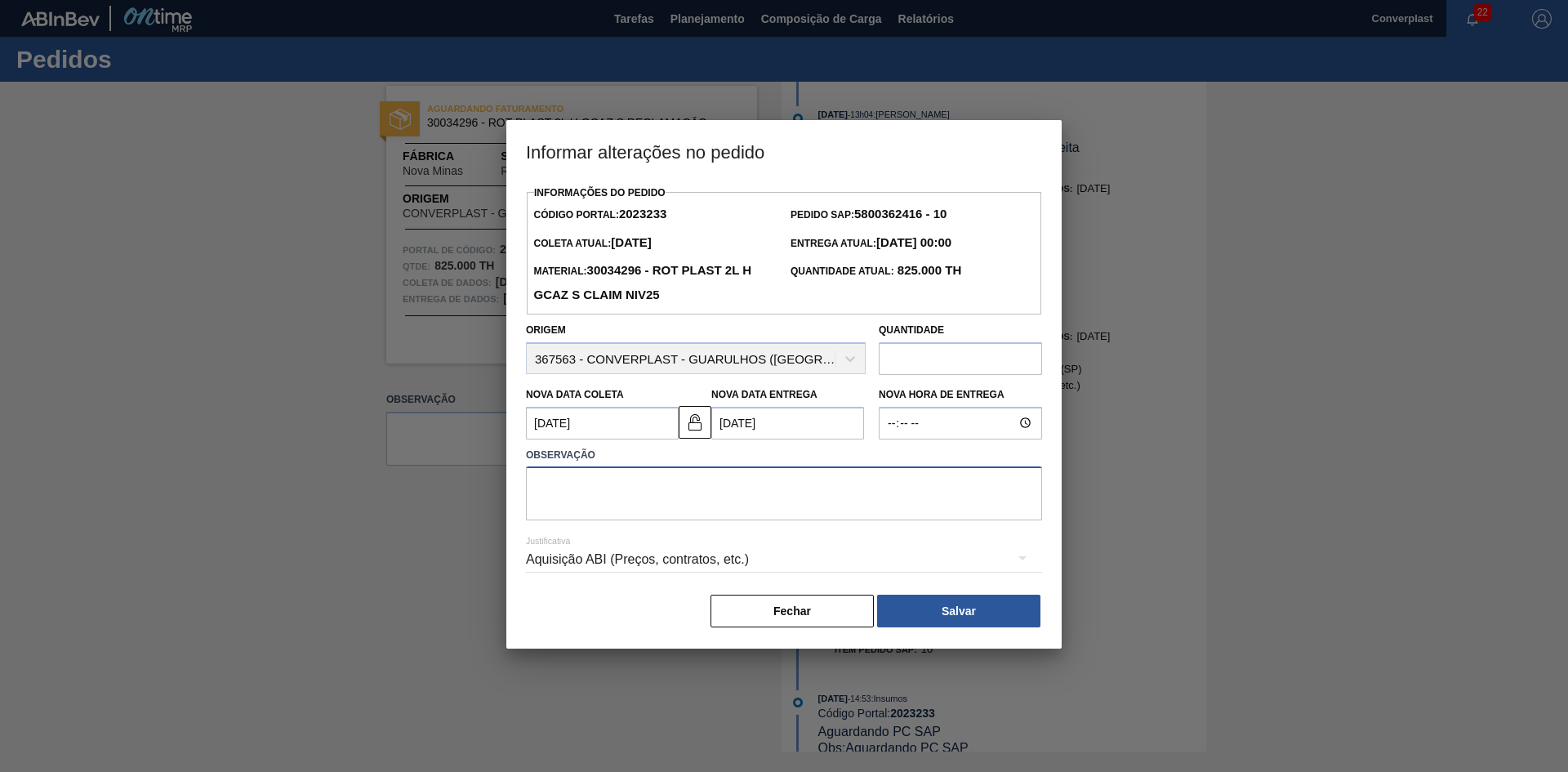
click at [628, 498] on textarea at bounding box center [784, 492] width 516 height 54
type textarea "AJUSTE DATA"
click at [942, 607] on button "Salvar" at bounding box center [958, 610] width 164 height 32
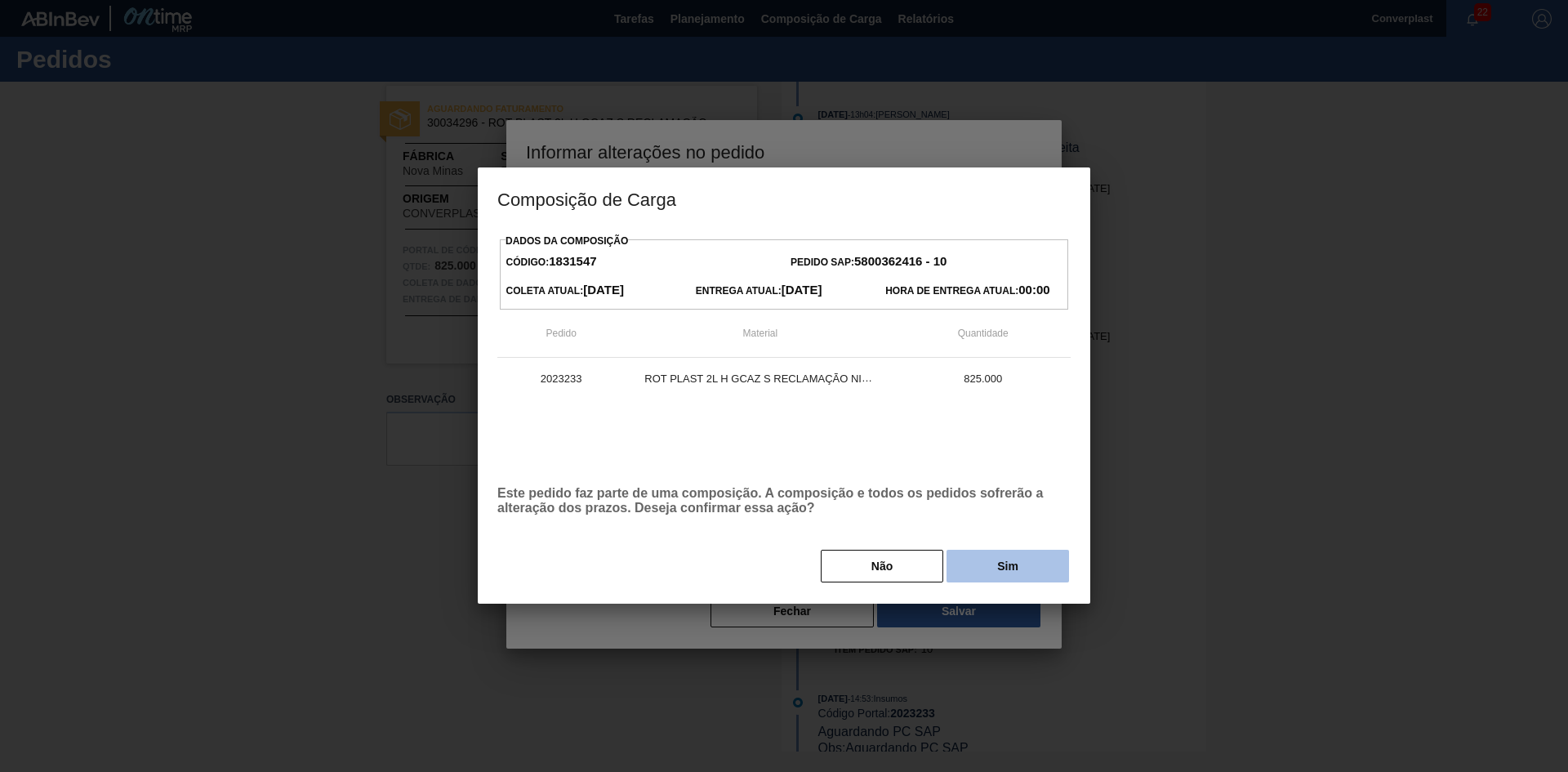
click at [994, 550] on button "Sim" at bounding box center [1007, 565] width 123 height 32
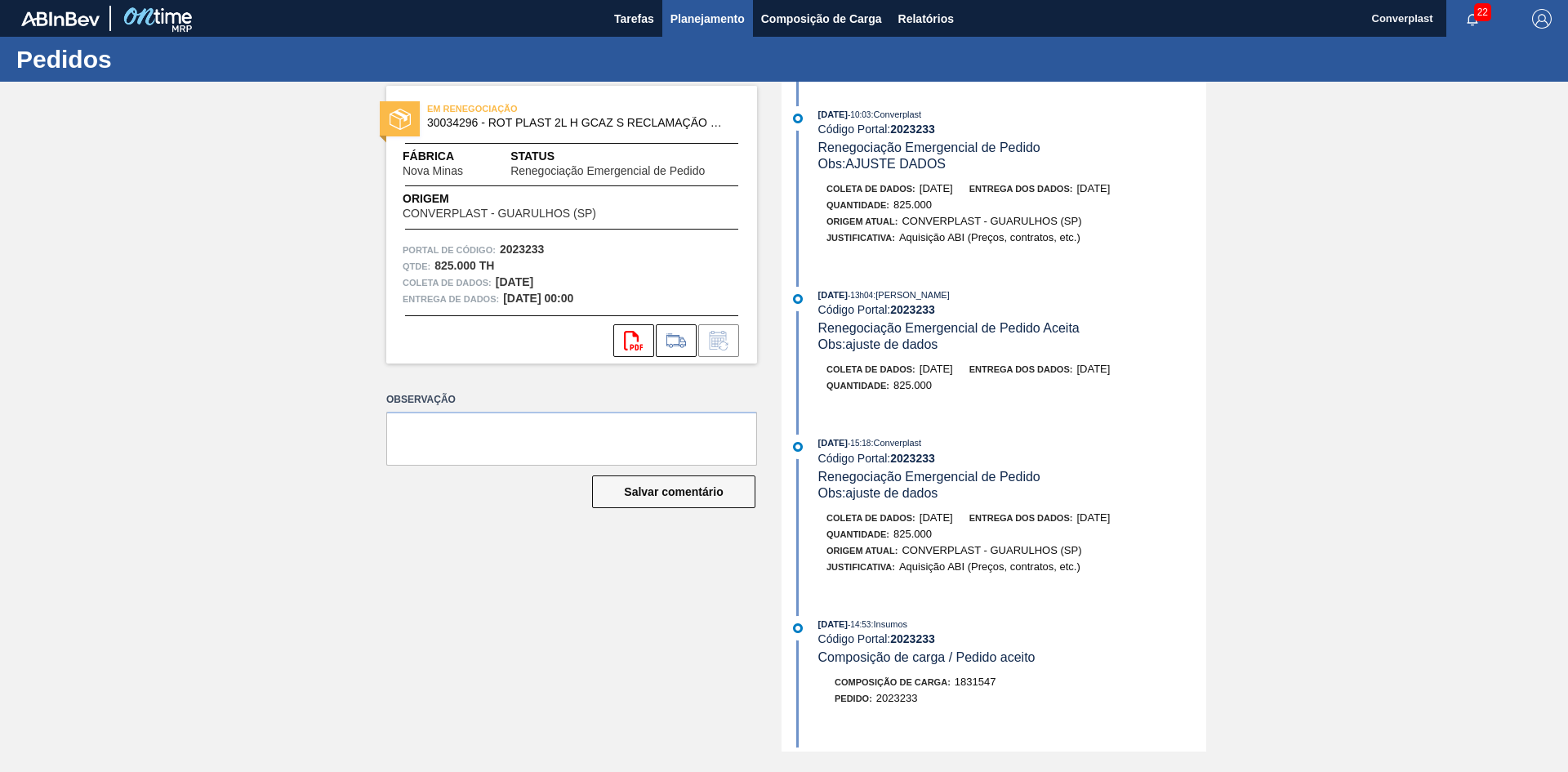
click at [690, 7] on button "Planejamento" at bounding box center [707, 18] width 90 height 36
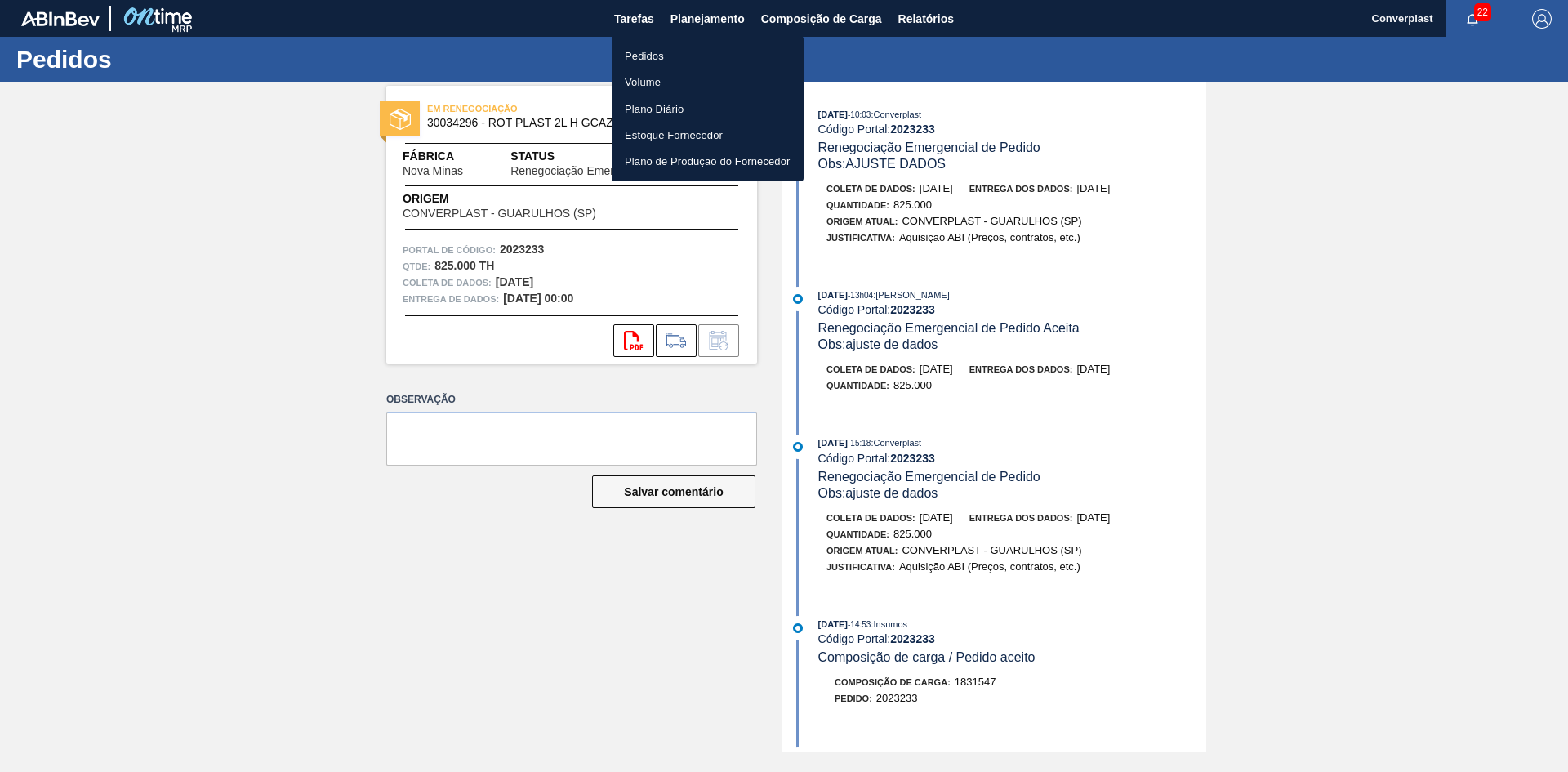
click at [667, 57] on li "Pedidos" at bounding box center [708, 55] width 192 height 26
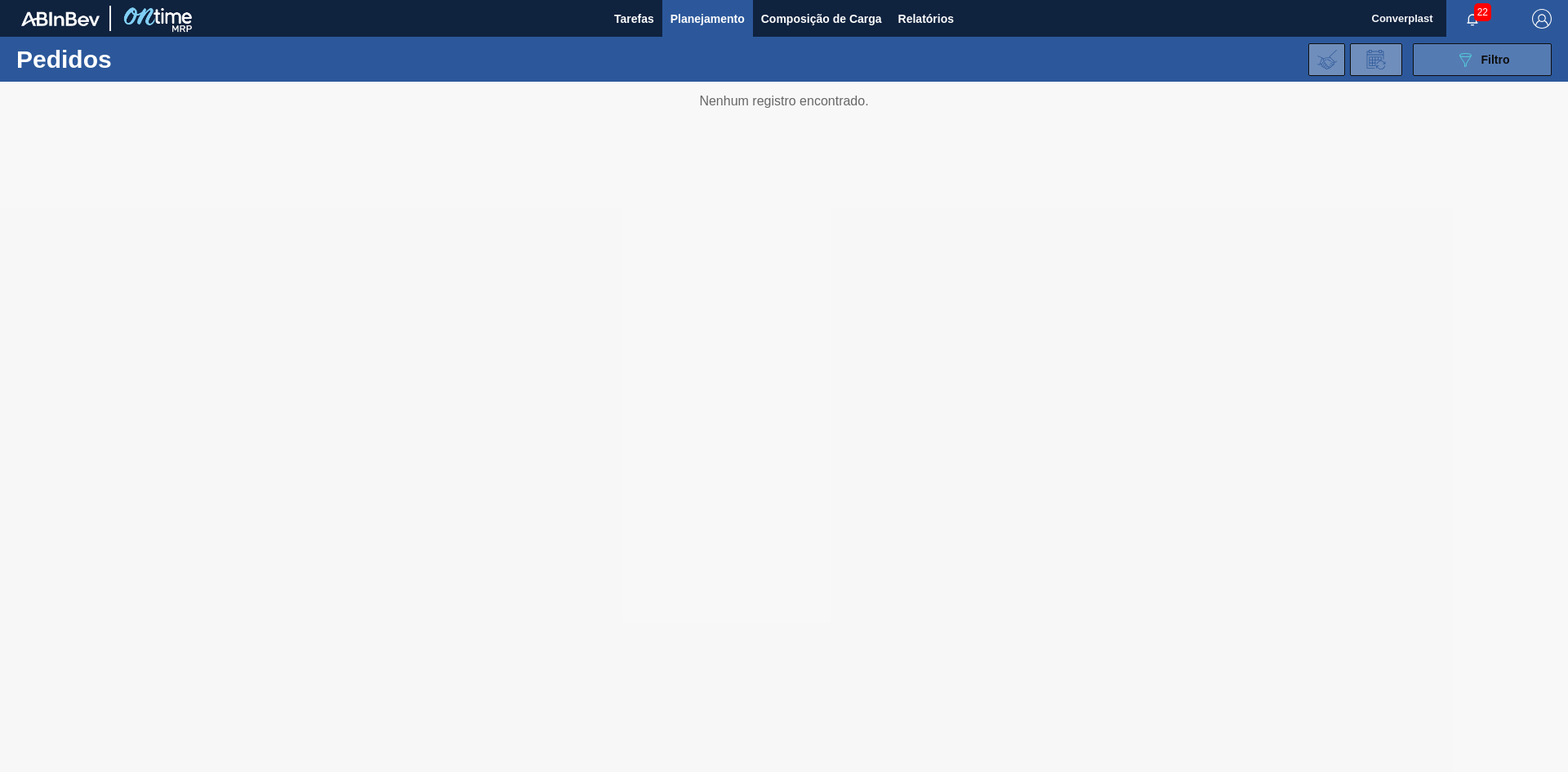
click at [1438, 62] on button "089F7B8B-B2A5-4AFE-B5C0-19BA573D28AC Filtro" at bounding box center [1483, 59] width 139 height 32
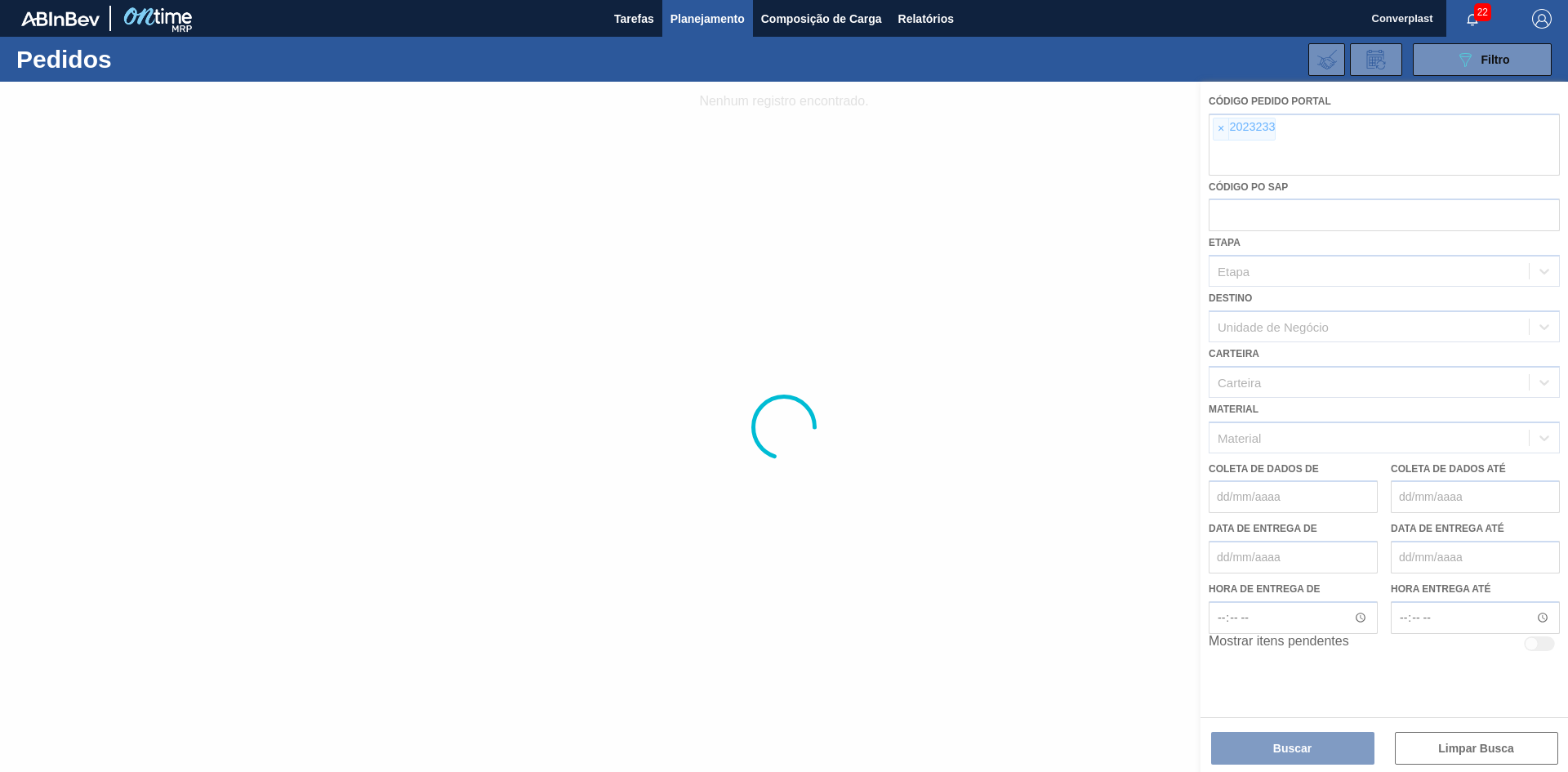
click at [1227, 140] on div at bounding box center [784, 427] width 1568 height 691
click at [1219, 124] on div at bounding box center [784, 427] width 1568 height 691
click at [1230, 125] on div at bounding box center [784, 427] width 1568 height 691
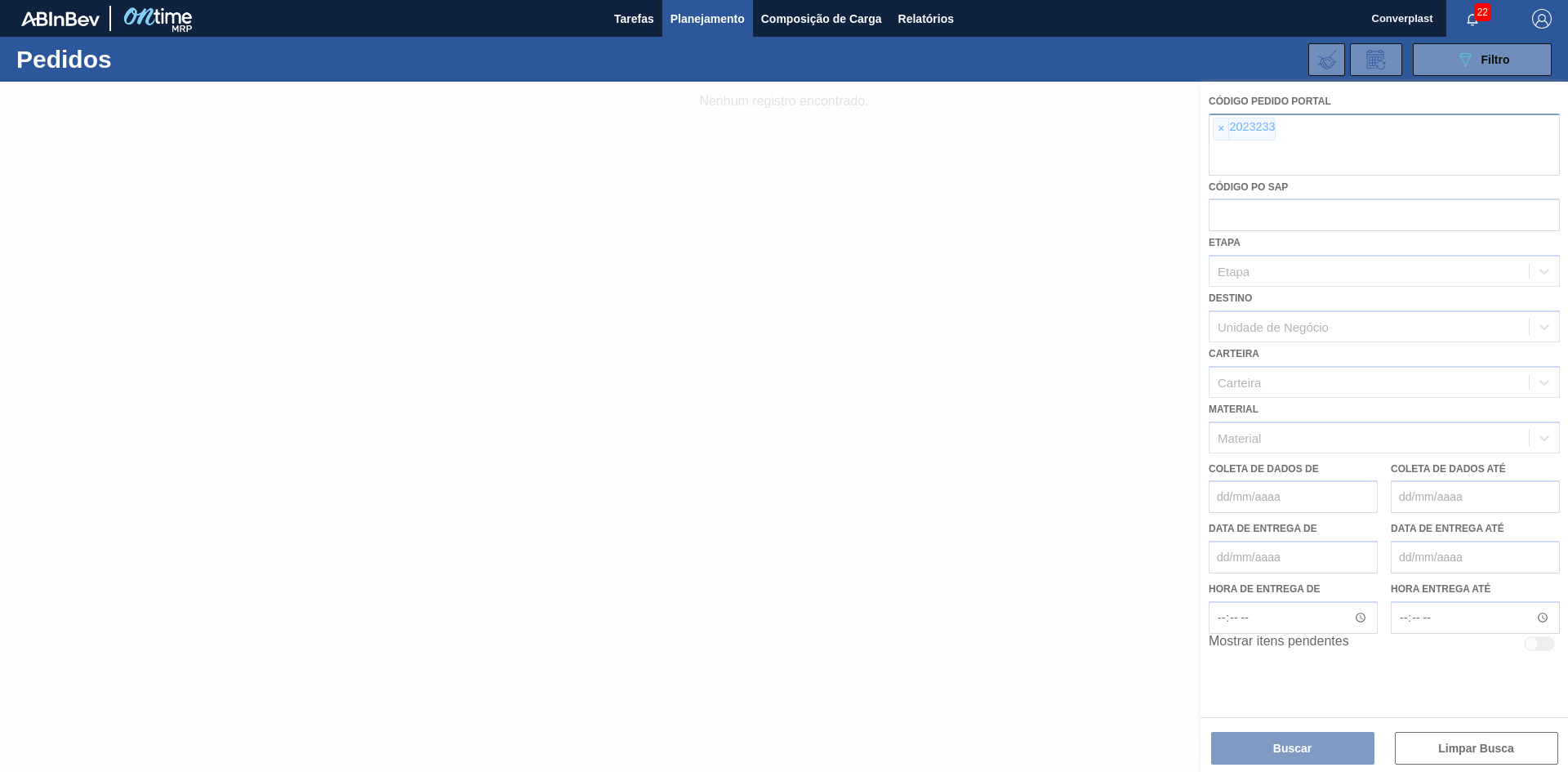
click at [1223, 128] on font "×" at bounding box center [1221, 128] width 7 height 13
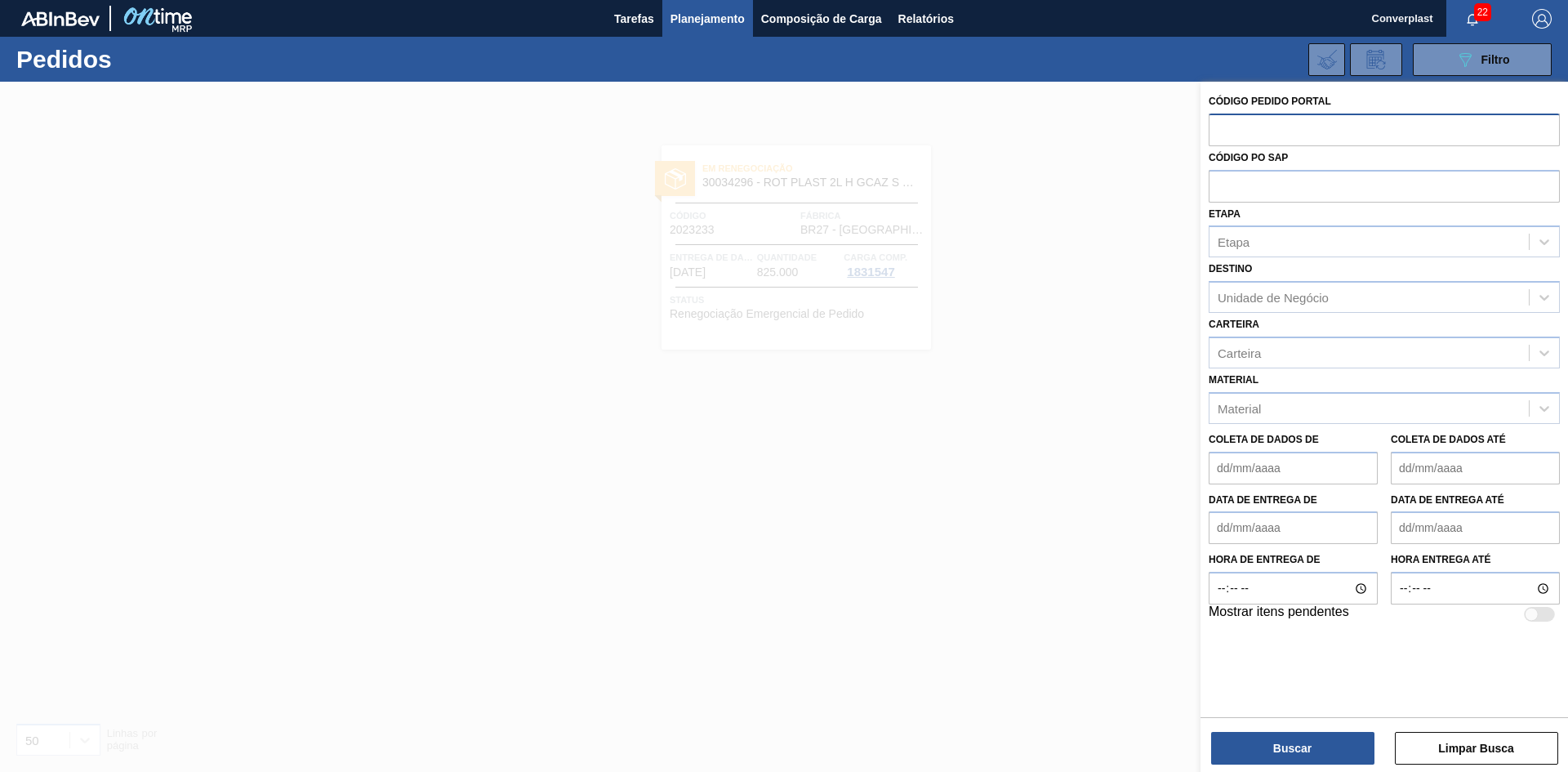
paste input "2018144"
type input "2018144"
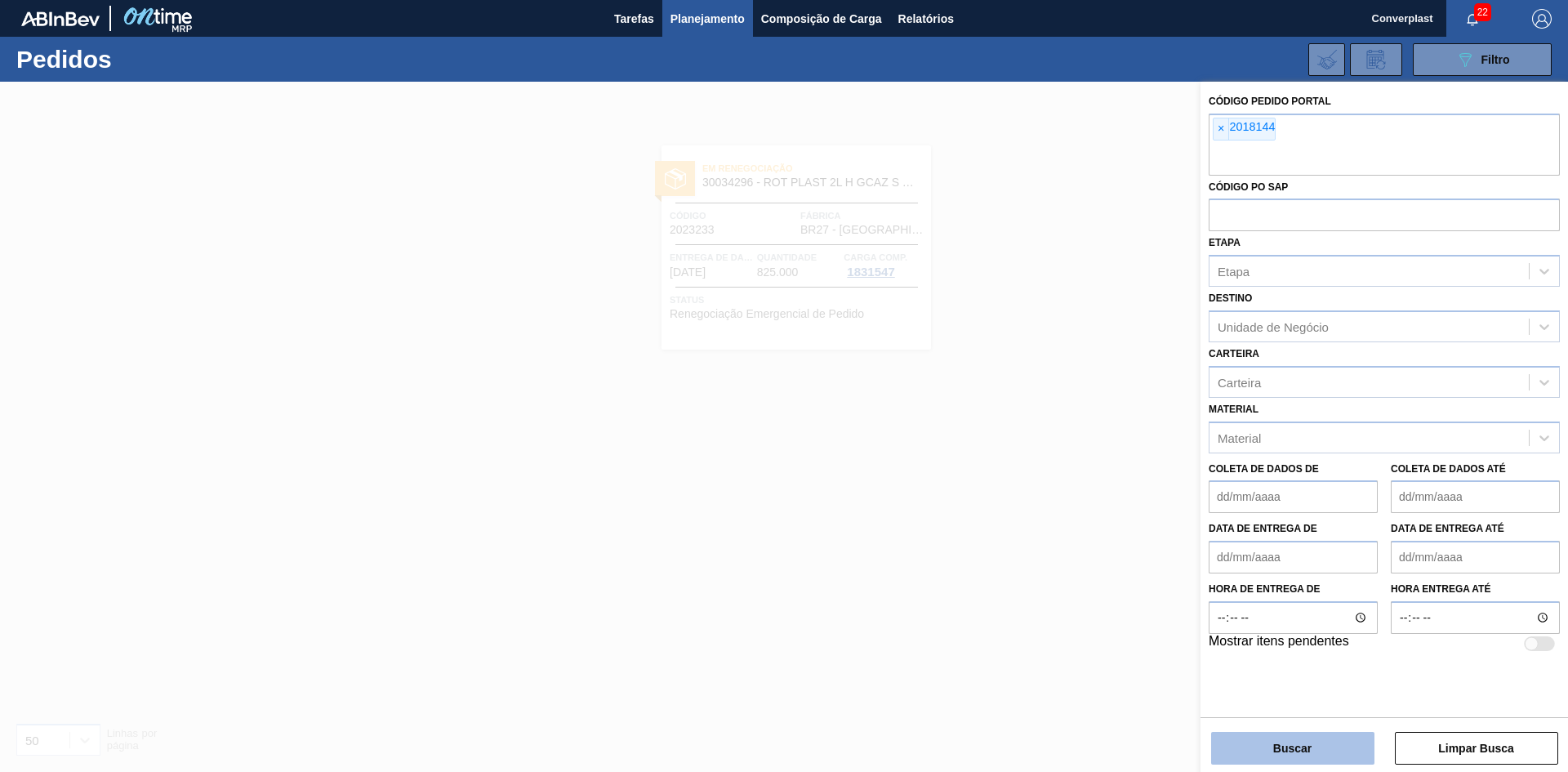
click at [1284, 751] on font "Buscar" at bounding box center [1291, 747] width 38 height 13
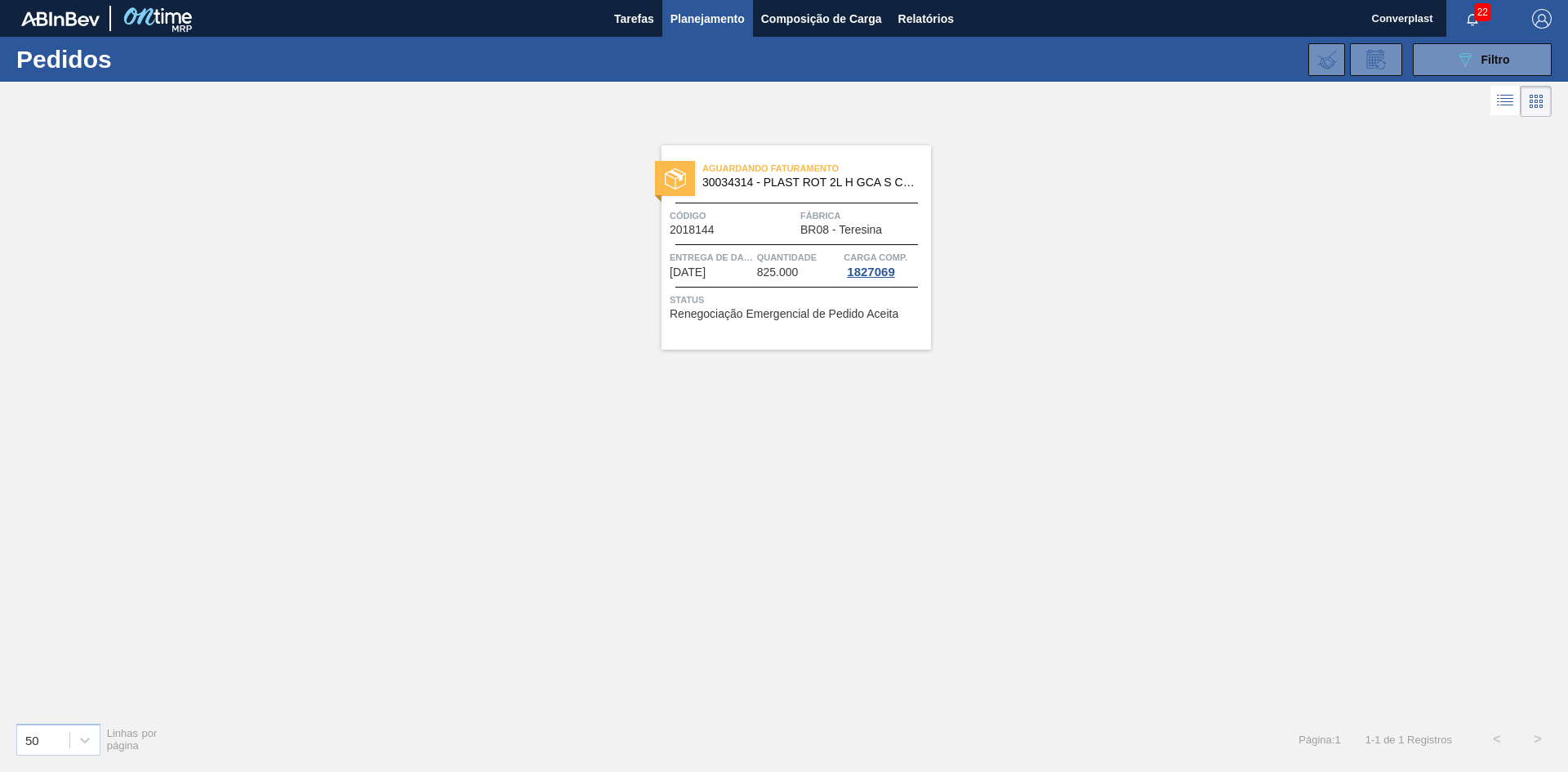
click at [704, 238] on div "Aguardando Faturamento 30034314 - PLAST ROT 2L H GCA S CL NIV25 Código 2018144 …" at bounding box center [795, 247] width 270 height 204
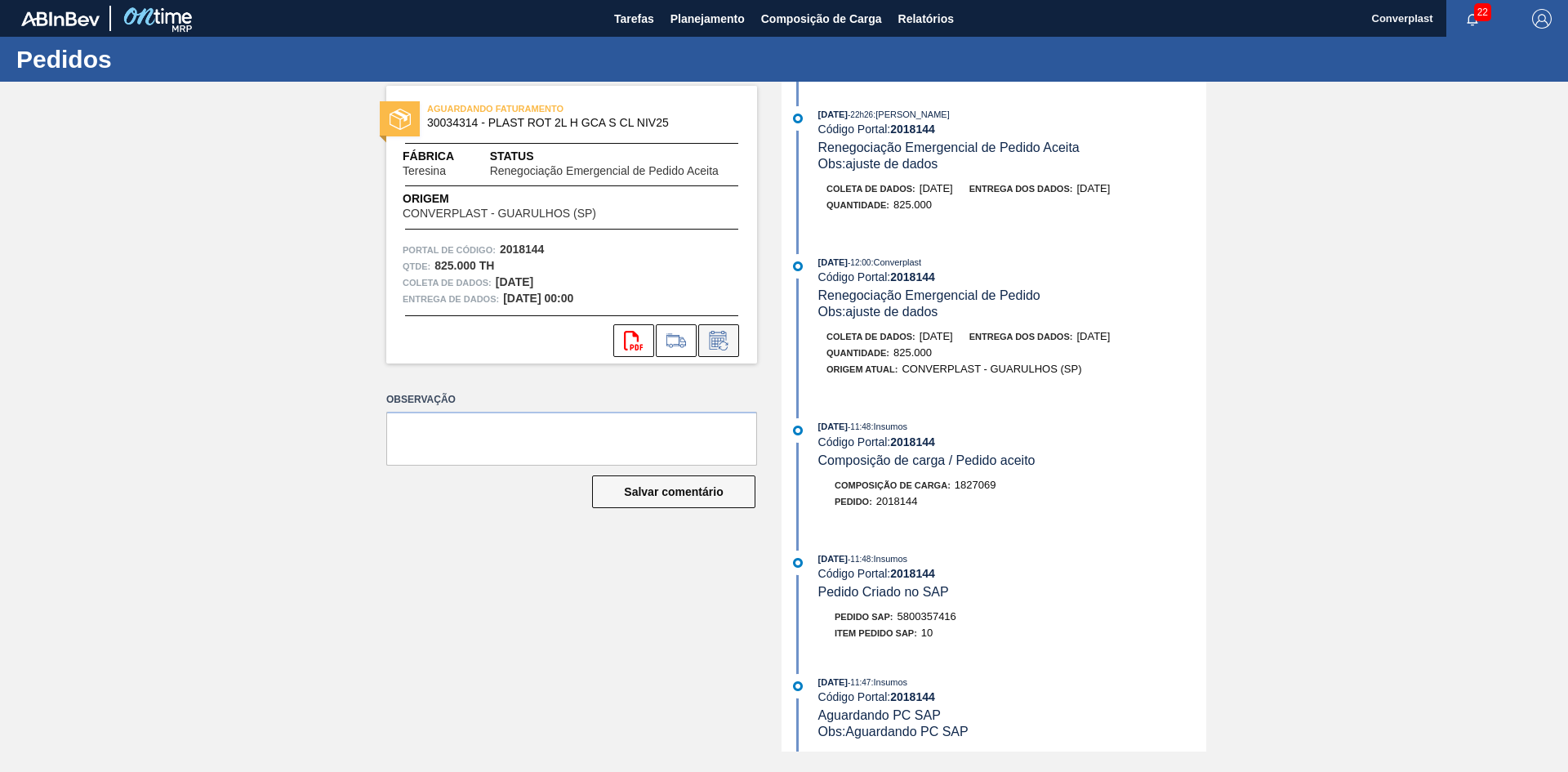
click at [718, 343] on icon at bounding box center [717, 342] width 12 height 10
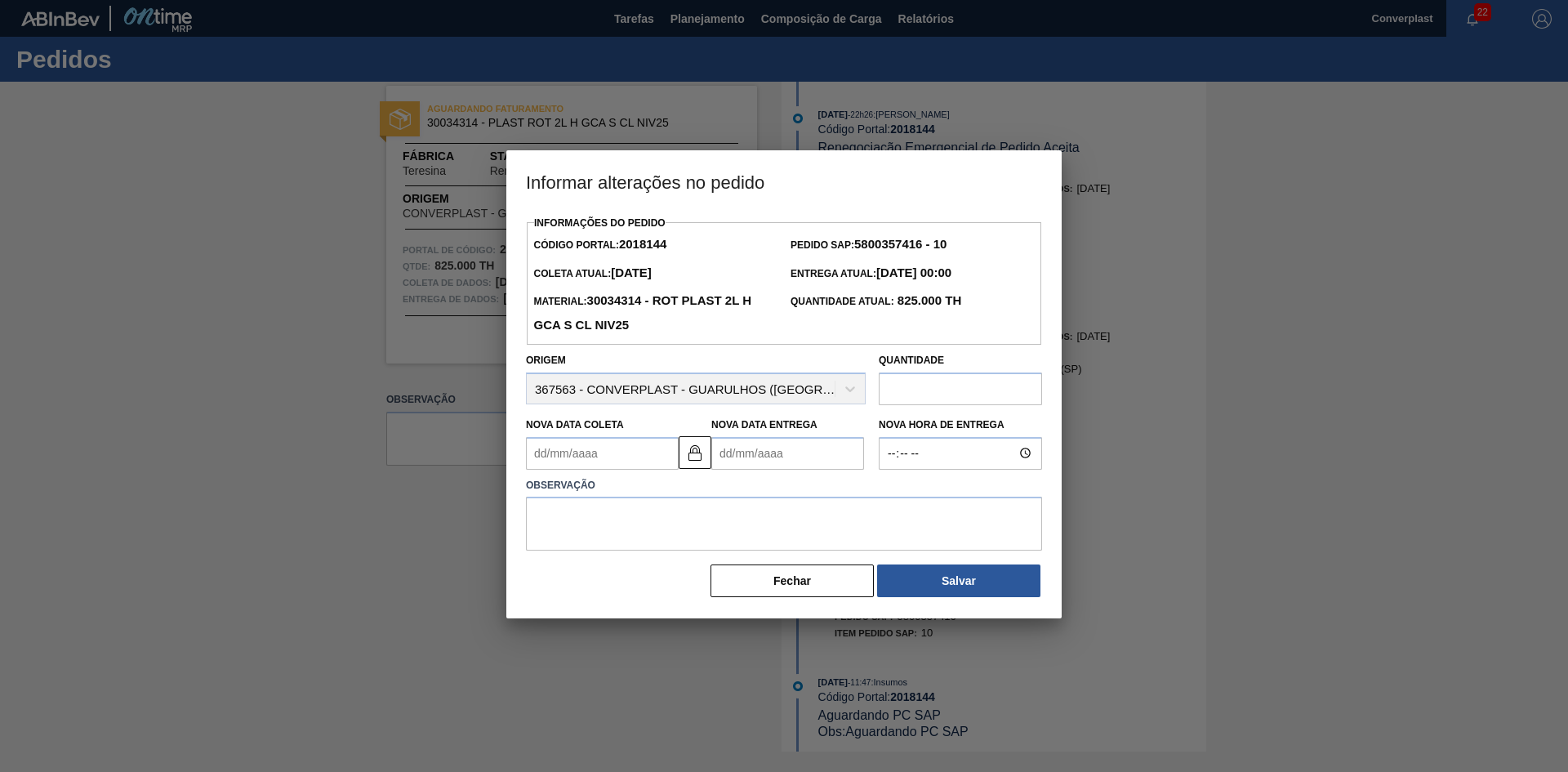
click at [740, 455] on Entrega2018144 "Nova Data Entrega" at bounding box center [787, 452] width 153 height 32
type Coleta2018144 "[DATE]"
type Entrega2018144 "0"
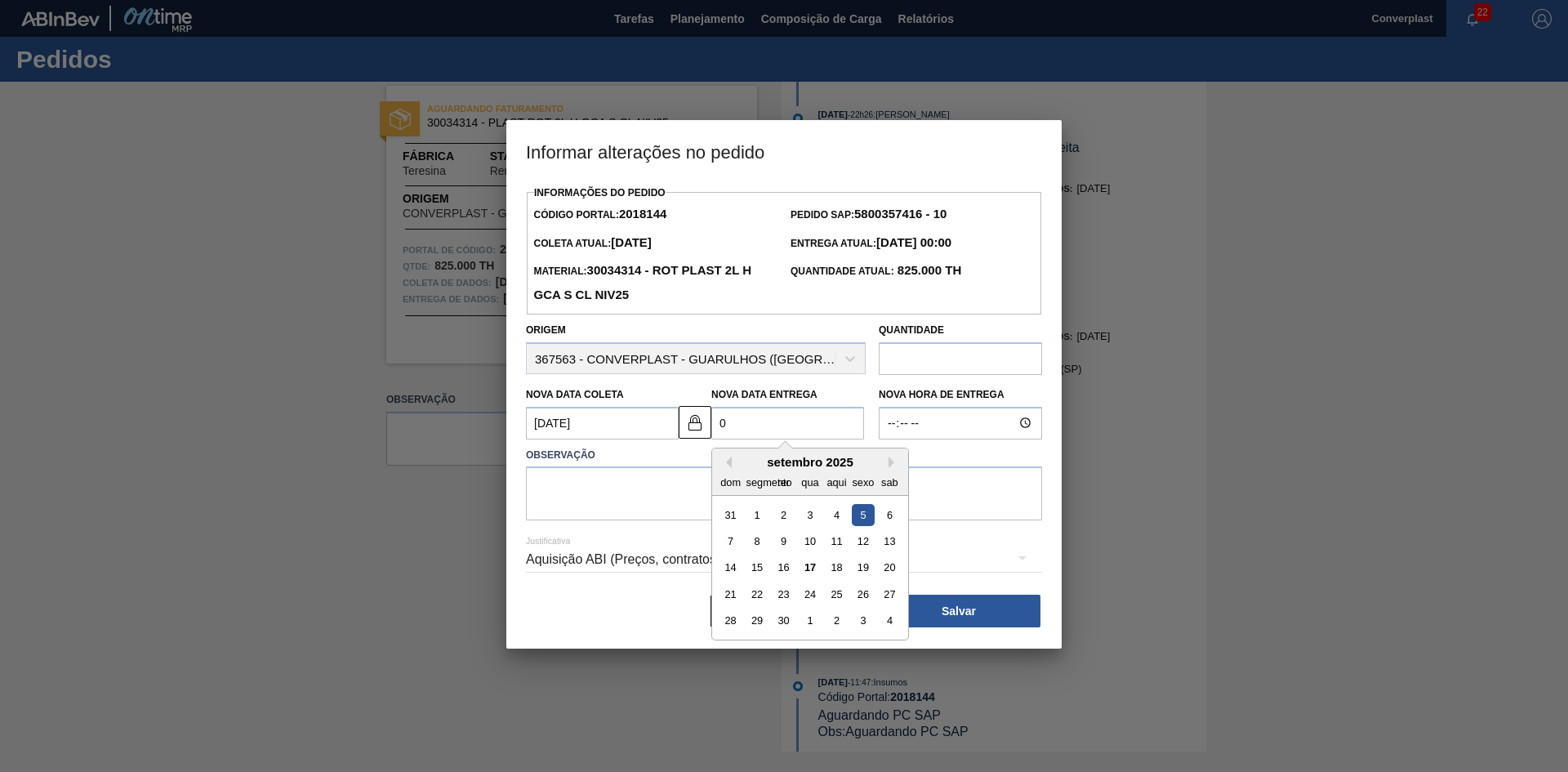
type Coleta2018144 "[DATE]"
type Entrega2018144 "05/"
type Coleta2018144 "[DATE]"
type Entrega2018144 "05/1"
type Coleta2018144 "[DATE]"
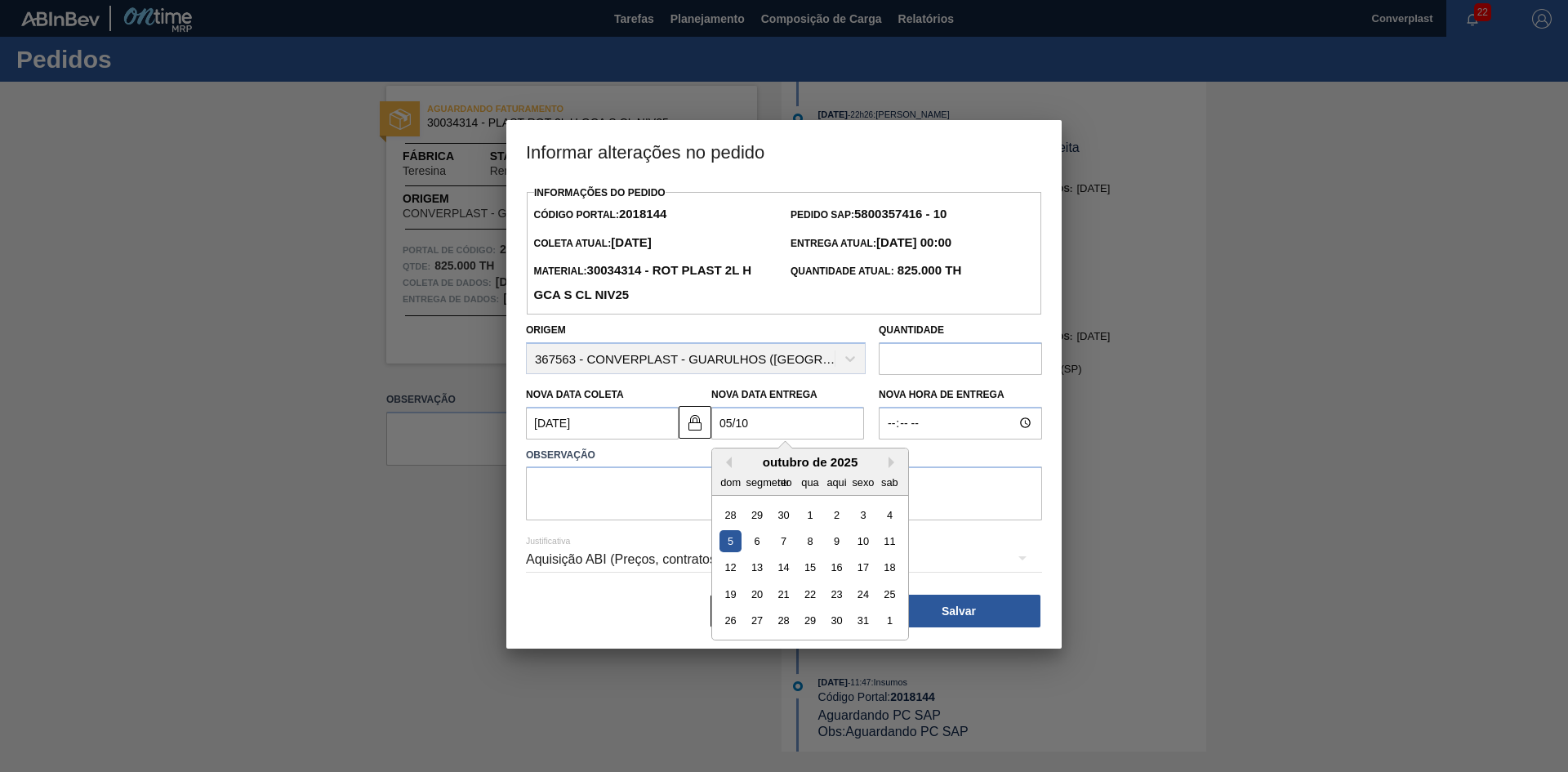
click at [728, 540] on div "5" at bounding box center [731, 540] width 22 height 22
type Entrega2018144 "[DATE]"
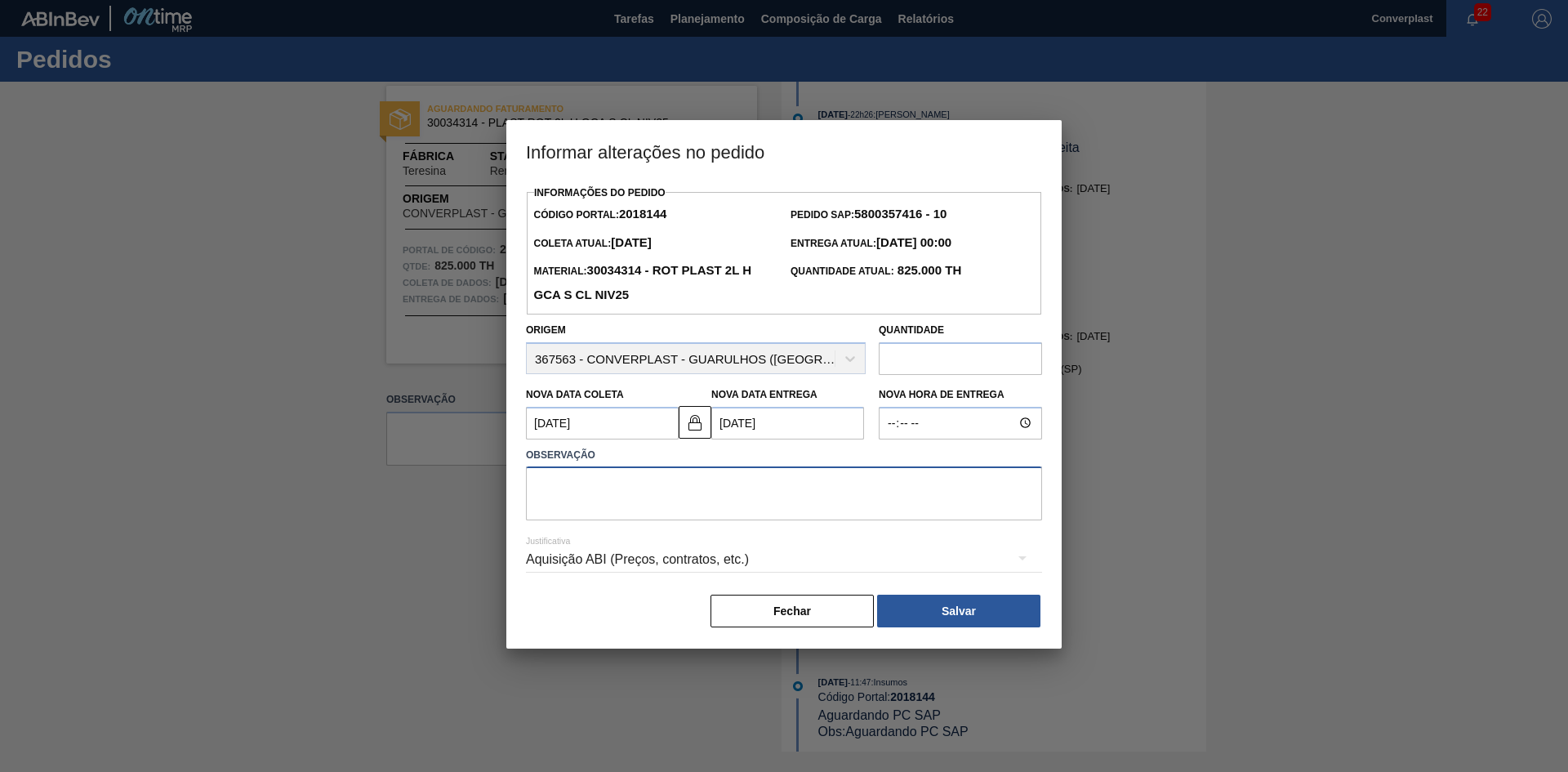
click at [587, 486] on textarea at bounding box center [784, 492] width 516 height 54
click at [904, 559] on div "Aquisição ABI (Preços, contratos, etc.)" at bounding box center [784, 559] width 516 height 46
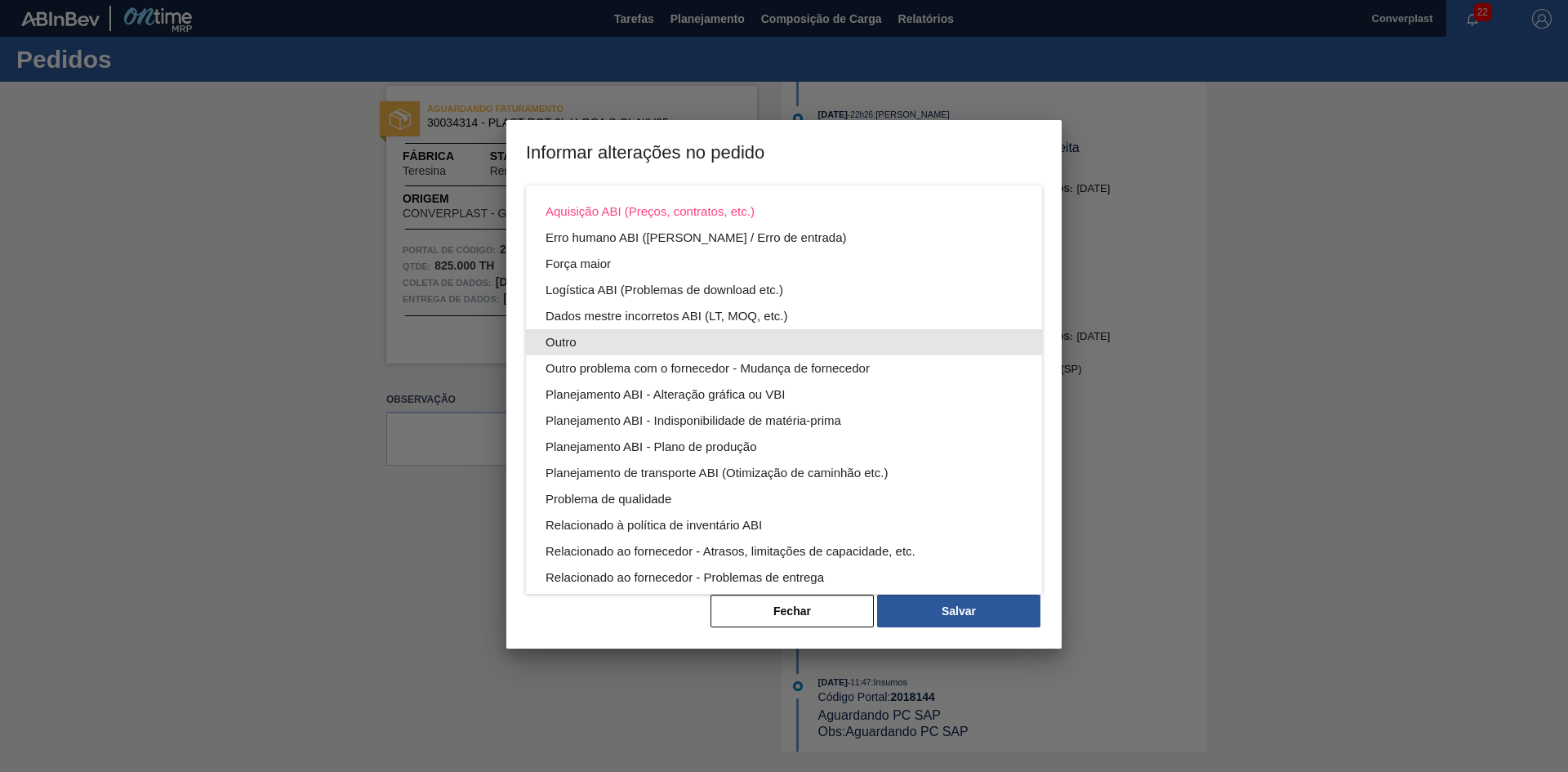
click at [683, 342] on div "Outro" at bounding box center [784, 342] width 477 height 26
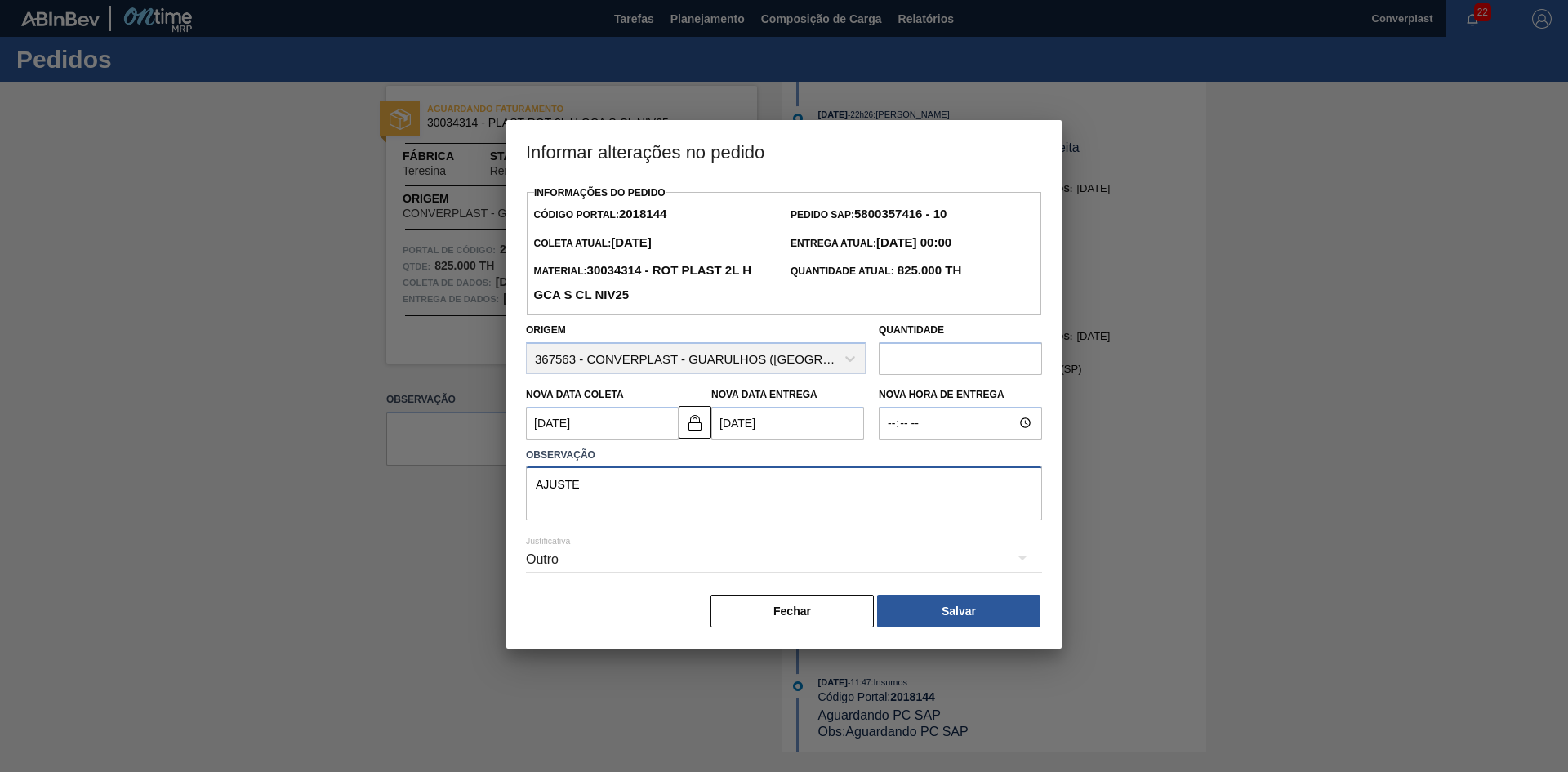
click at [598, 480] on textarea "AJUSTE" at bounding box center [784, 492] width 516 height 54
type textarea "AJUSTE DATA"
click at [935, 606] on button "Salvar" at bounding box center [958, 610] width 164 height 32
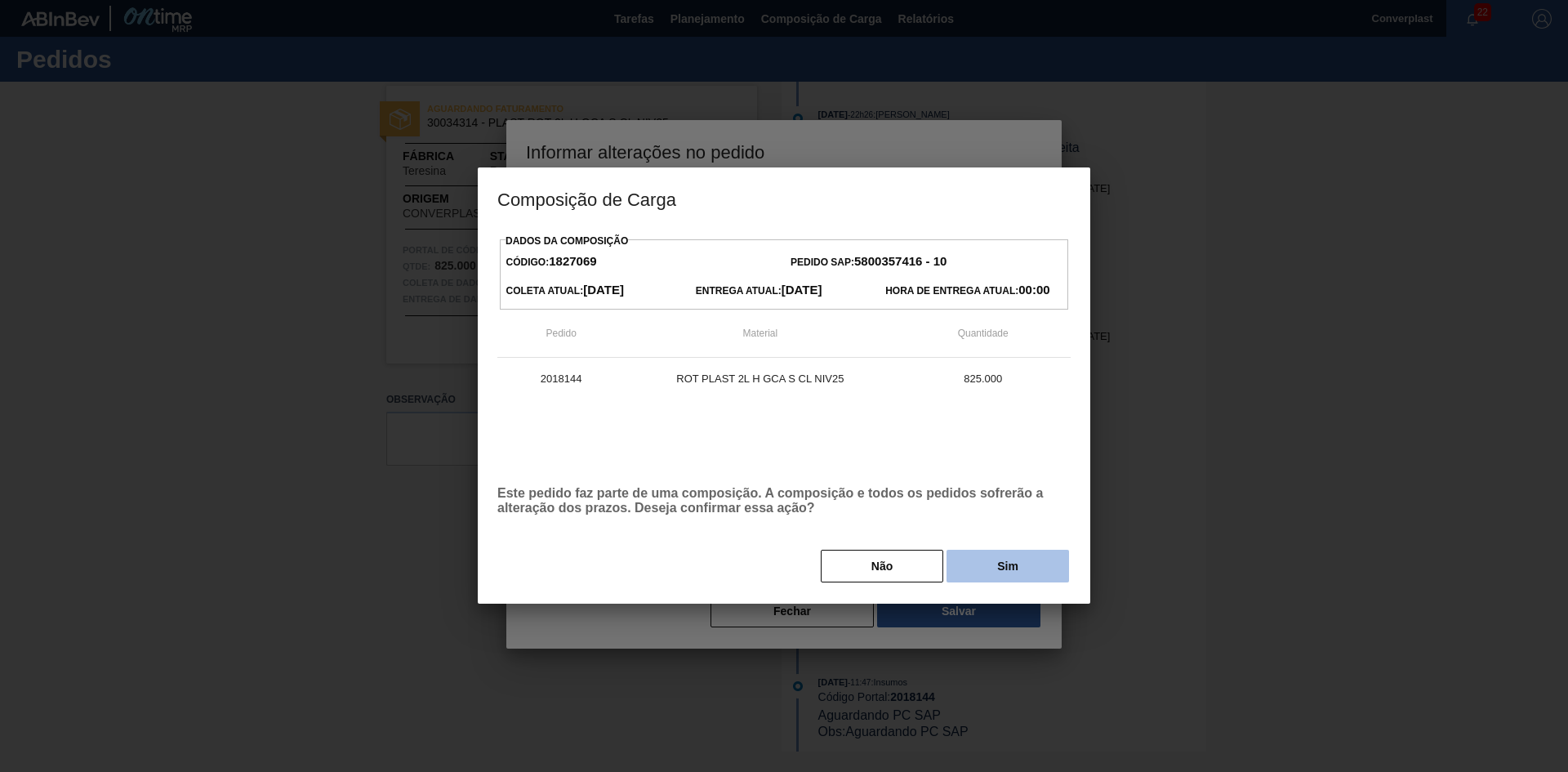
click at [956, 564] on button "Sim" at bounding box center [1007, 565] width 123 height 32
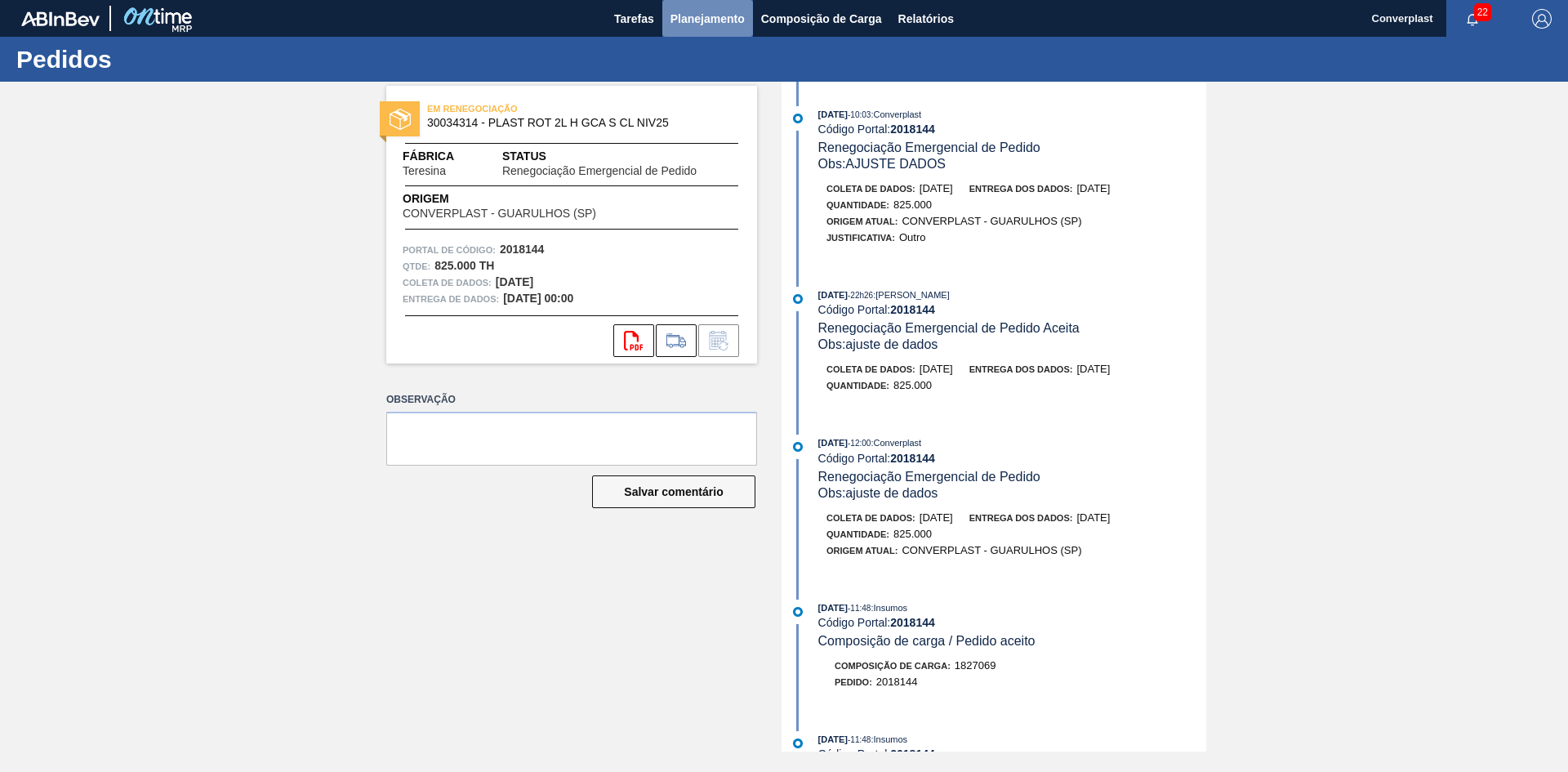
click at [666, 20] on button "Planejamento" at bounding box center [707, 18] width 90 height 36
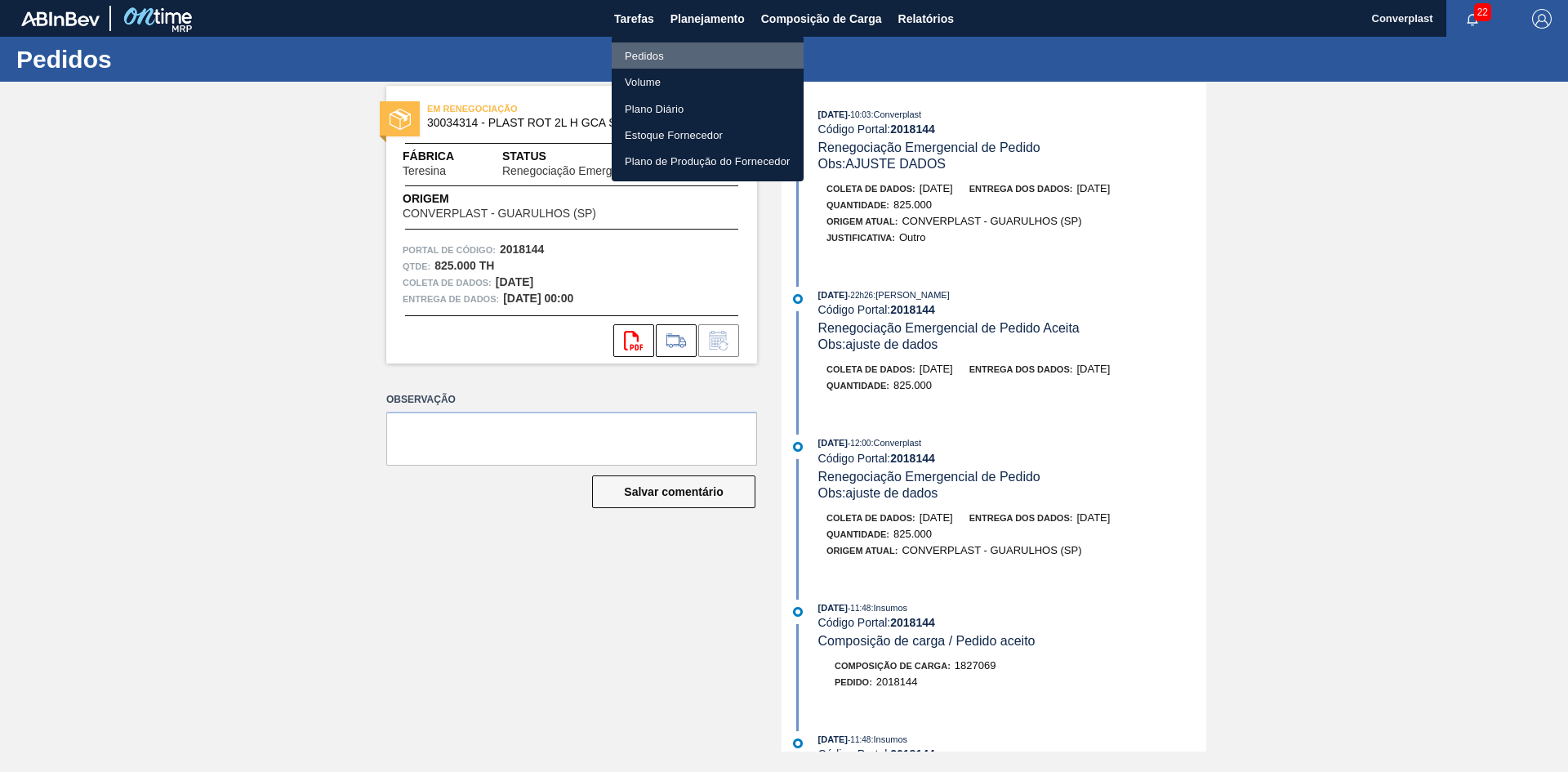
click at [661, 53] on font "Pedidos" at bounding box center [644, 56] width 39 height 12
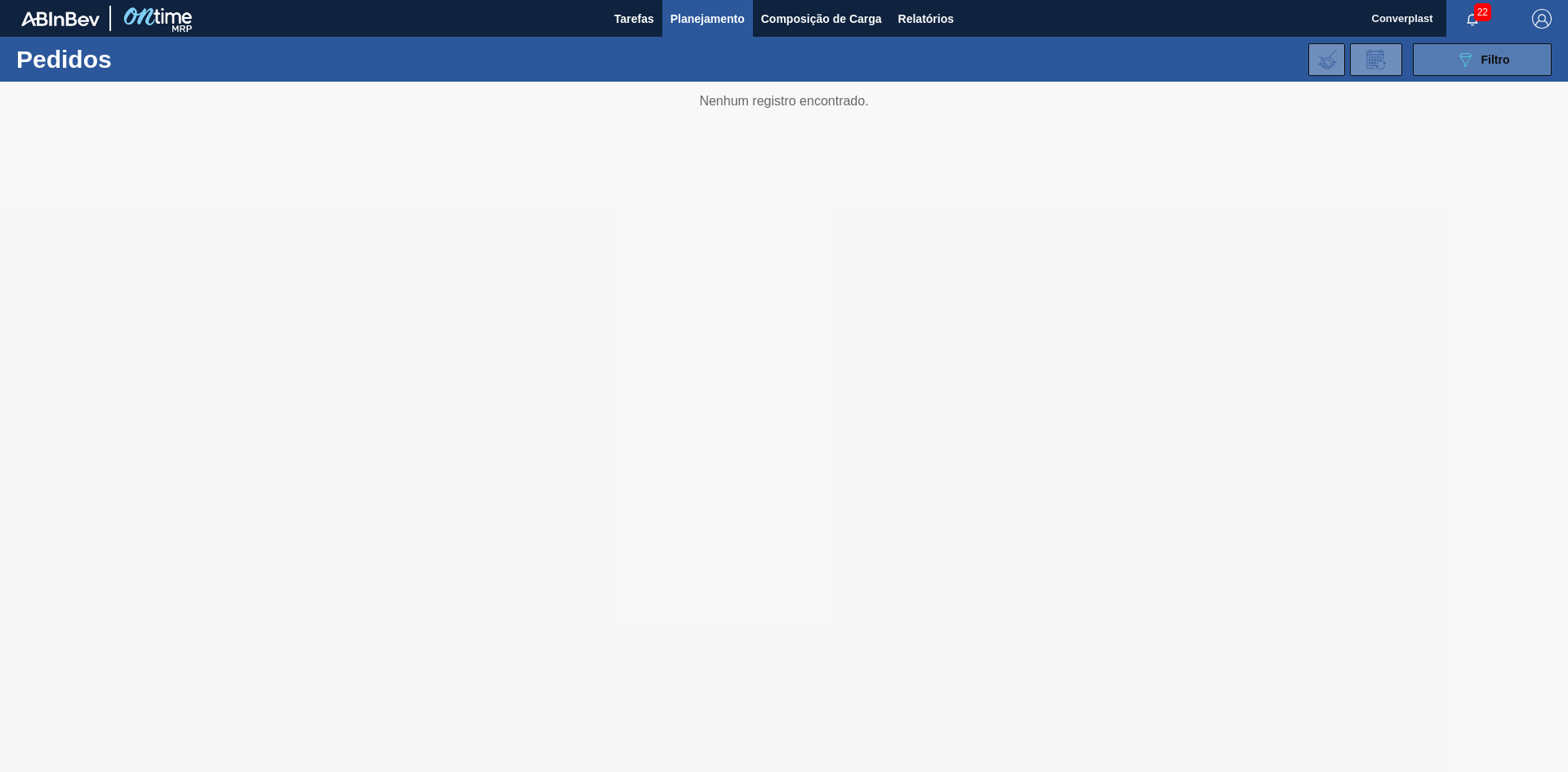
click at [1432, 57] on button "089F7B8B-B2A5-4AFE-B5C0-19BA573D28AC Filtro" at bounding box center [1483, 59] width 139 height 32
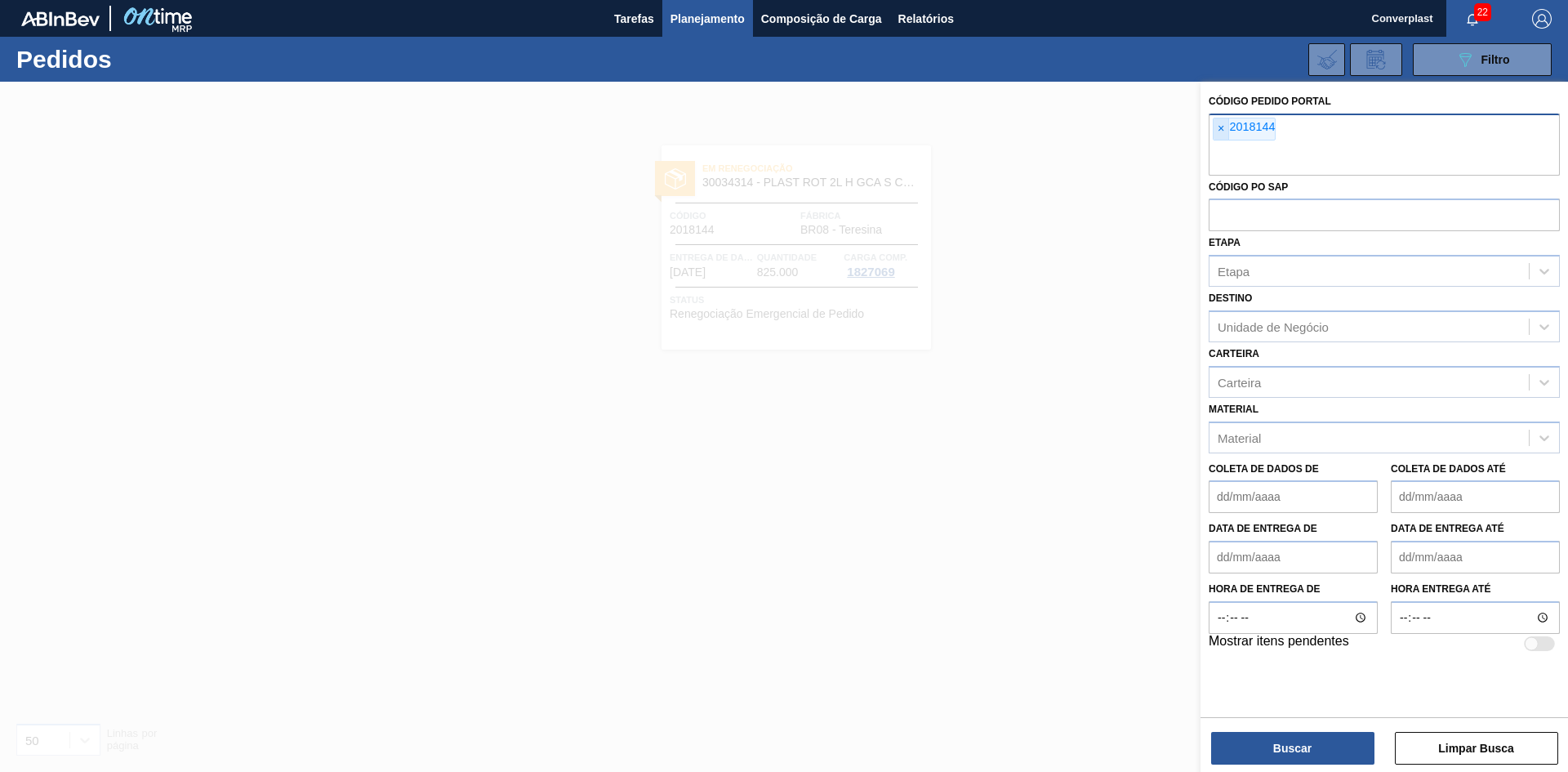
click at [1222, 135] on span "×" at bounding box center [1221, 129] width 16 height 22
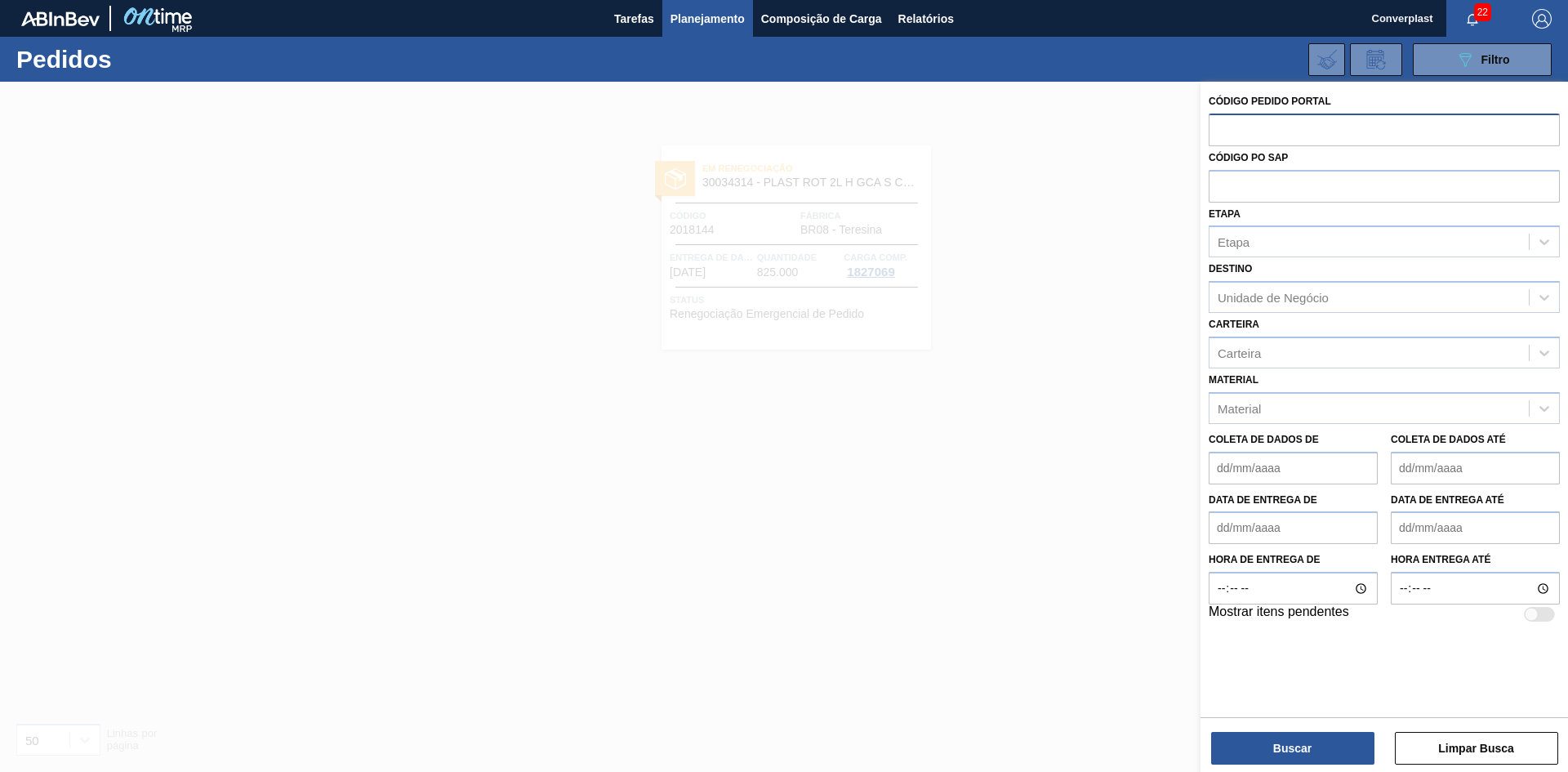
paste input "2023550"
type input "2023550"
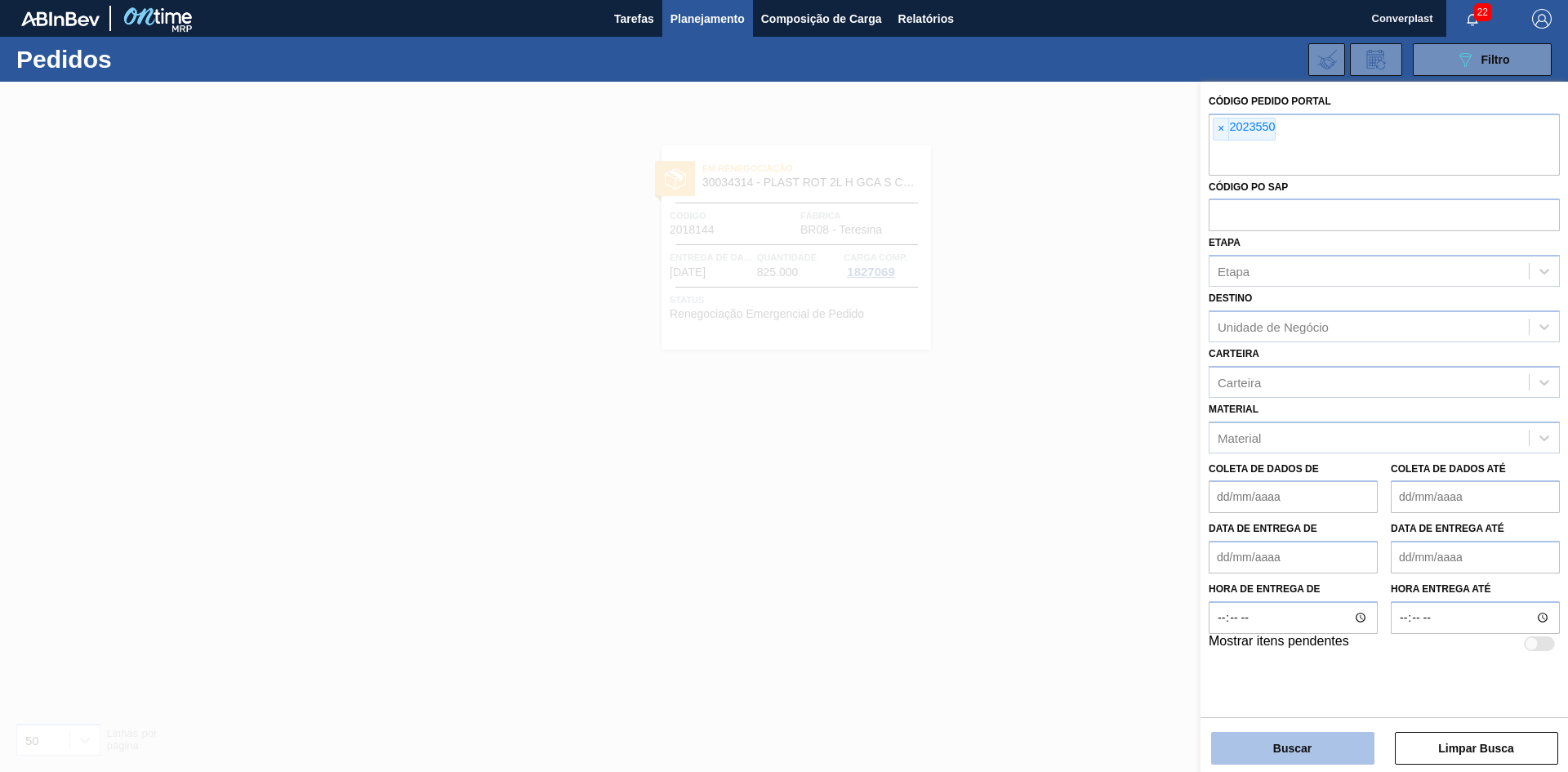
click at [1266, 736] on button "Buscar" at bounding box center [1292, 747] width 164 height 32
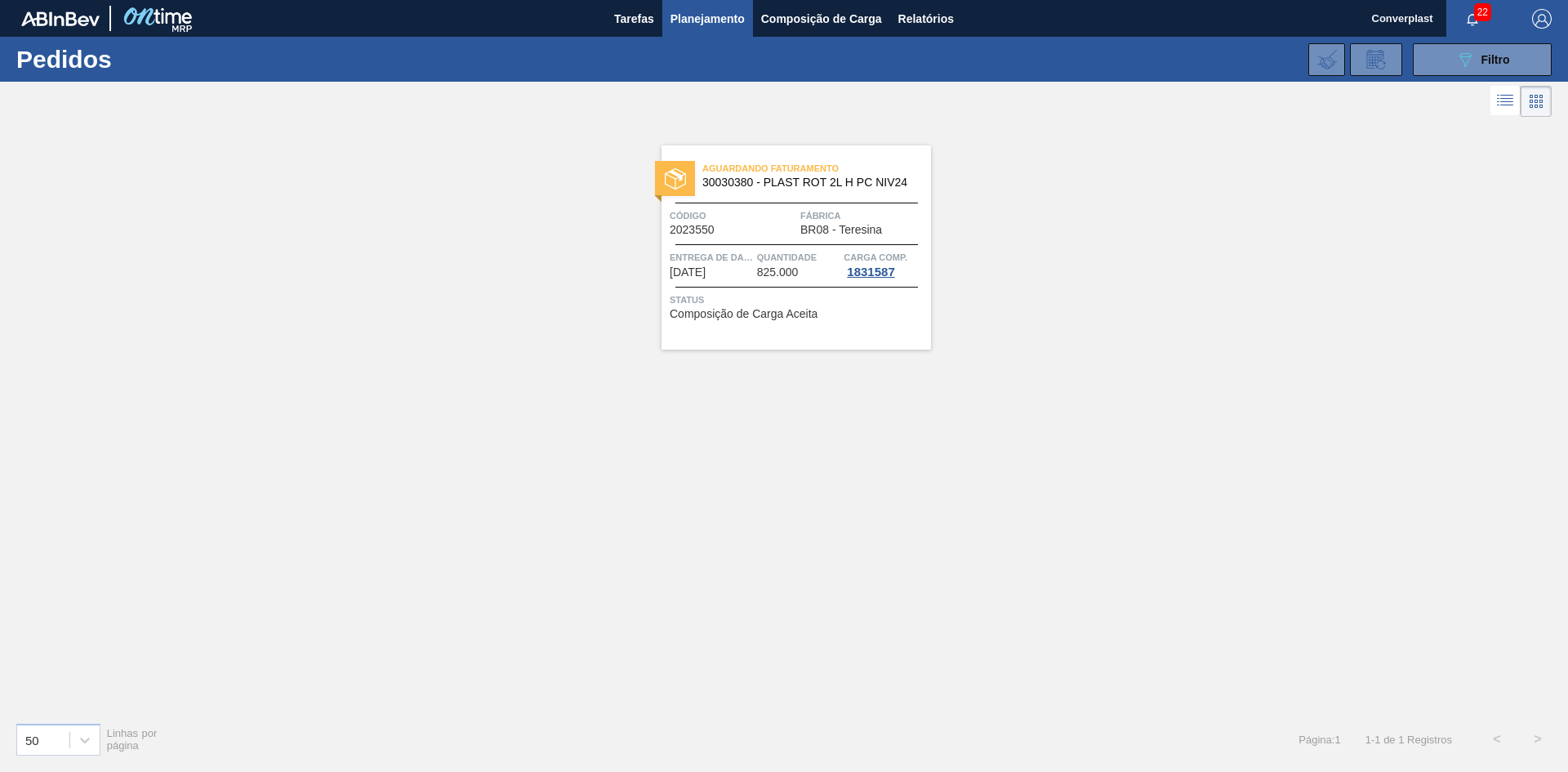
click at [632, 534] on div "Aguardando Faturamento 30030380 - PLAST ROT 2L H PC NIV24 Código 2023550 Fábric…" at bounding box center [784, 415] width 1568 height 589
click at [794, 260] on font "Quantidade" at bounding box center [786, 257] width 60 height 10
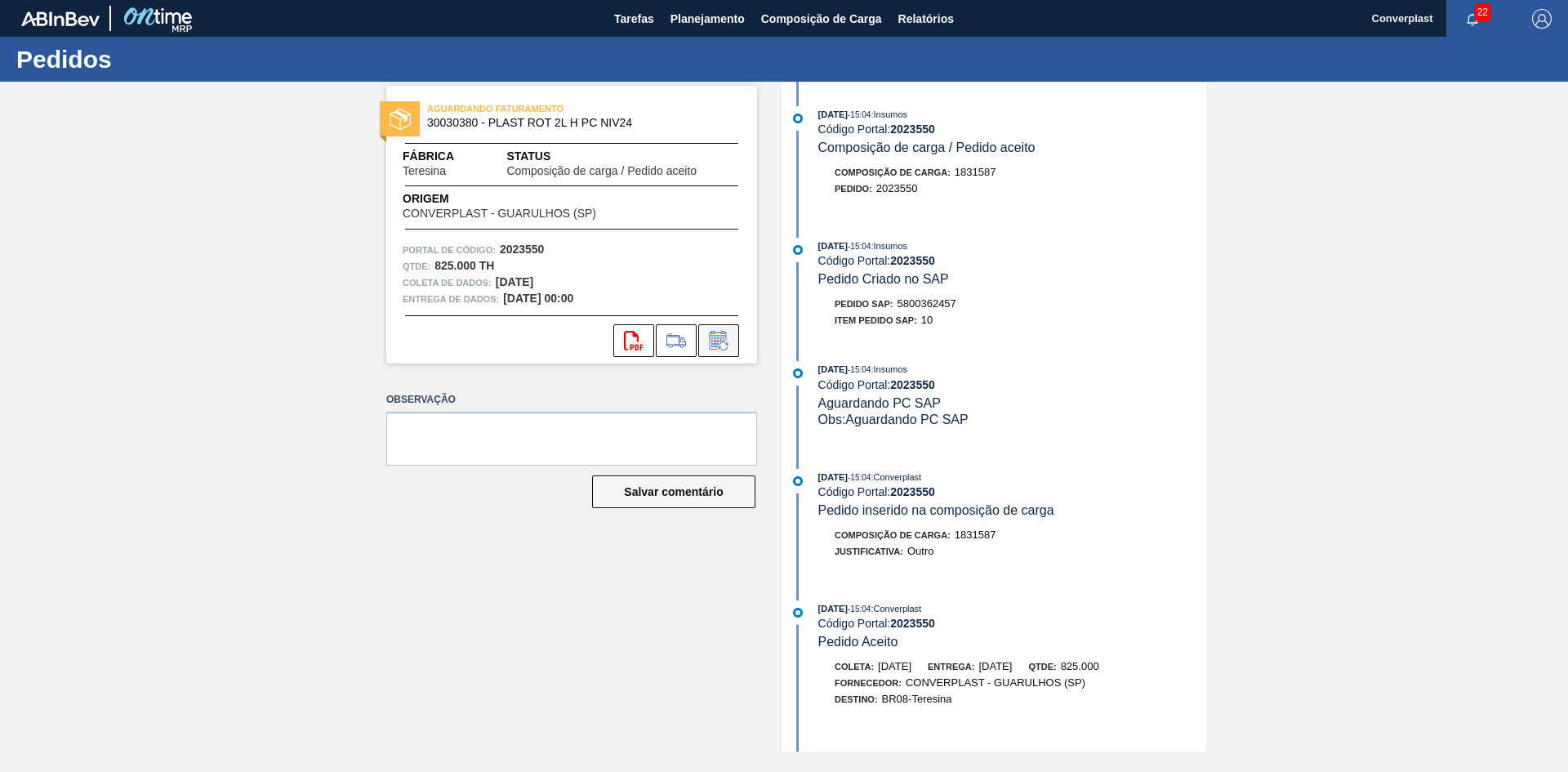
click at [725, 350] on button at bounding box center [719, 340] width 41 height 32
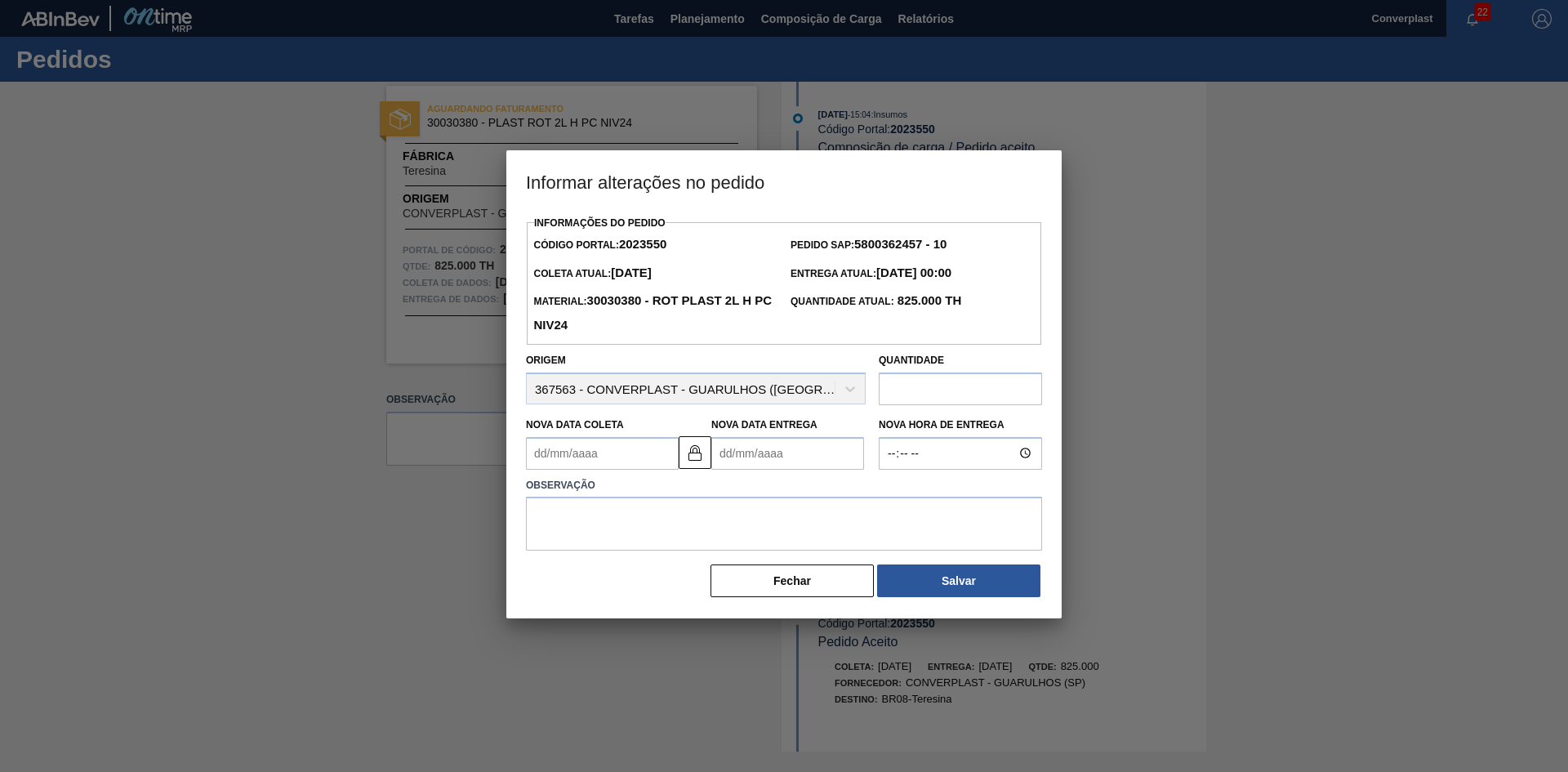
click at [744, 462] on Entrega2023550 "Nova Data Entrega" at bounding box center [787, 452] width 153 height 32
type Coleta2023550 "[DATE]"
type Entrega2023550 "0"
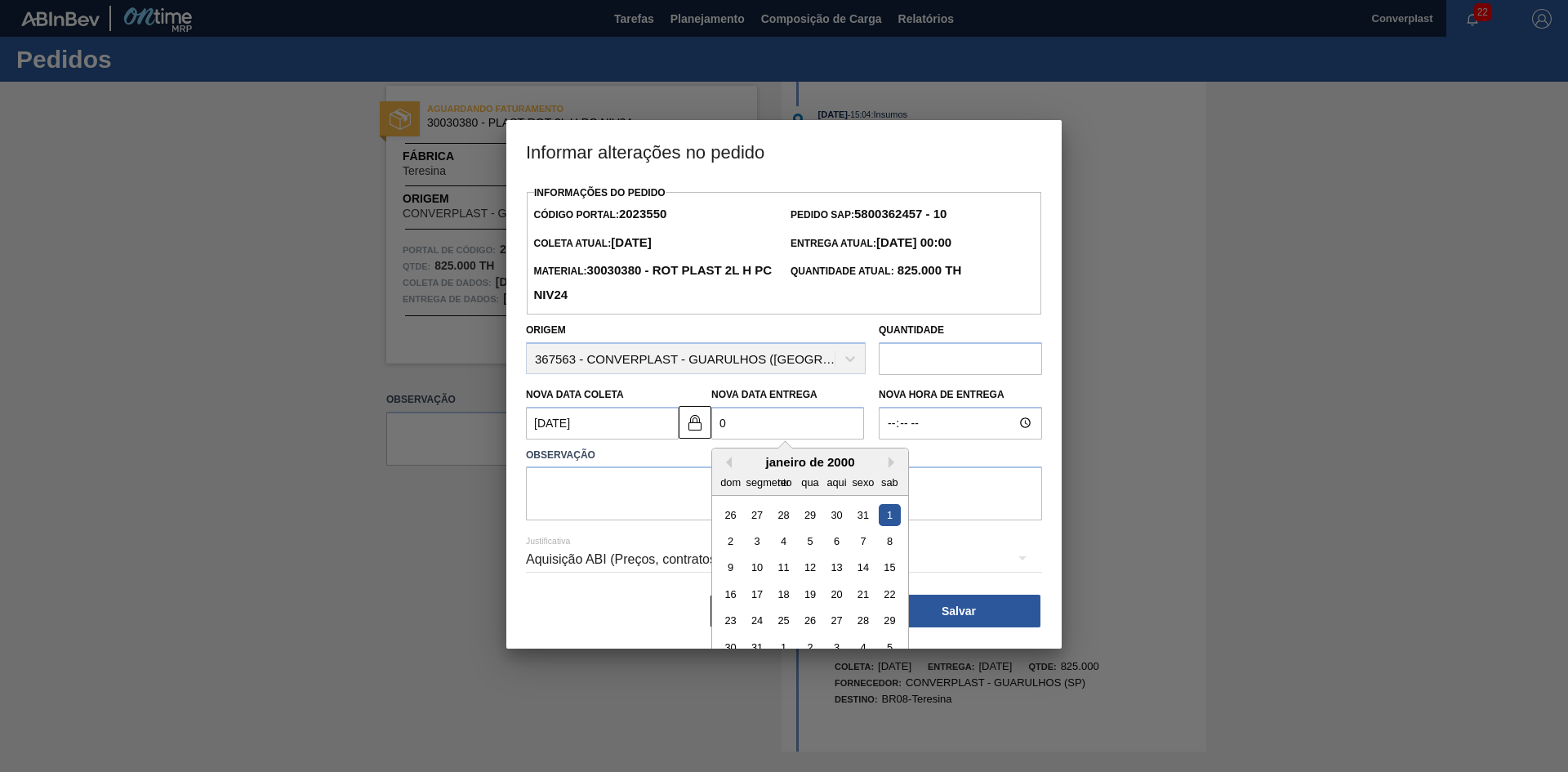
type Coleta2023550 "[DATE]"
type Entrega2023550 "05/"
type Coleta2023550 "[DATE]"
type Entrega2023550 "05/1"
type Coleta2023550 "[DATE]"
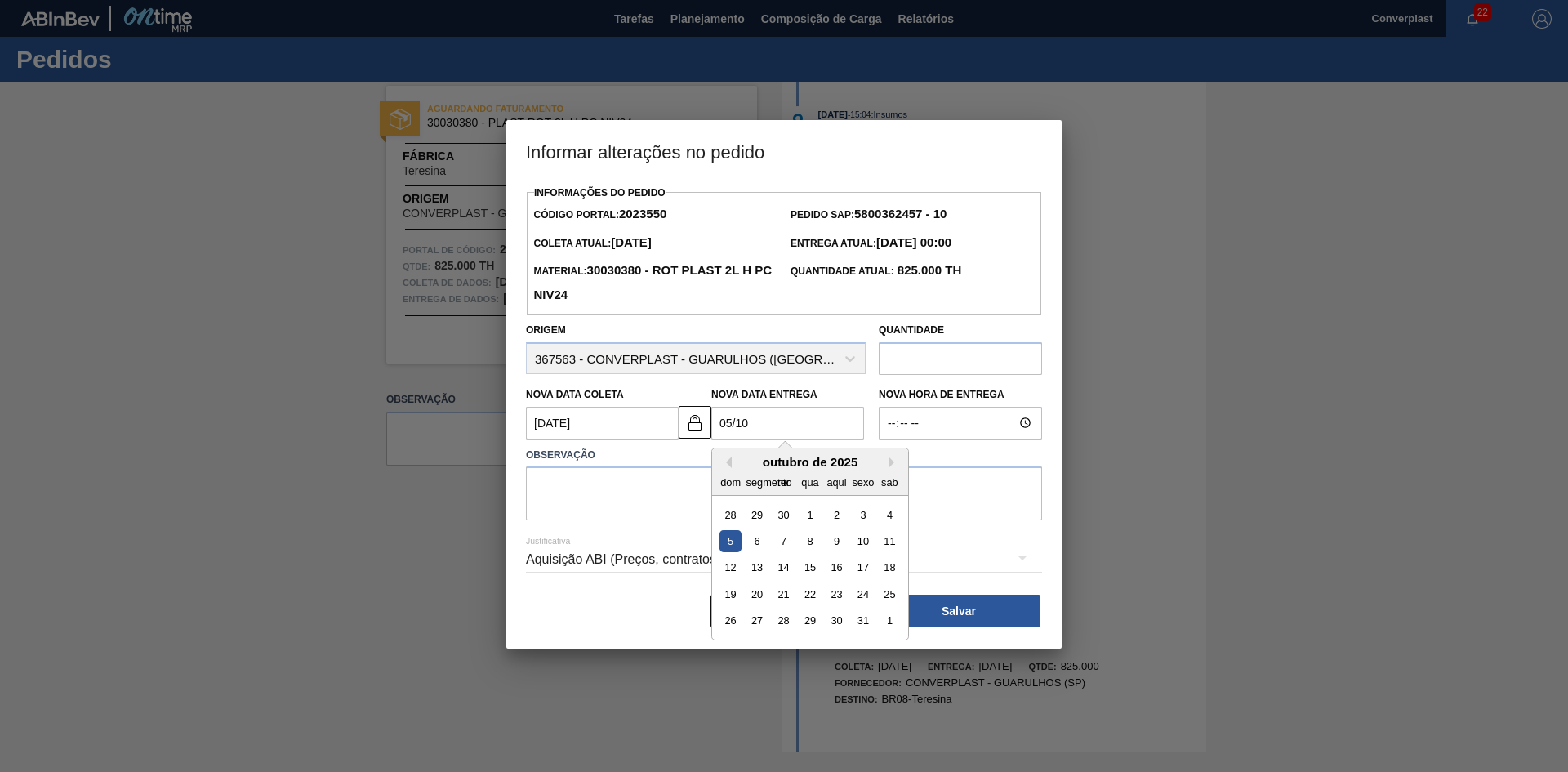
click at [730, 542] on div "5" at bounding box center [731, 540] width 22 height 22
type Entrega2023550 "[DATE]"
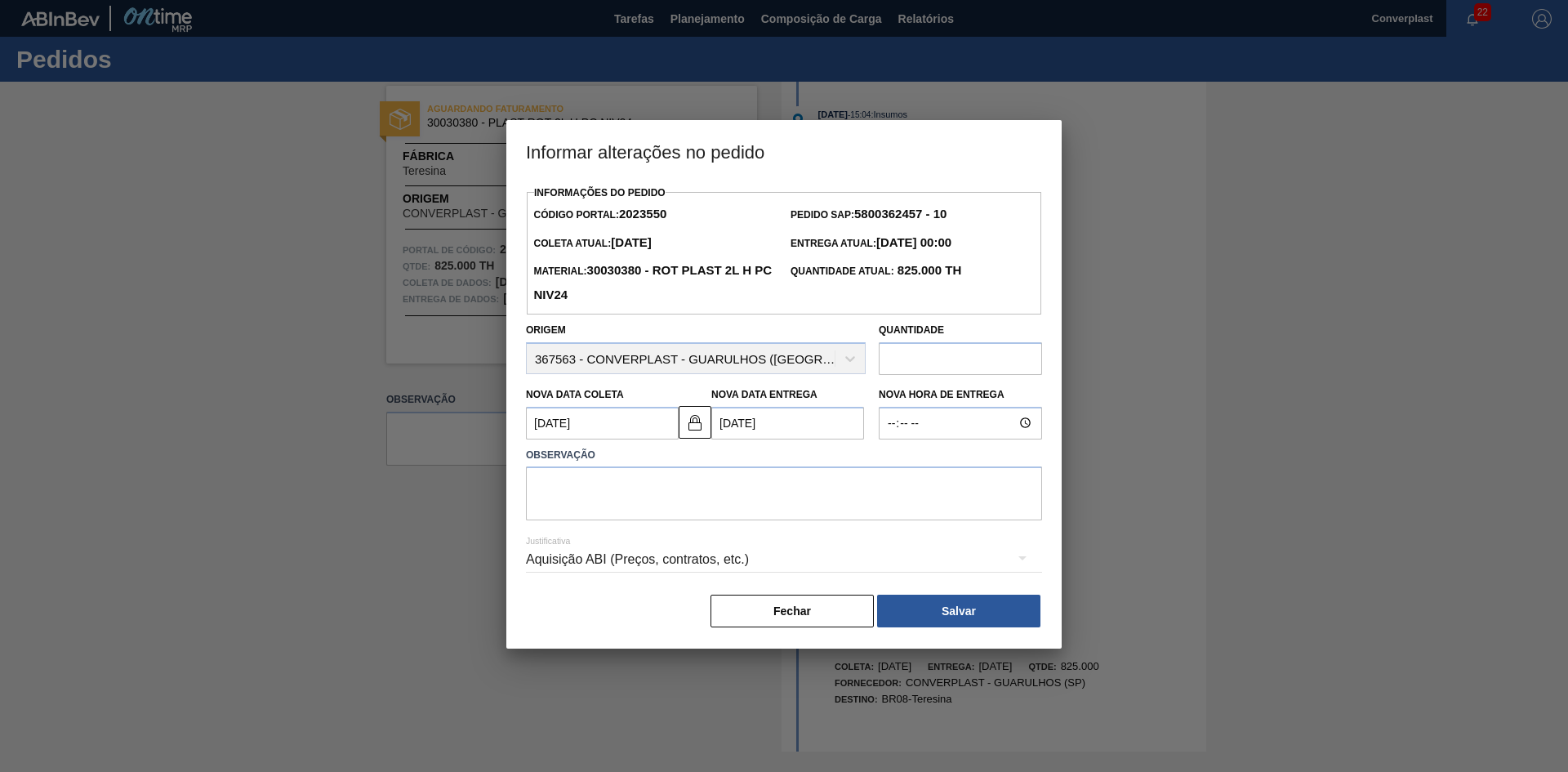
click at [551, 466] on label "Observação" at bounding box center [784, 455] width 516 height 24
click at [569, 514] on textarea at bounding box center [784, 492] width 516 height 54
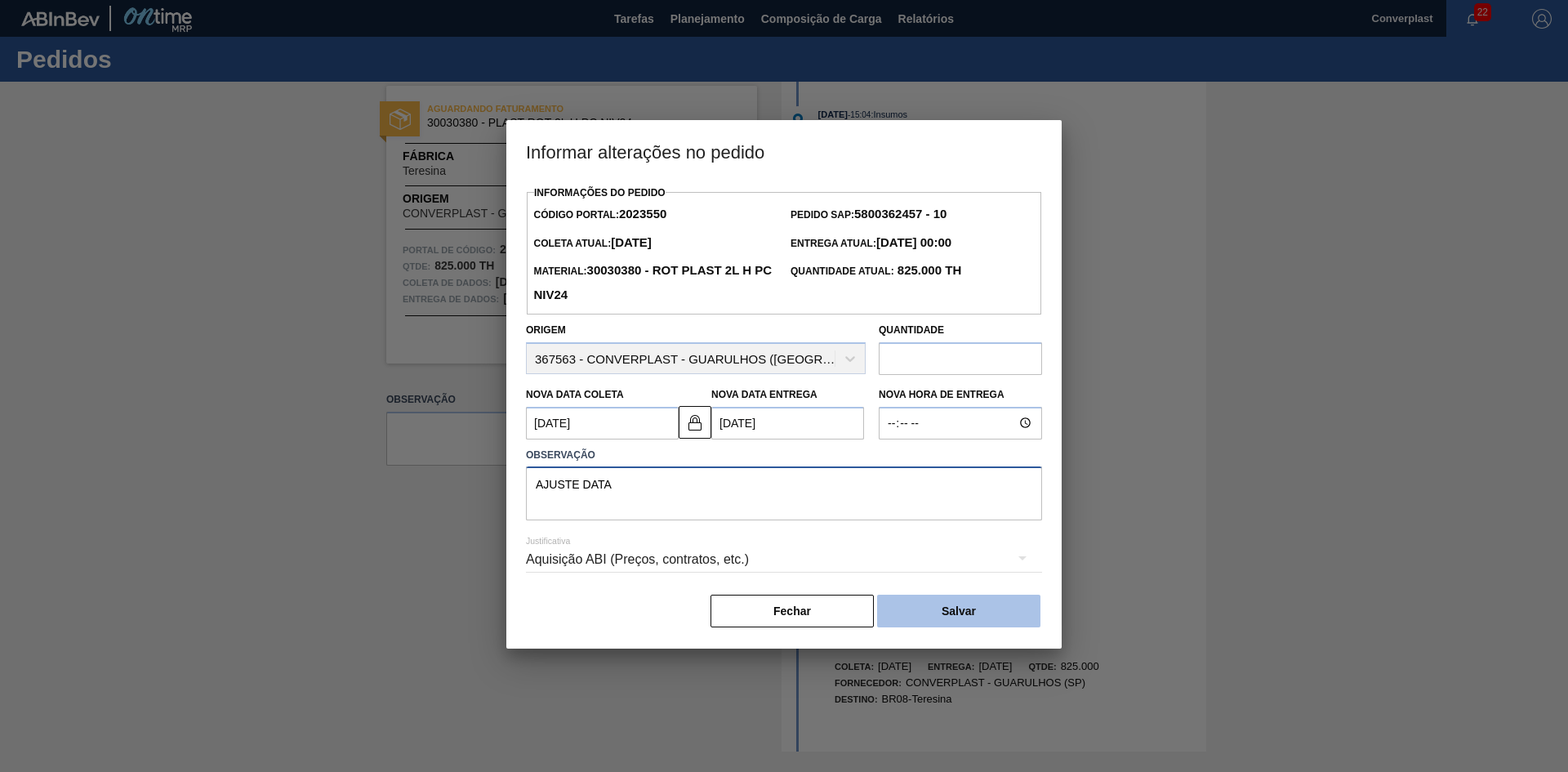
type textarea "AJUSTE DATA"
click at [906, 614] on button "Salvar" at bounding box center [958, 610] width 164 height 32
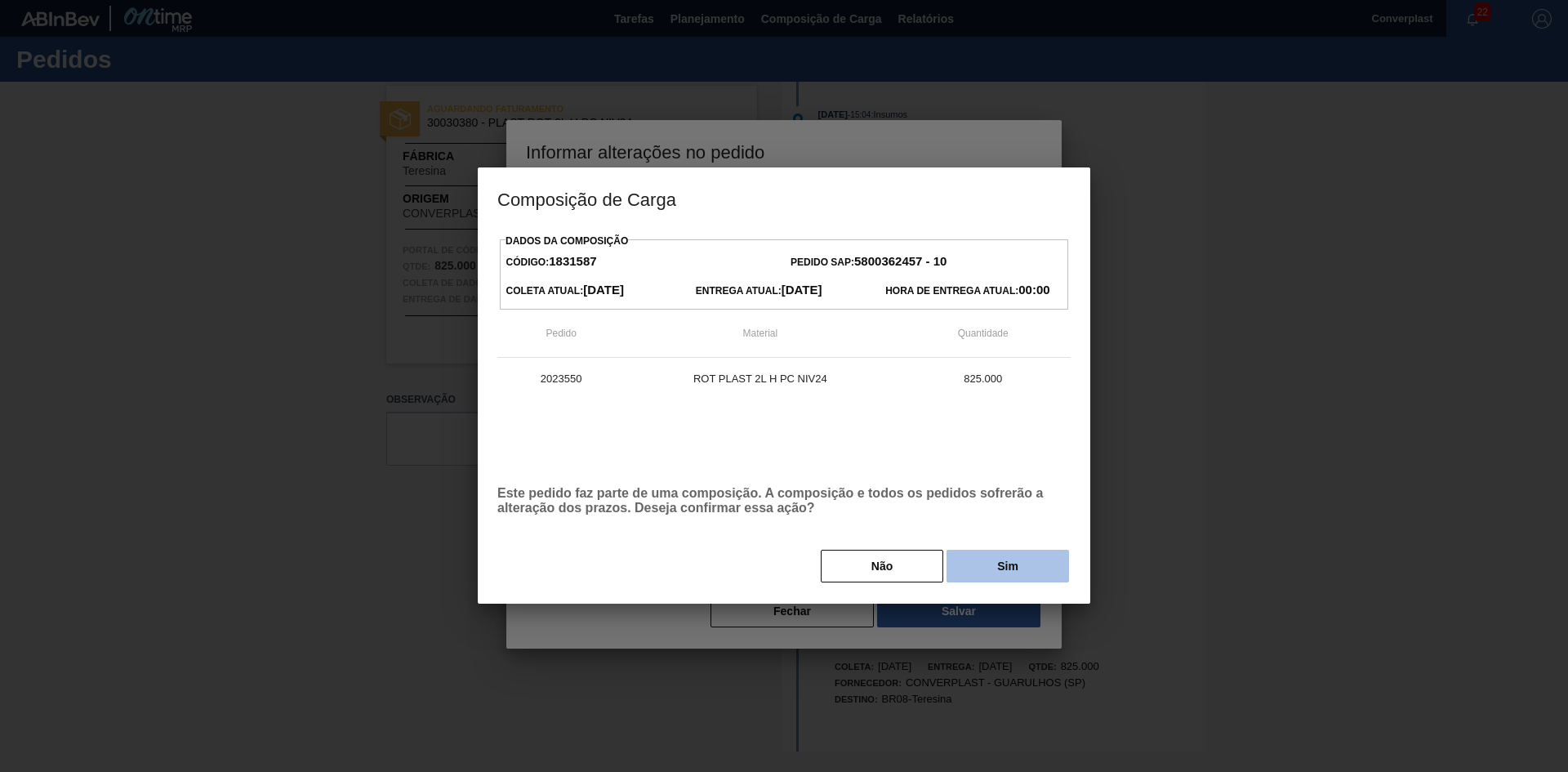
click at [991, 569] on button "Sim" at bounding box center [1007, 565] width 123 height 32
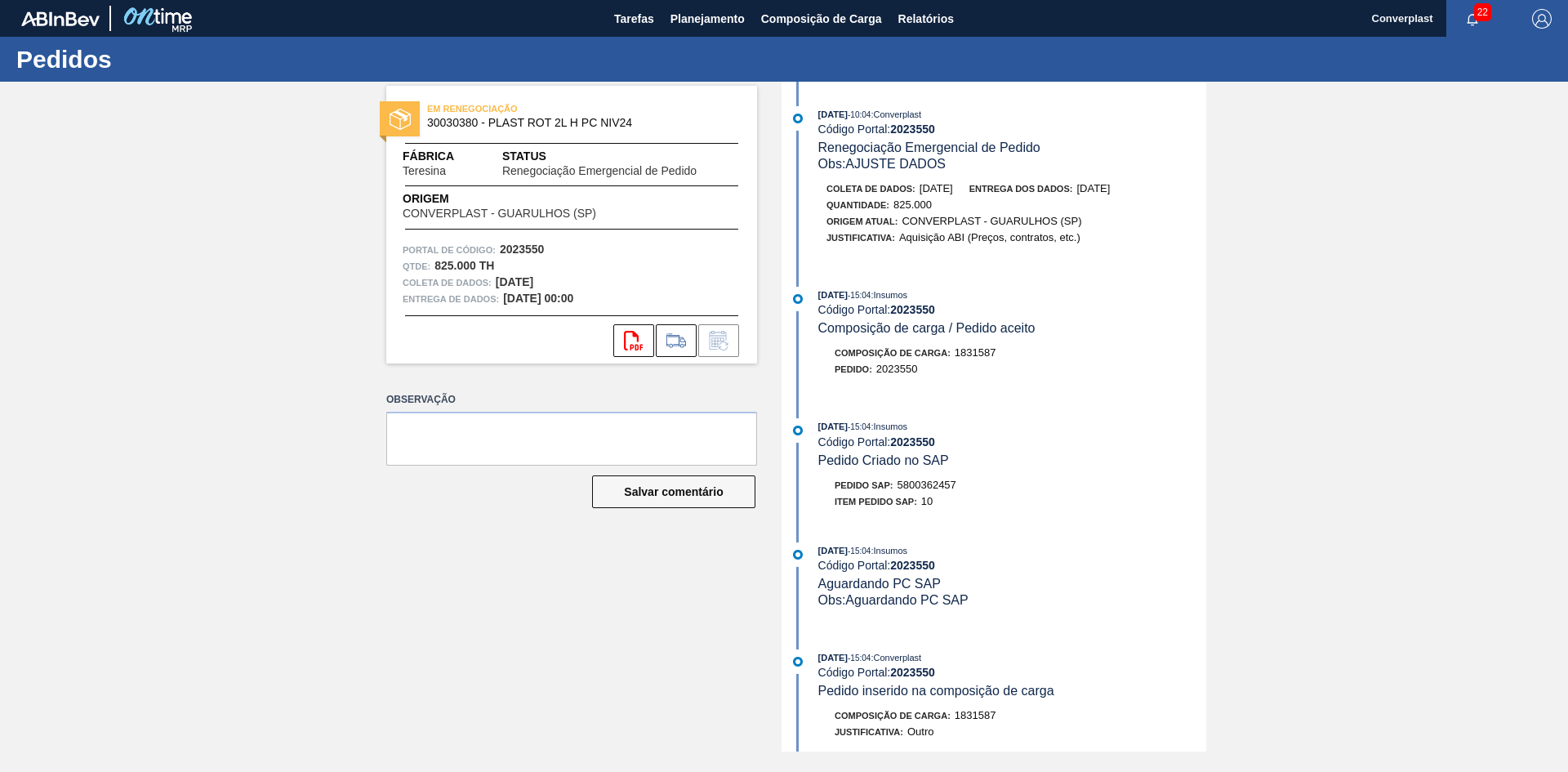
click at [568, 583] on div "EM RENEGOCIAÇÃO 30030380 - PLAST ROT 2L H PC NIV24 Fábrica Teresina Status Rene…" at bounding box center [559, 416] width 395 height 670
click at [459, 558] on div "EM RENEGOCIAÇÃO 30030380 - PLAST ROT 2L H PC NIV24 Fábrica Teresina Status Rene…" at bounding box center [559, 416] width 395 height 670
